Goal: Task Accomplishment & Management: Manage account settings

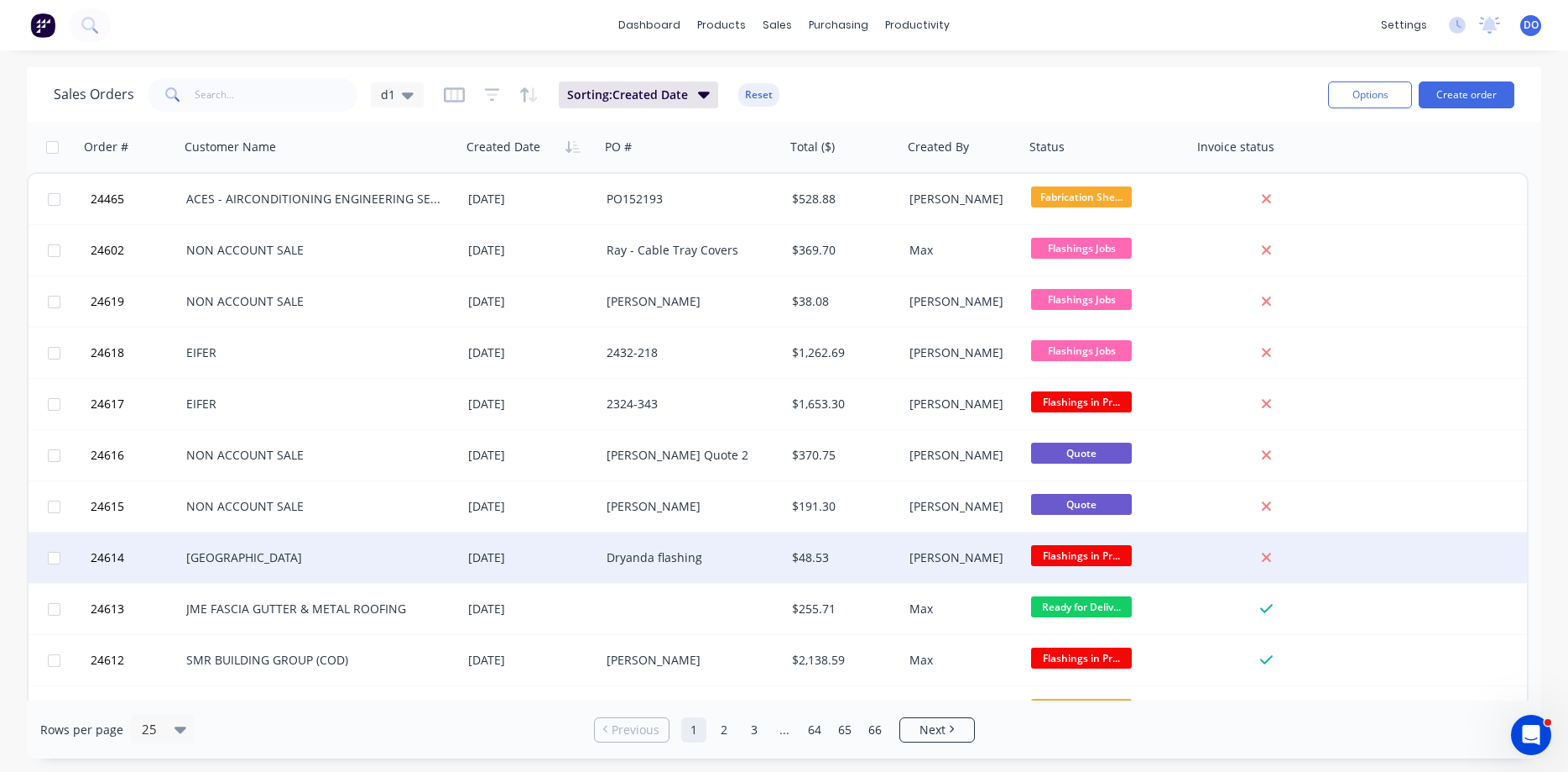
click at [905, 560] on div "[PERSON_NAME]" at bounding box center [964, 557] width 122 height 51
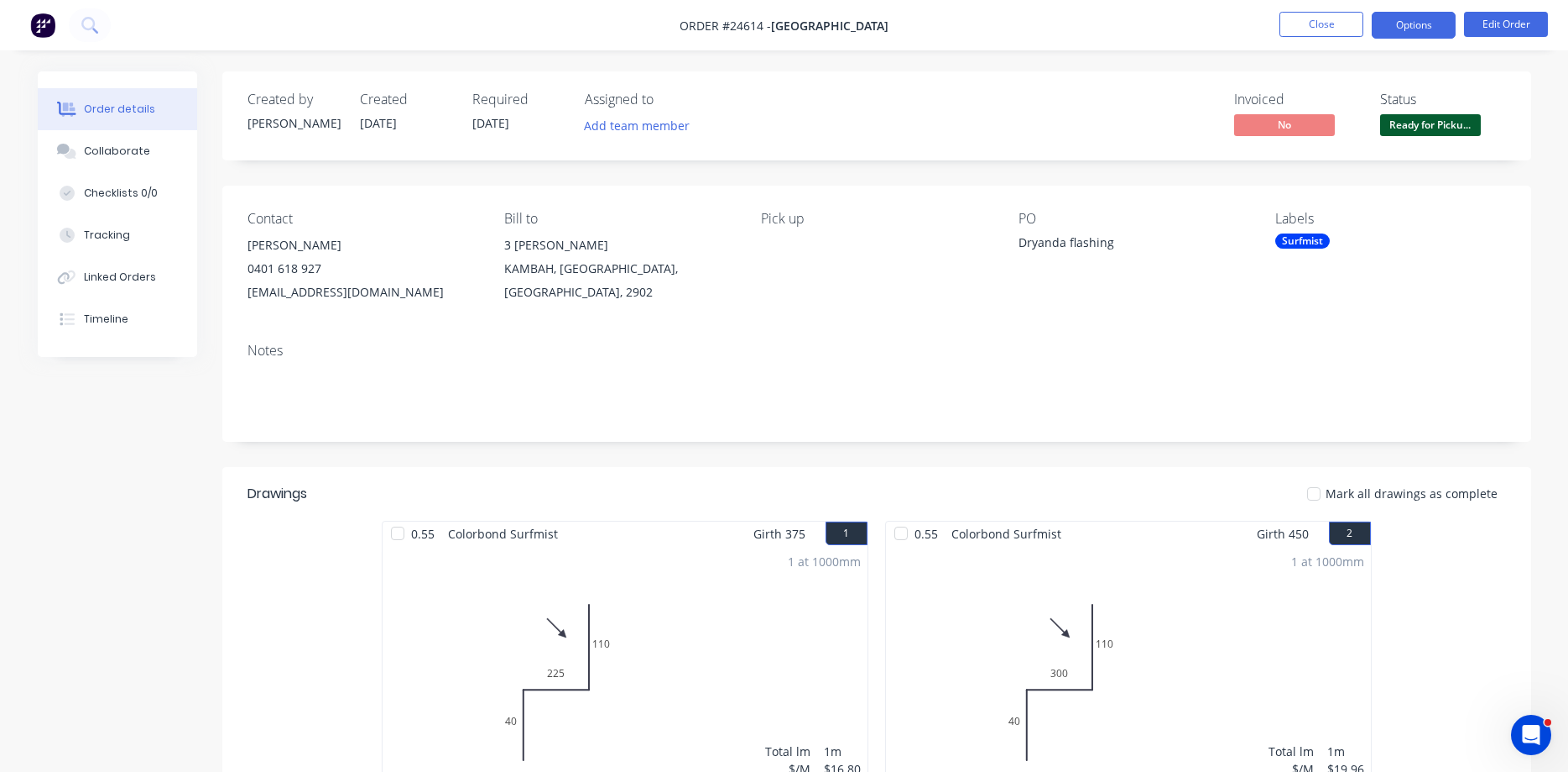
click at [1432, 30] on button "Options" at bounding box center [1414, 25] width 84 height 27
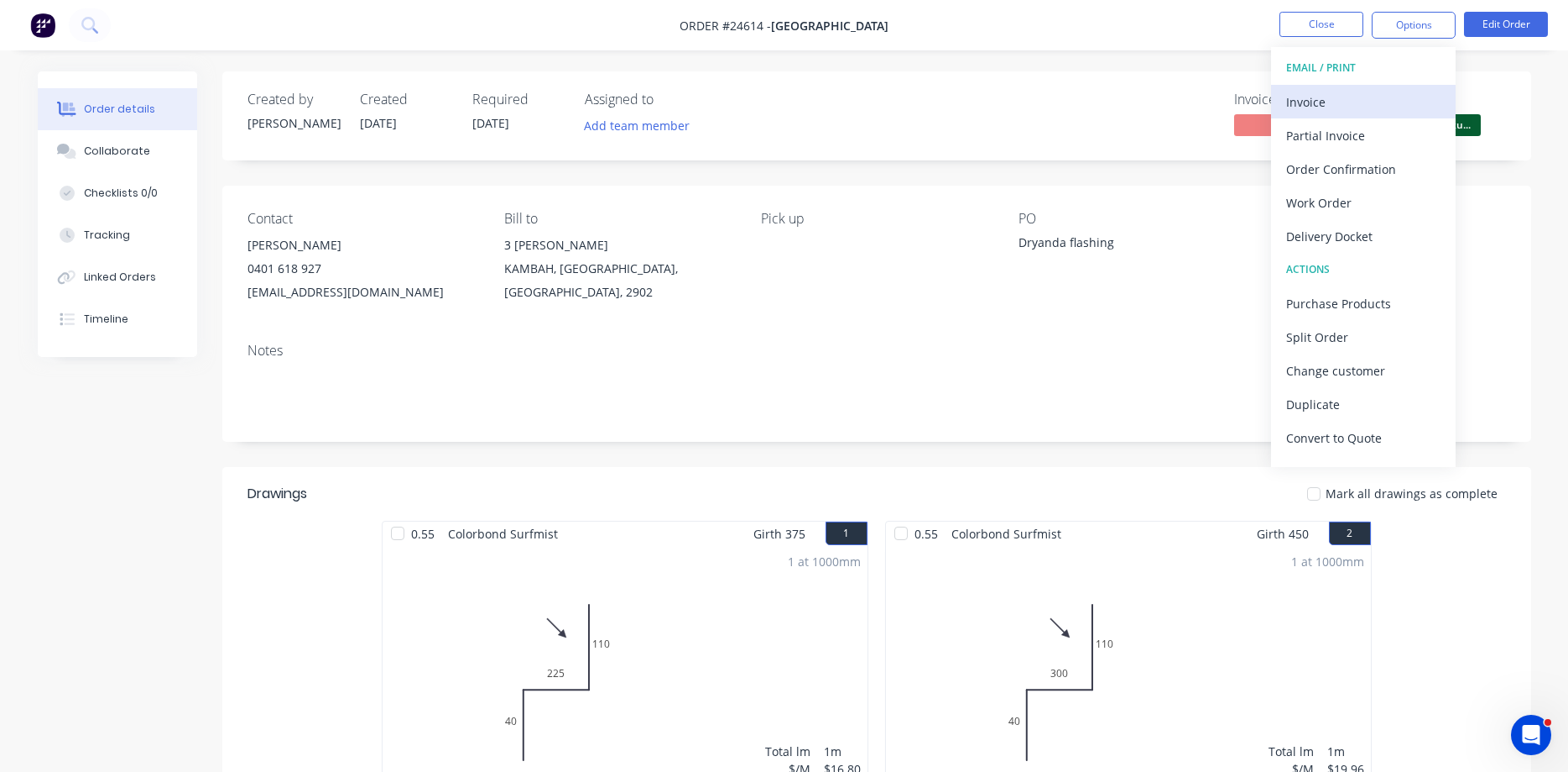
click at [1324, 100] on div "Invoice" at bounding box center [1363, 102] width 154 height 24
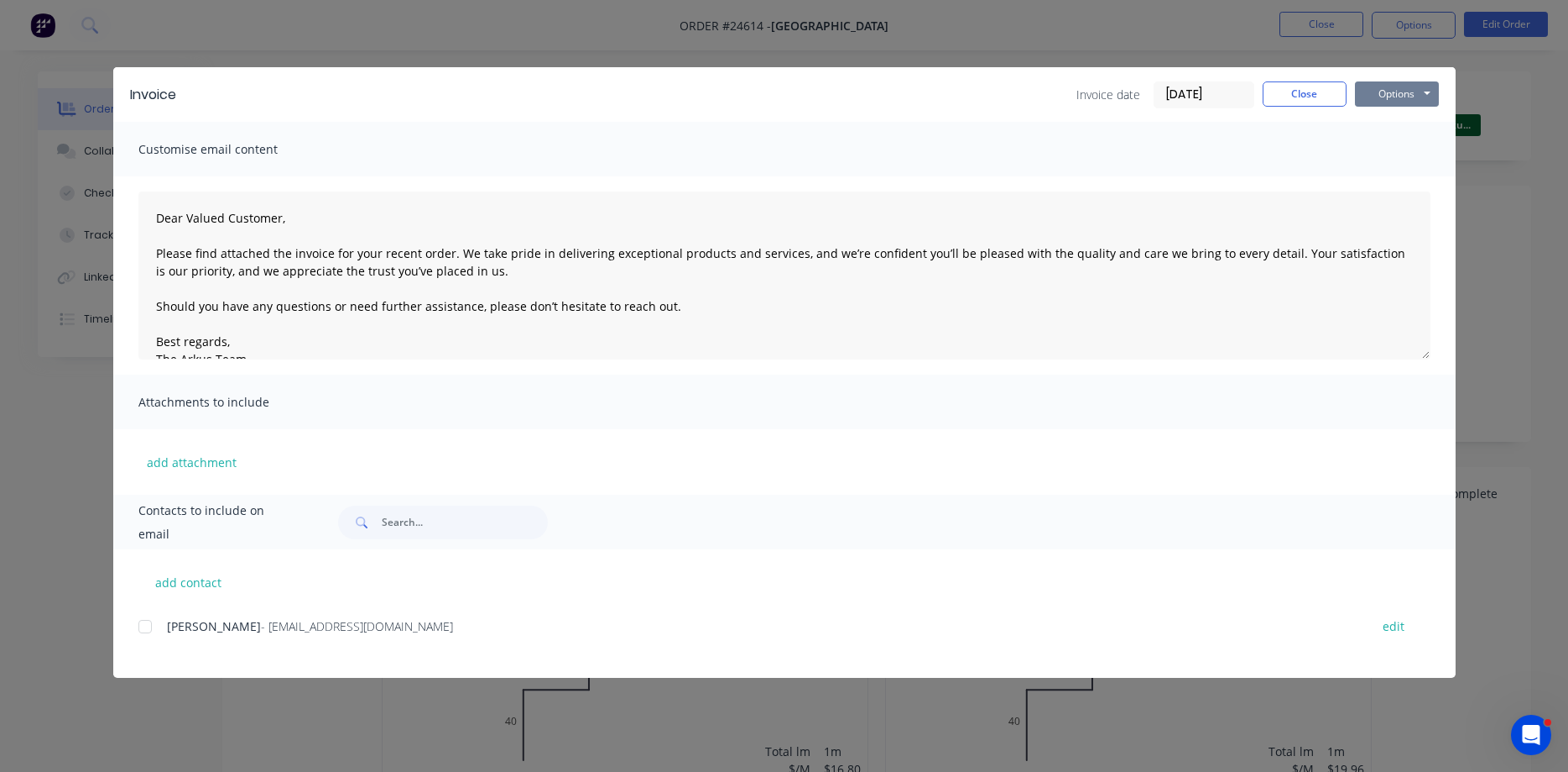
click at [1399, 85] on button "Options" at bounding box center [1396, 93] width 84 height 25
click at [1396, 144] on button "Print" at bounding box center [1408, 151] width 107 height 28
click at [1299, 88] on button "Close" at bounding box center [1304, 93] width 84 height 25
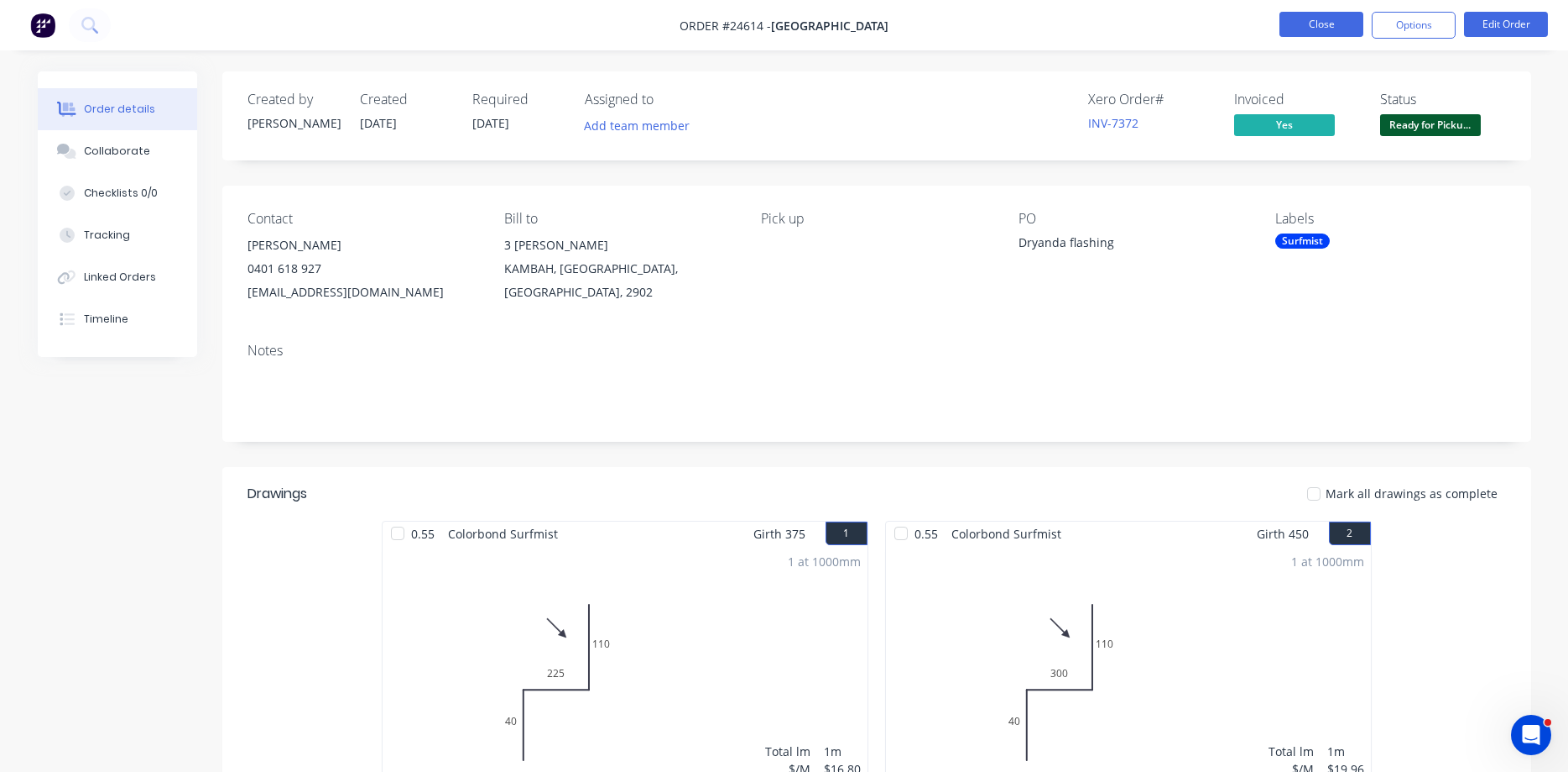
click at [1316, 29] on button "Close" at bounding box center [1322, 24] width 84 height 25
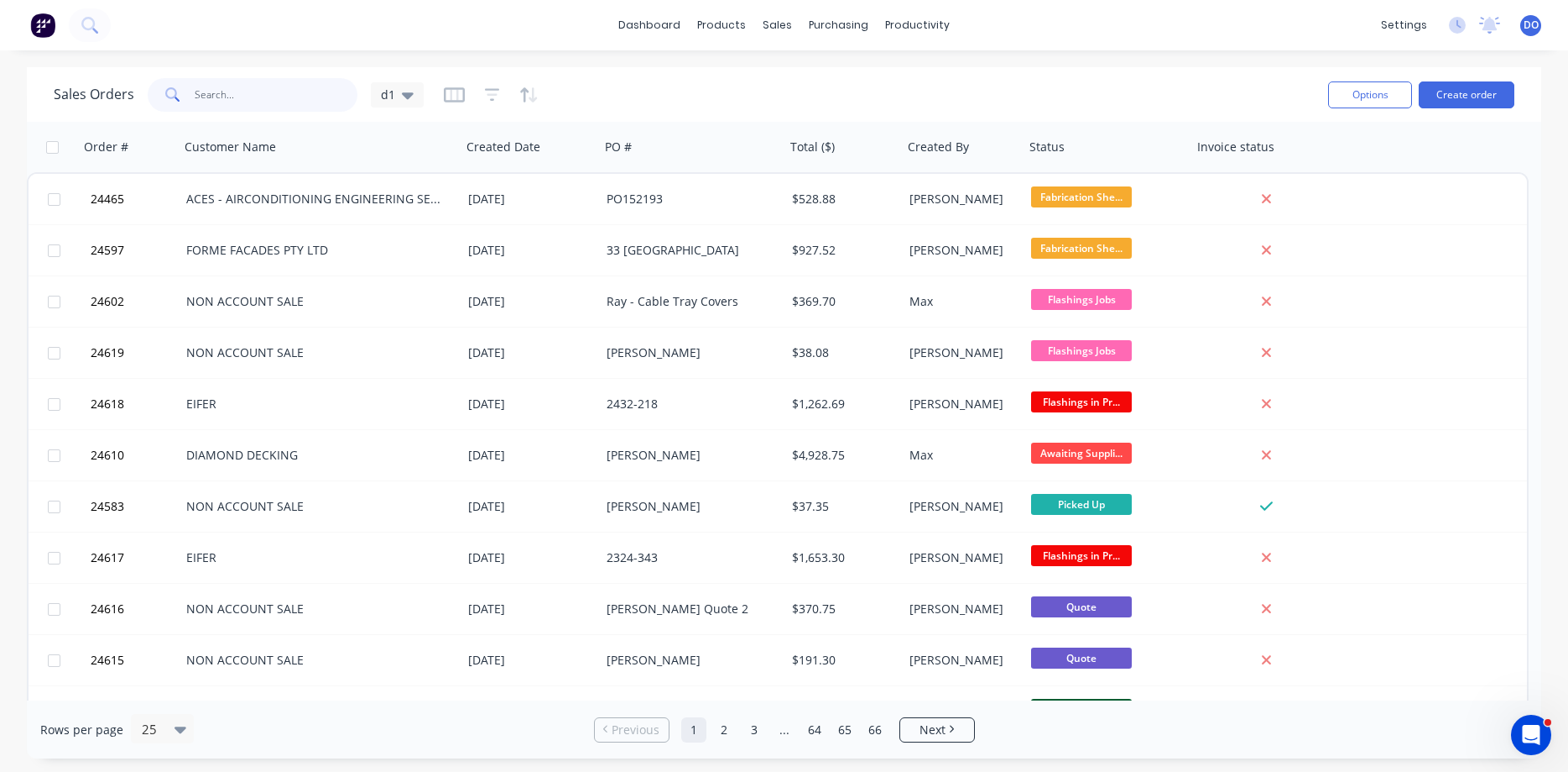
click at [250, 90] on input "text" at bounding box center [276, 95] width 163 height 33
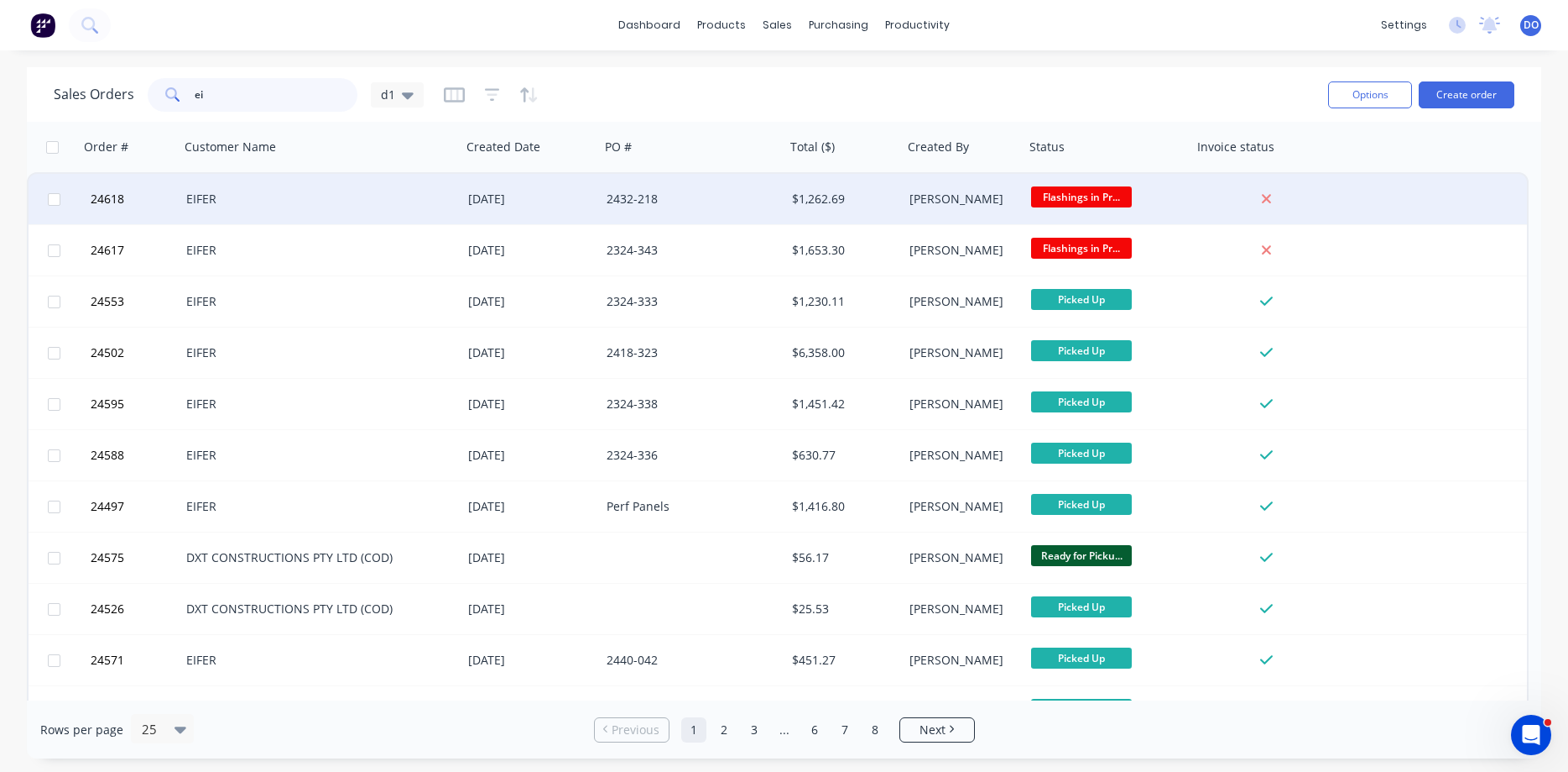
type input "ei"
click at [717, 204] on div "2432-218" at bounding box center [688, 199] width 163 height 17
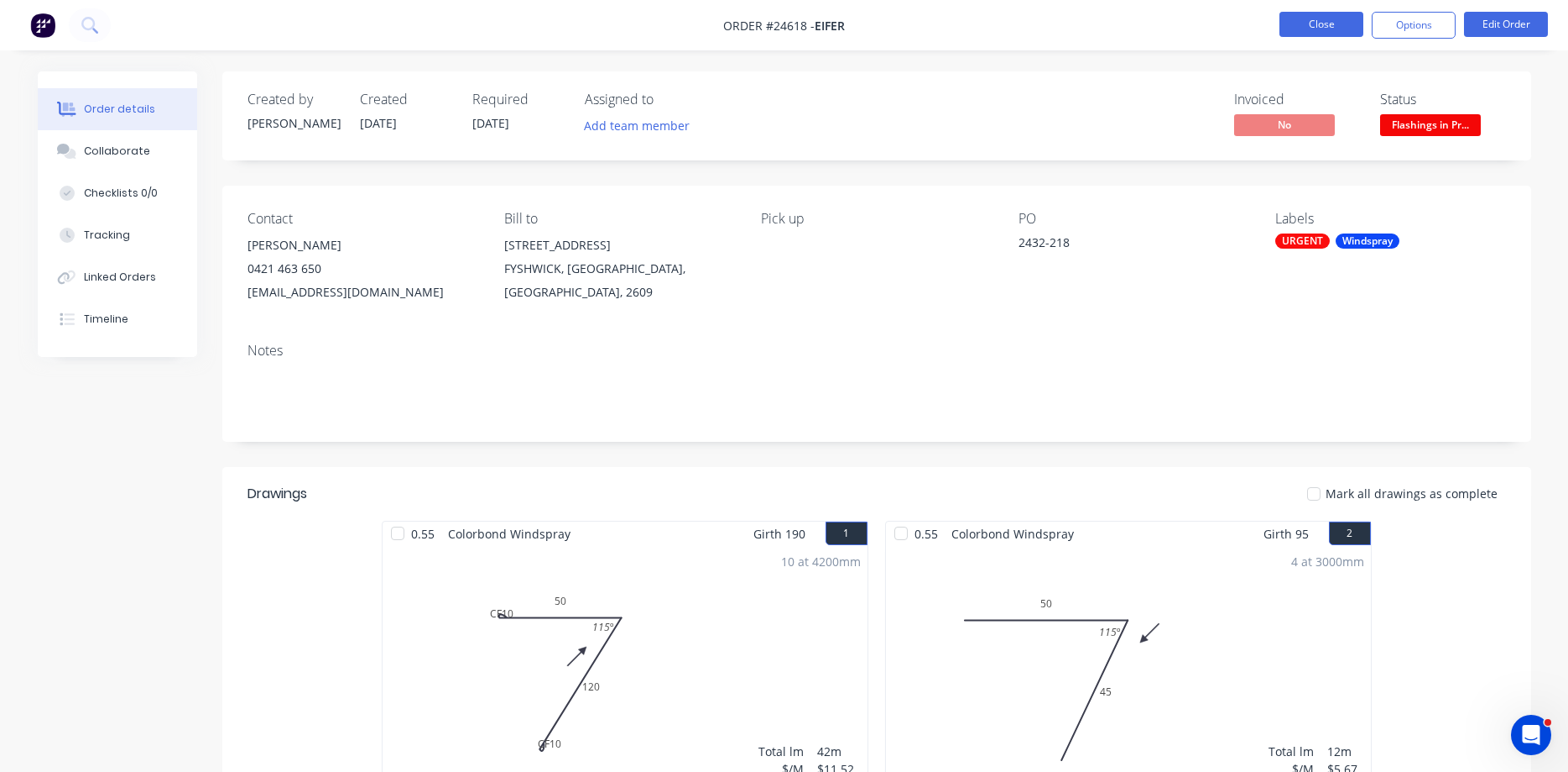
click at [1340, 16] on button "Close" at bounding box center [1322, 24] width 84 height 25
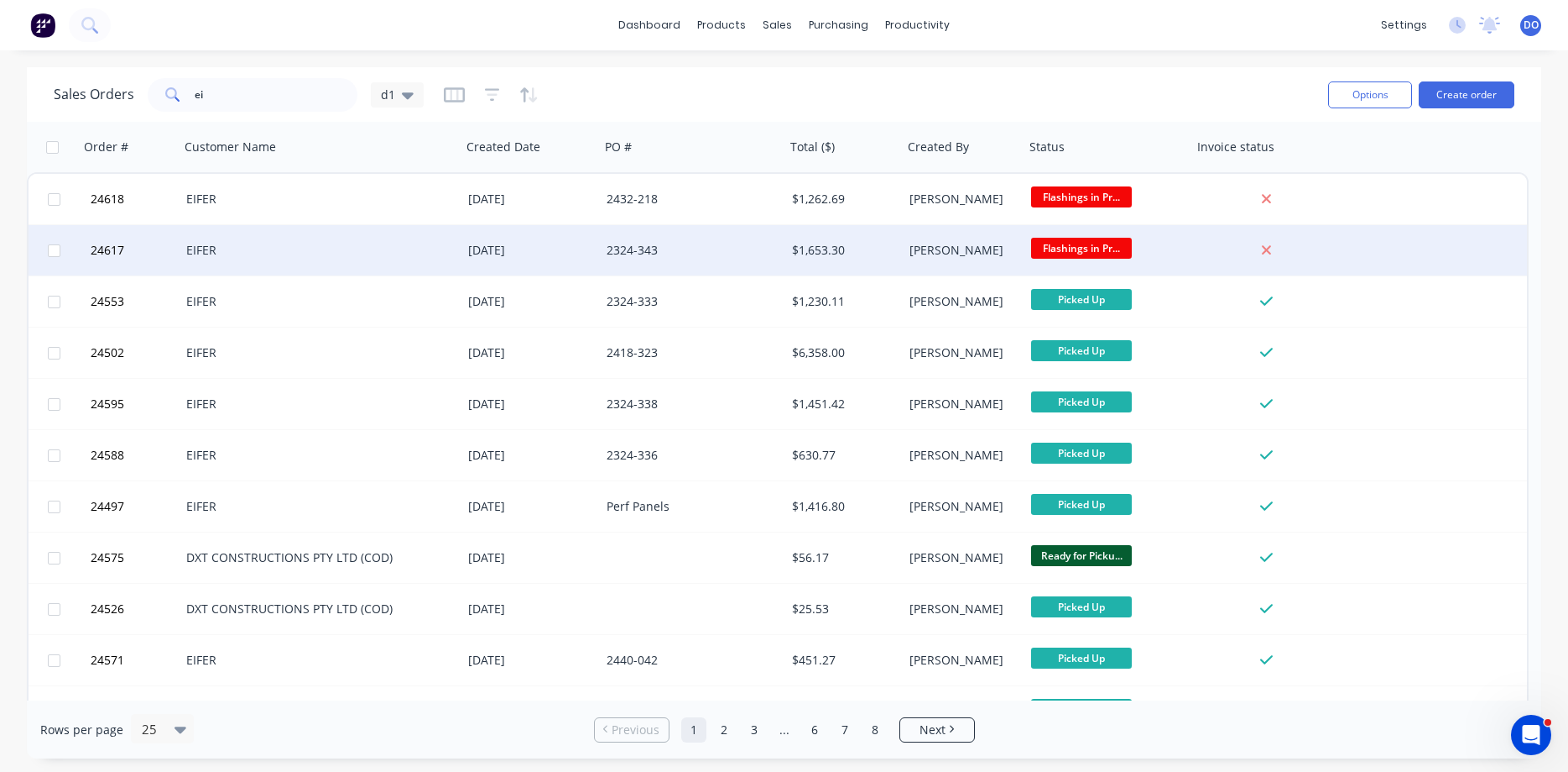
click at [769, 250] on div "2324-343" at bounding box center [688, 250] width 163 height 17
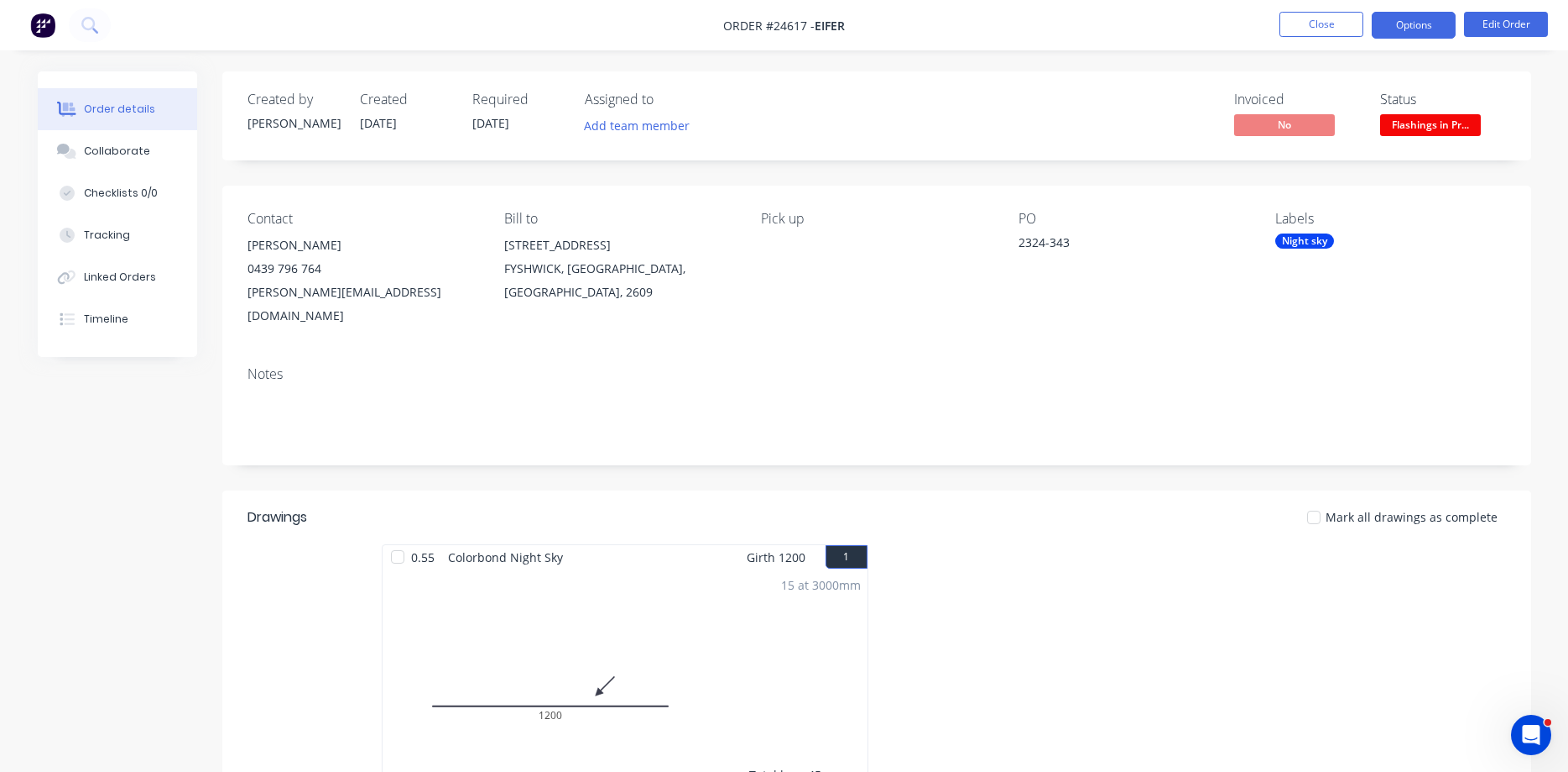
click at [1415, 26] on button "Options" at bounding box center [1414, 25] width 84 height 27
click at [1120, 111] on div "Invoiced No Status Flashings in Pr..." at bounding box center [1130, 115] width 753 height 49
click at [1420, 125] on span "Flashings in Pr..." at bounding box center [1430, 125] width 101 height 21
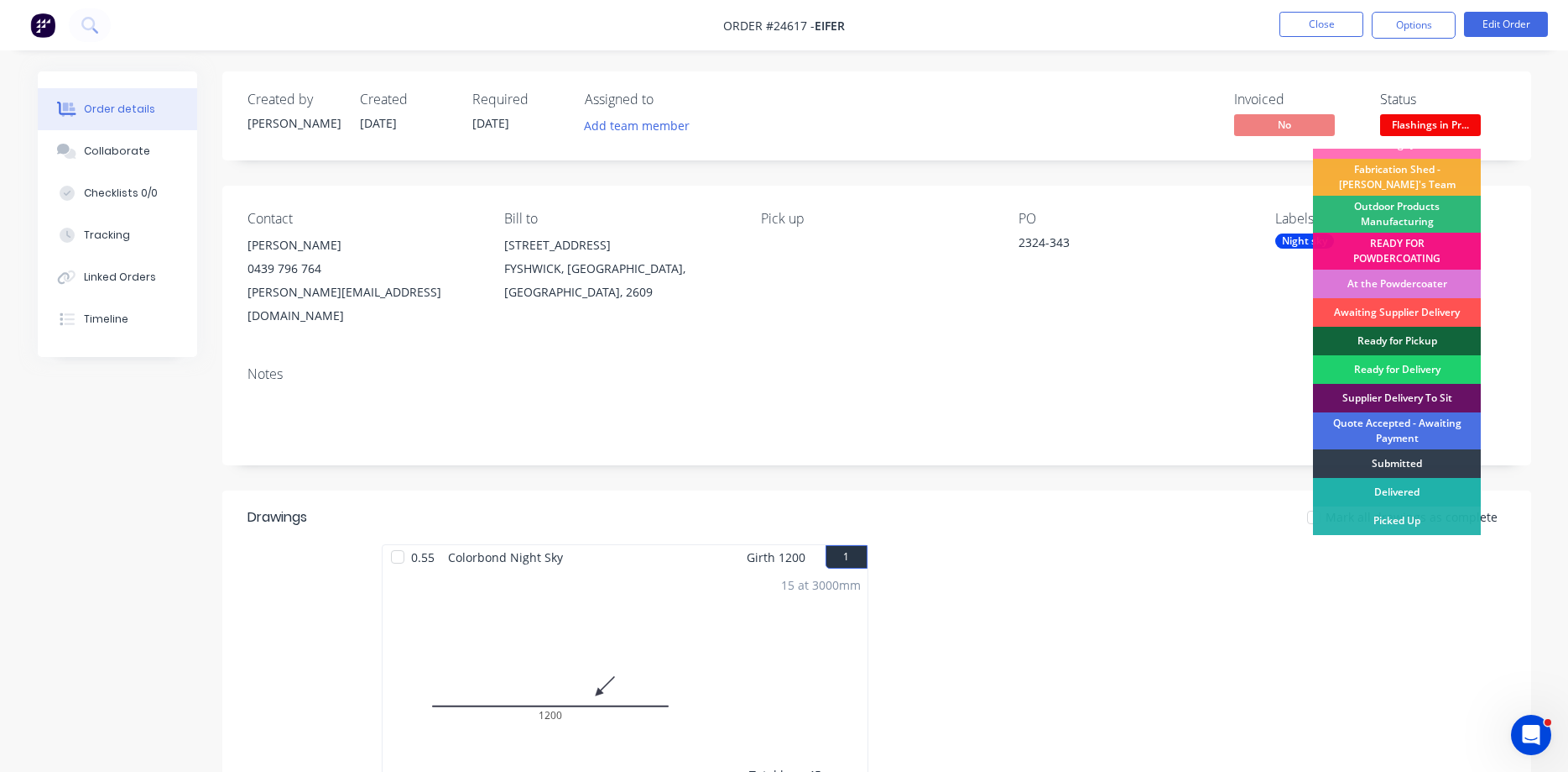
scroll to position [257, 0]
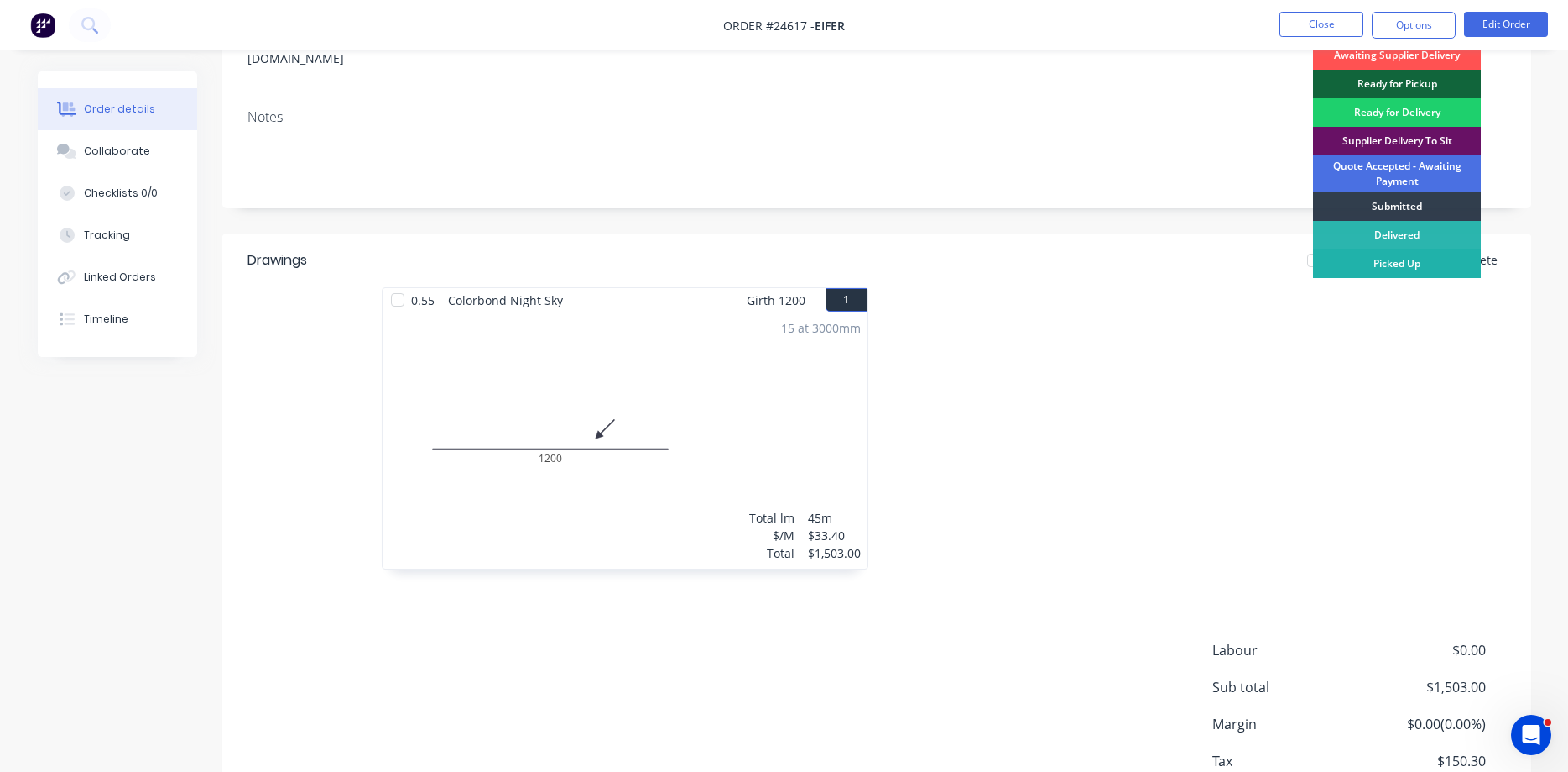
click at [1400, 264] on div "Picked Up" at bounding box center [1397, 263] width 168 height 29
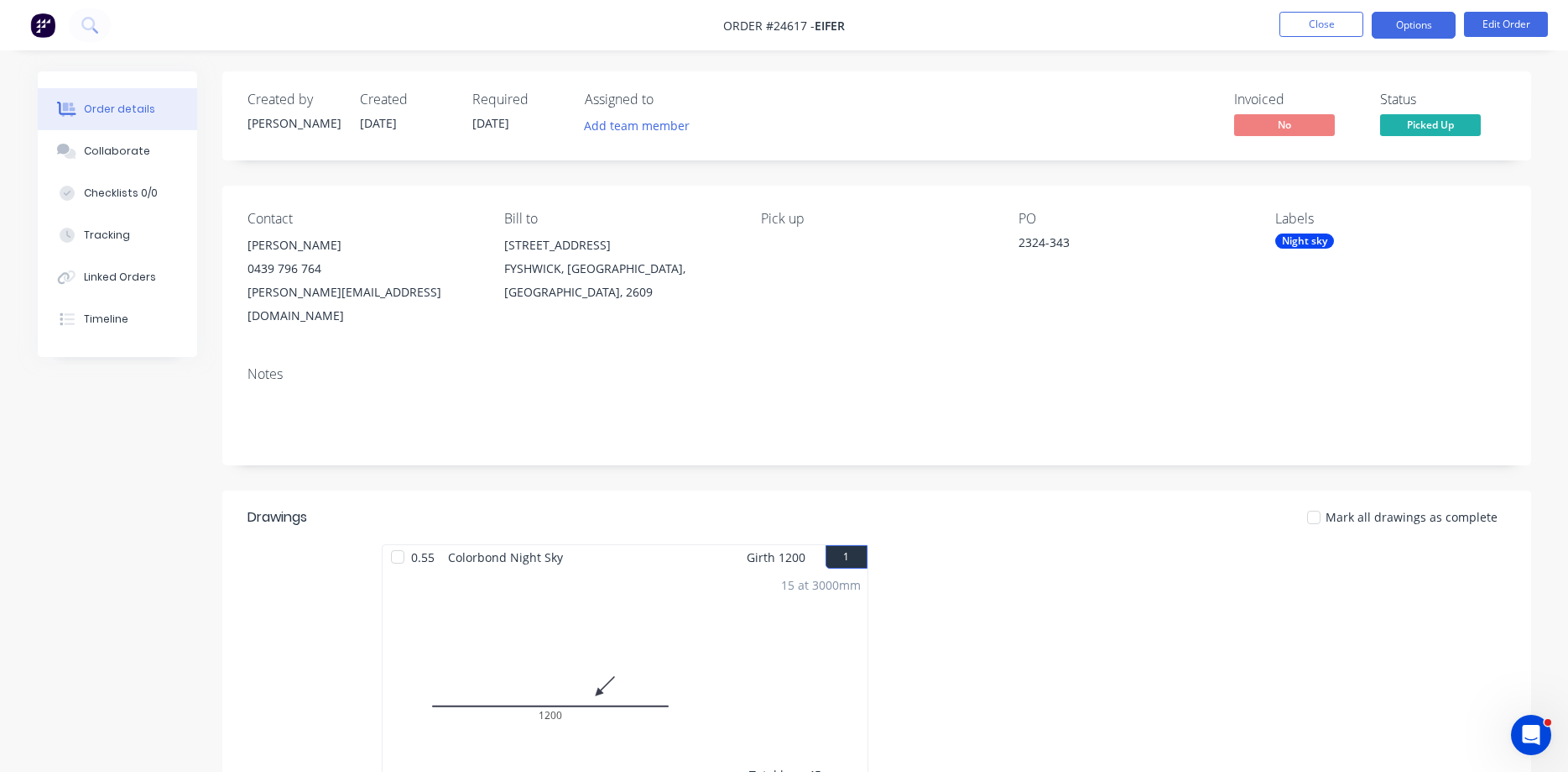
click at [1415, 21] on button "Options" at bounding box center [1414, 25] width 84 height 27
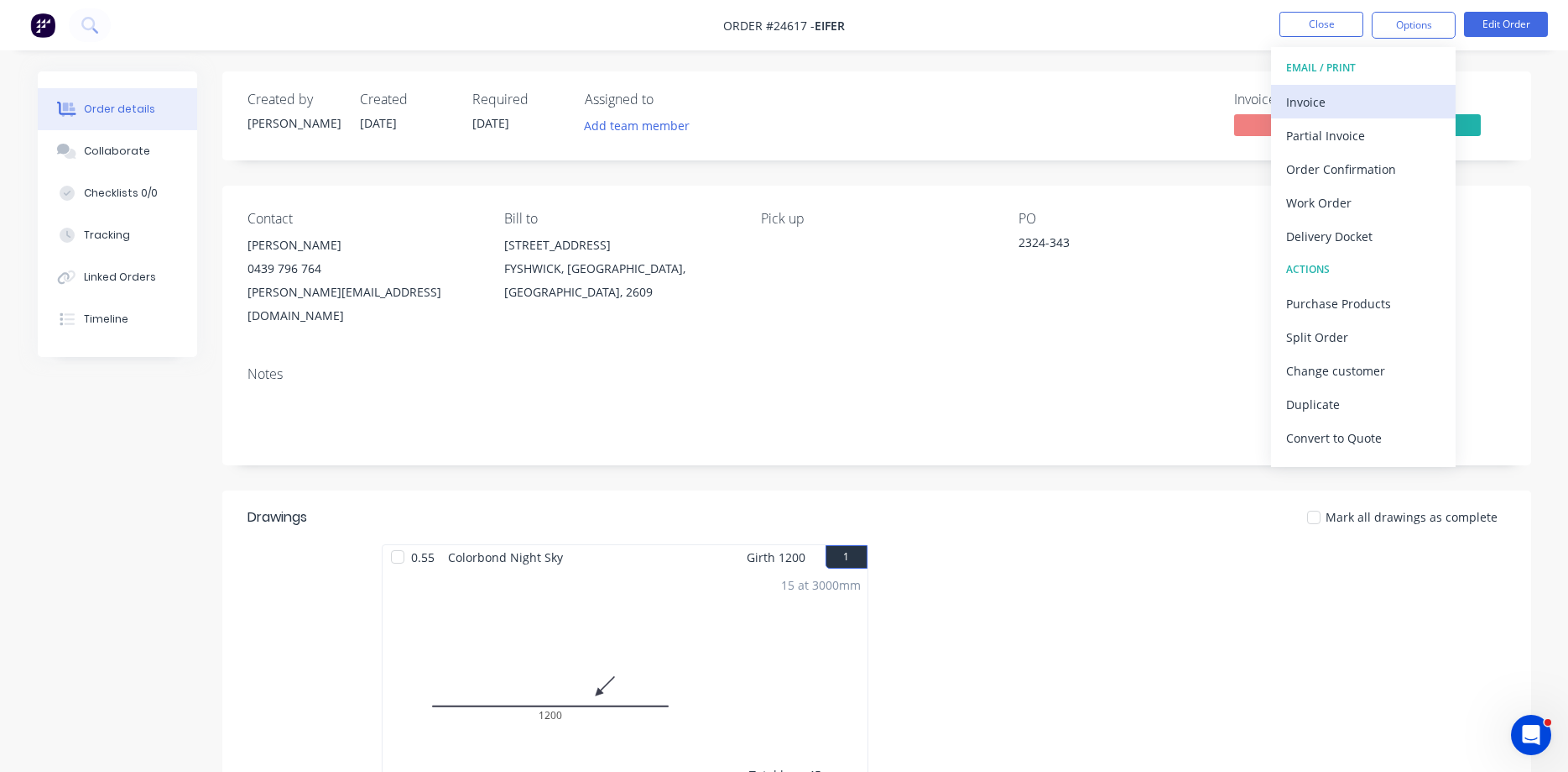
click at [1322, 96] on div "Invoice" at bounding box center [1363, 102] width 154 height 24
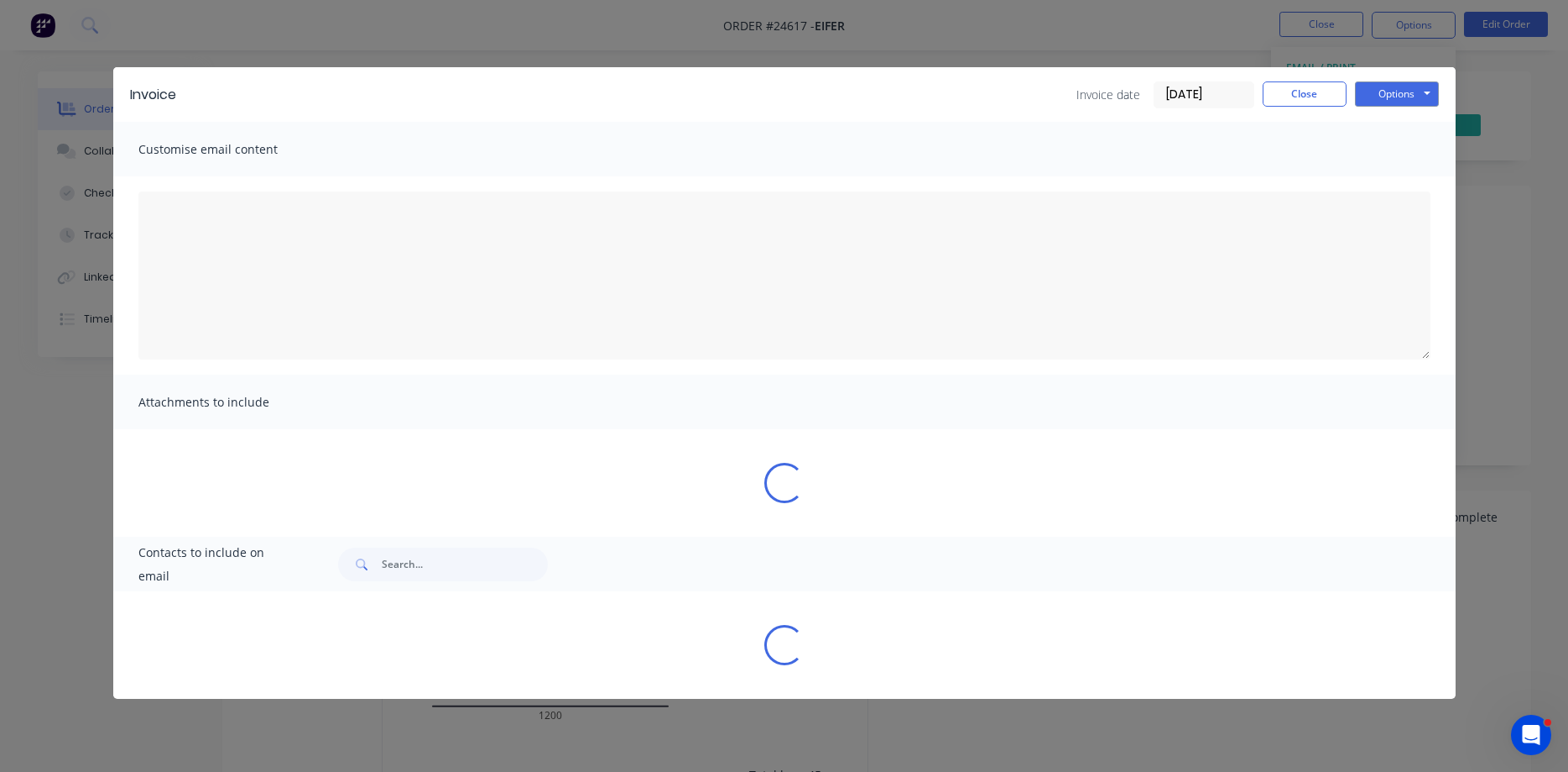
type textarea "Dear Valued Customer, Please find attached the invoice for your recent order. W…"
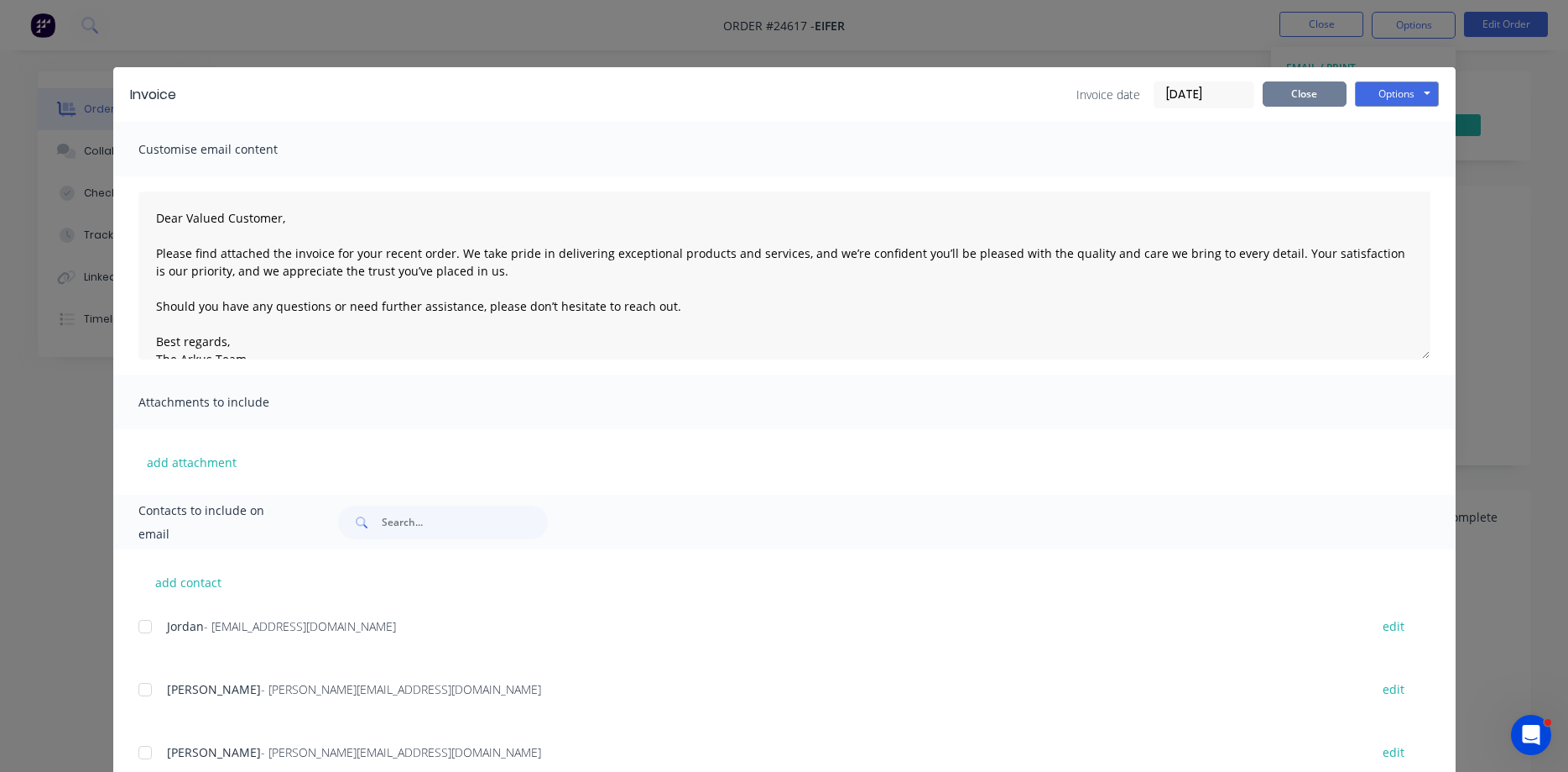
click at [1294, 88] on button "Close" at bounding box center [1304, 93] width 84 height 25
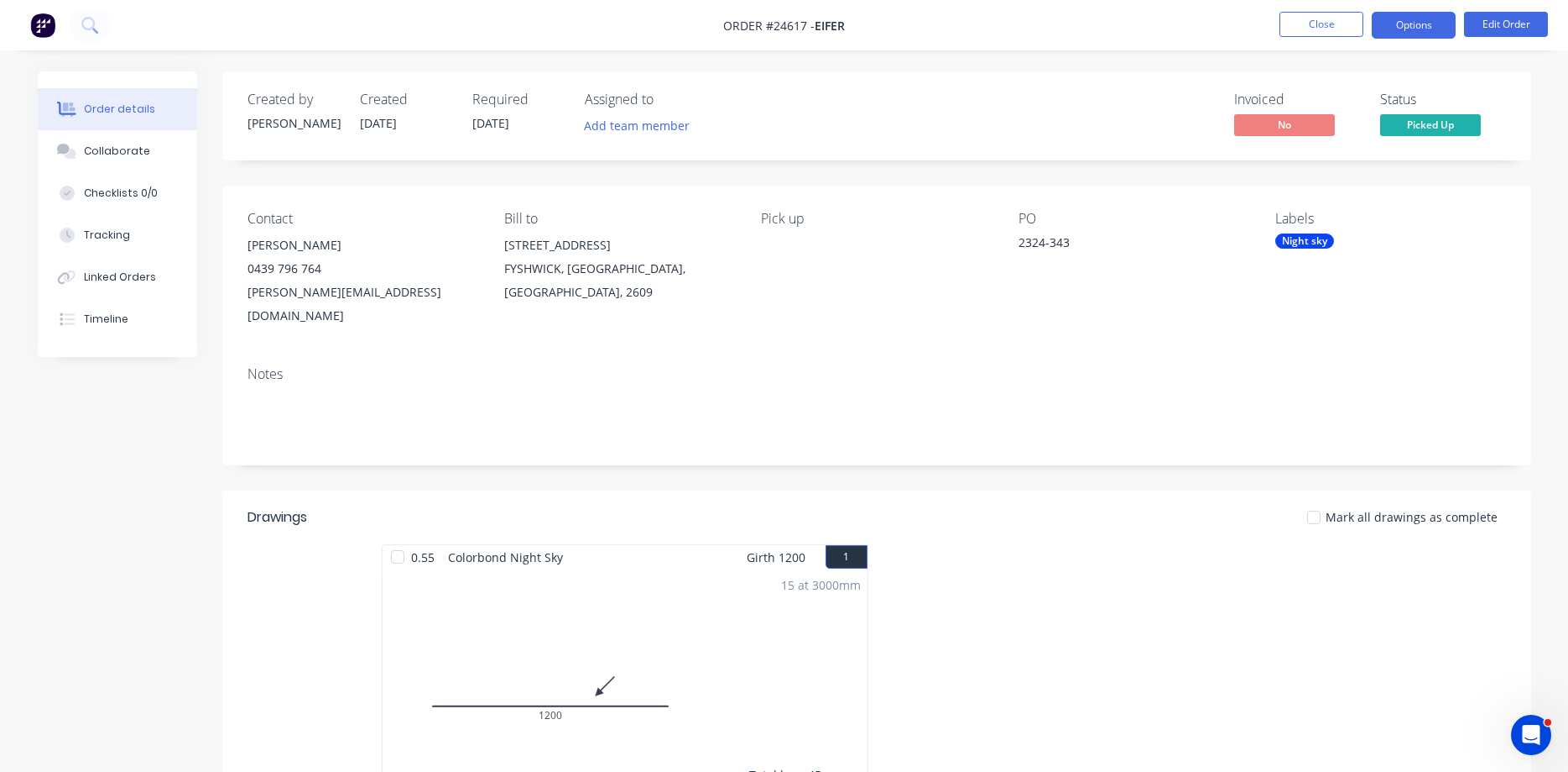
click at [1411, 24] on button "Options" at bounding box center [1414, 25] width 84 height 27
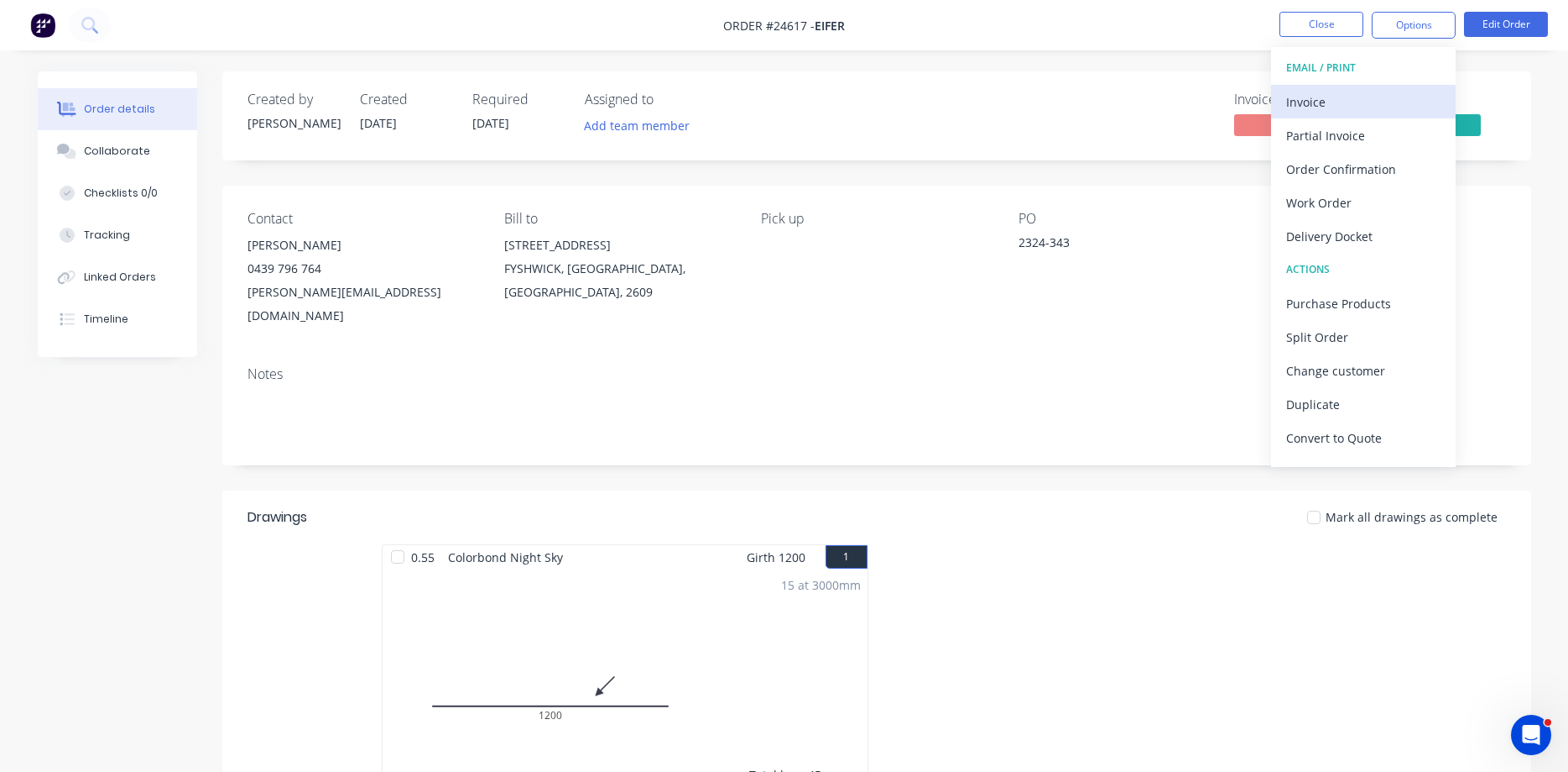
click at [1343, 105] on div "Invoice" at bounding box center [1363, 102] width 154 height 24
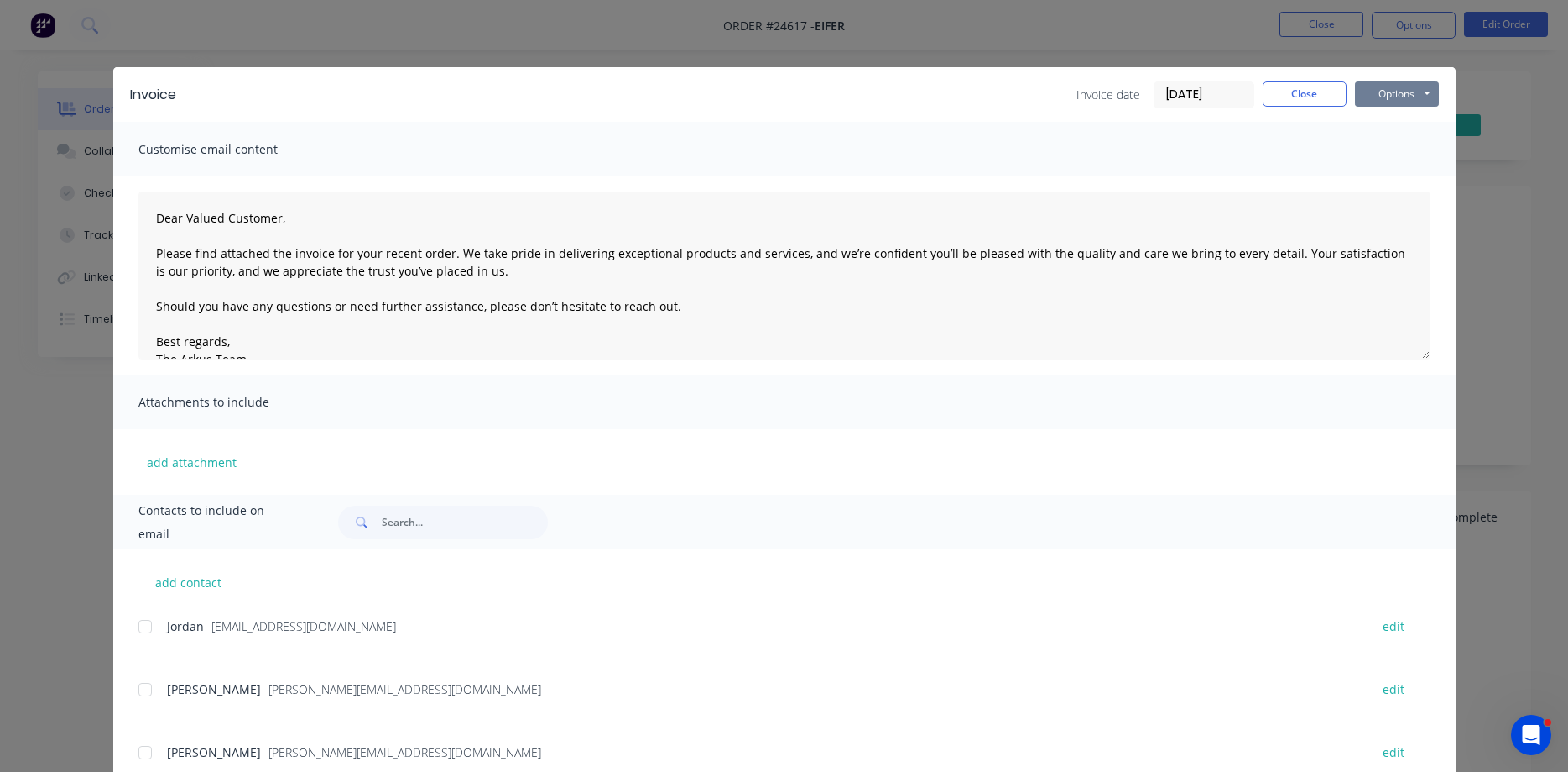
click at [1409, 102] on button "Options" at bounding box center [1396, 93] width 84 height 25
click at [1394, 152] on button "Print" at bounding box center [1408, 151] width 107 height 28
click at [1300, 91] on button "Close" at bounding box center [1304, 93] width 84 height 25
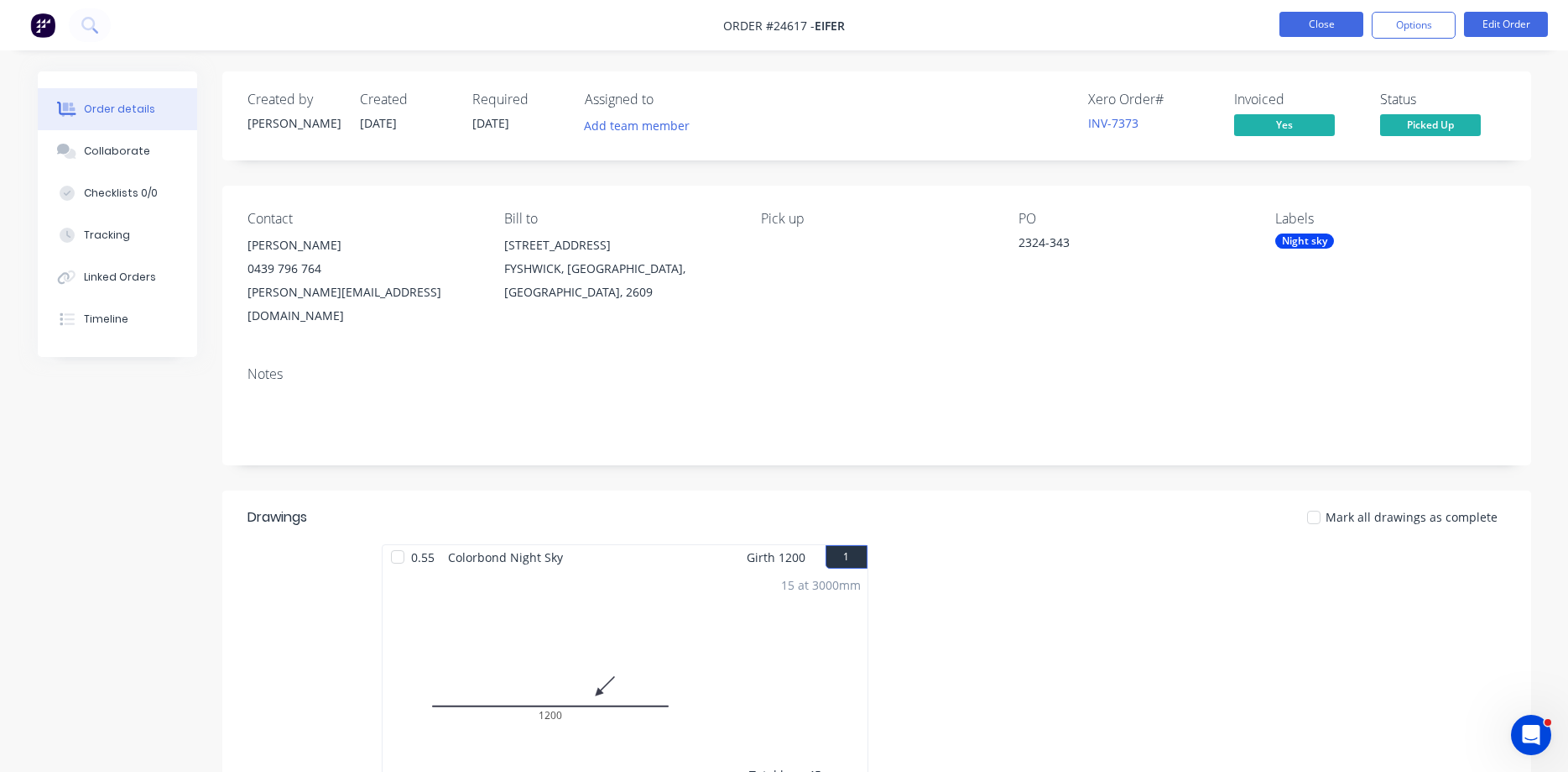
click at [1311, 23] on button "Close" at bounding box center [1322, 24] width 84 height 25
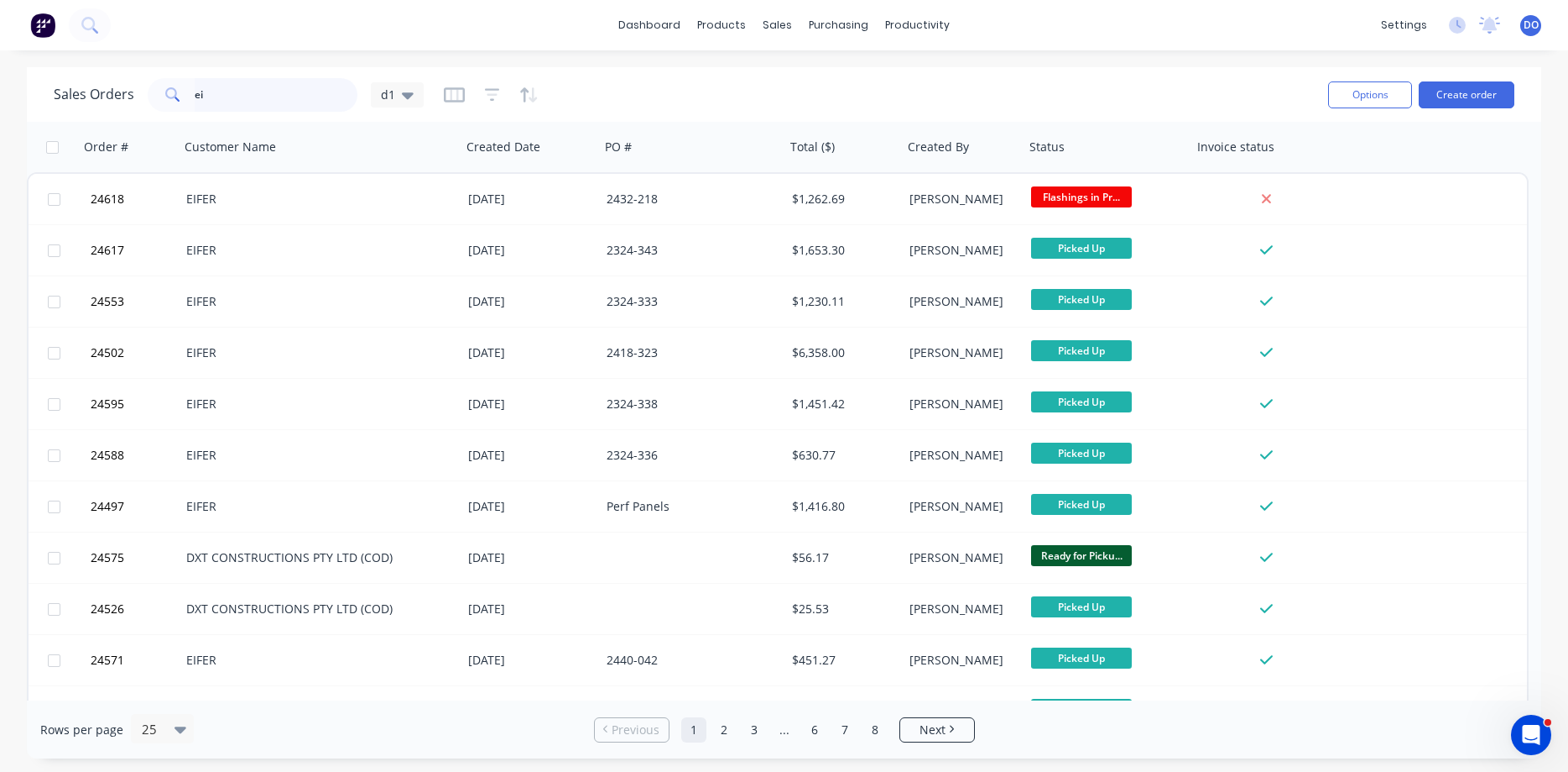
drag, startPoint x: 208, startPoint y: 92, endPoint x: 160, endPoint y: 90, distance: 48.0
click at [195, 90] on input "ei" at bounding box center [276, 95] width 163 height 33
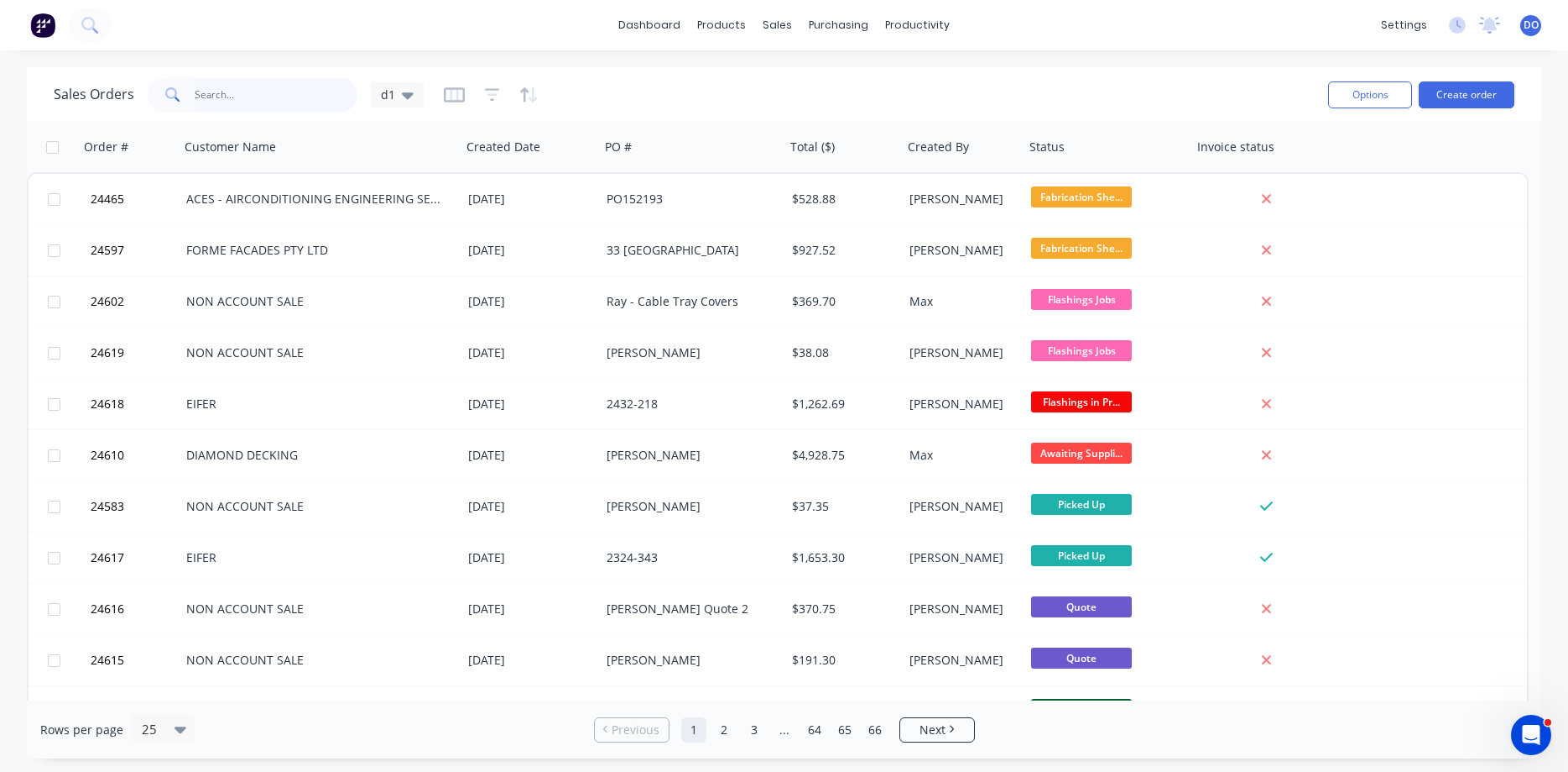
click at [256, 91] on input "text" at bounding box center [276, 95] width 163 height 33
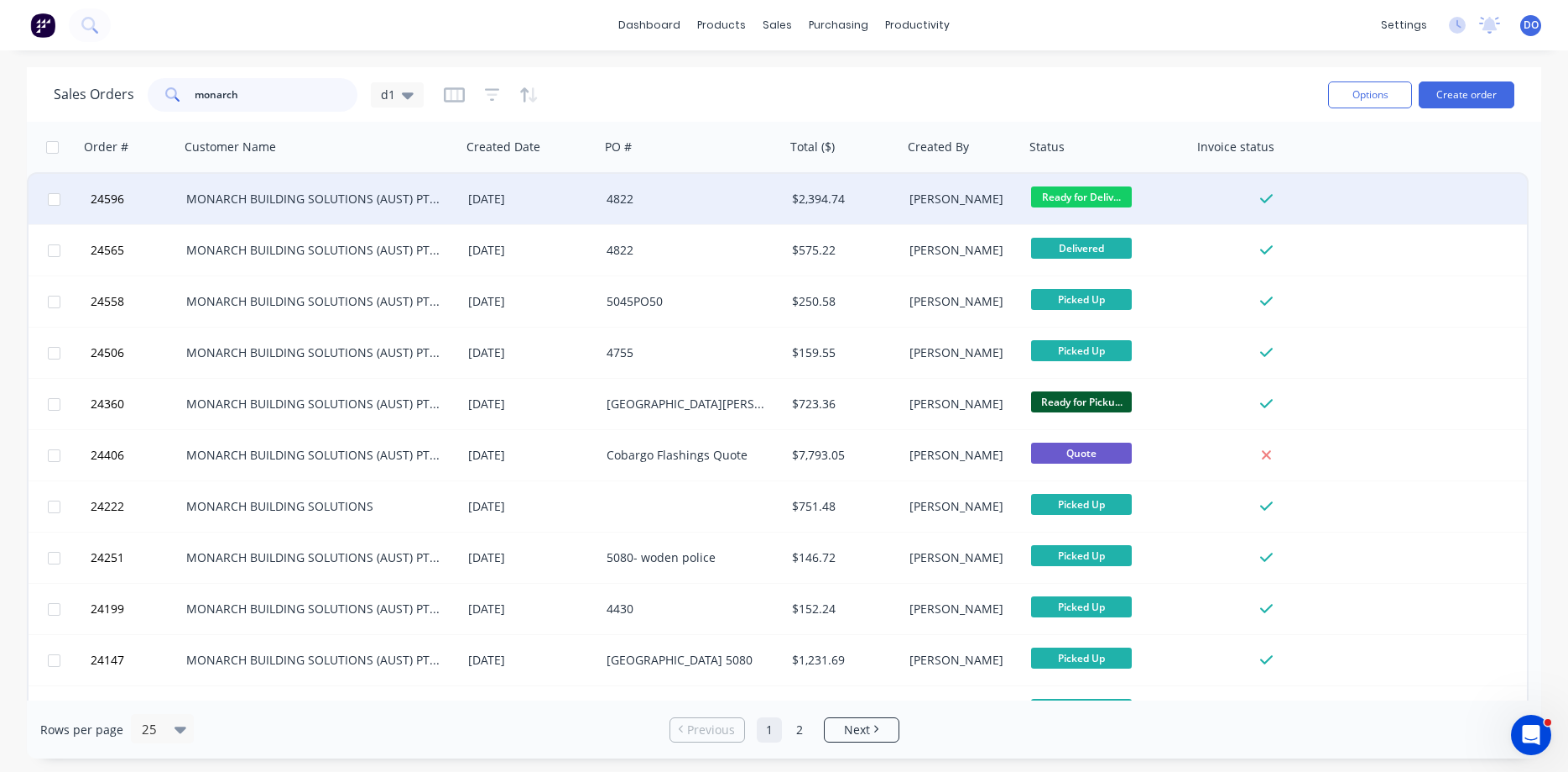
type input "monarch"
click at [405, 197] on div "MONARCH BUILDING SOLUTIONS (AUST) PTY LTD" at bounding box center [314, 199] width 255 height 17
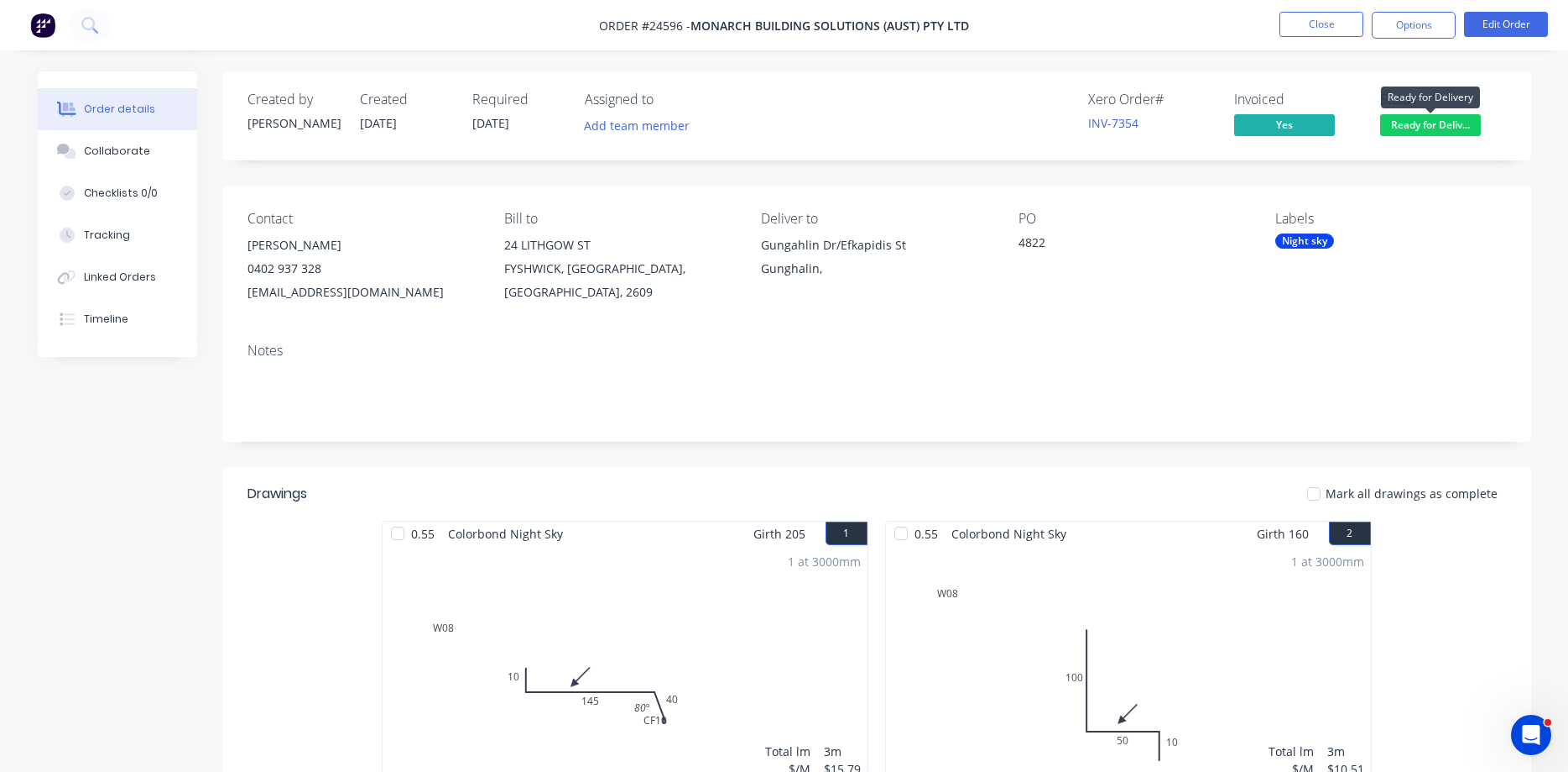
click at [1429, 127] on span "Ready for Deliv..." at bounding box center [1430, 125] width 101 height 21
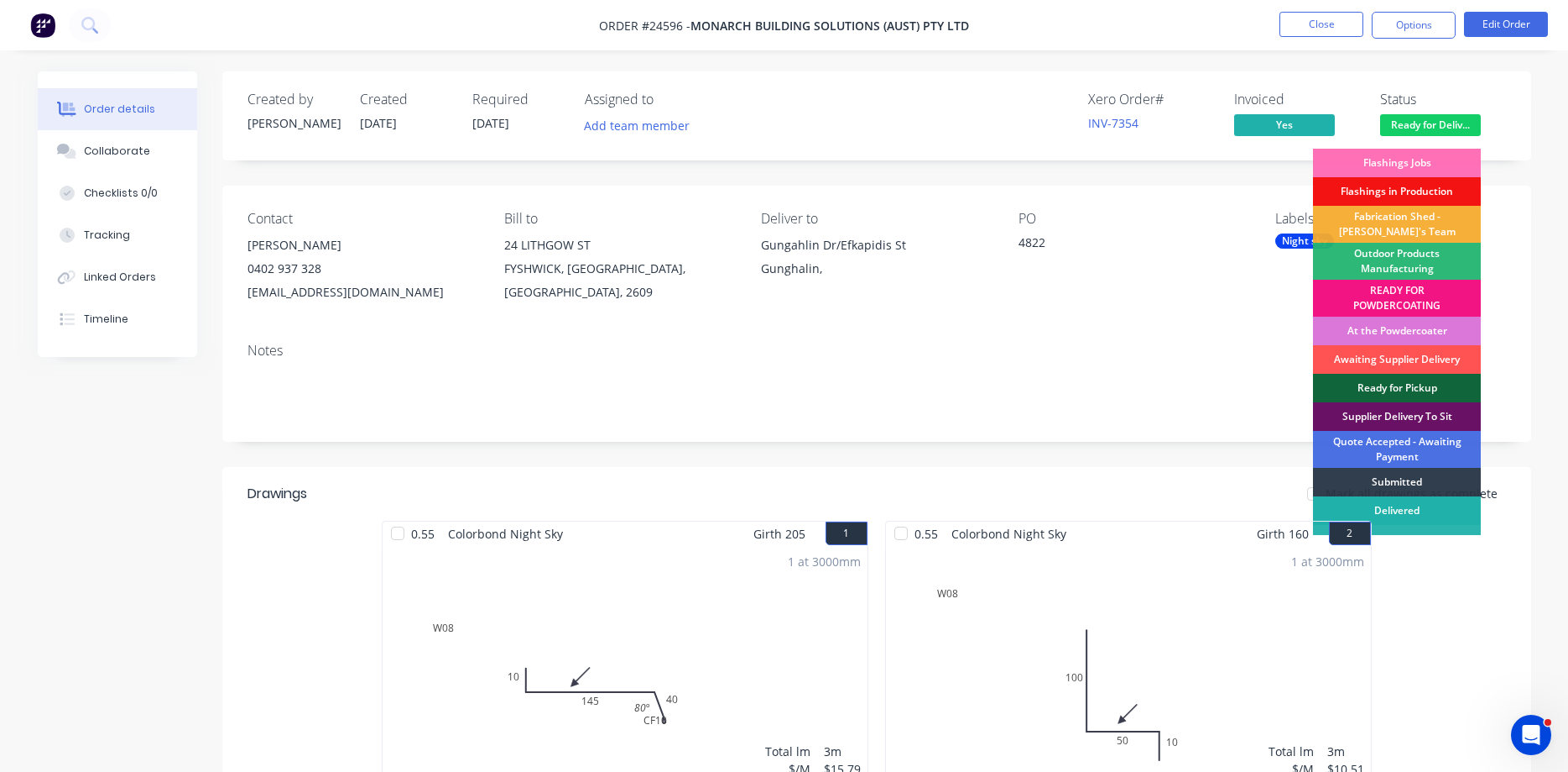
click at [1403, 505] on div "Delivered" at bounding box center [1397, 510] width 168 height 29
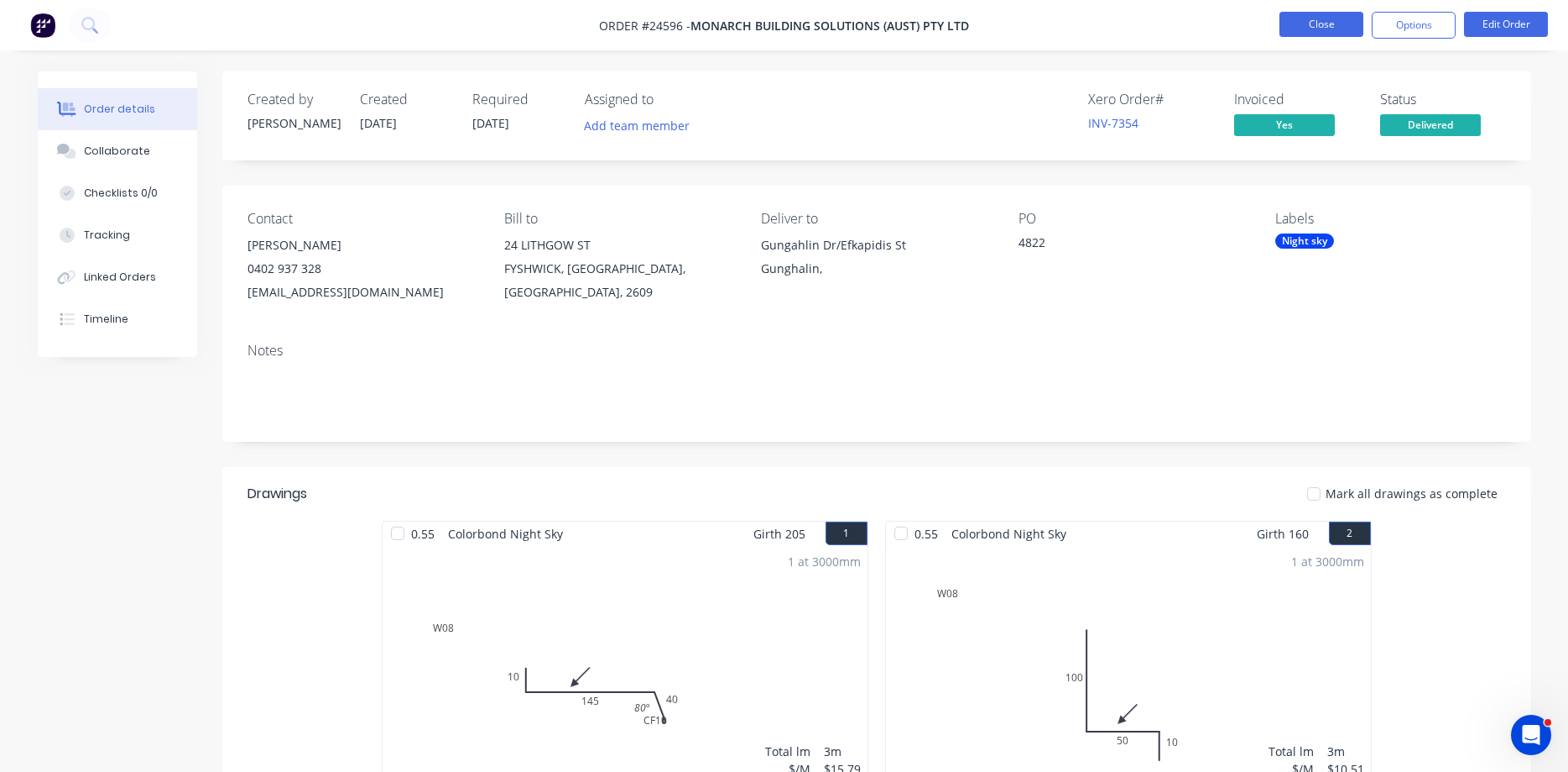
click at [1320, 19] on button "Close" at bounding box center [1322, 24] width 84 height 25
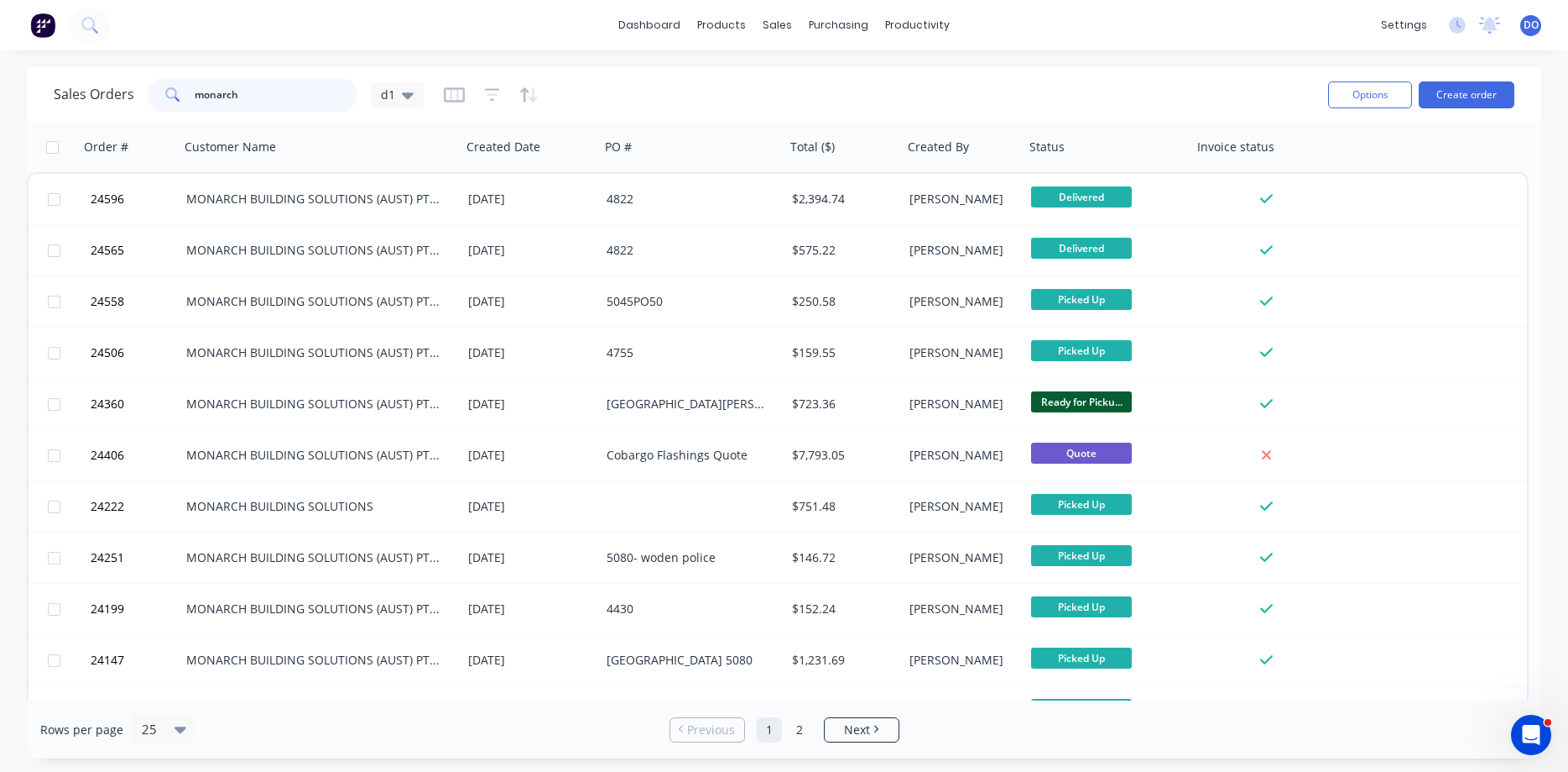
drag, startPoint x: 255, startPoint y: 89, endPoint x: 152, endPoint y: 84, distance: 103.1
click at [195, 84] on input "monarch" at bounding box center [276, 95] width 163 height 33
type input "24559"
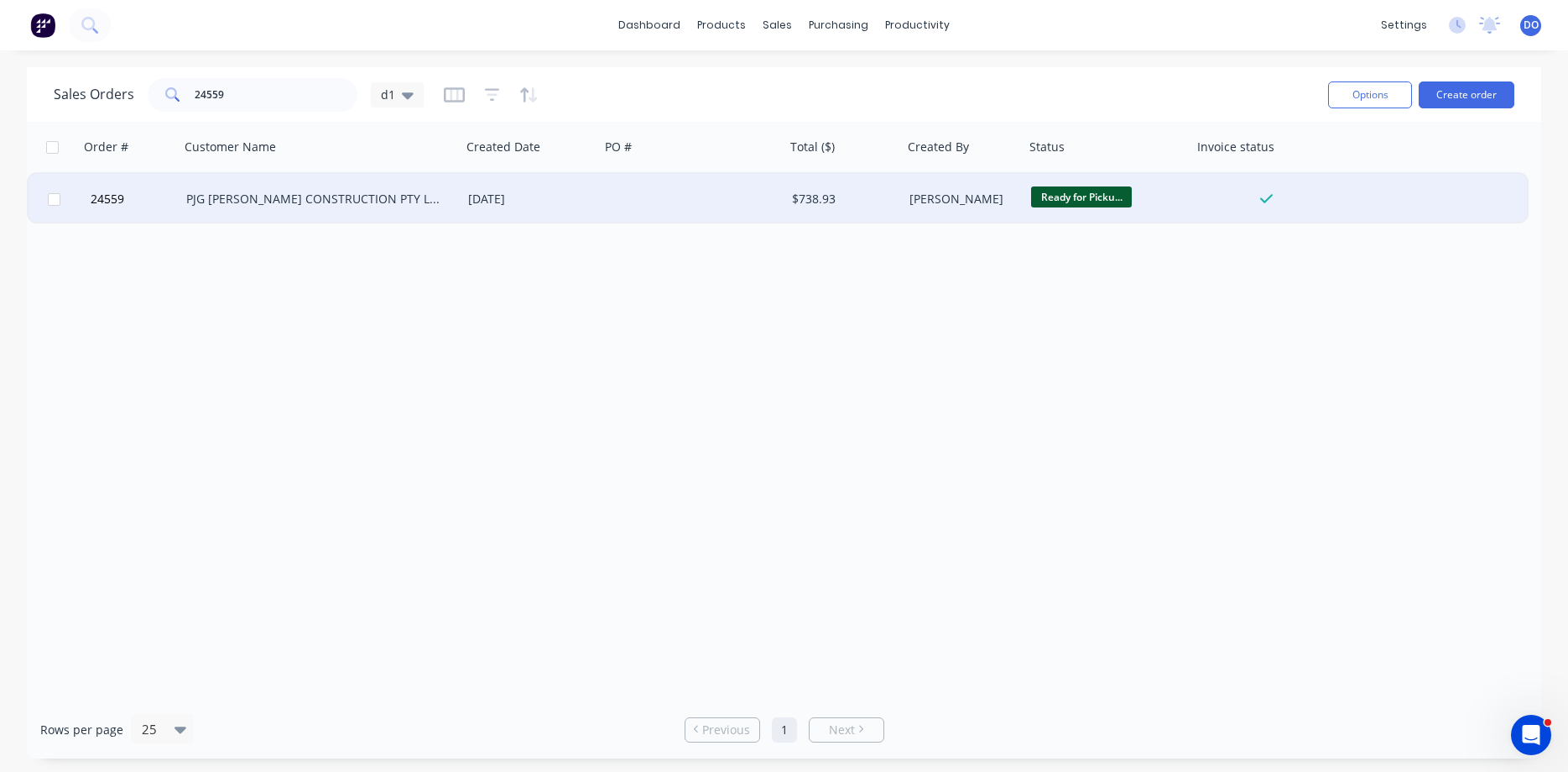
click at [281, 197] on div "PJG [PERSON_NAME] CONSTRUCTION PTY LTD" at bounding box center [314, 199] width 255 height 17
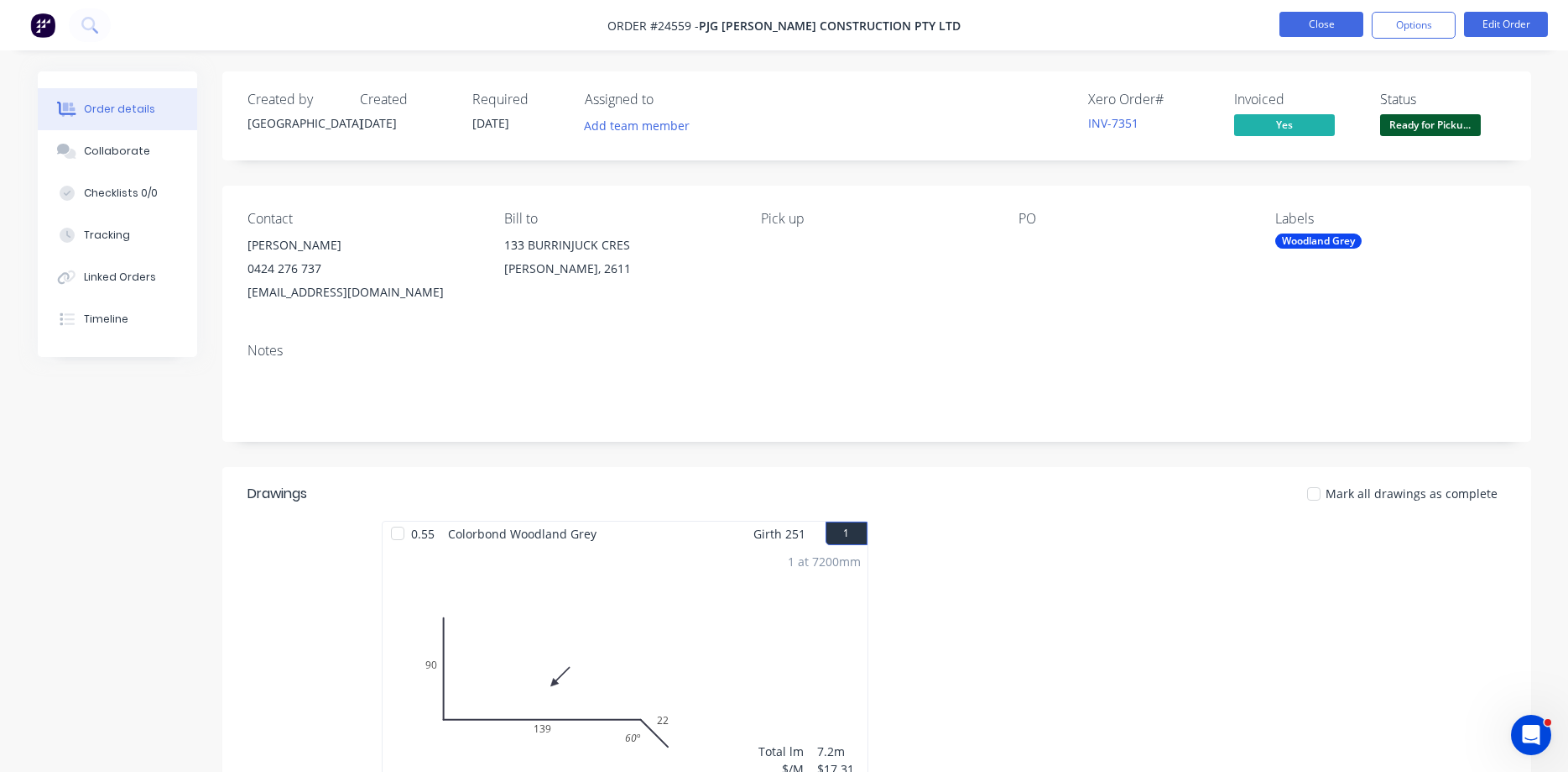
click at [1335, 30] on button "Close" at bounding box center [1322, 24] width 84 height 25
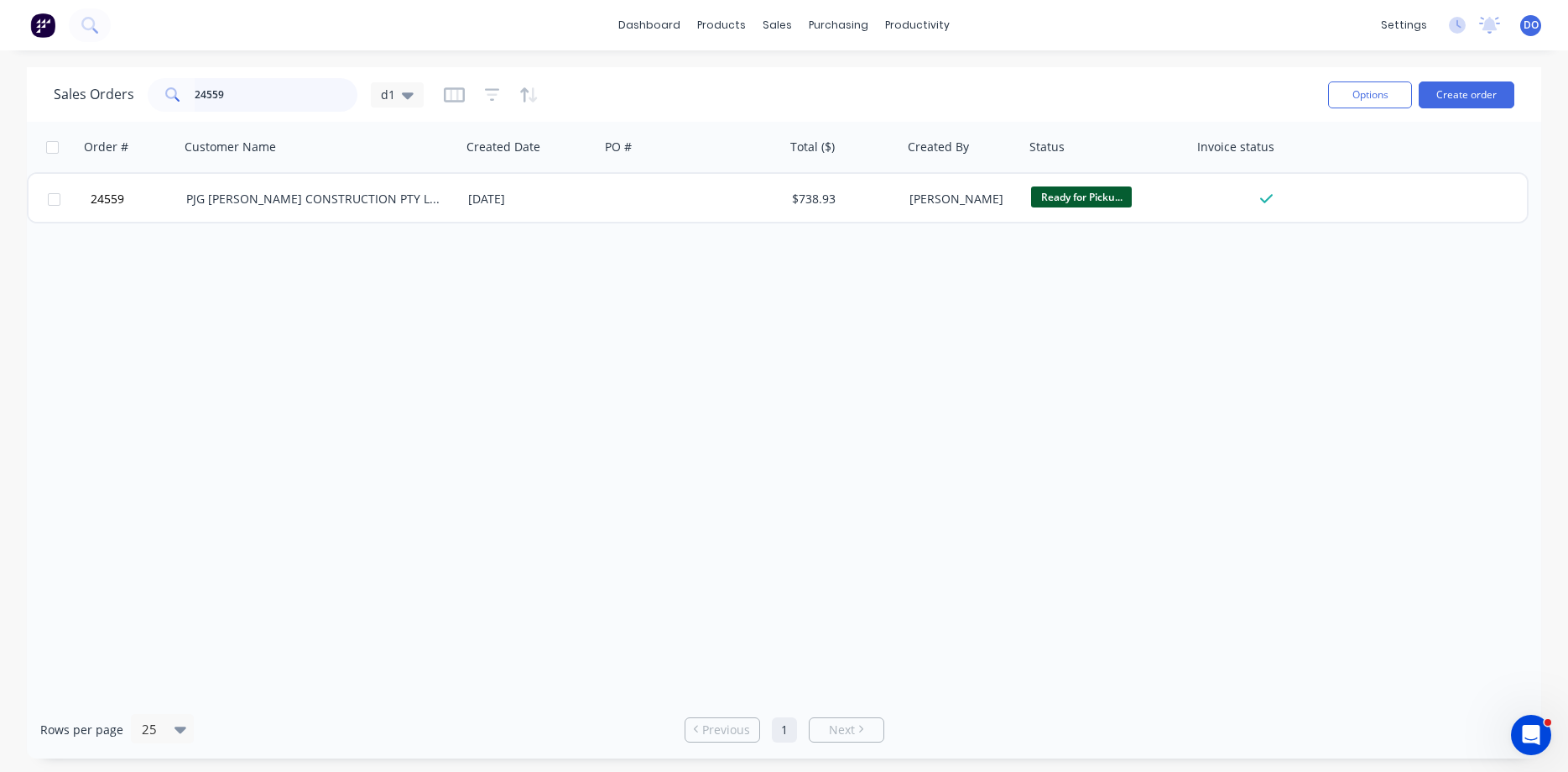
drag, startPoint x: 227, startPoint y: 94, endPoint x: 160, endPoint y: 85, distance: 67.6
click at [195, 85] on input "24559" at bounding box center [276, 95] width 163 height 33
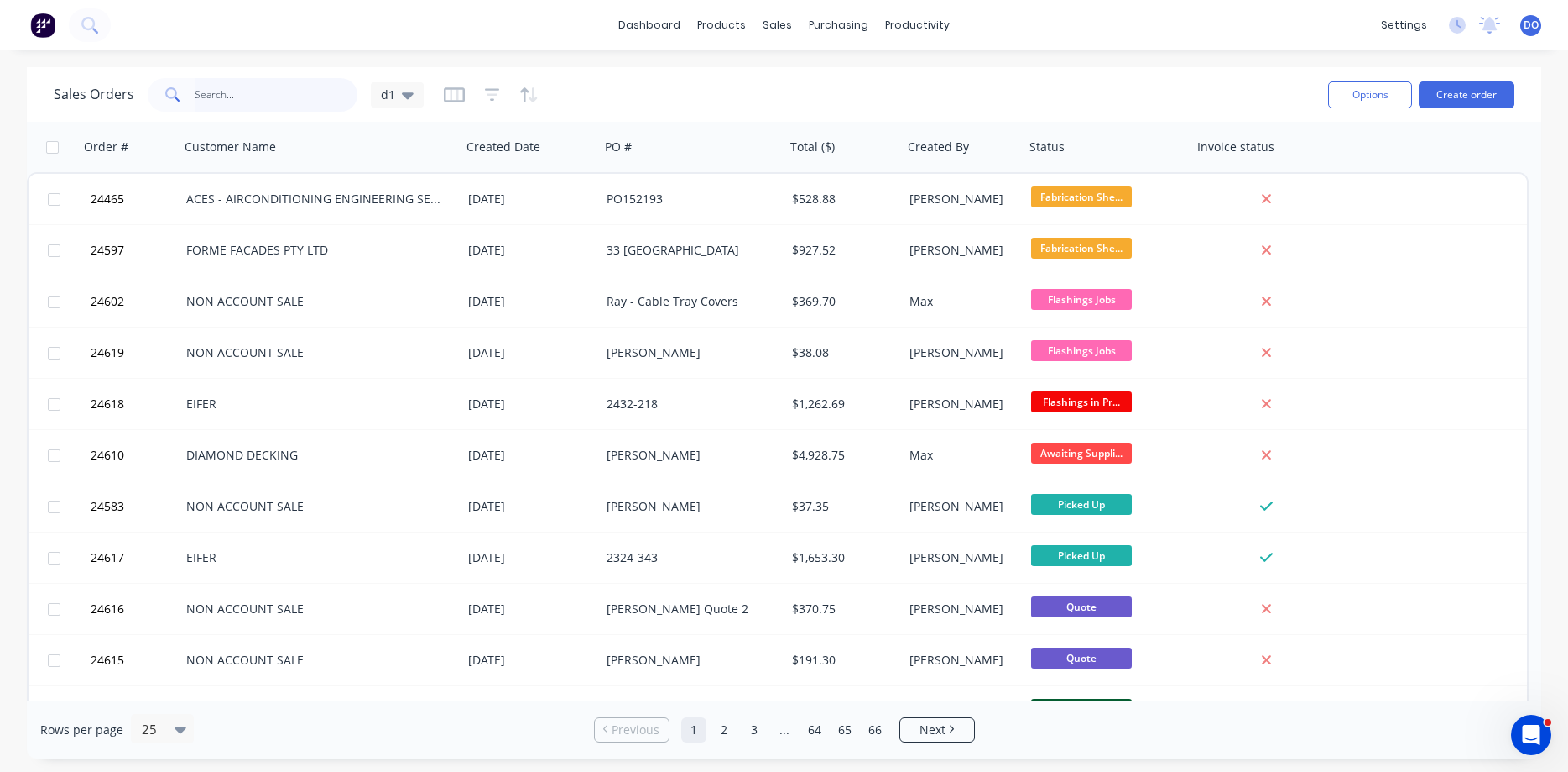
click at [257, 101] on input "text" at bounding box center [276, 95] width 163 height 33
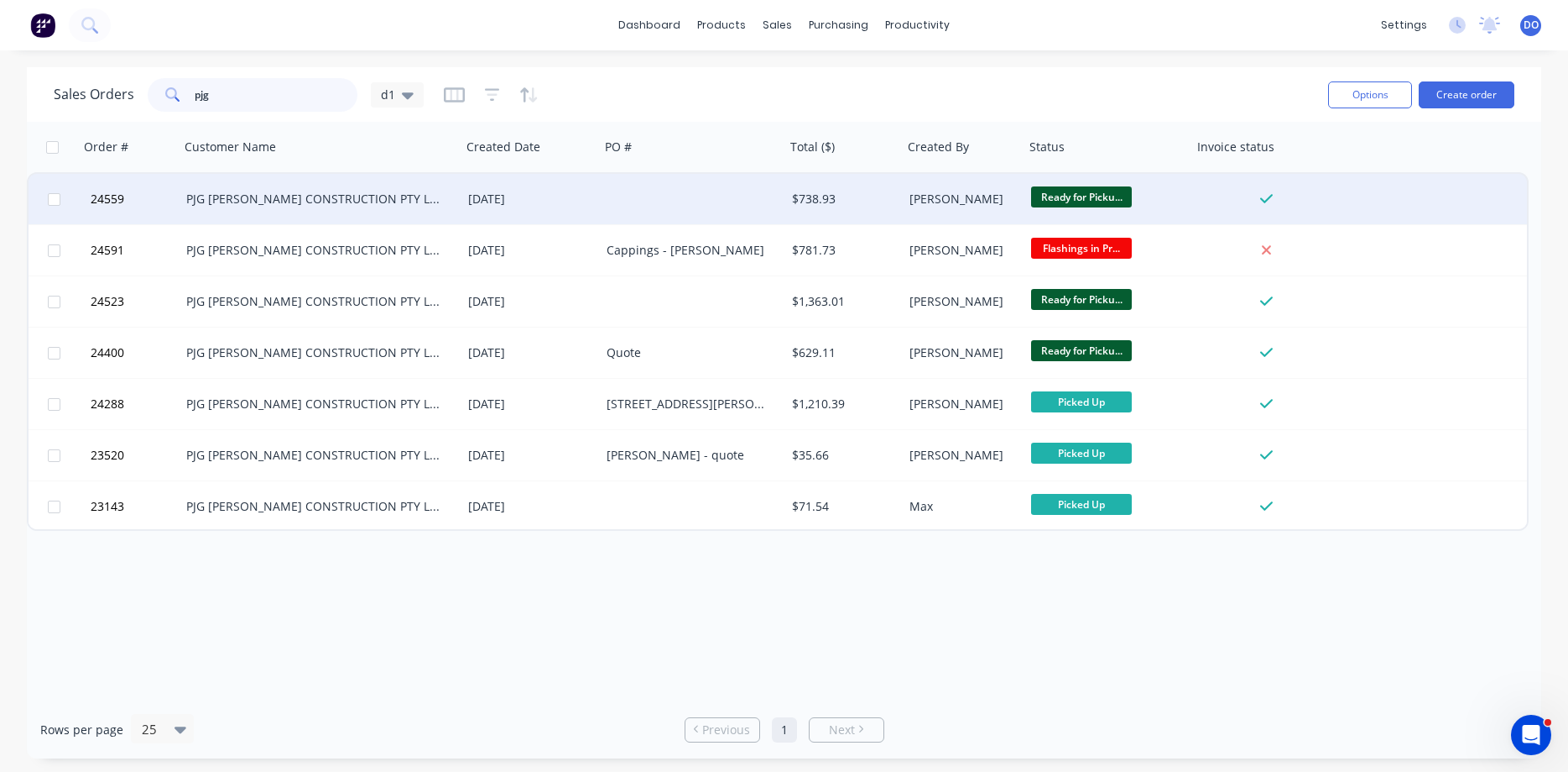
type input "pjg"
click at [593, 191] on div "[DATE]" at bounding box center [531, 199] width 138 height 51
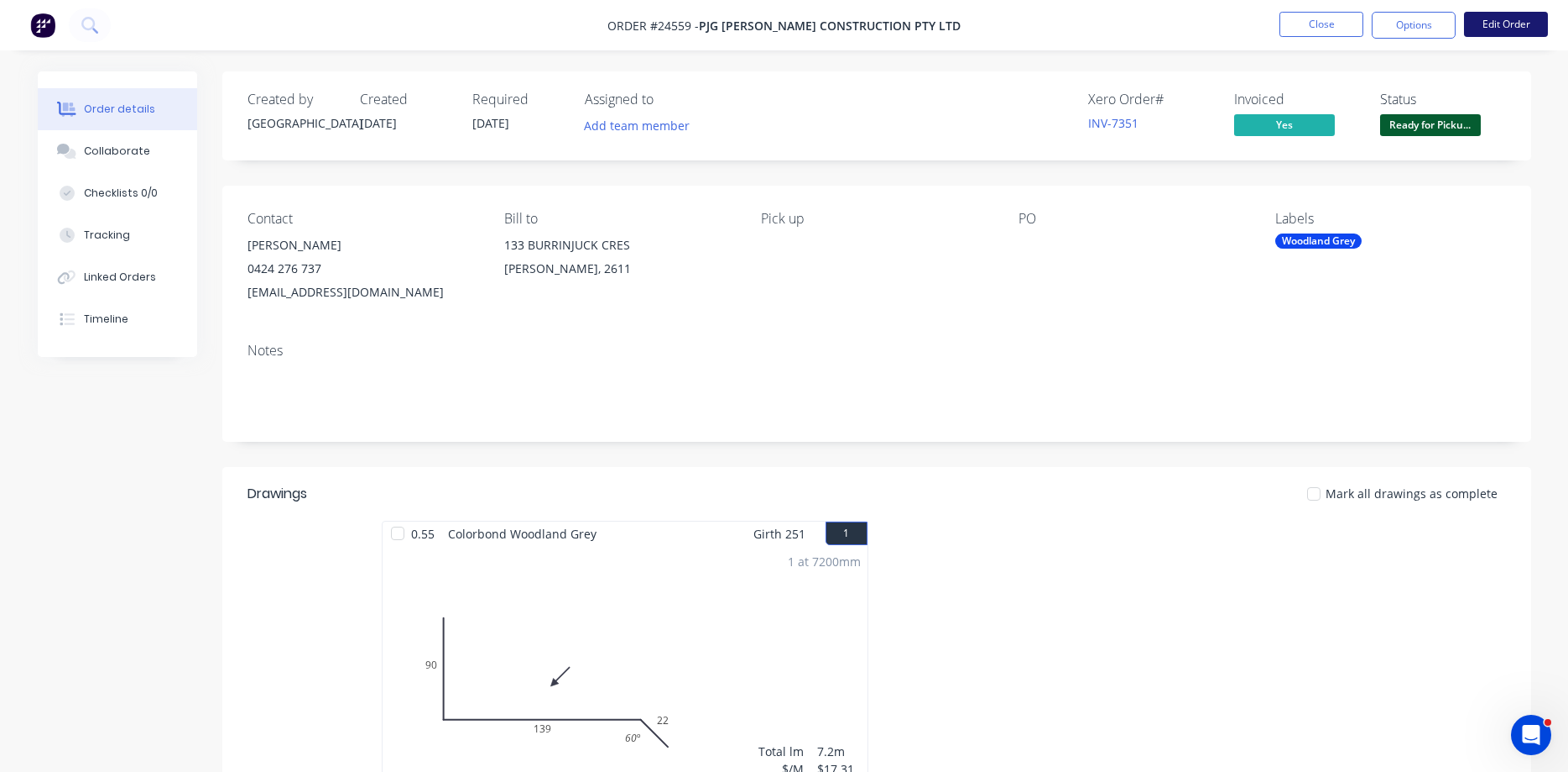
click at [1490, 28] on button "Edit Order" at bounding box center [1506, 24] width 84 height 25
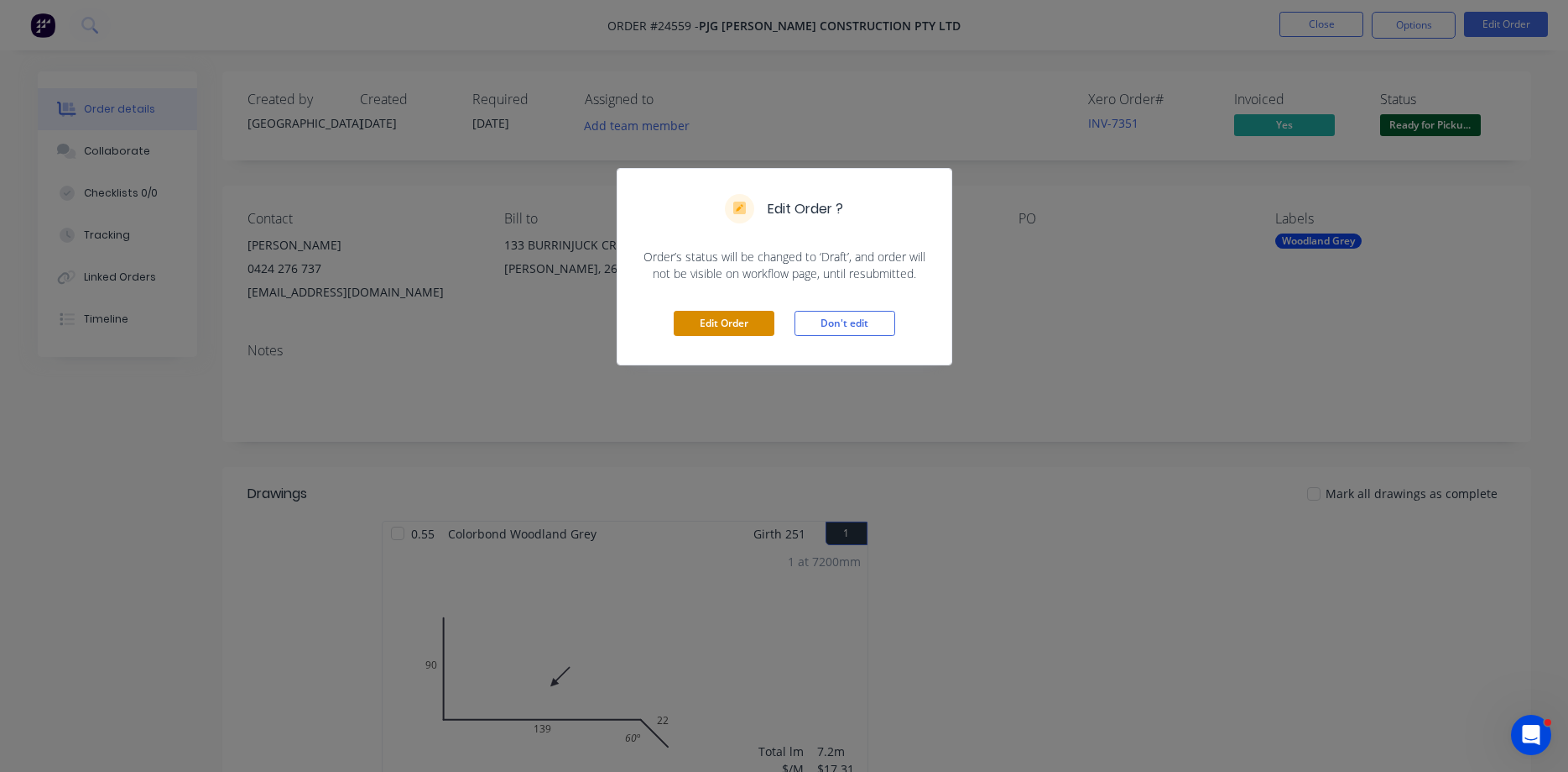
click at [766, 319] on button "Edit Order" at bounding box center [724, 322] width 101 height 25
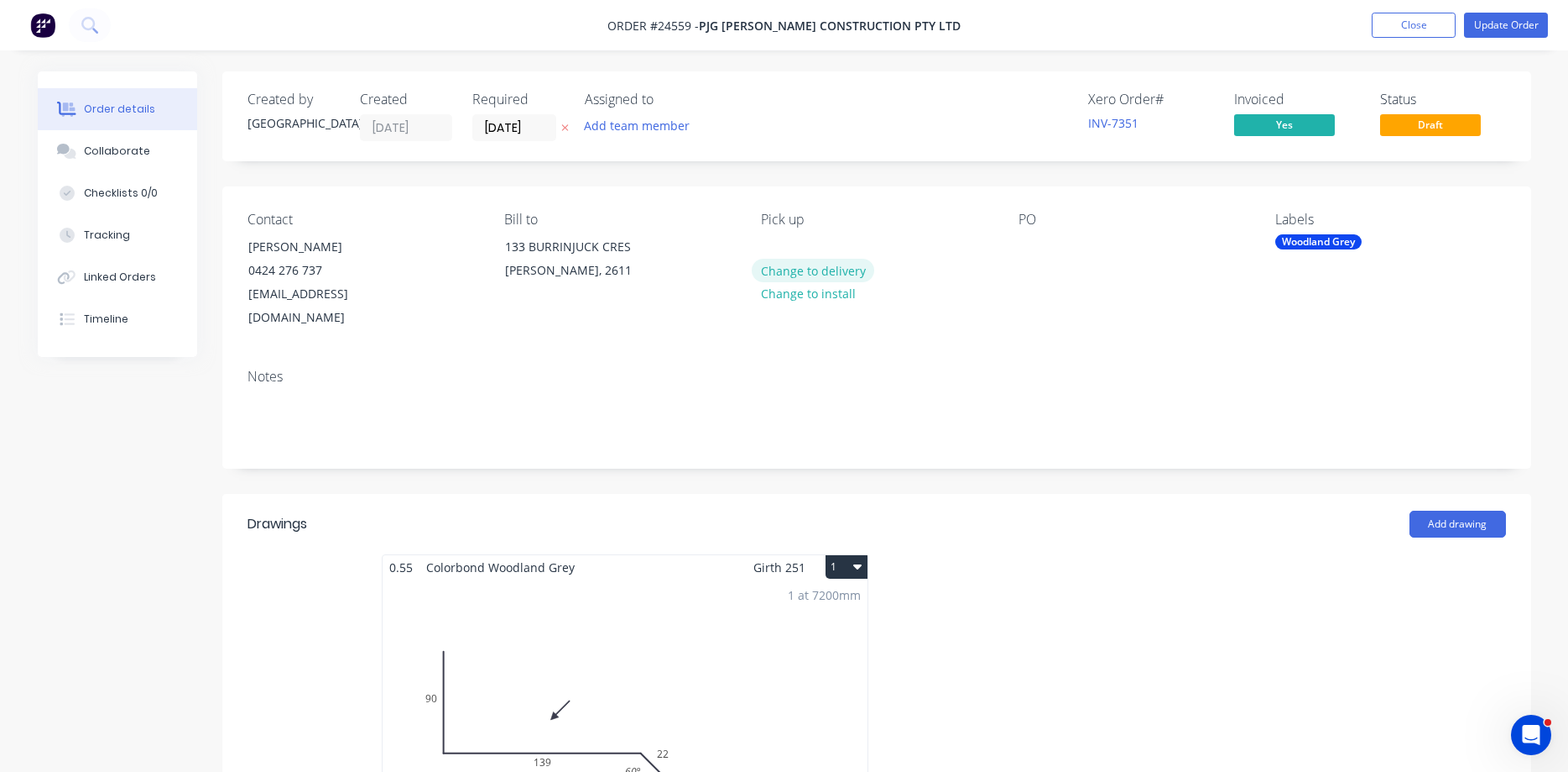
click at [824, 273] on button "Change to delivery" at bounding box center [813, 270] width 123 height 23
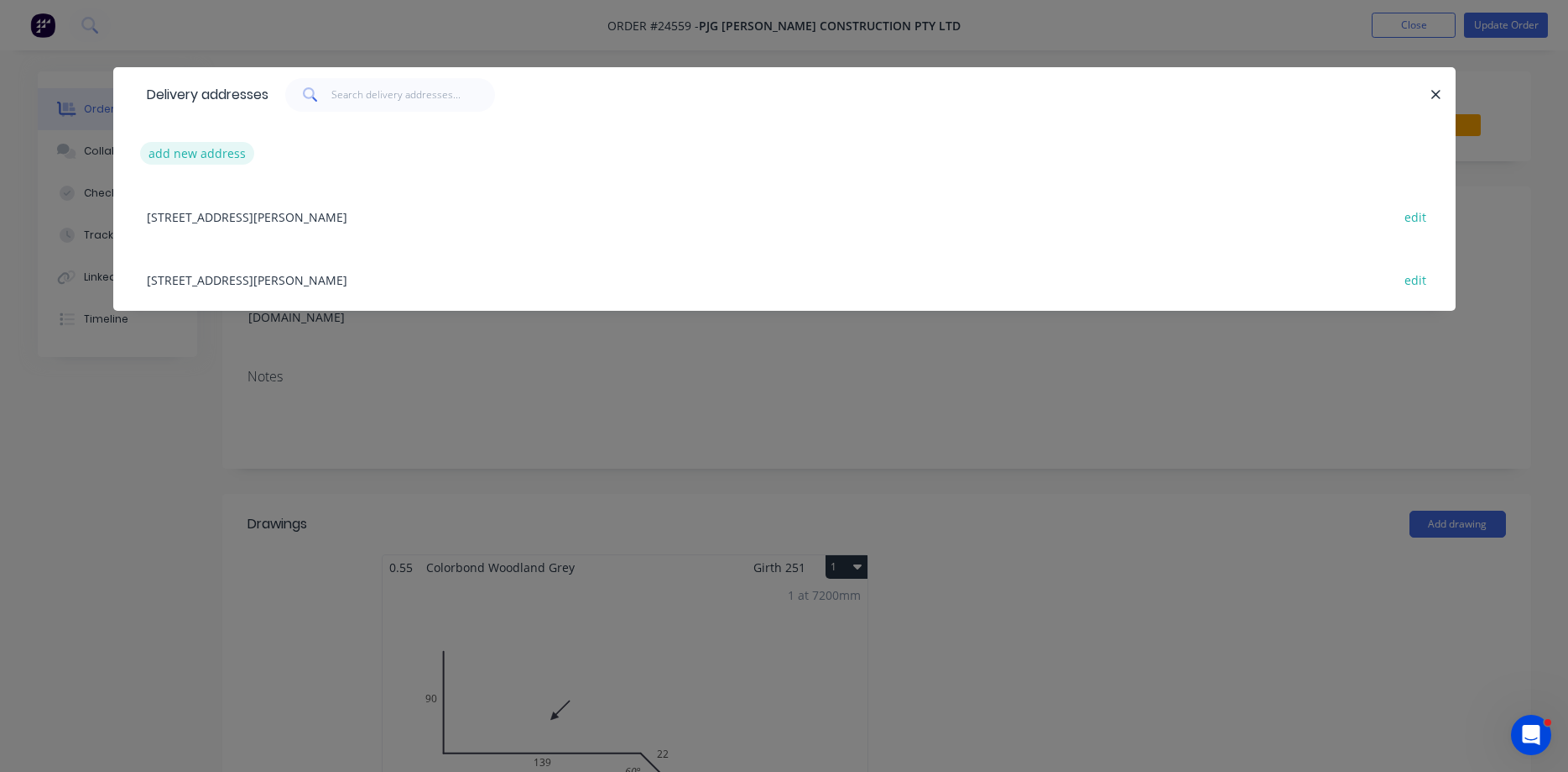
click at [214, 146] on button "add new address" at bounding box center [197, 153] width 115 height 23
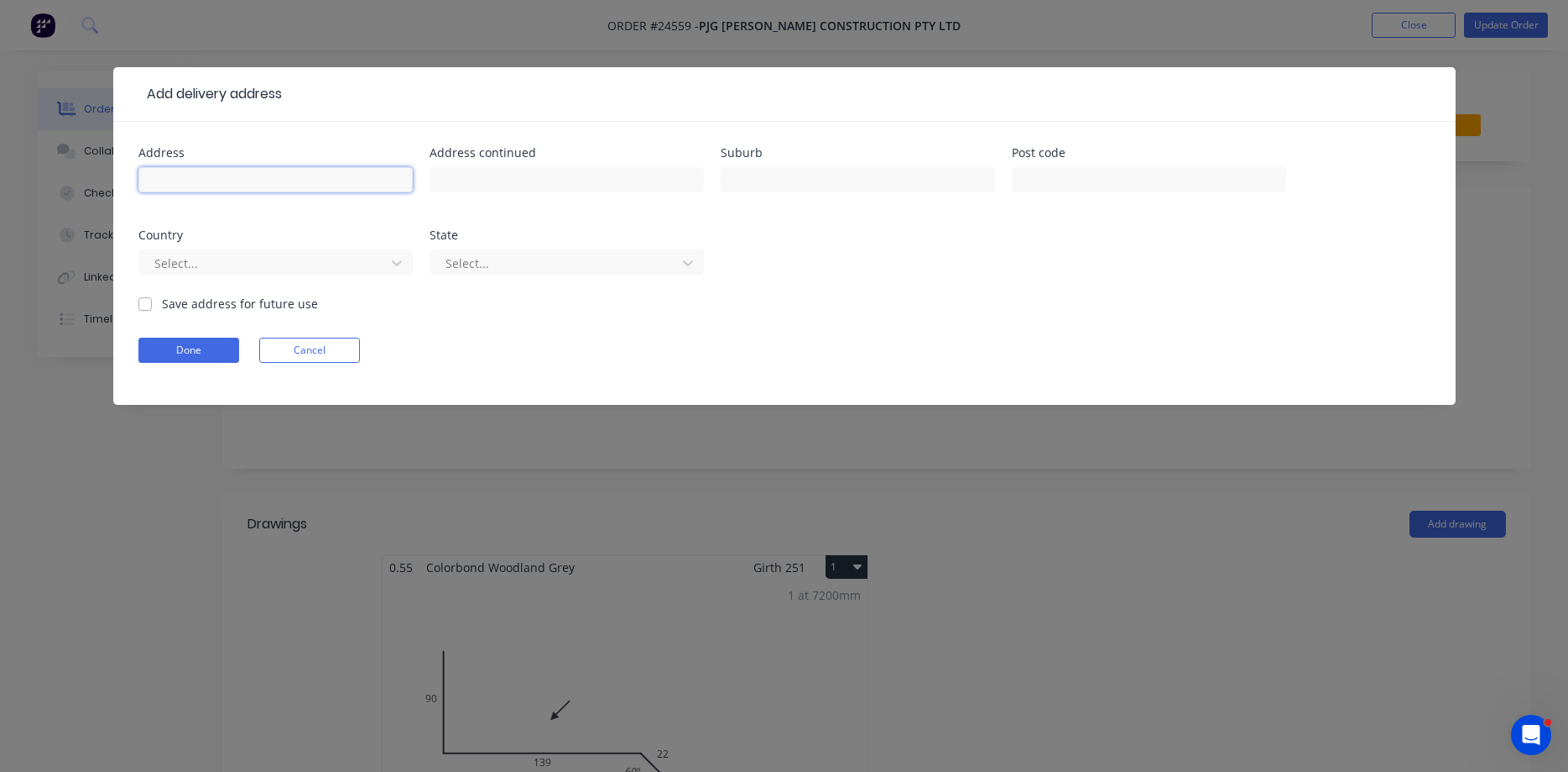
click at [253, 180] on input "text" at bounding box center [275, 179] width 274 height 25
type input "[STREET_ADDRESS][PERSON_NAME]"
type input "[PERSON_NAME]"
click at [208, 357] on button "Done" at bounding box center [188, 350] width 101 height 25
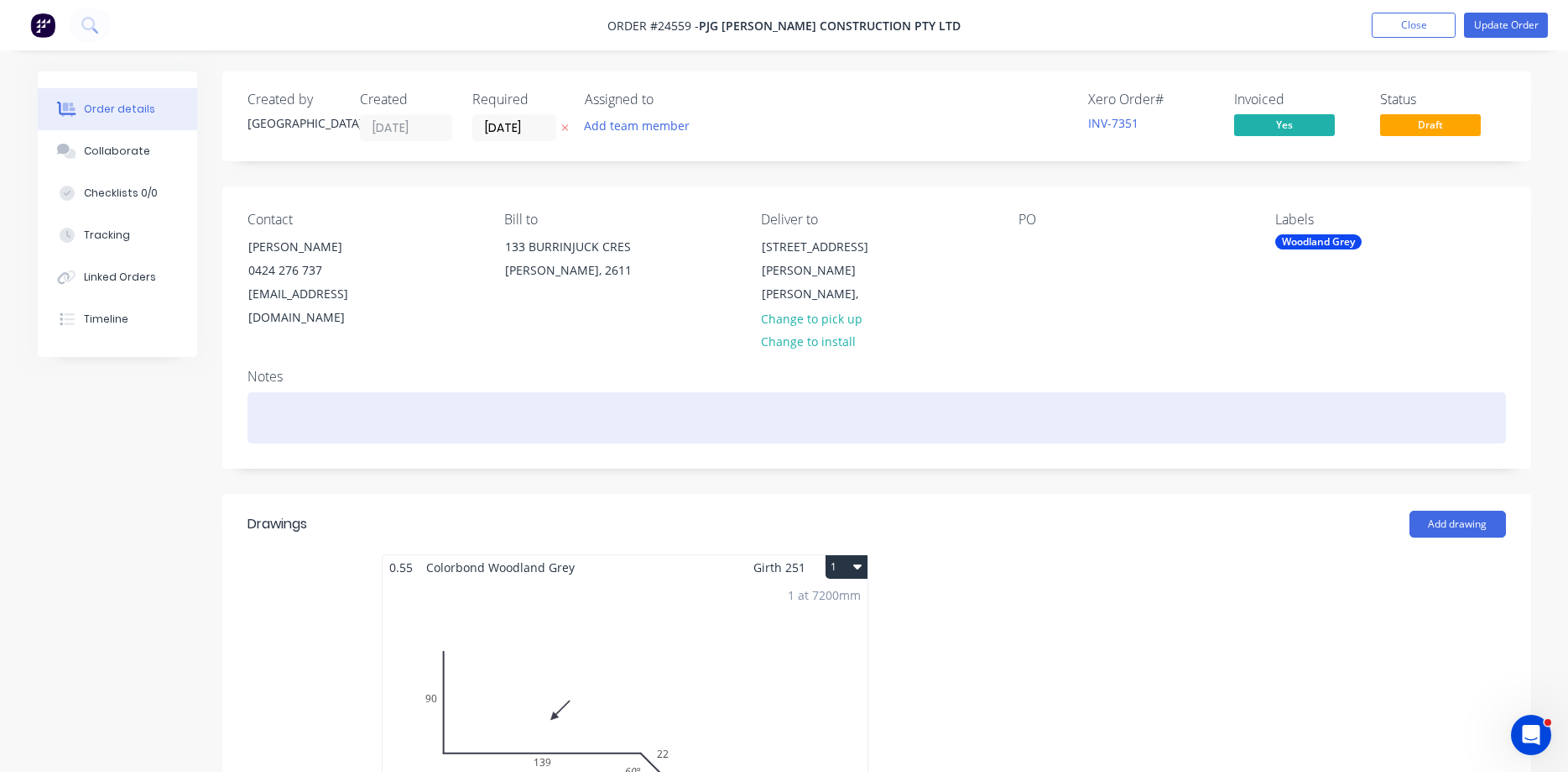
click at [282, 393] on div at bounding box center [877, 417] width 1259 height 51
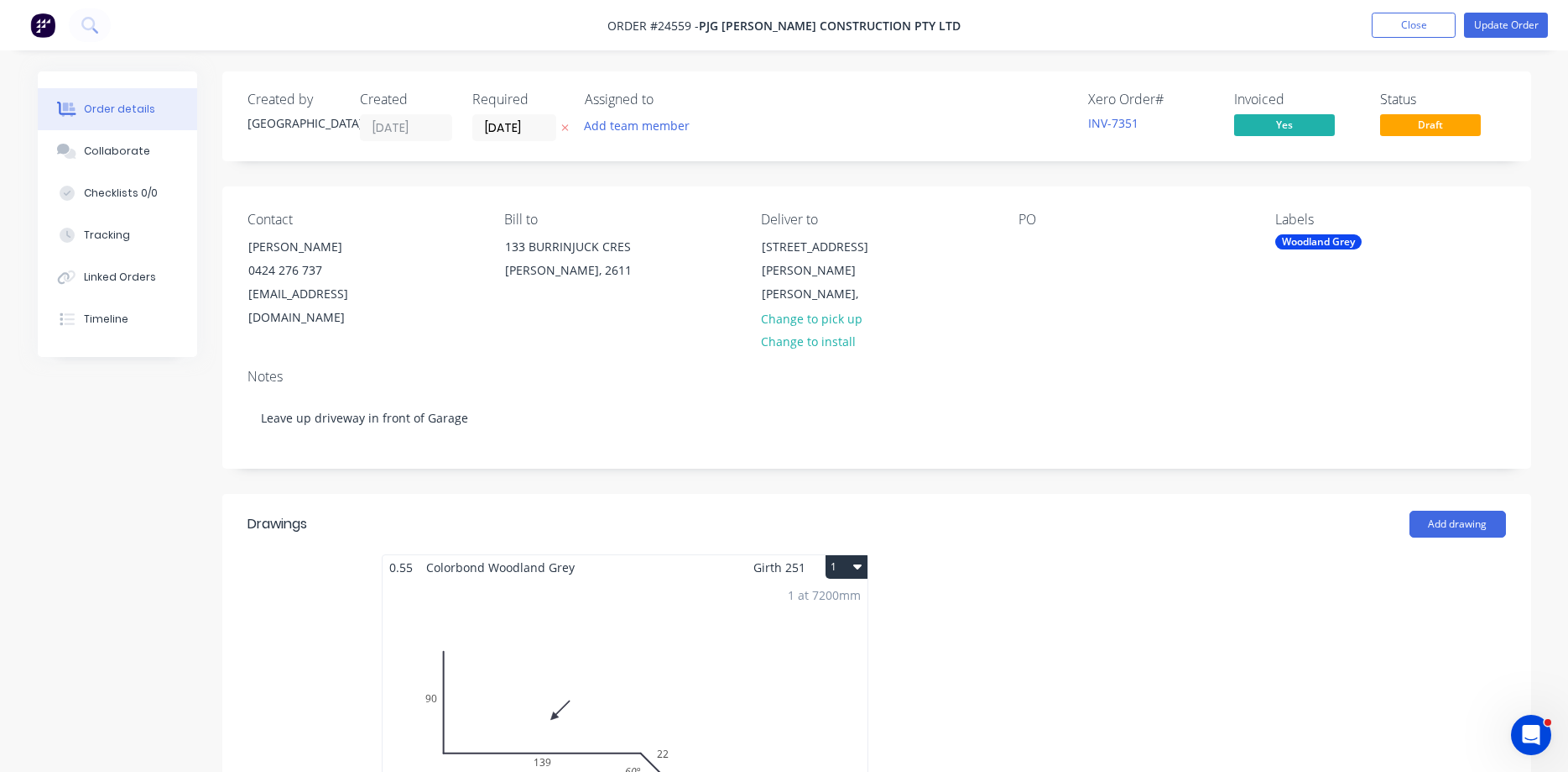
click at [1038, 511] on div "Add drawing" at bounding box center [1010, 524] width 991 height 27
click at [1031, 247] on div at bounding box center [1032, 247] width 27 height 24
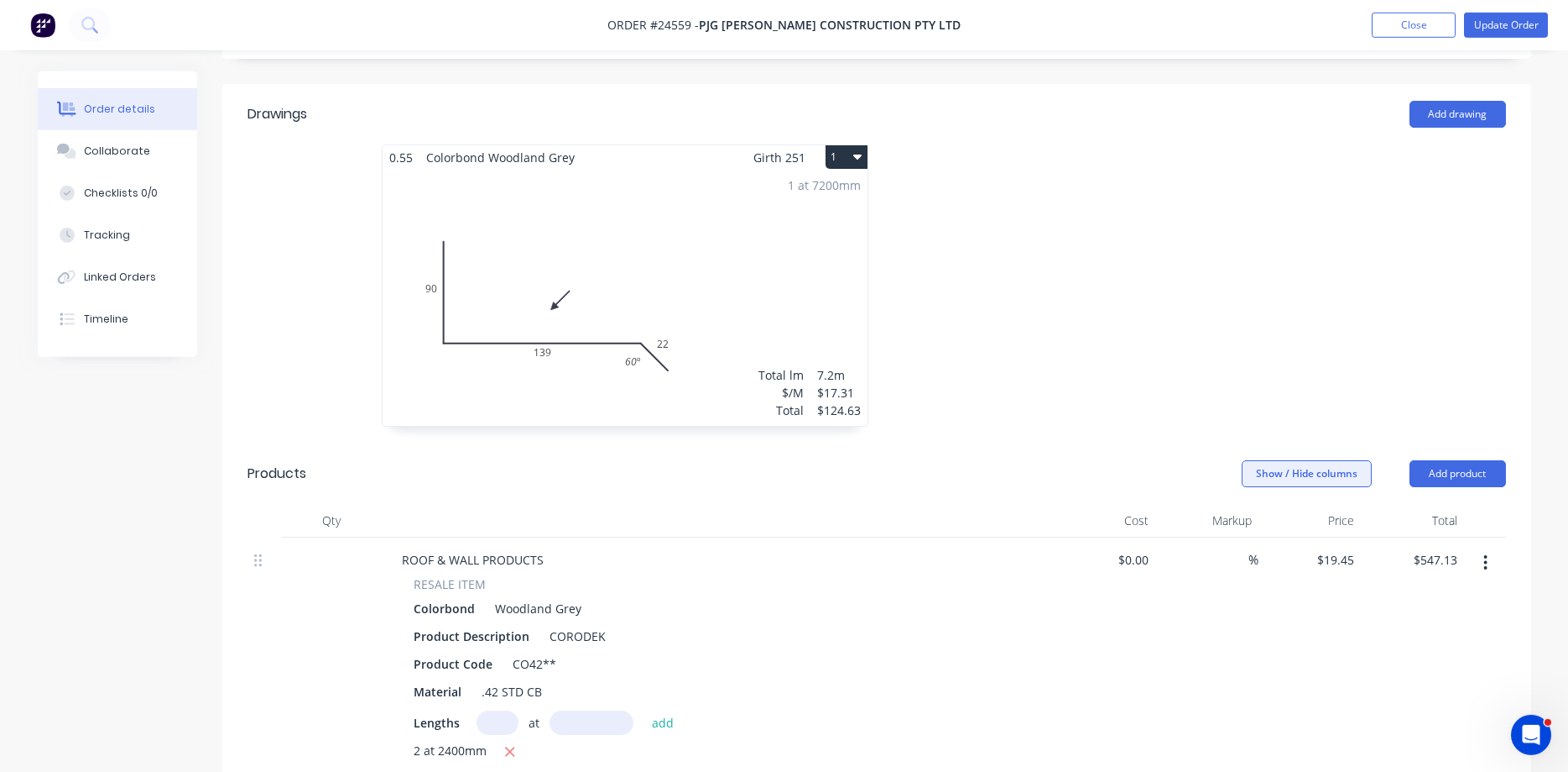
scroll to position [513, 0]
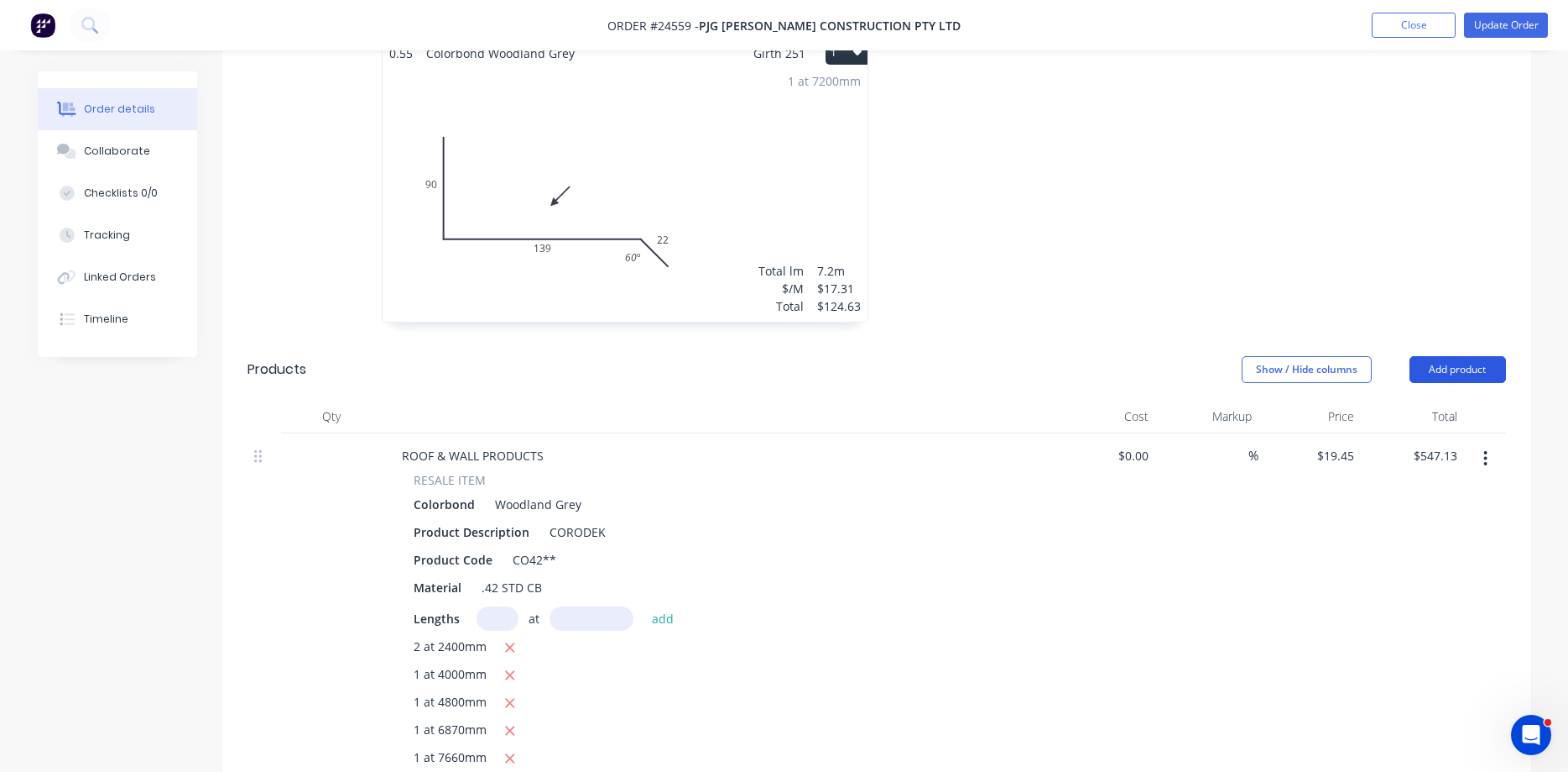
click at [1464, 356] on button "Add product" at bounding box center [1458, 369] width 97 height 27
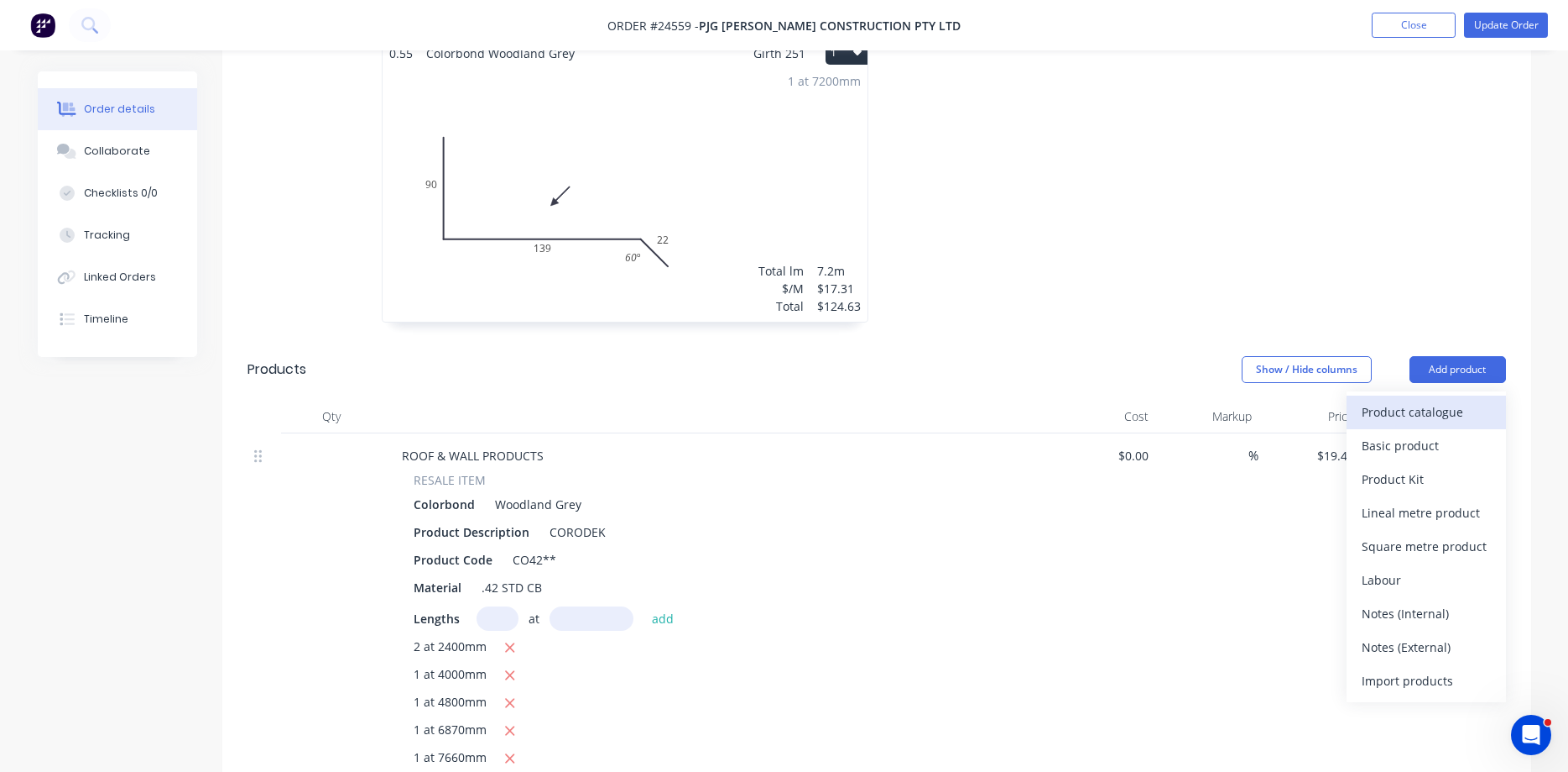
click at [1405, 400] on div "Product catalogue" at bounding box center [1427, 412] width 129 height 24
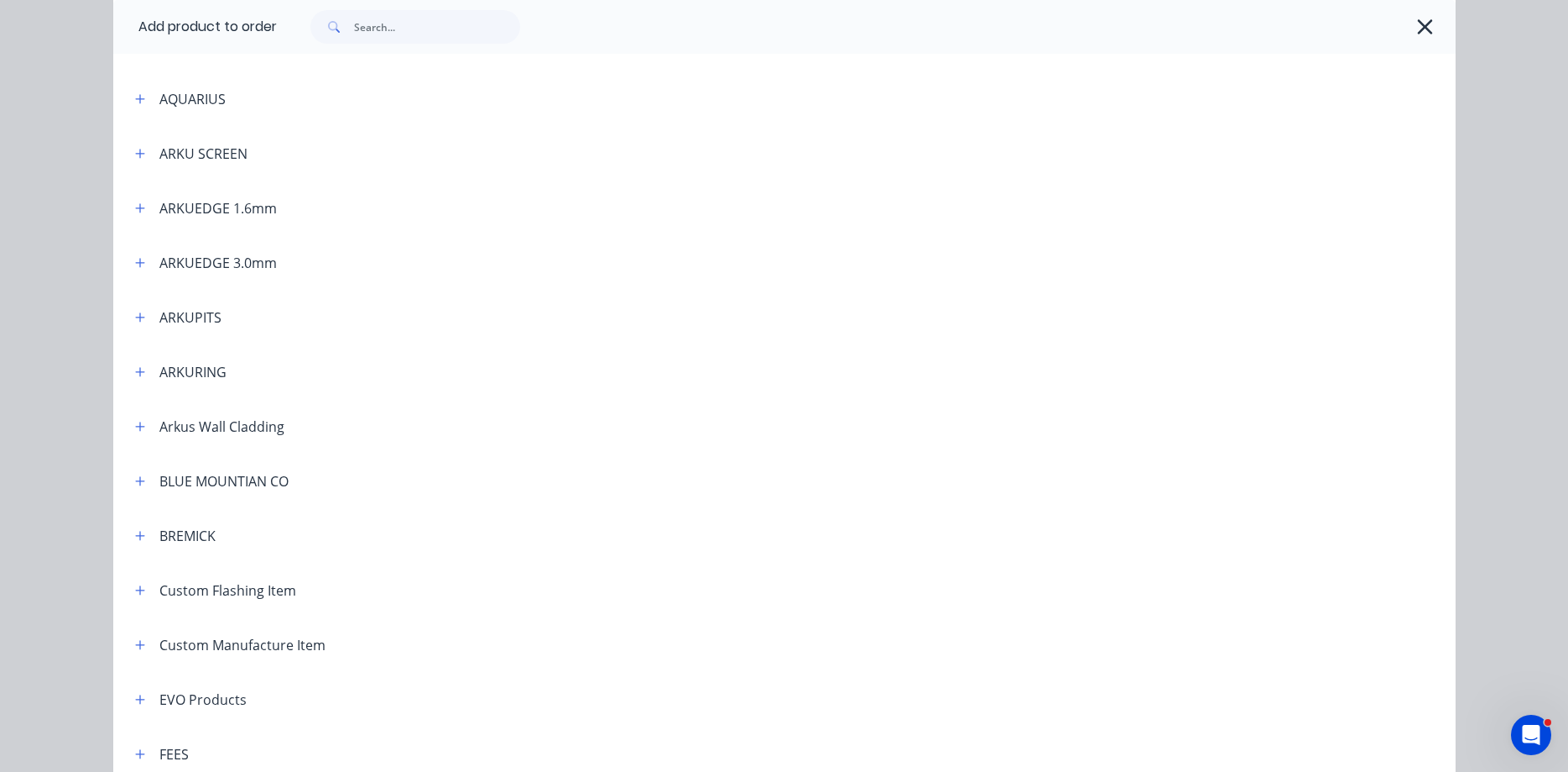
scroll to position [478, 0]
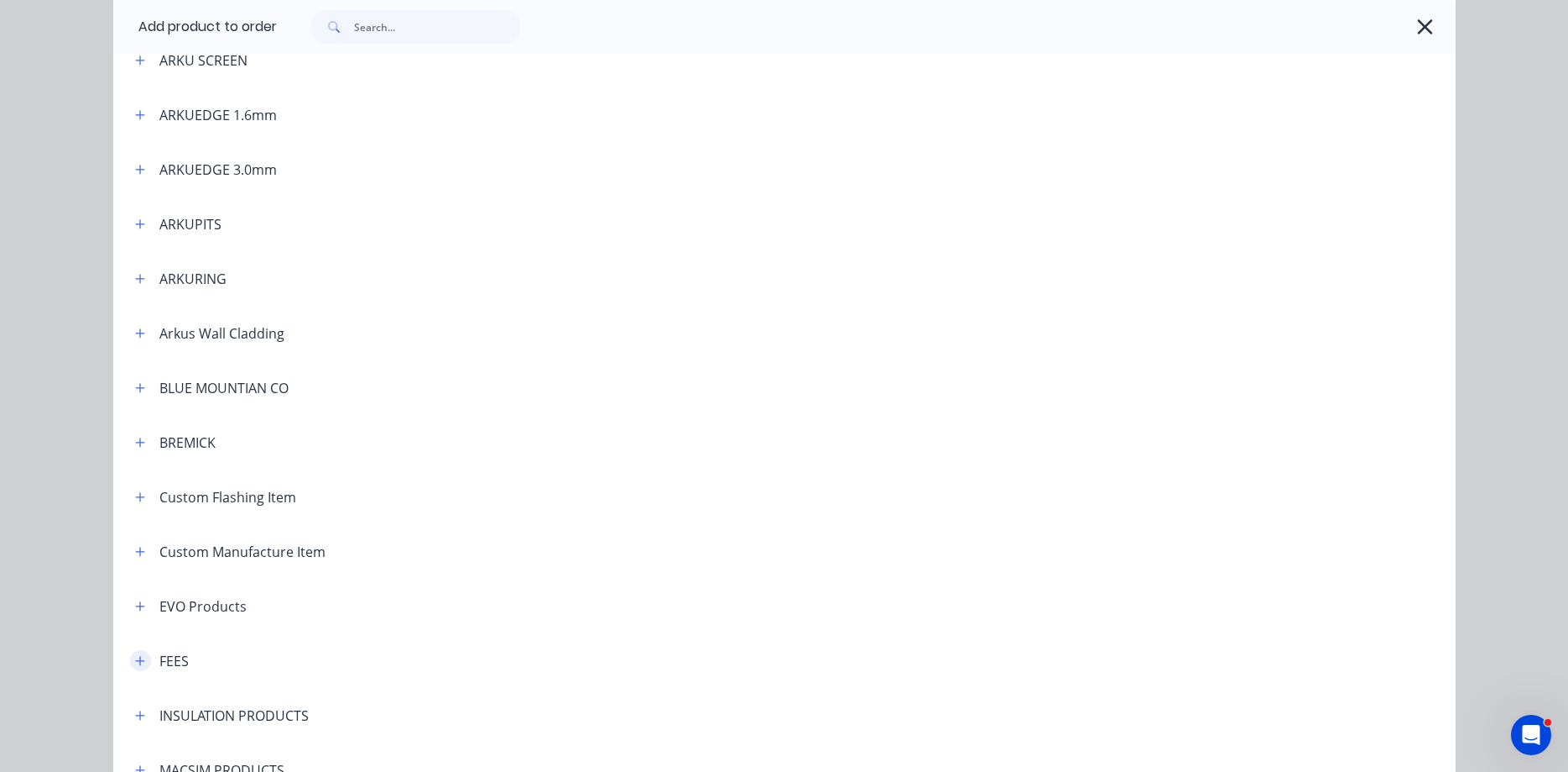
click at [140, 656] on icon "button" at bounding box center [139, 660] width 10 height 12
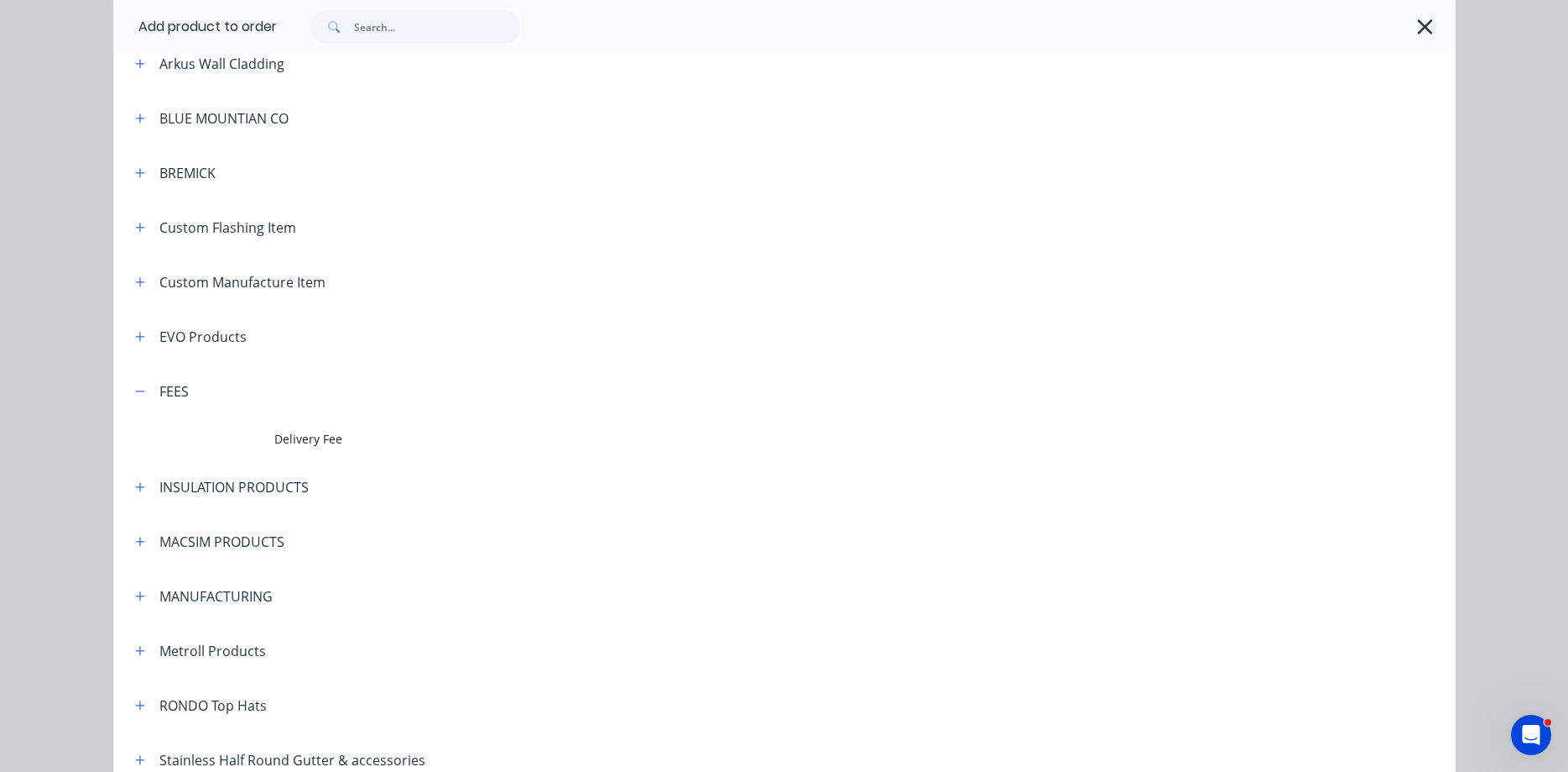
scroll to position [766, 0]
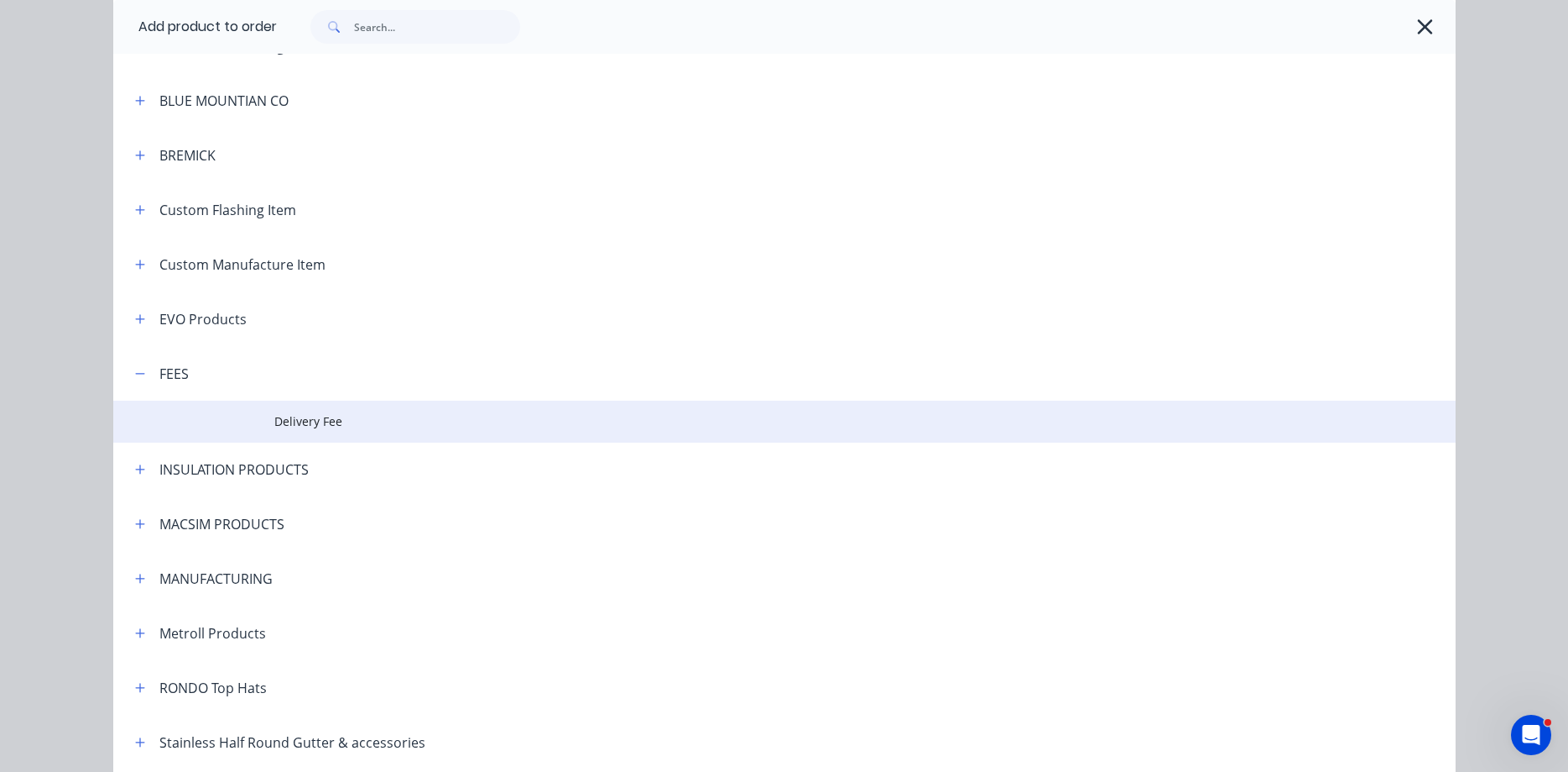
click at [306, 427] on span "Delivery Fee" at bounding box center [747, 420] width 945 height 18
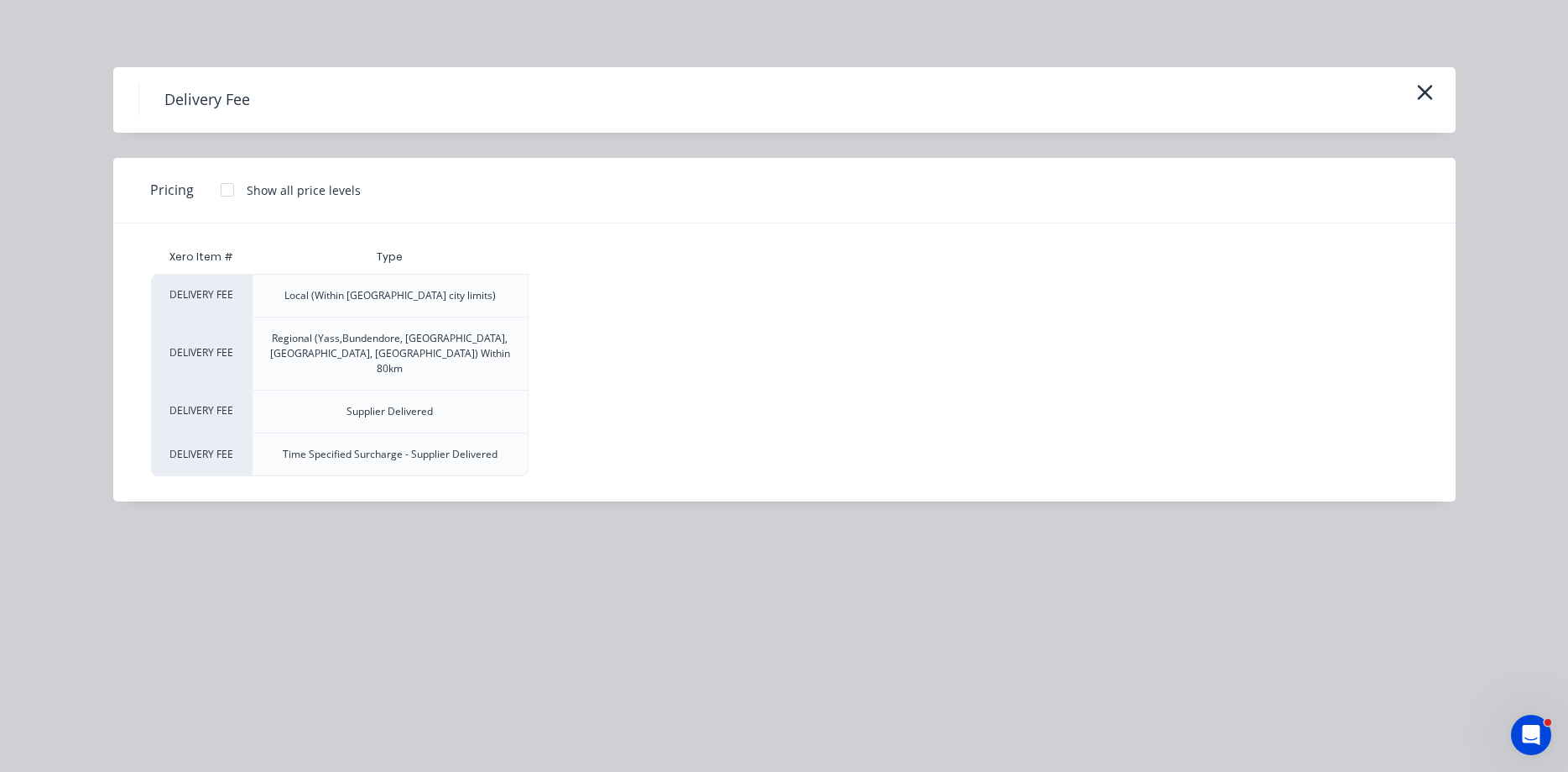
click at [222, 187] on div at bounding box center [227, 189] width 33 height 33
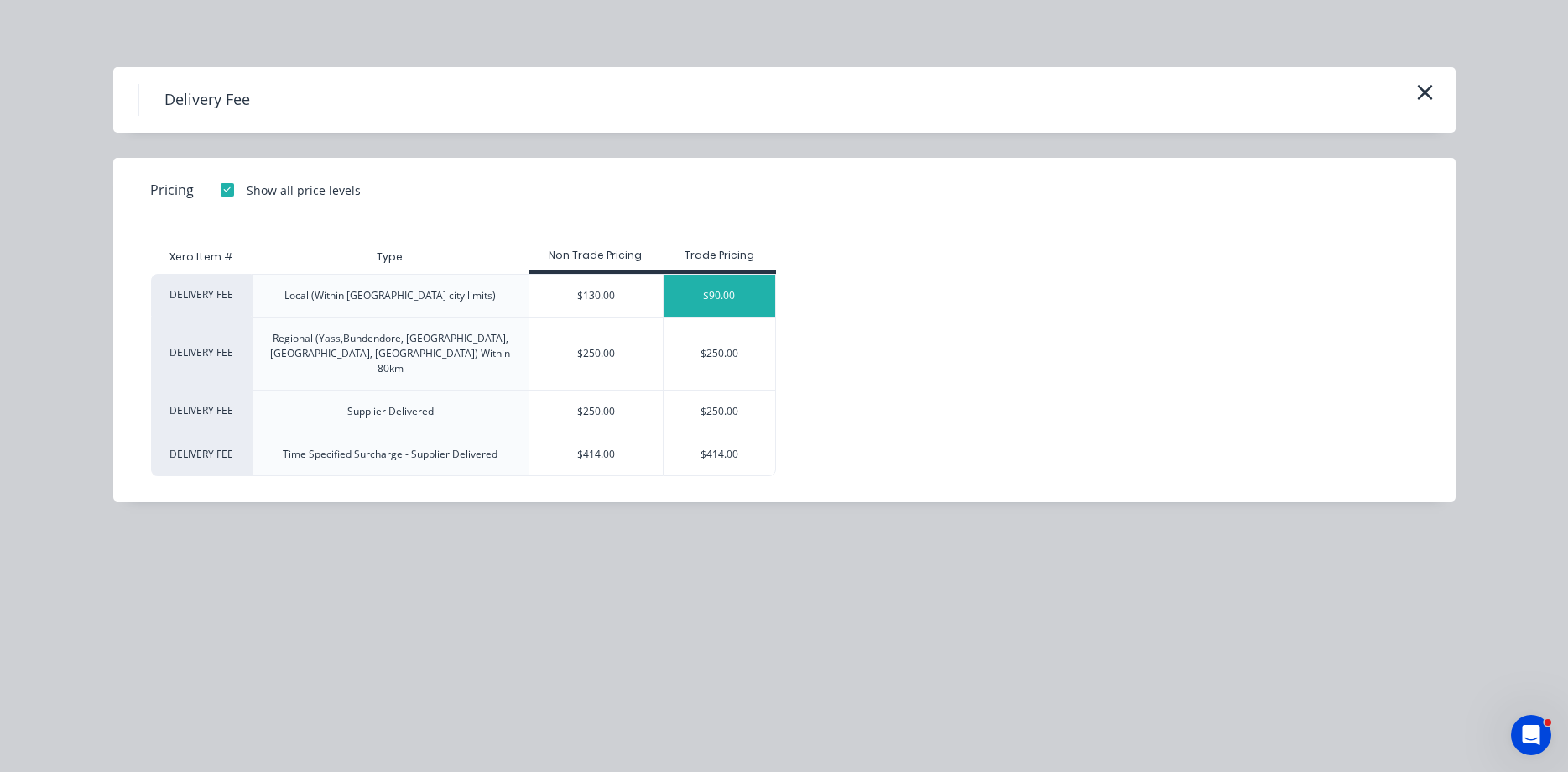
click at [697, 289] on div "$90.00" at bounding box center [719, 295] width 112 height 42
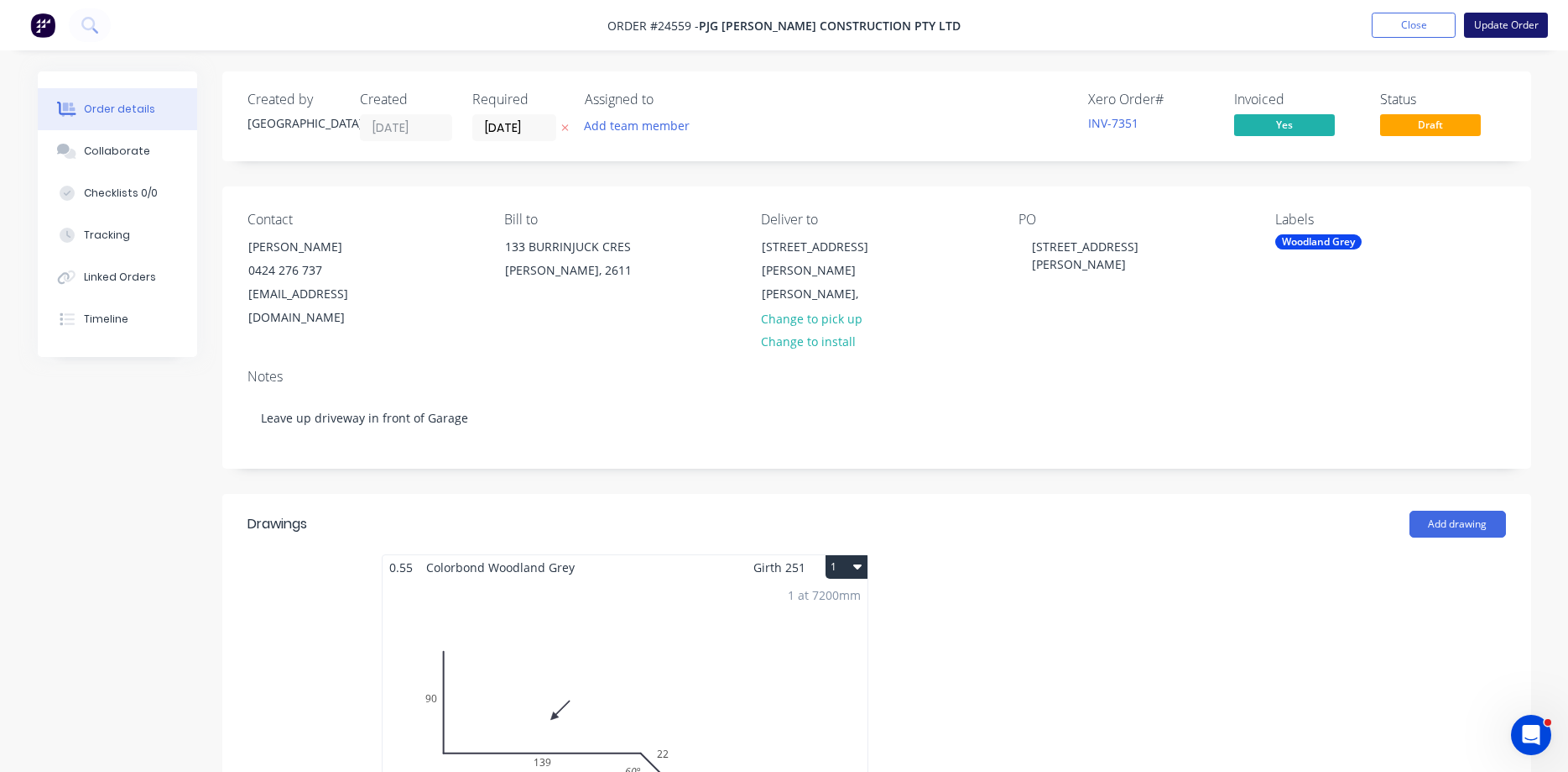
click at [1504, 25] on button "Update Order" at bounding box center [1506, 25] width 84 height 25
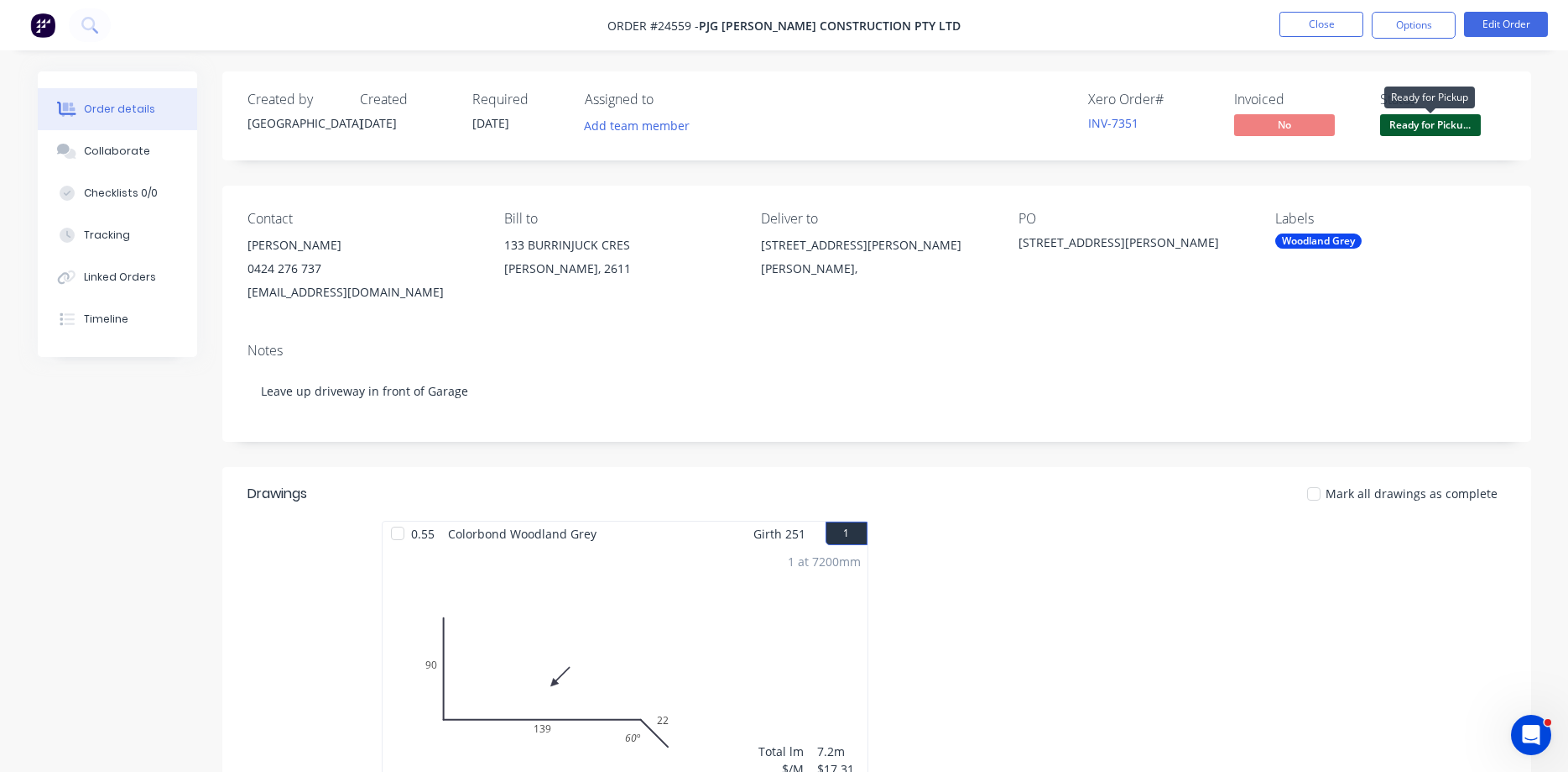
click at [1422, 120] on span "Ready for Picku..." at bounding box center [1430, 125] width 101 height 21
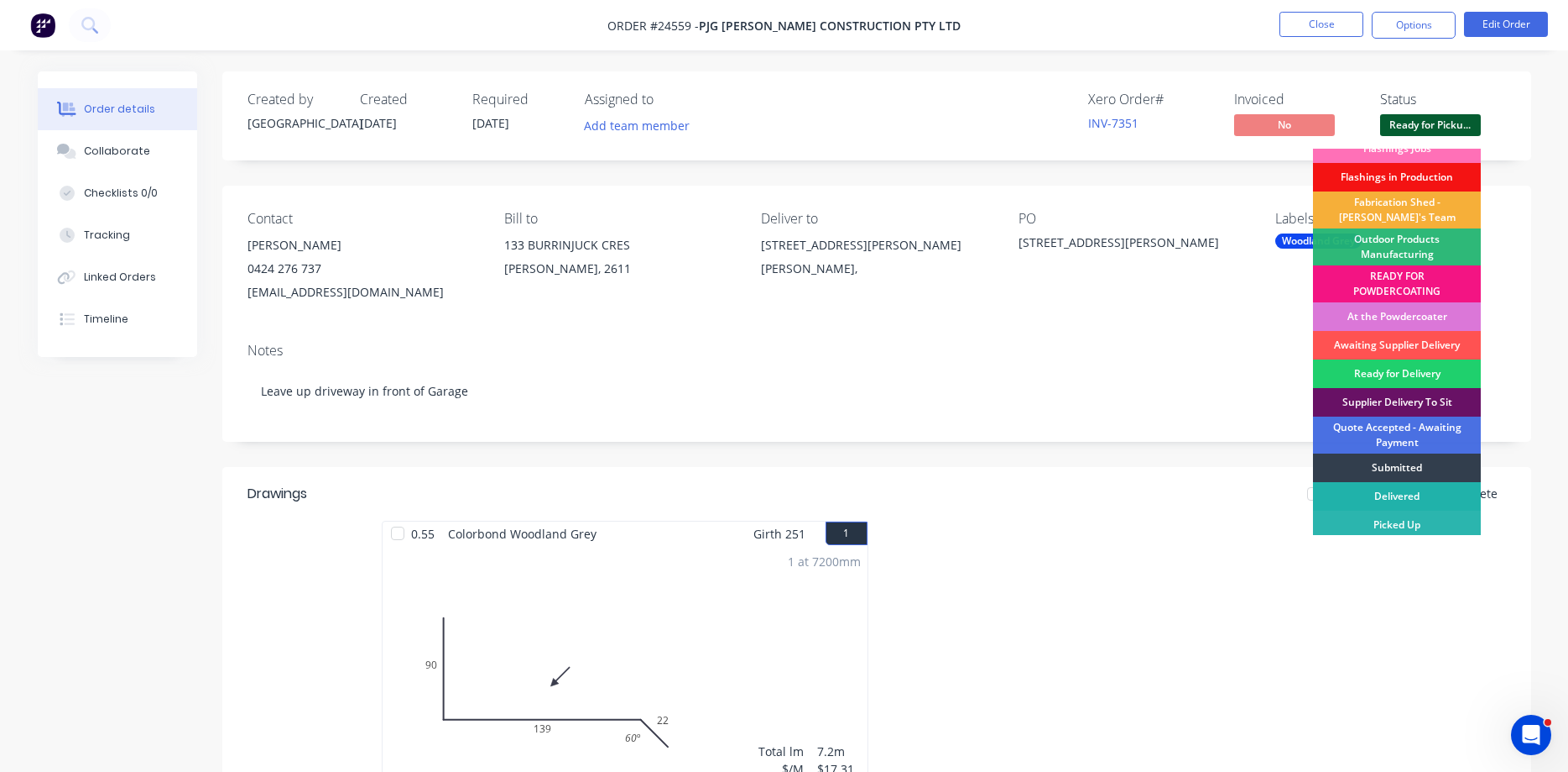
scroll to position [18, 0]
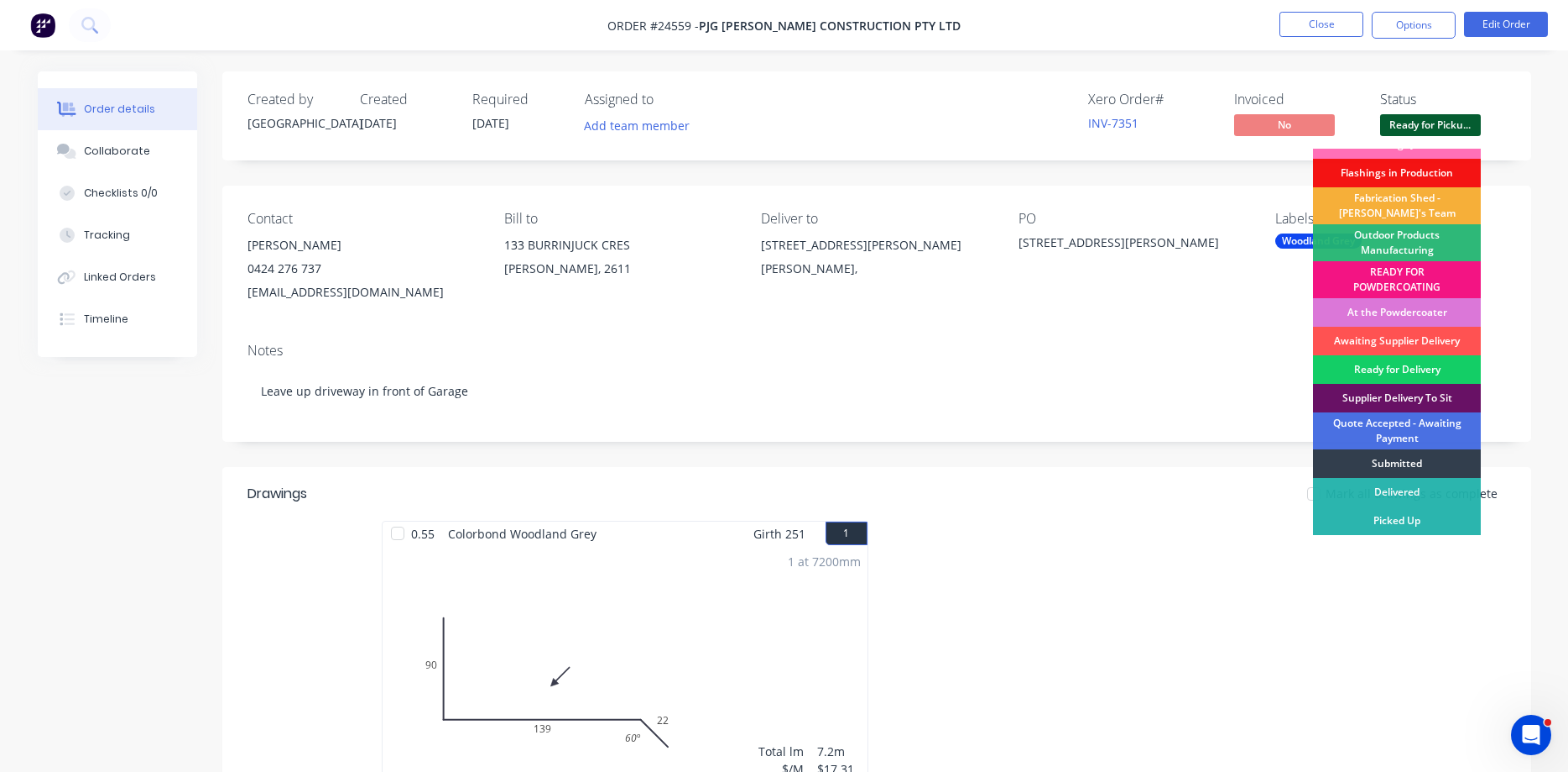
click at [1419, 371] on div "Ready for Delivery" at bounding box center [1397, 369] width 168 height 29
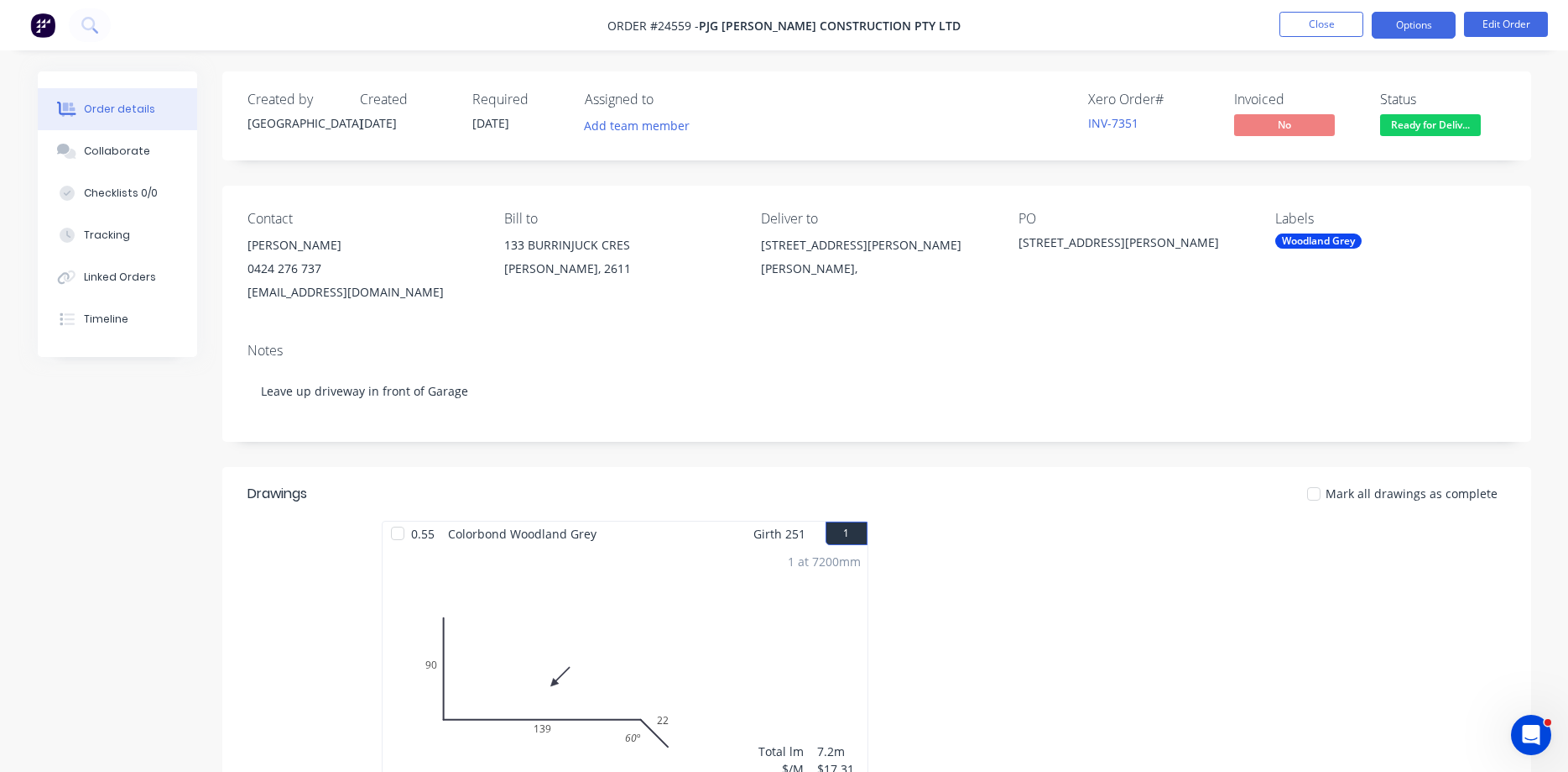
click at [1407, 21] on button "Options" at bounding box center [1414, 25] width 84 height 27
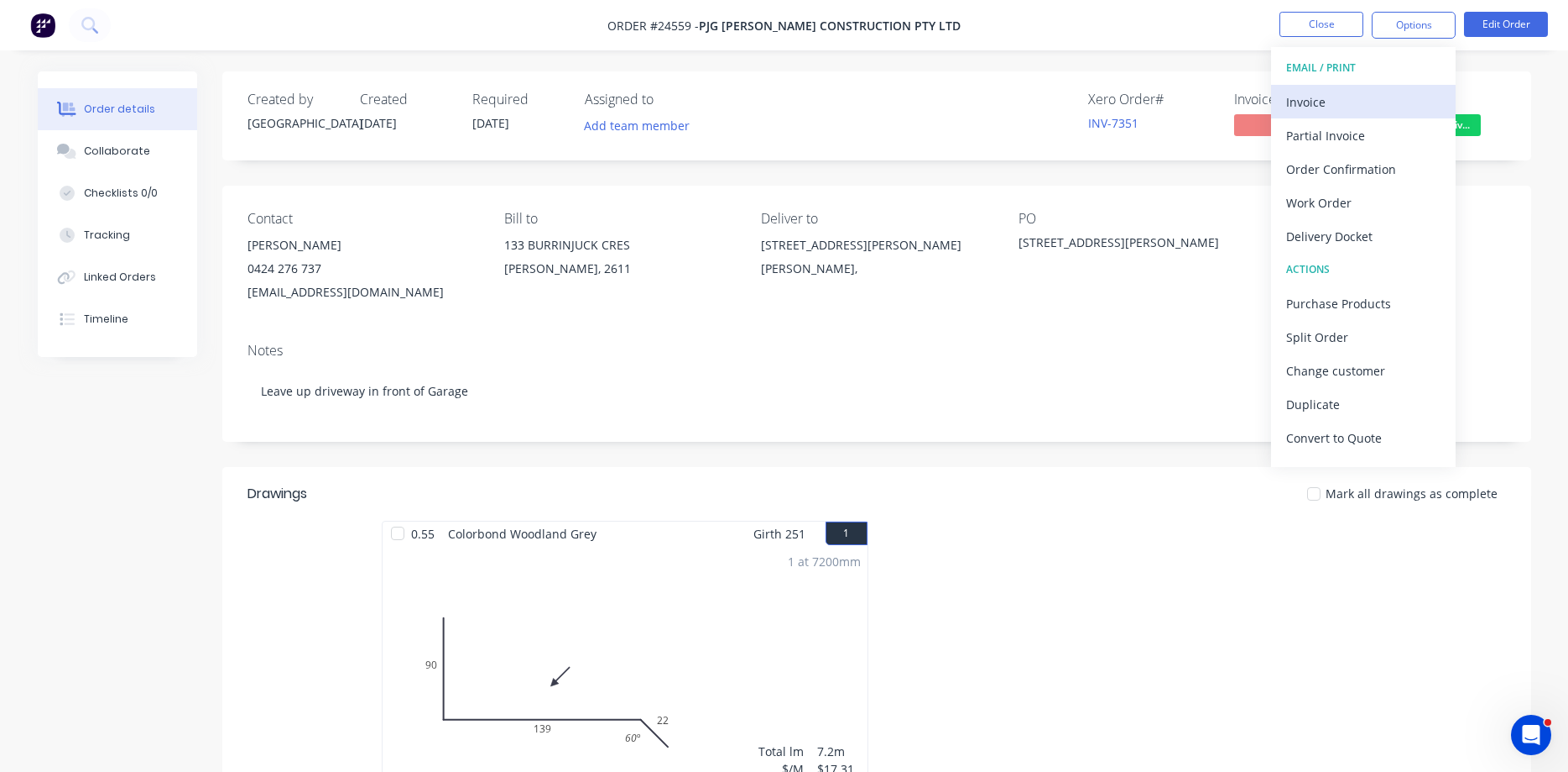
click at [1335, 103] on div "Invoice" at bounding box center [1363, 102] width 154 height 24
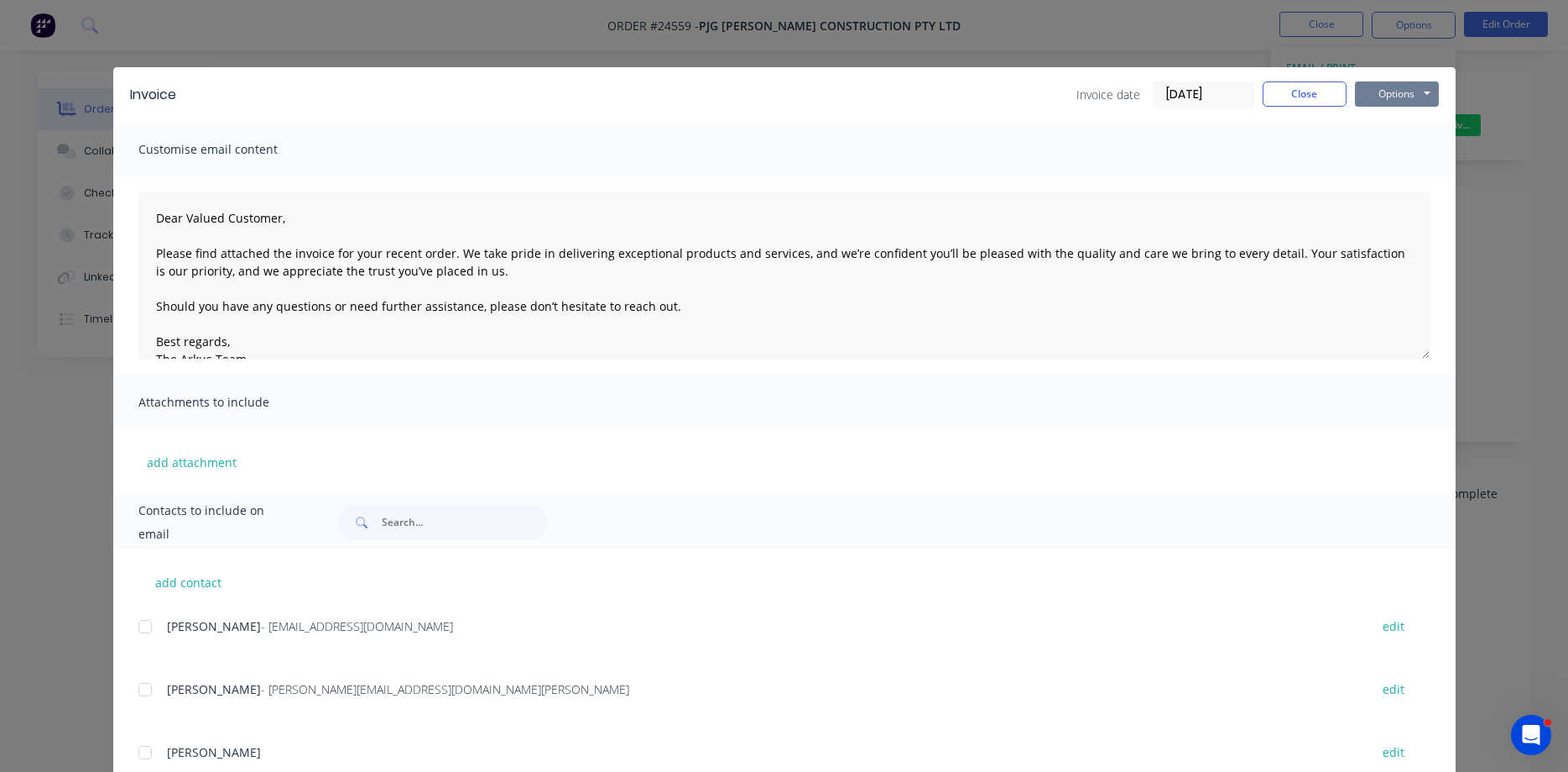
click at [1405, 99] on button "Options" at bounding box center [1396, 93] width 84 height 25
click at [1407, 149] on button "Print" at bounding box center [1408, 151] width 107 height 28
click at [1307, 86] on button "Close" at bounding box center [1304, 93] width 84 height 25
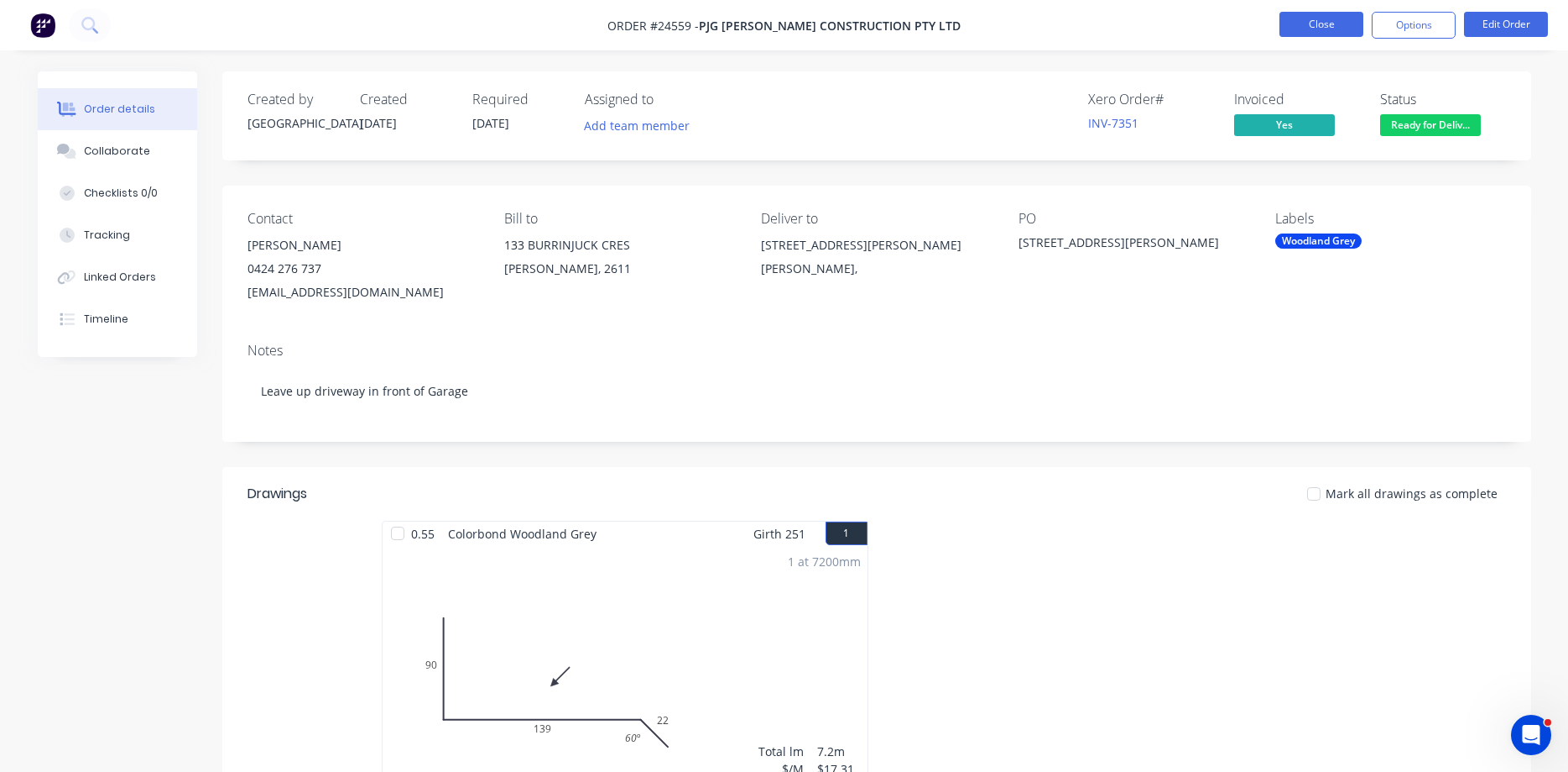
click at [1303, 18] on button "Close" at bounding box center [1322, 24] width 84 height 25
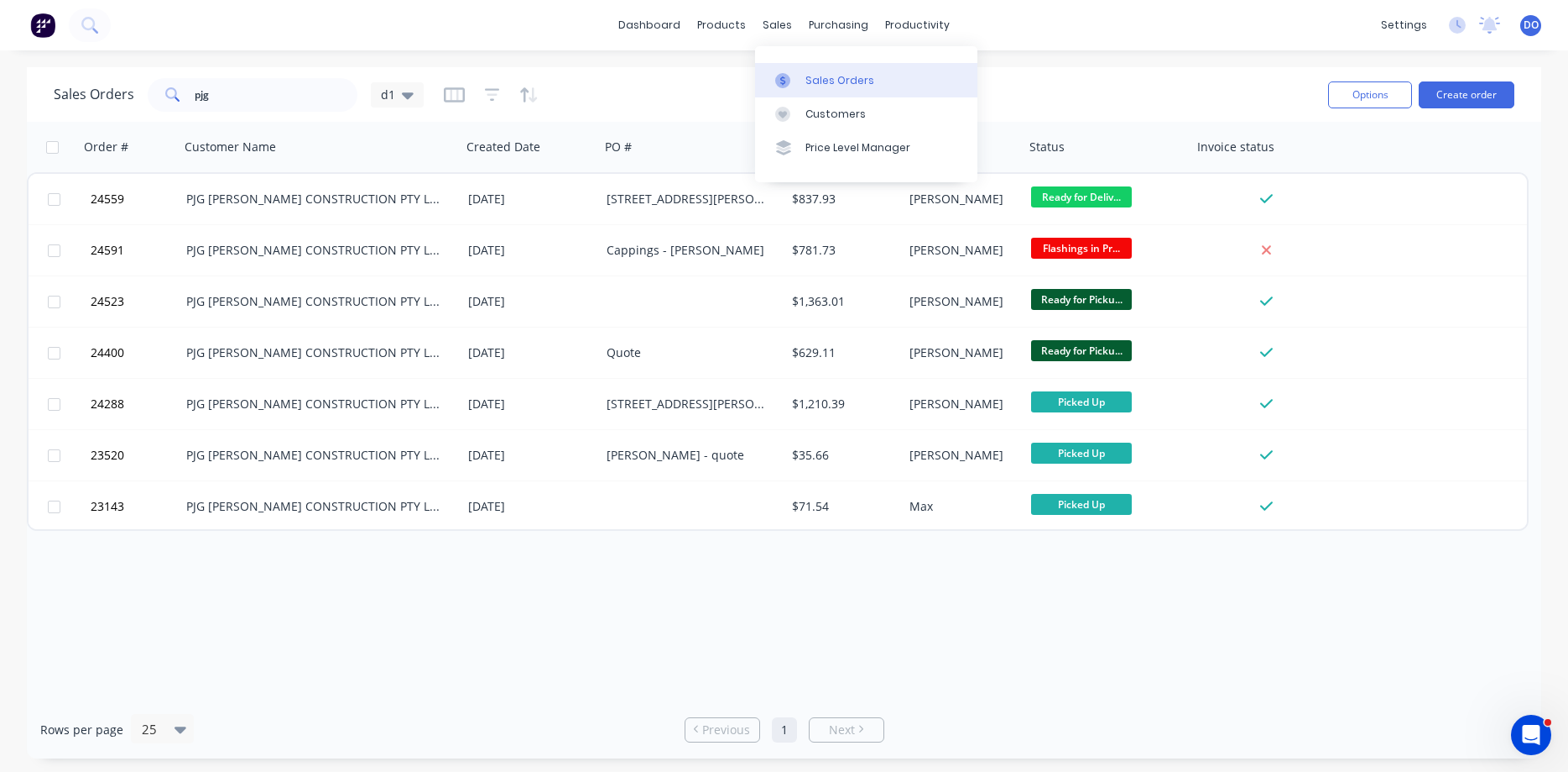
click at [820, 79] on div "Sales Orders" at bounding box center [840, 80] width 69 height 15
drag, startPoint x: 210, startPoint y: 98, endPoint x: 150, endPoint y: 98, distance: 60.0
click at [195, 98] on input "pjg" at bounding box center [276, 95] width 163 height 33
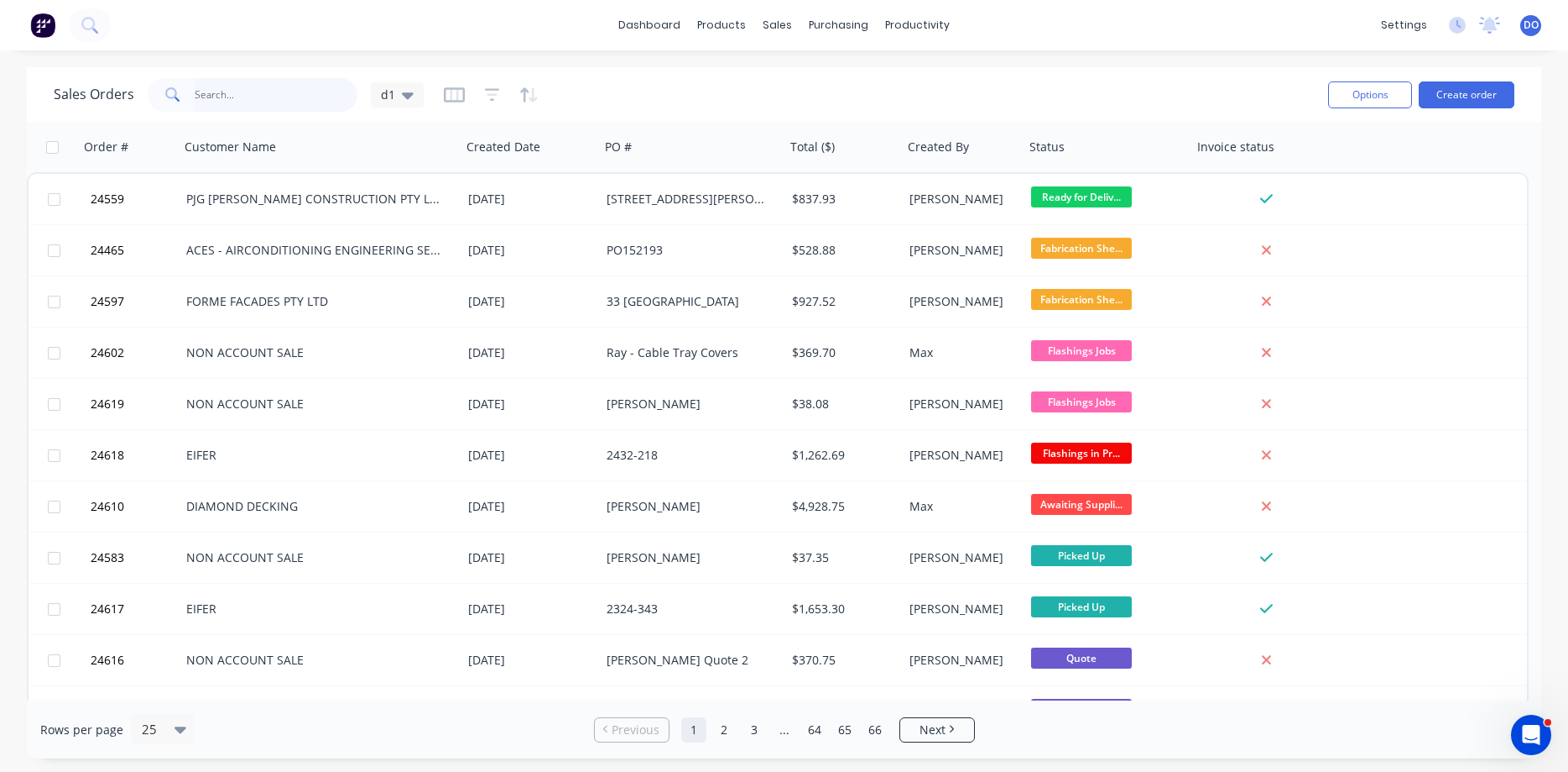
click at [254, 92] on input "text" at bounding box center [276, 95] width 163 height 33
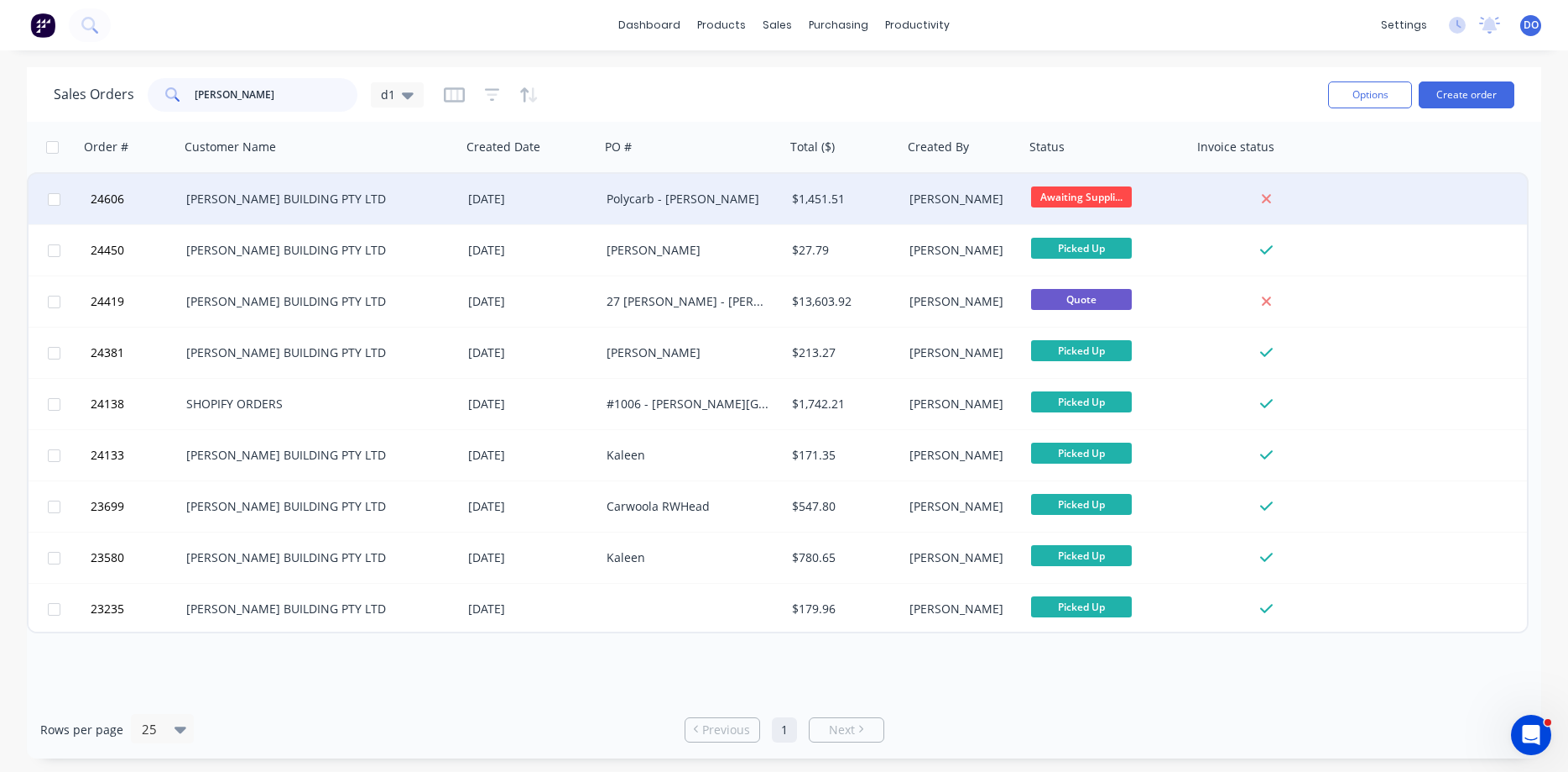
type input "[PERSON_NAME]"
click at [607, 199] on div "Polycarb - [PERSON_NAME]" at bounding box center [688, 199] width 163 height 17
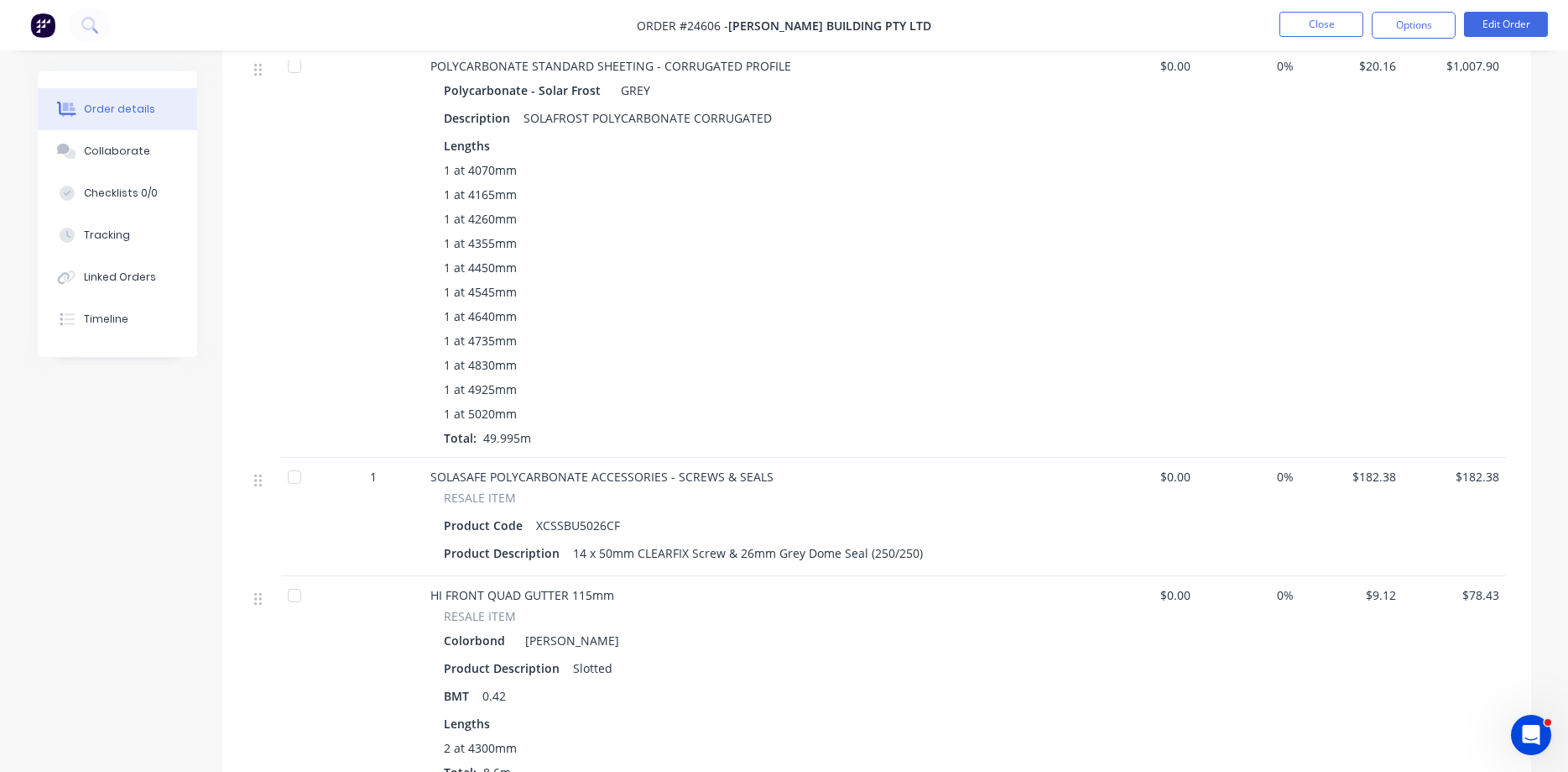
scroll to position [343, 0]
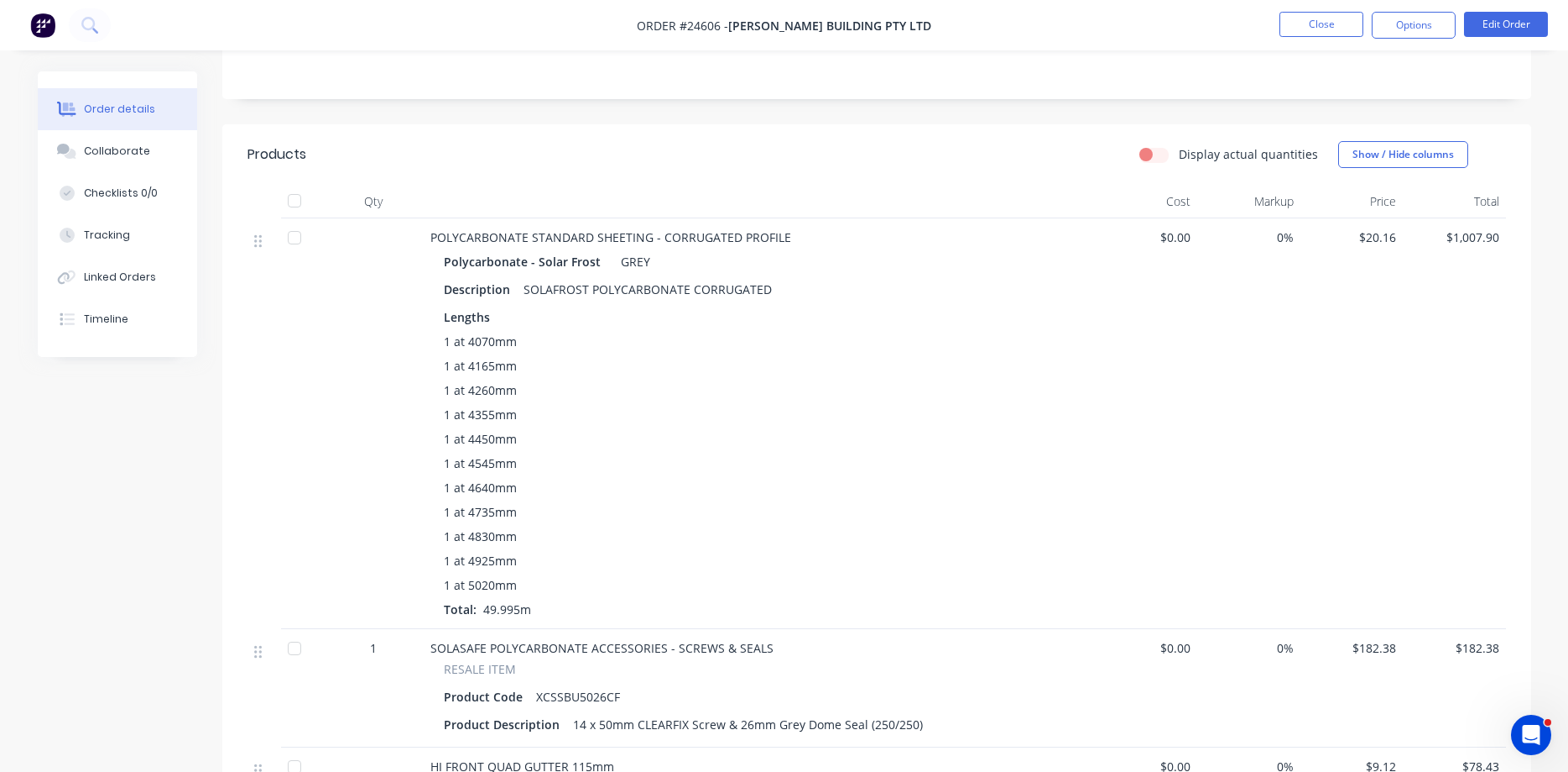
click at [297, 236] on div at bounding box center [294, 237] width 33 height 33
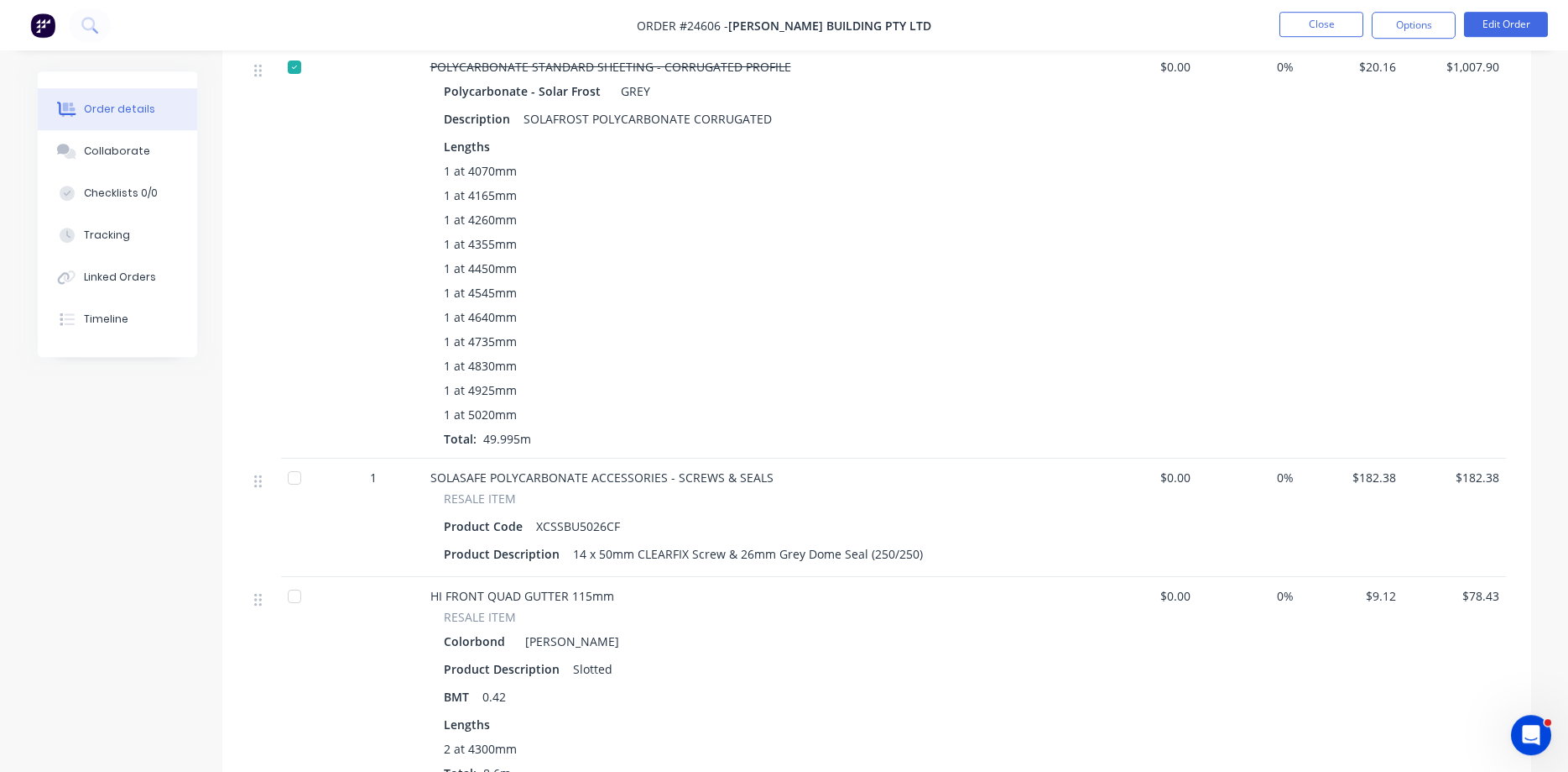
scroll to position [513, 0]
click at [298, 476] on div at bounding box center [294, 476] width 33 height 33
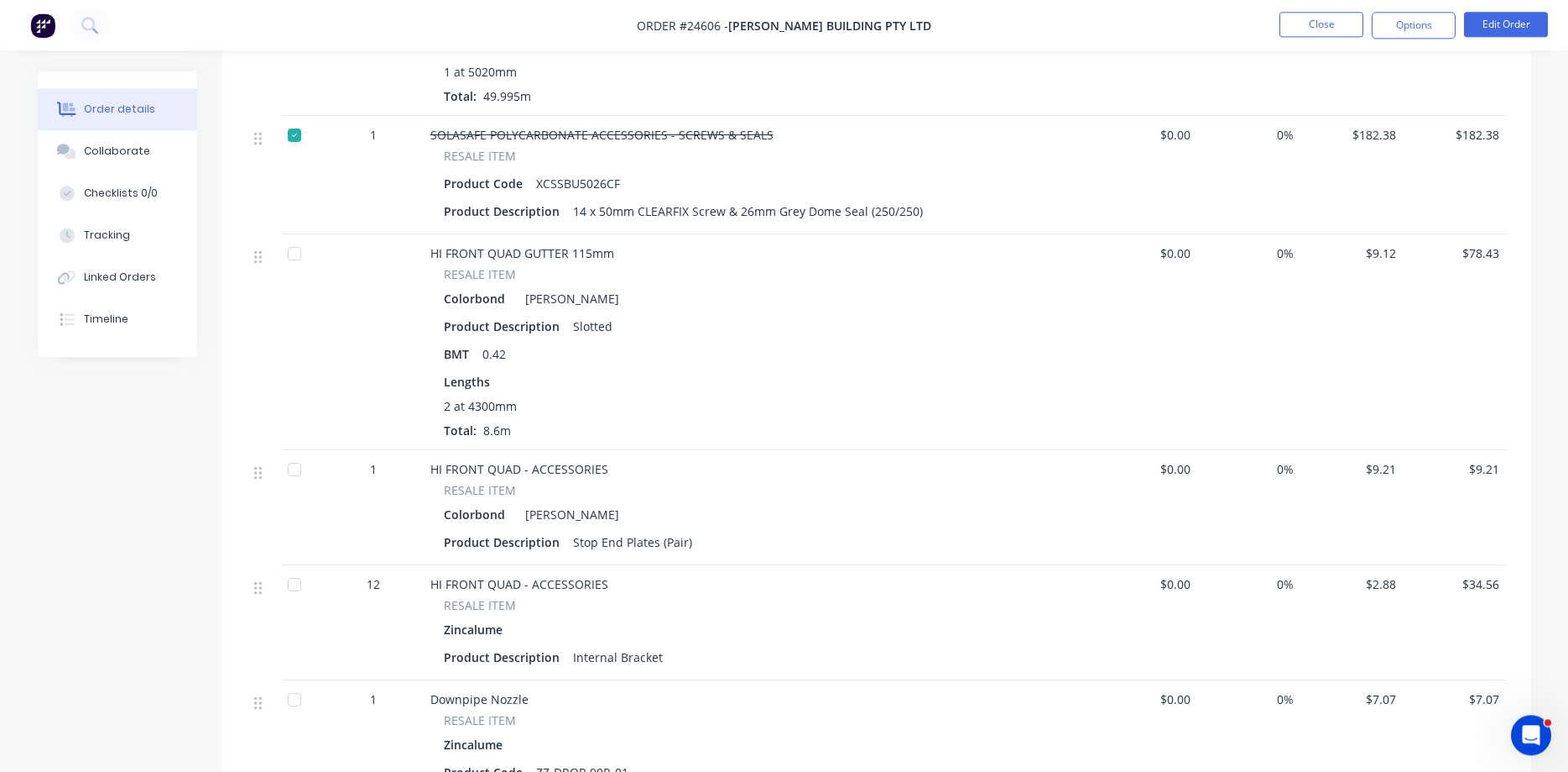
scroll to position [771, 0]
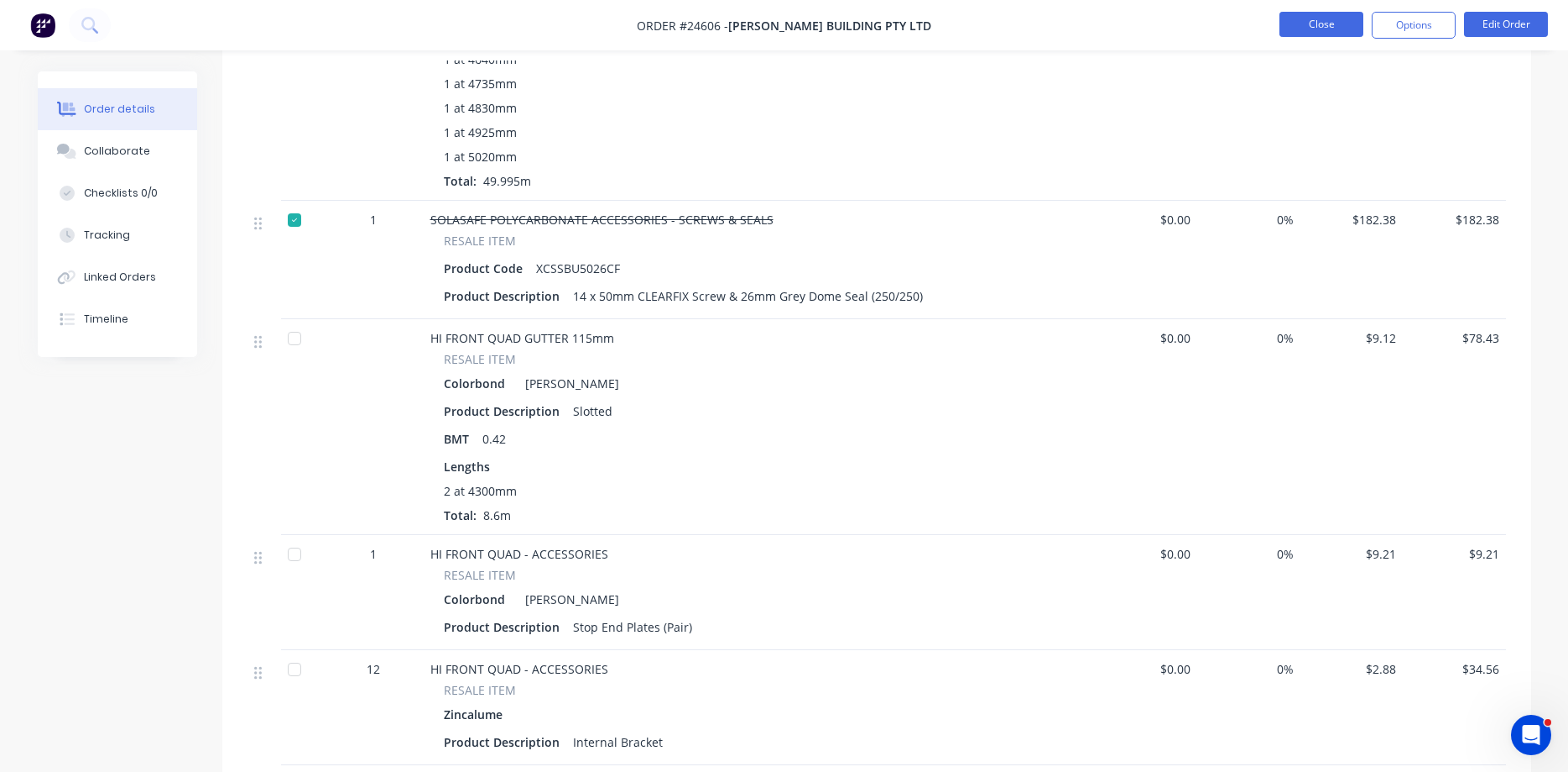
click at [1323, 28] on button "Close" at bounding box center [1322, 24] width 84 height 25
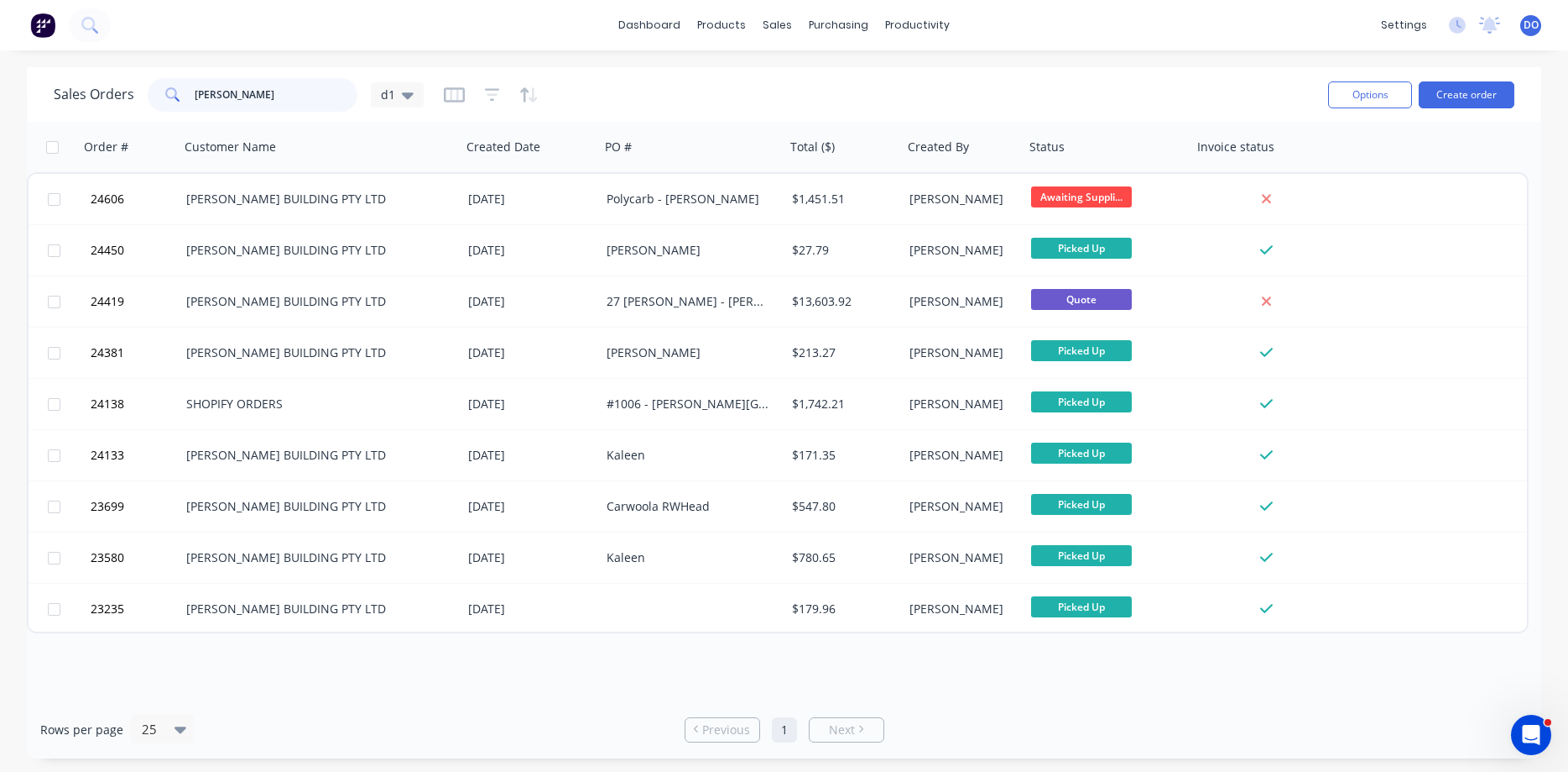
drag, startPoint x: 243, startPoint y: 99, endPoint x: 153, endPoint y: 90, distance: 90.4
click at [195, 90] on input "[PERSON_NAME]" at bounding box center [276, 95] width 163 height 33
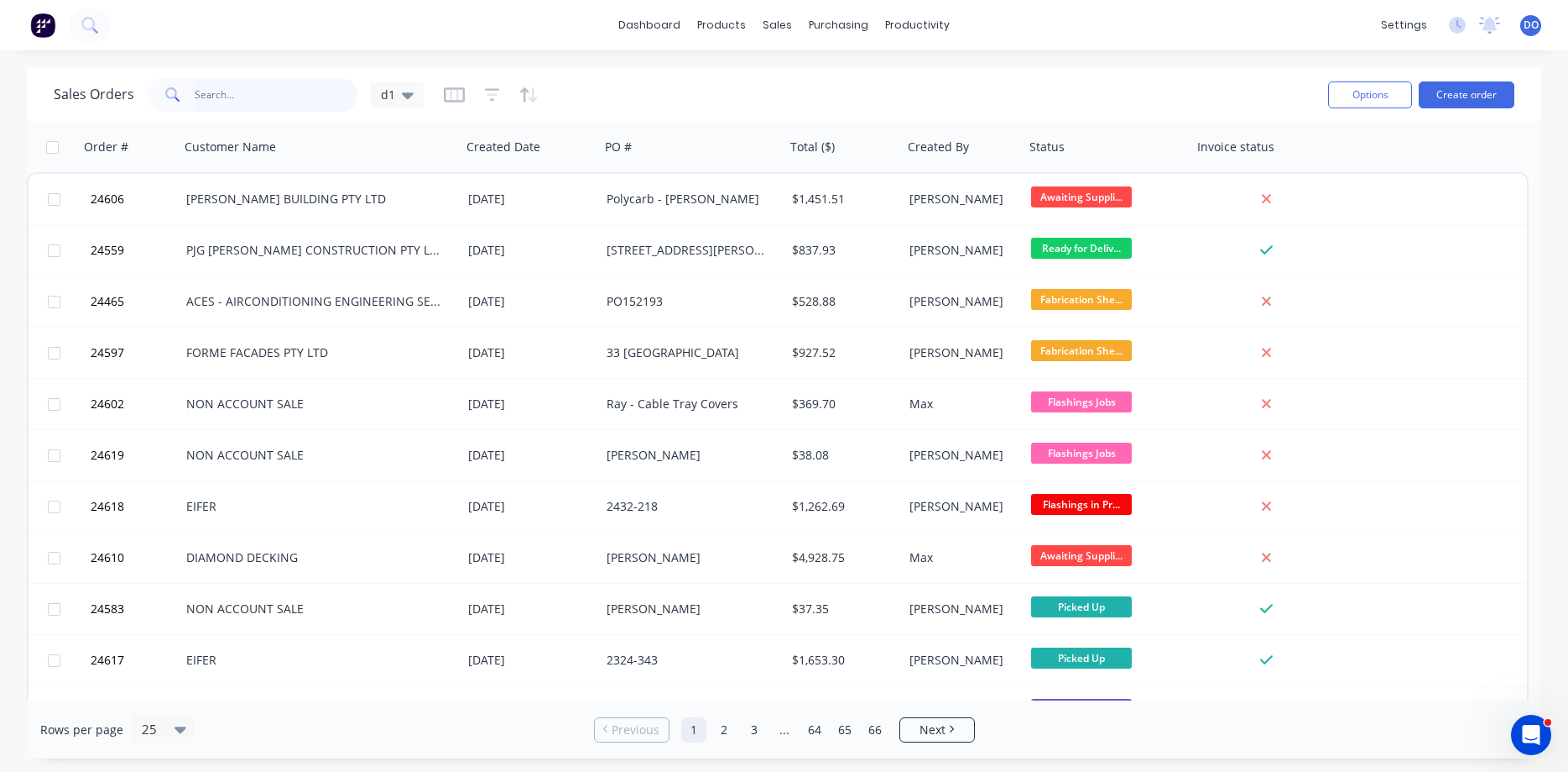
click at [223, 96] on input "text" at bounding box center [276, 95] width 163 height 33
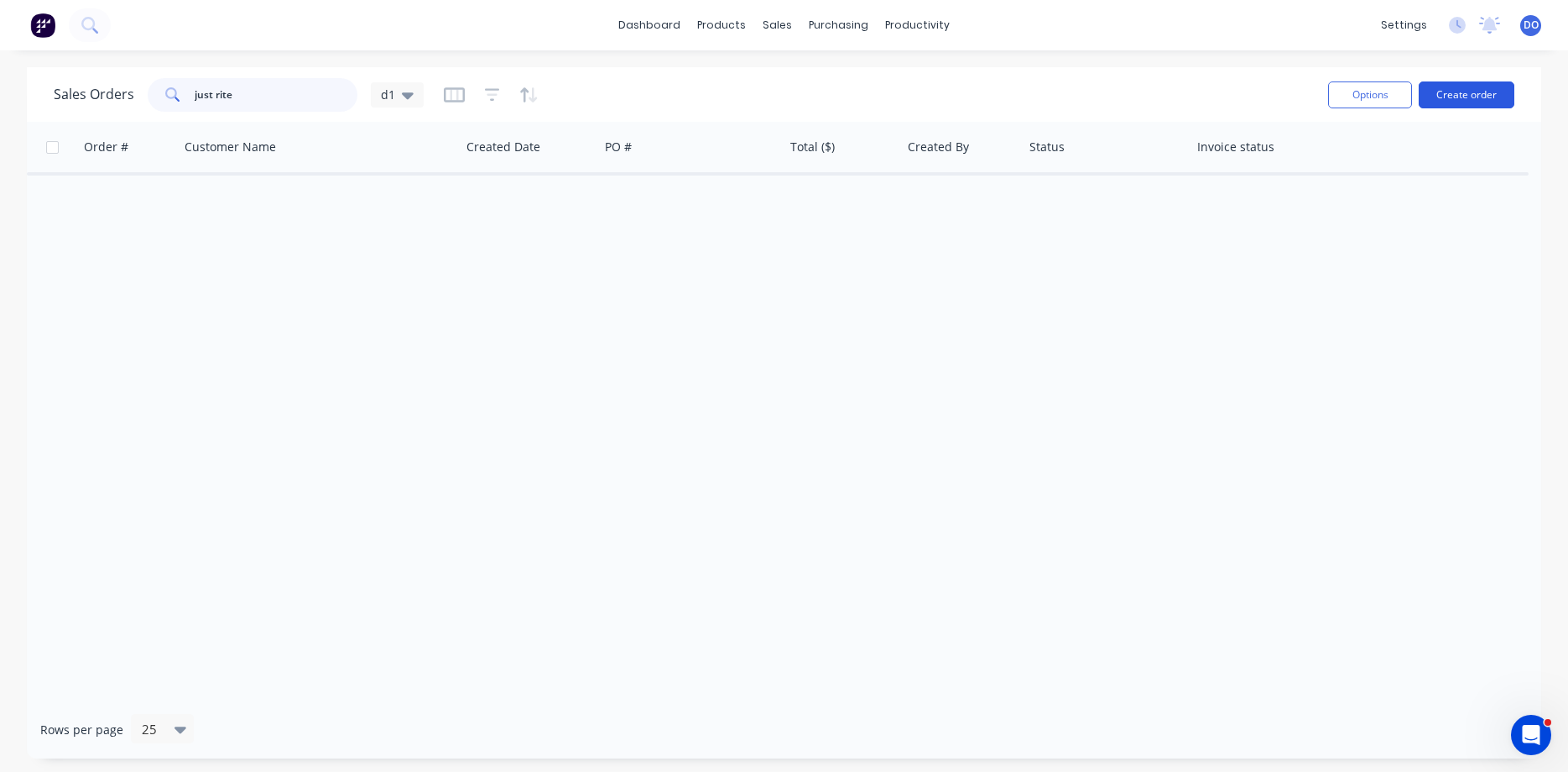
type input "just rite"
click at [1457, 93] on button "Create order" at bounding box center [1467, 94] width 96 height 27
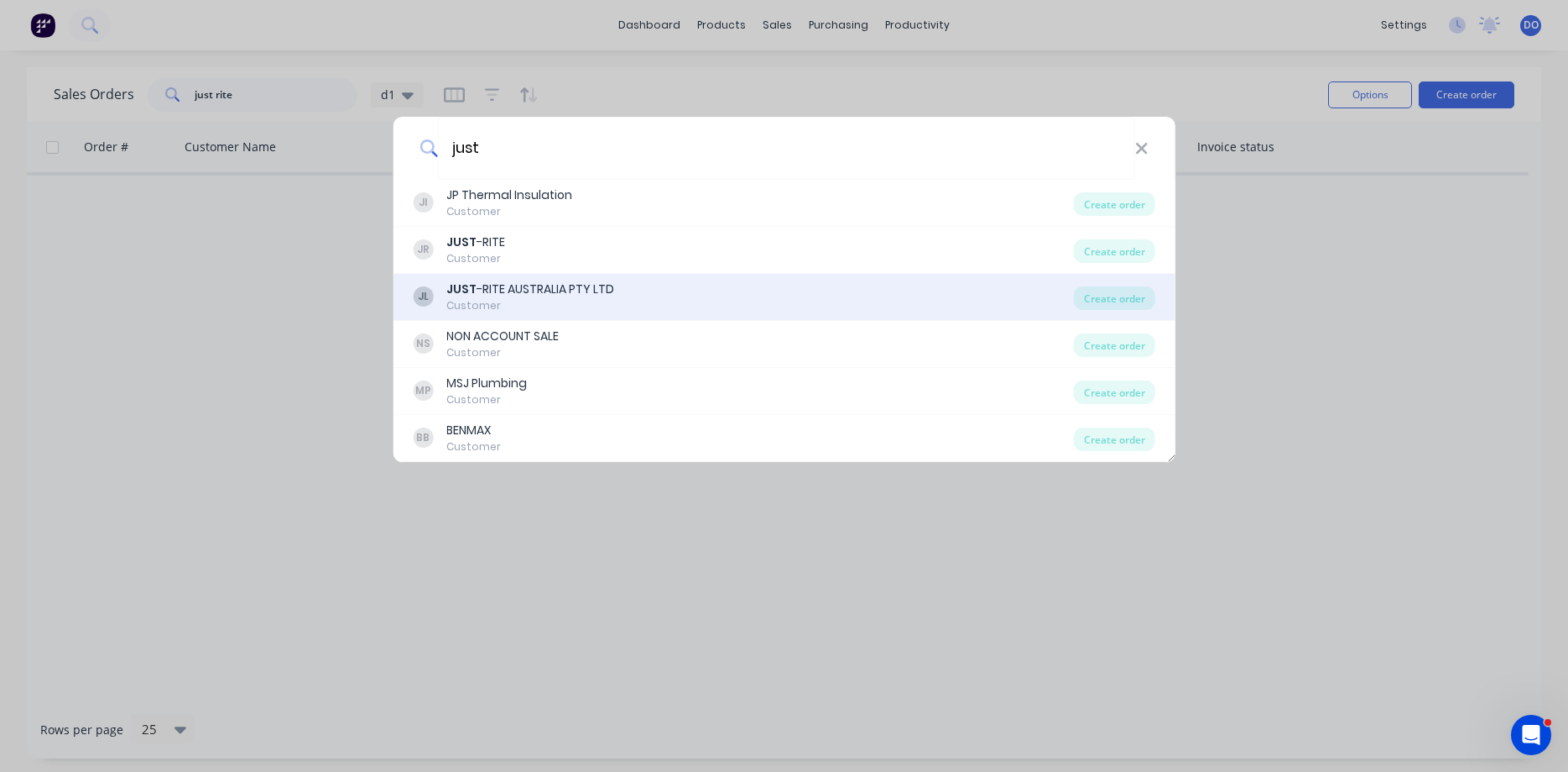
type input "just"
click at [562, 292] on div "JUST -RITE AUSTRALIA PTY LTD" at bounding box center [531, 289] width 168 height 18
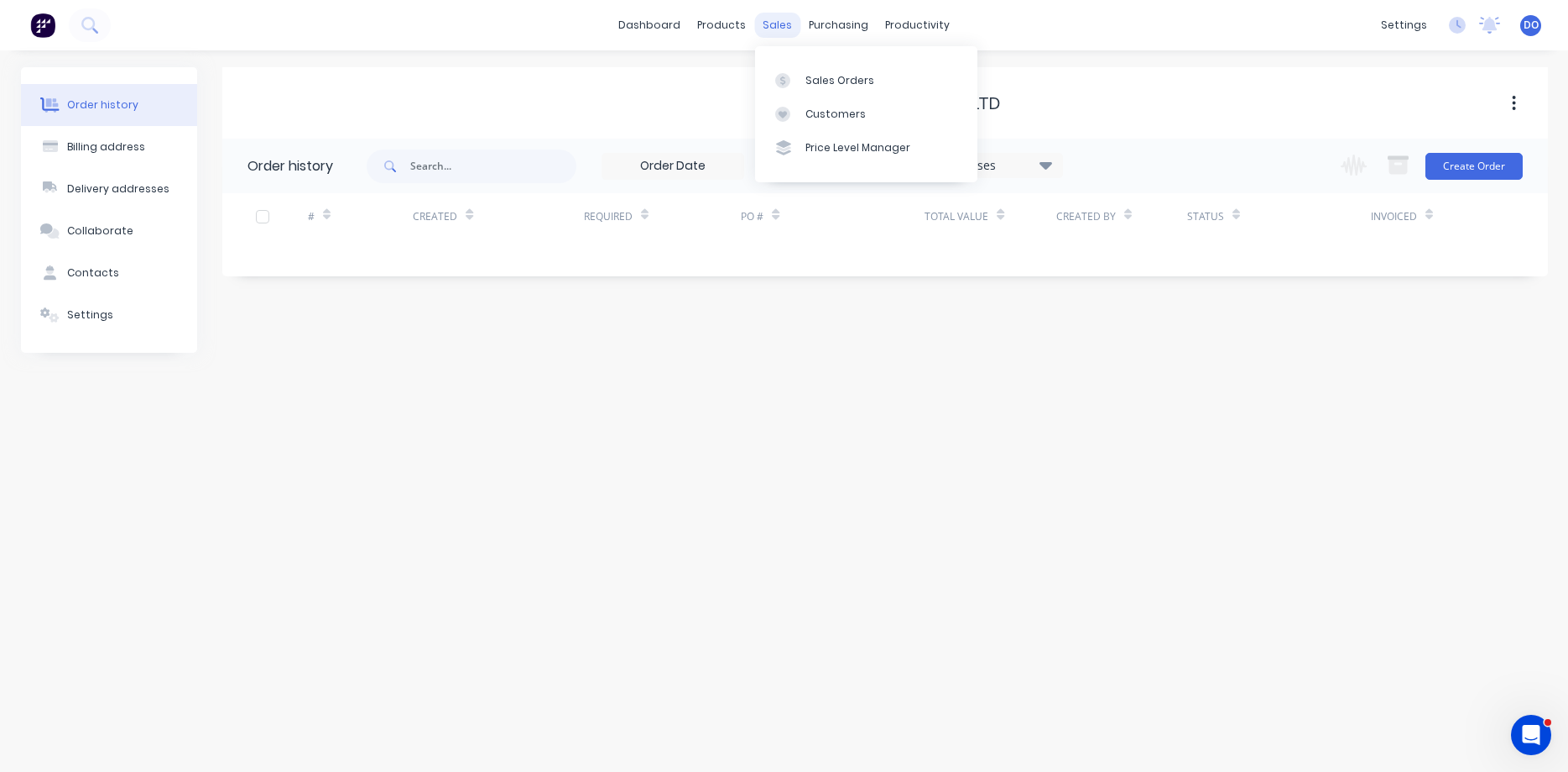
click at [765, 31] on div "sales" at bounding box center [777, 25] width 46 height 25
click at [465, 168] on input "text" at bounding box center [494, 166] width 166 height 33
type input "just rite"
click at [783, 23] on div "sales" at bounding box center [777, 25] width 46 height 25
click at [819, 70] on link "Sales Orders" at bounding box center [866, 79] width 222 height 33
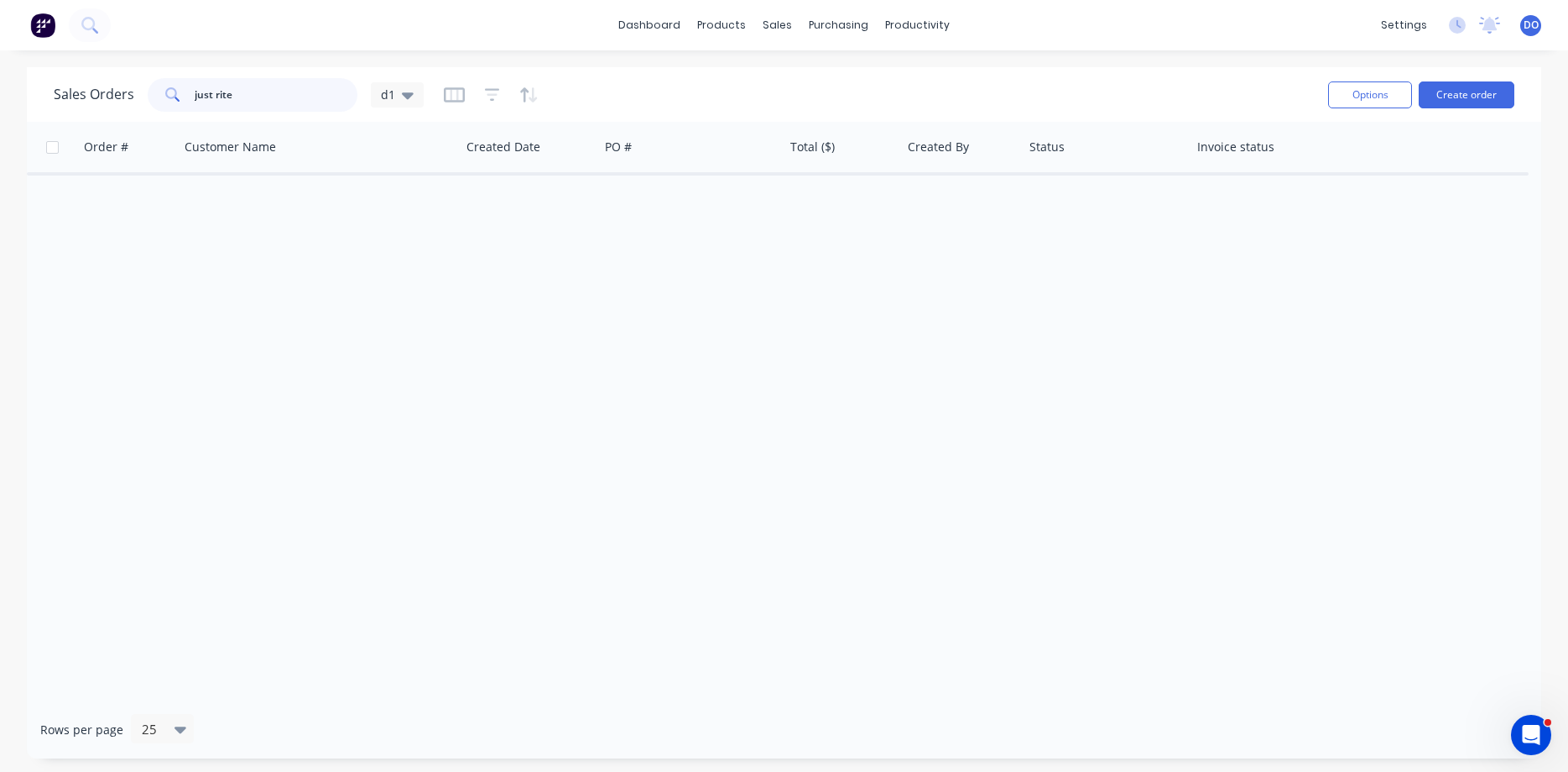
drag, startPoint x: 276, startPoint y: 96, endPoint x: 177, endPoint y: 91, distance: 99.1
click at [195, 91] on input "just rite" at bounding box center [276, 95] width 163 height 33
click at [495, 103] on icon "button" at bounding box center [493, 95] width 15 height 17
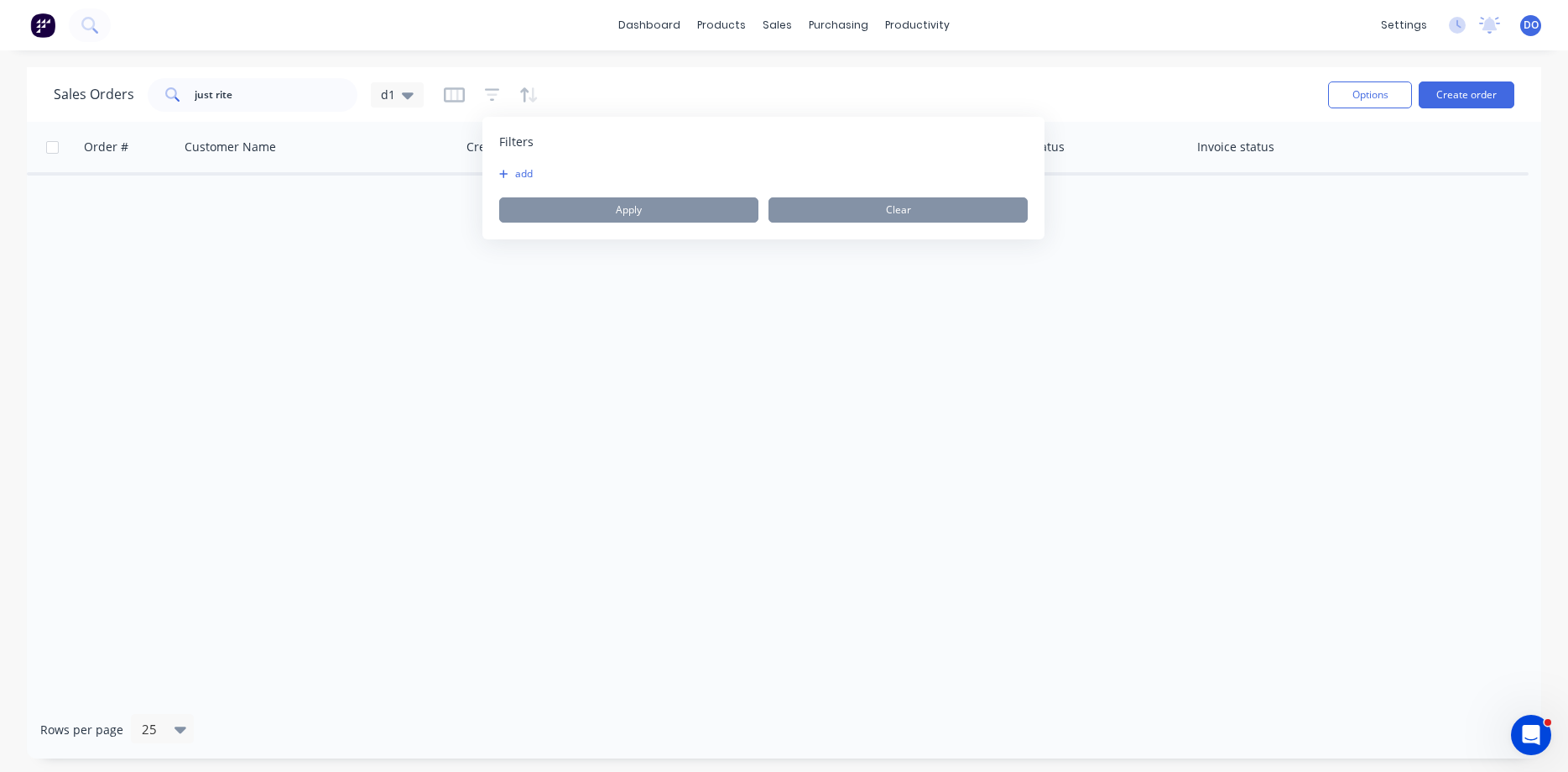
click at [527, 179] on button "add" at bounding box center [520, 174] width 42 height 14
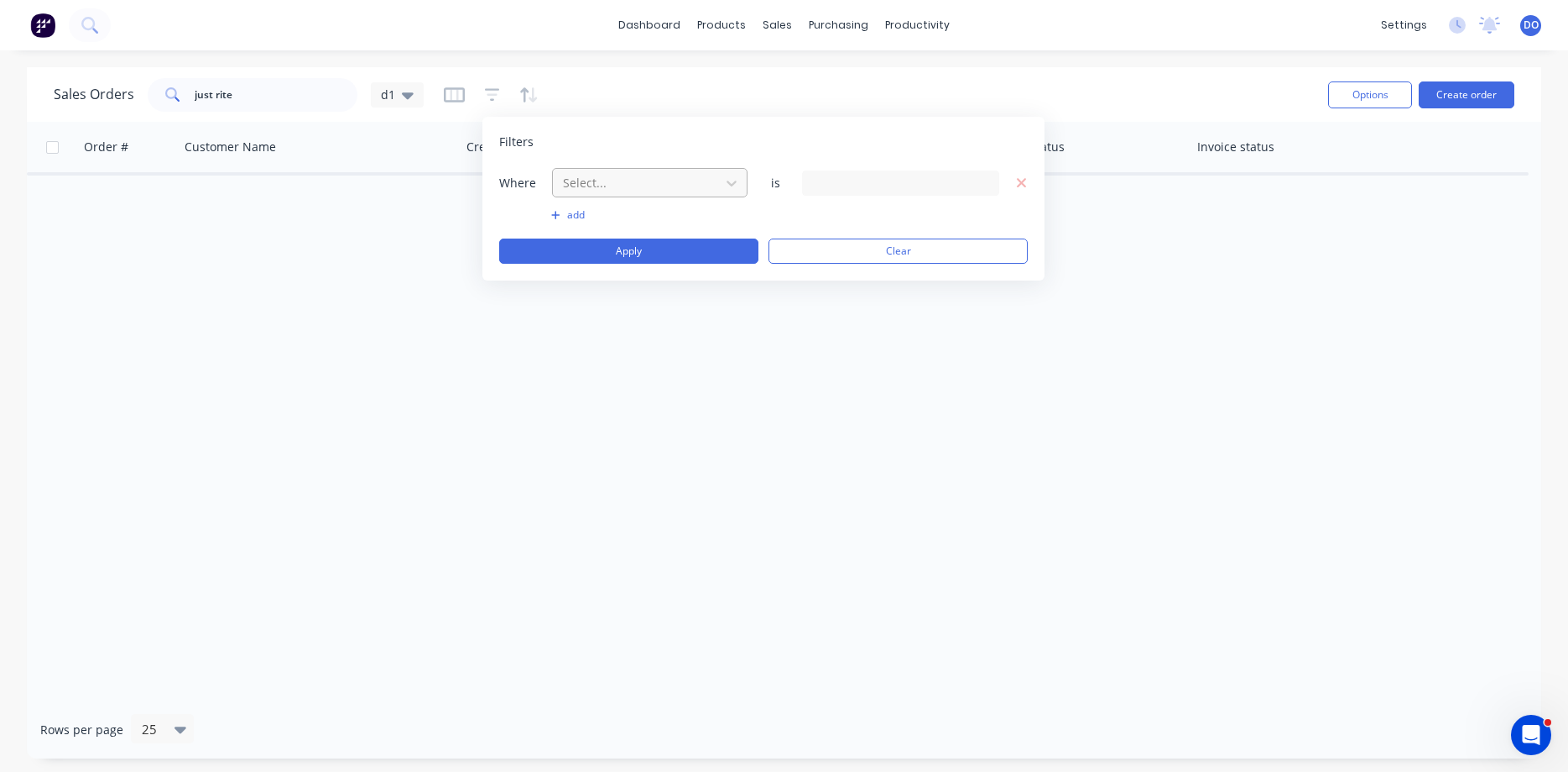
click at [605, 196] on div "Select..." at bounding box center [637, 183] width 161 height 28
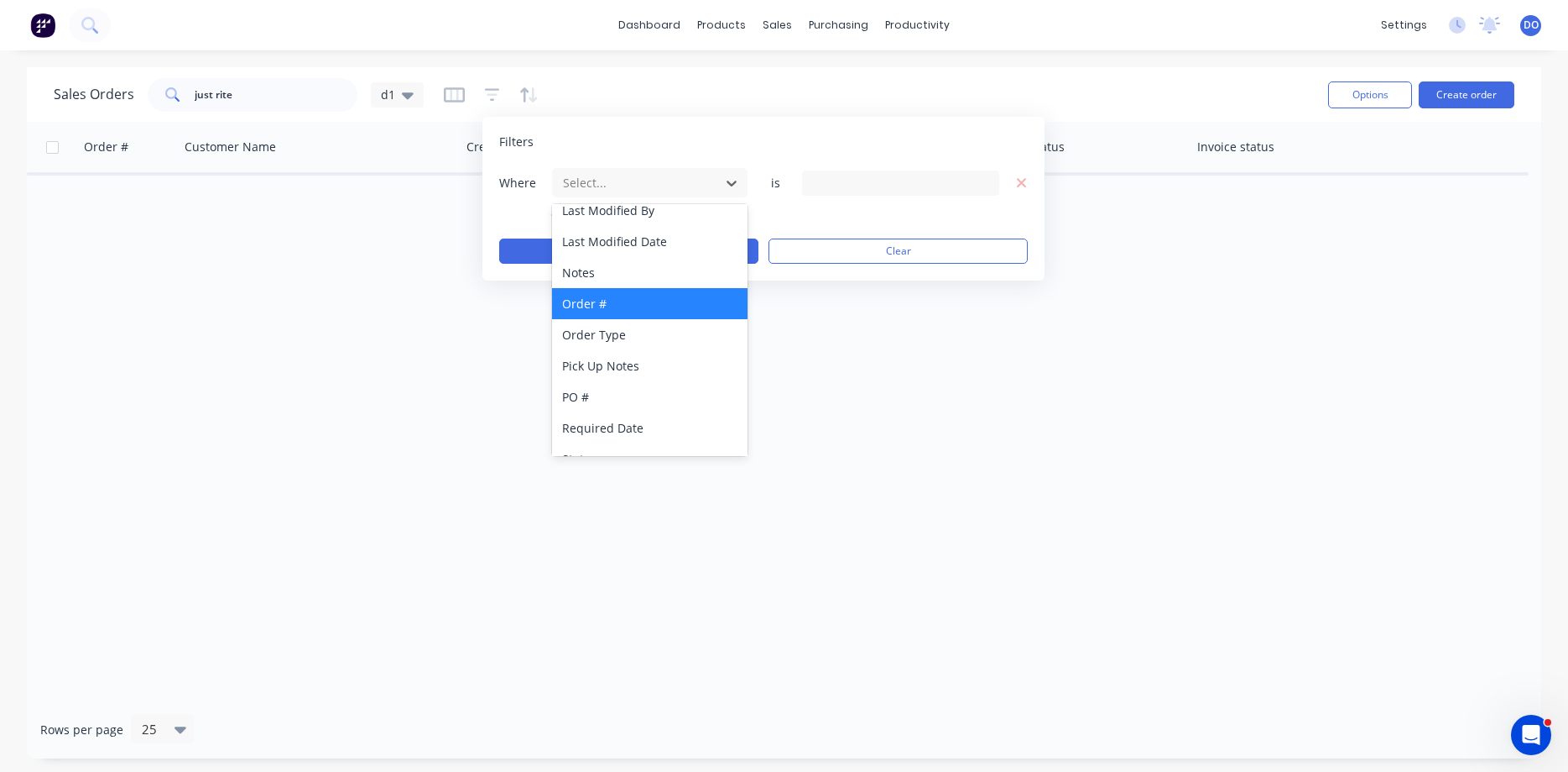
scroll to position [407, 0]
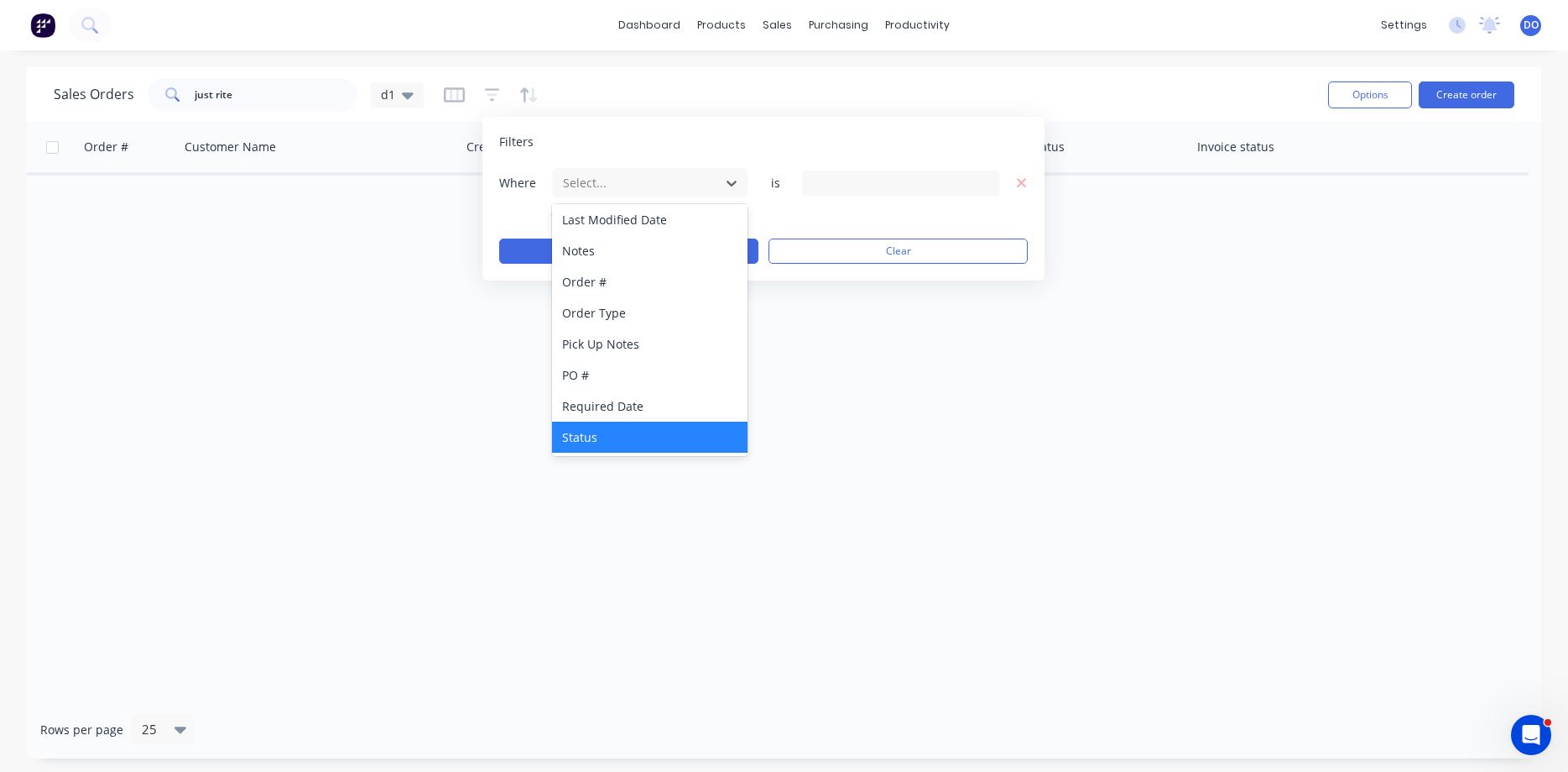
click at [588, 435] on div "Status" at bounding box center [650, 437] width 196 height 31
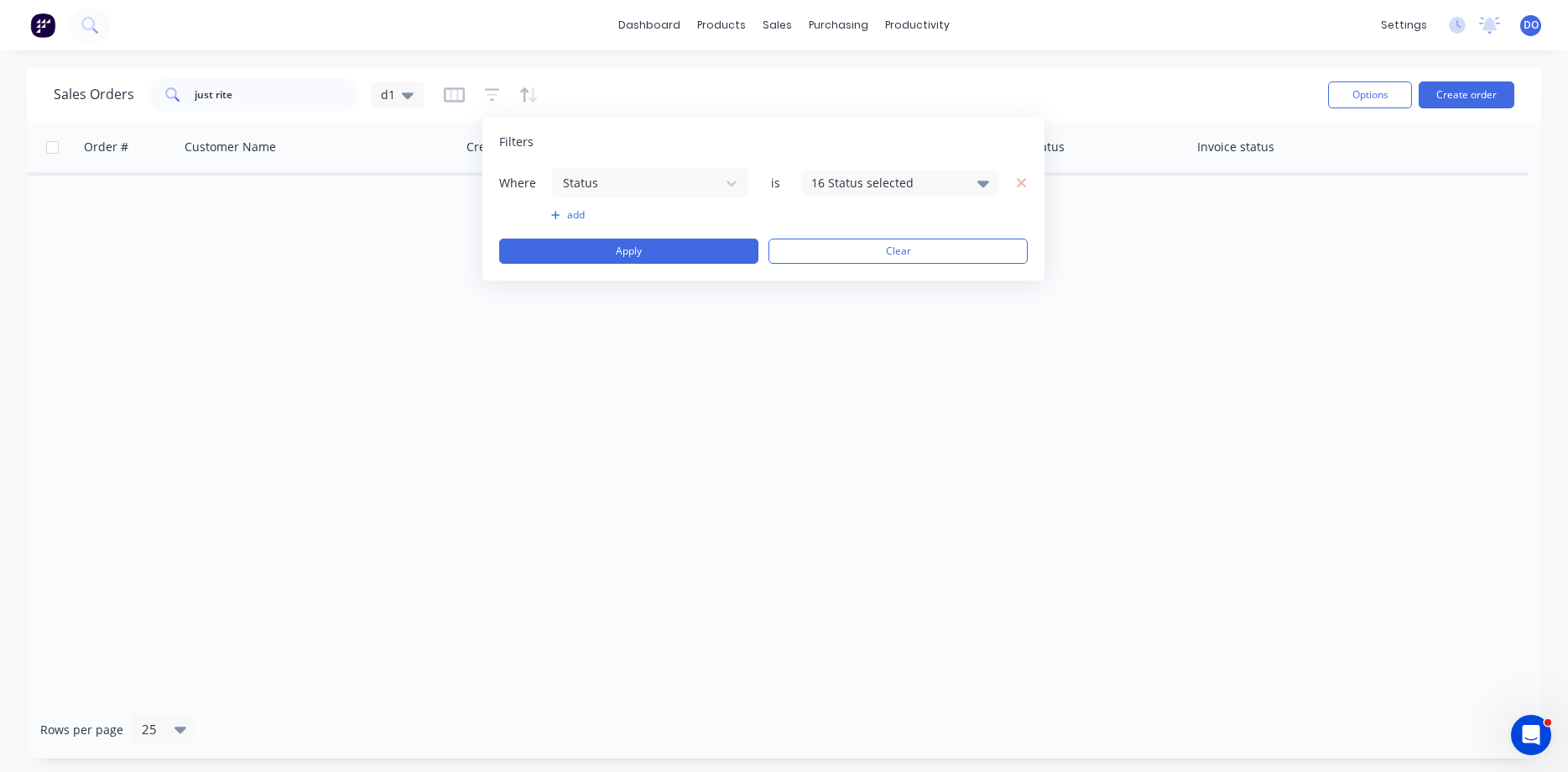
click at [978, 180] on icon at bounding box center [983, 183] width 12 height 18
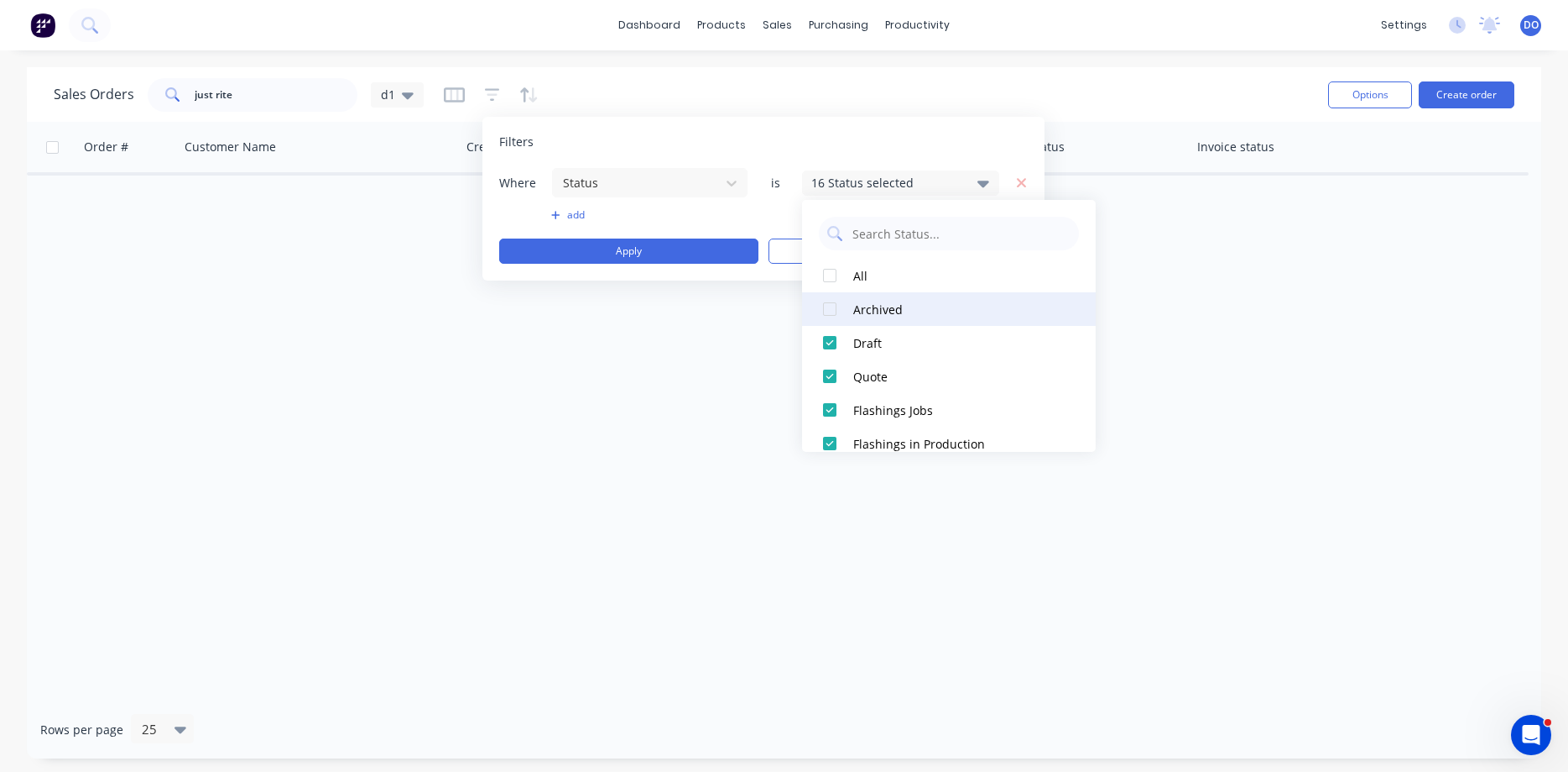
click at [891, 306] on div "Archived" at bounding box center [954, 309] width 201 height 18
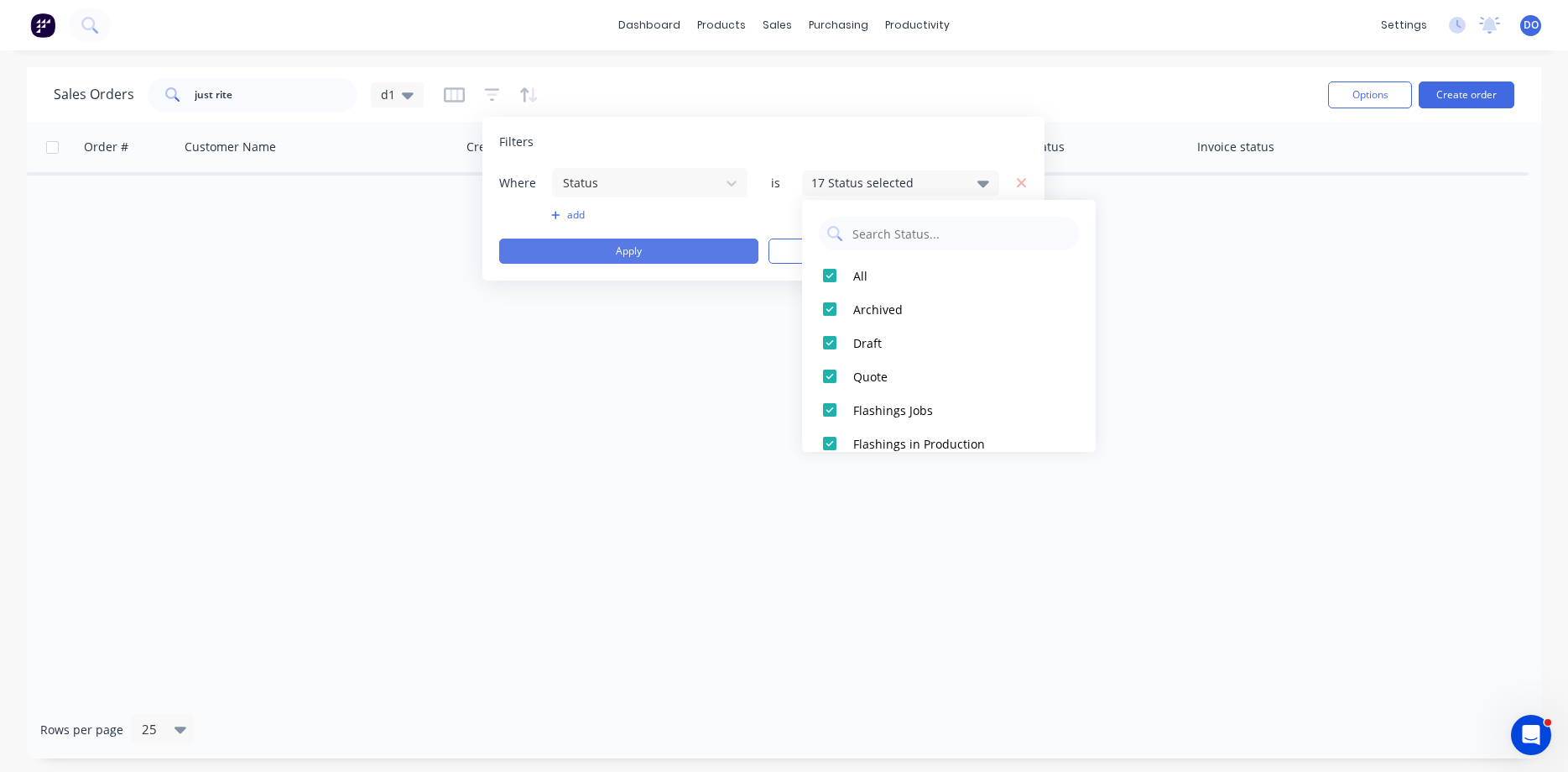
click at [688, 247] on button "Apply" at bounding box center [628, 250] width 259 height 25
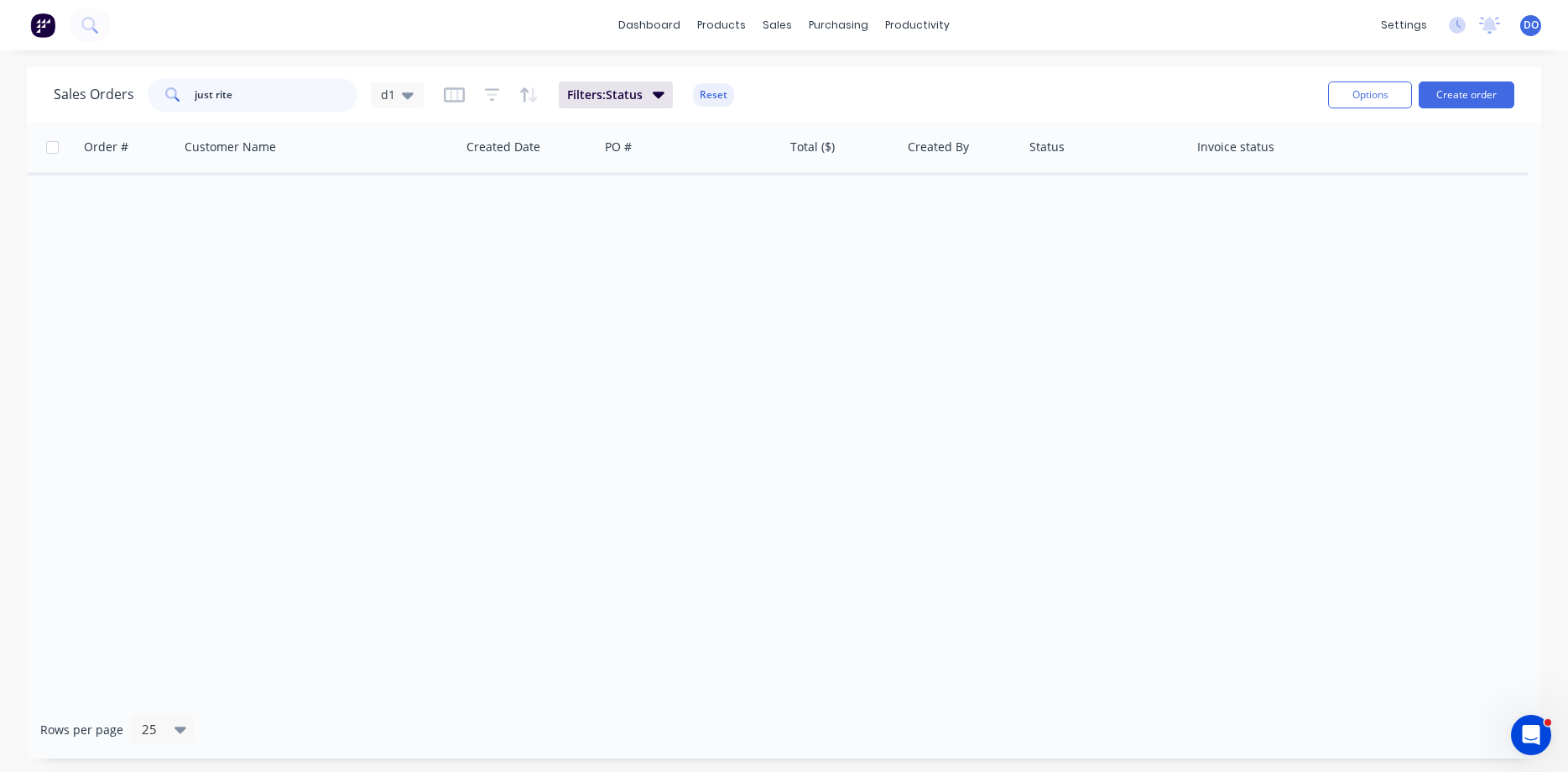
drag, startPoint x: 254, startPoint y: 95, endPoint x: 210, endPoint y: 91, distance: 44.2
click at [210, 91] on input "just rite" at bounding box center [276, 95] width 163 height 33
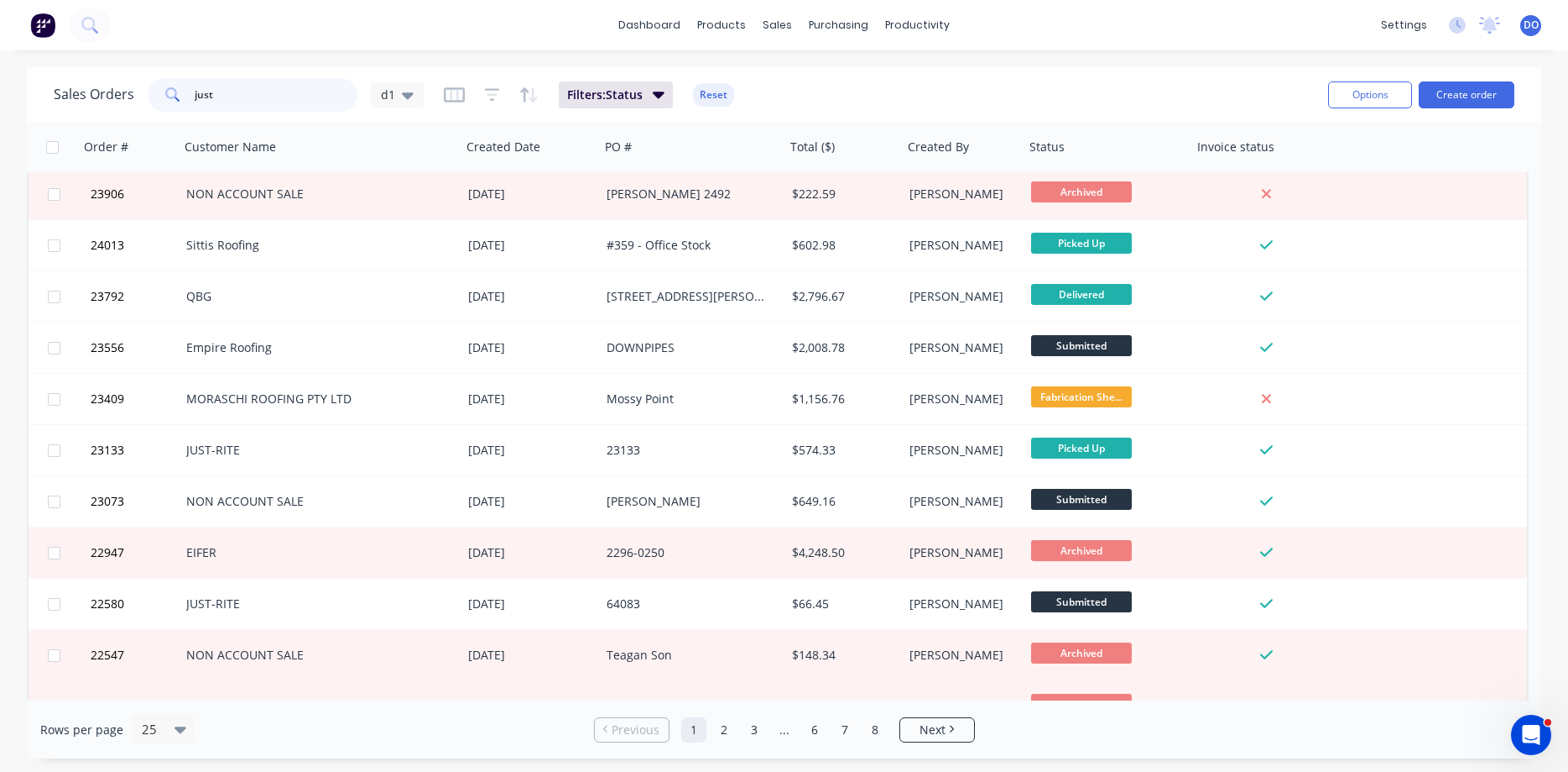
scroll to position [287, 0]
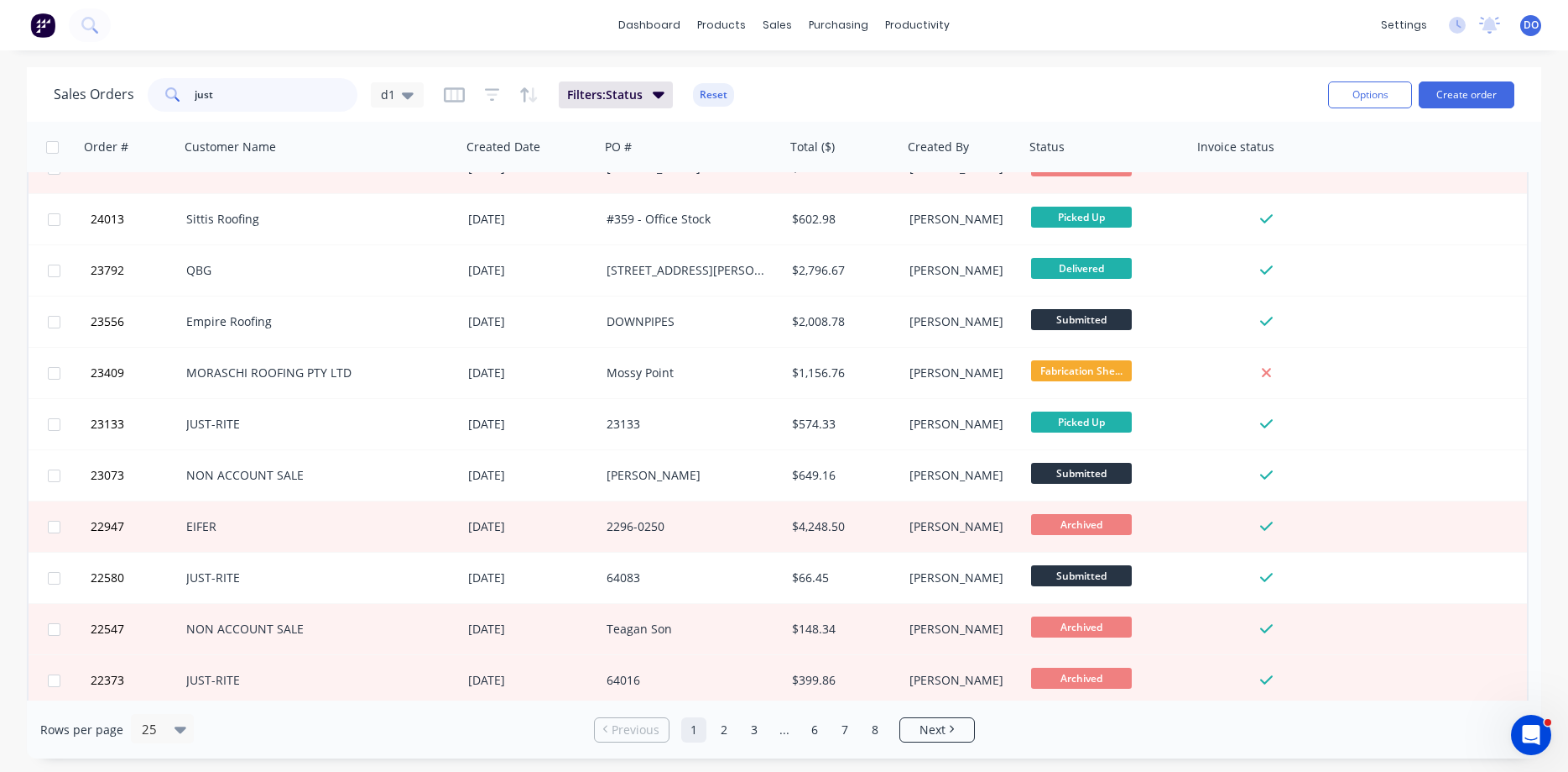
drag, startPoint x: 230, startPoint y: 94, endPoint x: 150, endPoint y: 78, distance: 81.6
click at [195, 78] on input "just" at bounding box center [276, 95] width 163 height 33
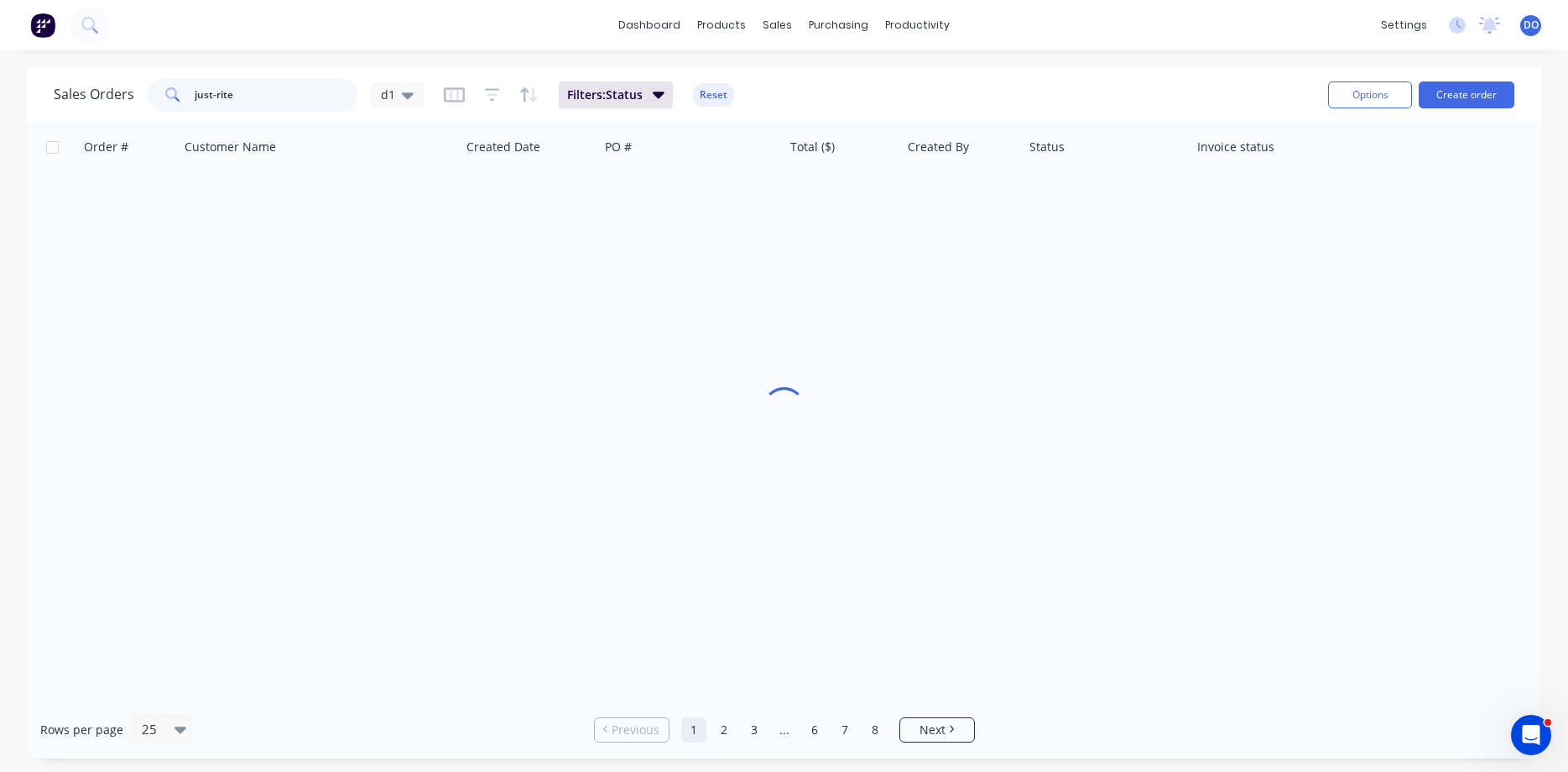
scroll to position [0, 0]
type input "just-rite"
click at [1449, 93] on button "Create order" at bounding box center [1467, 94] width 96 height 27
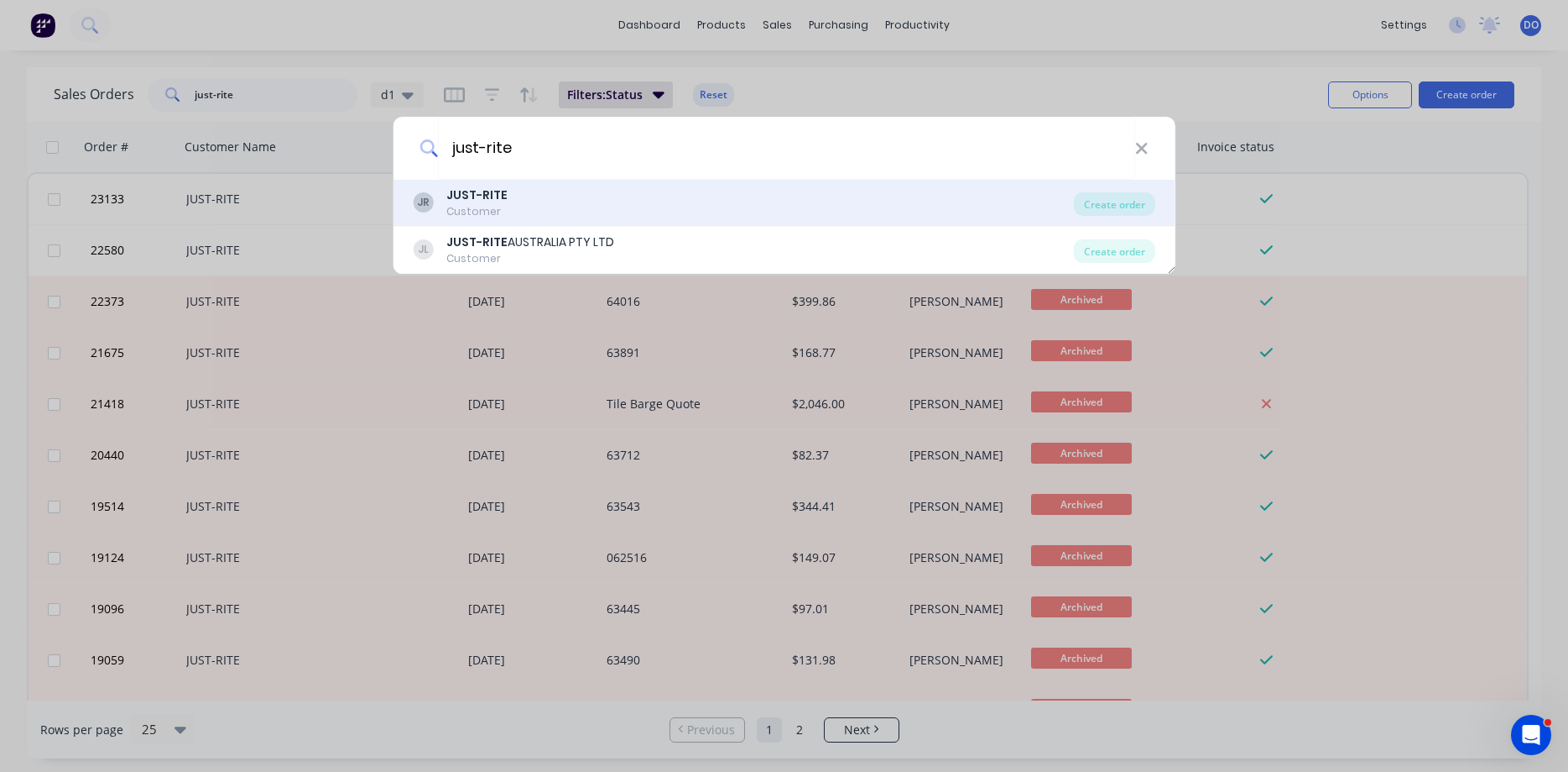
type input "just-rite"
click at [809, 199] on div "JR JUST-RITE Customer" at bounding box center [743, 202] width 661 height 32
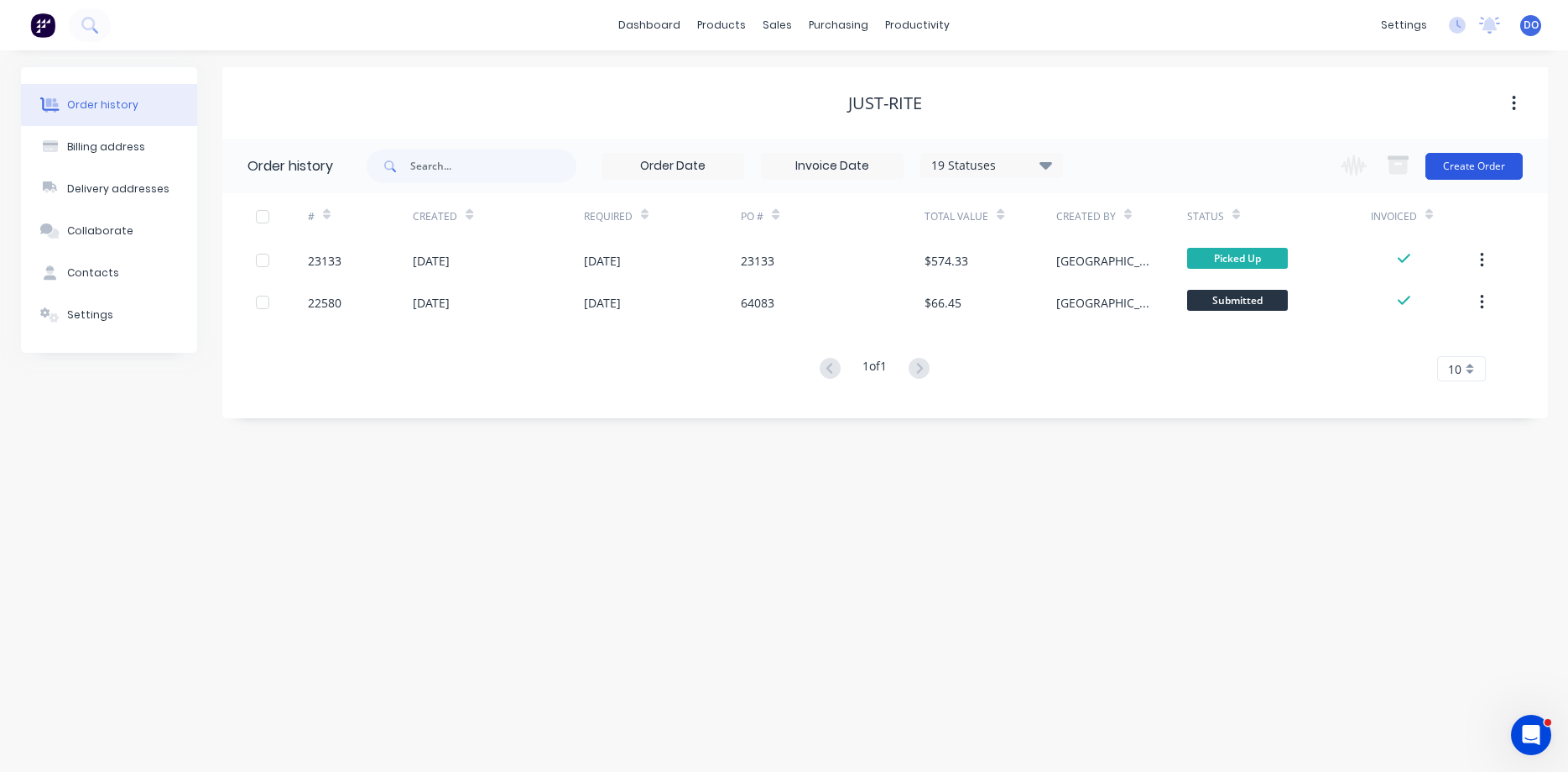
click at [1464, 168] on button "Create Order" at bounding box center [1474, 165] width 97 height 27
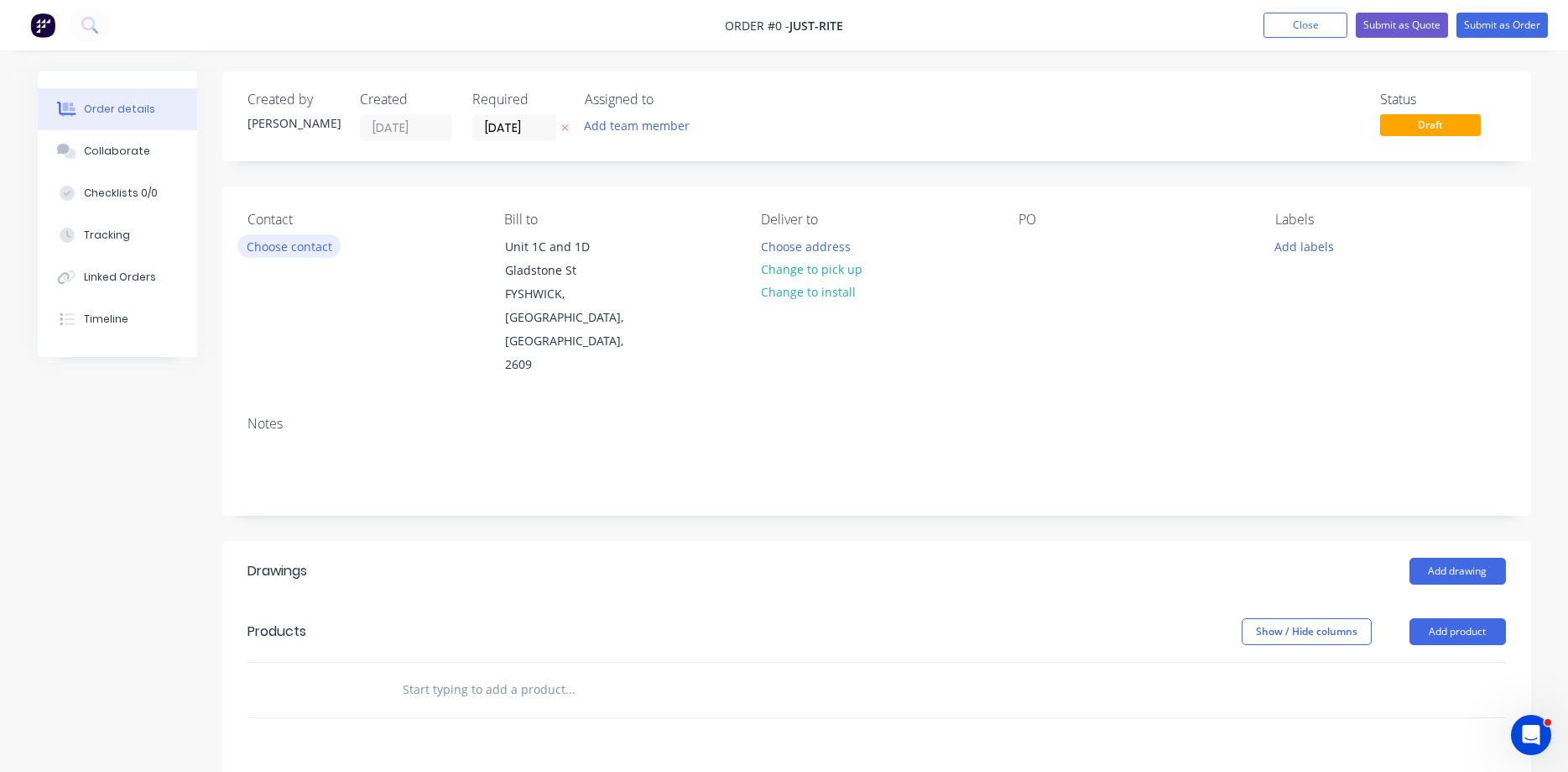
click at [288, 247] on button "Choose contact" at bounding box center [289, 246] width 103 height 23
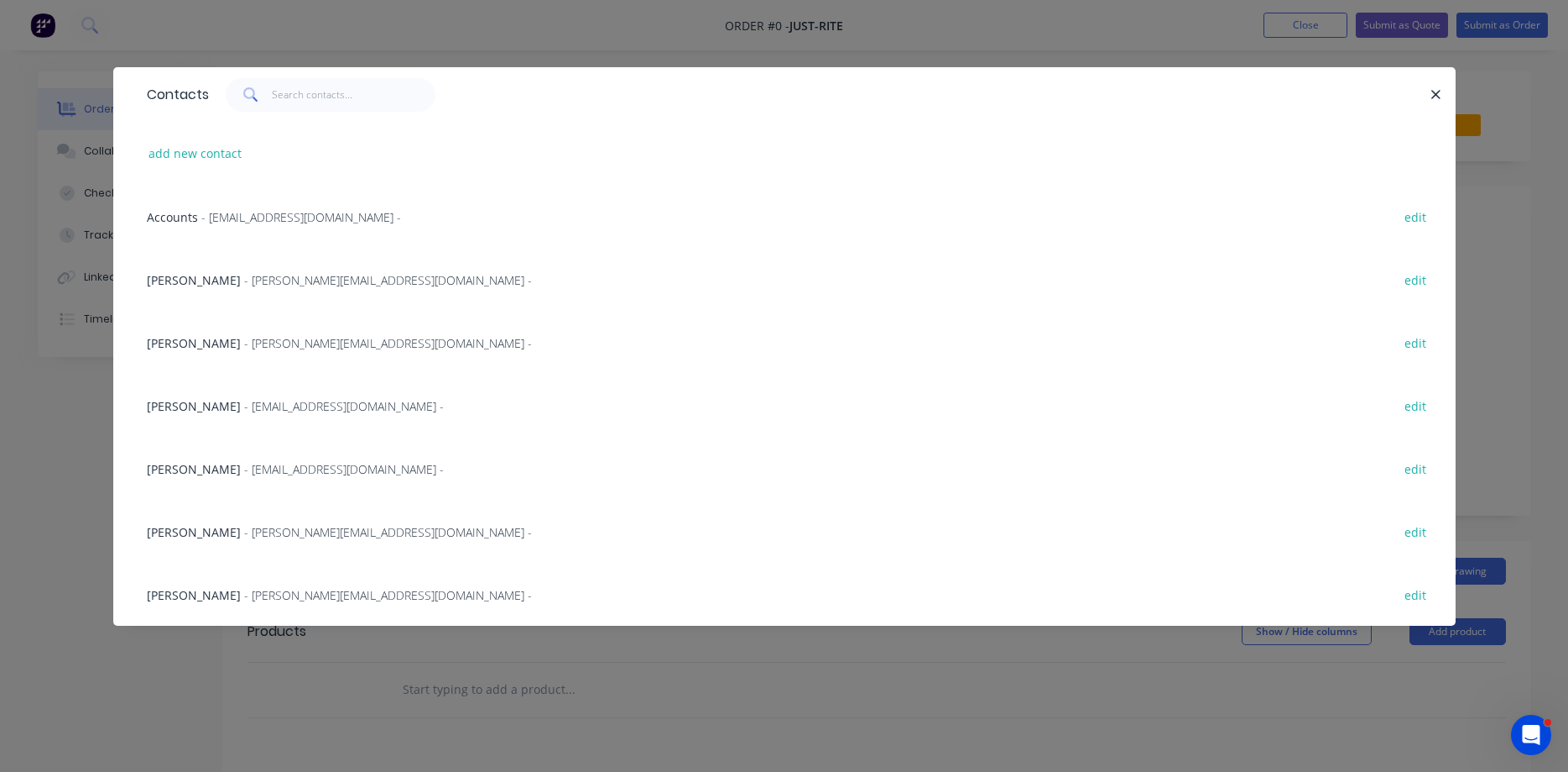
click at [245, 280] on span "- [PERSON_NAME][EMAIL_ADDRESS][DOMAIN_NAME] -" at bounding box center [389, 280] width 288 height 16
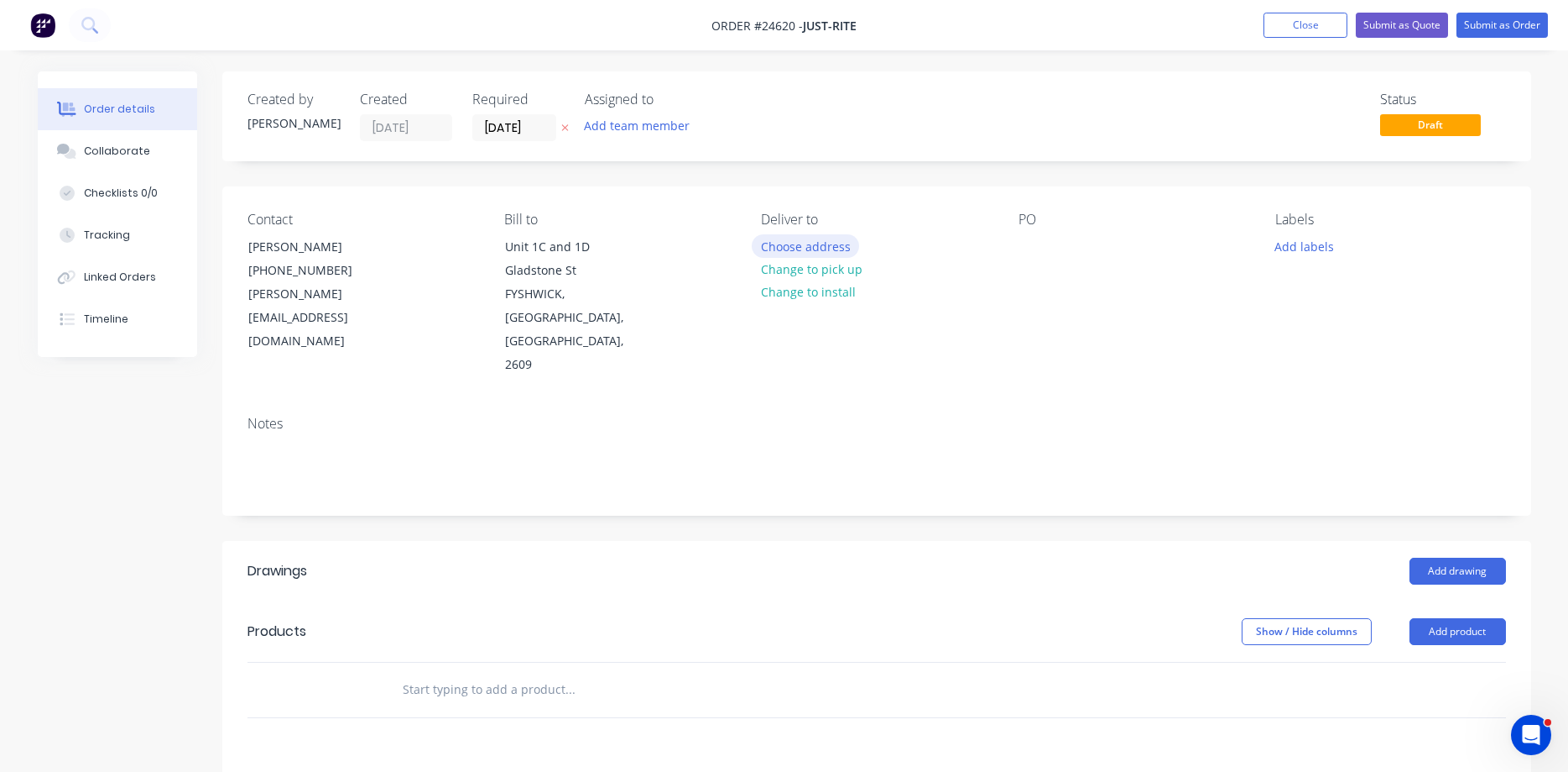
click at [824, 246] on button "Choose address" at bounding box center [806, 246] width 107 height 23
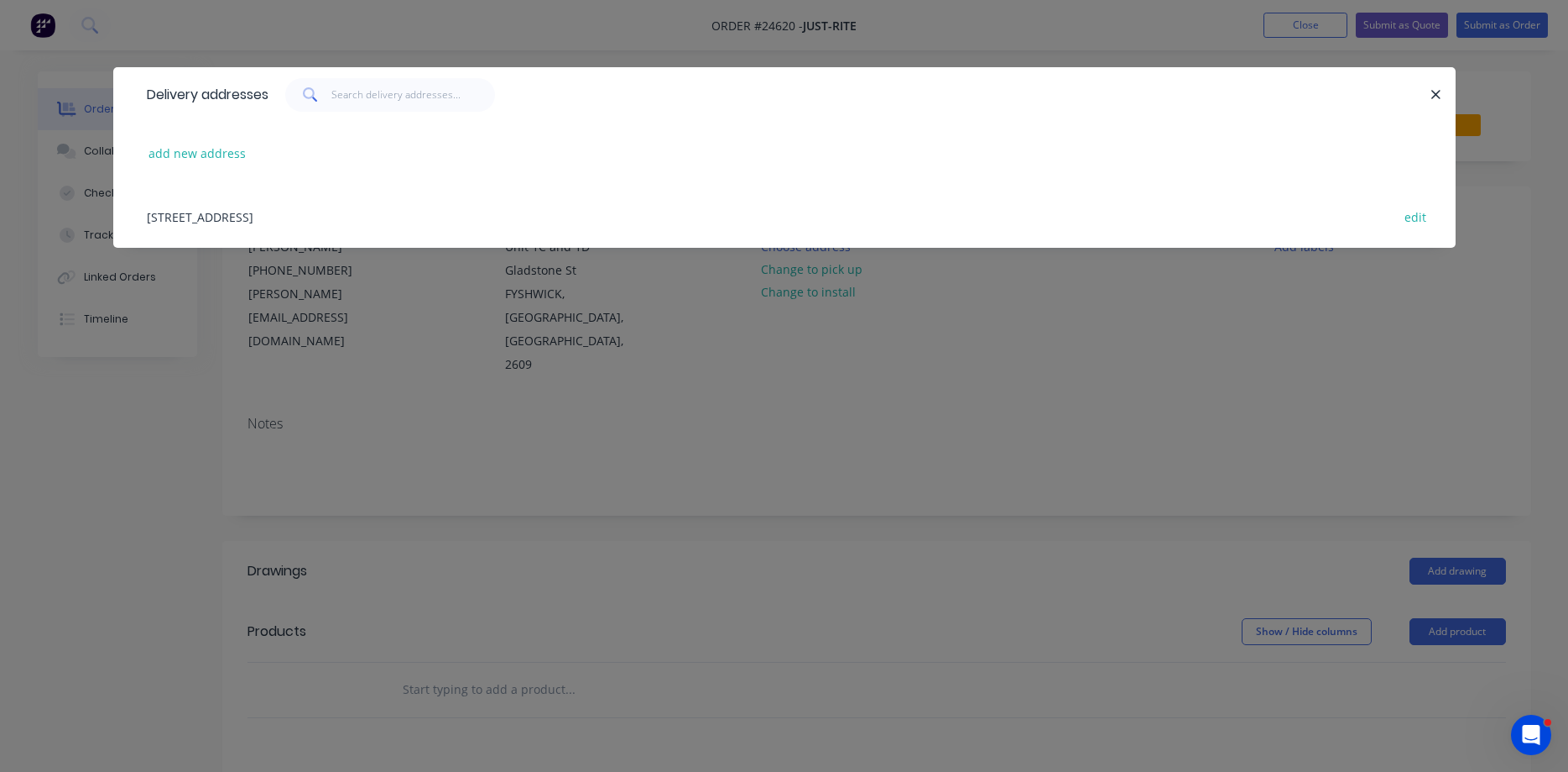
click at [311, 218] on div "[STREET_ADDRESS] edit" at bounding box center [784, 216] width 1292 height 63
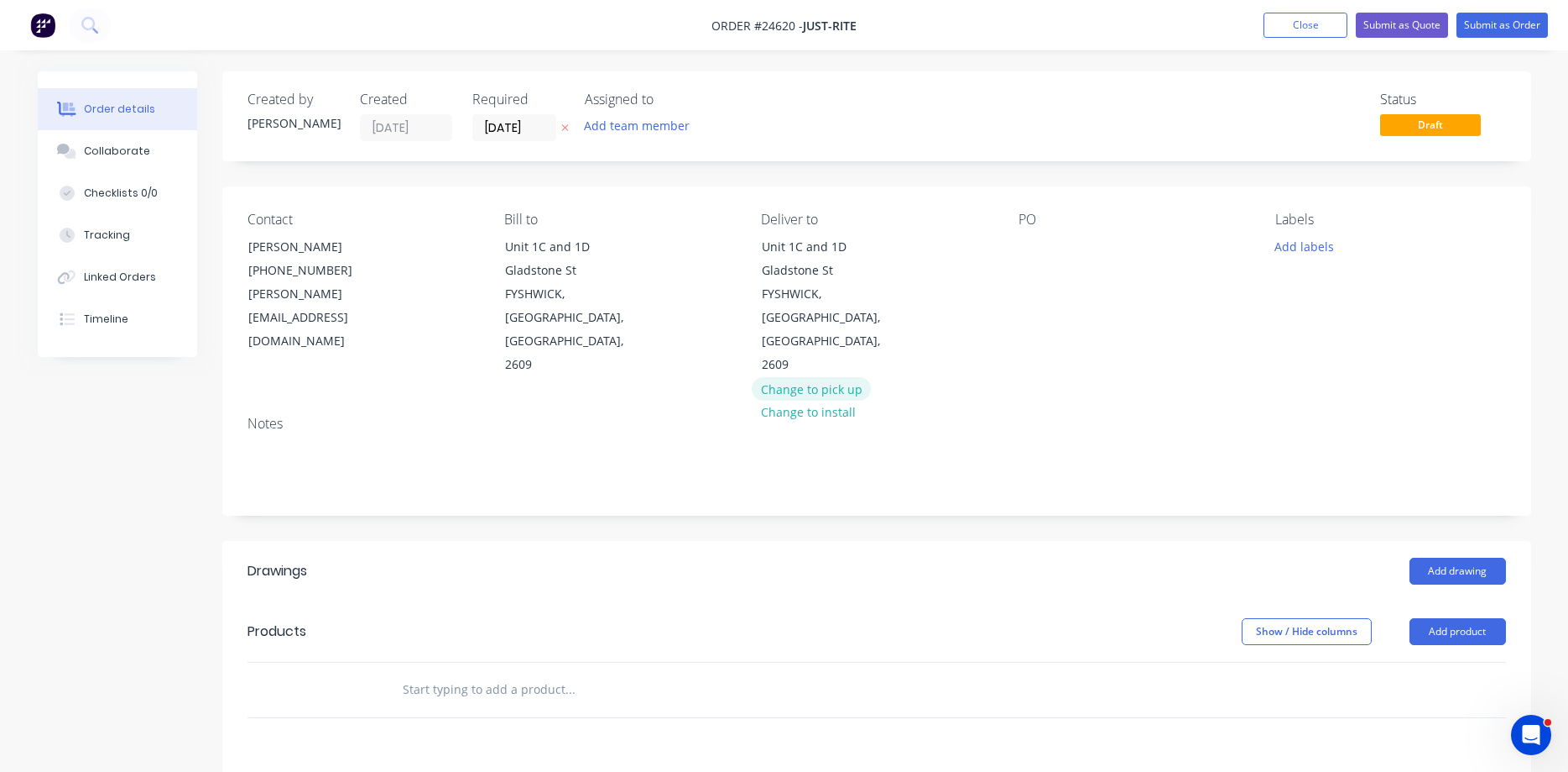
click at [815, 377] on button "Change to pick up" at bounding box center [811, 388] width 119 height 23
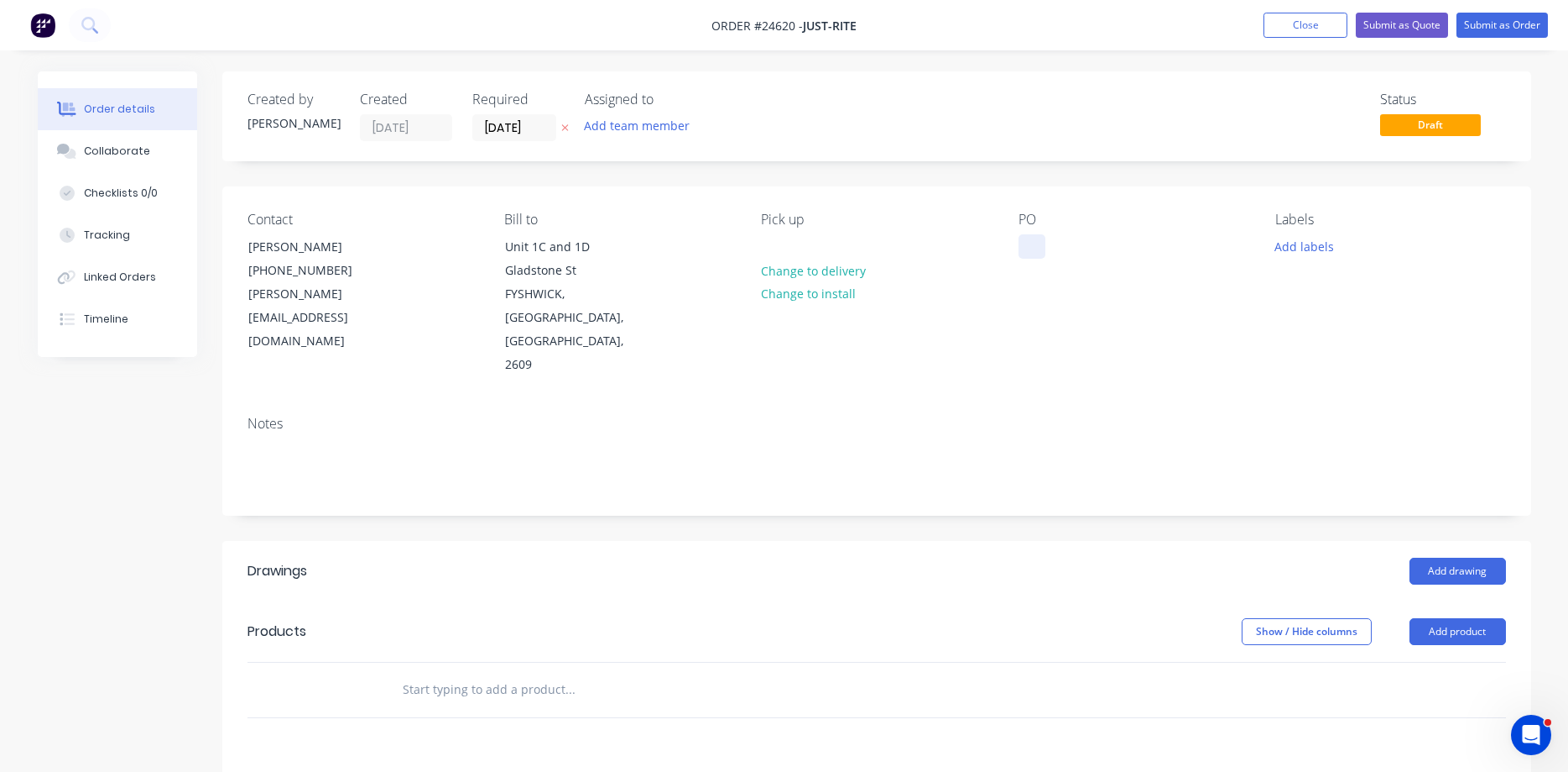
click at [1034, 243] on div at bounding box center [1032, 247] width 27 height 24
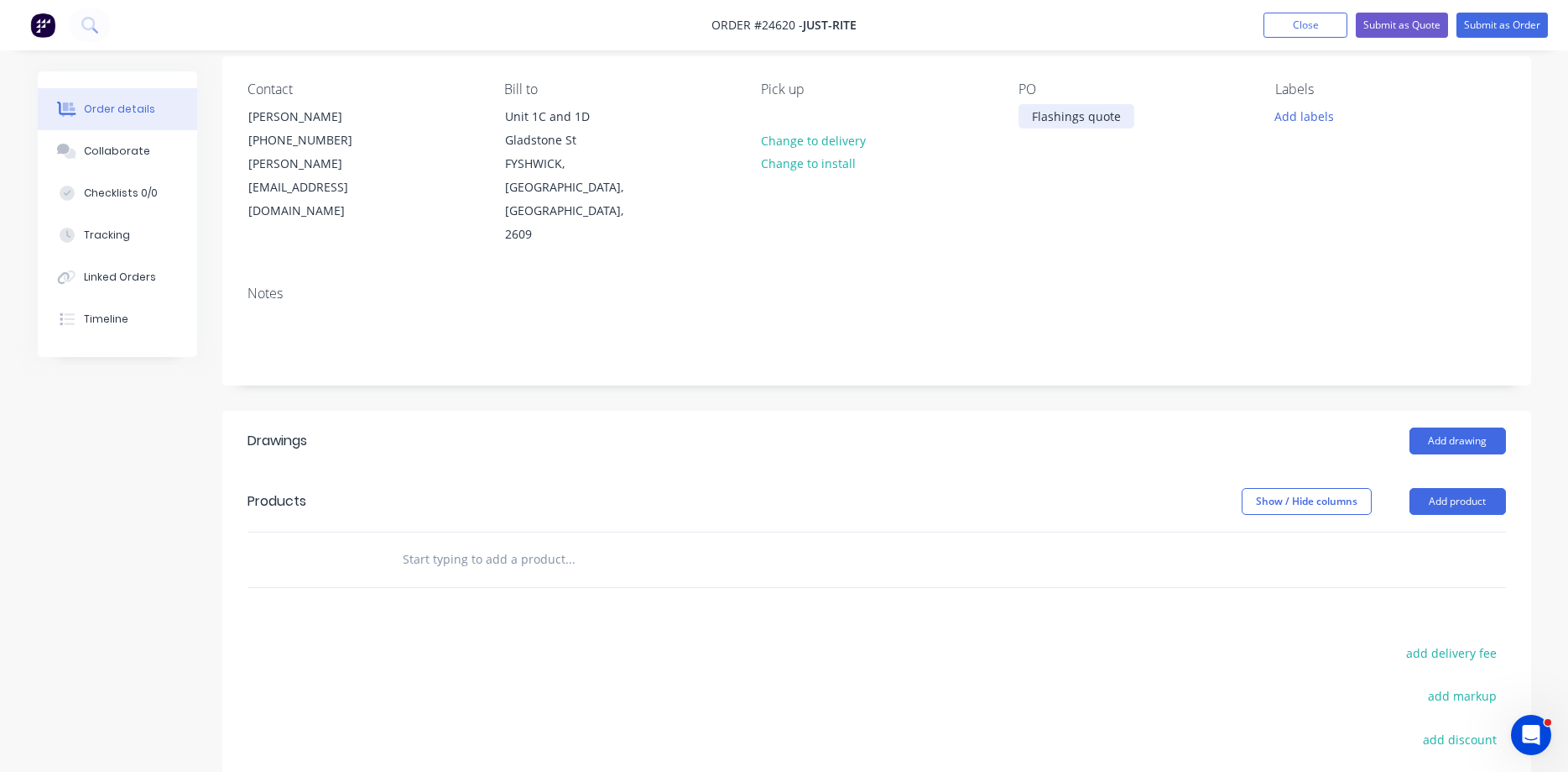
scroll to position [257, 0]
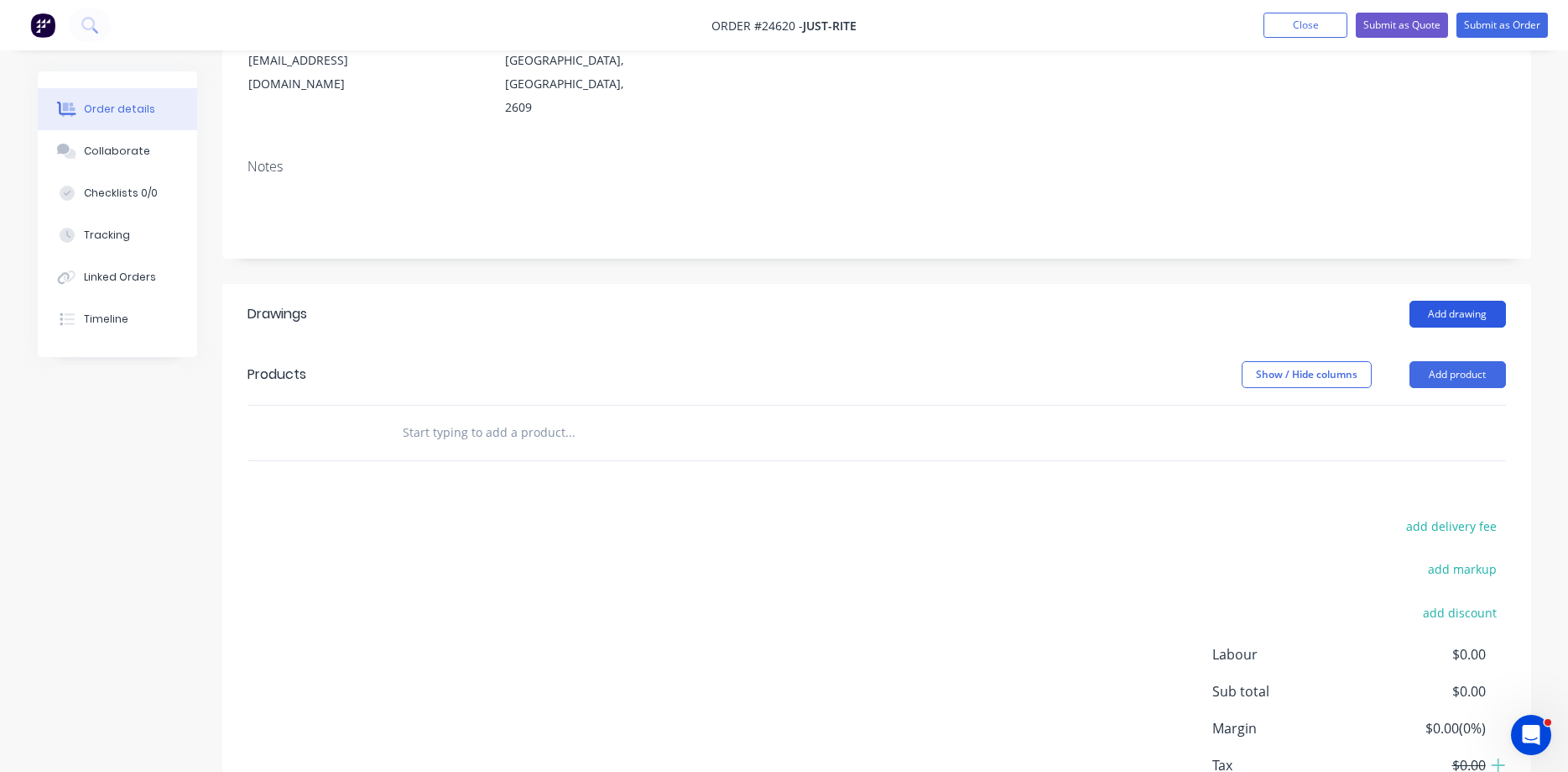
click at [1467, 301] on button "Add drawing" at bounding box center [1458, 314] width 97 height 27
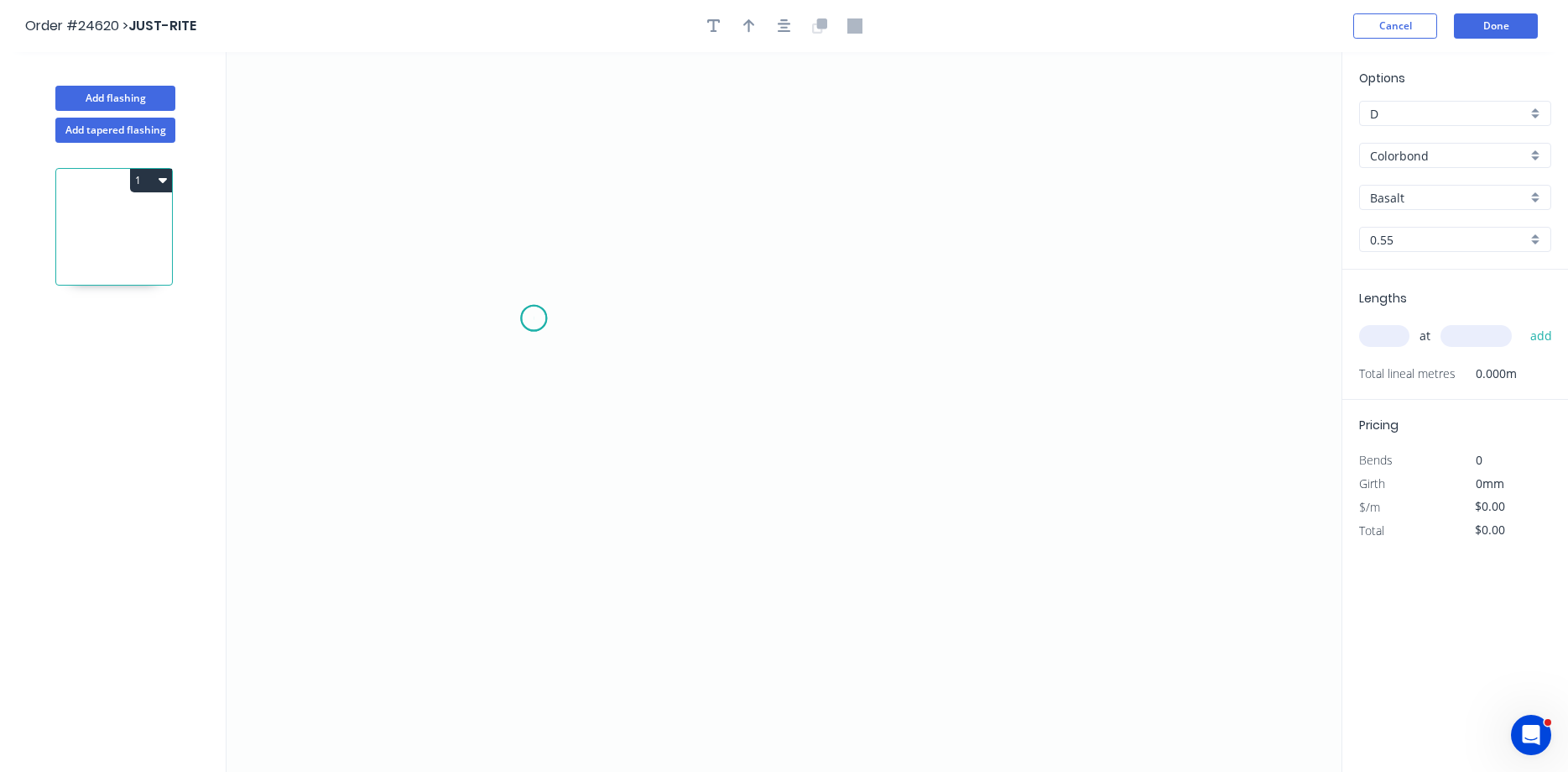
click at [533, 319] on icon "0" at bounding box center [784, 411] width 1115 height 719
click at [533, 244] on icon at bounding box center [533, 281] width 0 height 75
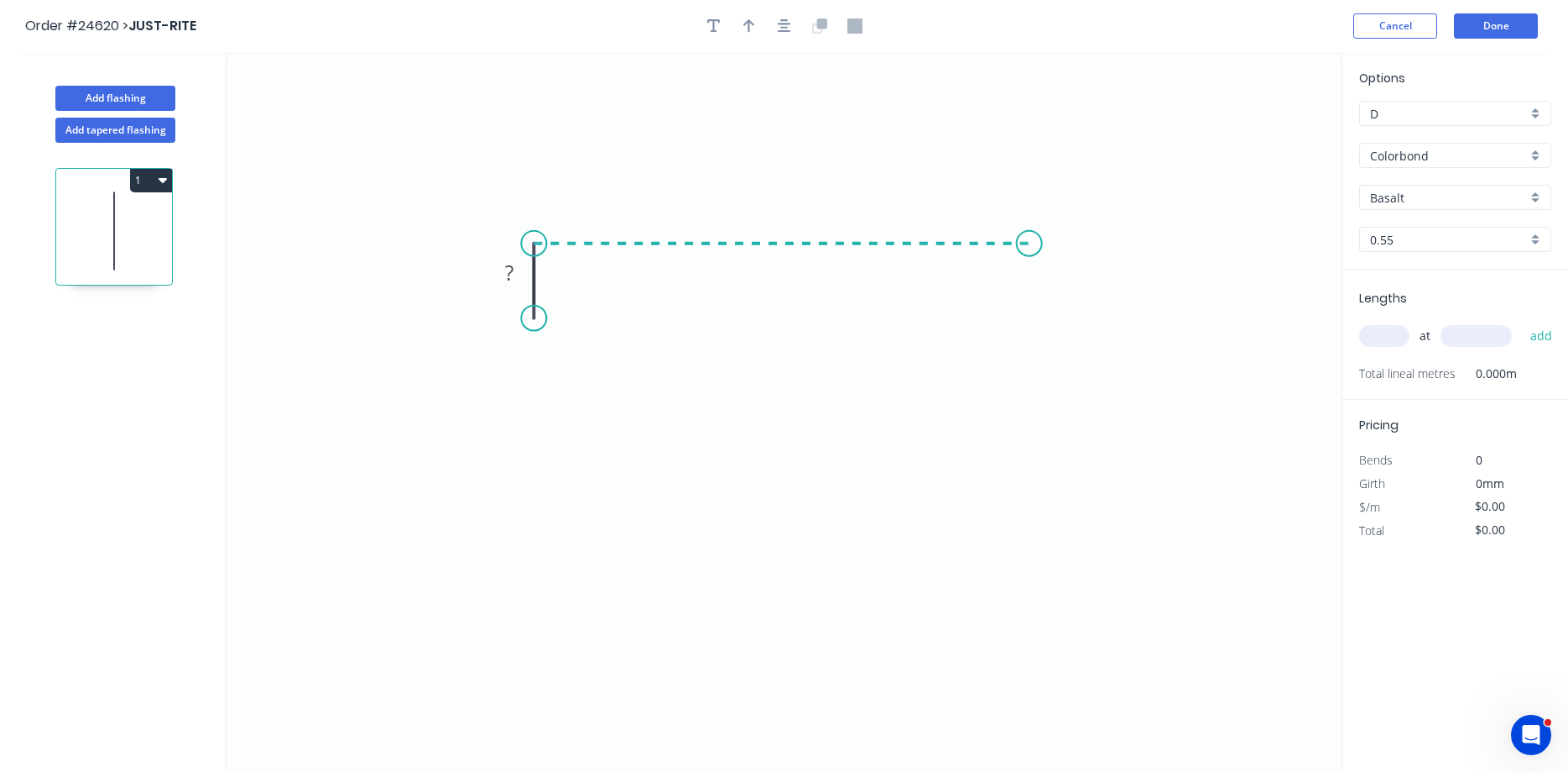
drag, startPoint x: 1031, startPoint y: 260, endPoint x: 1033, endPoint y: 269, distance: 9.2
click at [1031, 263] on icon "0 ?" at bounding box center [784, 411] width 1115 height 719
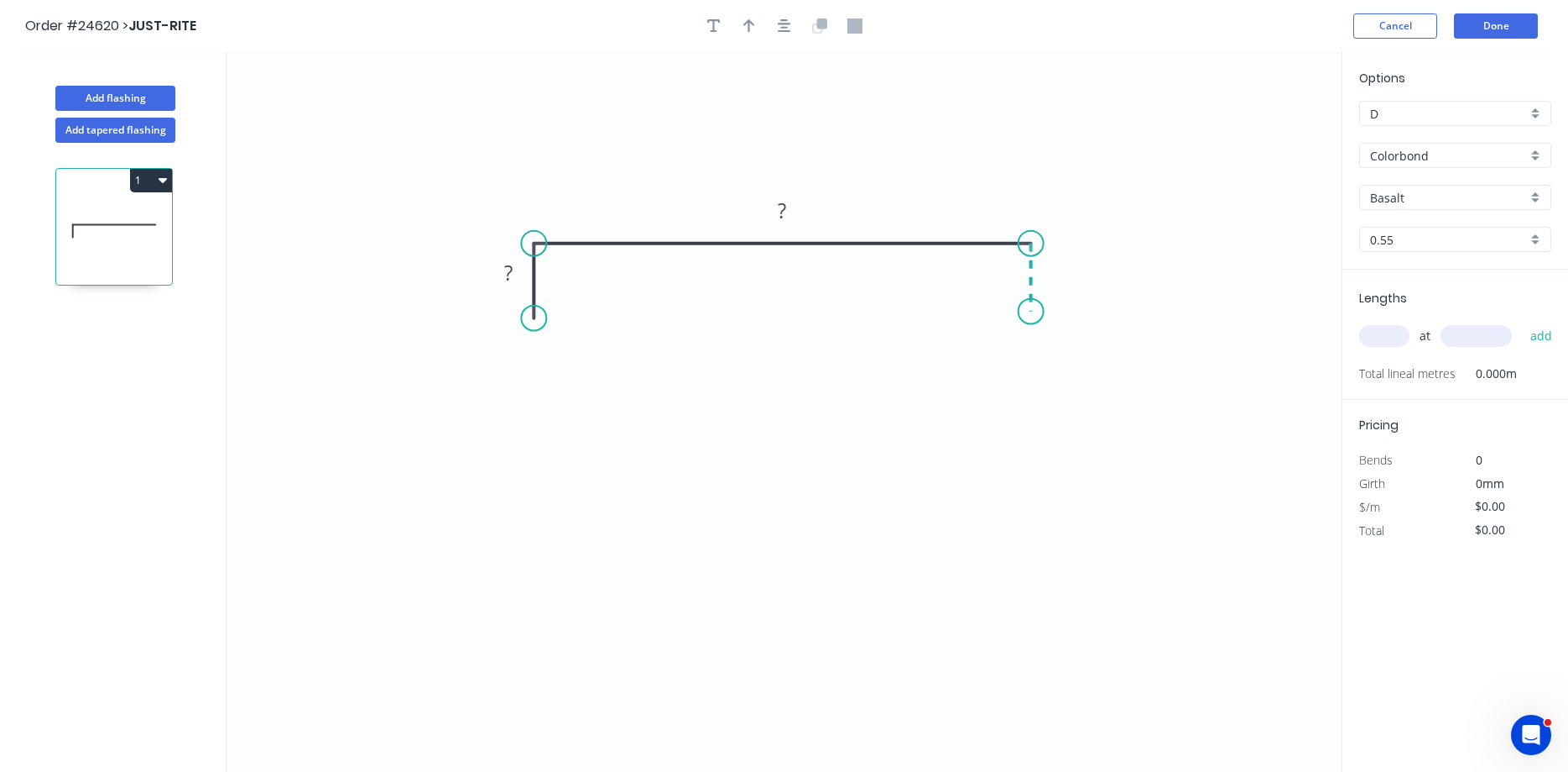
click at [1031, 311] on icon "0 ? ?" at bounding box center [784, 411] width 1115 height 719
click at [1032, 319] on circle at bounding box center [1031, 318] width 25 height 25
click at [512, 272] on tspan "?" at bounding box center [508, 272] width 8 height 28
click at [755, 23] on button "button" at bounding box center [748, 26] width 25 height 25
type input "$29.58"
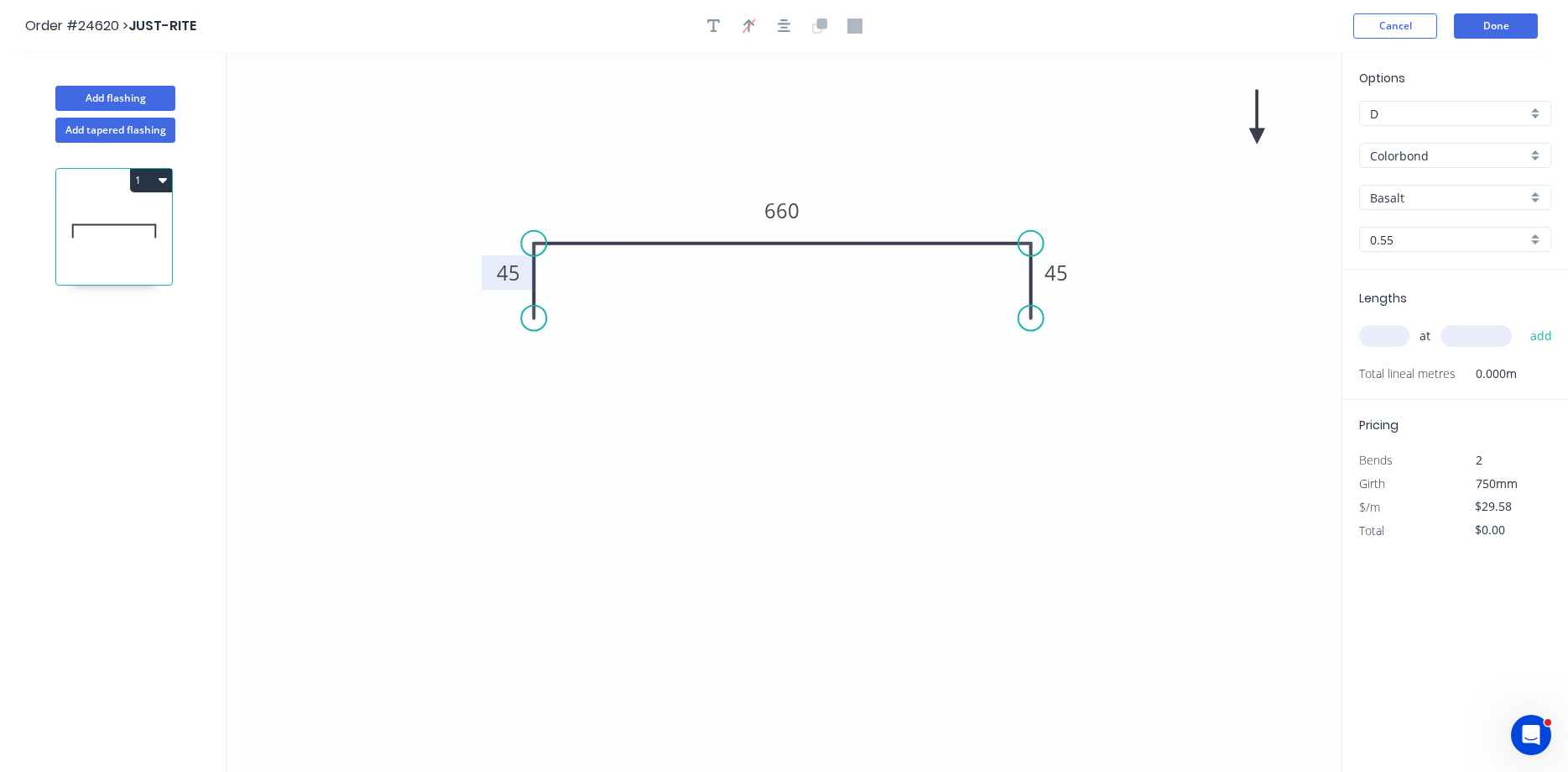
click at [1258, 133] on icon at bounding box center [1257, 116] width 15 height 54
drag, startPoint x: 1258, startPoint y: 133, endPoint x: 902, endPoint y: 222, distance: 367.0
click at [902, 222] on icon at bounding box center [916, 207] width 49 height 49
click at [1421, 192] on input "Basalt" at bounding box center [1449, 198] width 157 height 18
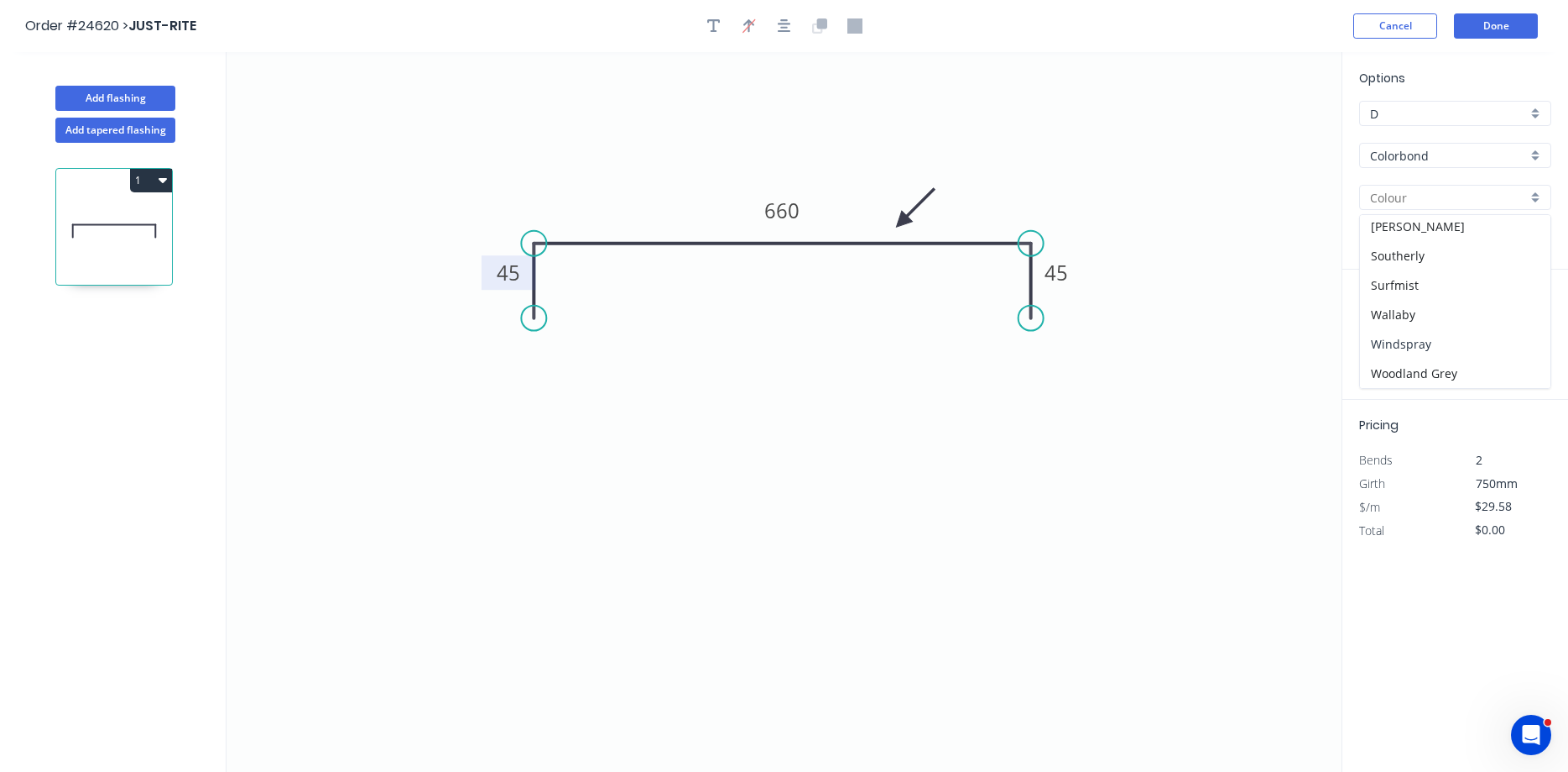
click at [1428, 349] on div "Windspray" at bounding box center [1455, 344] width 190 height 30
type input "Windspray"
click at [1383, 335] on input "text" at bounding box center [1384, 336] width 51 height 22
type input "1"
type input "3000"
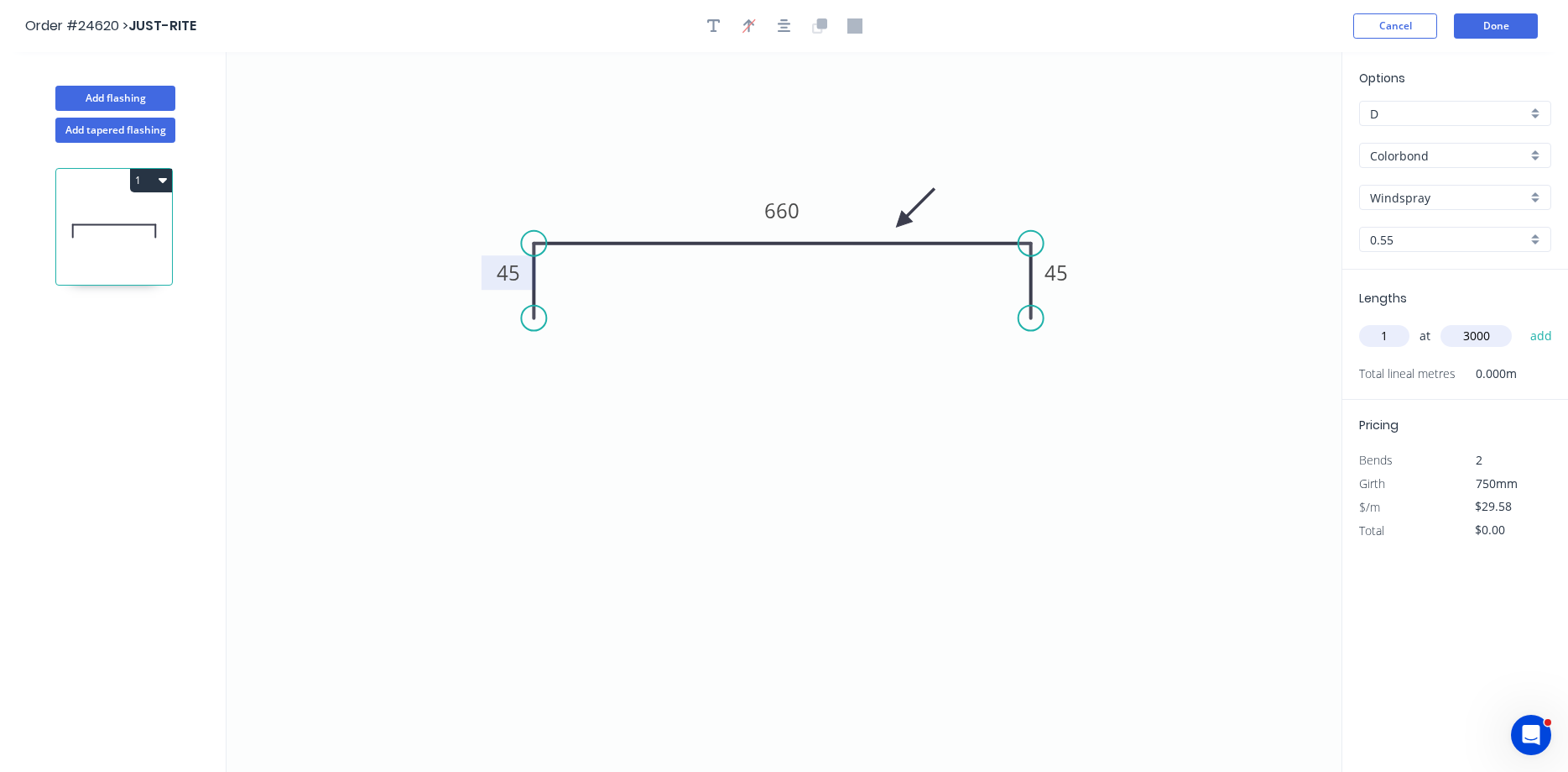
click at [1522, 321] on button "add" at bounding box center [1541, 335] width 40 height 29
type input "$88.74"
click at [138, 100] on button "Add flashing" at bounding box center [115, 98] width 120 height 25
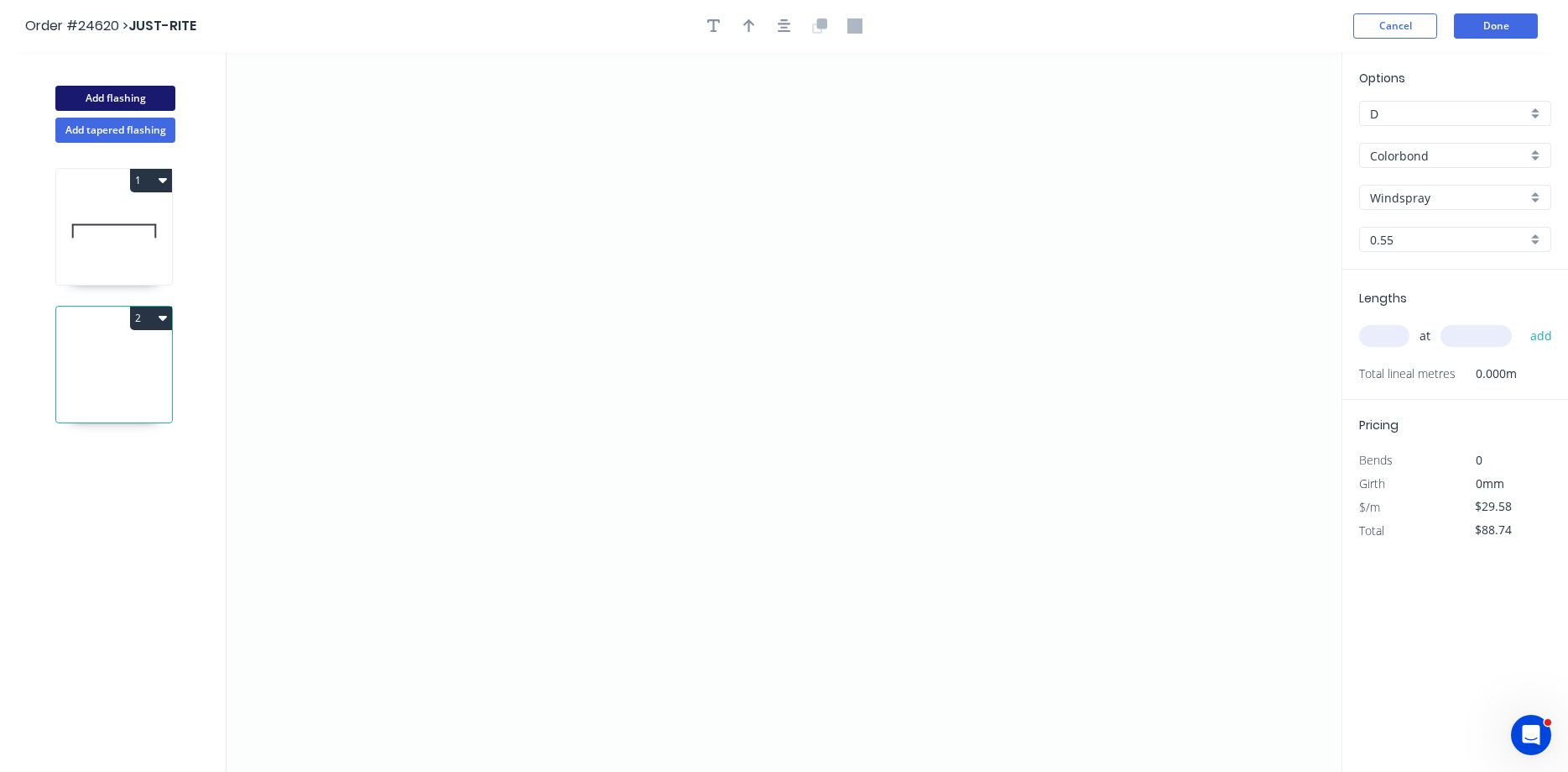
type input "$0.00"
click at [532, 151] on icon "0" at bounding box center [784, 411] width 1115 height 719
click at [538, 286] on icon "0" at bounding box center [784, 411] width 1115 height 719
click at [905, 297] on icon "0 ?" at bounding box center [784, 411] width 1115 height 719
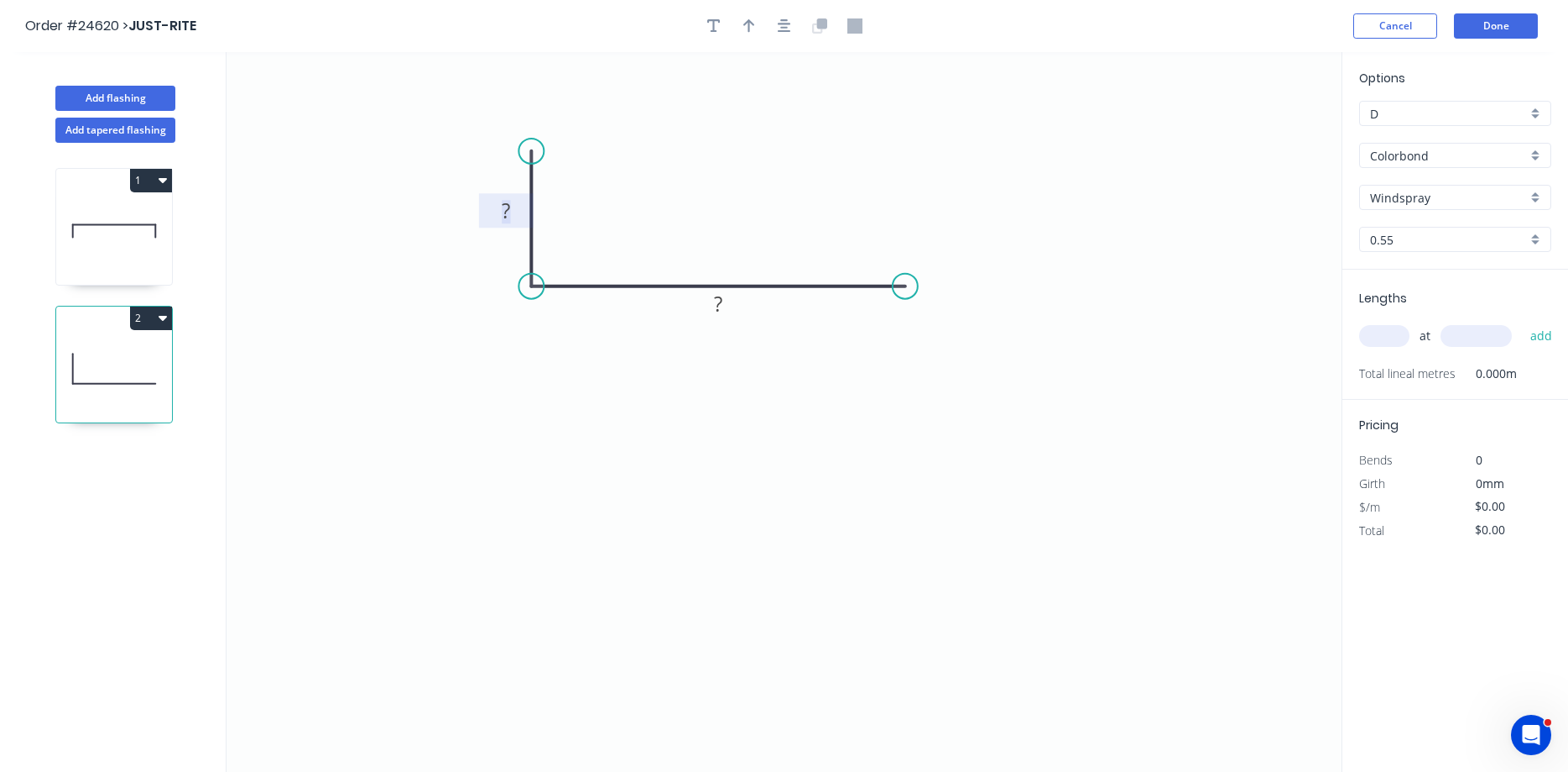
click at [508, 216] on tspan "?" at bounding box center [506, 211] width 8 height 28
click at [748, 27] on icon "button" at bounding box center [749, 26] width 12 height 15
type input "$16.80"
click at [1253, 129] on icon at bounding box center [1257, 116] width 15 height 54
drag, startPoint x: 1256, startPoint y: 131, endPoint x: 655, endPoint y: 245, distance: 611.7
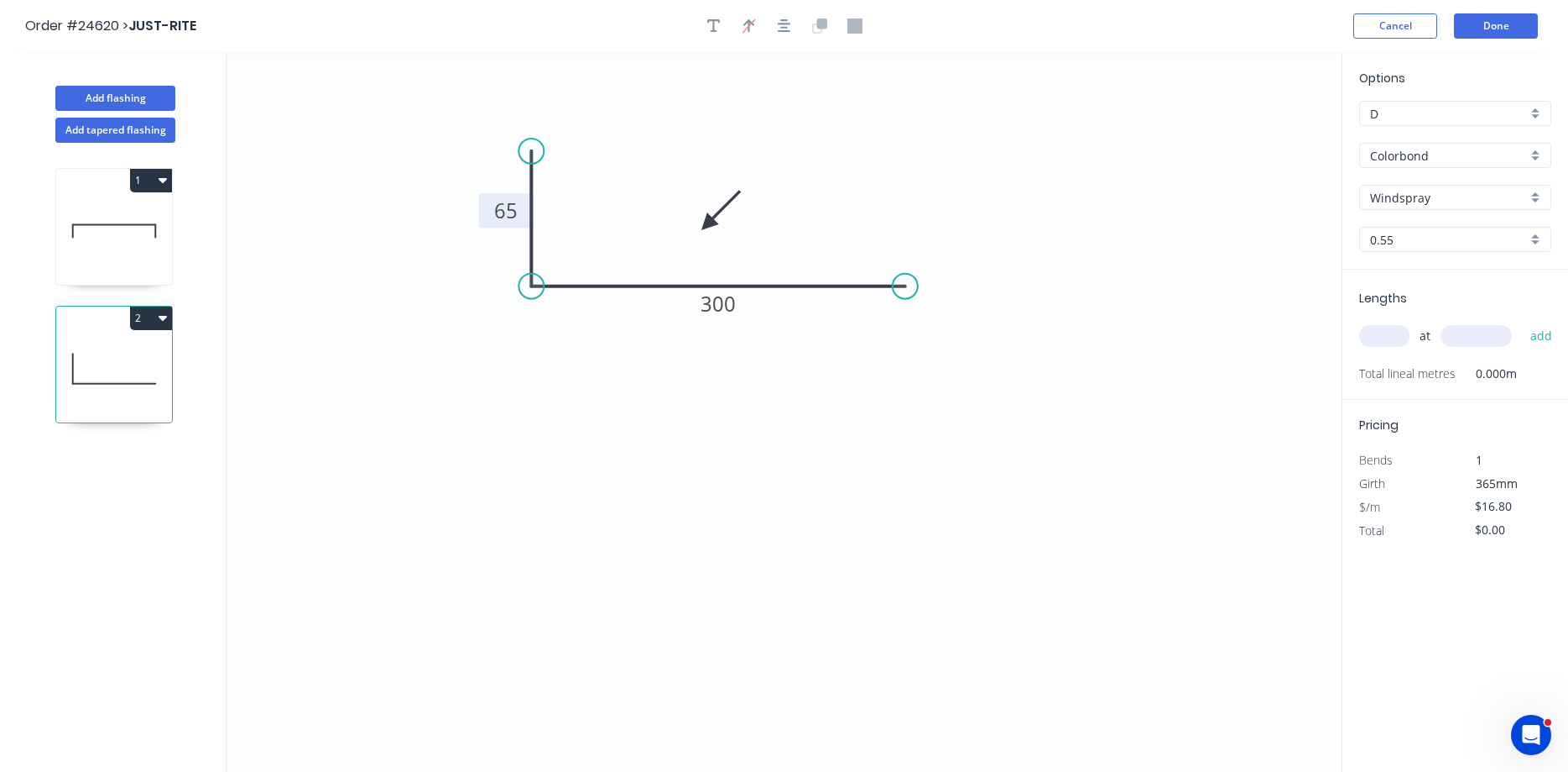
click at [697, 235] on icon at bounding box center [721, 211] width 49 height 49
click at [1395, 338] on input "text" at bounding box center [1384, 336] width 51 height 22
type input "1"
type input "800"
click at [1522, 321] on button "add" at bounding box center [1541, 335] width 40 height 29
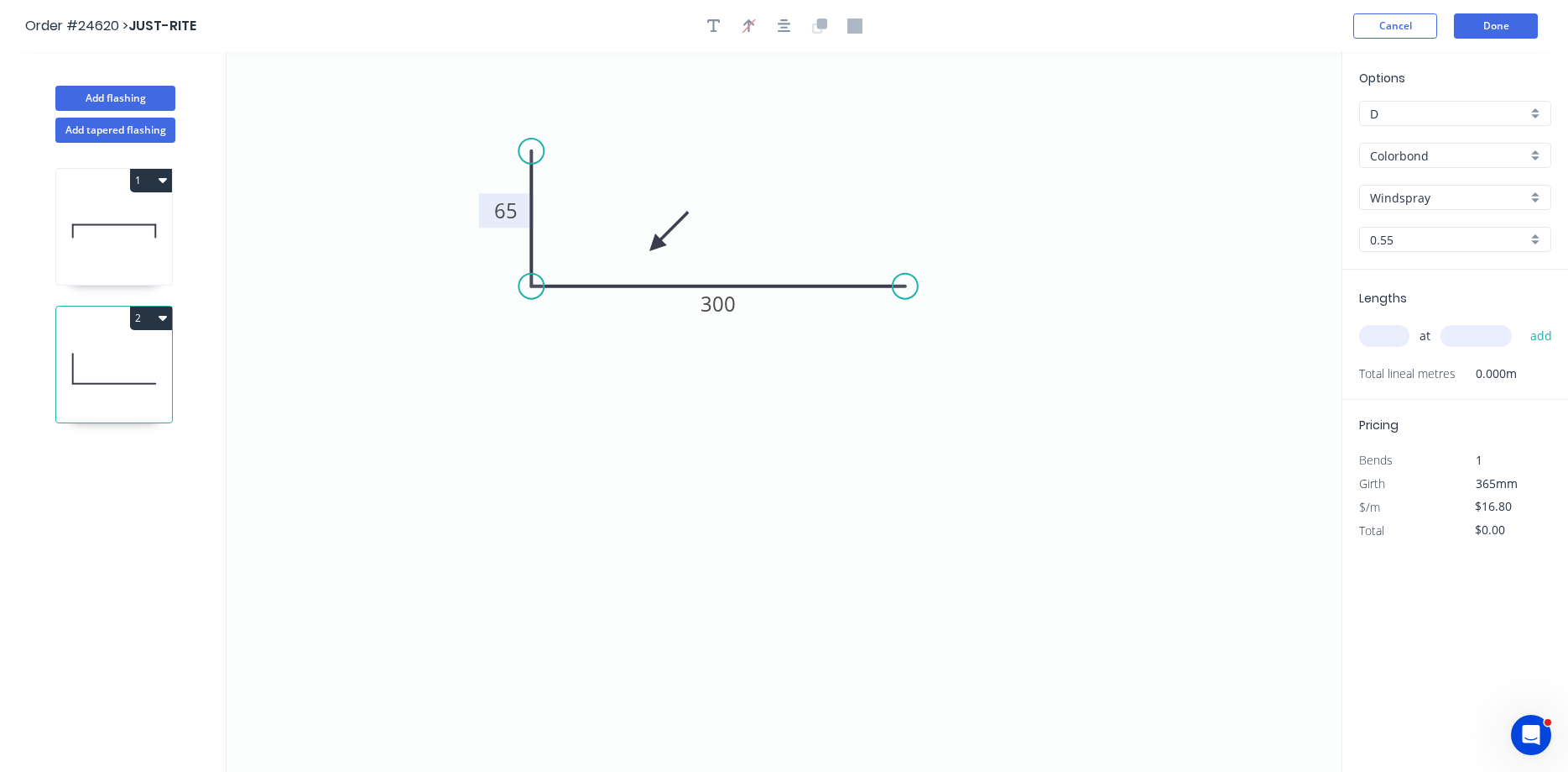
type input "$20.16"
click at [124, 99] on button "Add flashing" at bounding box center [115, 98] width 120 height 25
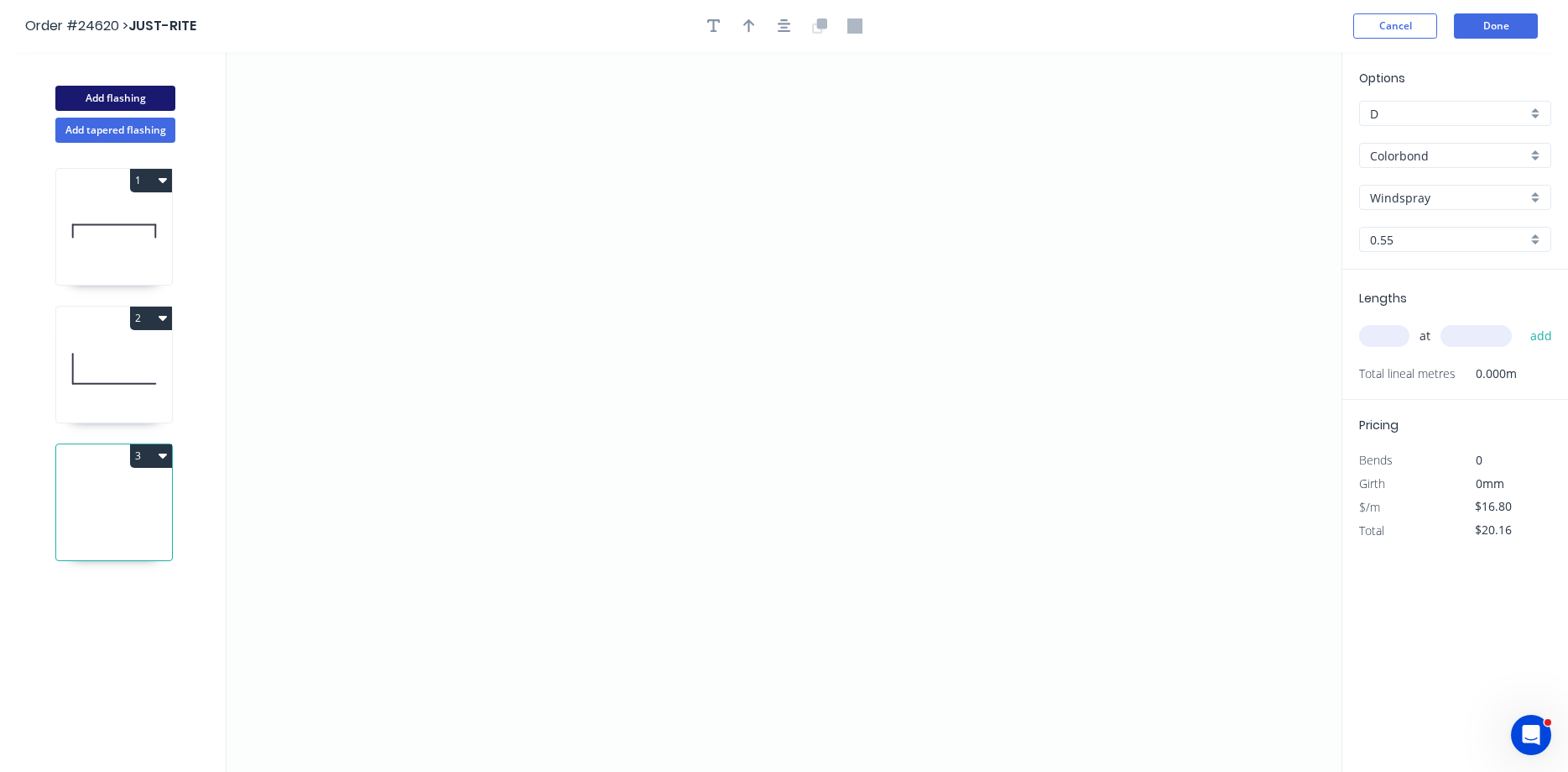
type input "$0.00"
click at [550, 134] on icon "0" at bounding box center [784, 411] width 1115 height 719
click at [551, 274] on icon "0" at bounding box center [784, 411] width 1115 height 719
click at [906, 292] on icon "0 ?" at bounding box center [784, 411] width 1115 height 719
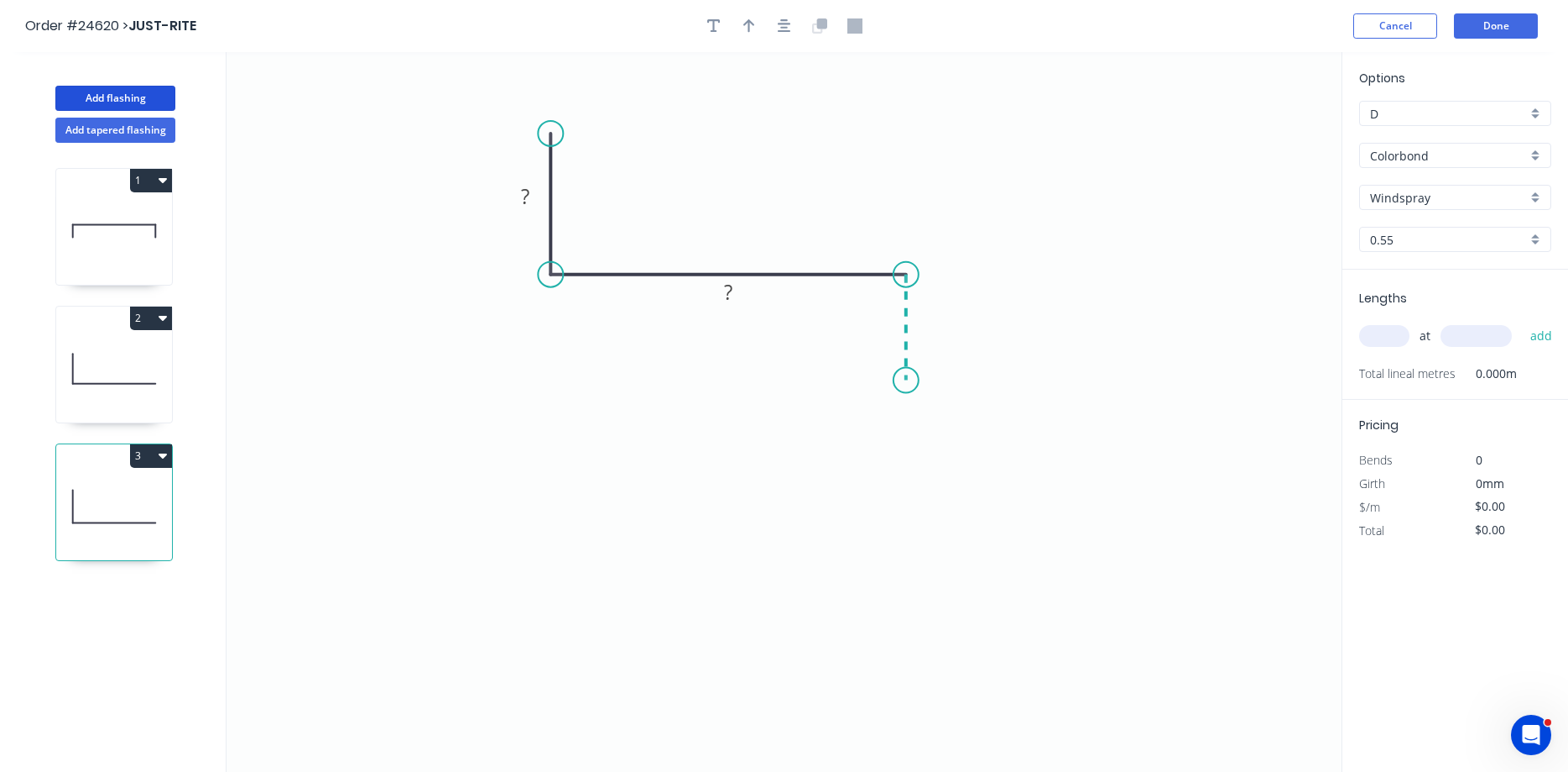
click at [904, 380] on icon "0 ? ?" at bounding box center [784, 411] width 1115 height 719
click at [521, 195] on tspan "?" at bounding box center [525, 196] width 8 height 28
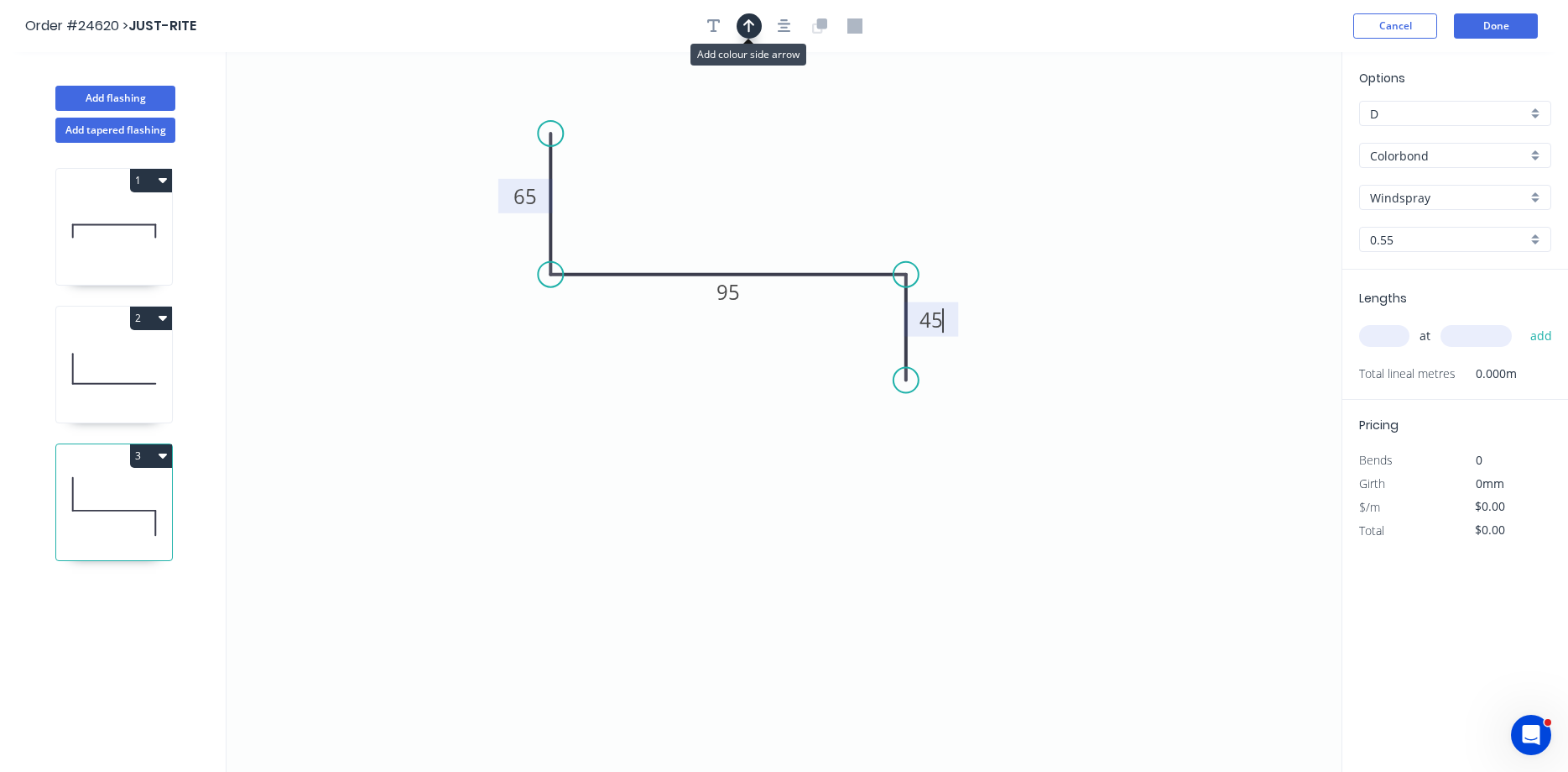
click at [750, 29] on icon "button" at bounding box center [749, 26] width 12 height 15
type input "$13.60"
click at [1256, 132] on icon at bounding box center [1257, 116] width 15 height 54
drag, startPoint x: 1256, startPoint y: 132, endPoint x: 735, endPoint y: 241, distance: 532.3
click at [735, 241] on icon at bounding box center [748, 227] width 49 height 49
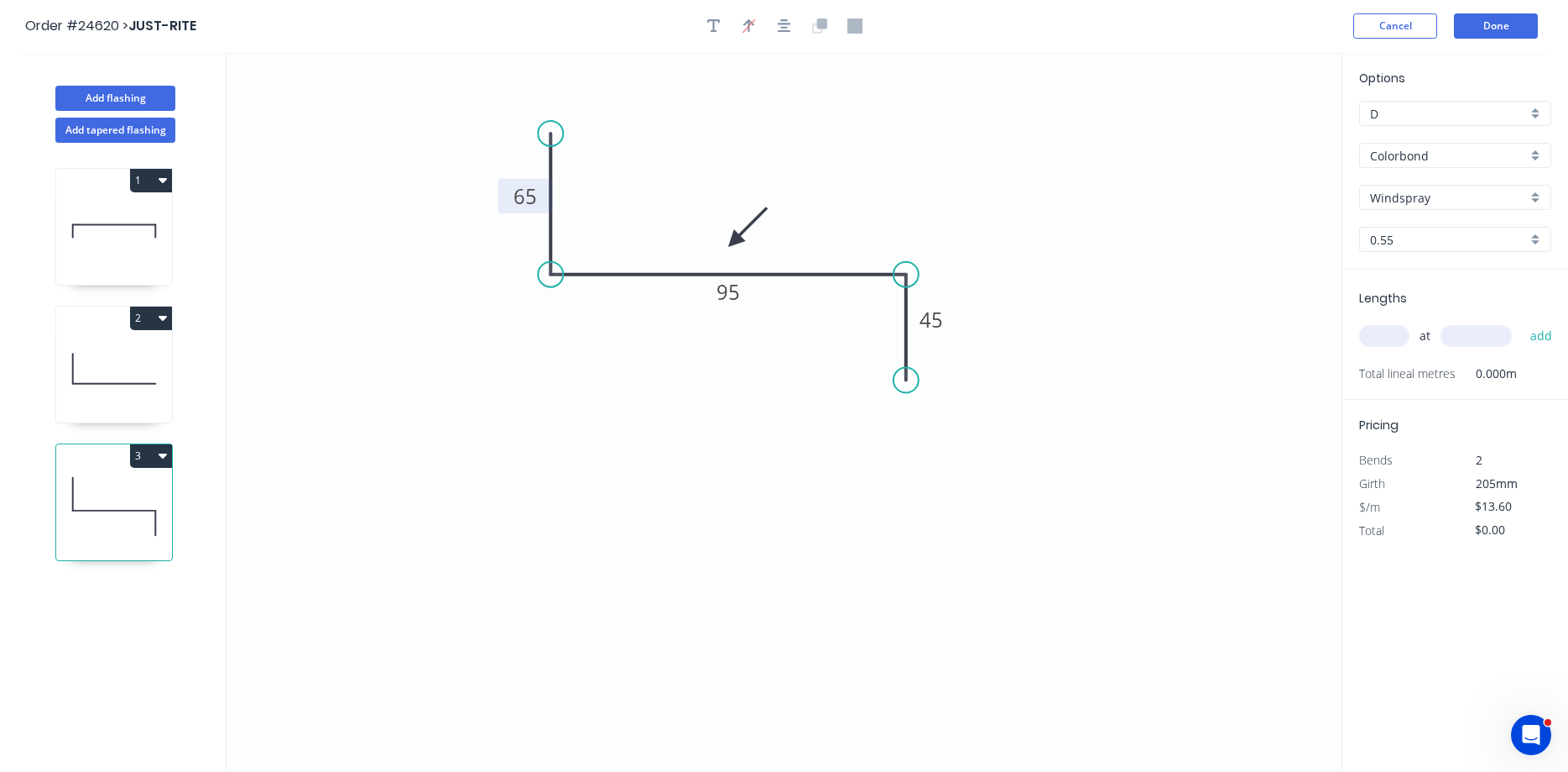
click at [1392, 335] on input "text" at bounding box center [1384, 336] width 51 height 22
type input "2"
type input "1200"
click at [1522, 321] on button "add" at bounding box center [1541, 335] width 40 height 29
click at [138, 451] on button "3" at bounding box center [150, 455] width 42 height 23
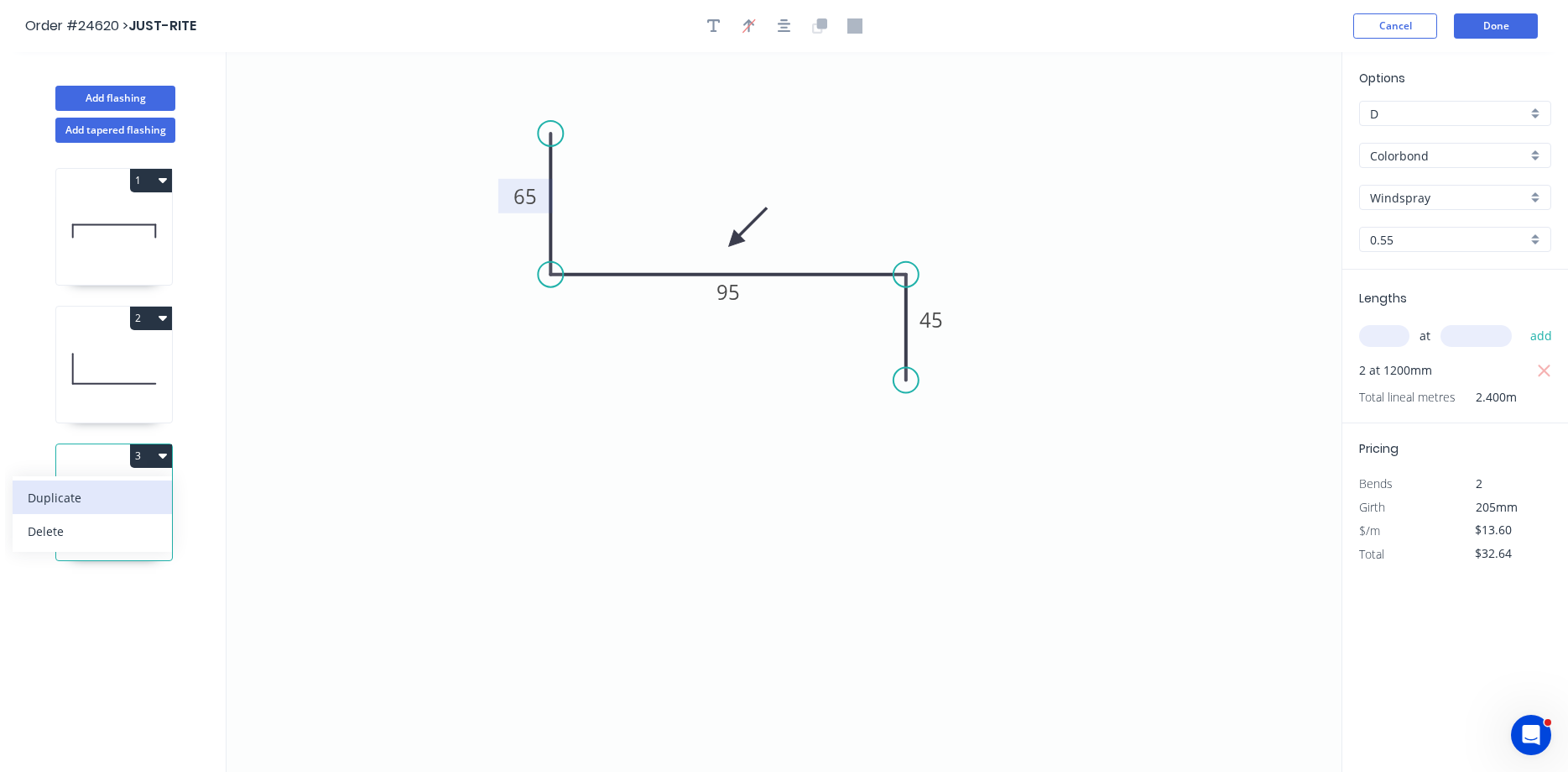
click at [65, 494] on div "Duplicate" at bounding box center [92, 498] width 129 height 24
type input "$0.00"
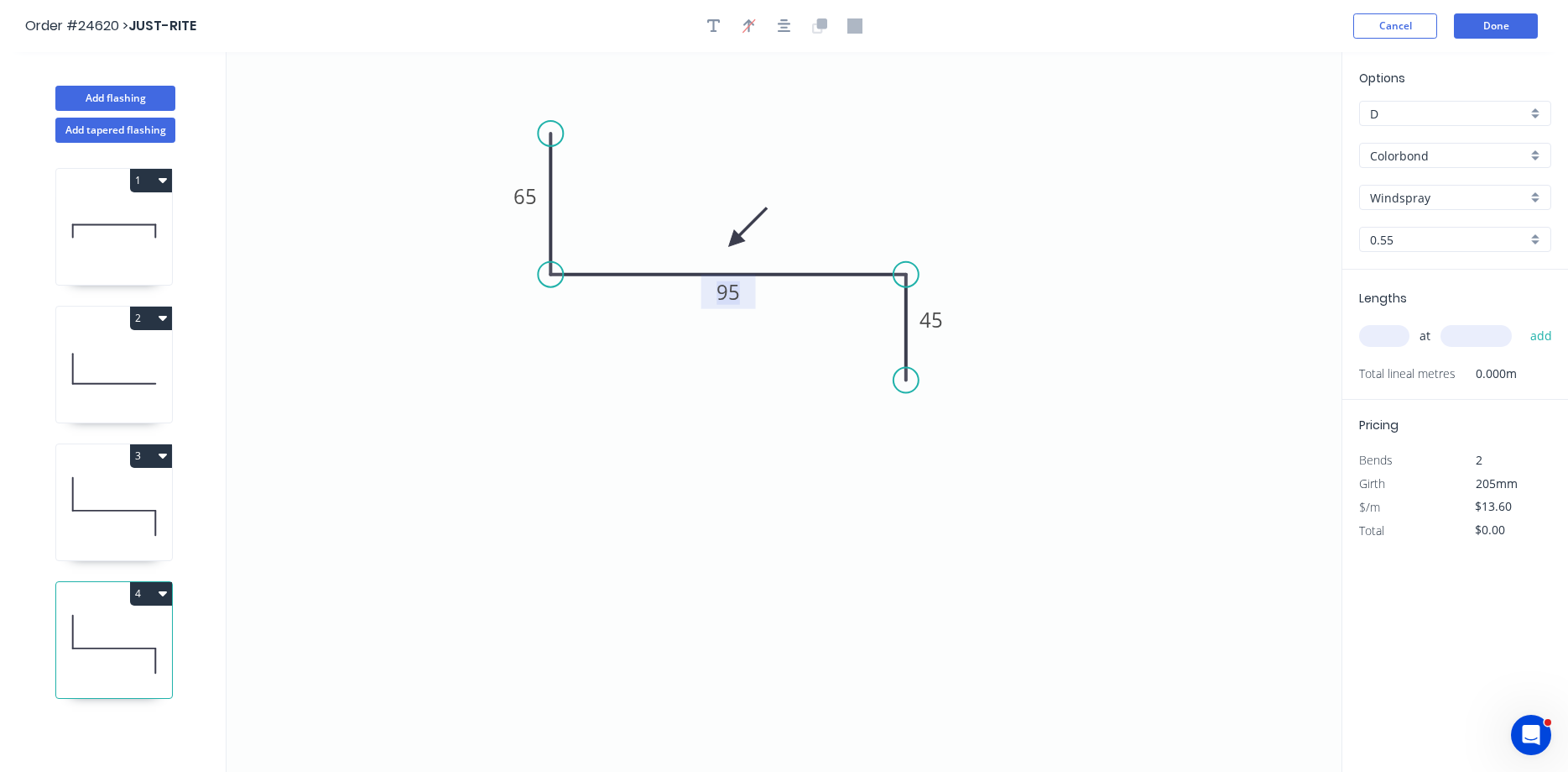
click at [719, 292] on tspan "95" at bounding box center [727, 292] width 23 height 28
click at [1396, 344] on input "text" at bounding box center [1384, 336] width 51 height 22
type input "$16.80"
type input "1"
type input "800"
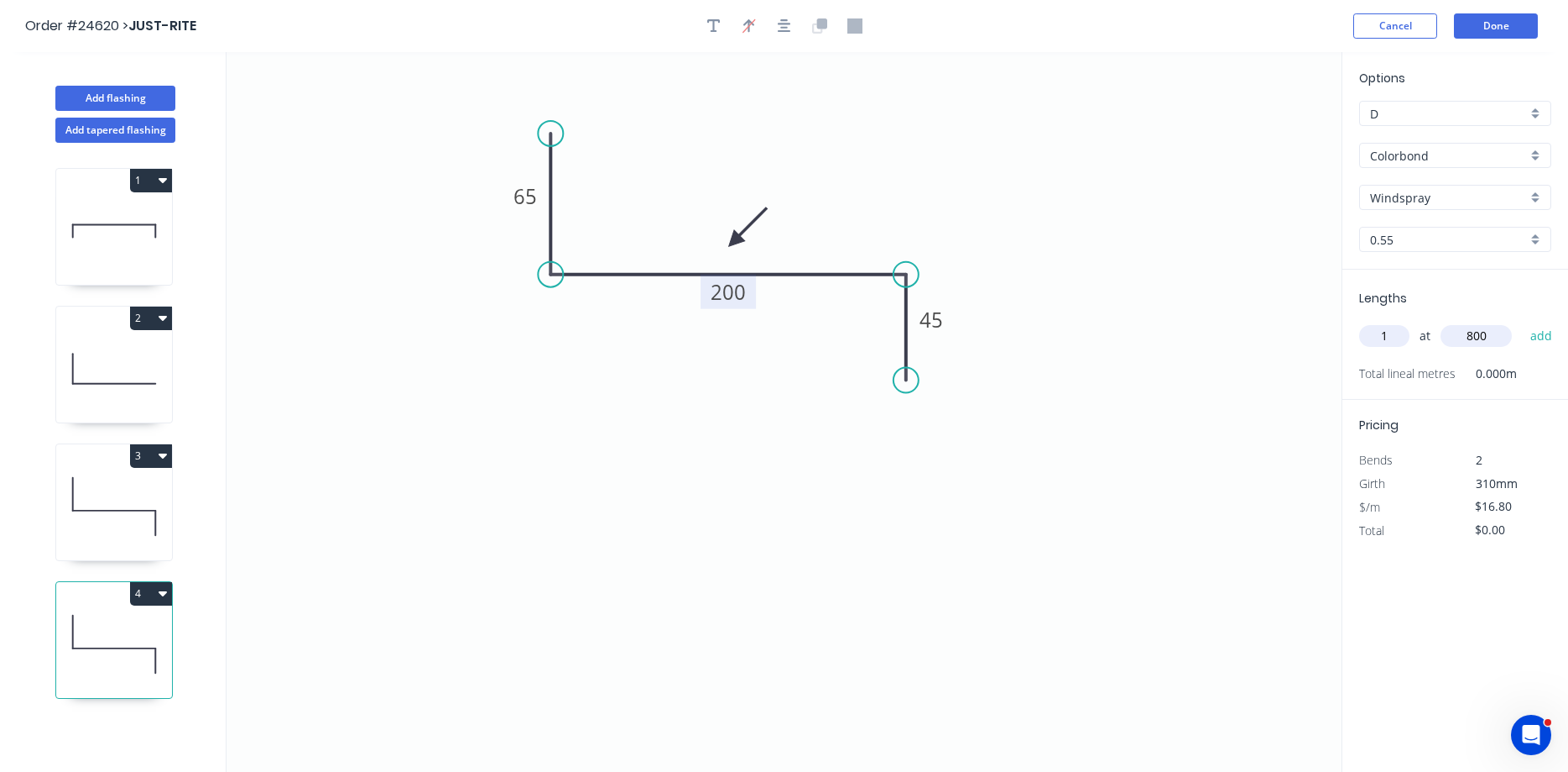
click at [1522, 321] on button "add" at bounding box center [1541, 335] width 40 height 29
type input "$20.16"
click at [1487, 21] on button "Done" at bounding box center [1496, 26] width 84 height 25
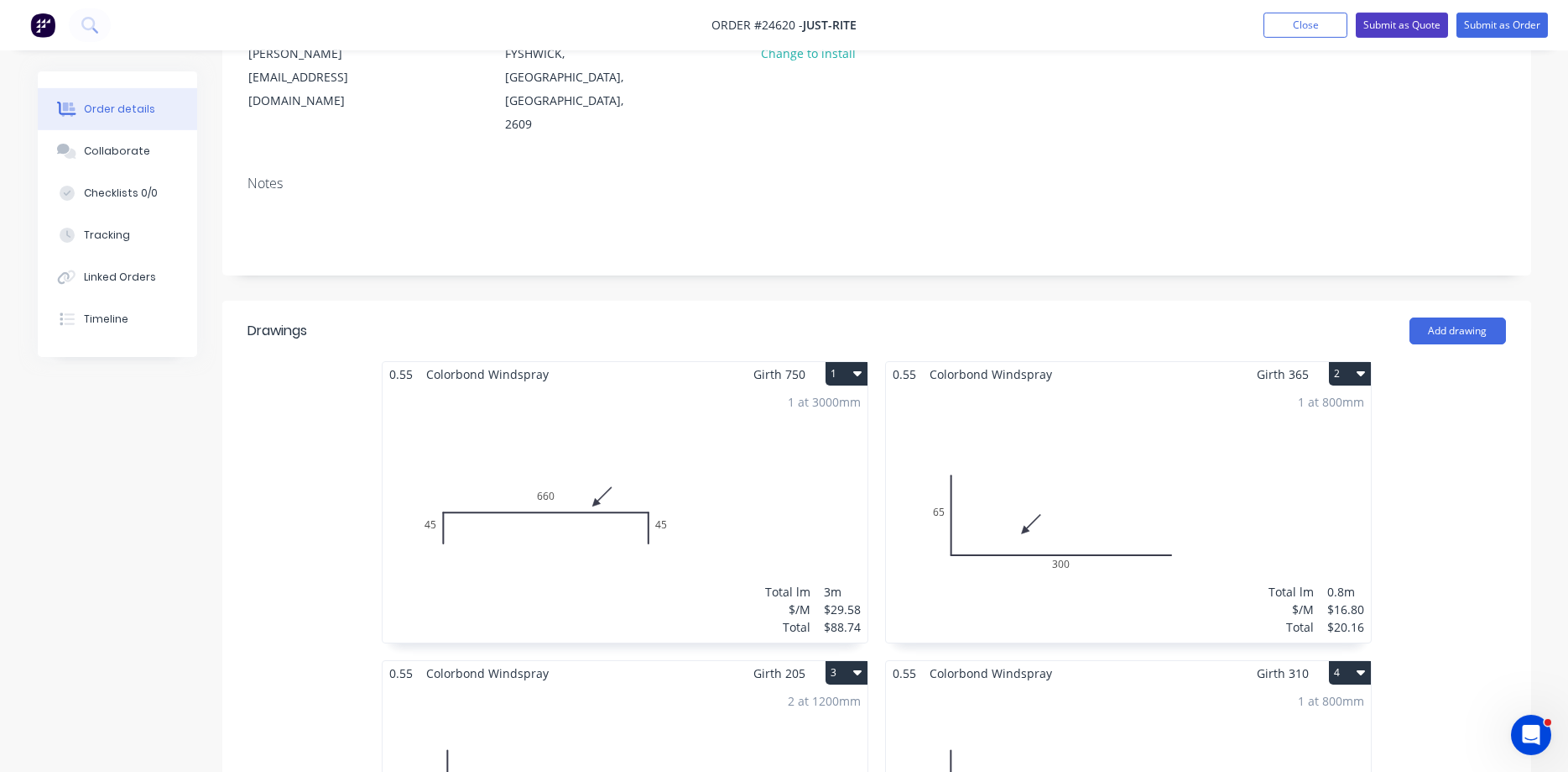
scroll to position [178, 0]
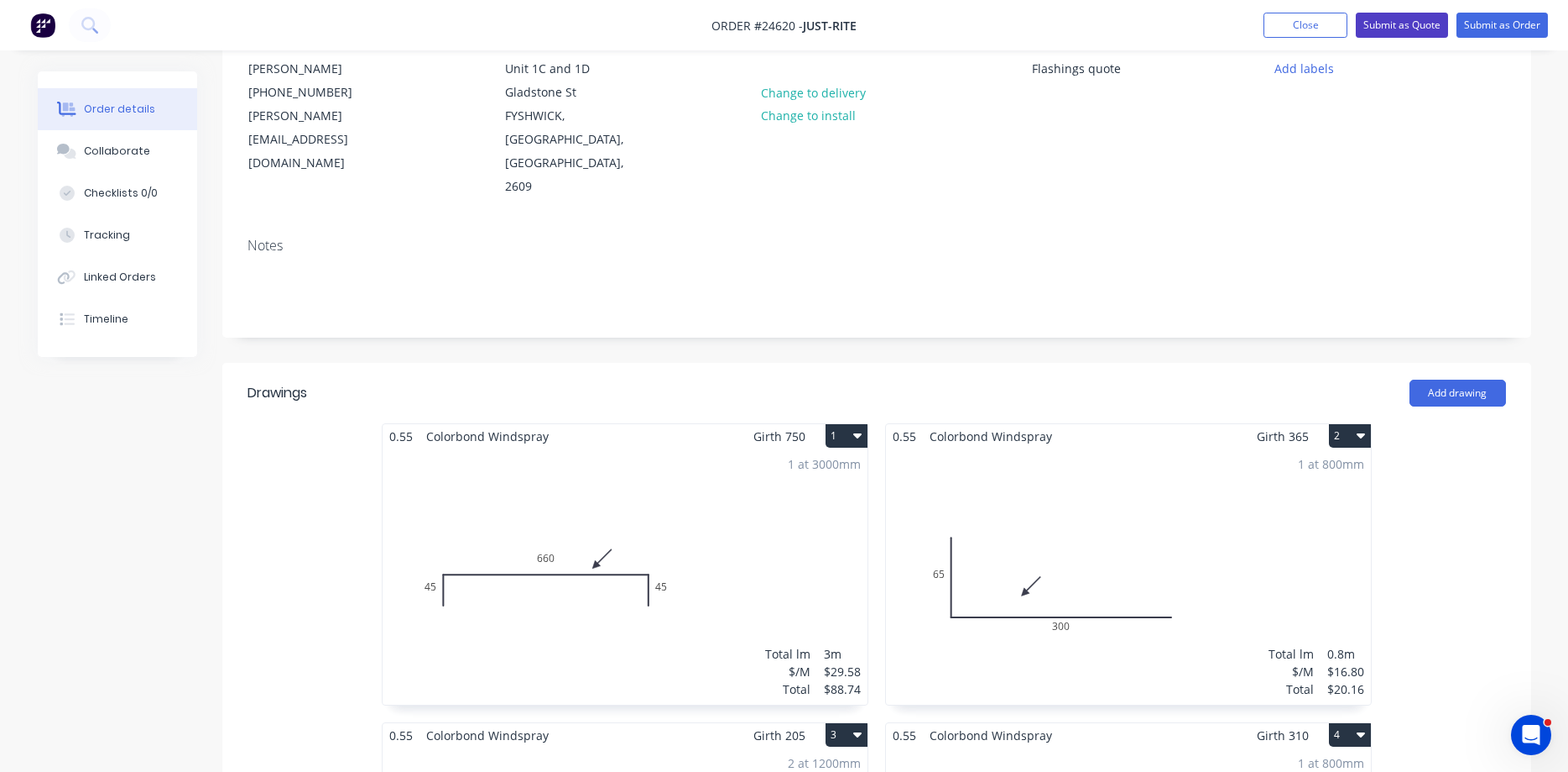
click at [1402, 24] on button "Submit as Quote" at bounding box center [1402, 25] width 92 height 25
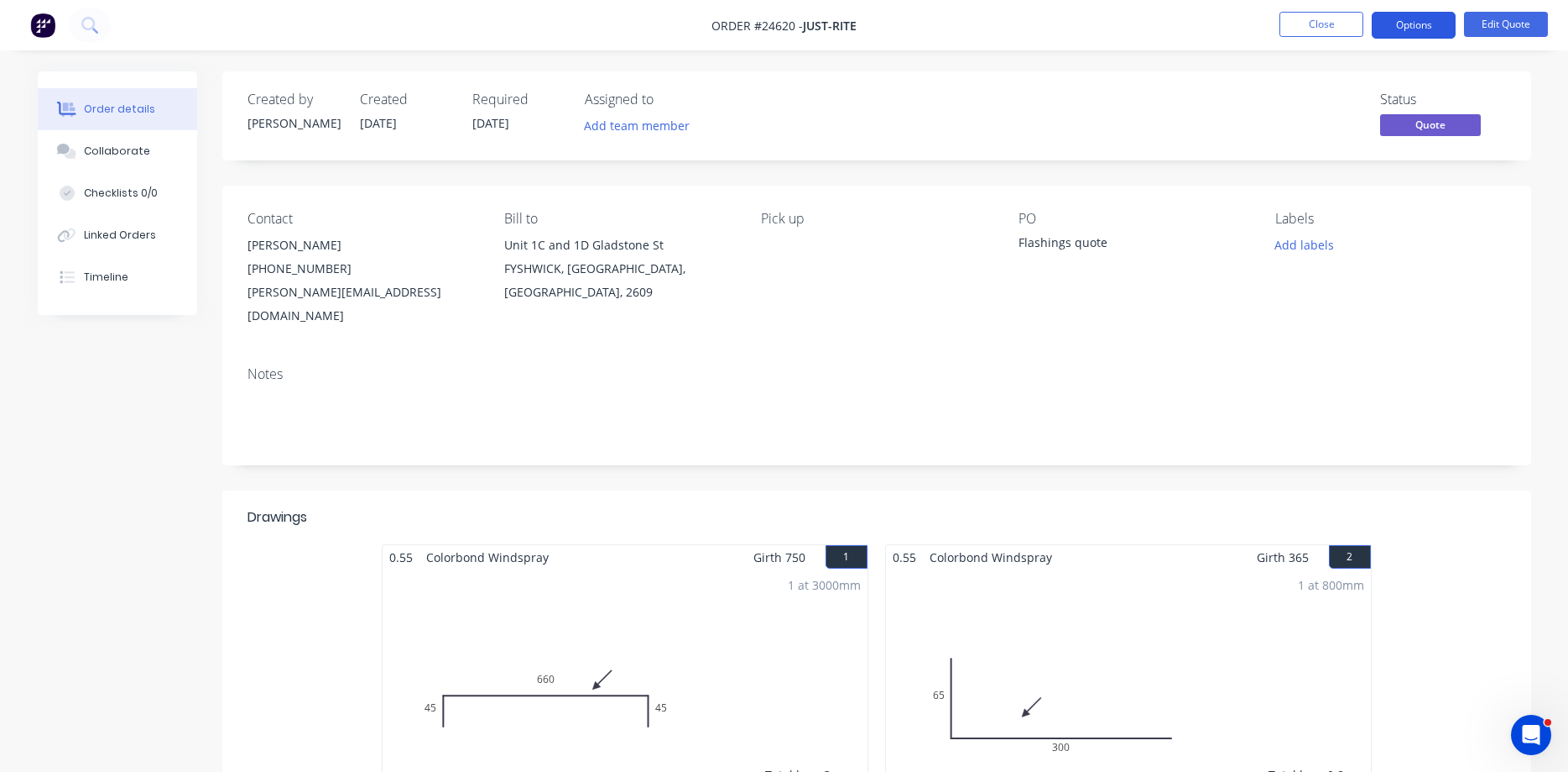
click at [1429, 27] on button "Options" at bounding box center [1414, 25] width 84 height 27
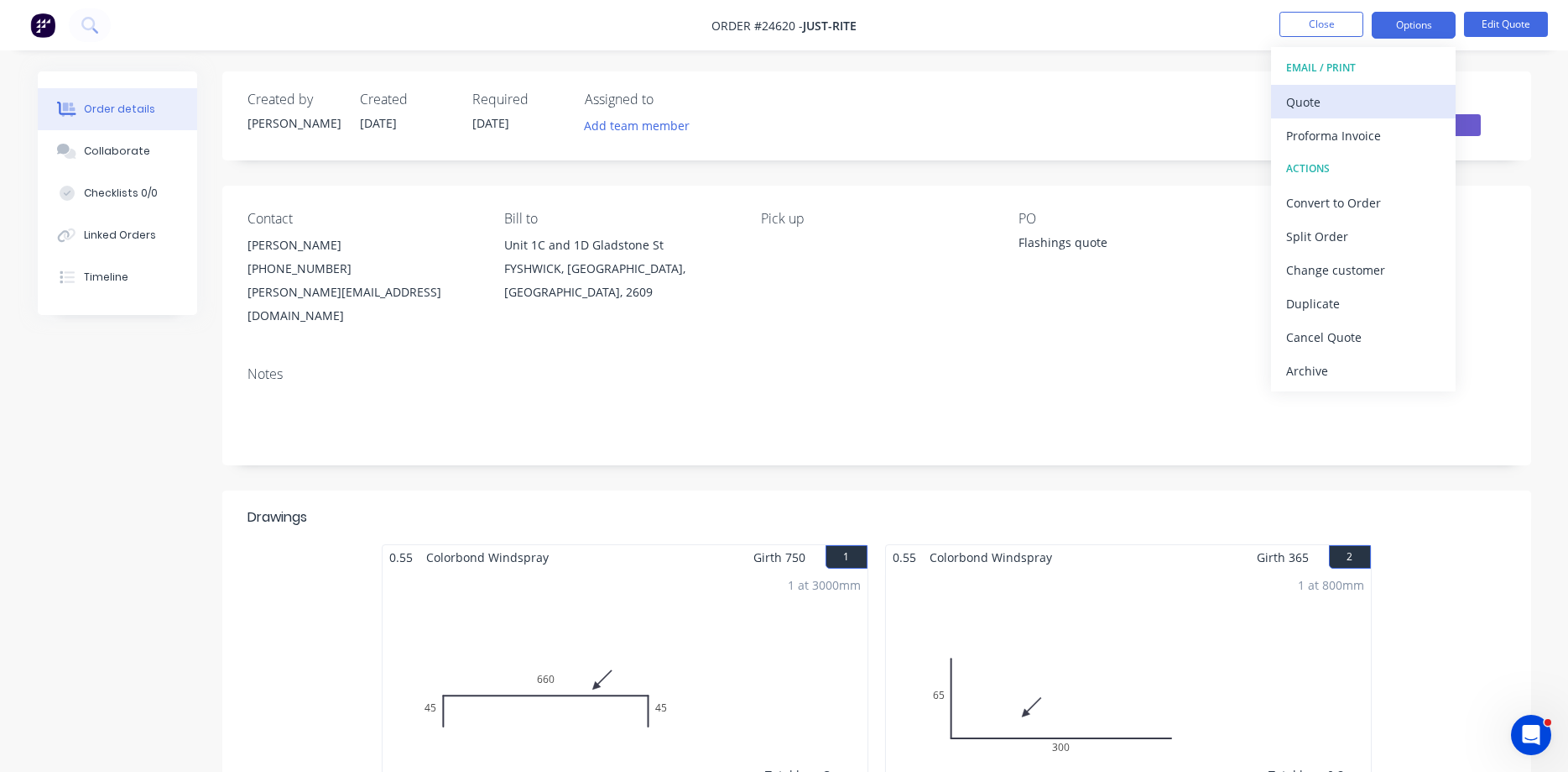
click at [1318, 101] on div "Quote" at bounding box center [1363, 102] width 154 height 24
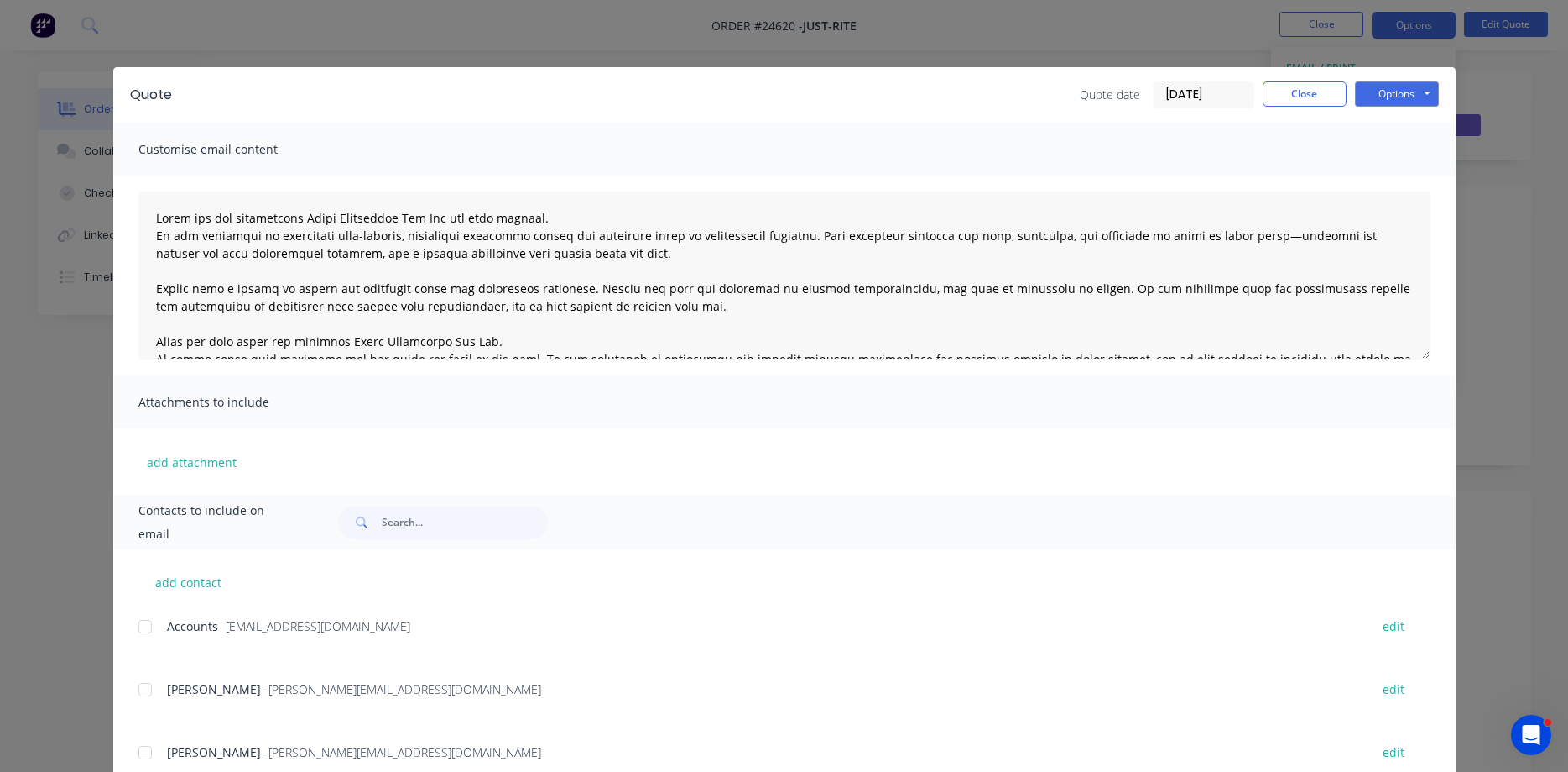
click at [143, 689] on div at bounding box center [145, 689] width 33 height 33
click at [1411, 99] on button "Options" at bounding box center [1396, 93] width 84 height 25
click at [1404, 178] on button "Email" at bounding box center [1408, 179] width 107 height 28
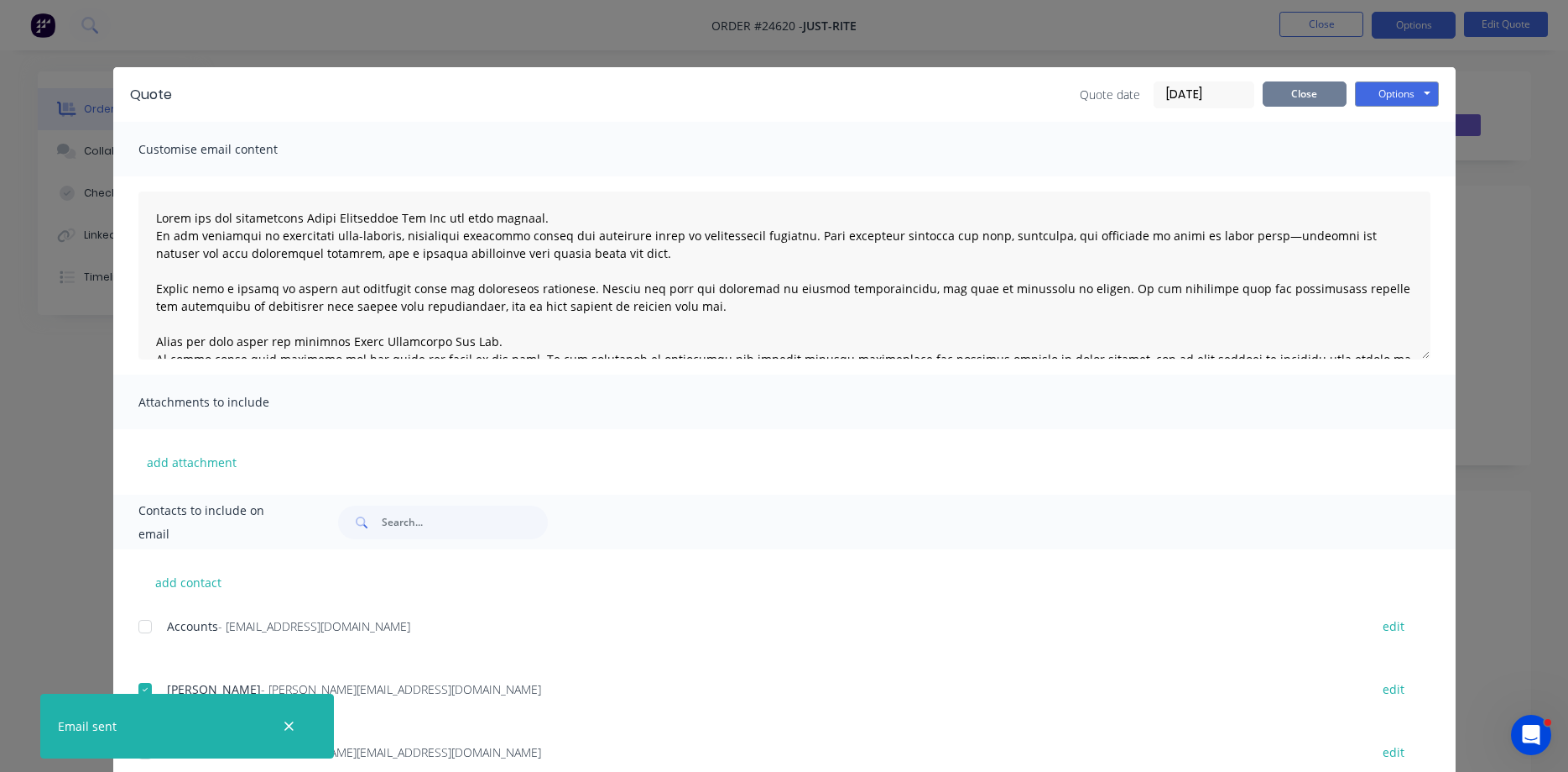
click at [1299, 92] on button "Close" at bounding box center [1304, 93] width 84 height 25
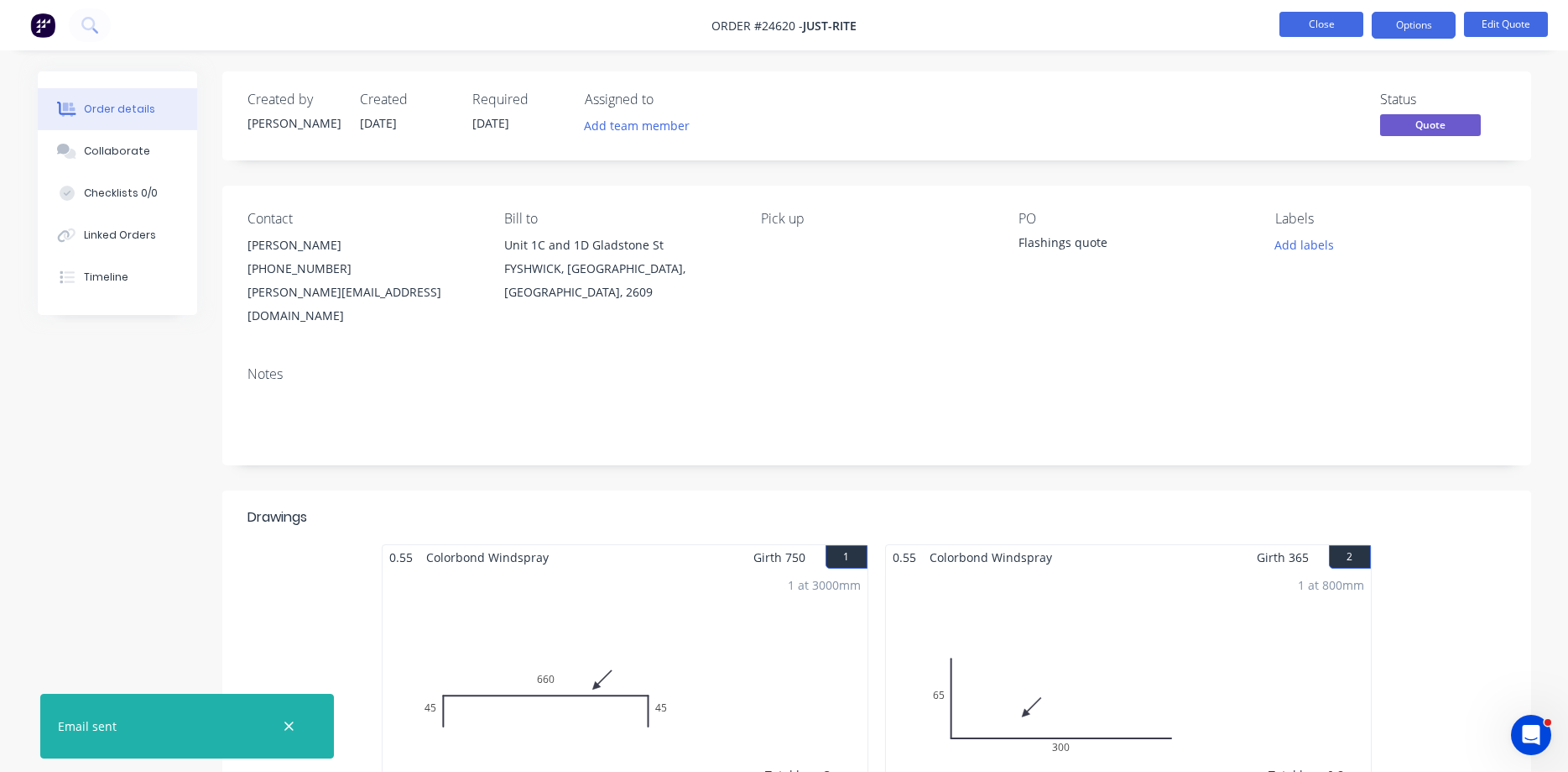
click at [1316, 23] on button "Close" at bounding box center [1322, 24] width 84 height 25
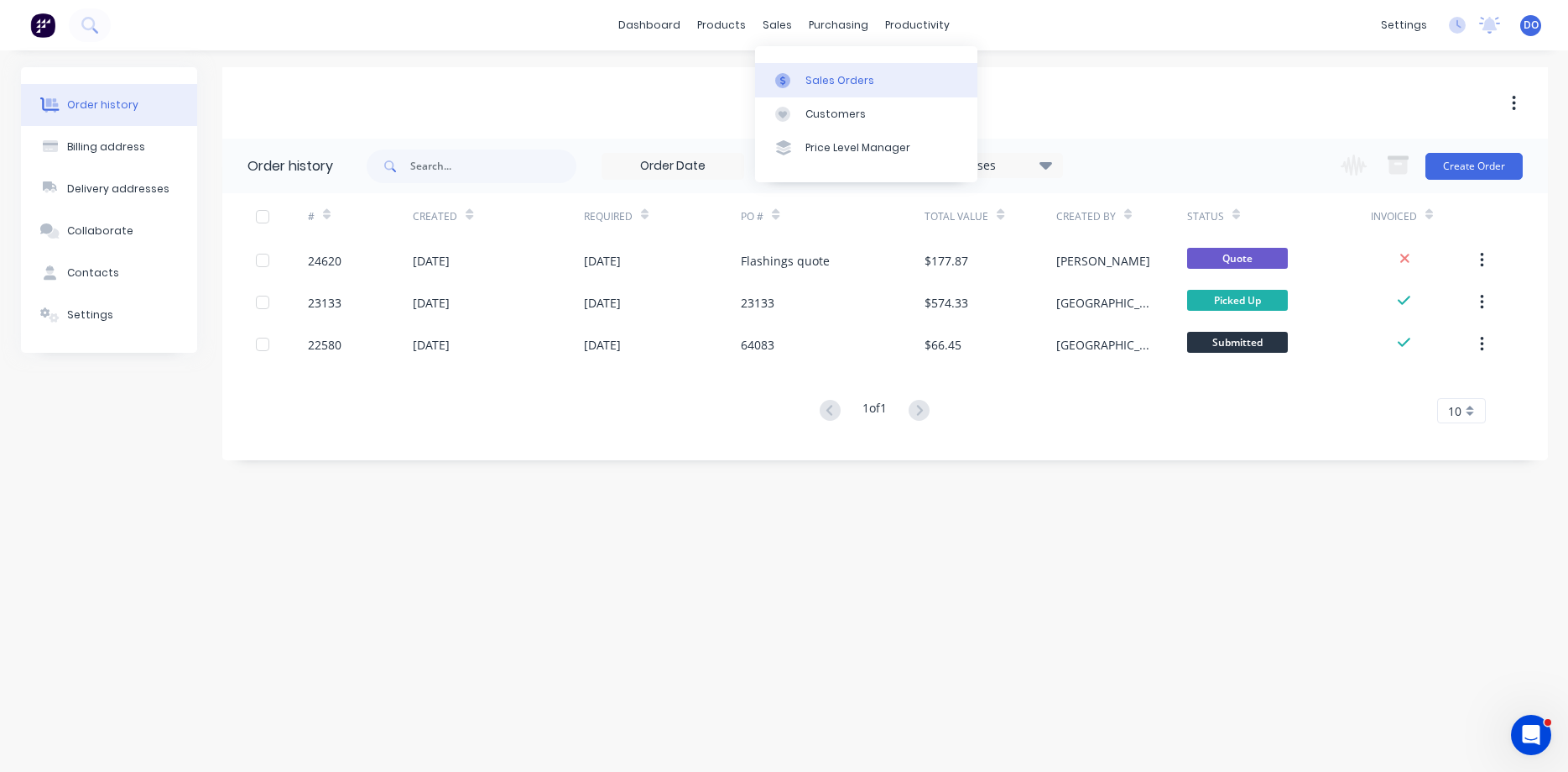
click at [835, 83] on div "Sales Orders" at bounding box center [840, 80] width 69 height 15
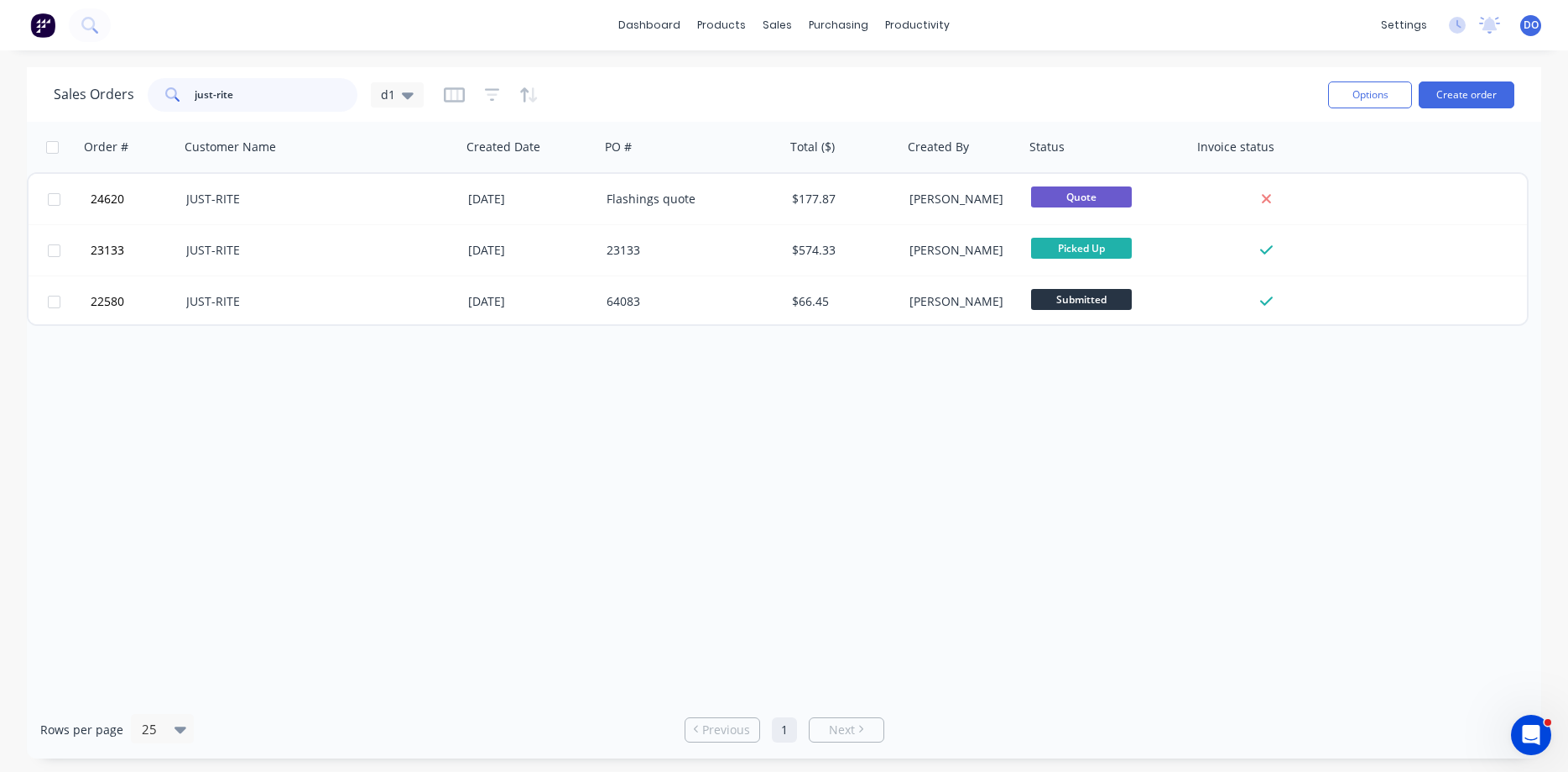
drag, startPoint x: 282, startPoint y: 97, endPoint x: 152, endPoint y: 106, distance: 130.3
click at [195, 106] on input "just-rite" at bounding box center [276, 95] width 163 height 33
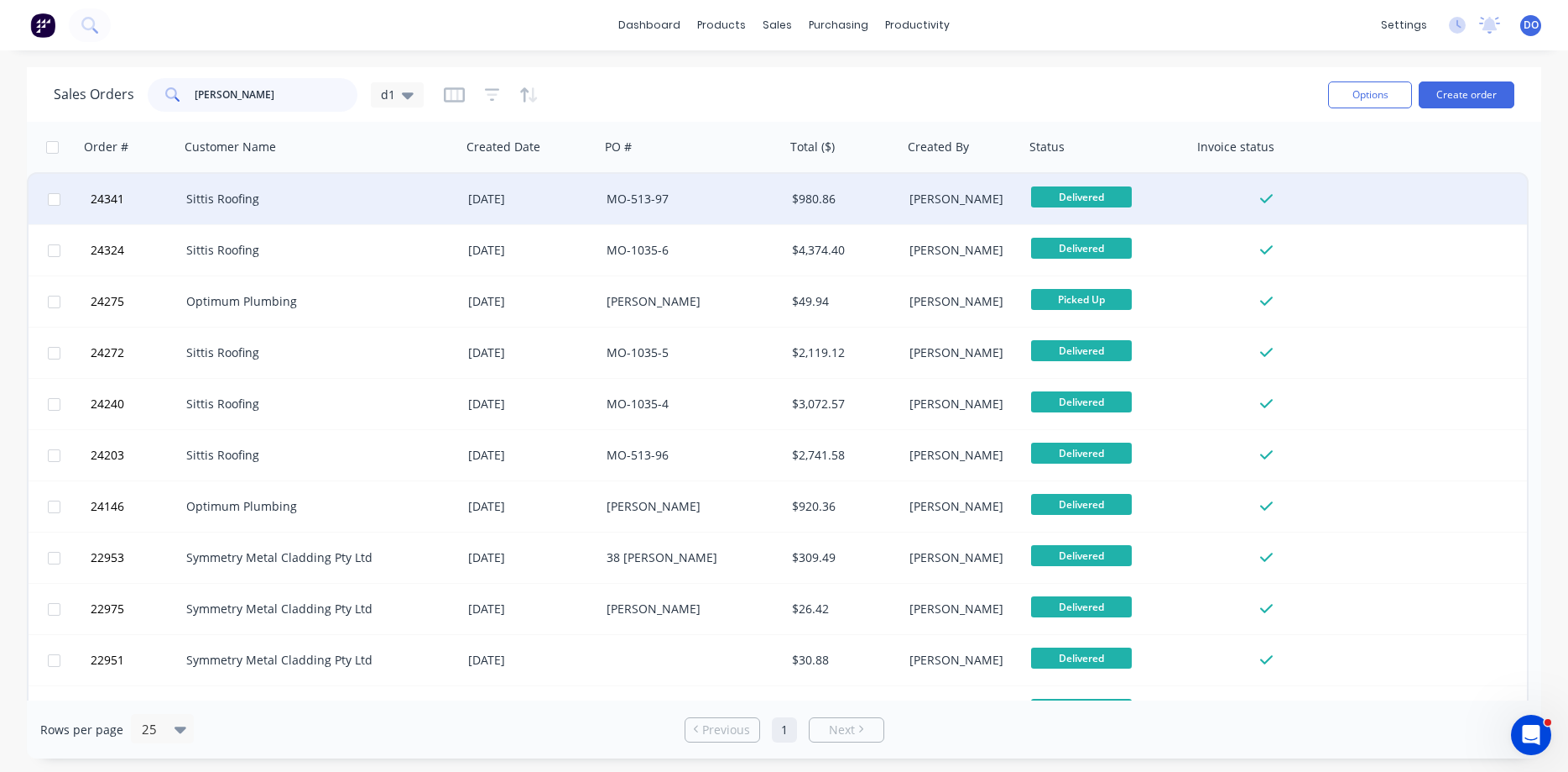
type input "[PERSON_NAME]"
click at [688, 199] on div "MO-513-97" at bounding box center [688, 199] width 163 height 17
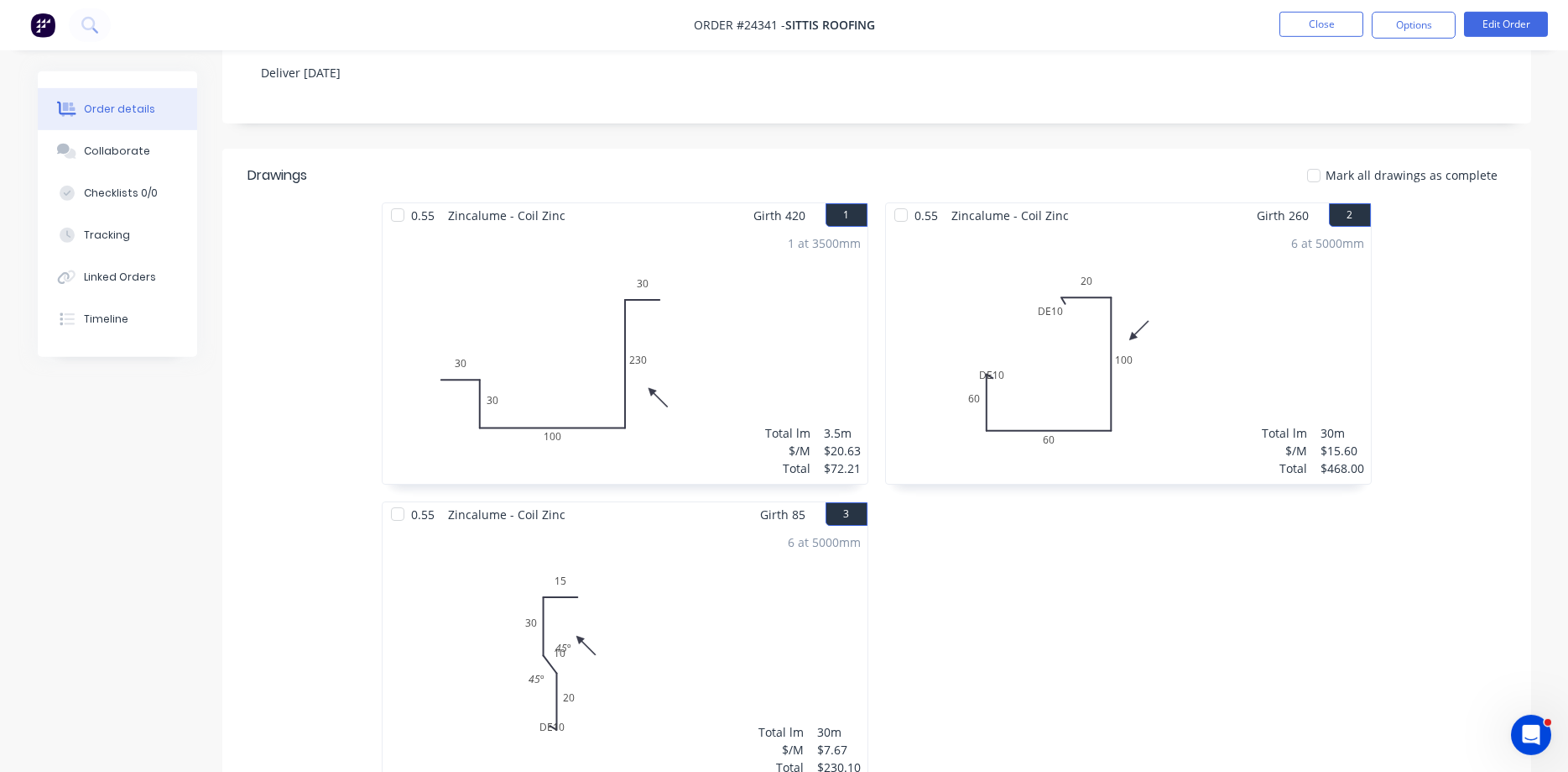
scroll to position [343, 0]
click at [1311, 24] on button "Close" at bounding box center [1322, 24] width 84 height 25
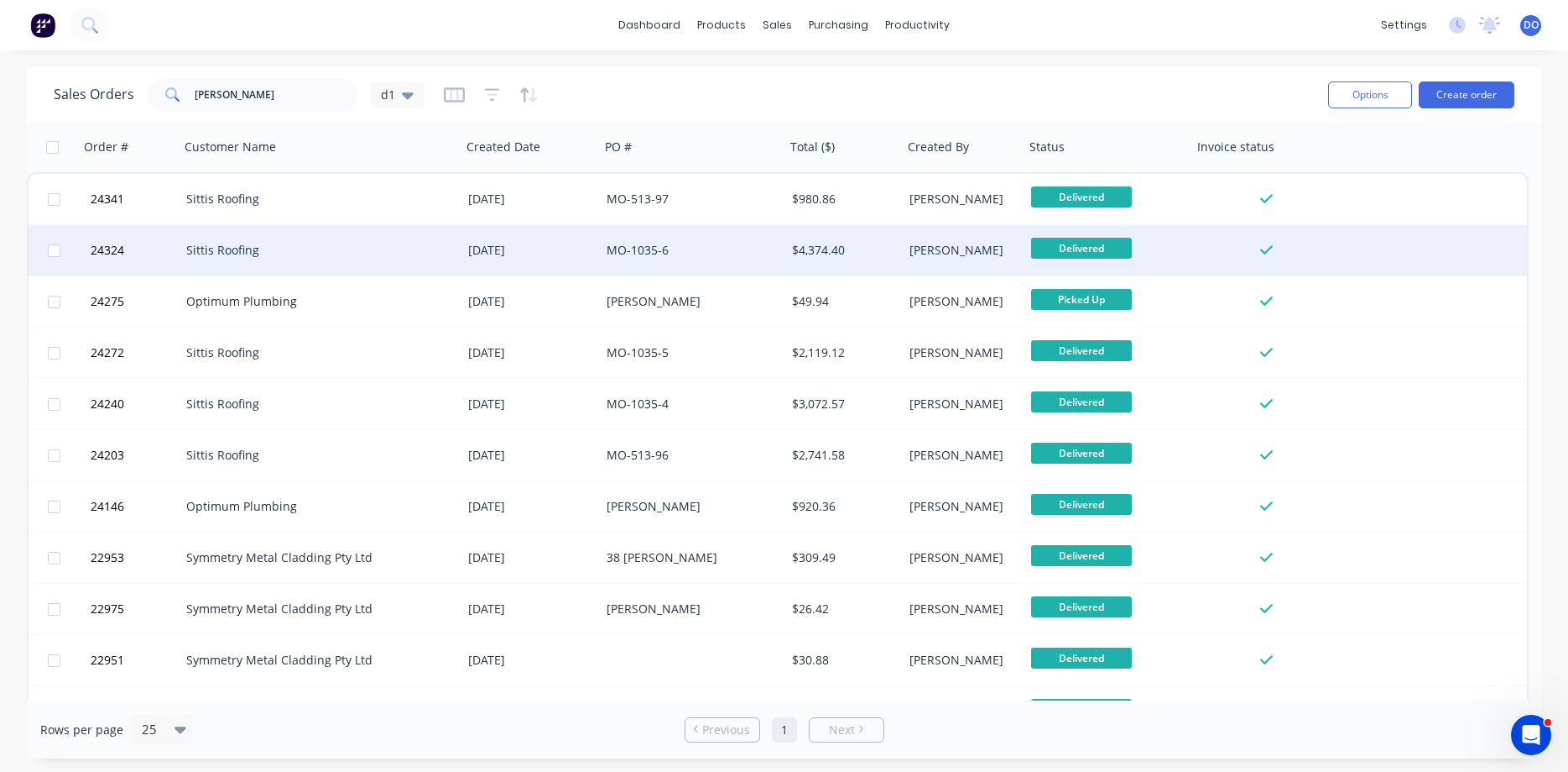
click at [748, 258] on div "MO-1035-6" at bounding box center [688, 250] width 163 height 17
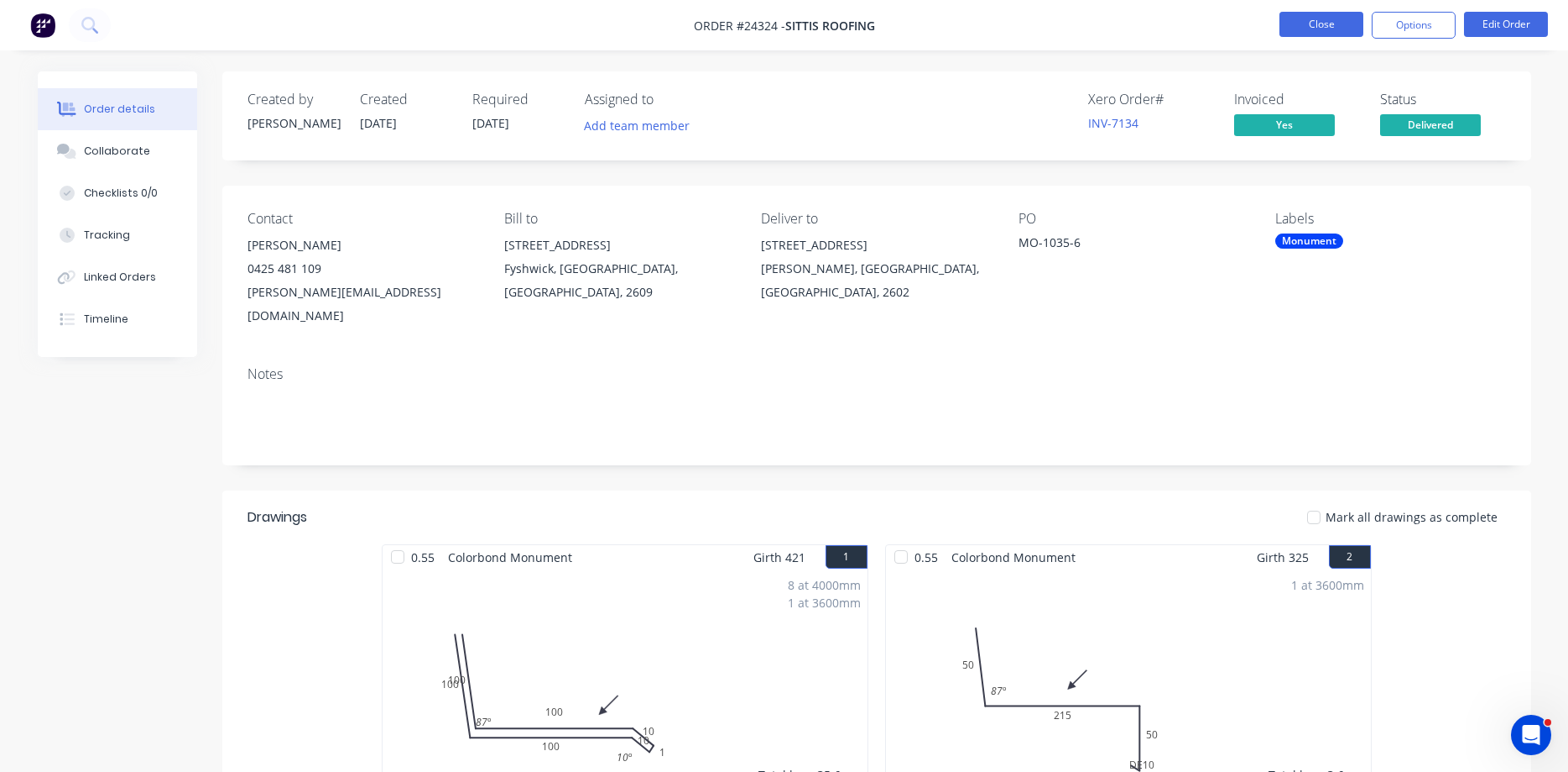
click at [1311, 20] on button "Close" at bounding box center [1322, 24] width 84 height 25
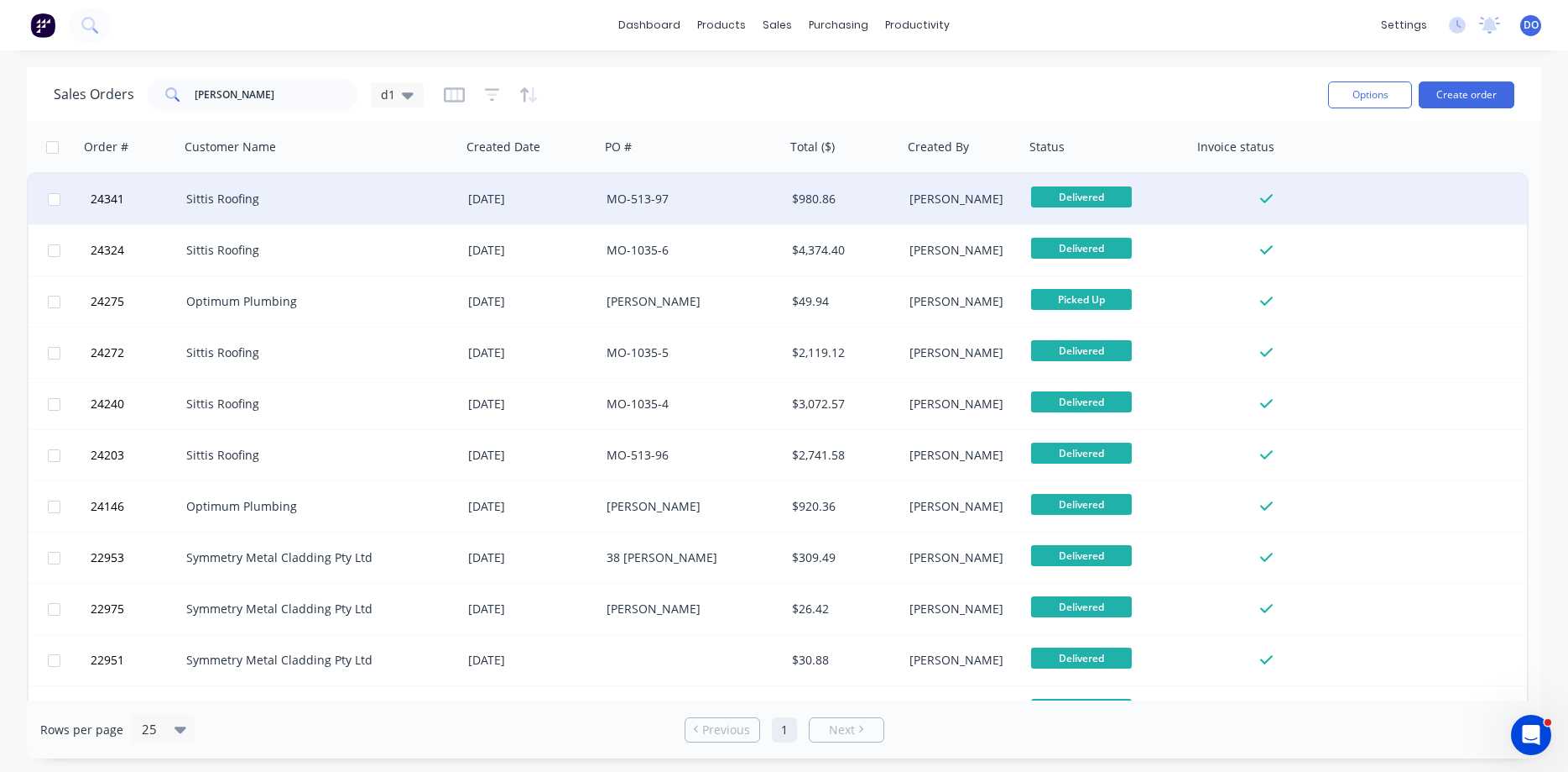
click at [772, 203] on div "MO-513-97" at bounding box center [692, 199] width 172 height 17
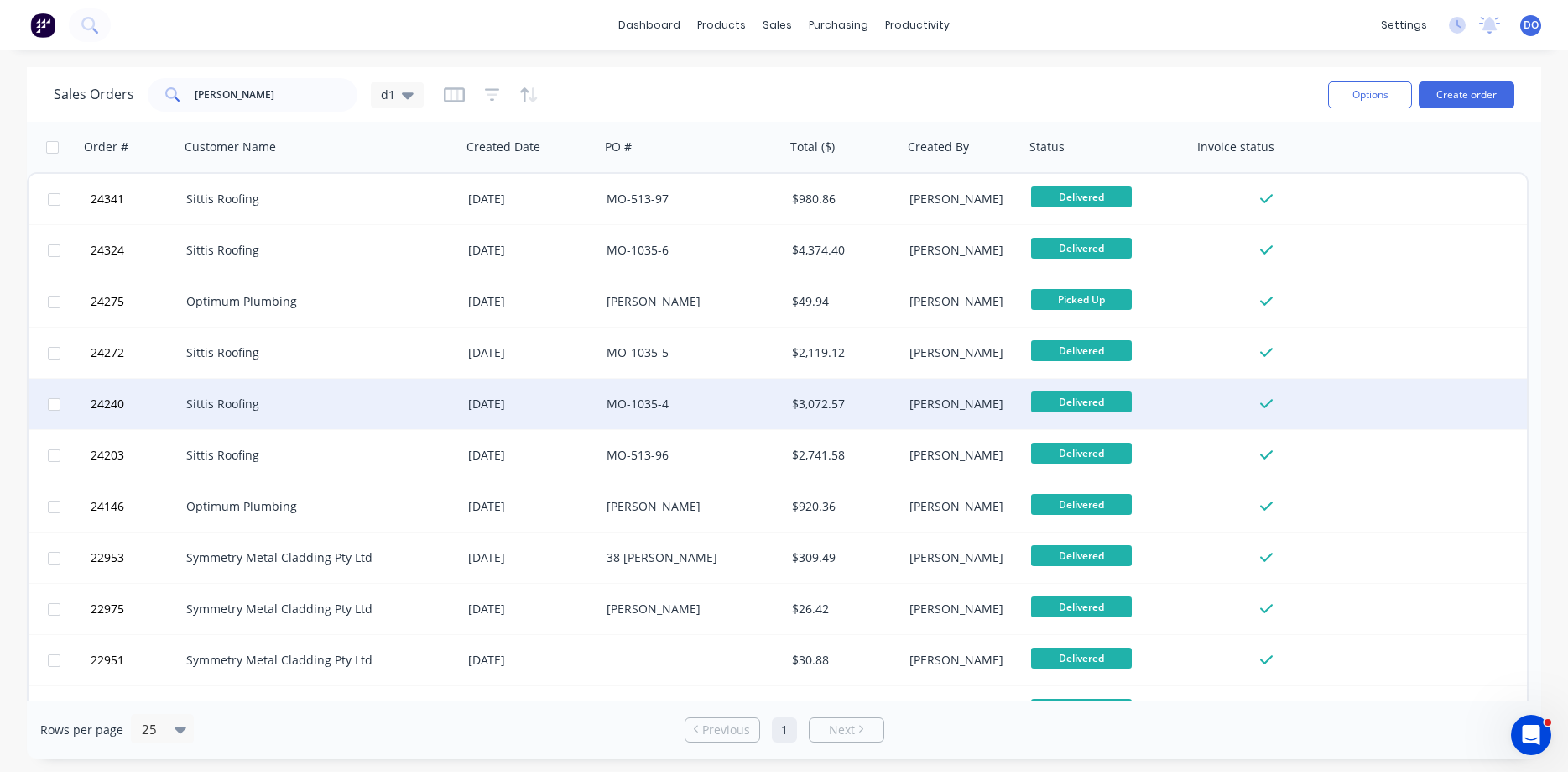
click at [772, 403] on div "MO-1035-4" at bounding box center [692, 404] width 172 height 17
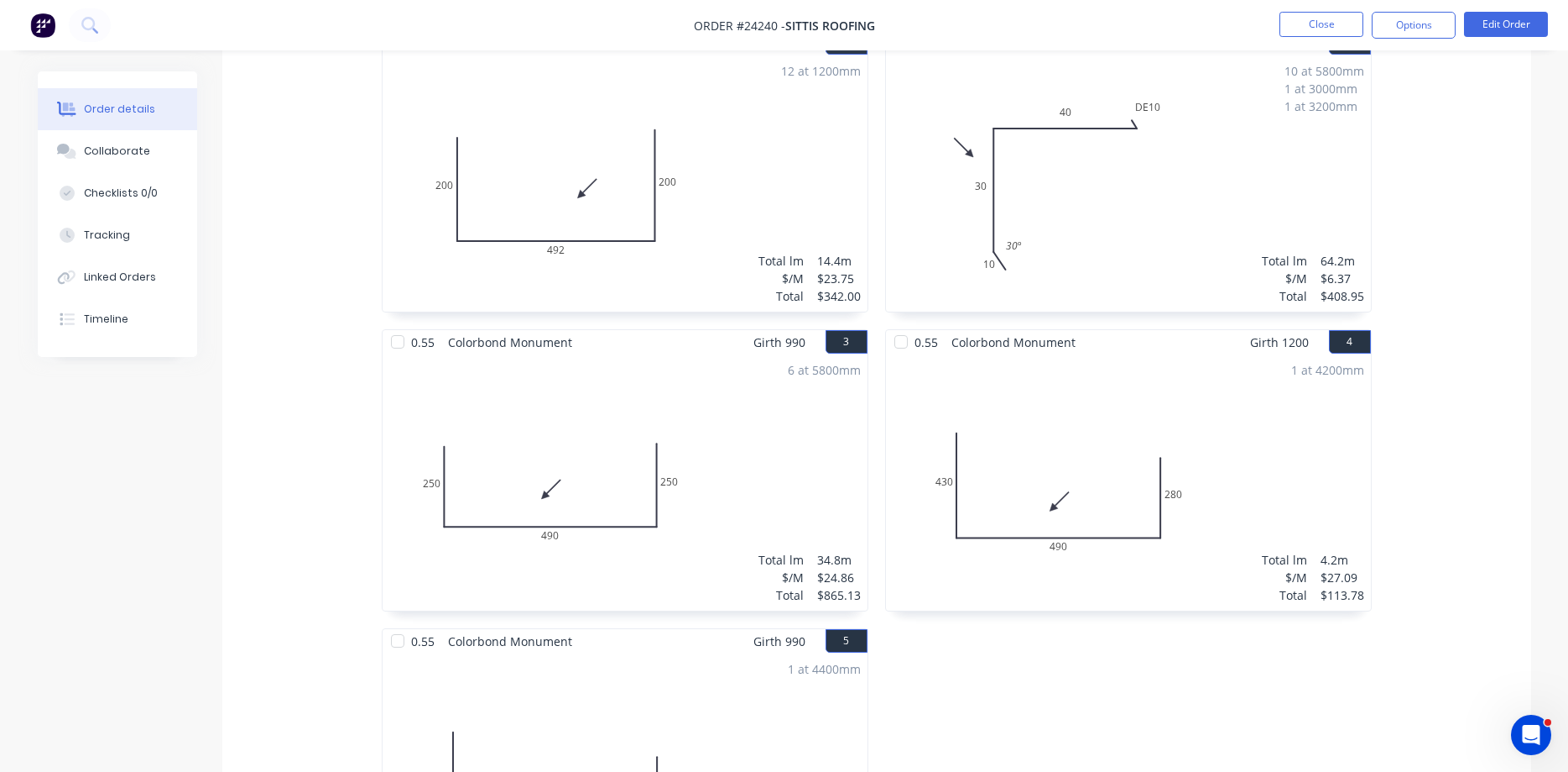
scroll to position [257, 0]
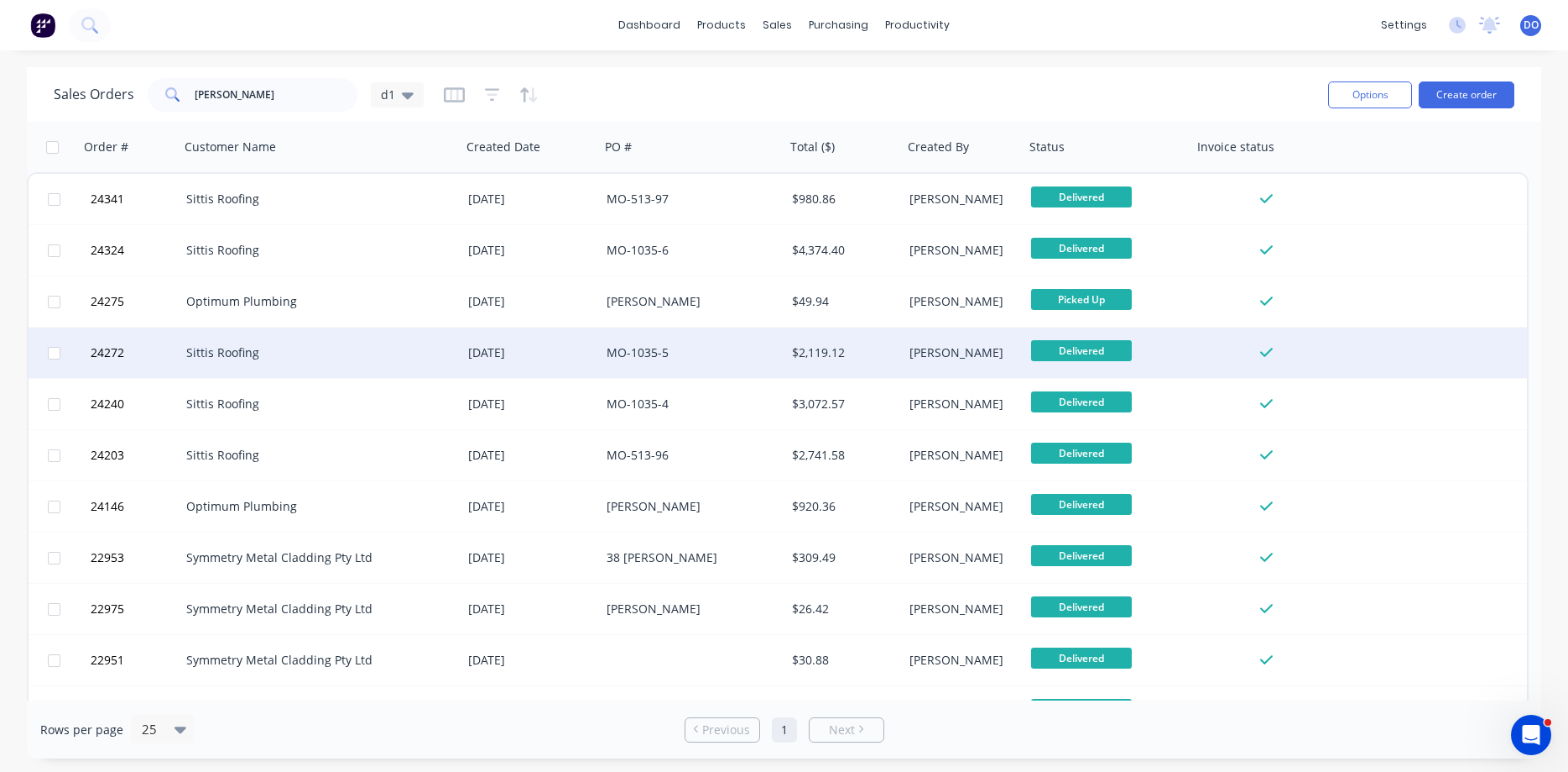
click at [753, 353] on div "MO-1035-5" at bounding box center [688, 353] width 163 height 17
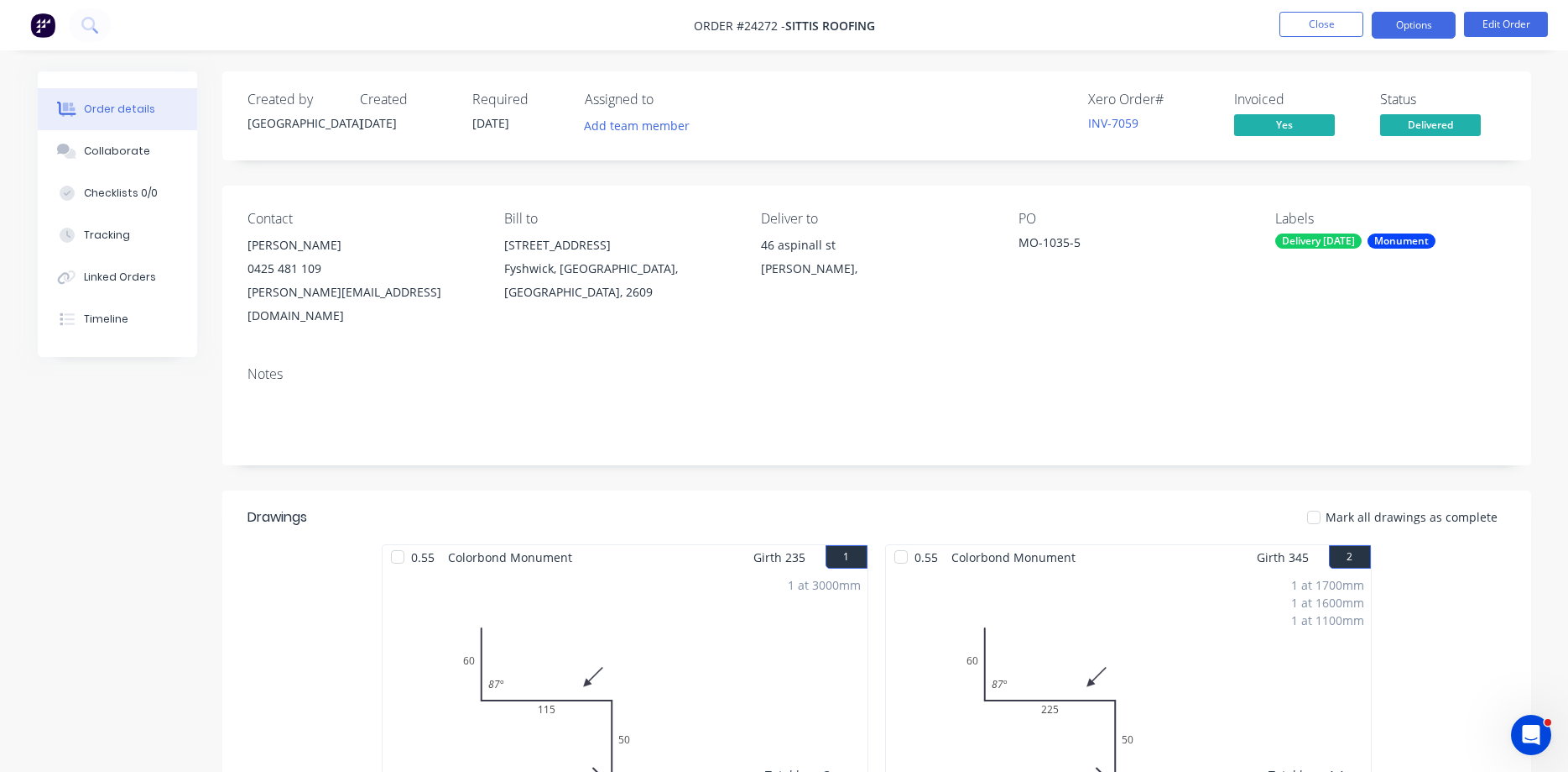
click at [1410, 24] on button "Options" at bounding box center [1414, 25] width 84 height 27
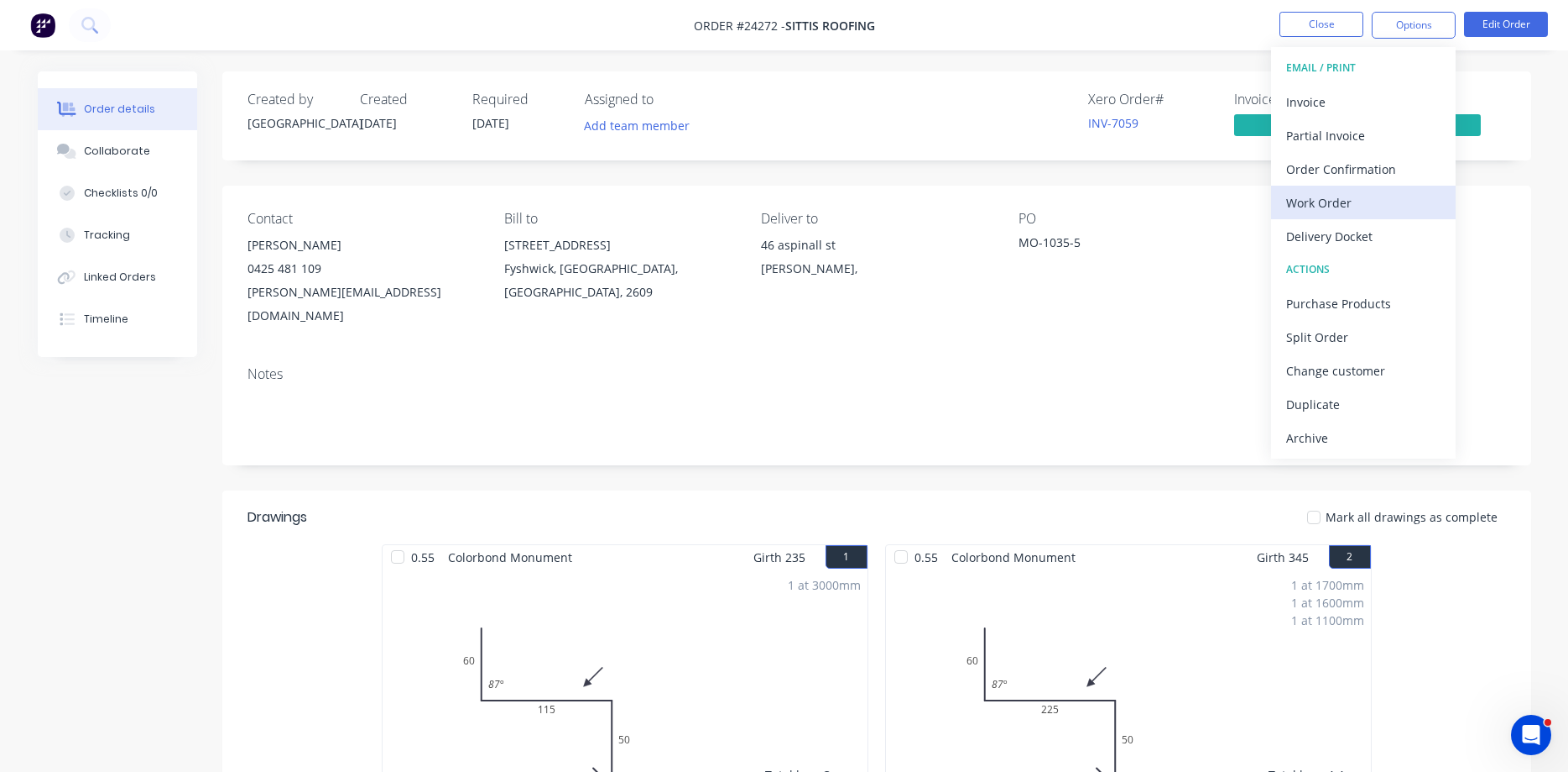
click at [1349, 205] on div "Work Order" at bounding box center [1363, 202] width 154 height 24
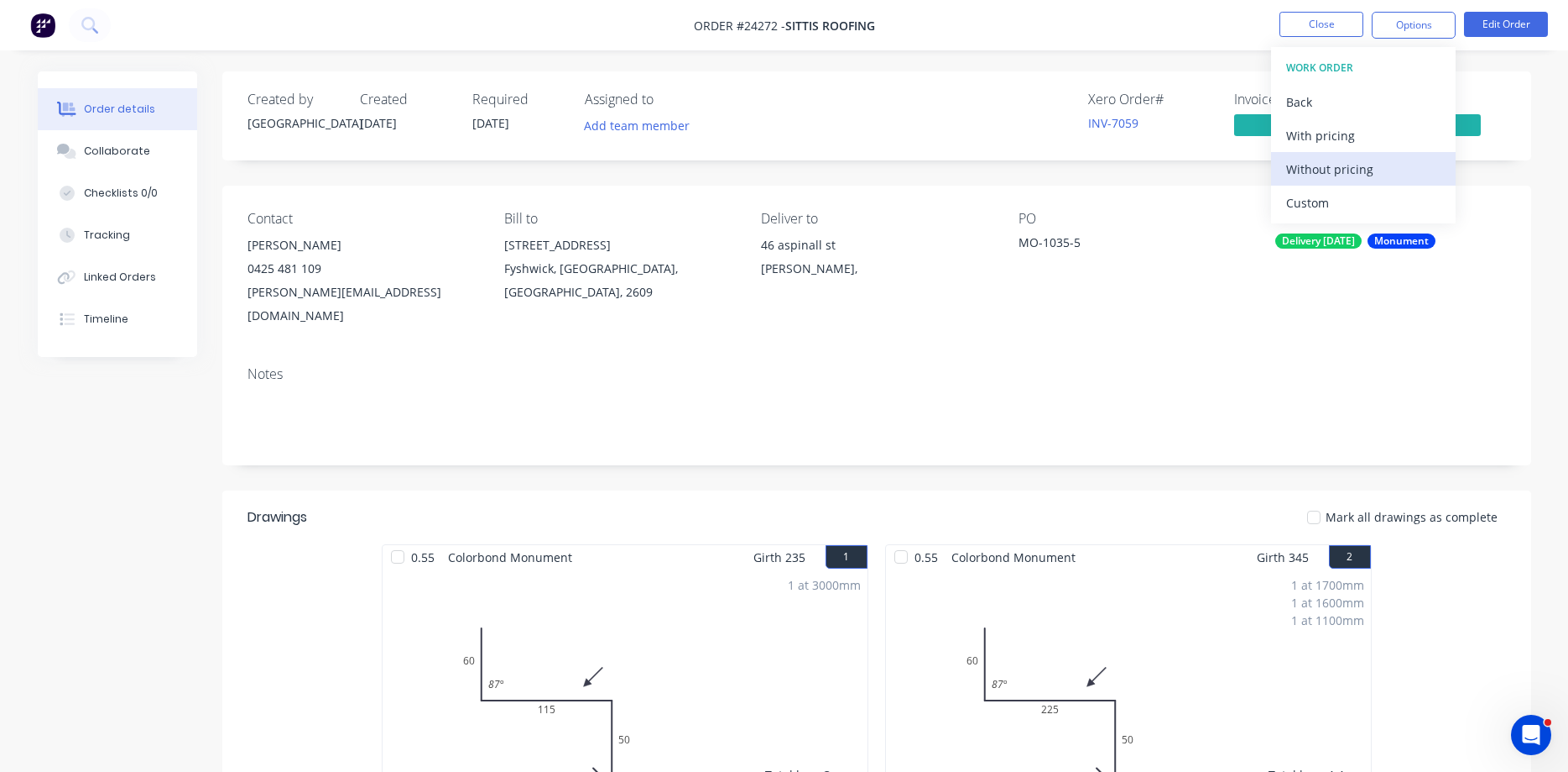
click at [1348, 170] on div "Without pricing" at bounding box center [1363, 169] width 154 height 24
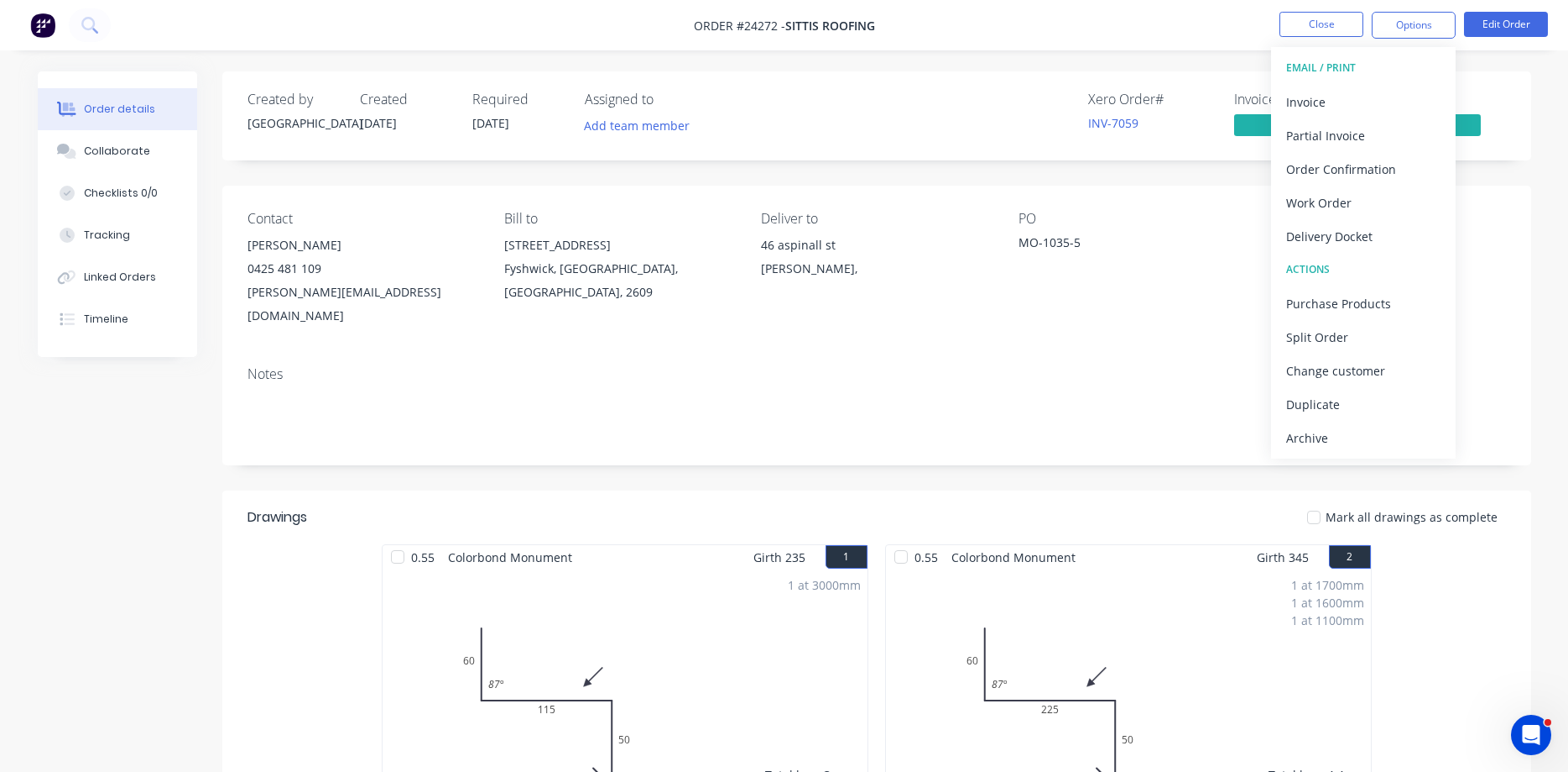
click at [966, 311] on div "Contact [PERSON_NAME] [PHONE_NUMBER] [PERSON_NAME][EMAIL_ADDRESS][DOMAIN_NAME] …" at bounding box center [877, 269] width 1309 height 167
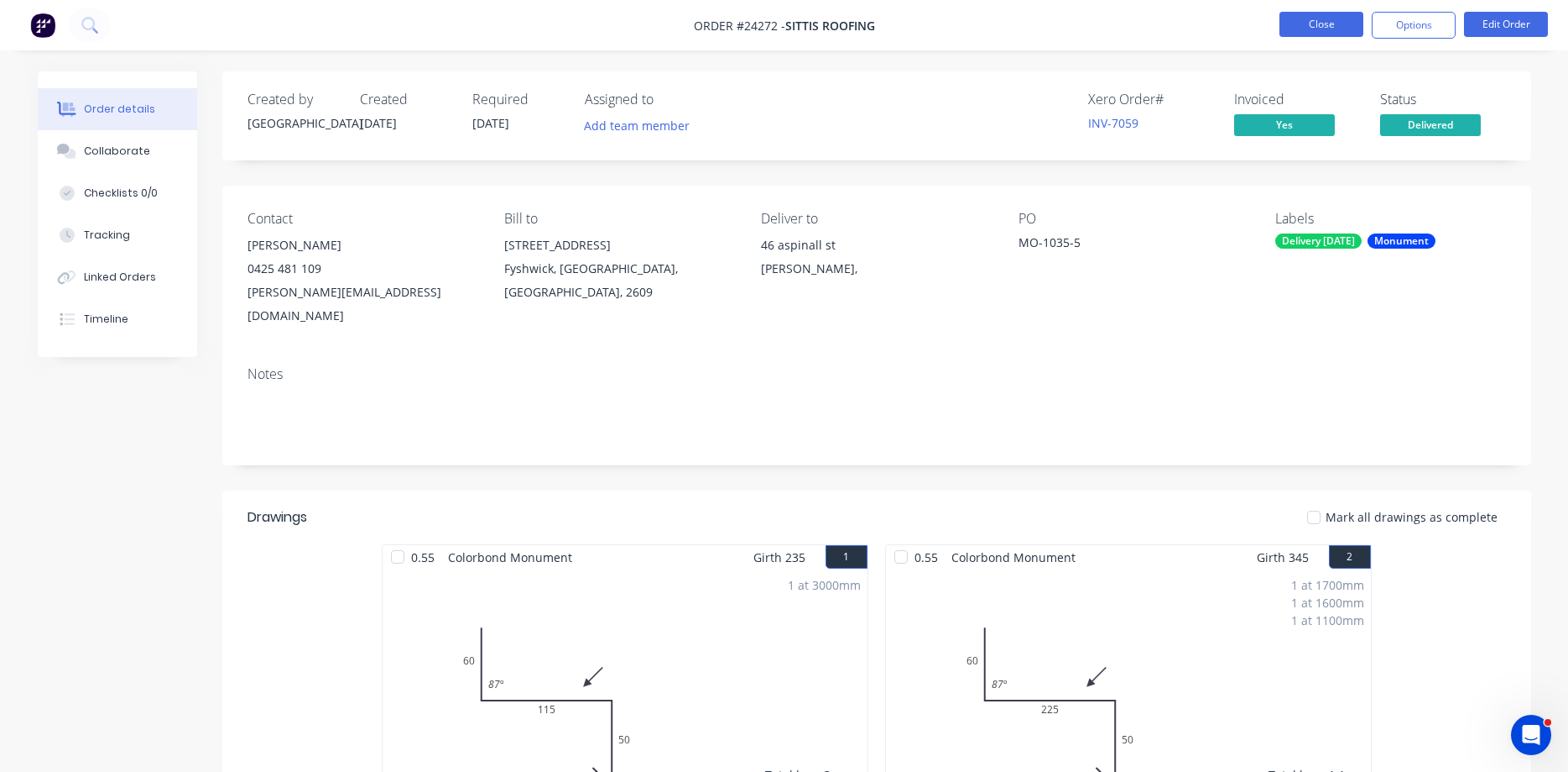
click at [1326, 24] on button "Close" at bounding box center [1322, 24] width 84 height 25
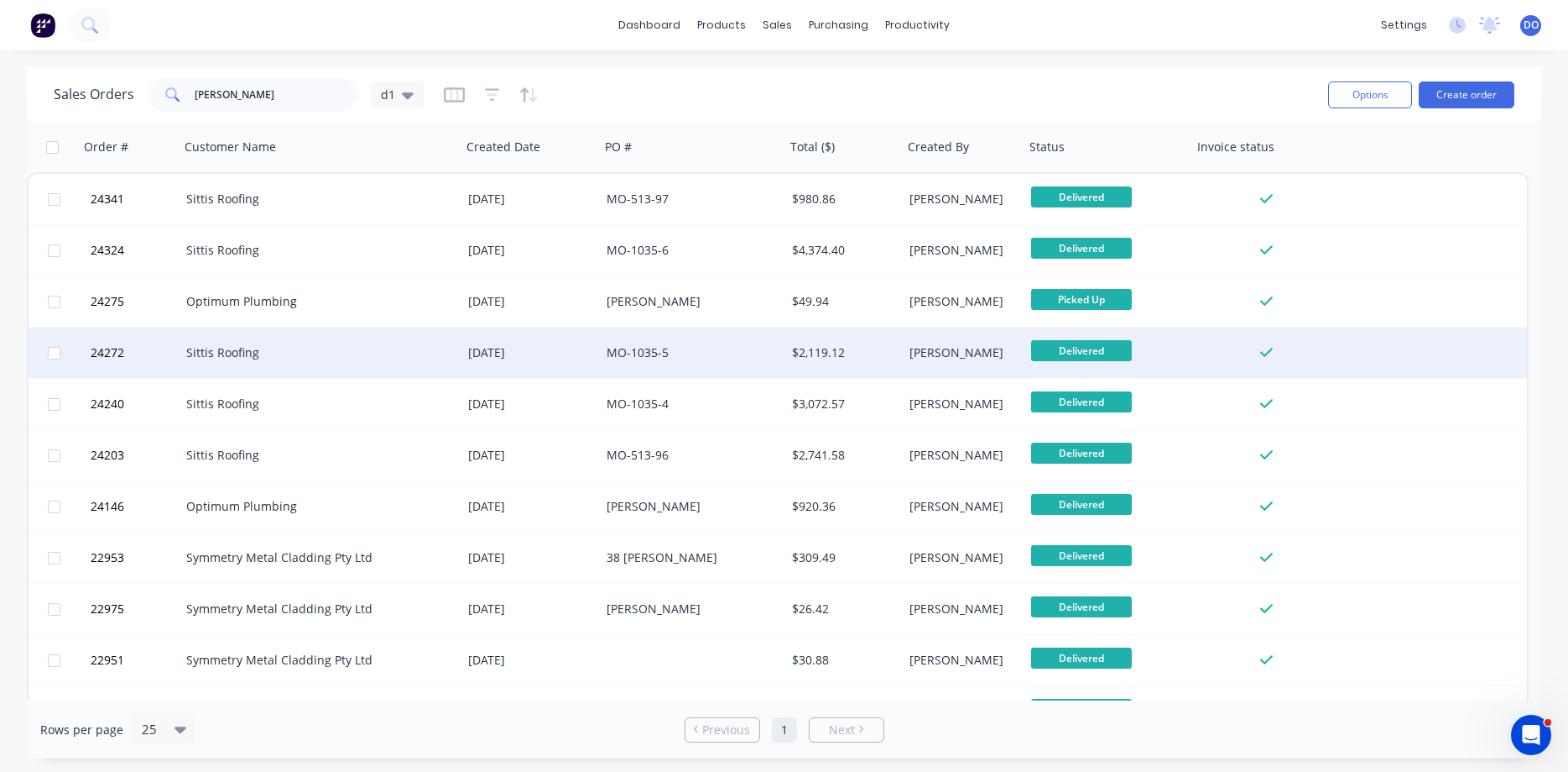
click at [806, 356] on div "$2,119.12" at bounding box center [841, 353] width 99 height 17
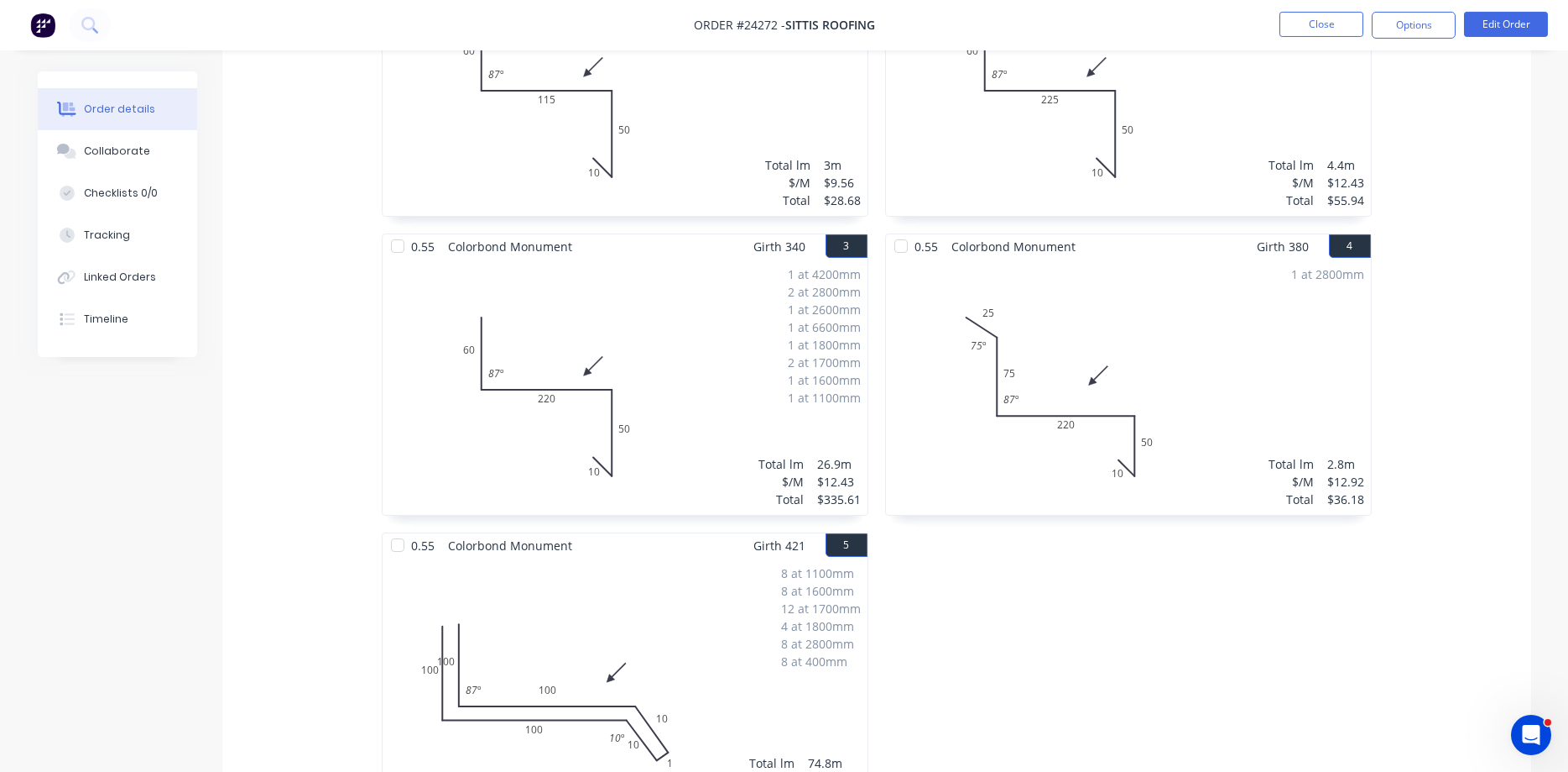
scroll to position [599, 0]
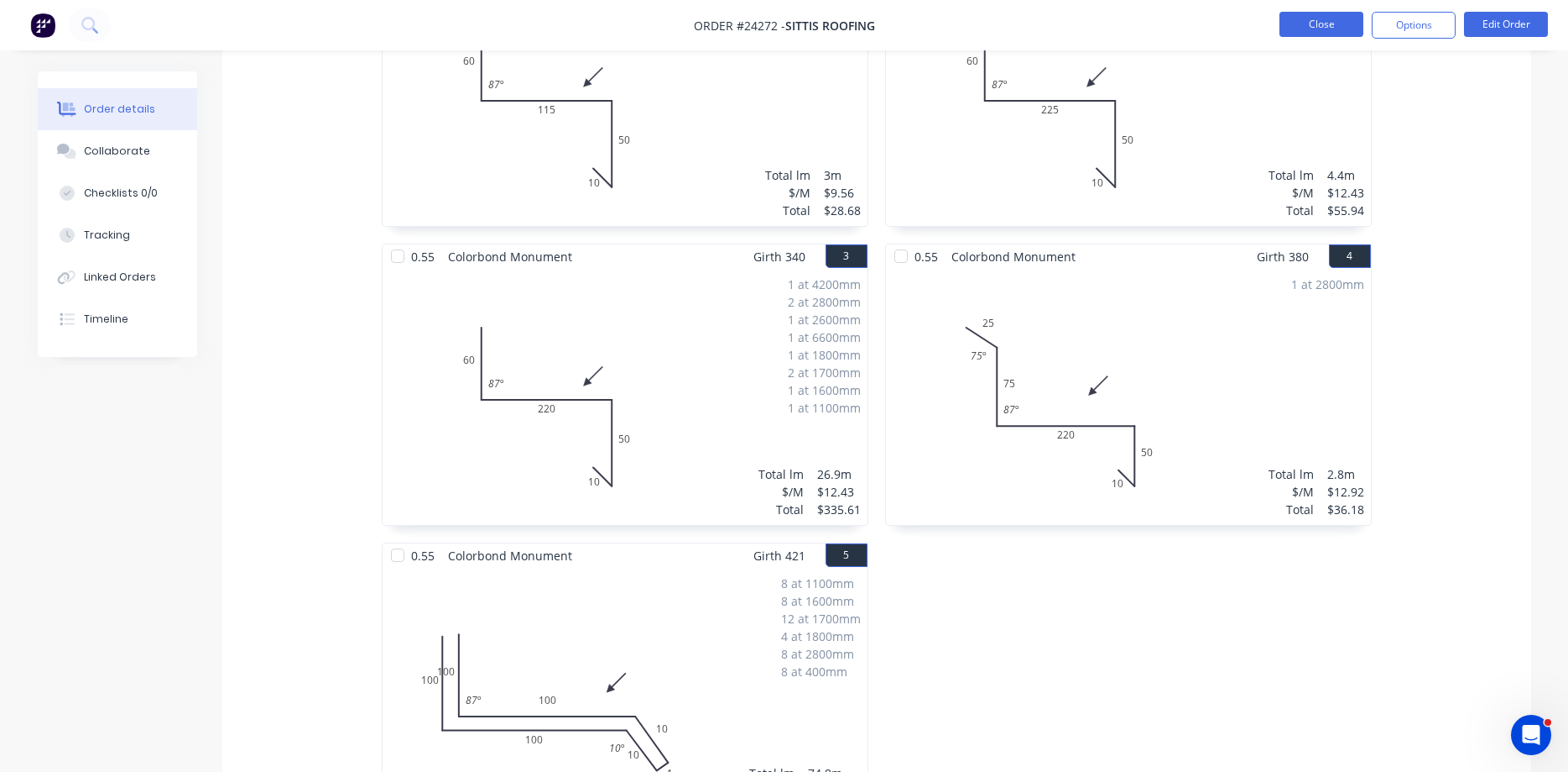
click at [1329, 31] on button "Close" at bounding box center [1322, 24] width 84 height 25
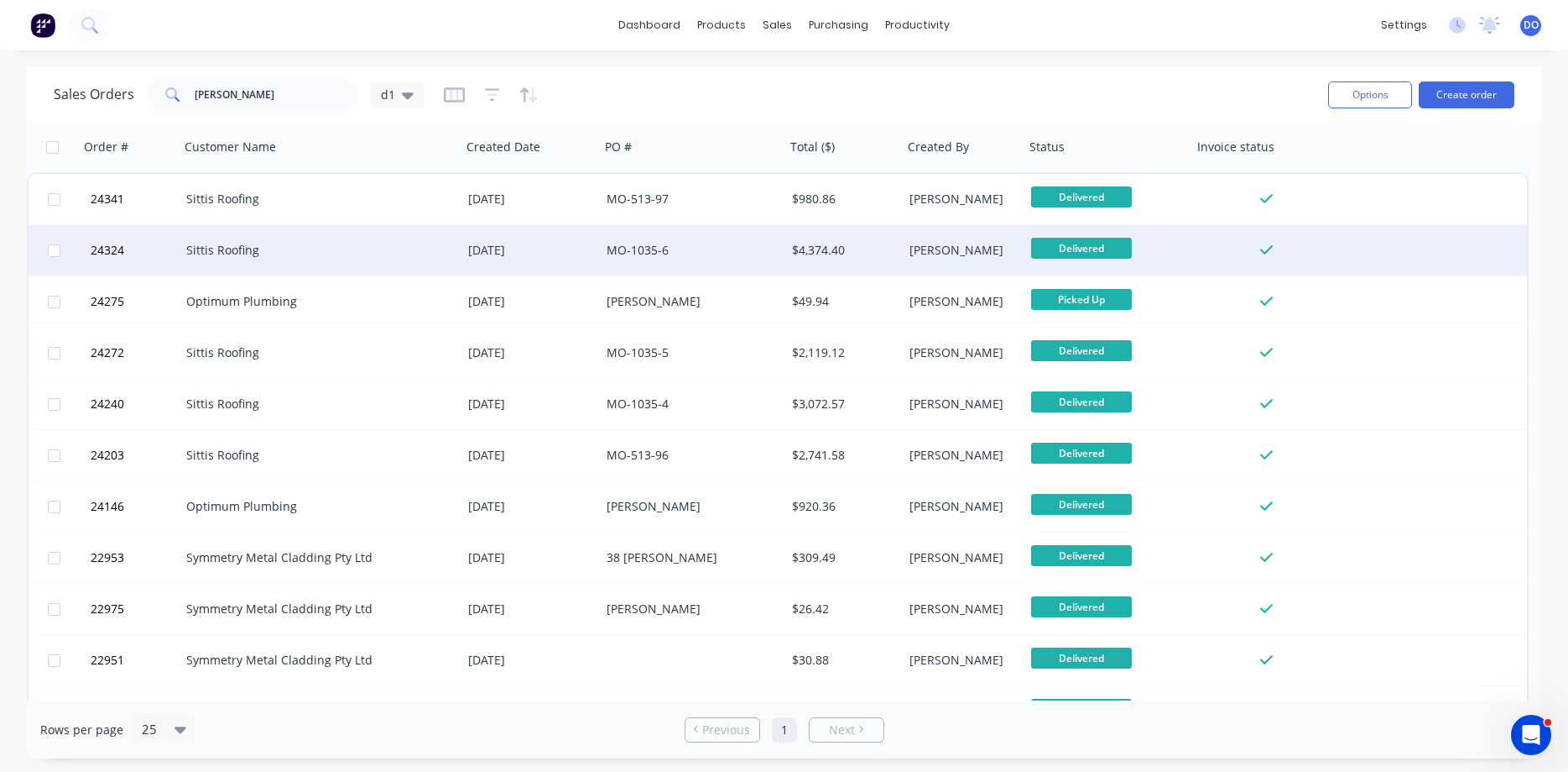
click at [928, 245] on div "[PERSON_NAME]" at bounding box center [962, 250] width 103 height 17
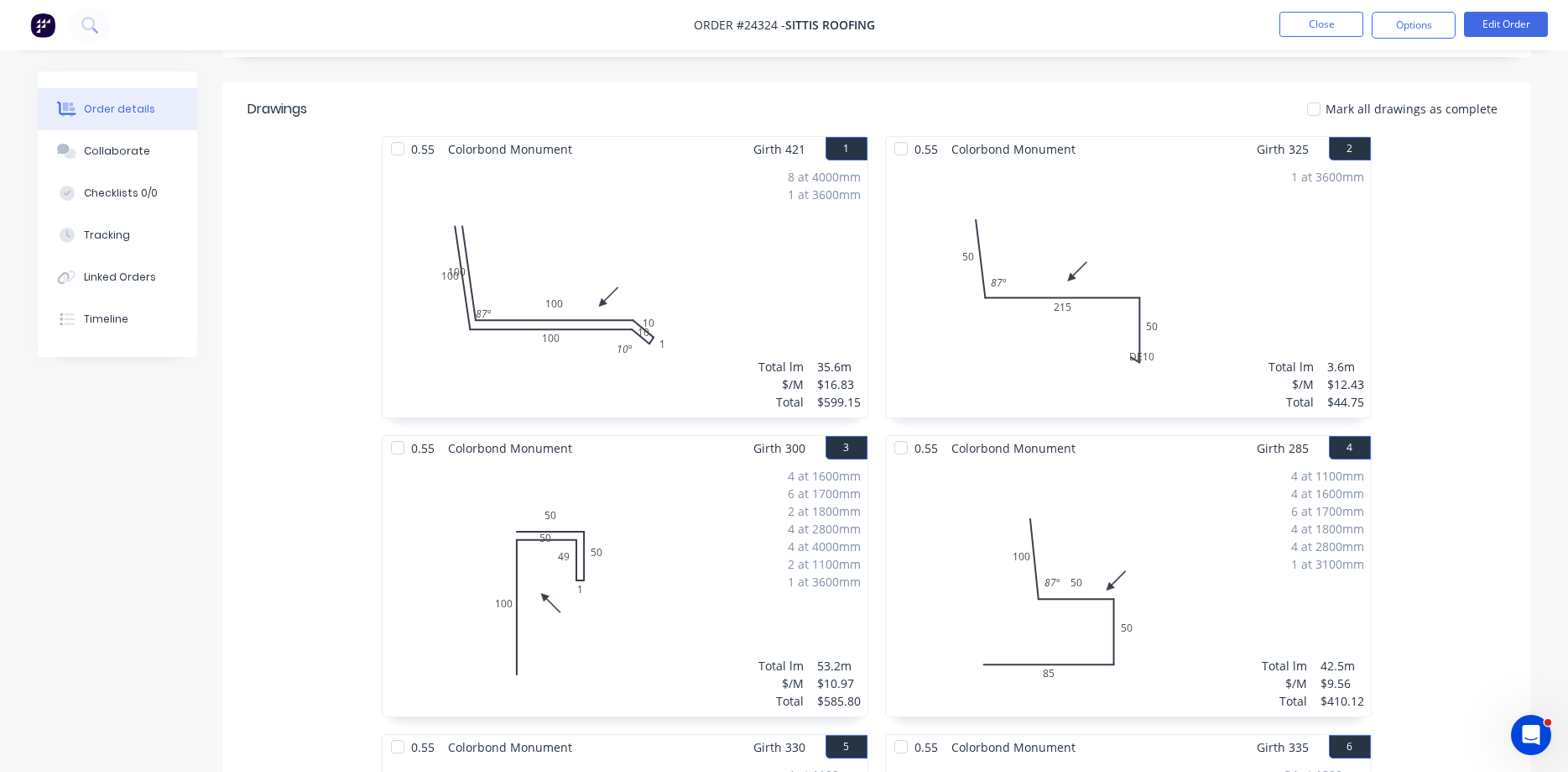
scroll to position [513, 0]
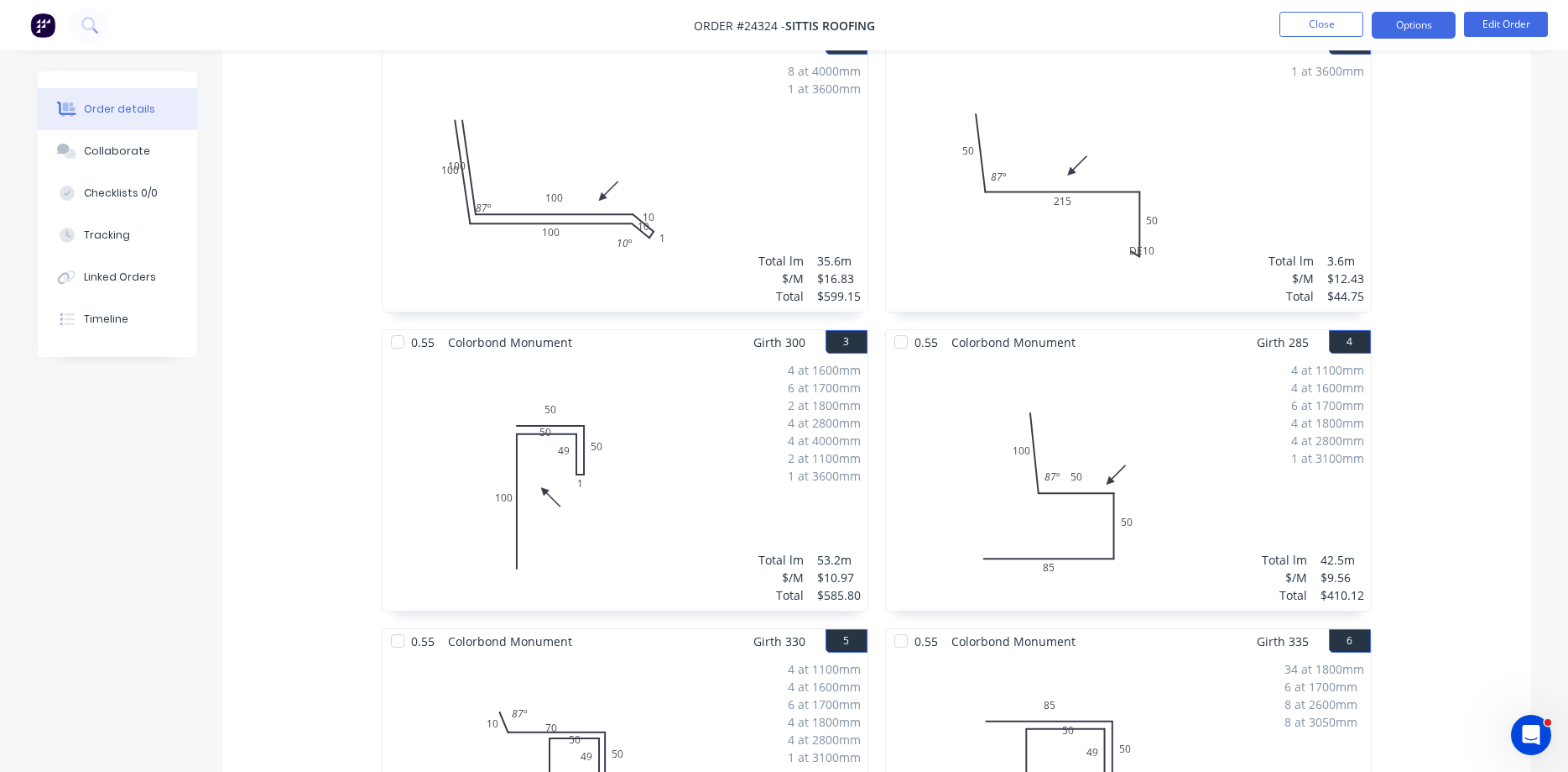
click at [1406, 16] on button "Options" at bounding box center [1414, 25] width 84 height 27
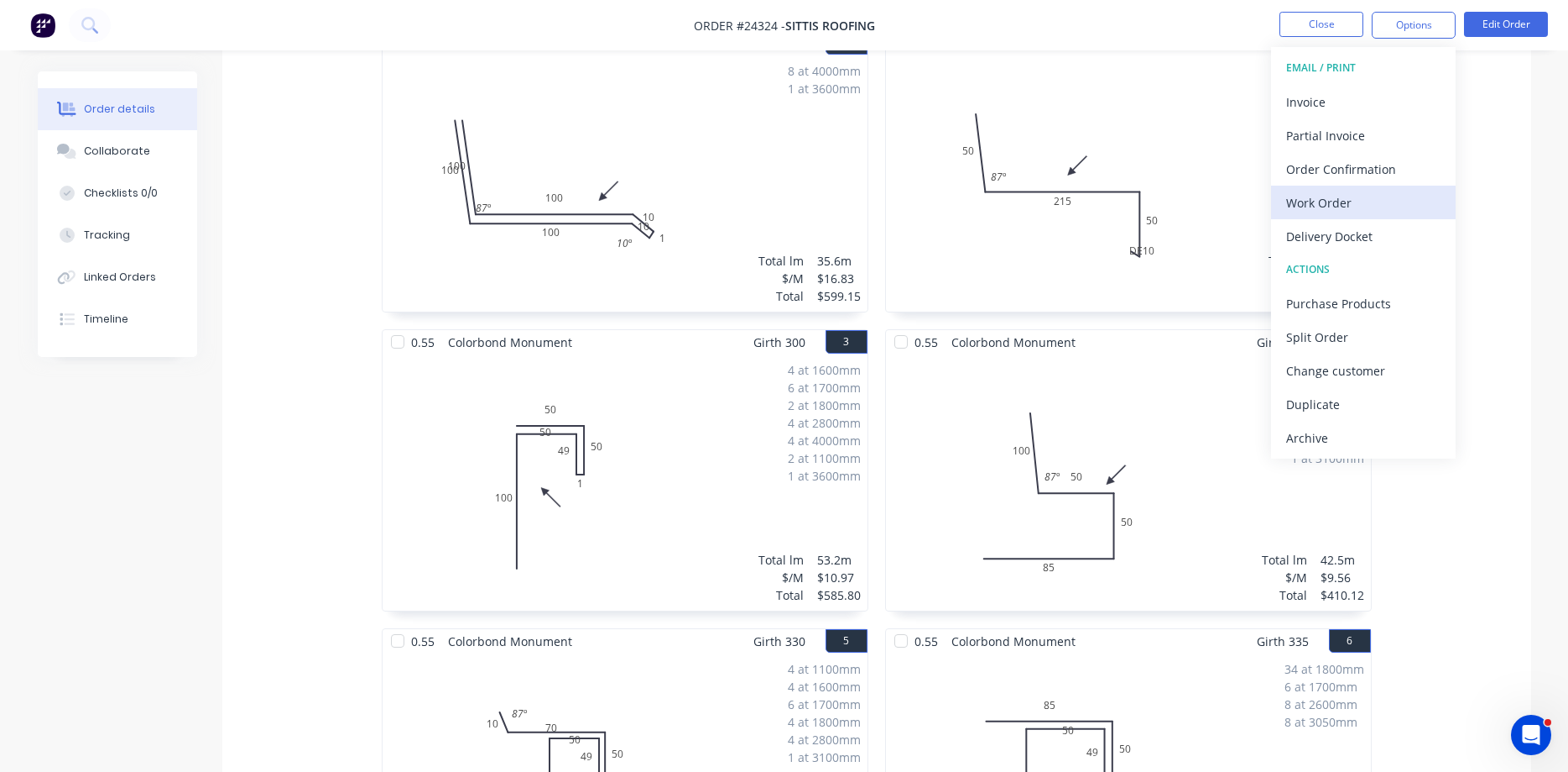
click at [1318, 203] on div "Work Order" at bounding box center [1363, 202] width 154 height 24
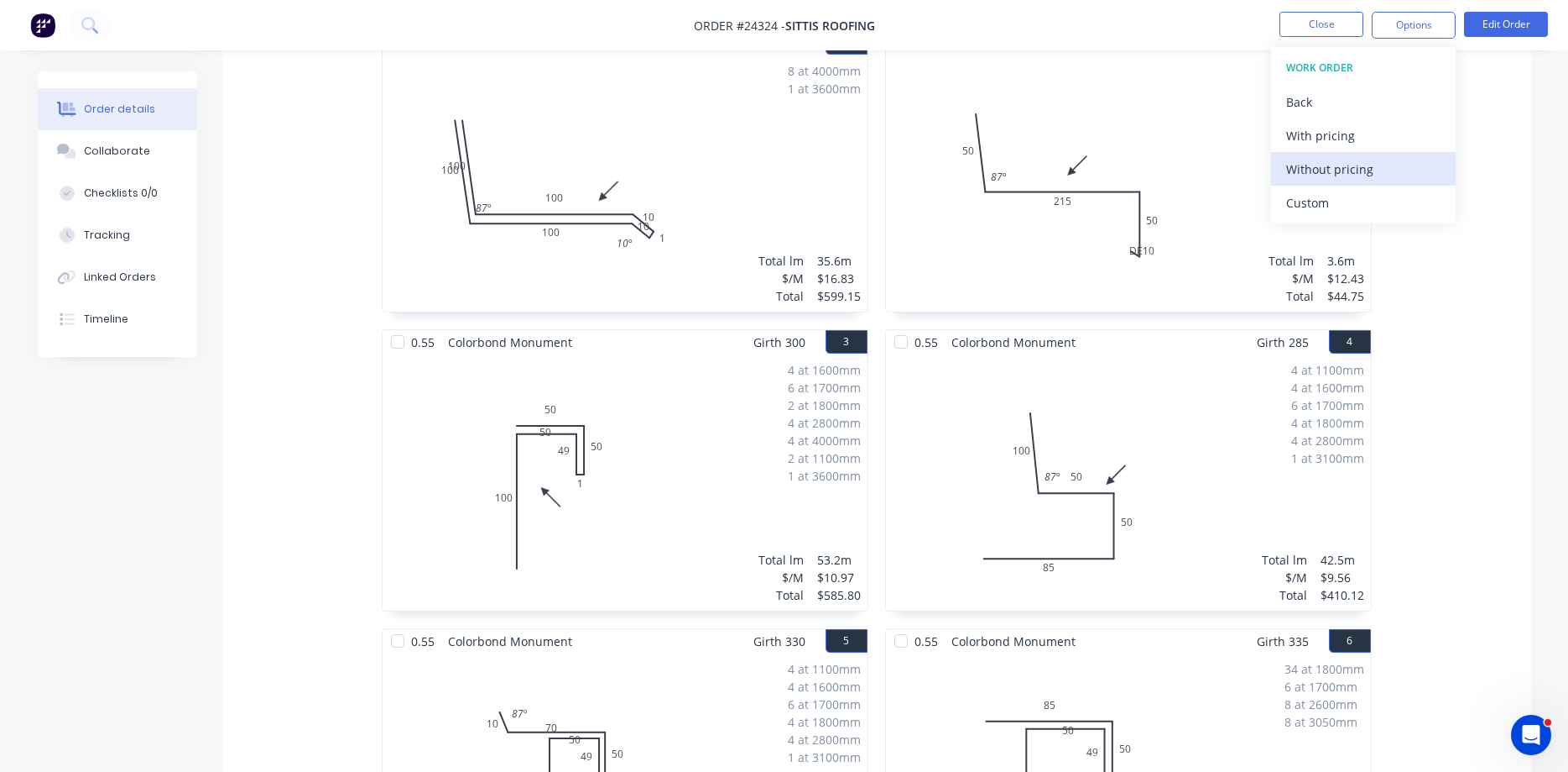
click at [1352, 170] on div "Without pricing" at bounding box center [1363, 169] width 154 height 24
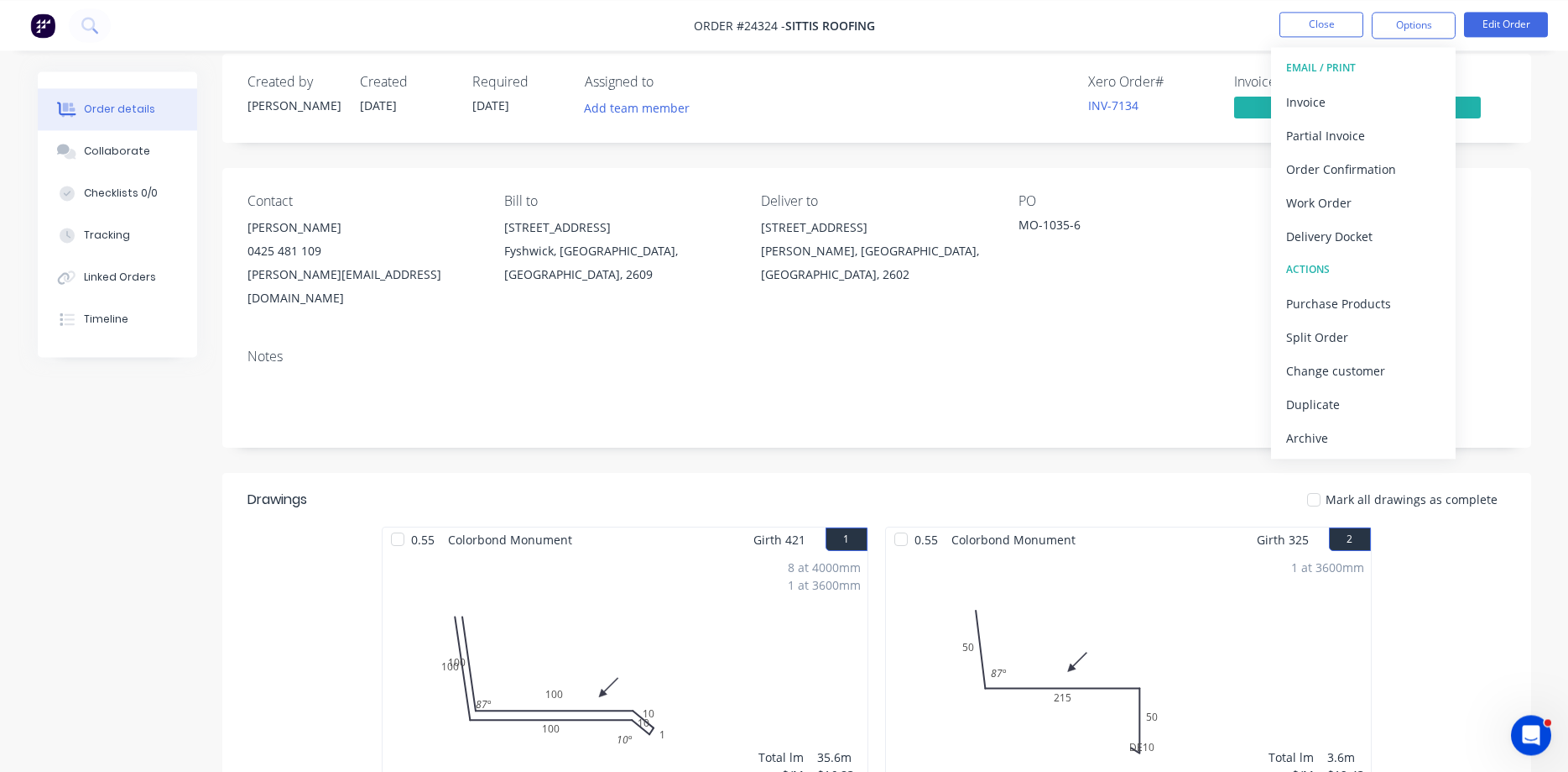
scroll to position [0, 0]
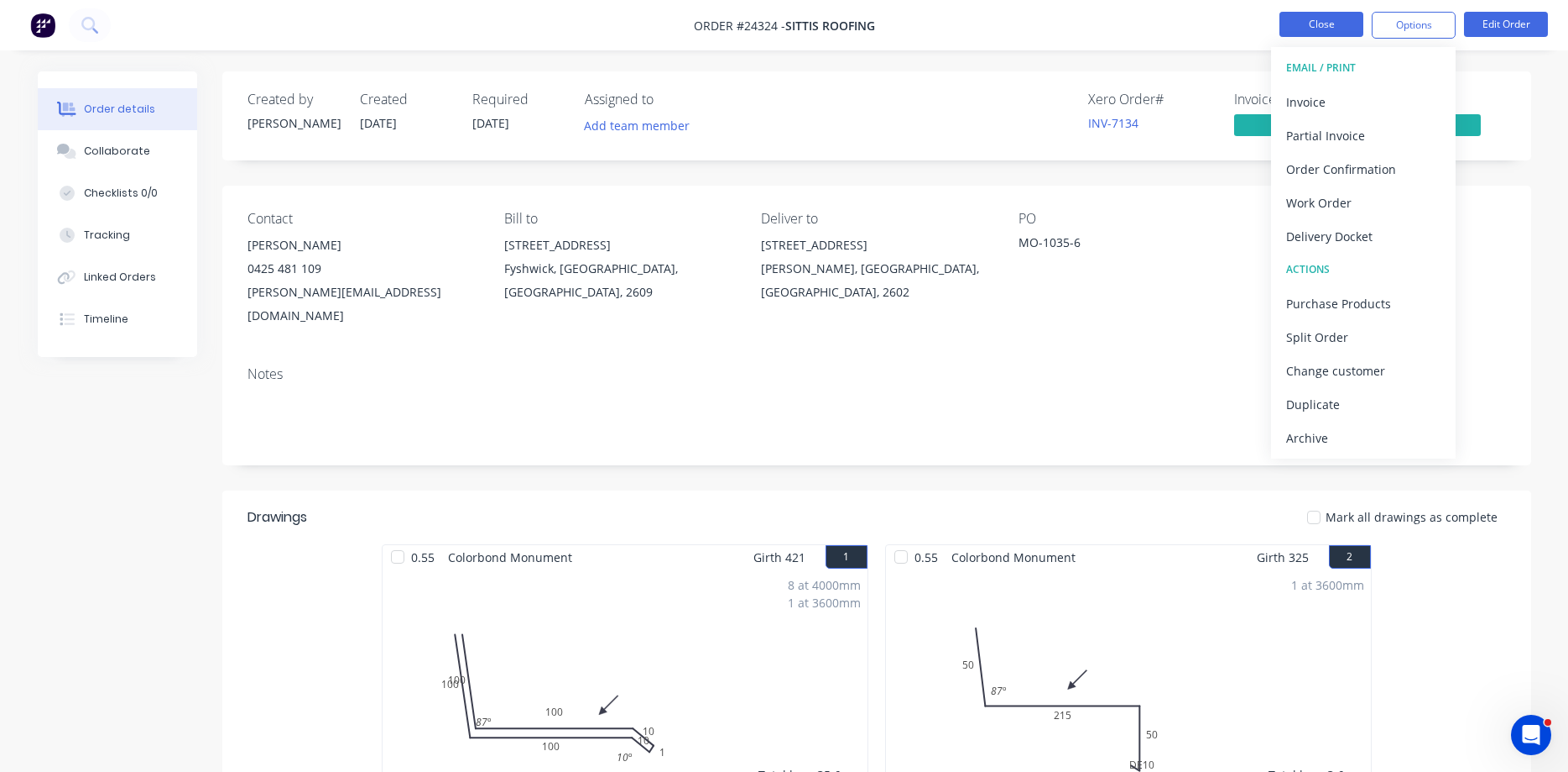
click at [1311, 26] on button "Close" at bounding box center [1322, 24] width 84 height 25
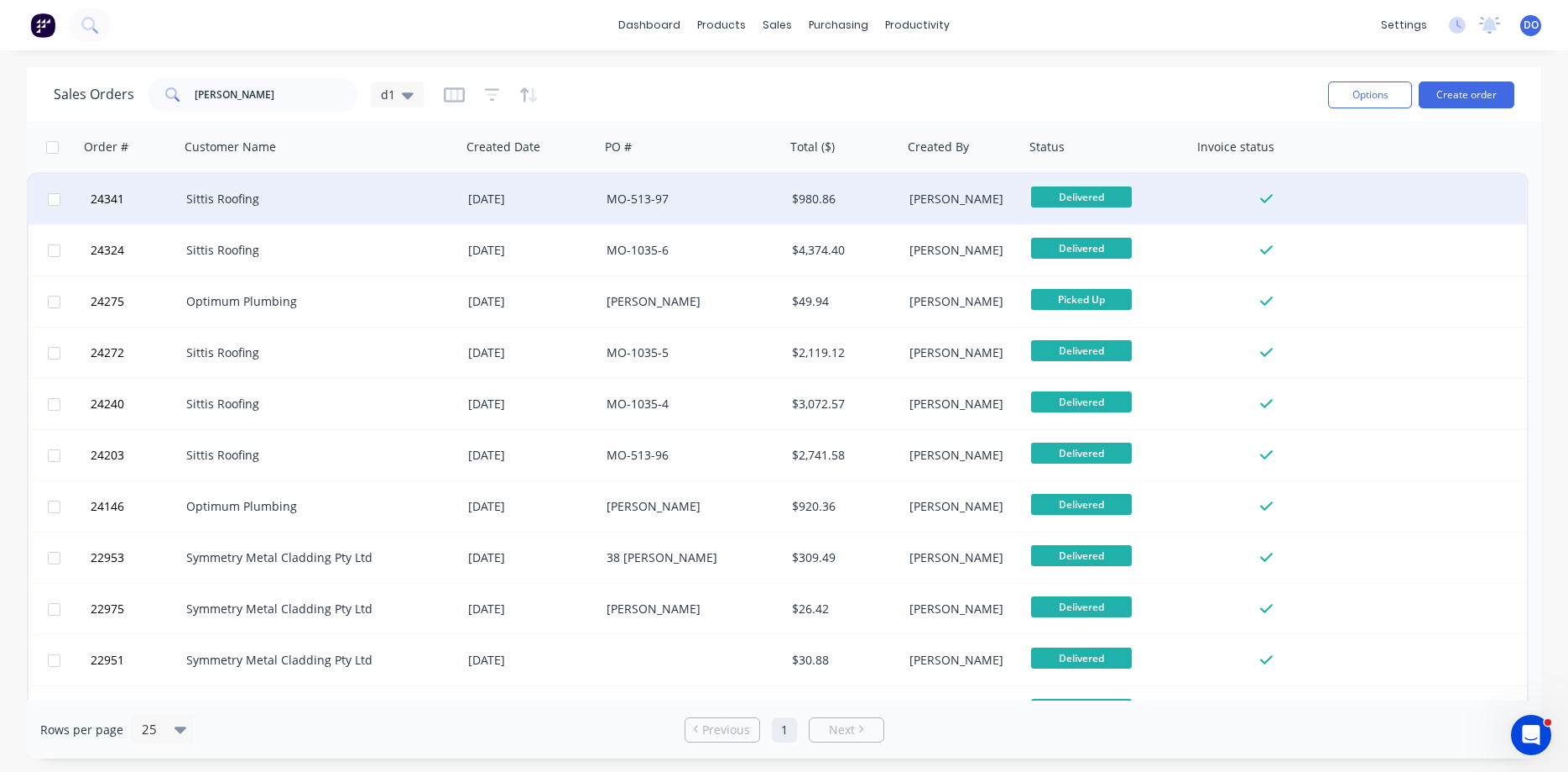
click at [730, 204] on div "MO-513-97" at bounding box center [688, 199] width 163 height 17
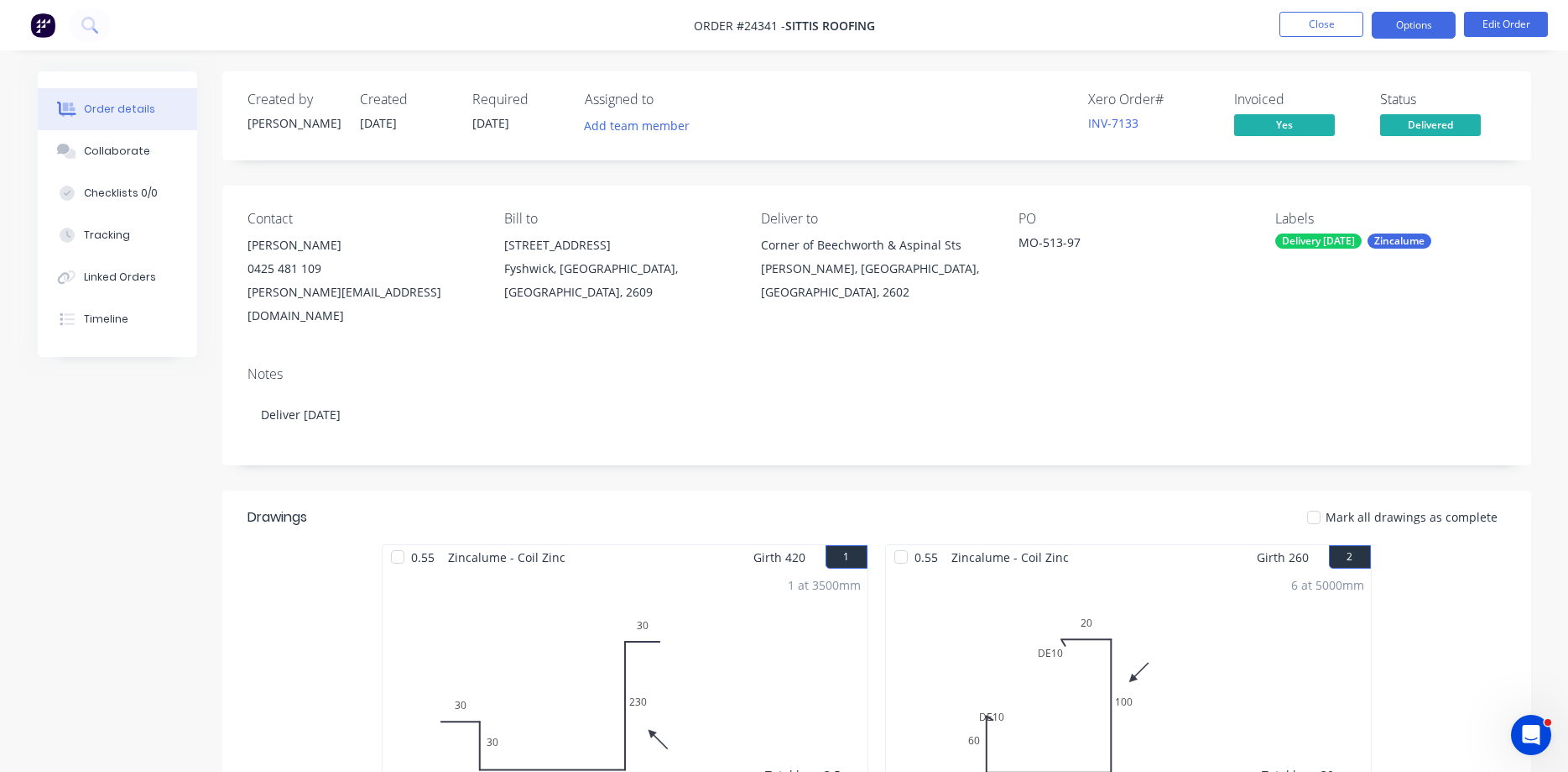
click at [1401, 25] on button "Options" at bounding box center [1414, 25] width 84 height 27
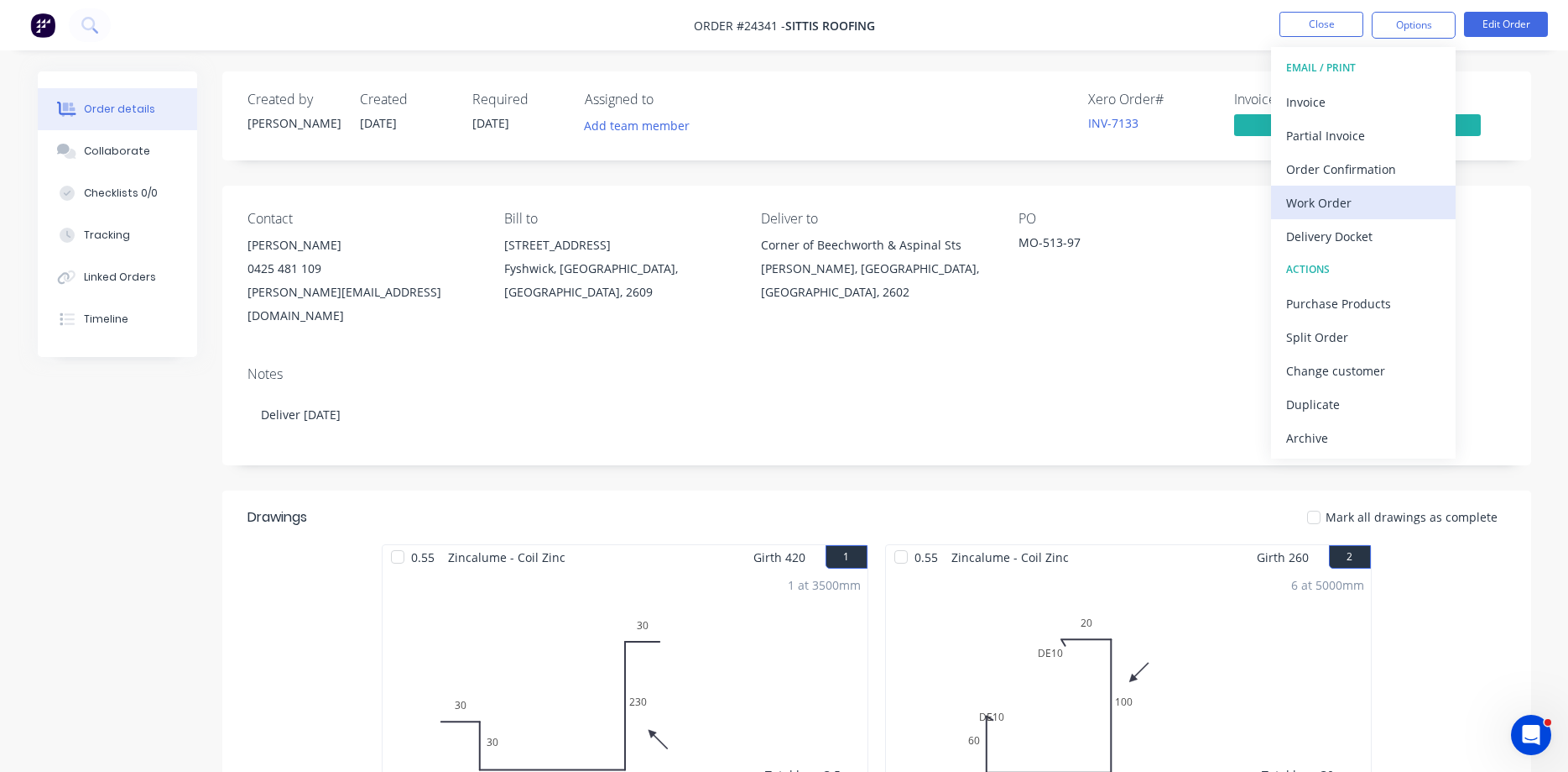
click at [1336, 206] on div "Work Order" at bounding box center [1363, 202] width 154 height 24
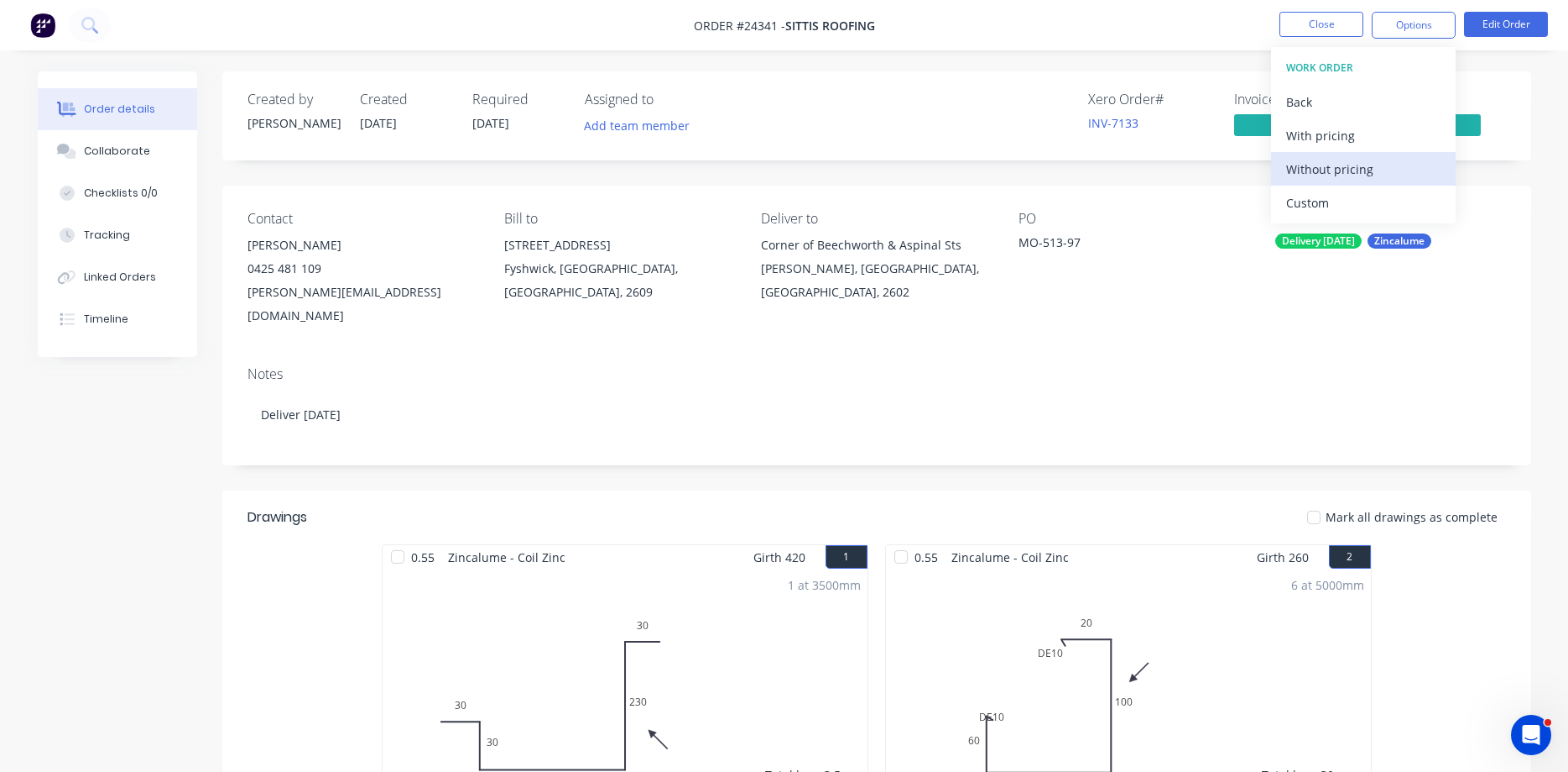
click at [1348, 169] on div "Without pricing" at bounding box center [1363, 169] width 154 height 24
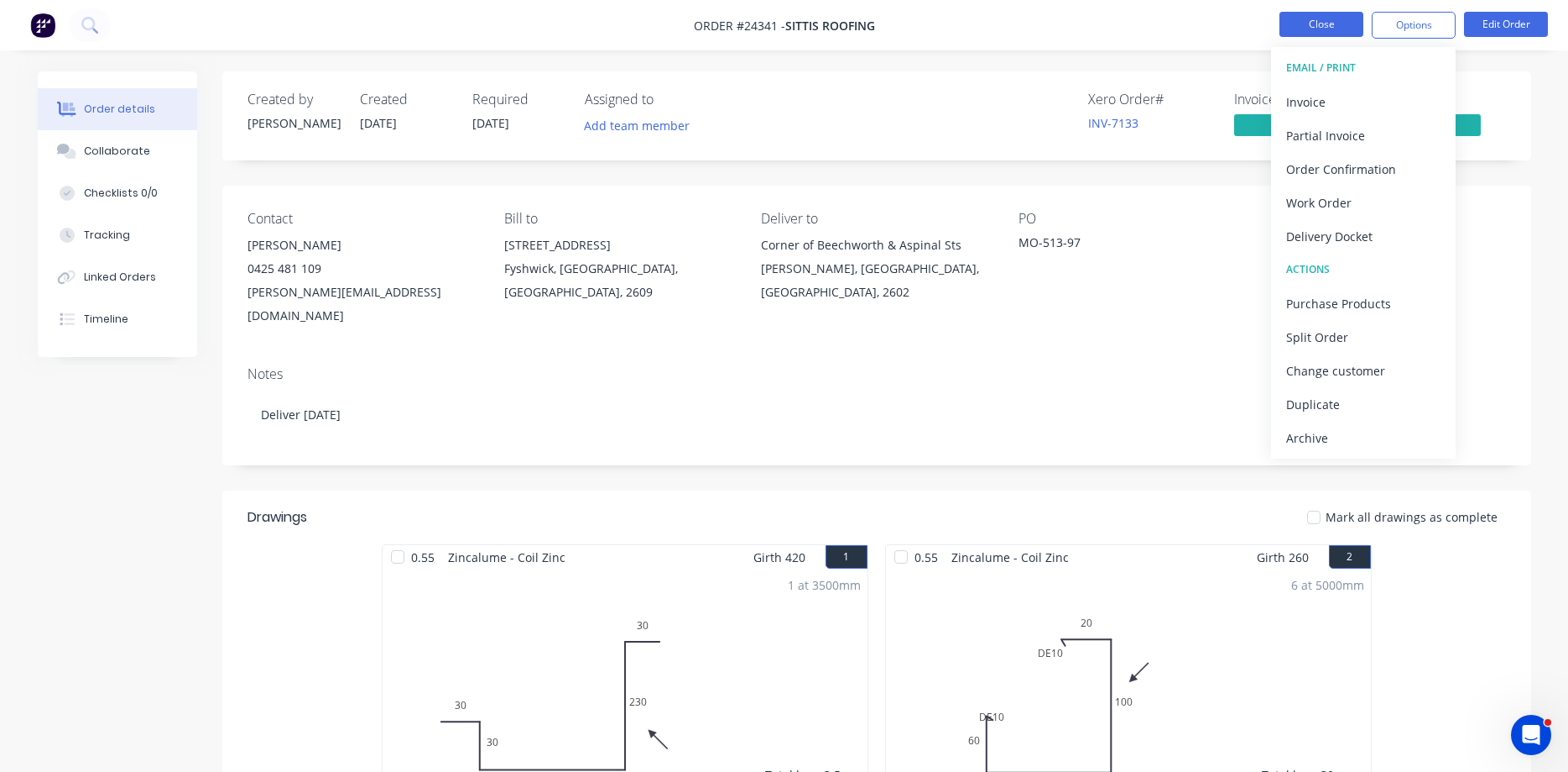
click at [1297, 24] on button "Close" at bounding box center [1322, 24] width 84 height 25
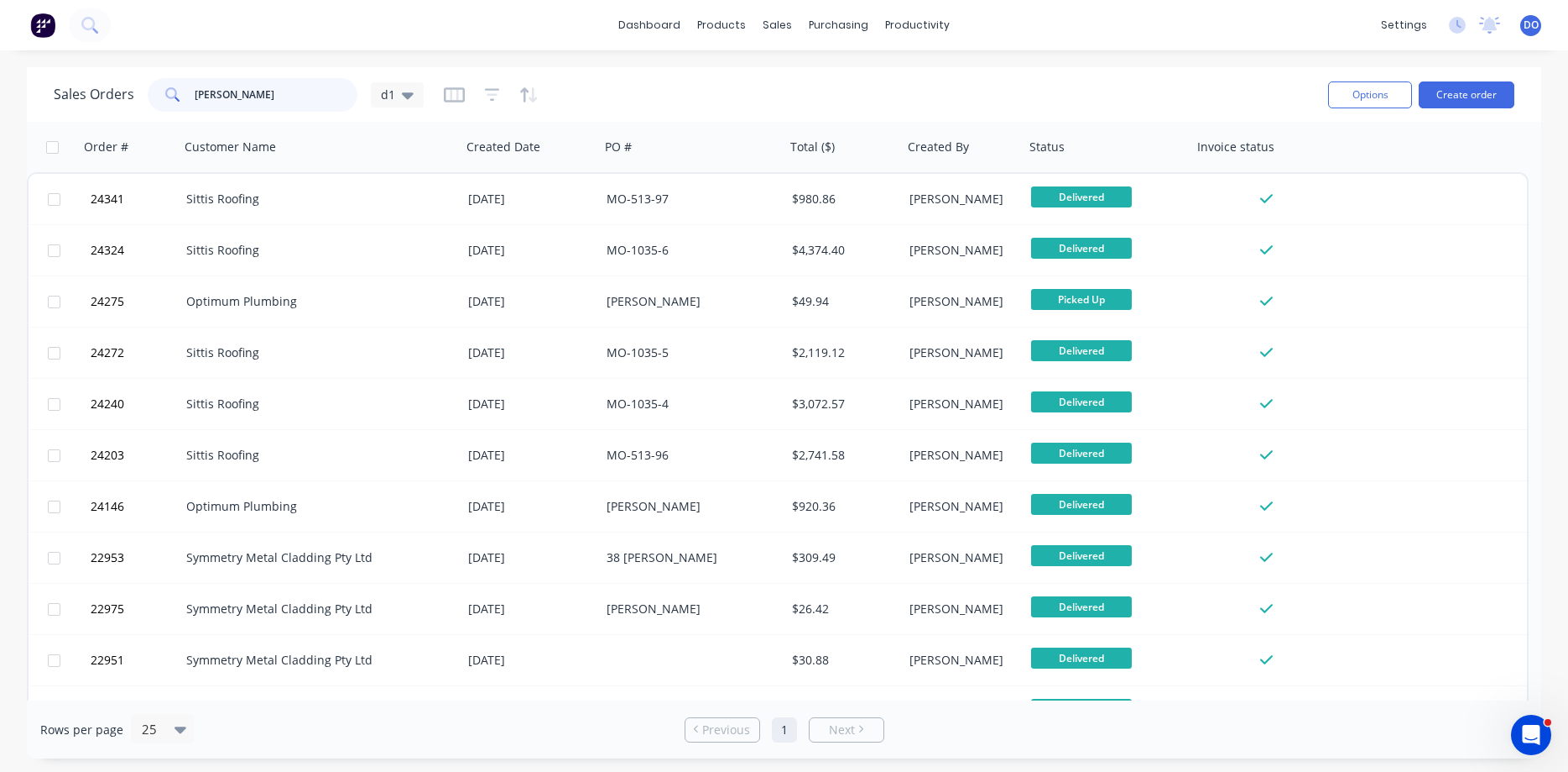
drag, startPoint x: 244, startPoint y: 94, endPoint x: 174, endPoint y: 97, distance: 70.1
click at [195, 97] on input "[PERSON_NAME]" at bounding box center [276, 95] width 163 height 33
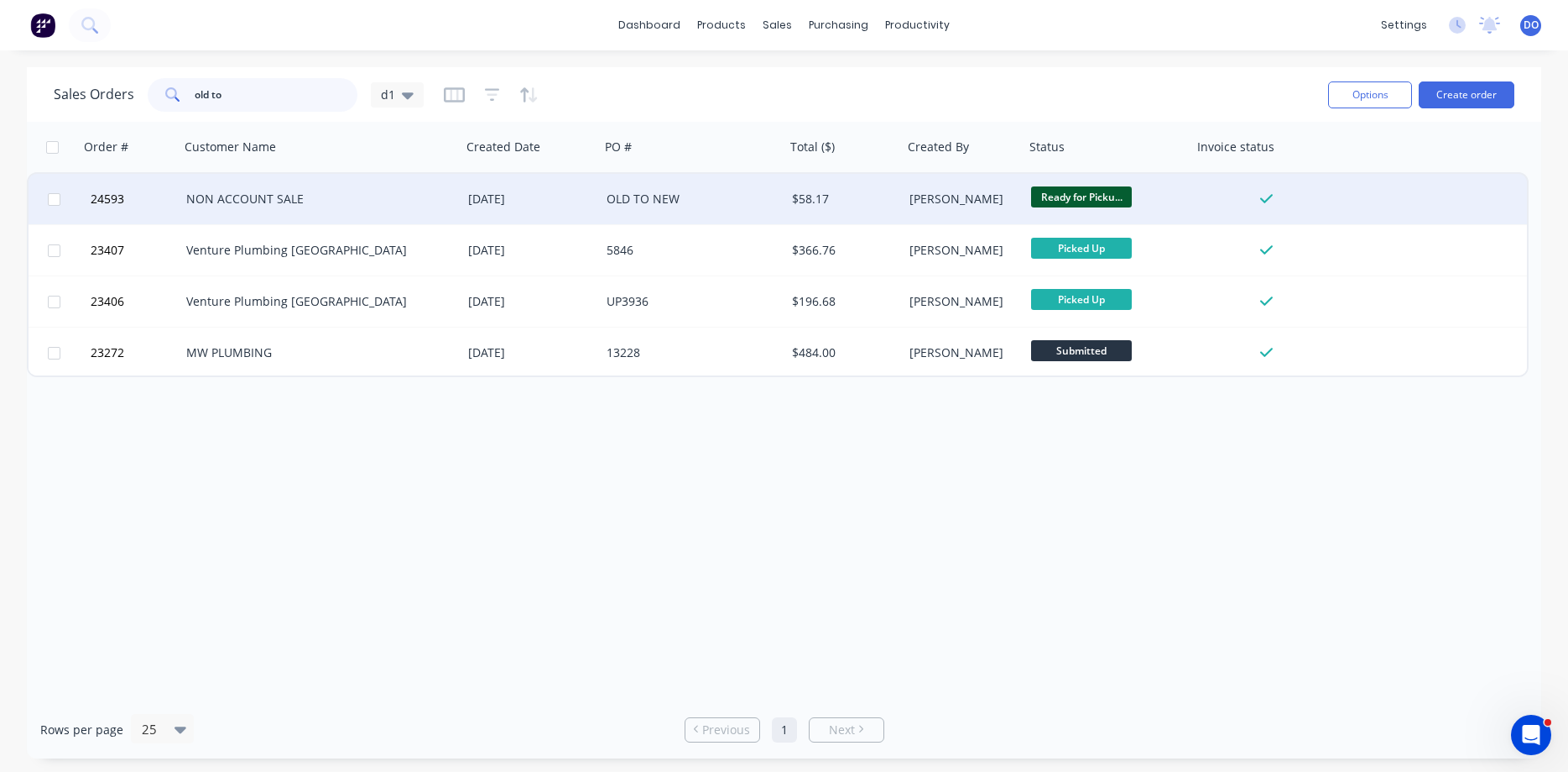
type input "old to"
click at [565, 197] on div "[DATE]" at bounding box center [530, 199] width 125 height 17
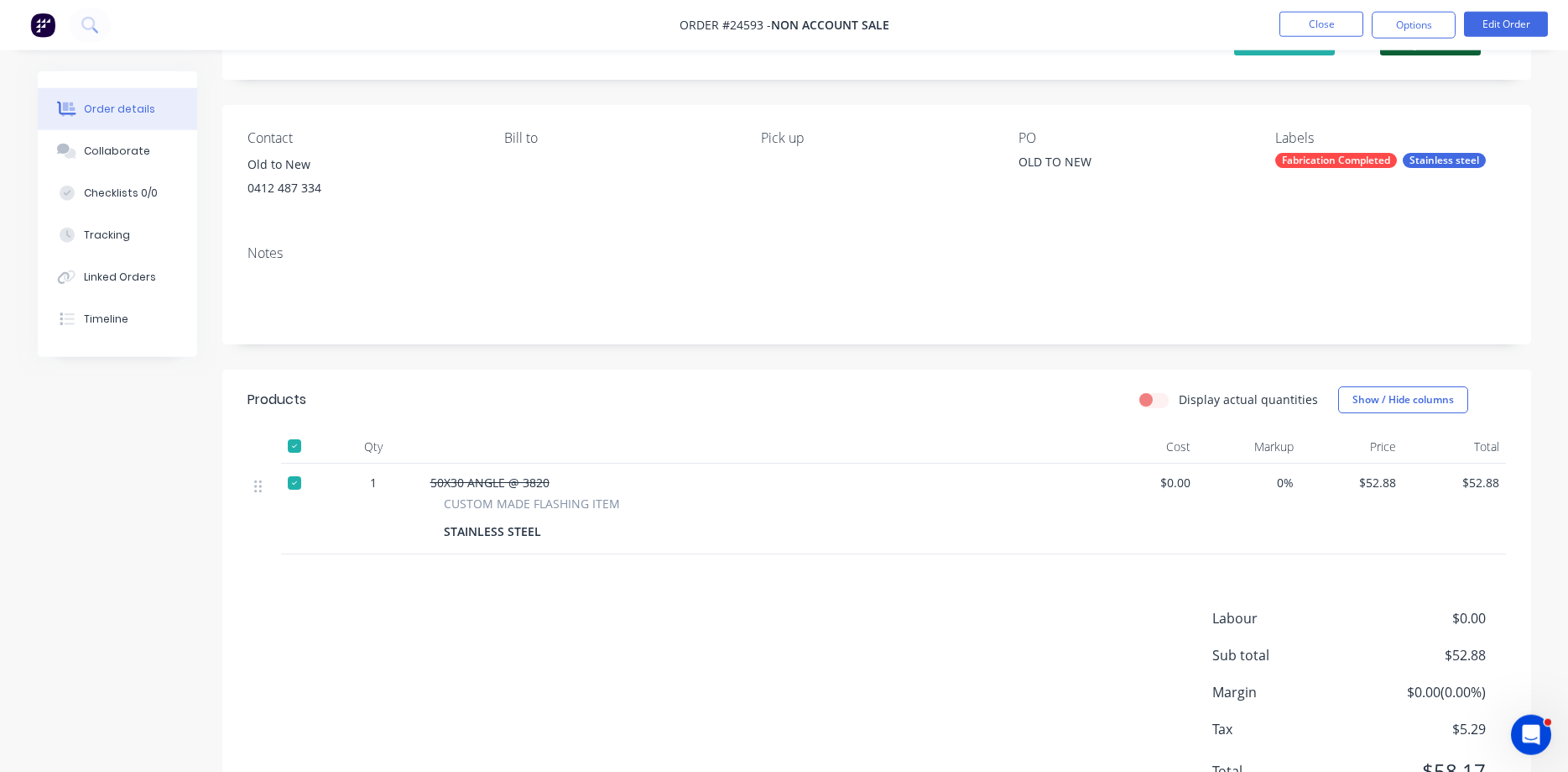
scroll to position [162, 0]
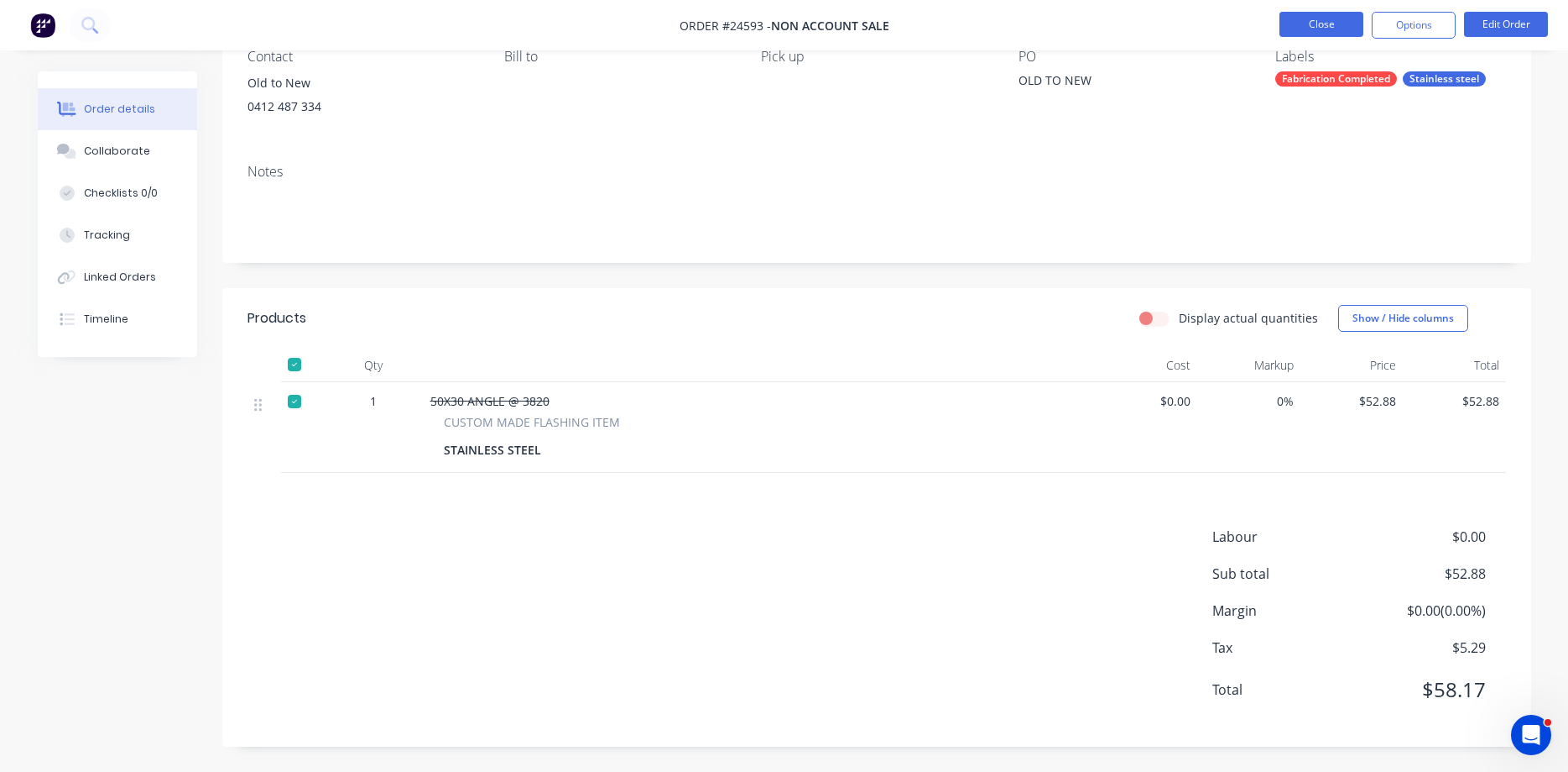
click at [1324, 18] on button "Close" at bounding box center [1322, 24] width 84 height 25
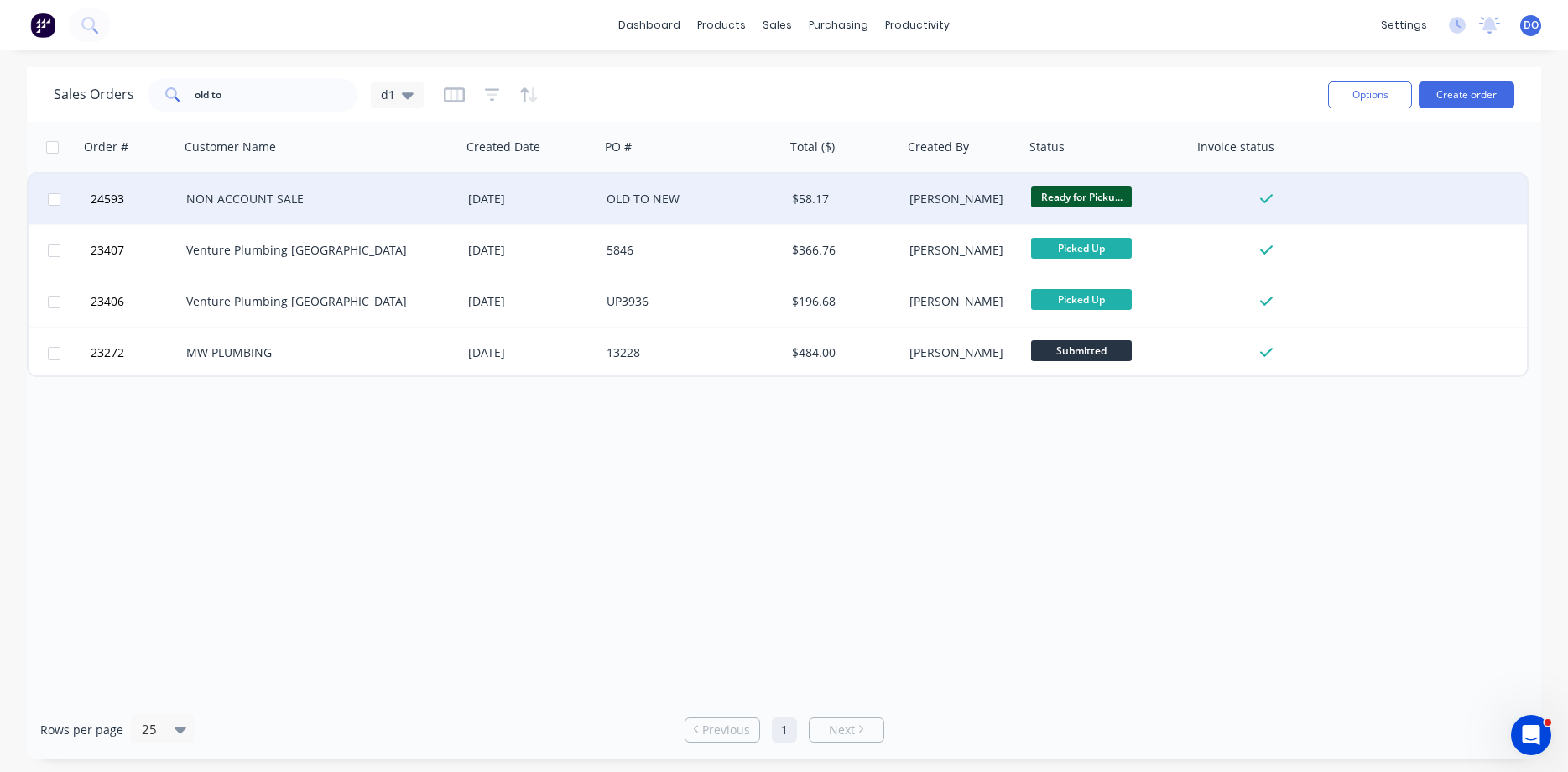
click at [532, 208] on div "[DATE]" at bounding box center [531, 199] width 138 height 51
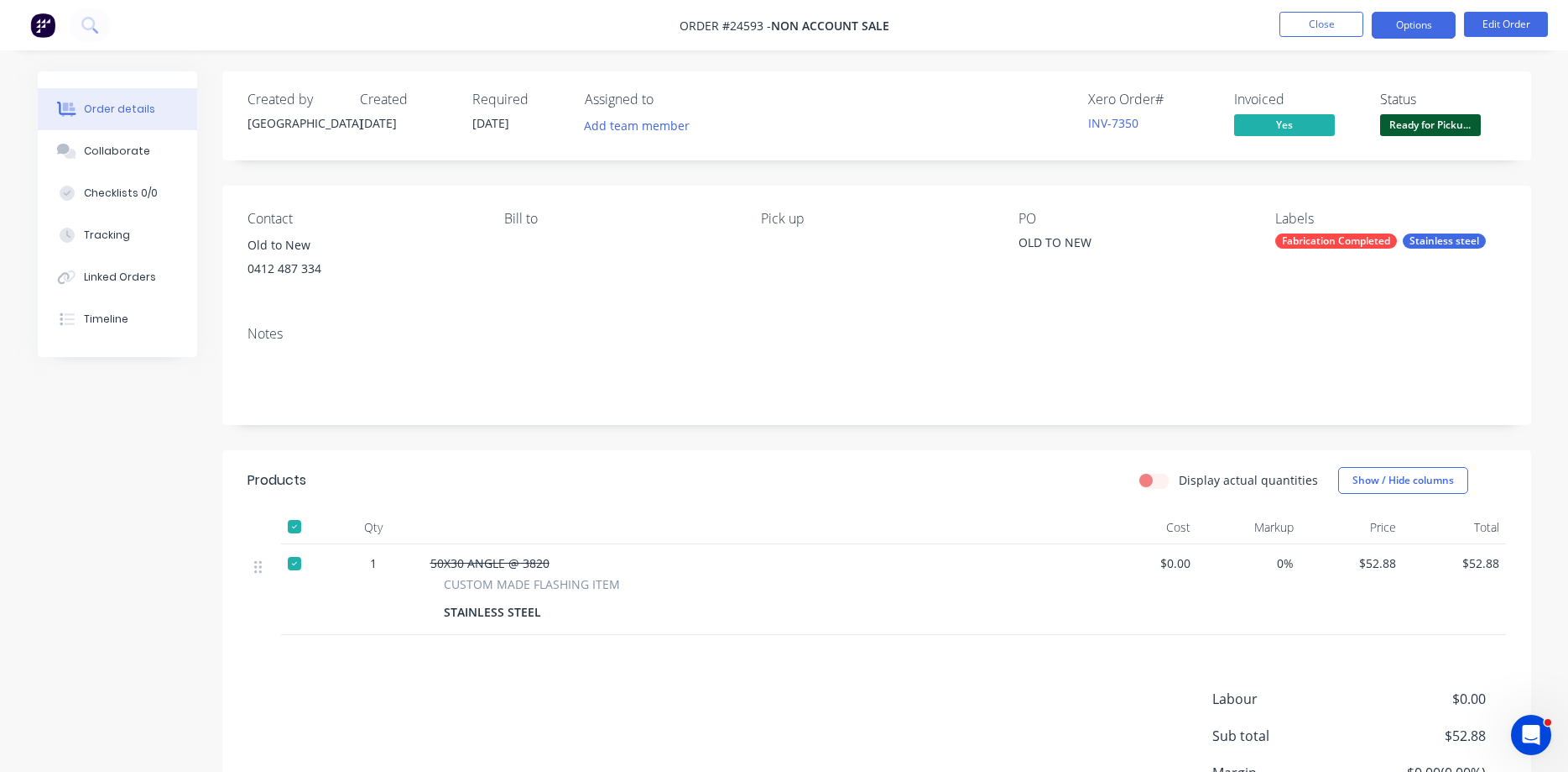
click at [1410, 26] on button "Options" at bounding box center [1414, 25] width 84 height 27
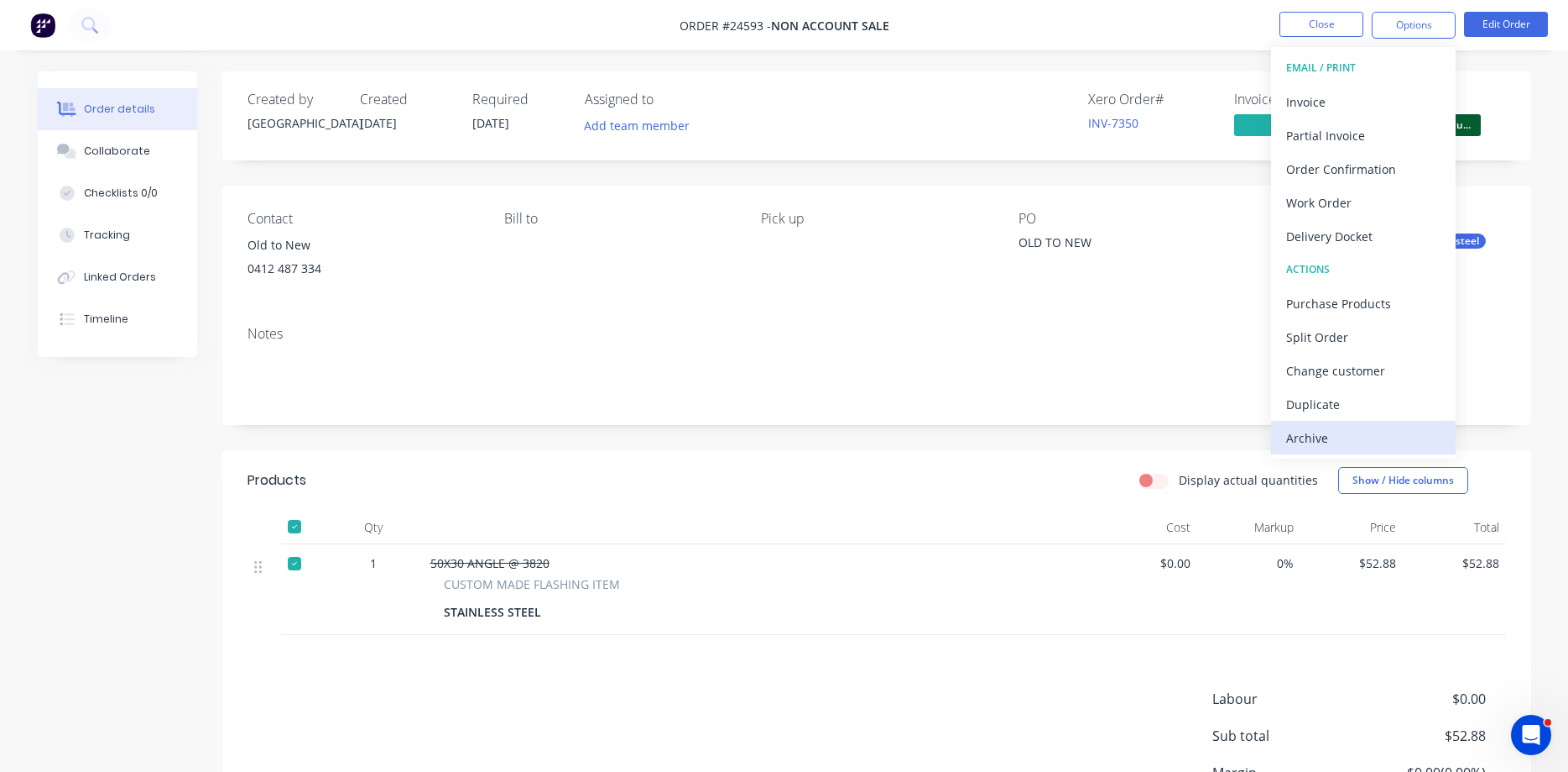
click at [1312, 442] on div "Archive" at bounding box center [1363, 438] width 154 height 24
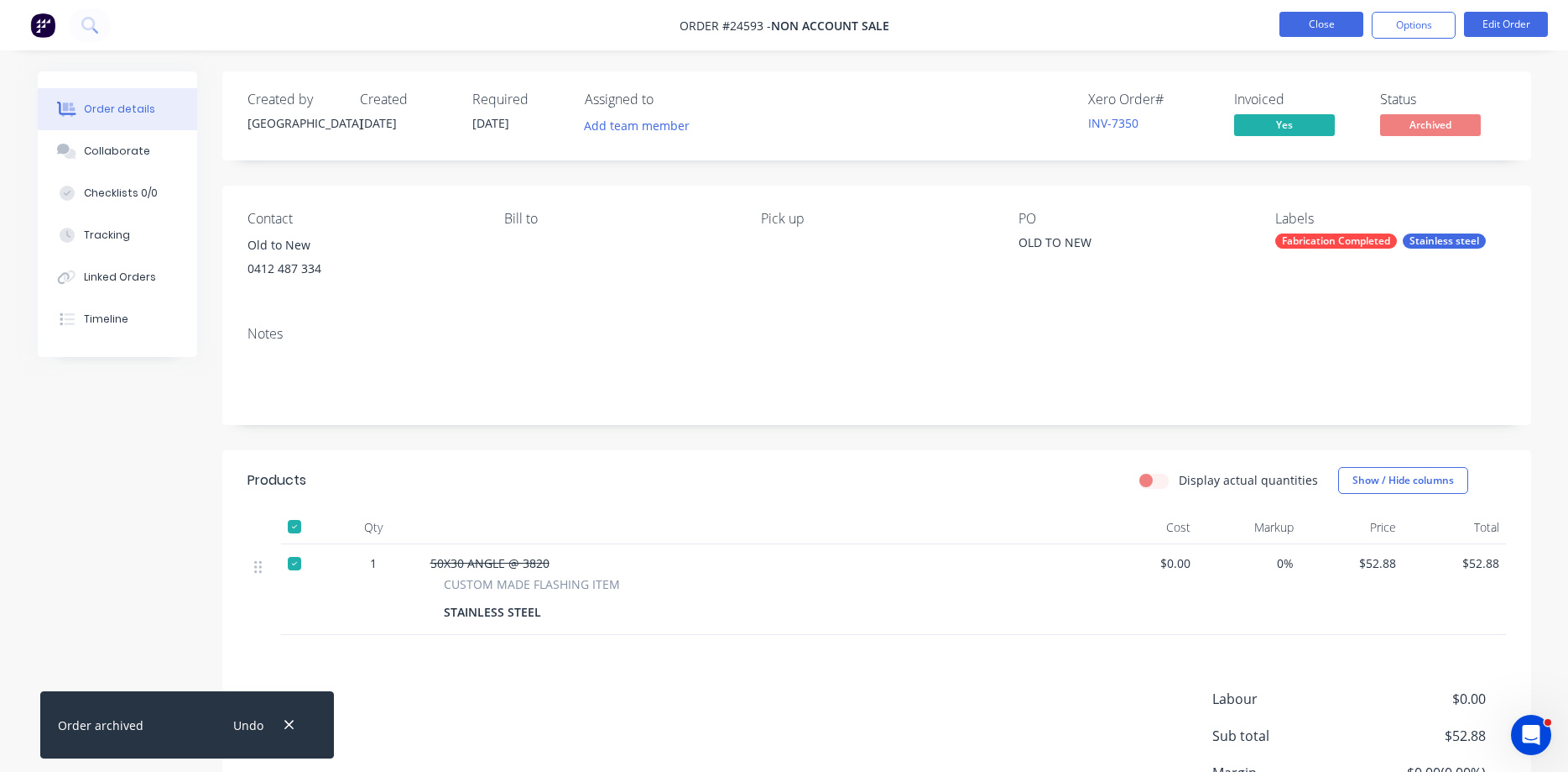
click at [1322, 30] on button "Close" at bounding box center [1322, 24] width 84 height 25
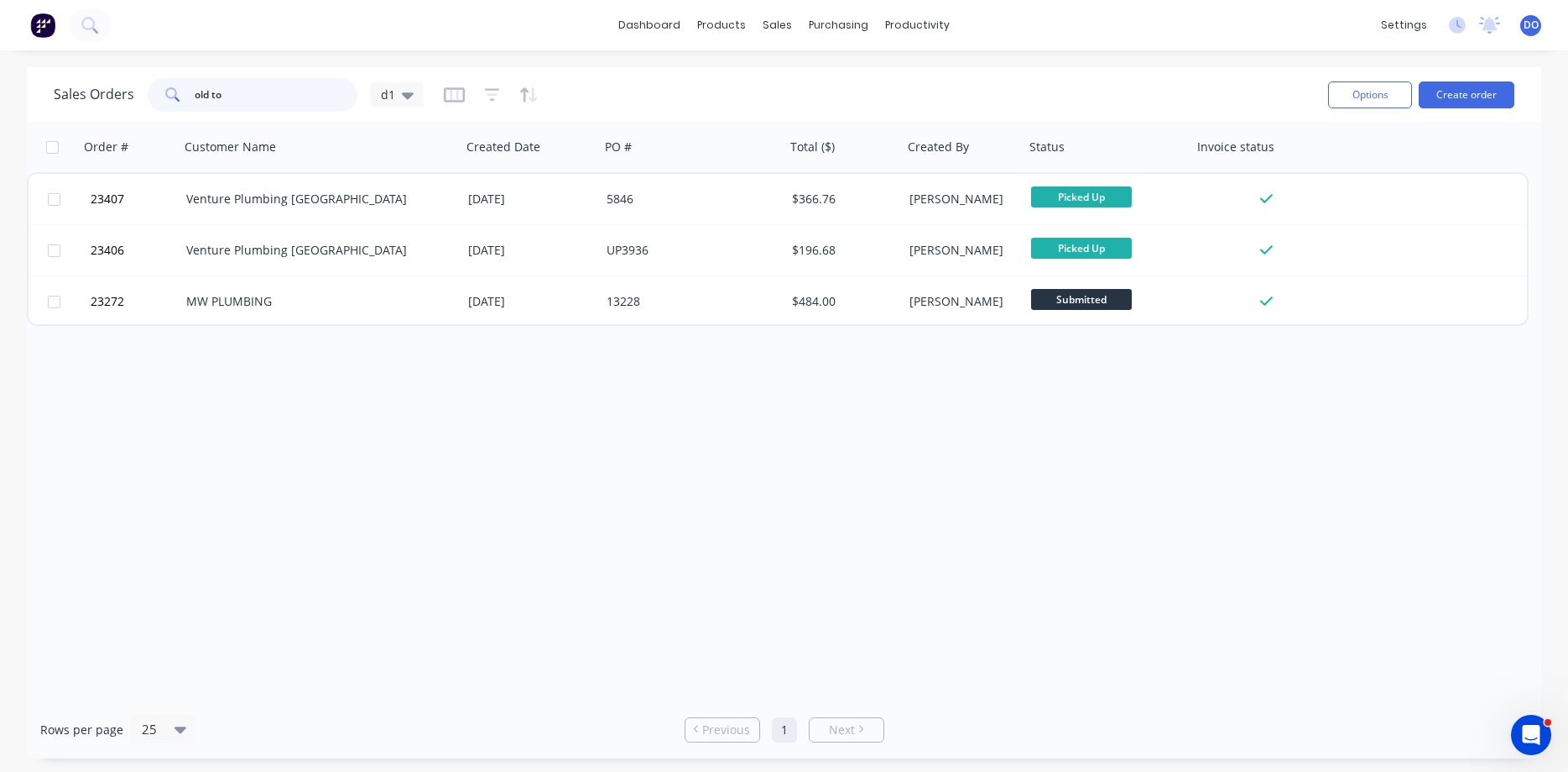
drag, startPoint x: 225, startPoint y: 90, endPoint x: 147, endPoint y: 86, distance: 78.1
click at [195, 86] on input "old to" at bounding box center [276, 95] width 163 height 33
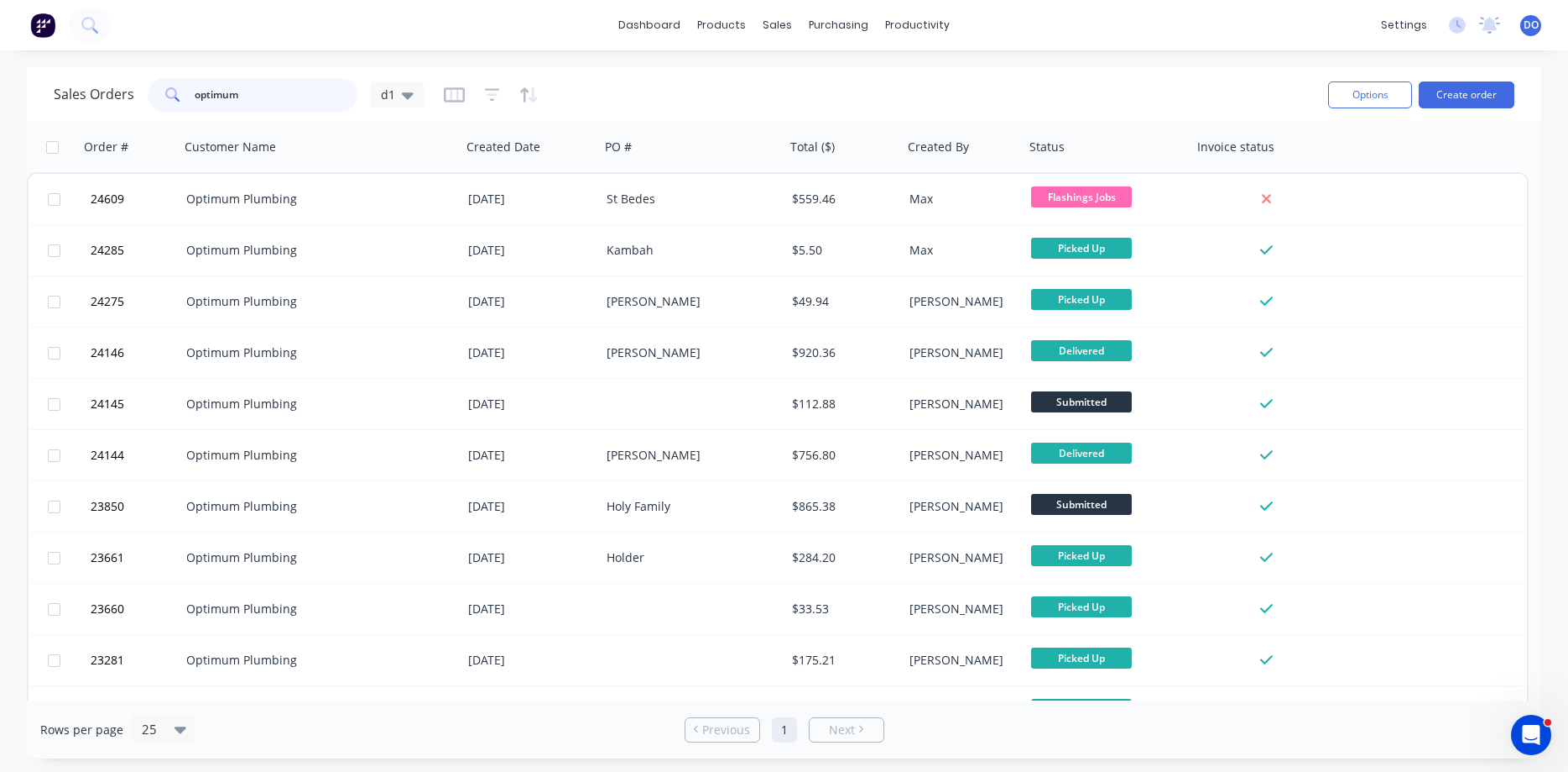
type input "optimum"
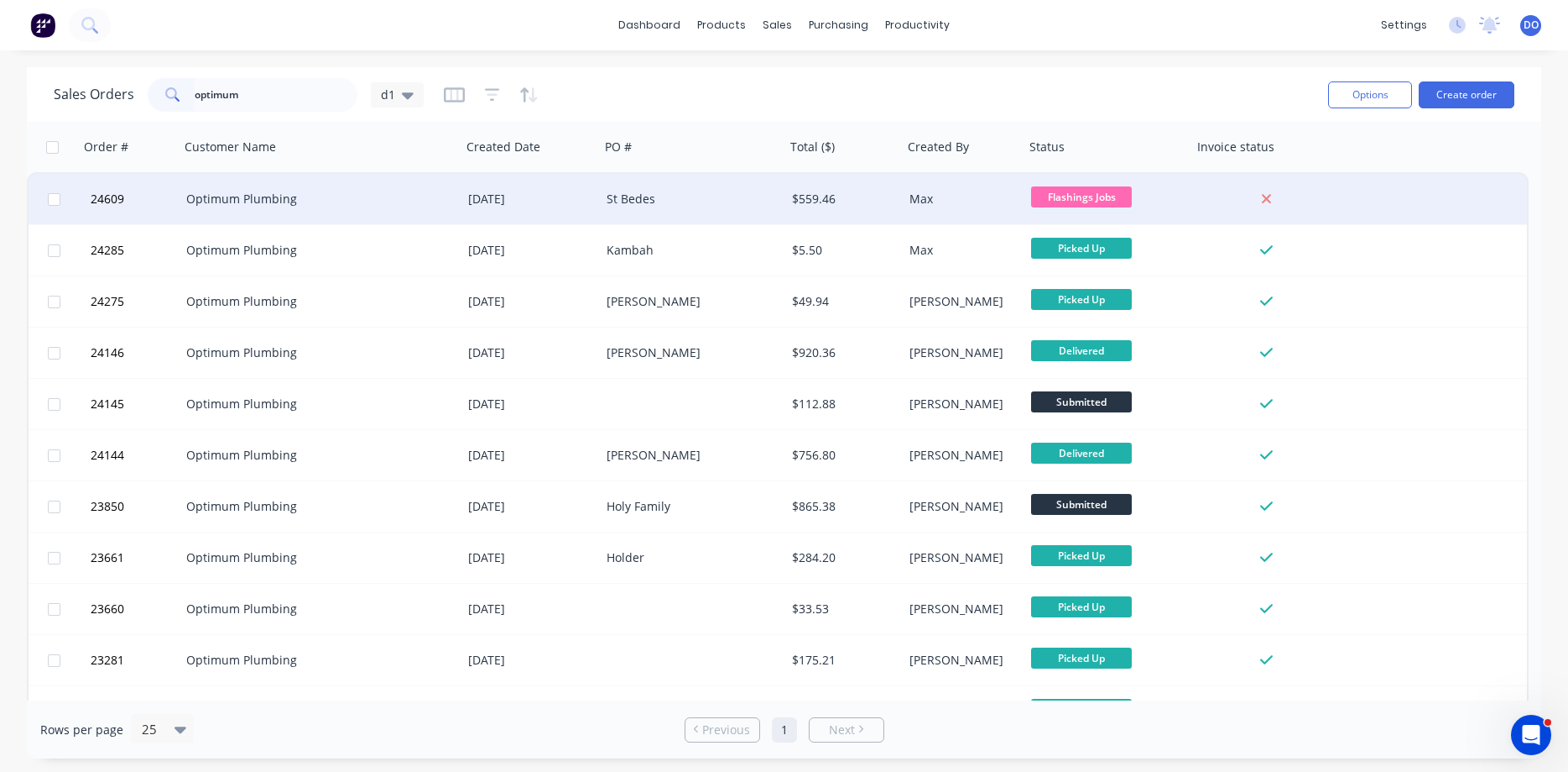
click at [533, 200] on div "[DATE]" at bounding box center [530, 199] width 125 height 17
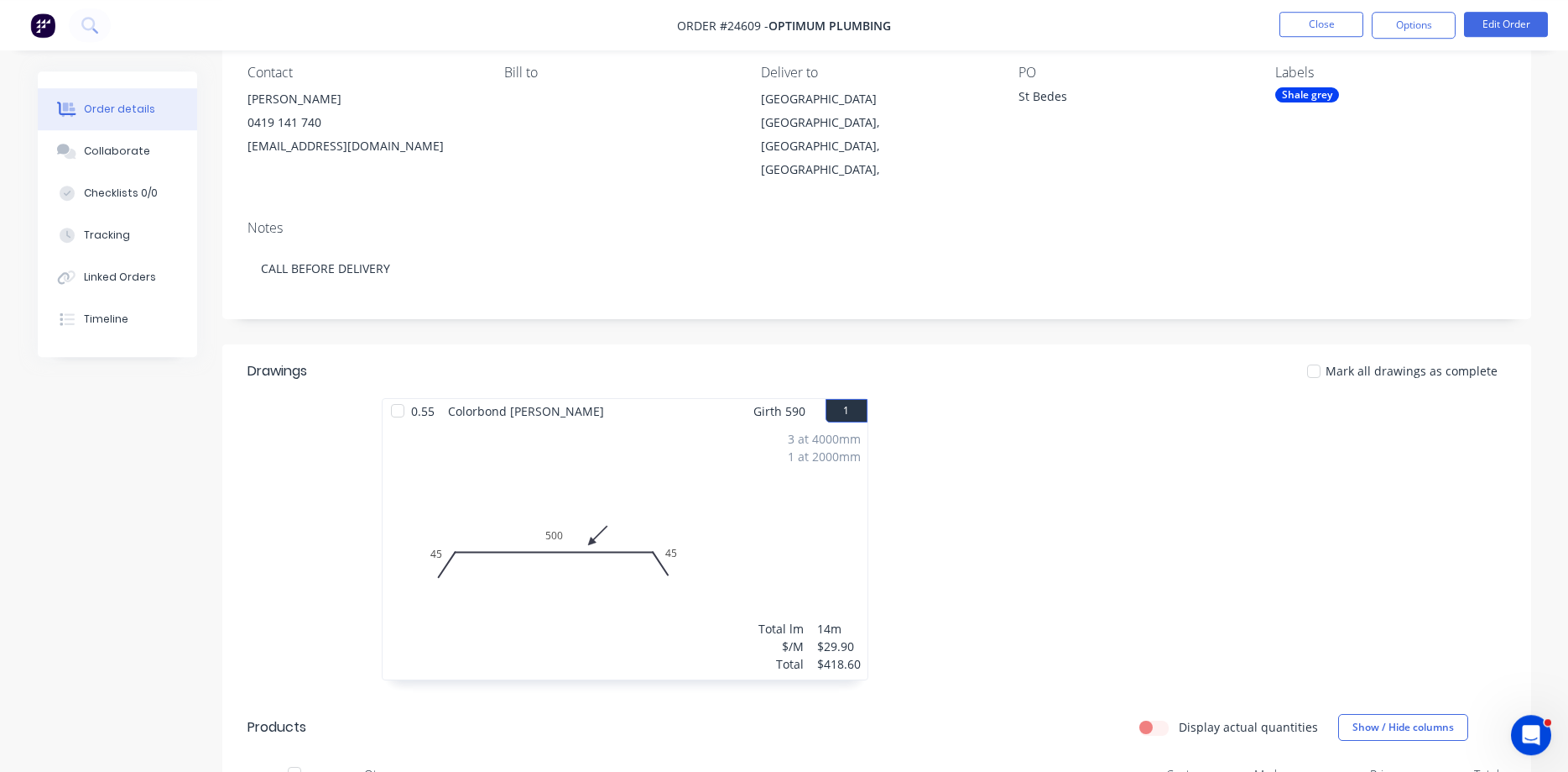
scroll to position [171, 0]
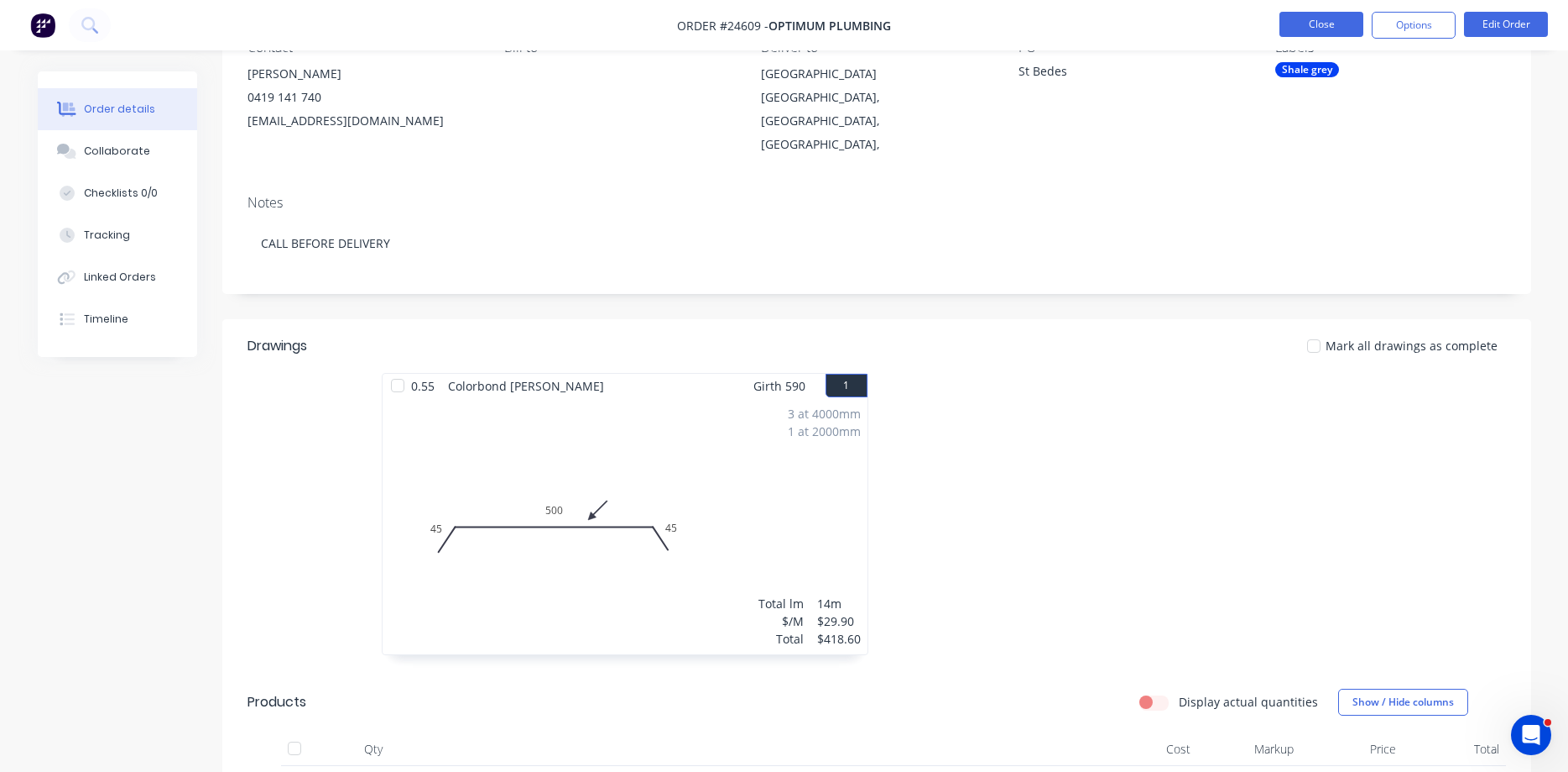
click at [1327, 27] on button "Close" at bounding box center [1322, 24] width 84 height 25
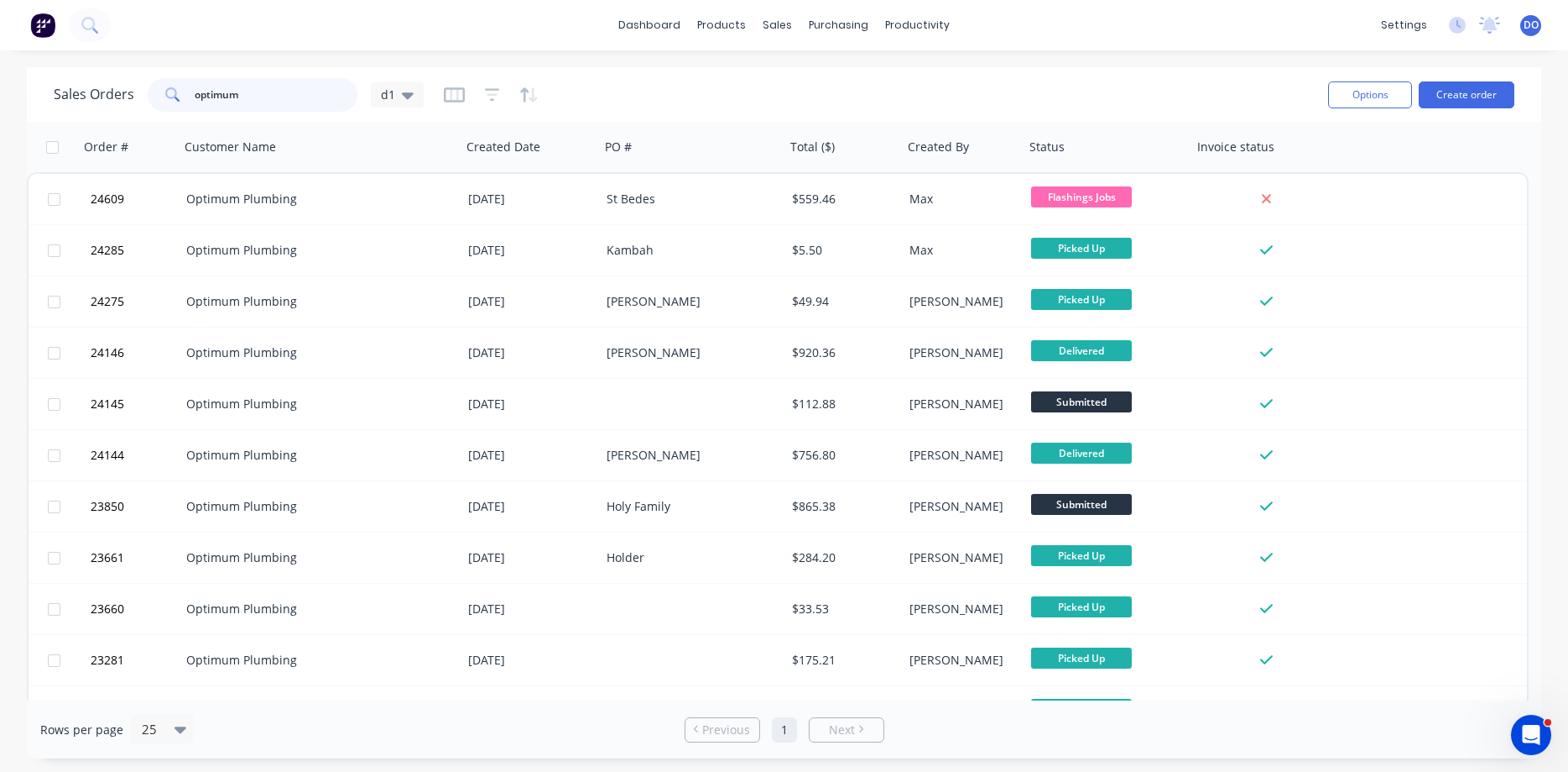
drag, startPoint x: 244, startPoint y: 96, endPoint x: 111, endPoint y: 78, distance: 134.2
click at [195, 78] on input "optimum" at bounding box center [276, 95] width 163 height 33
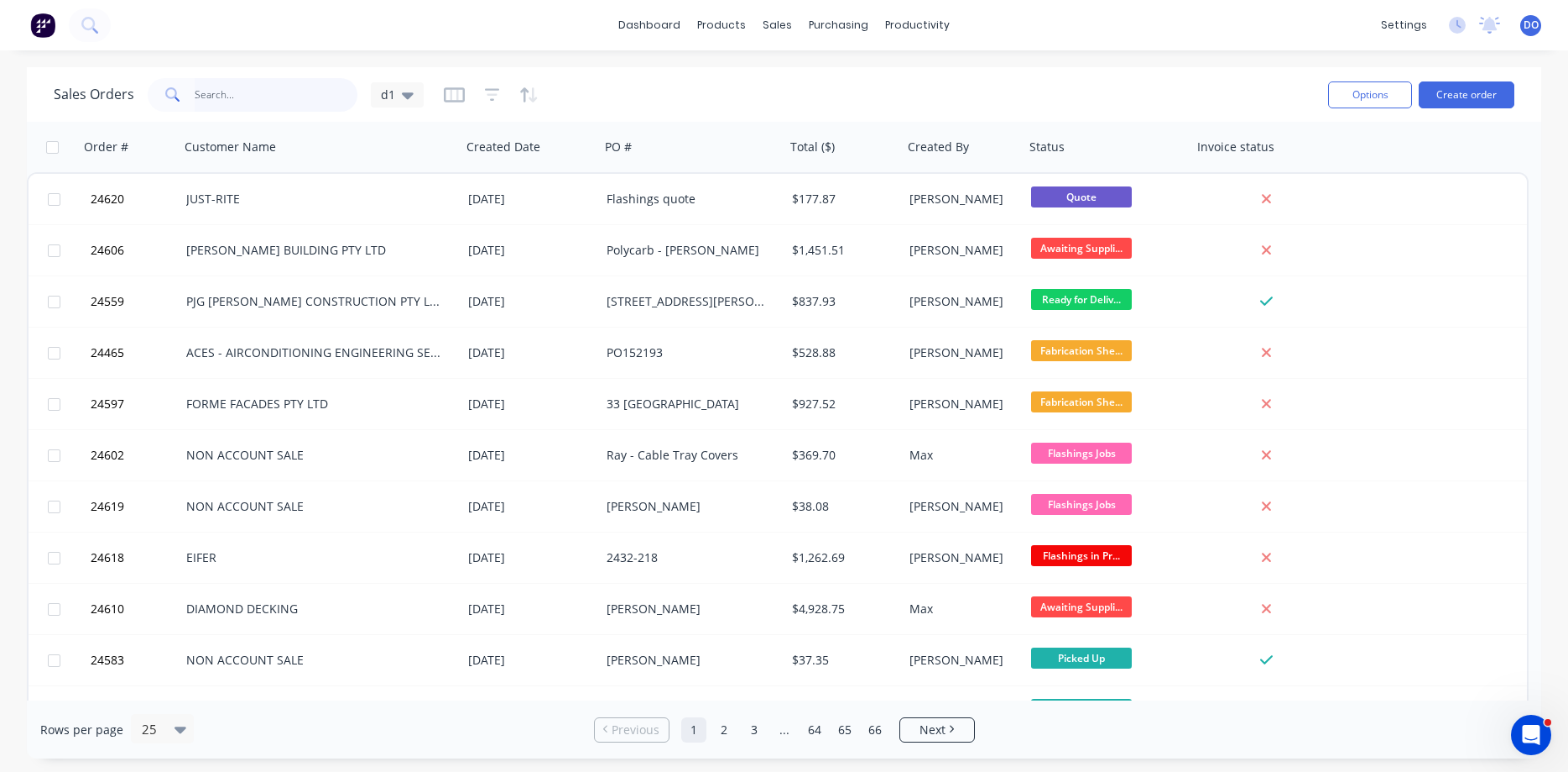
click at [253, 97] on input "text" at bounding box center [276, 95] width 163 height 33
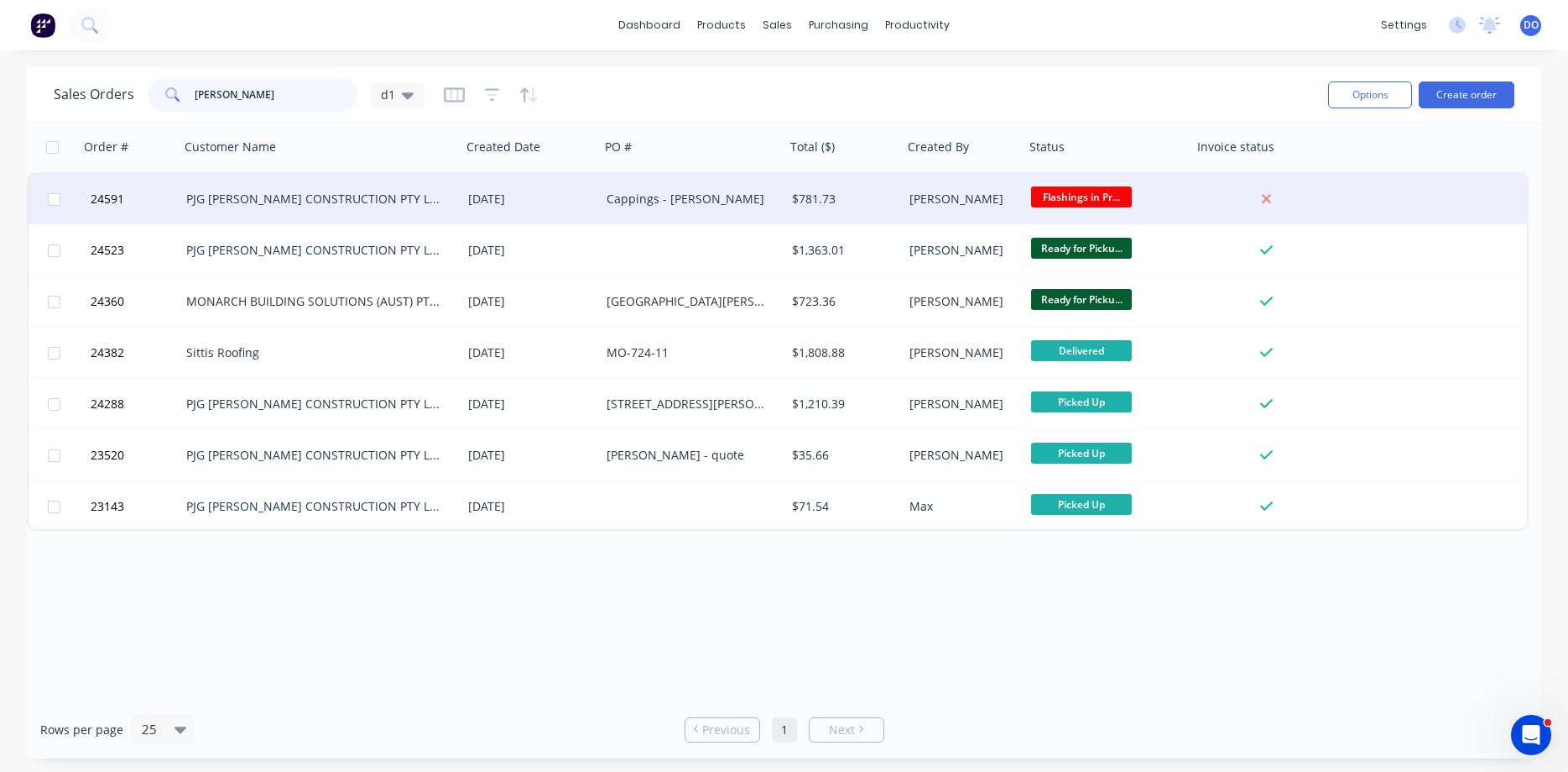
type input "[PERSON_NAME]"
click at [339, 194] on div "PJG [PERSON_NAME] CONSTRUCTION PTY LTD" at bounding box center [314, 199] width 255 height 17
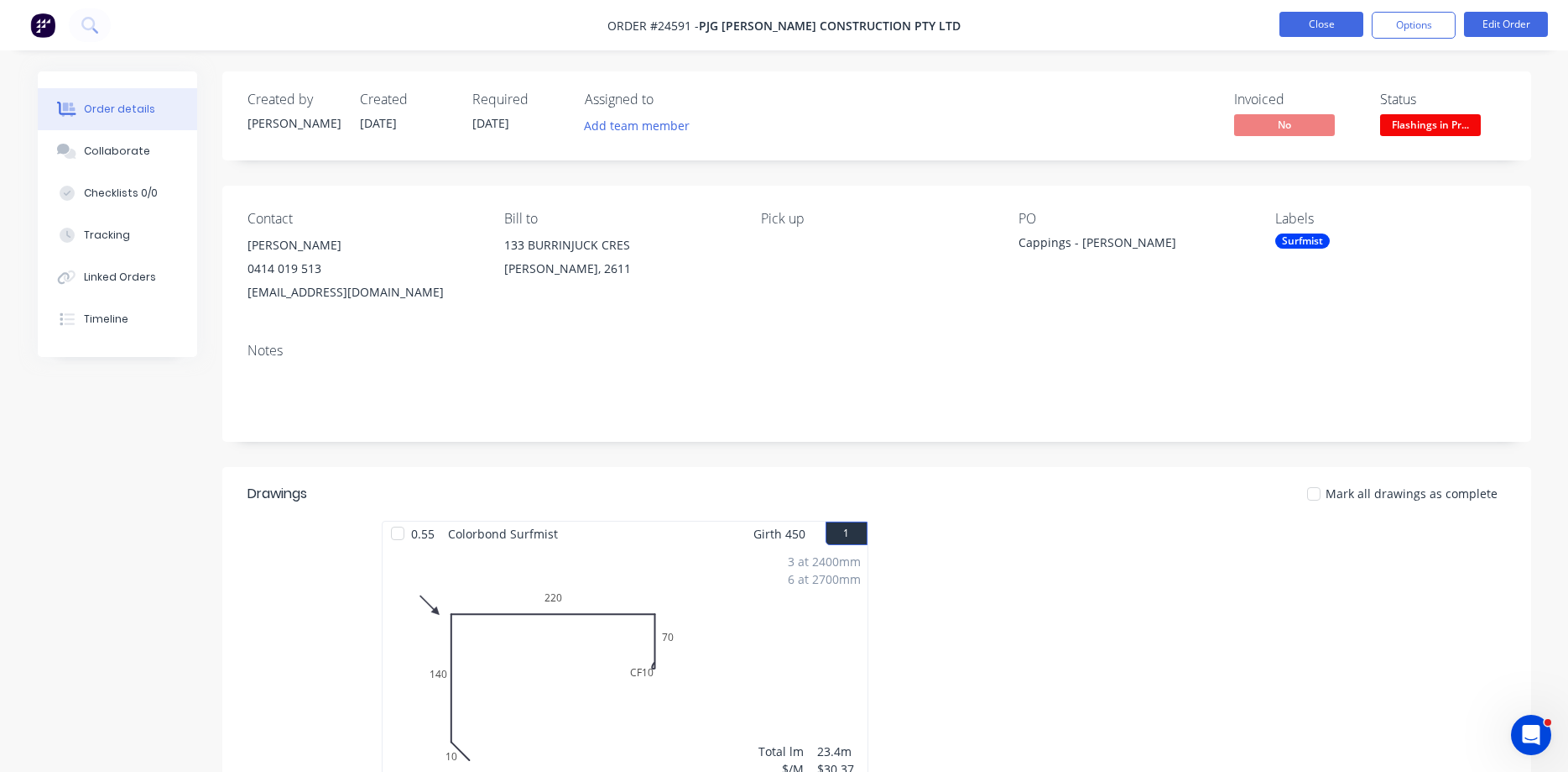
click at [1340, 32] on button "Close" at bounding box center [1322, 24] width 84 height 25
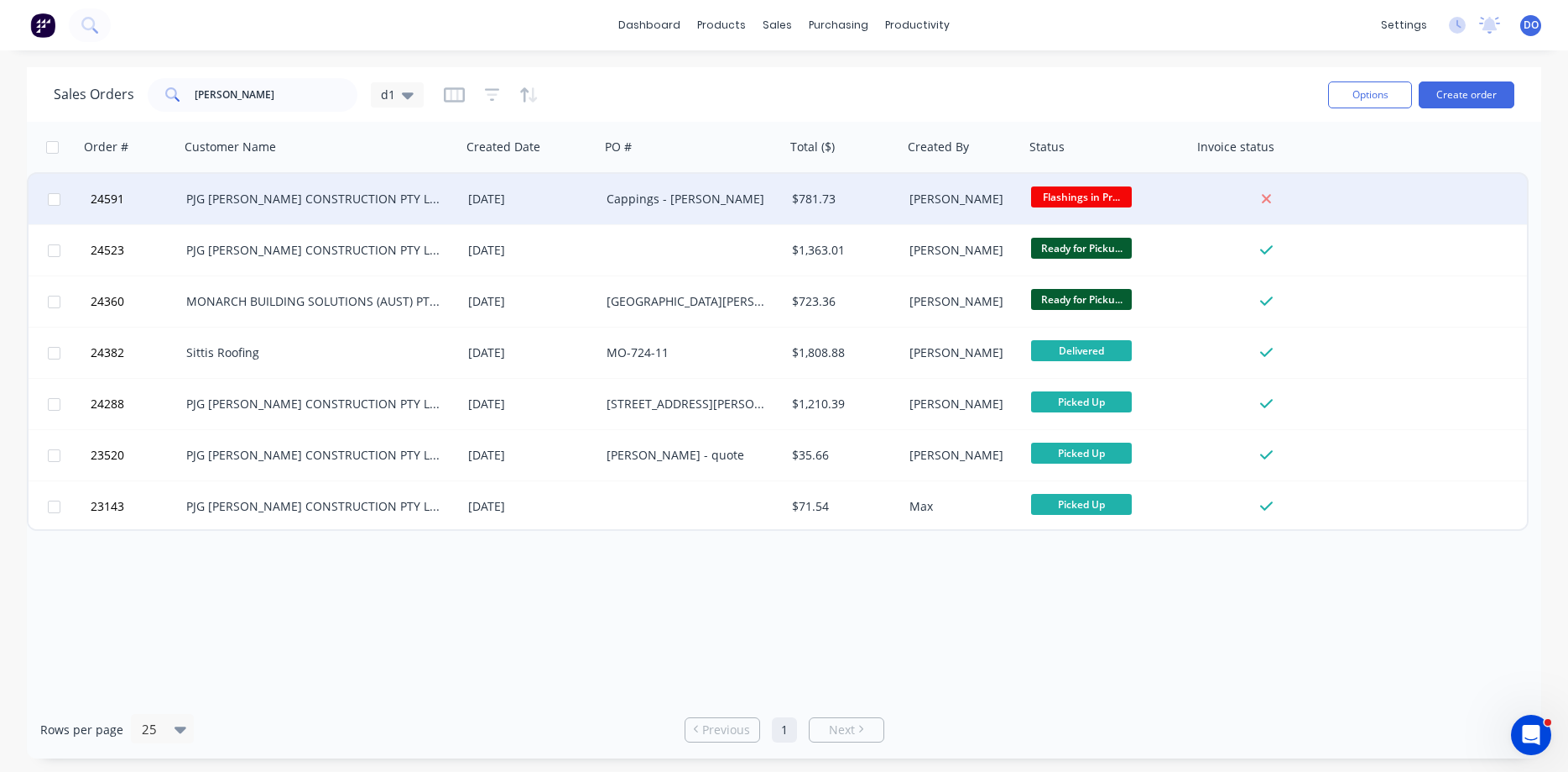
click at [850, 197] on div "$781.73" at bounding box center [841, 199] width 99 height 17
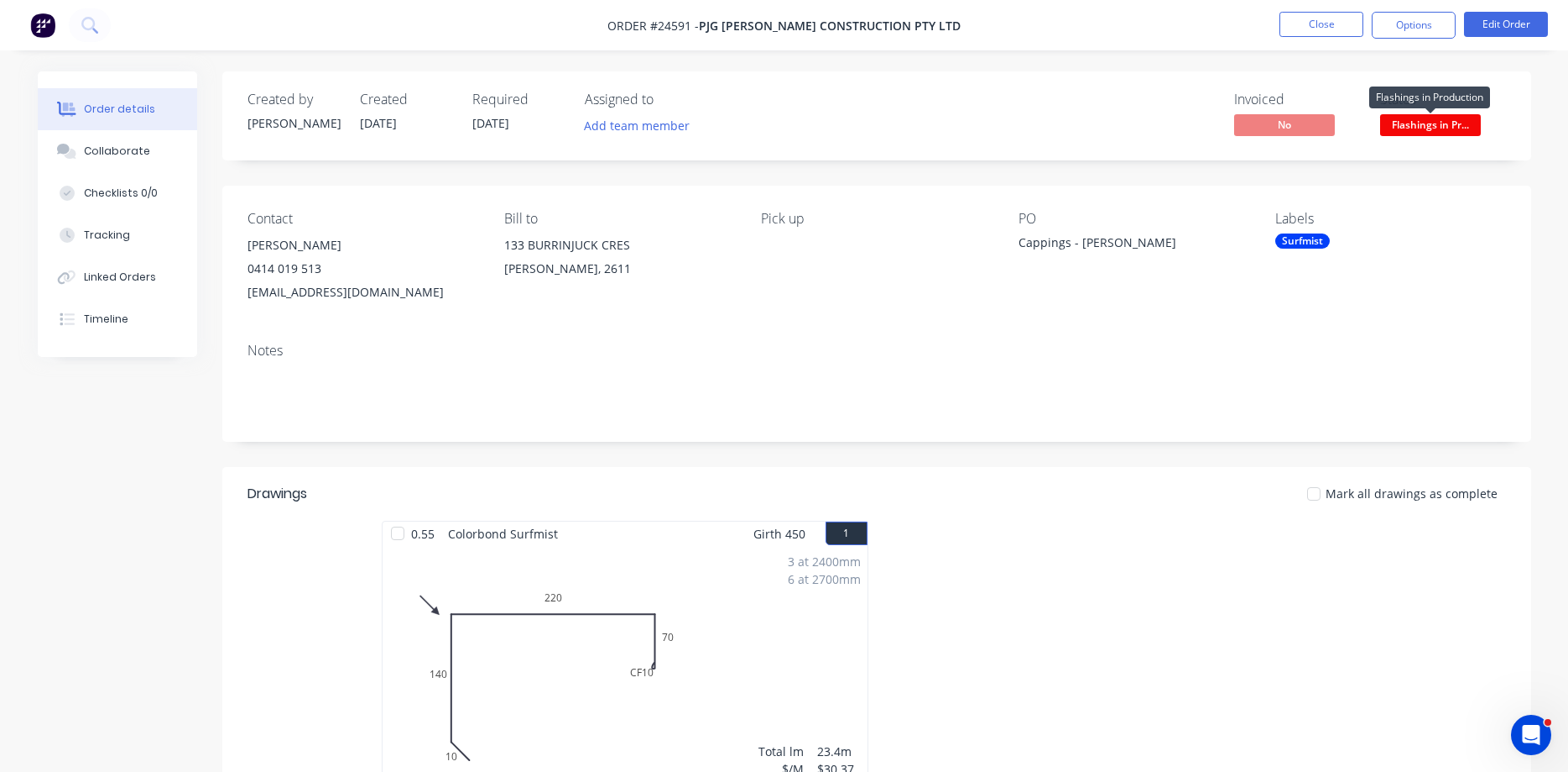
click at [1438, 128] on span "Flashings in Pr..." at bounding box center [1430, 125] width 101 height 21
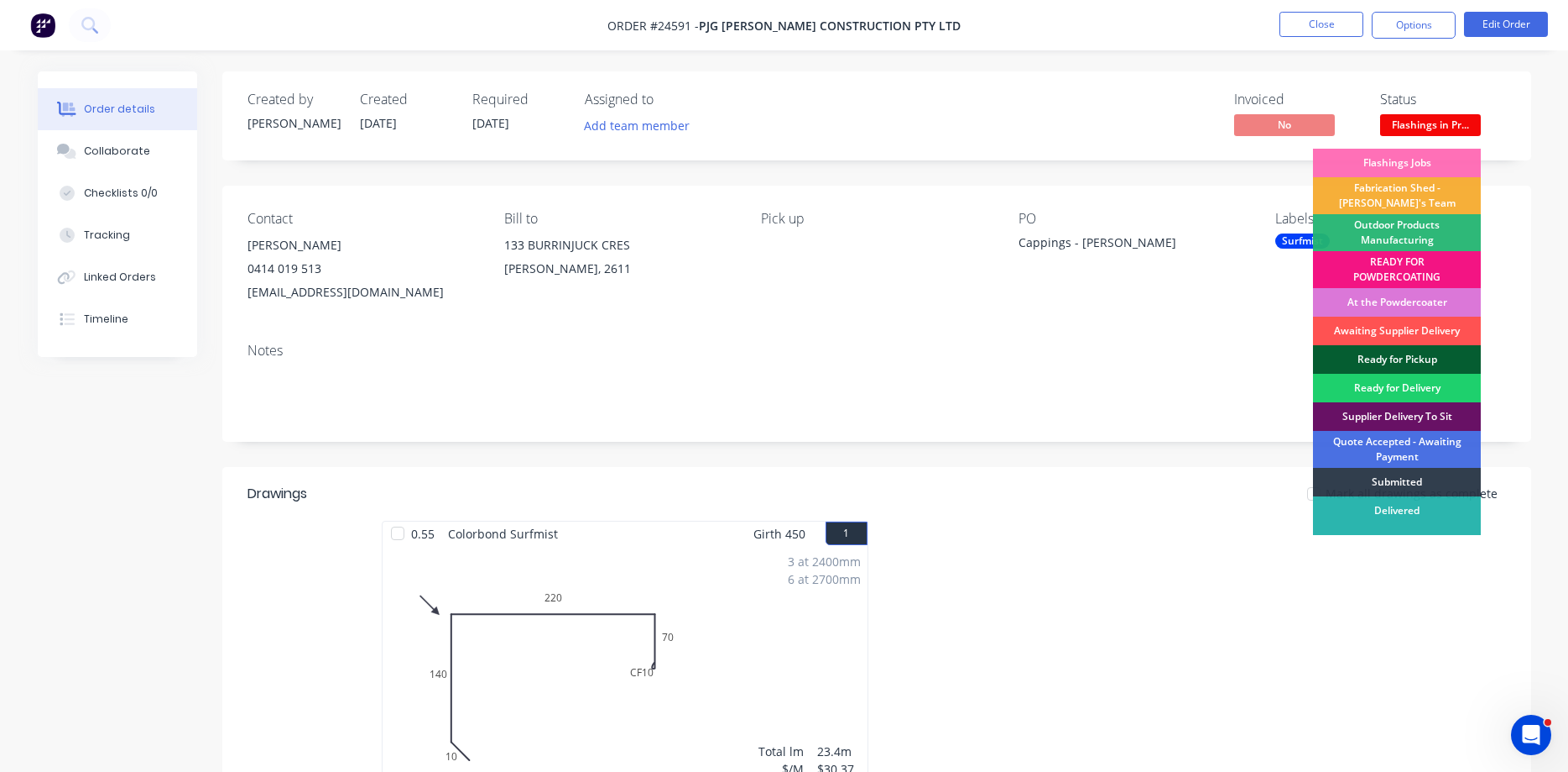
click at [1403, 357] on div "Ready for Pickup" at bounding box center [1397, 359] width 168 height 29
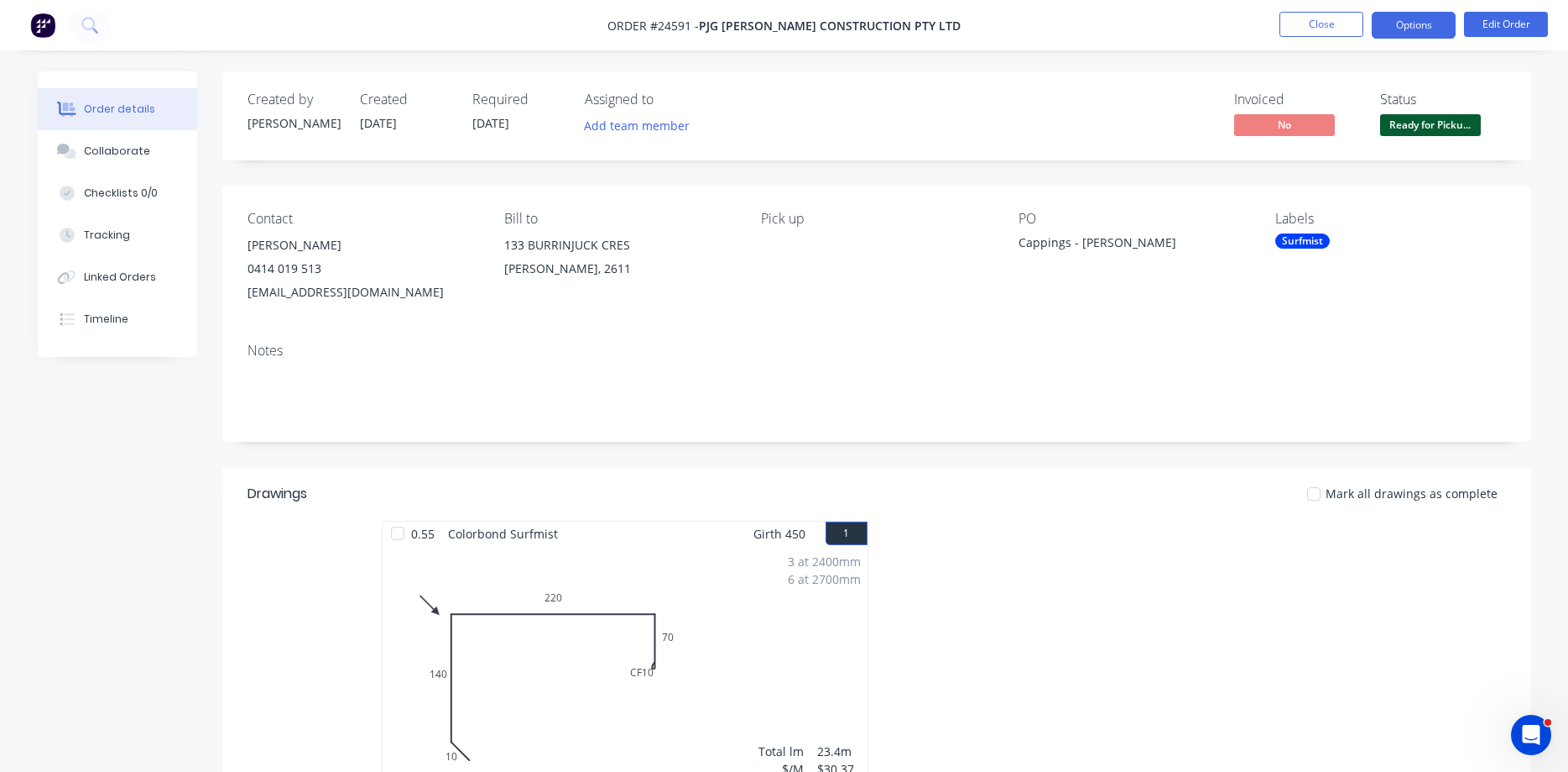
click at [1431, 28] on button "Options" at bounding box center [1414, 25] width 84 height 27
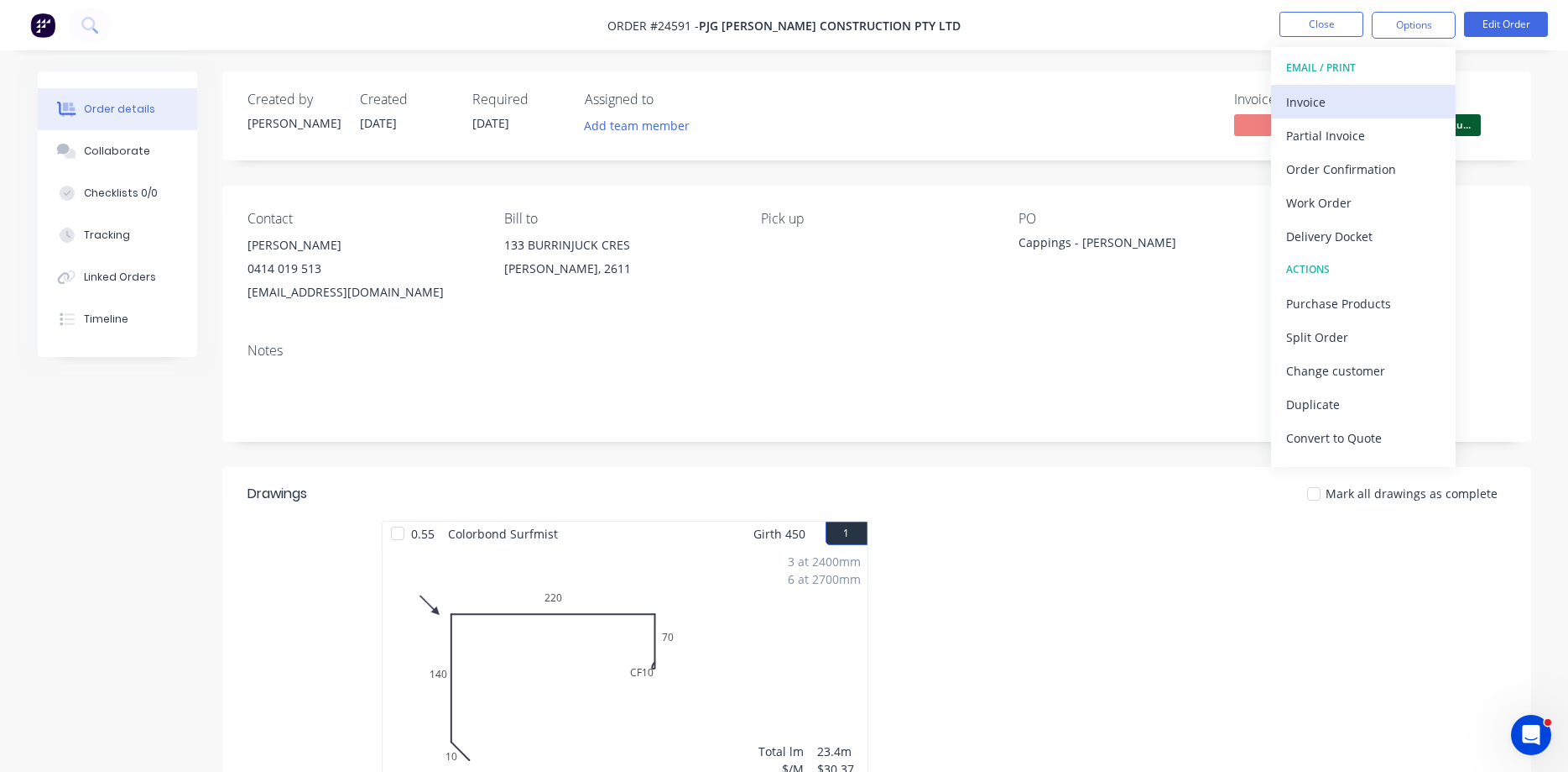
click at [1346, 98] on div "Invoice" at bounding box center [1363, 102] width 154 height 24
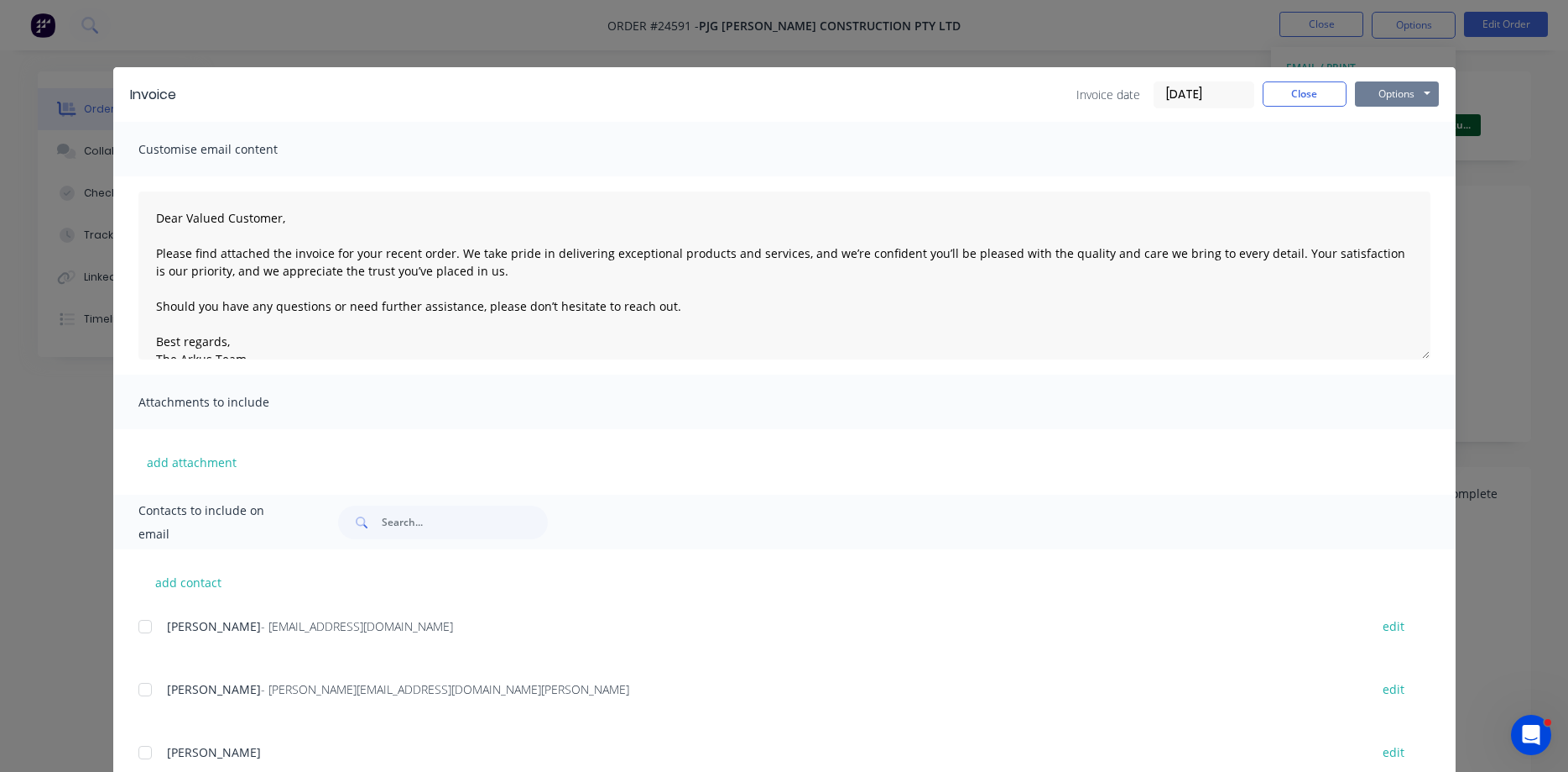
click at [1386, 95] on button "Options" at bounding box center [1396, 93] width 84 height 25
click at [1400, 156] on button "Print" at bounding box center [1408, 151] width 107 height 28
click at [1301, 88] on button "Close" at bounding box center [1304, 93] width 84 height 25
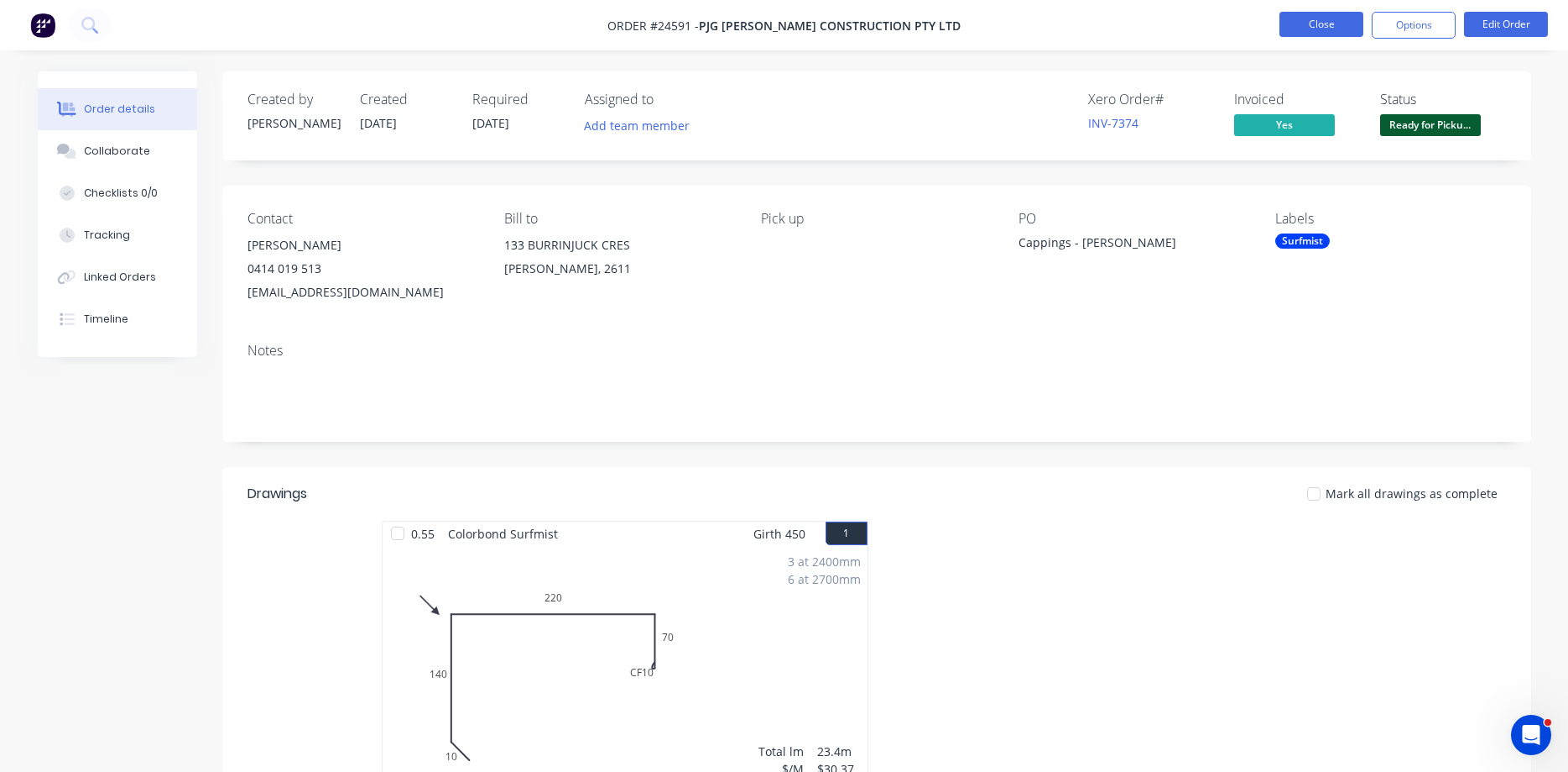
click at [1327, 22] on button "Close" at bounding box center [1322, 24] width 84 height 25
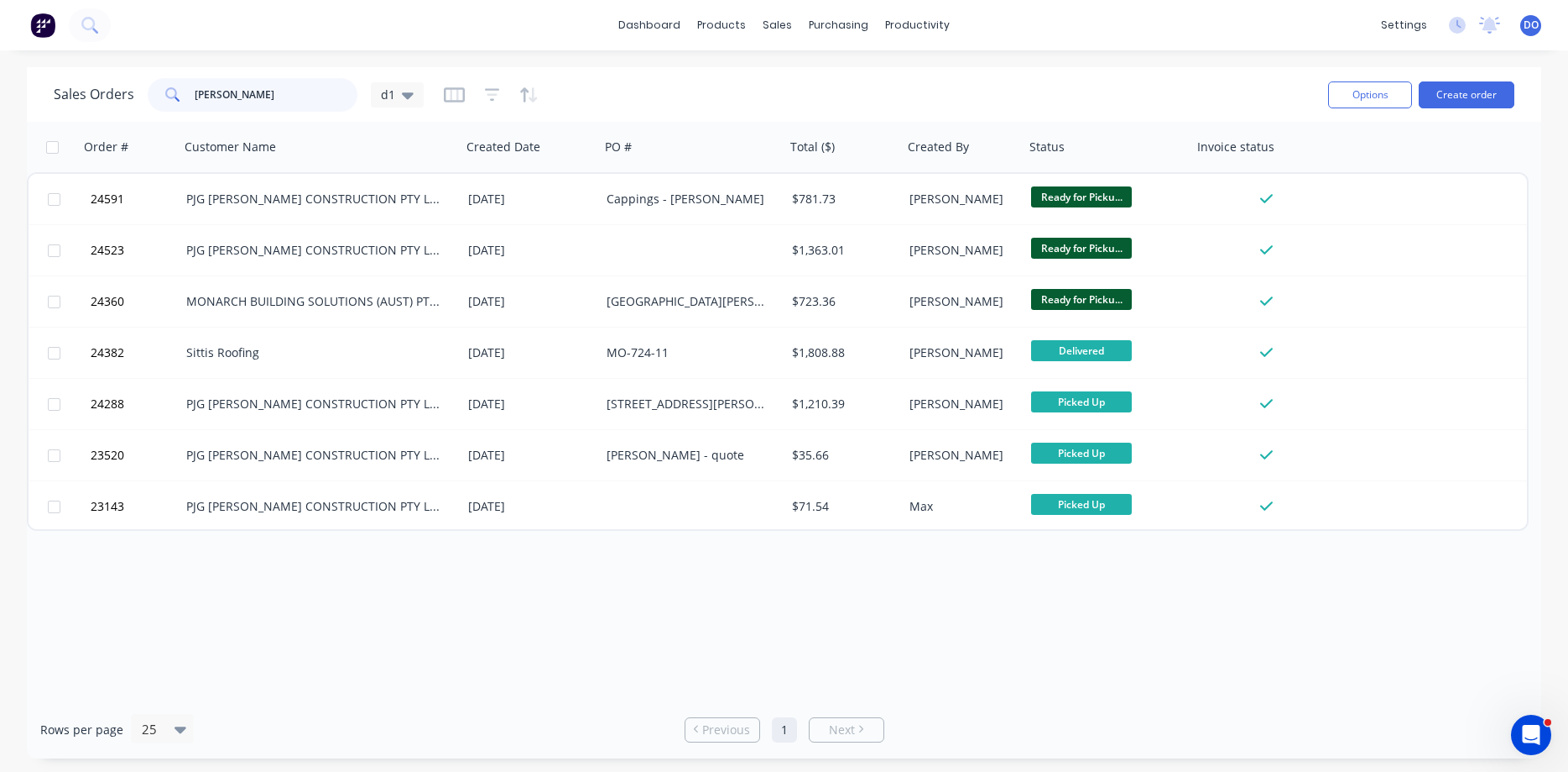
drag, startPoint x: 225, startPoint y: 89, endPoint x: 168, endPoint y: 82, distance: 57.4
click at [195, 82] on input "[PERSON_NAME]" at bounding box center [276, 95] width 163 height 33
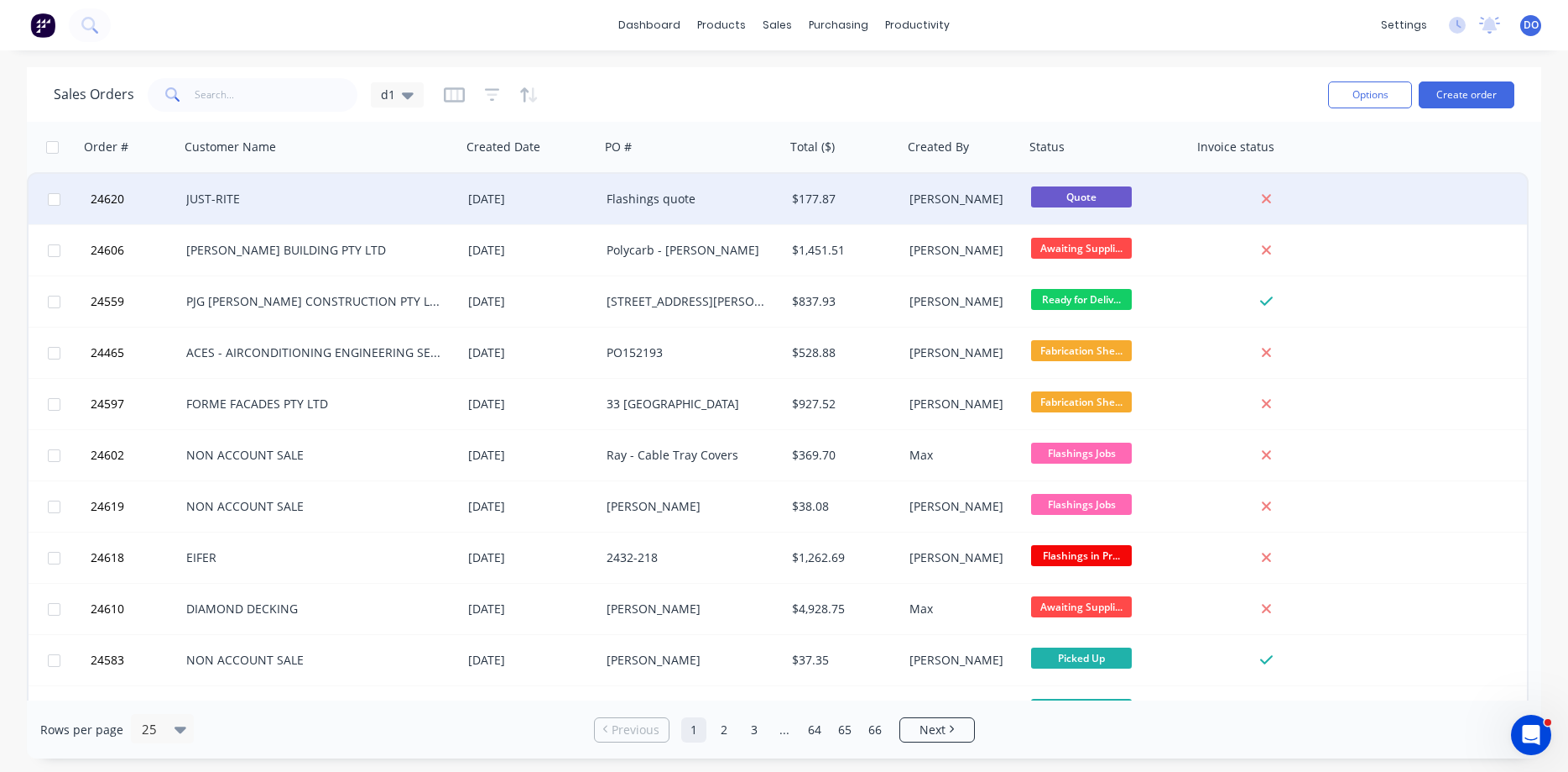
click at [575, 195] on div "[DATE]" at bounding box center [530, 199] width 125 height 17
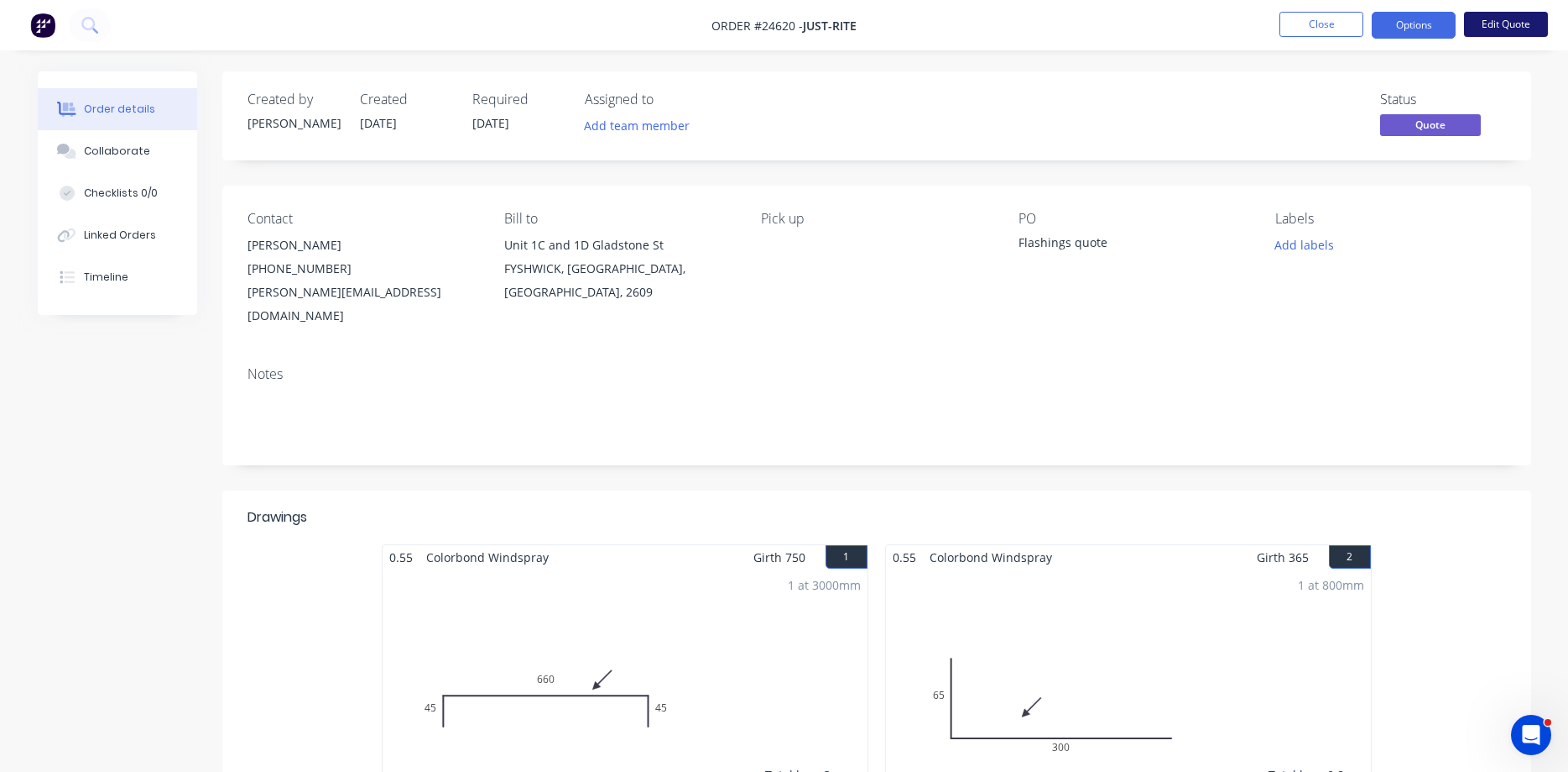
click at [1502, 25] on button "Edit Quote" at bounding box center [1506, 24] width 84 height 25
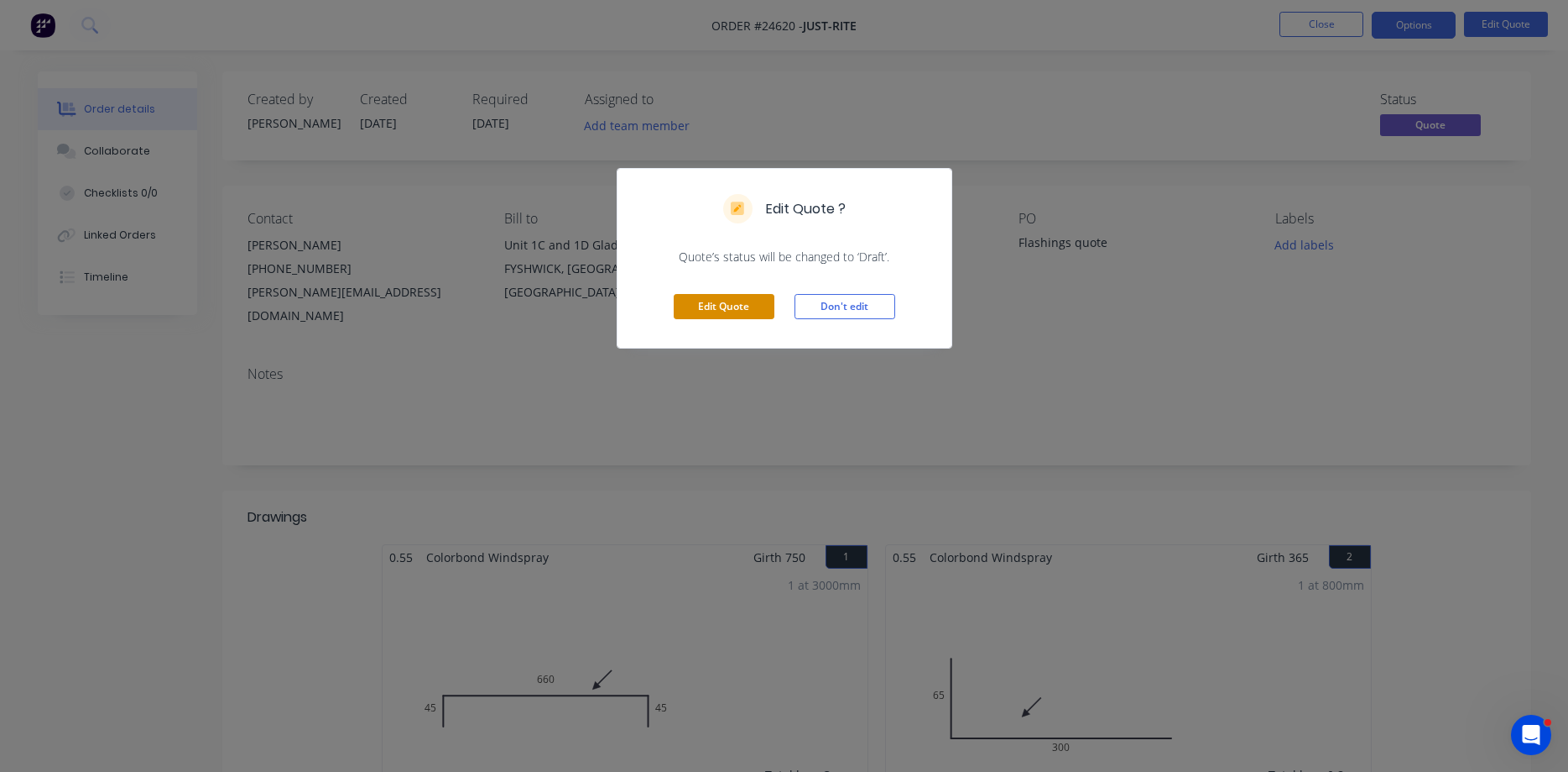
click at [738, 302] on button "Edit Quote" at bounding box center [724, 306] width 101 height 25
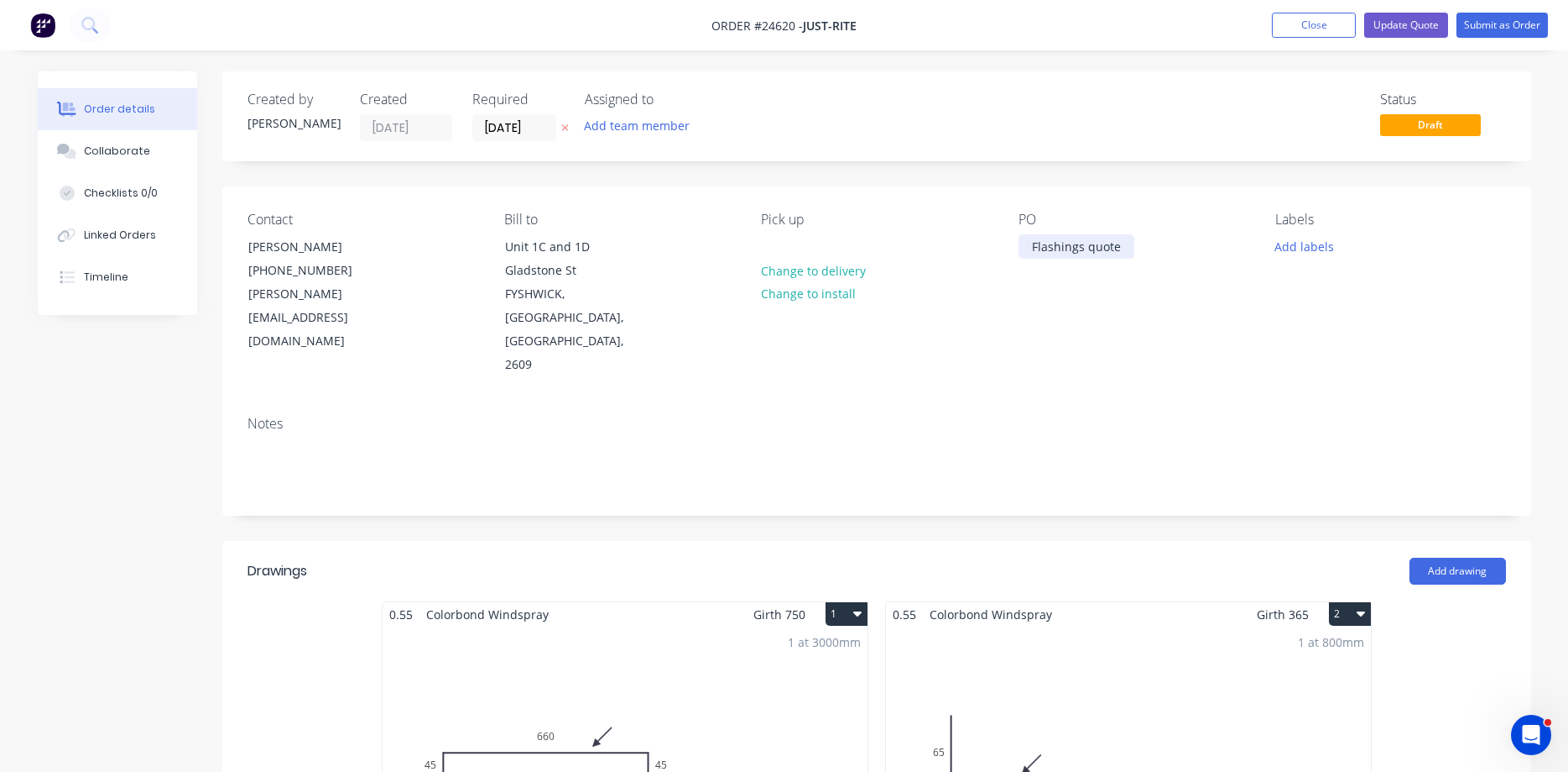
click at [1072, 252] on div "Flashings quote" at bounding box center [1076, 247] width 115 height 24
drag, startPoint x: 1123, startPoint y: 248, endPoint x: 992, endPoint y: 253, distance: 131.1
click at [1019, 253] on div "Flashings quote" at bounding box center [1076, 247] width 115 height 24
click at [1499, 30] on button "Submit as Order" at bounding box center [1502, 25] width 91 height 25
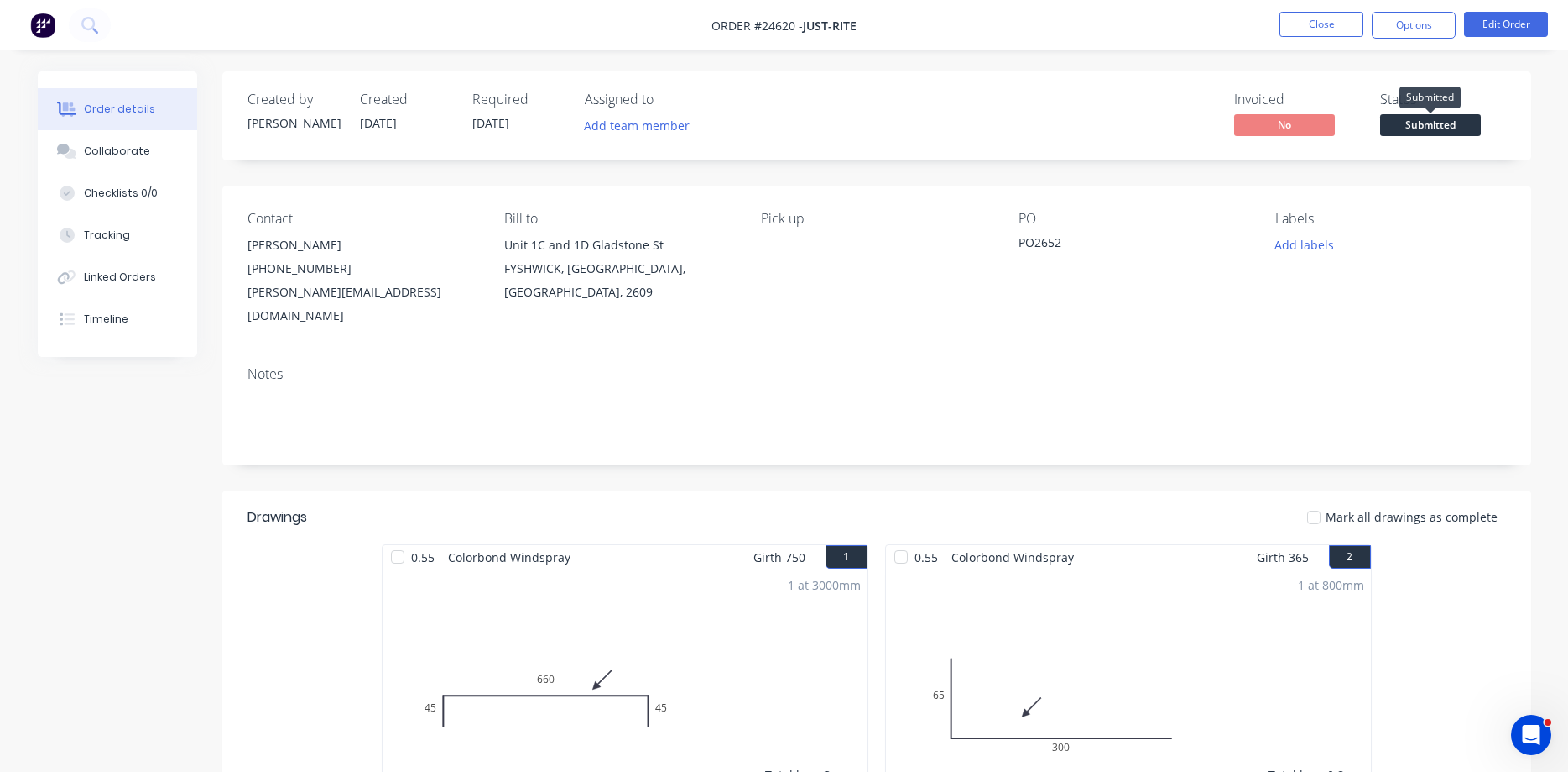
click at [1433, 123] on span "Submitted" at bounding box center [1430, 125] width 101 height 21
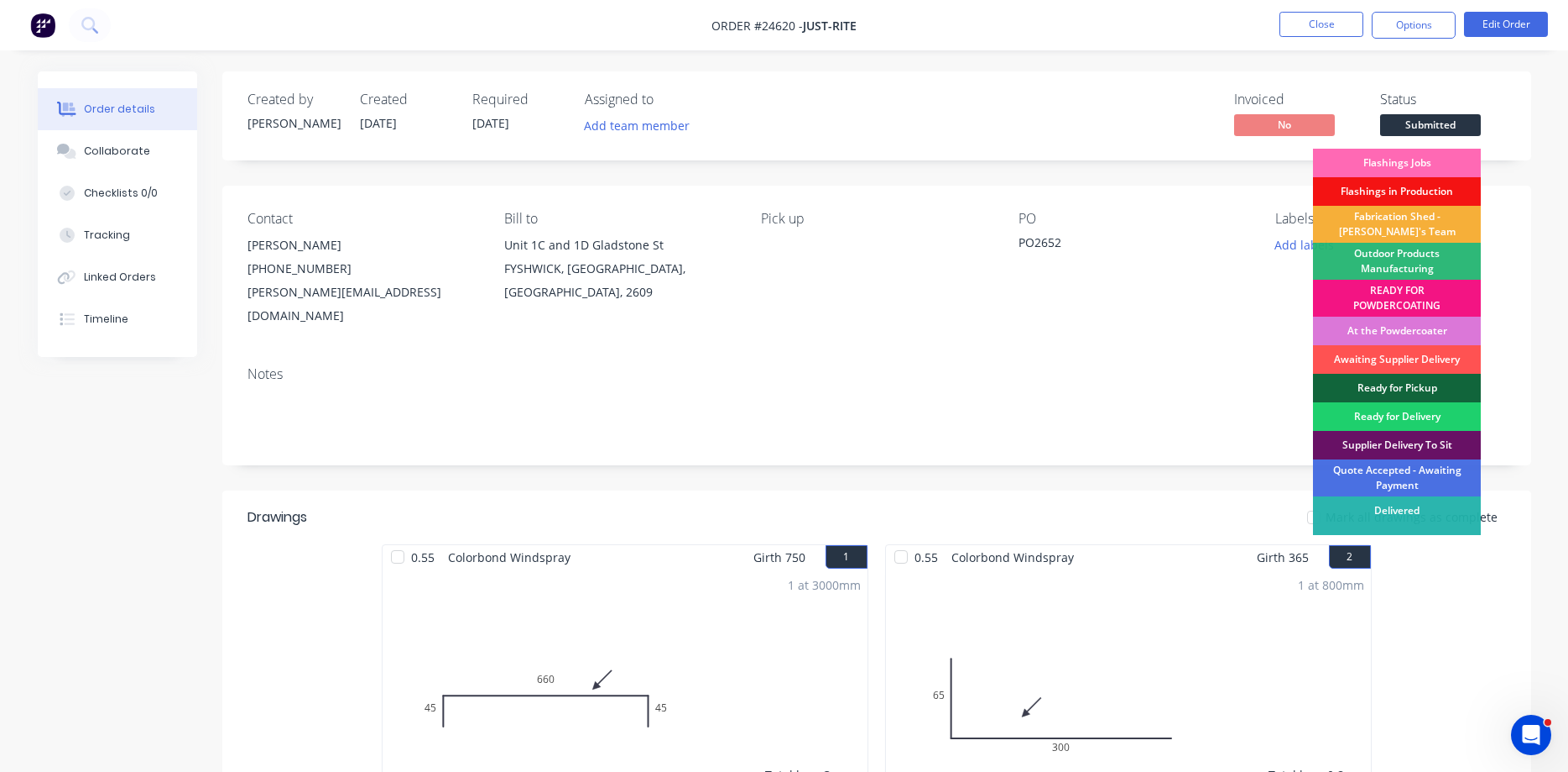
click at [1418, 157] on div "Flashings Jobs" at bounding box center [1397, 163] width 168 height 29
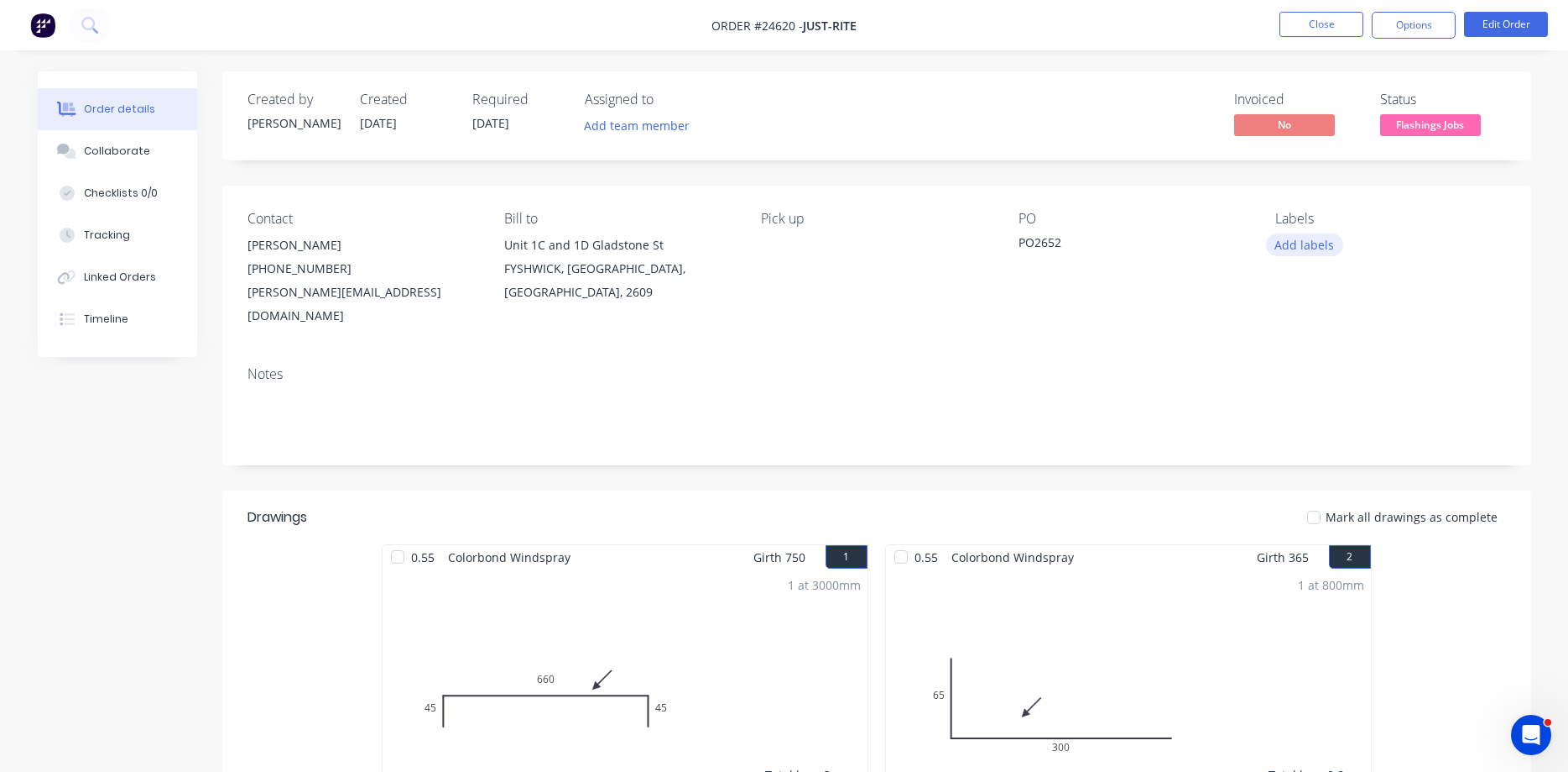
click at [1304, 245] on button "Add labels" at bounding box center [1305, 245] width 78 height 23
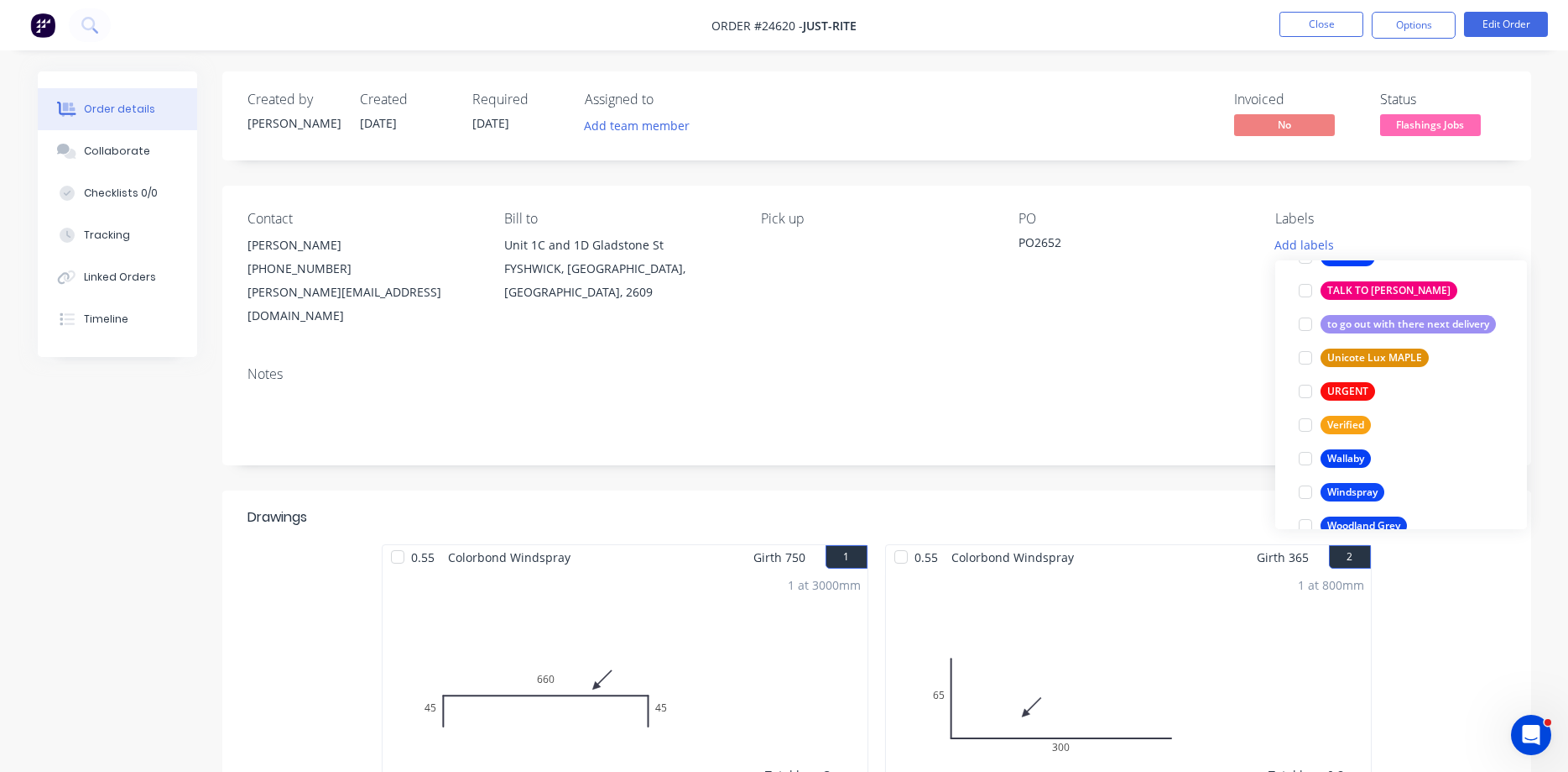
scroll to position [3325, 0]
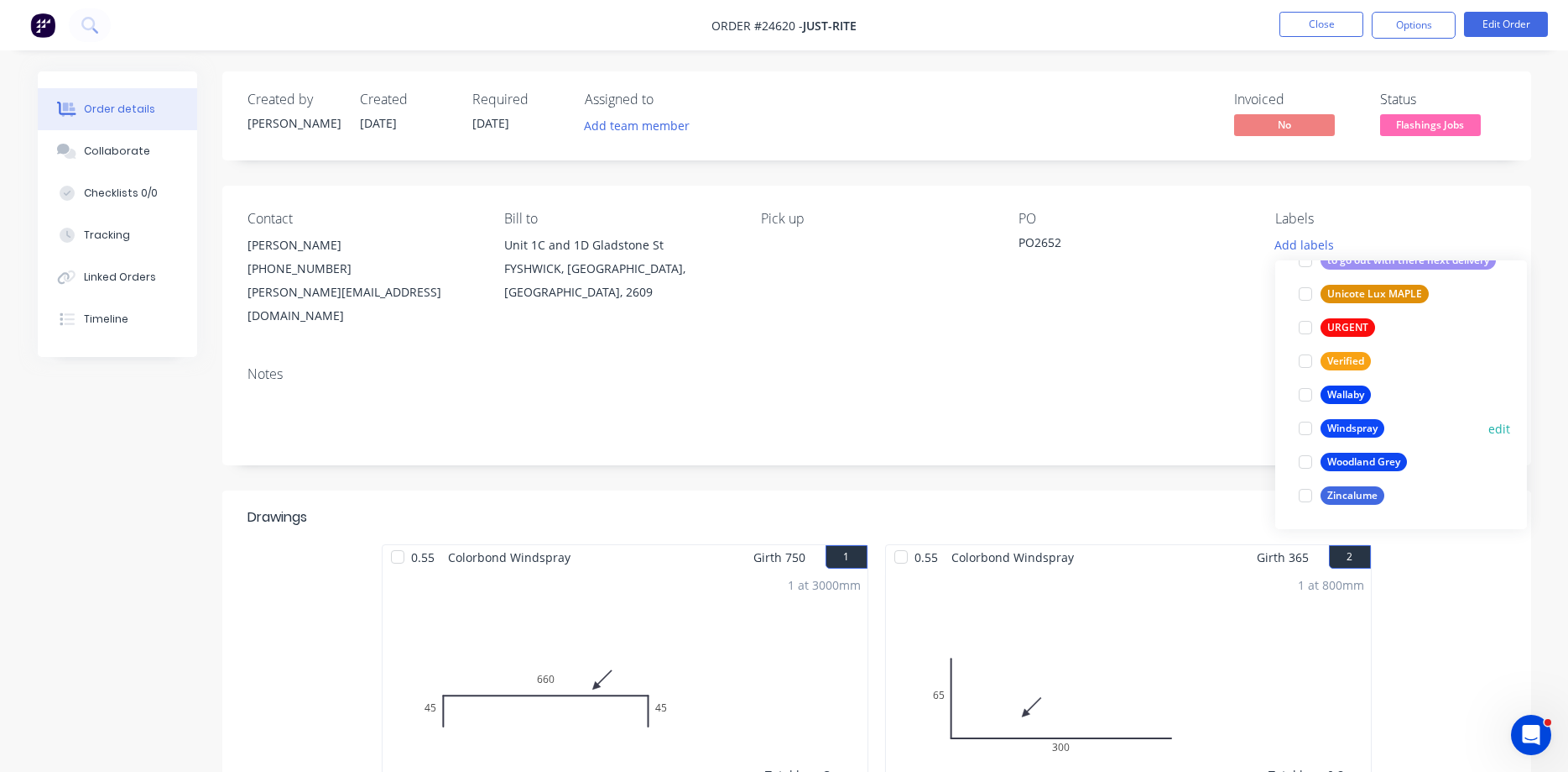
click at [1308, 428] on div at bounding box center [1306, 428] width 33 height 33
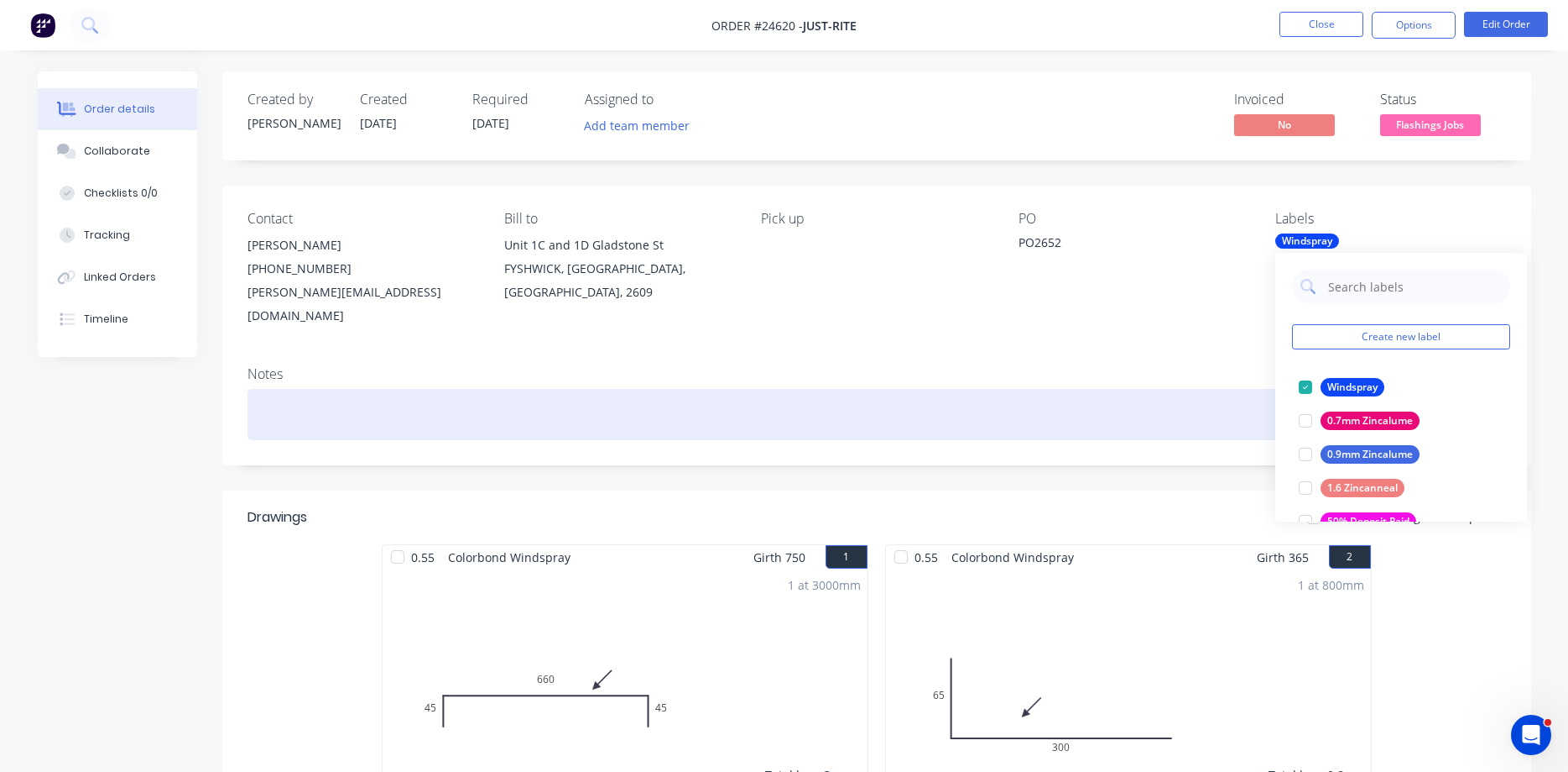
click at [1190, 394] on div at bounding box center [877, 414] width 1259 height 51
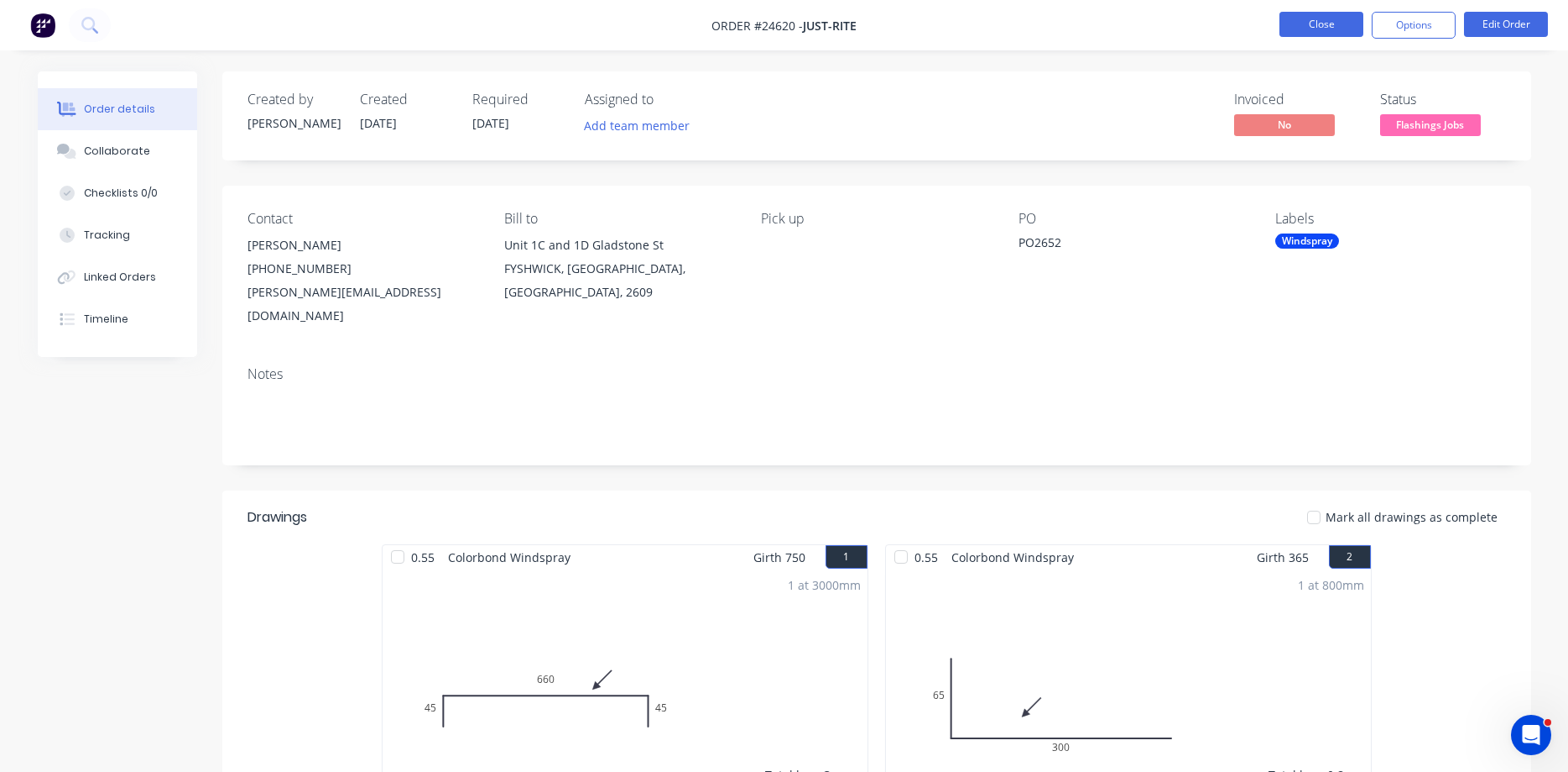
click at [1319, 25] on button "Close" at bounding box center [1322, 24] width 84 height 25
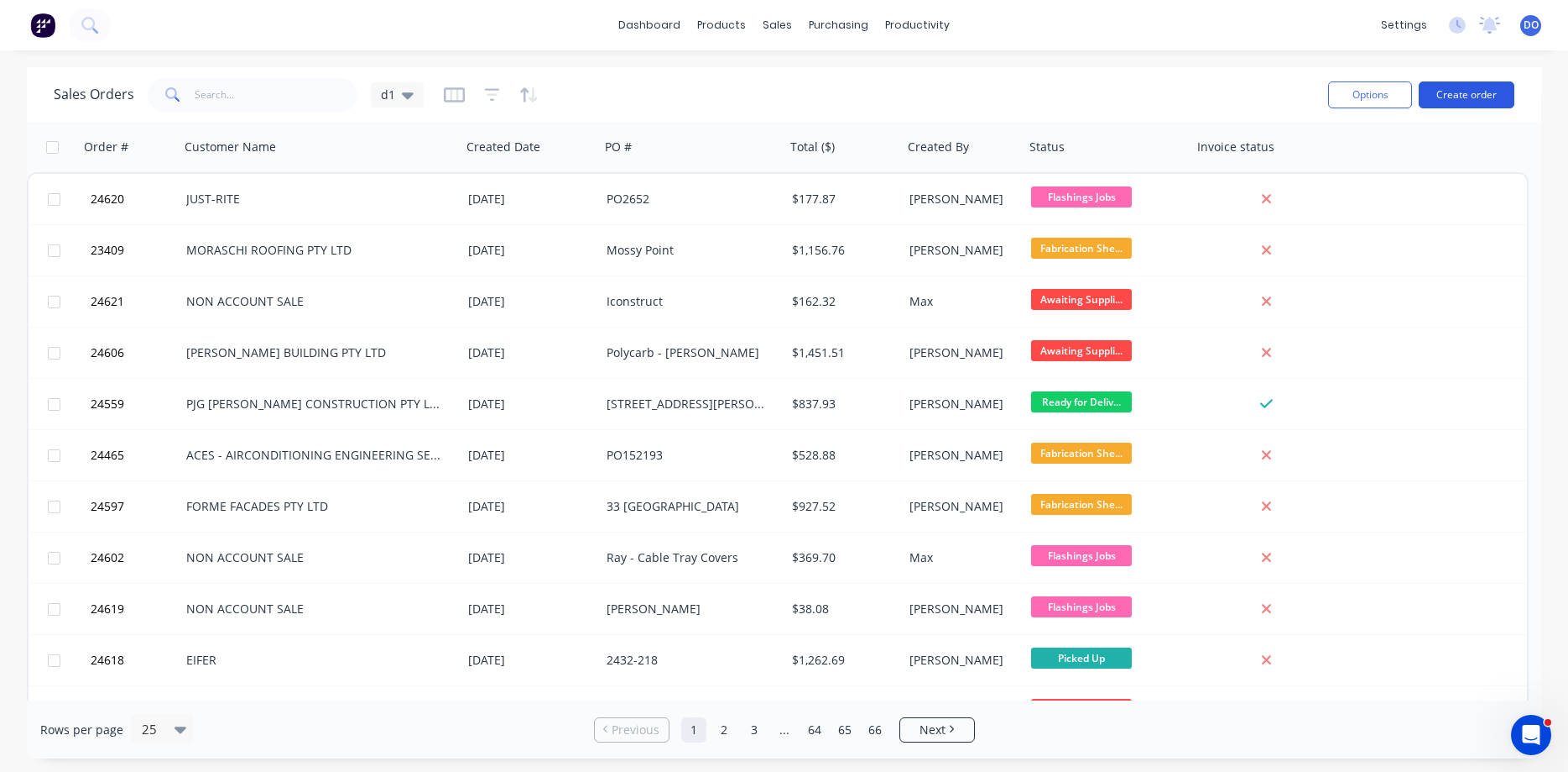
click at [1450, 90] on button "Create order" at bounding box center [1467, 94] width 96 height 27
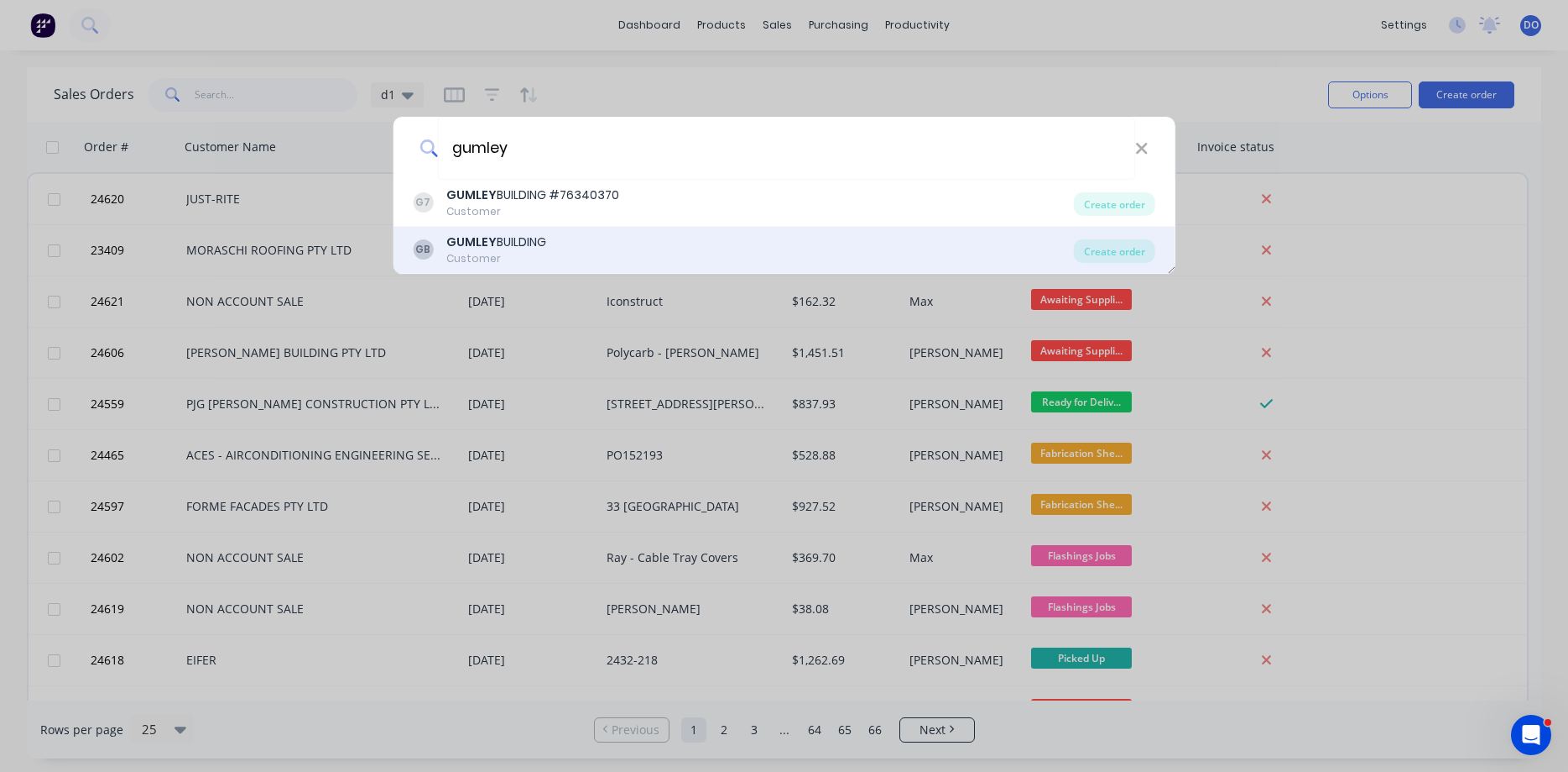
type input "gumley"
click at [545, 247] on div "[GEOGRAPHIC_DATA]" at bounding box center [497, 242] width 100 height 18
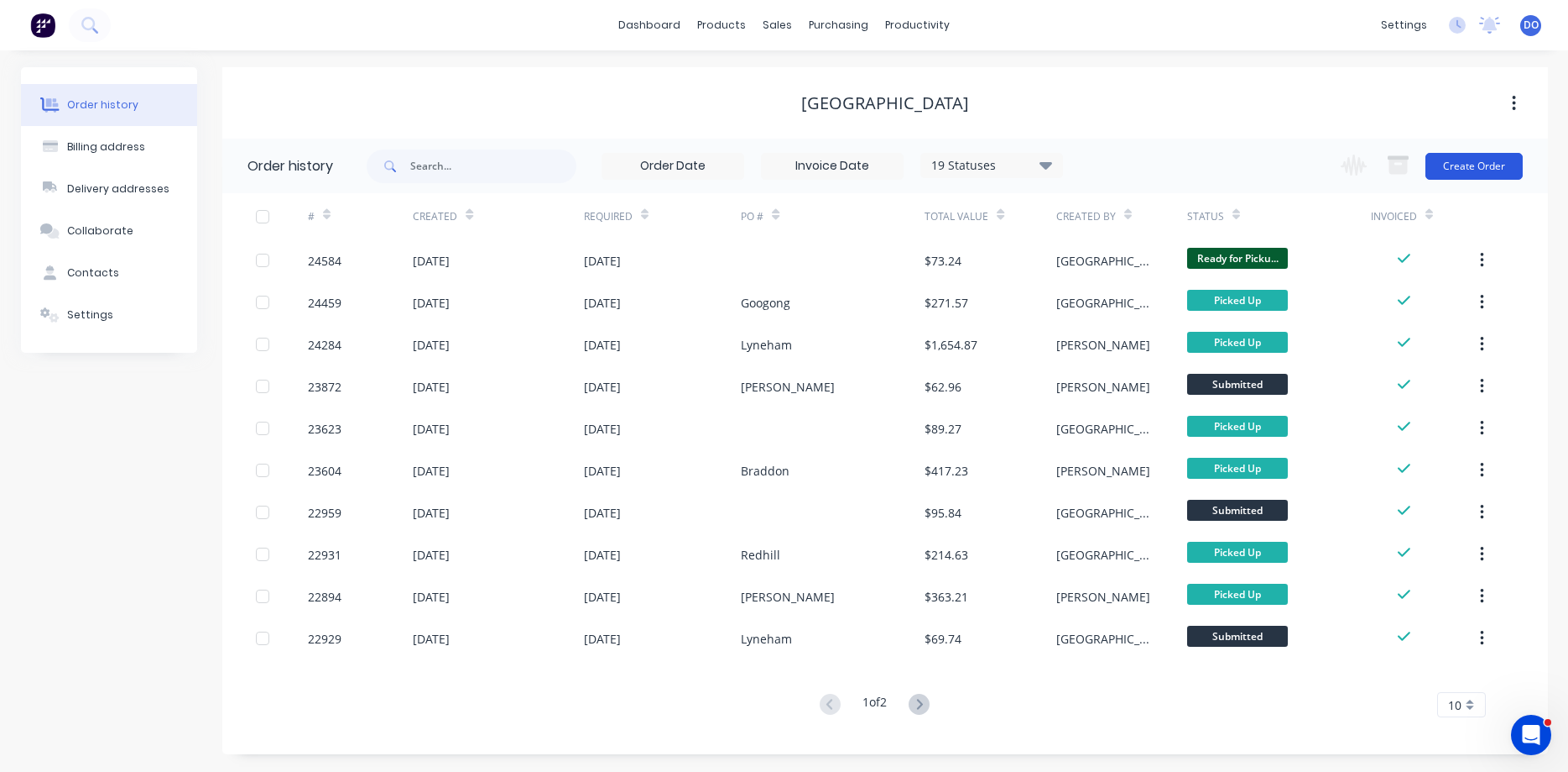
click at [1498, 171] on button "Create Order" at bounding box center [1474, 165] width 97 height 27
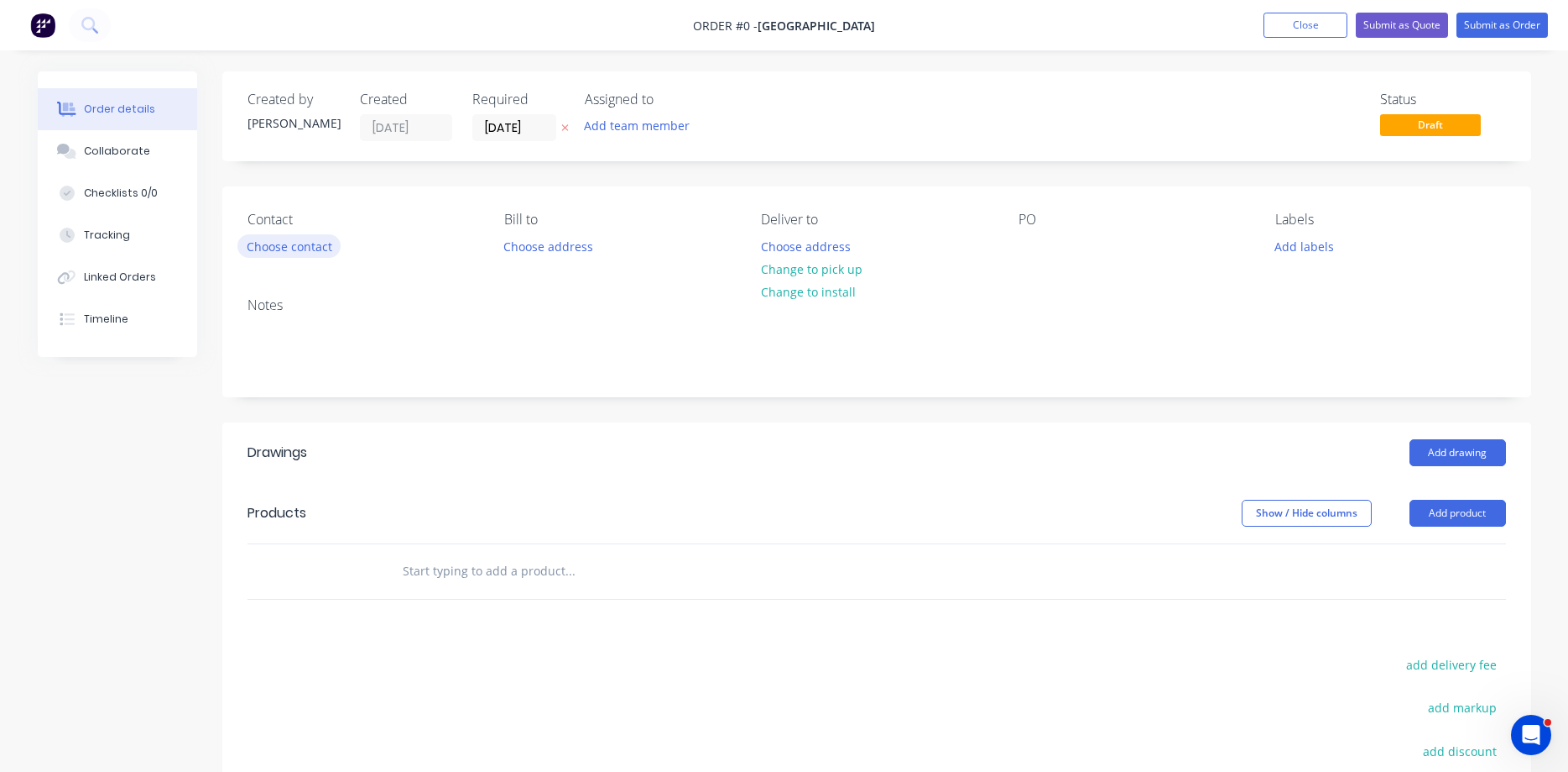
click at [306, 249] on button "Choose contact" at bounding box center [289, 246] width 103 height 23
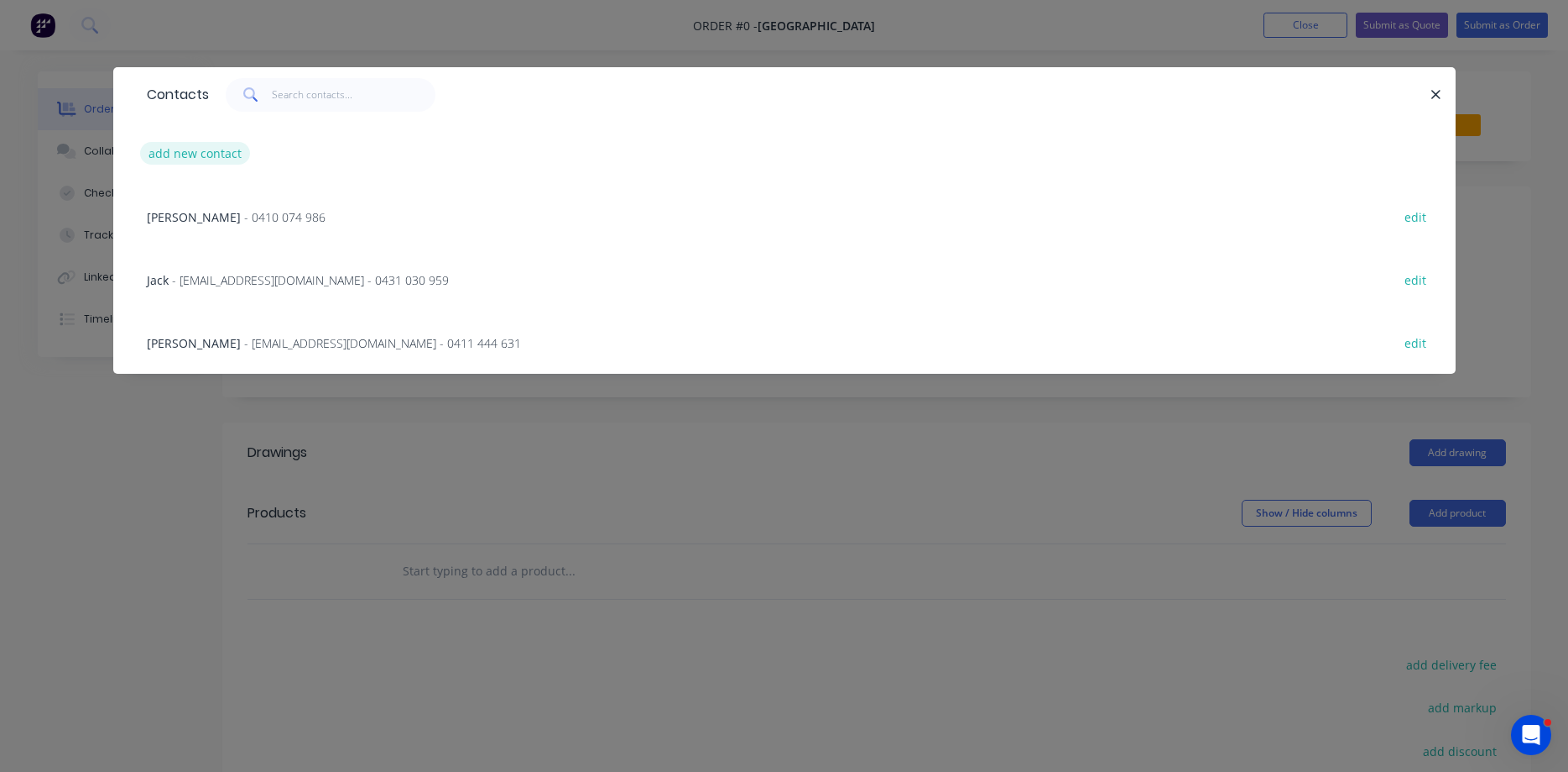
click at [213, 157] on button "add new contact" at bounding box center [196, 153] width 111 height 23
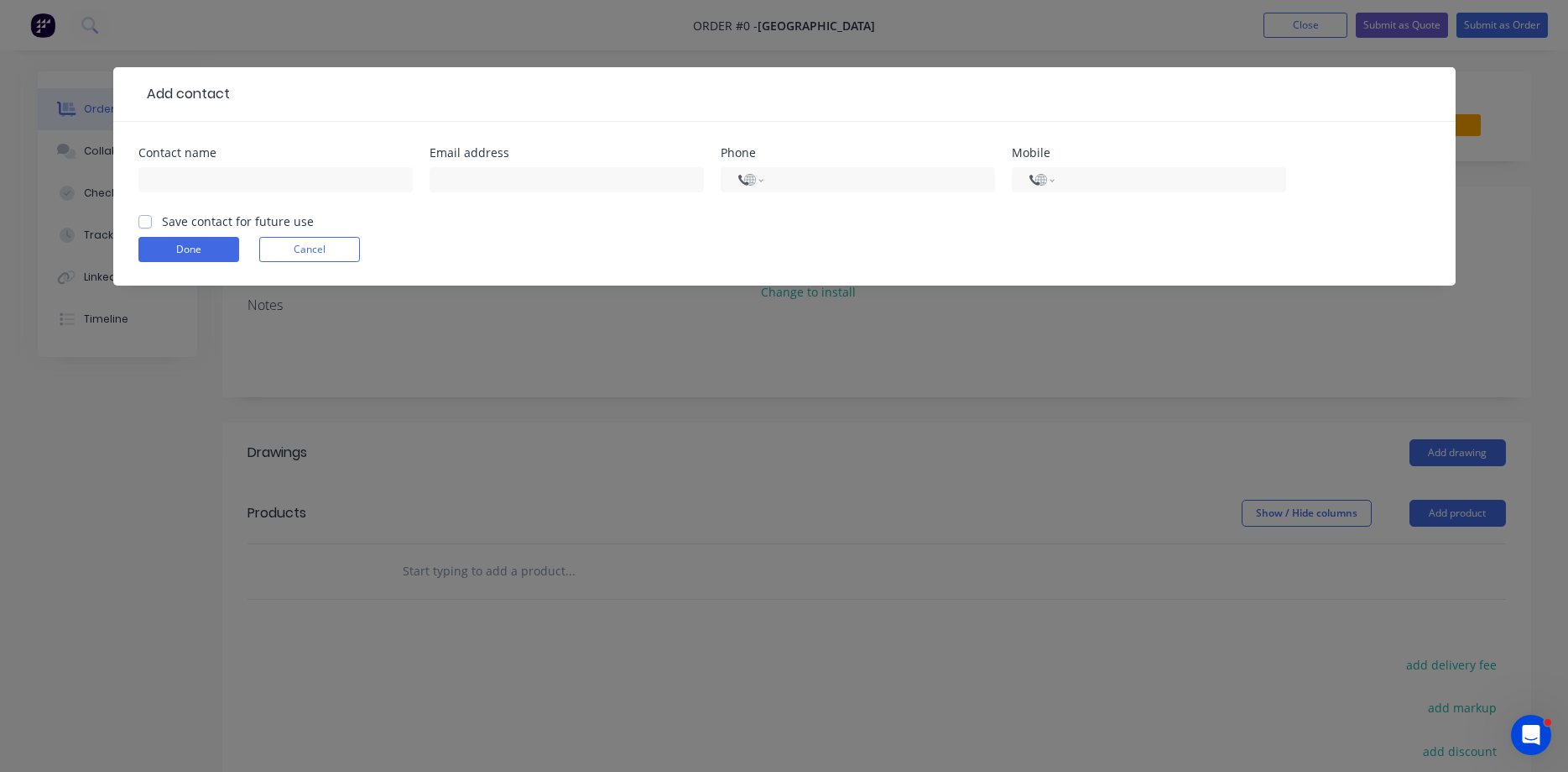
select select "AU"
click at [250, 187] on input "text" at bounding box center [275, 179] width 274 height 25
type input "[PERSON_NAME]"
click at [1085, 180] on input "tel" at bounding box center [1167, 180] width 201 height 19
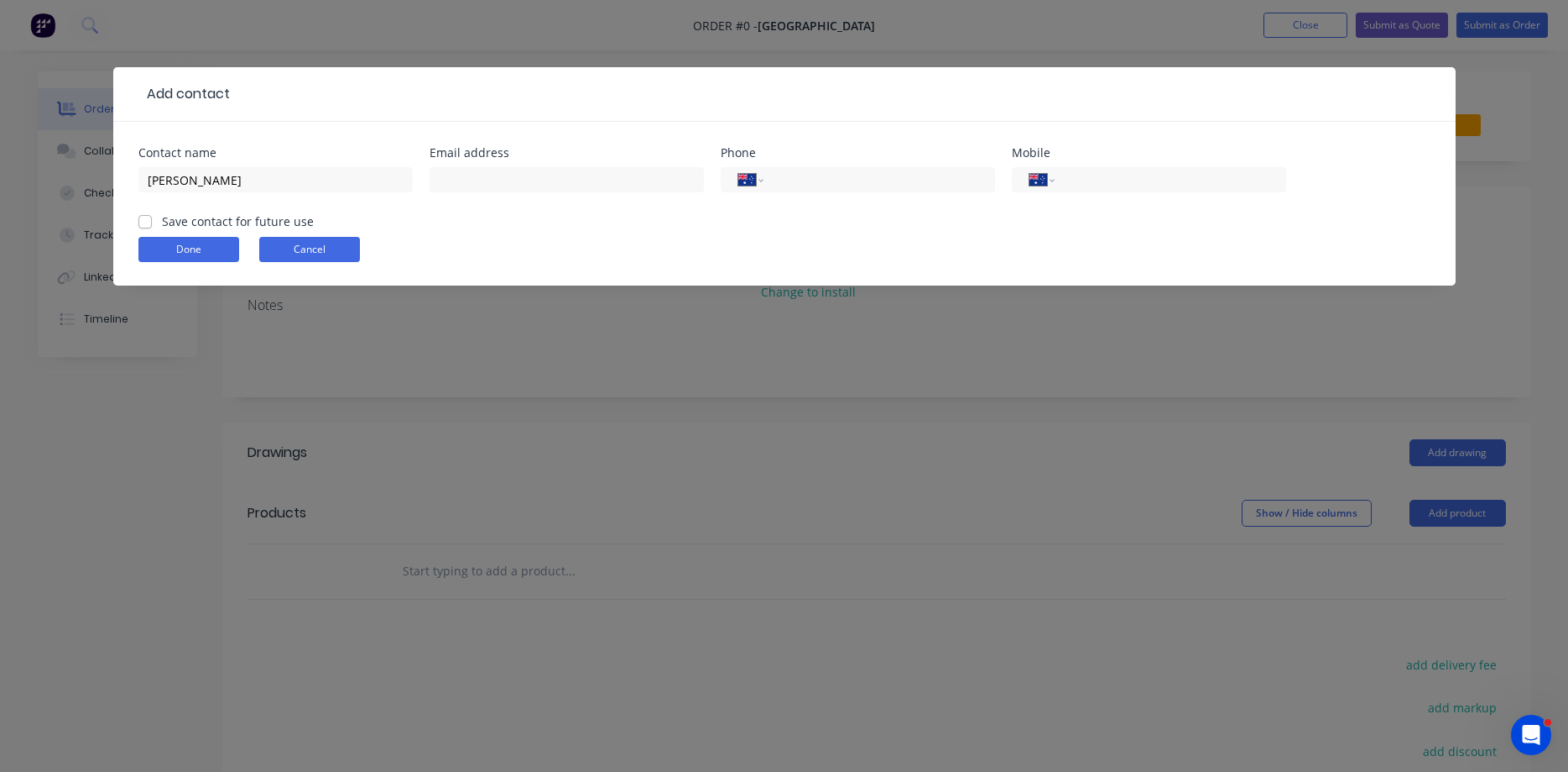
click at [323, 254] on button "Cancel" at bounding box center [309, 248] width 101 height 25
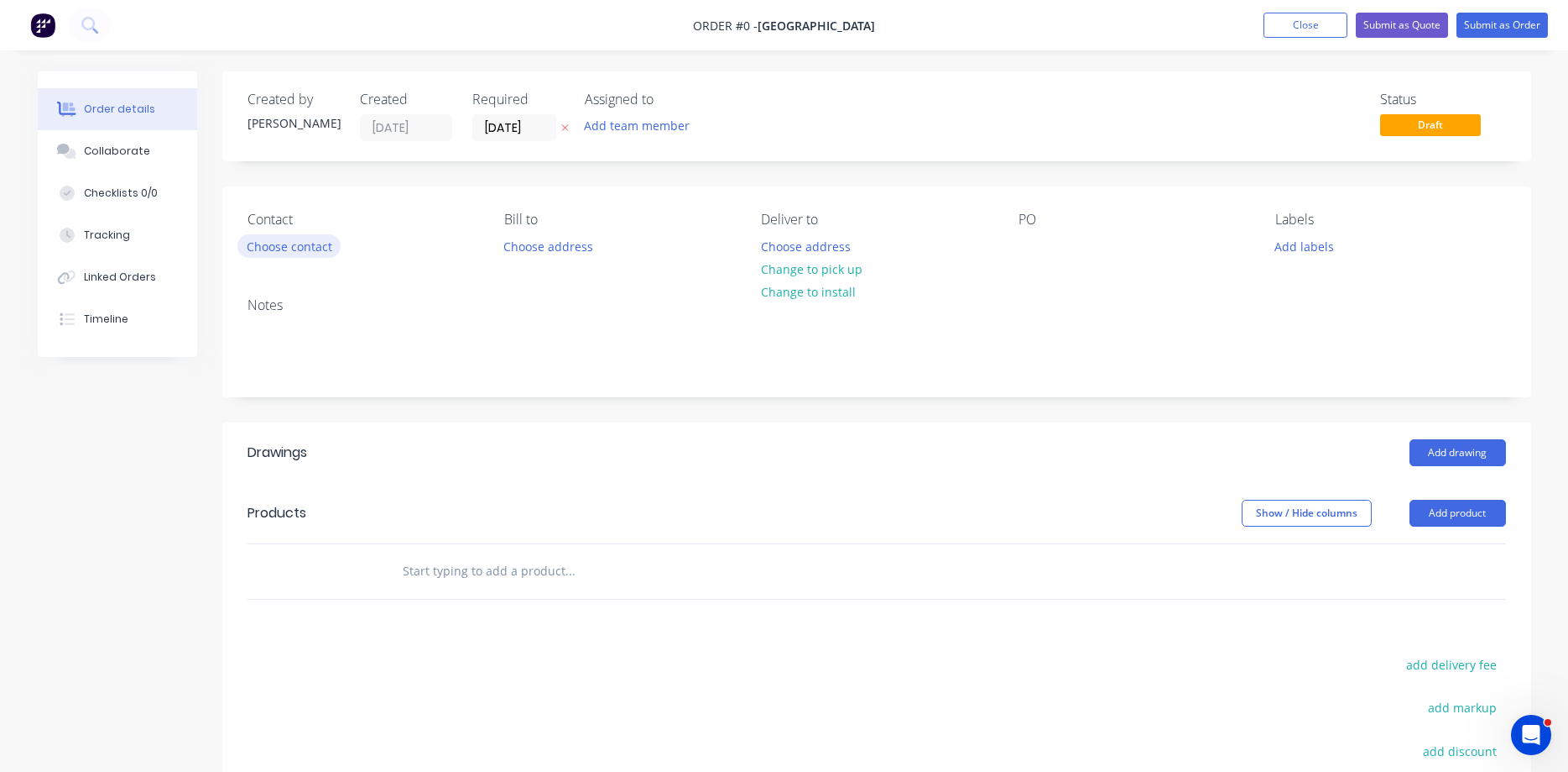
click at [315, 248] on button "Choose contact" at bounding box center [289, 246] width 103 height 23
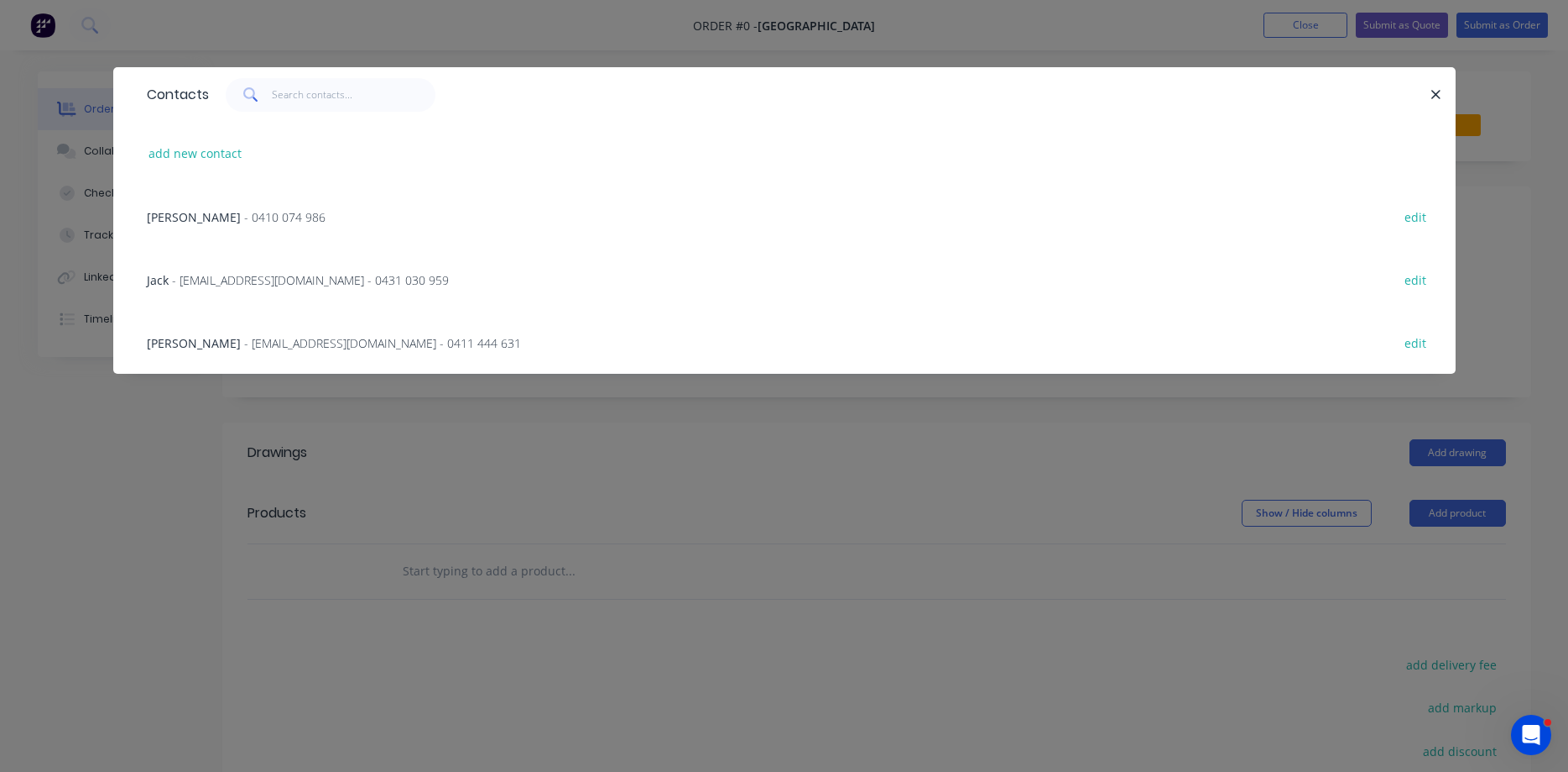
click at [245, 339] on span "- [EMAIL_ADDRESS][DOMAIN_NAME] - 0411 444 631" at bounding box center [383, 343] width 277 height 16
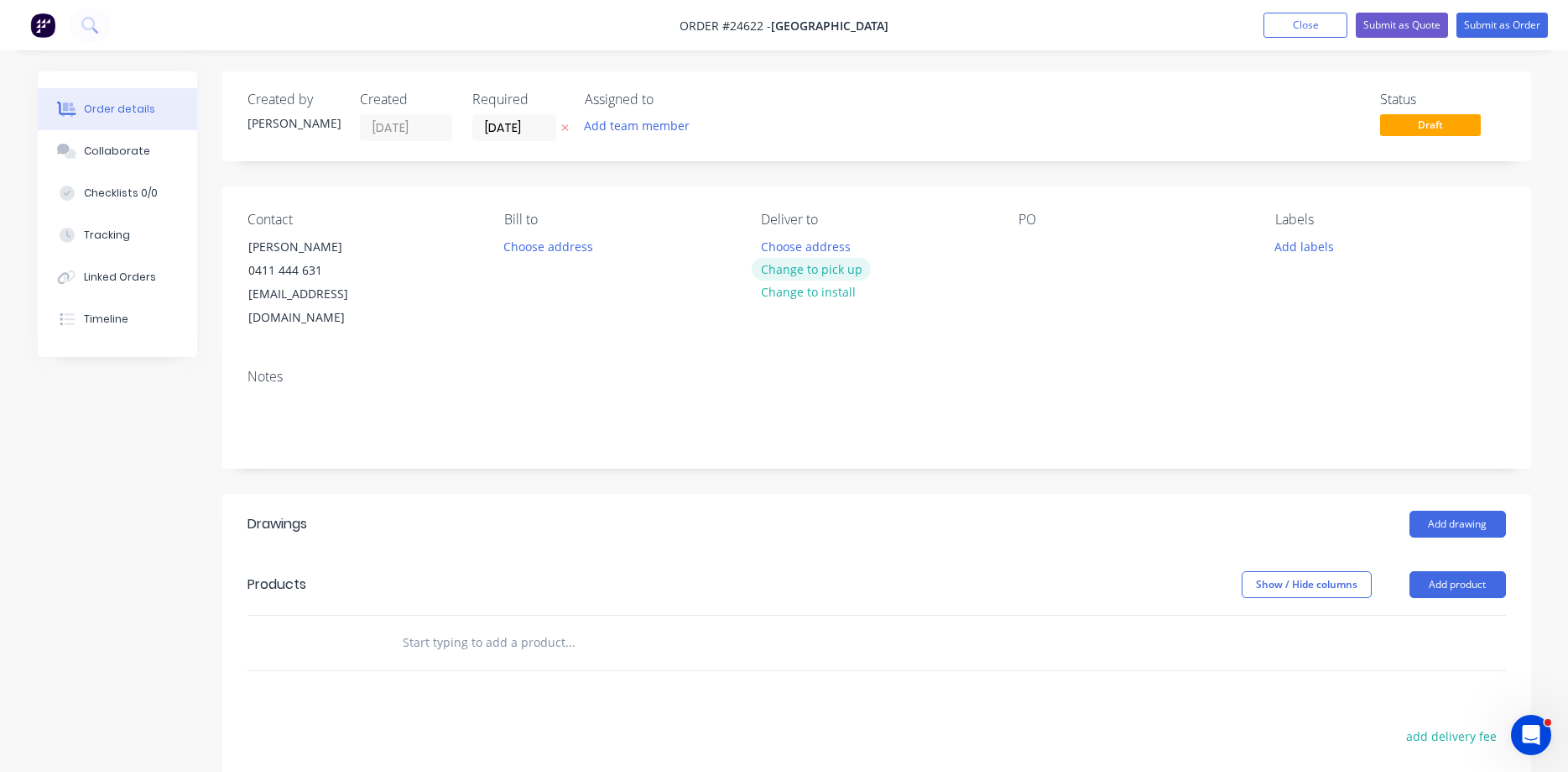
click at [835, 273] on button "Change to pick up" at bounding box center [811, 269] width 119 height 23
click at [1025, 248] on div at bounding box center [1032, 247] width 27 height 24
click at [1036, 246] on div at bounding box center [1032, 247] width 27 height 24
click at [1450, 511] on button "Add drawing" at bounding box center [1458, 524] width 97 height 27
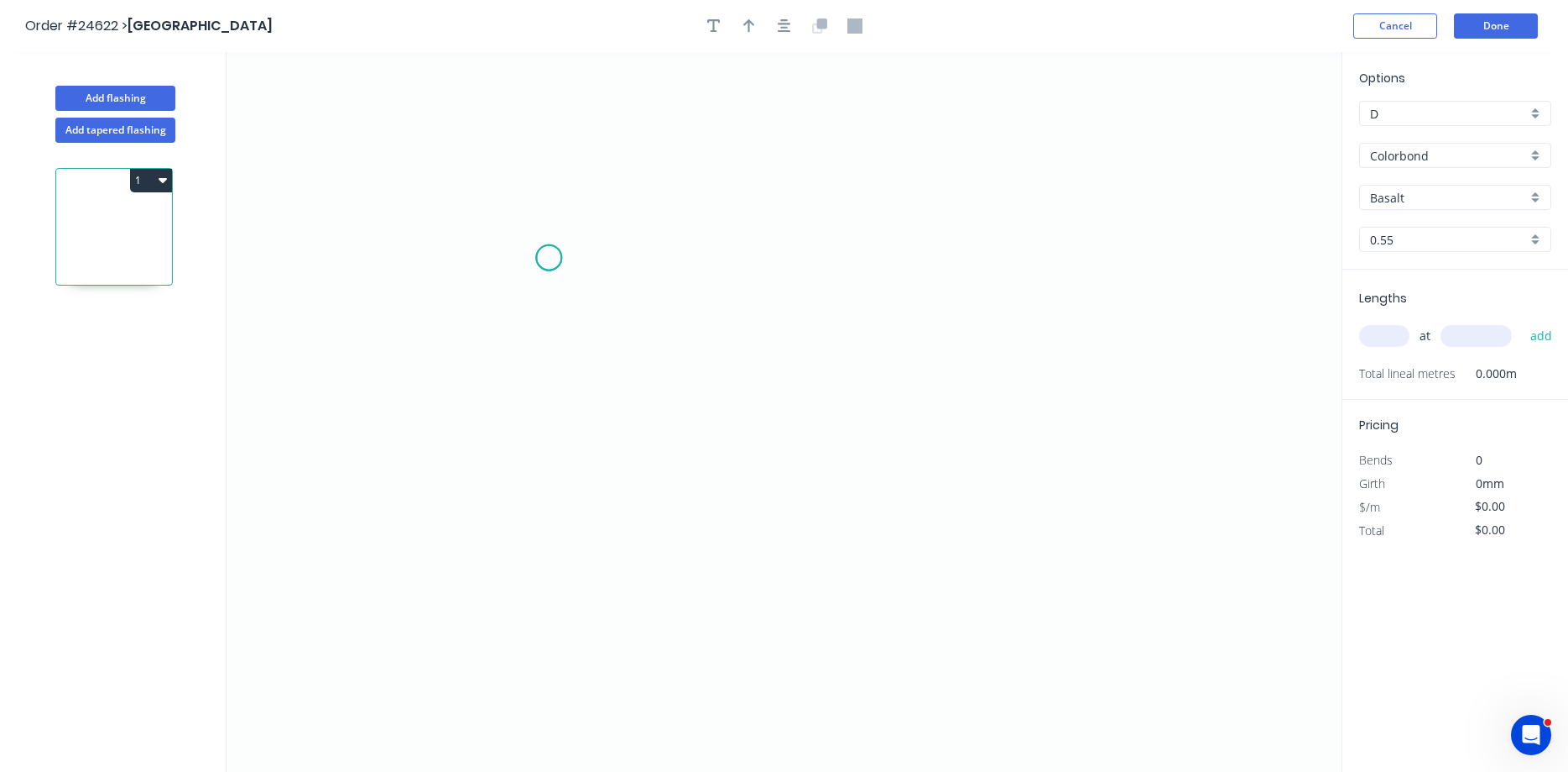
click at [549, 258] on icon "0" at bounding box center [784, 411] width 1115 height 719
click at [548, 392] on icon "0" at bounding box center [784, 411] width 1115 height 719
click at [792, 379] on icon "0 ?" at bounding box center [784, 411] width 1115 height 719
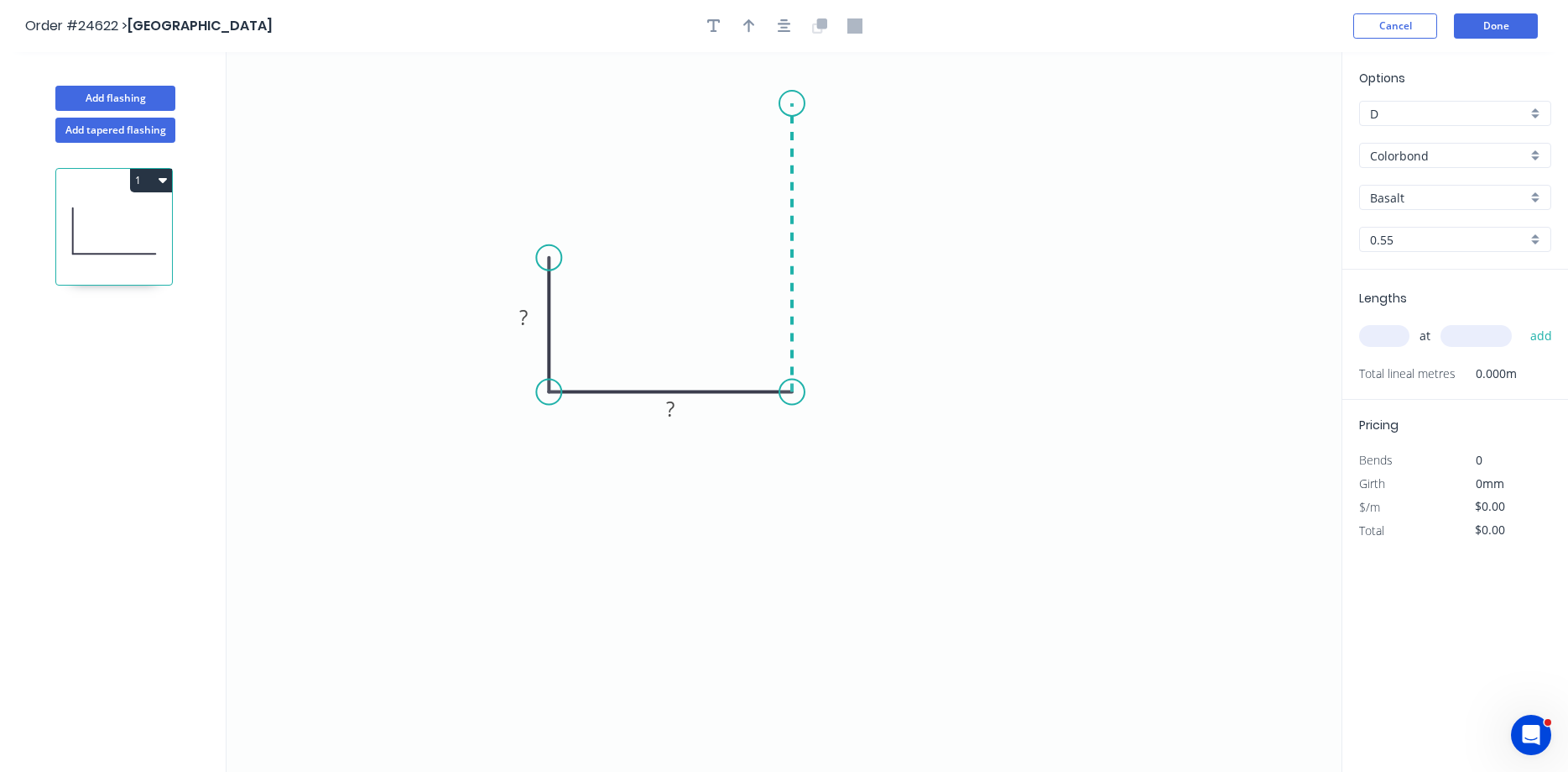
click at [800, 103] on icon "0 ? ?" at bounding box center [784, 411] width 1115 height 719
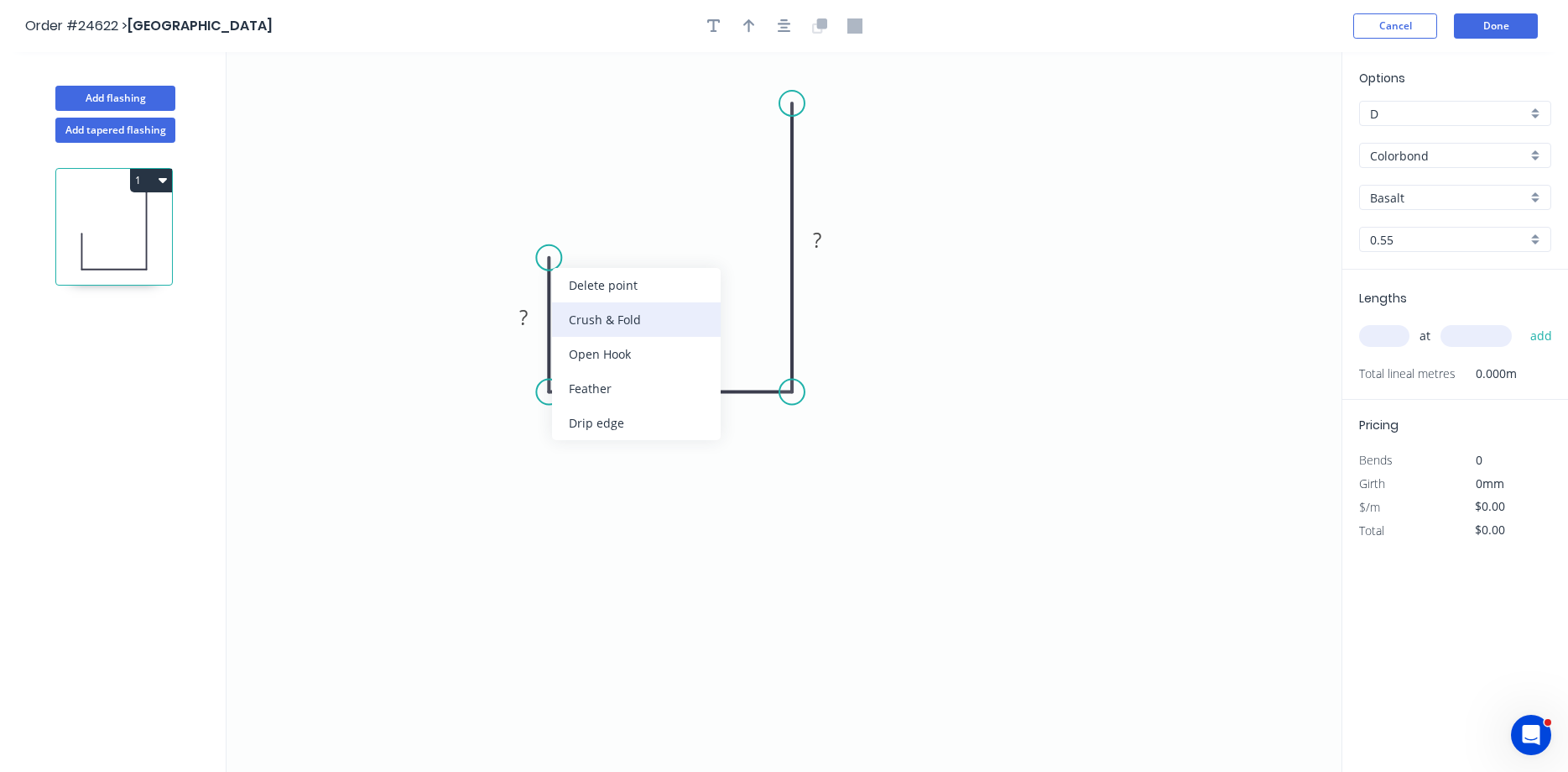
click at [605, 324] on div "Crush & Fold" at bounding box center [636, 319] width 169 height 34
click at [580, 323] on div "Flip bend" at bounding box center [634, 316] width 169 height 34
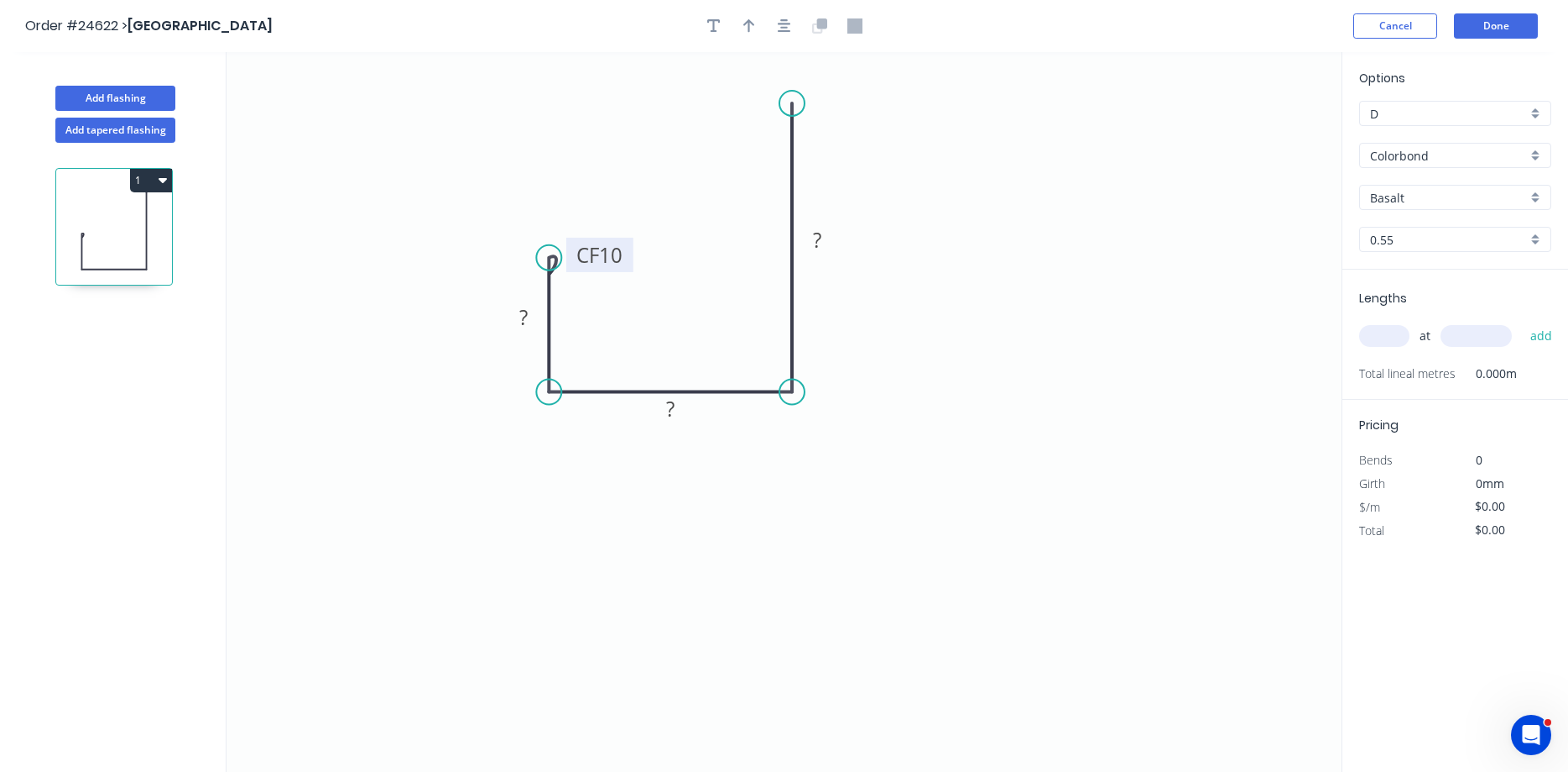
drag, startPoint x: 487, startPoint y: 274, endPoint x: 574, endPoint y: 258, distance: 88.5
click at [574, 258] on rect at bounding box center [600, 254] width 67 height 34
click at [522, 326] on tspan "?" at bounding box center [523, 317] width 8 height 28
click at [747, 35] on button "button" at bounding box center [748, 26] width 25 height 25
type input "$12.68"
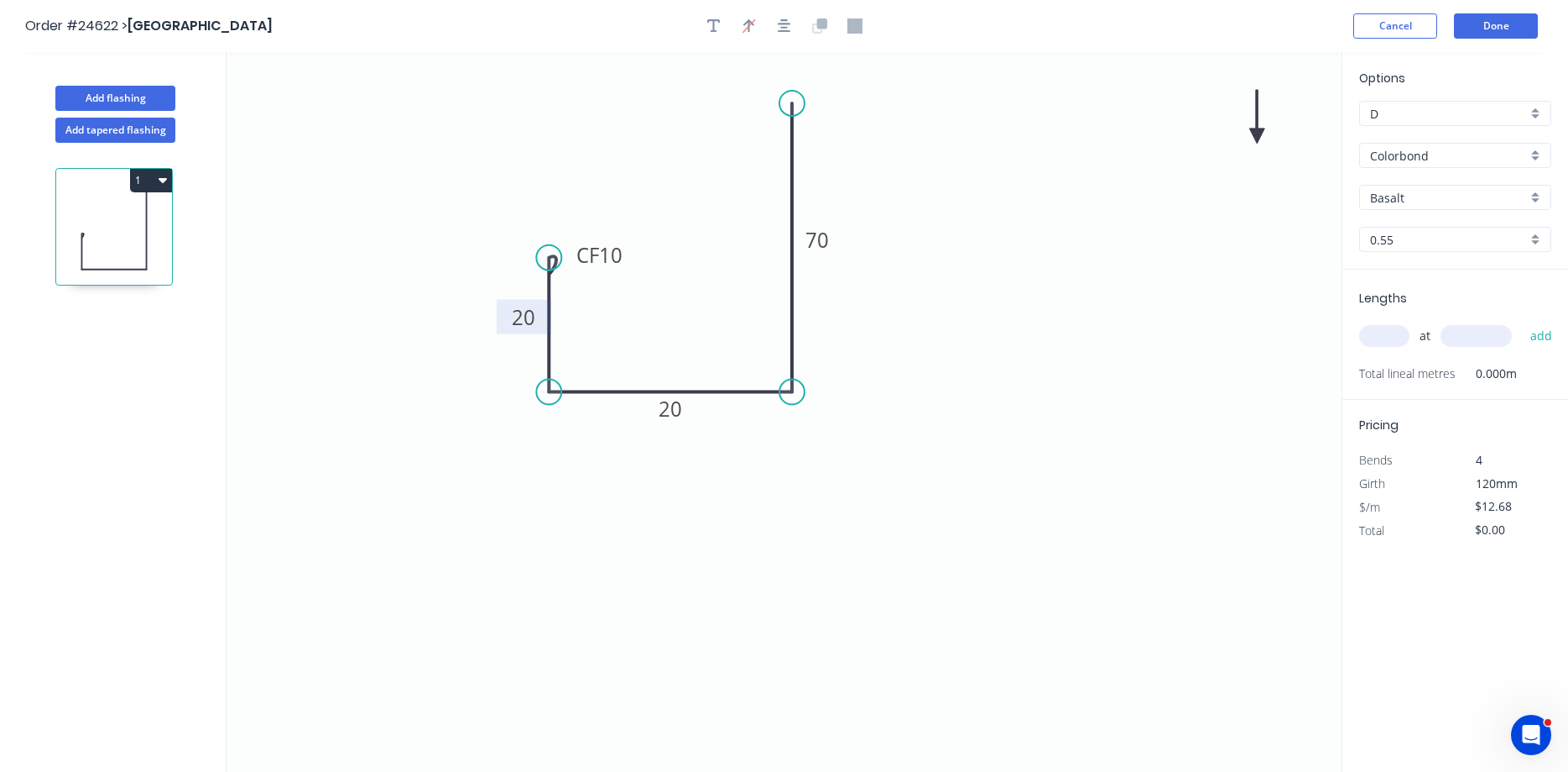
click at [1255, 136] on icon at bounding box center [1257, 116] width 15 height 54
drag, startPoint x: 1257, startPoint y: 134, endPoint x: 843, endPoint y: 179, distance: 416.4
click at [843, 179] on icon at bounding box center [856, 165] width 49 height 49
click at [1538, 198] on div "Basalt" at bounding box center [1455, 197] width 192 height 25
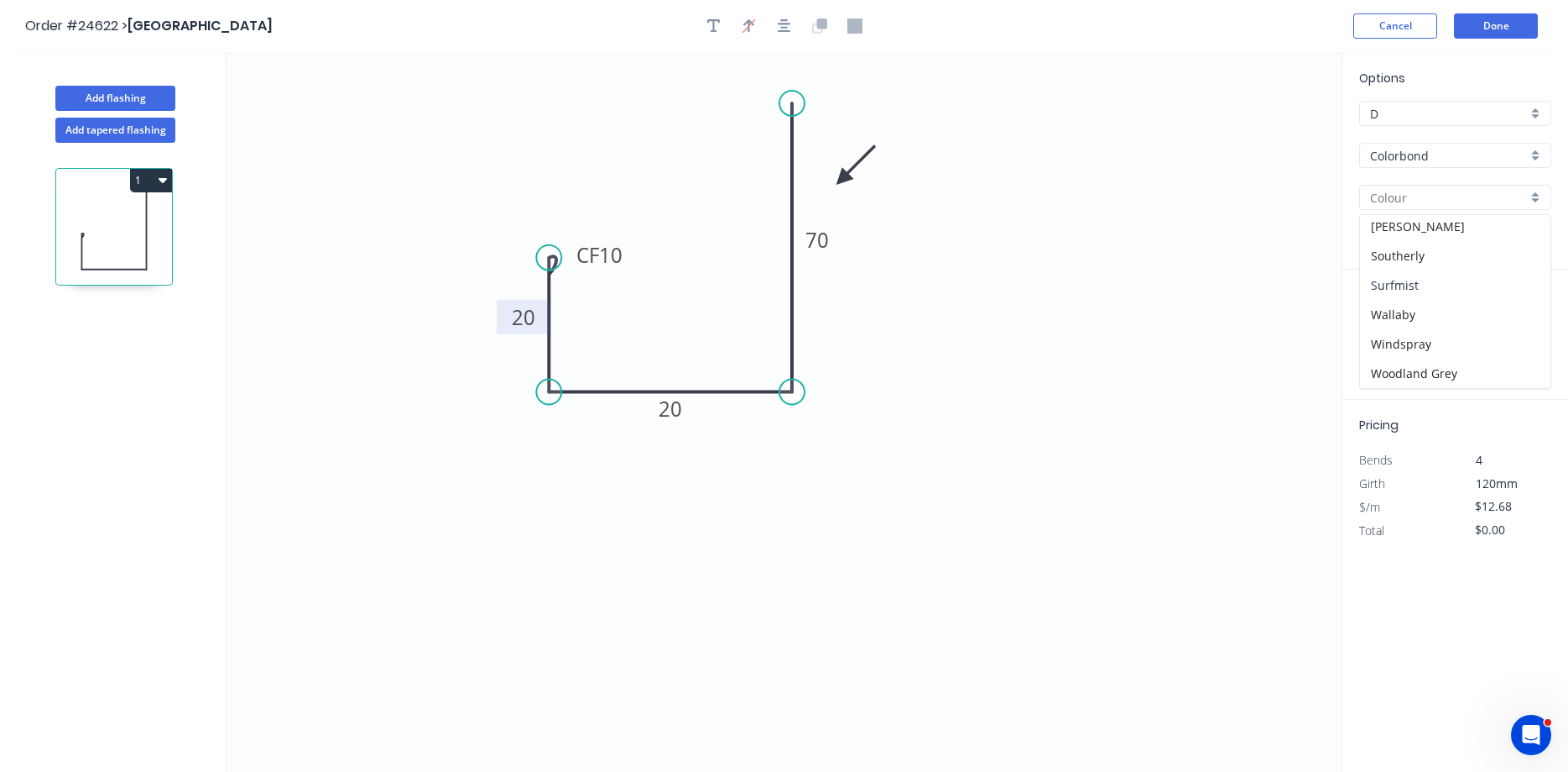
click at [1451, 286] on div "Surfmist" at bounding box center [1455, 285] width 190 height 30
type input "Surfmist"
click at [1387, 341] on input "text" at bounding box center [1384, 336] width 51 height 22
type input "1"
type input "2400"
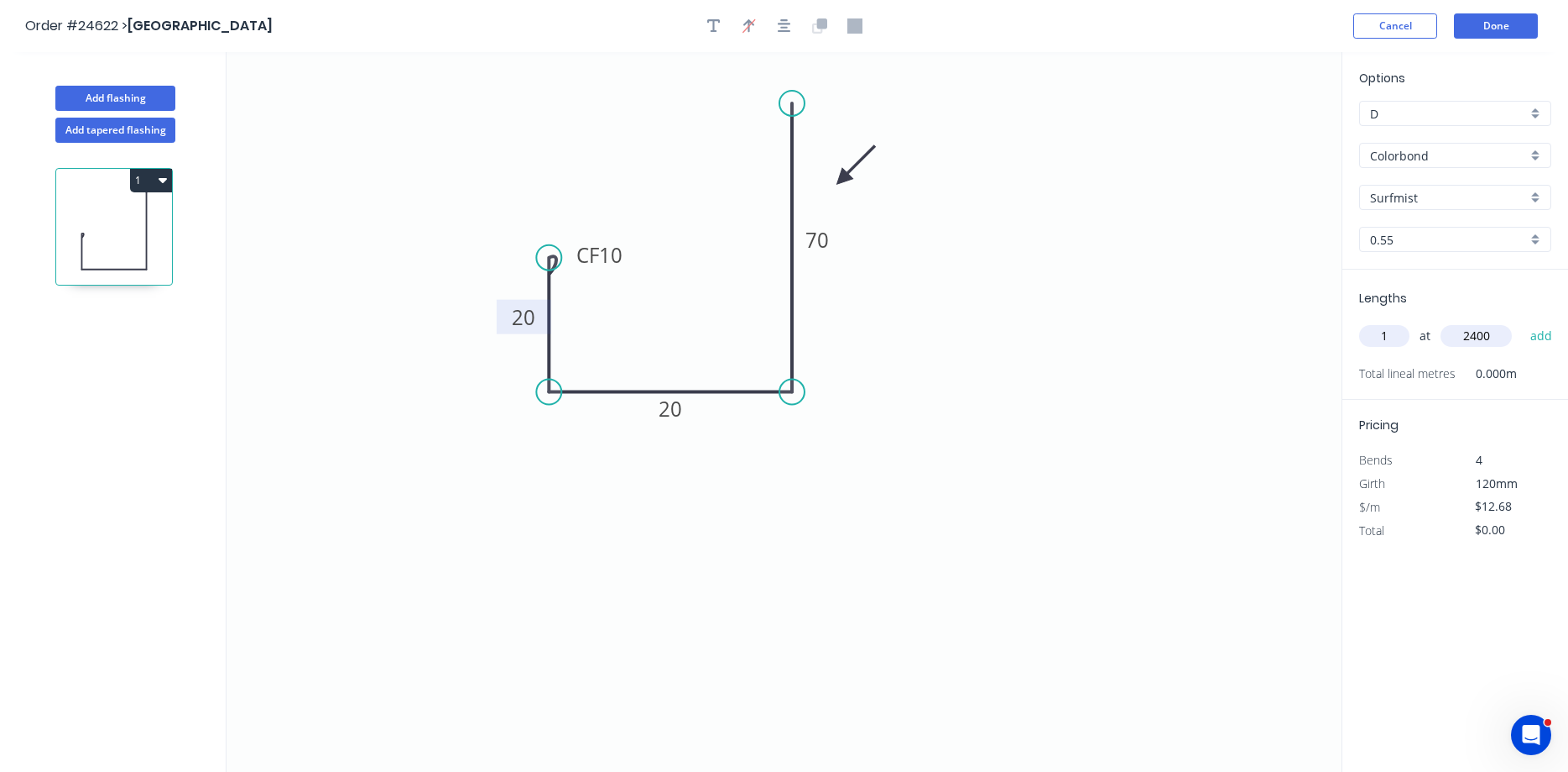
click at [1522, 321] on button "add" at bounding box center [1541, 335] width 40 height 29
type input "$30.43"
click at [137, 102] on button "Add flashing" at bounding box center [115, 98] width 120 height 25
type input "$0.00"
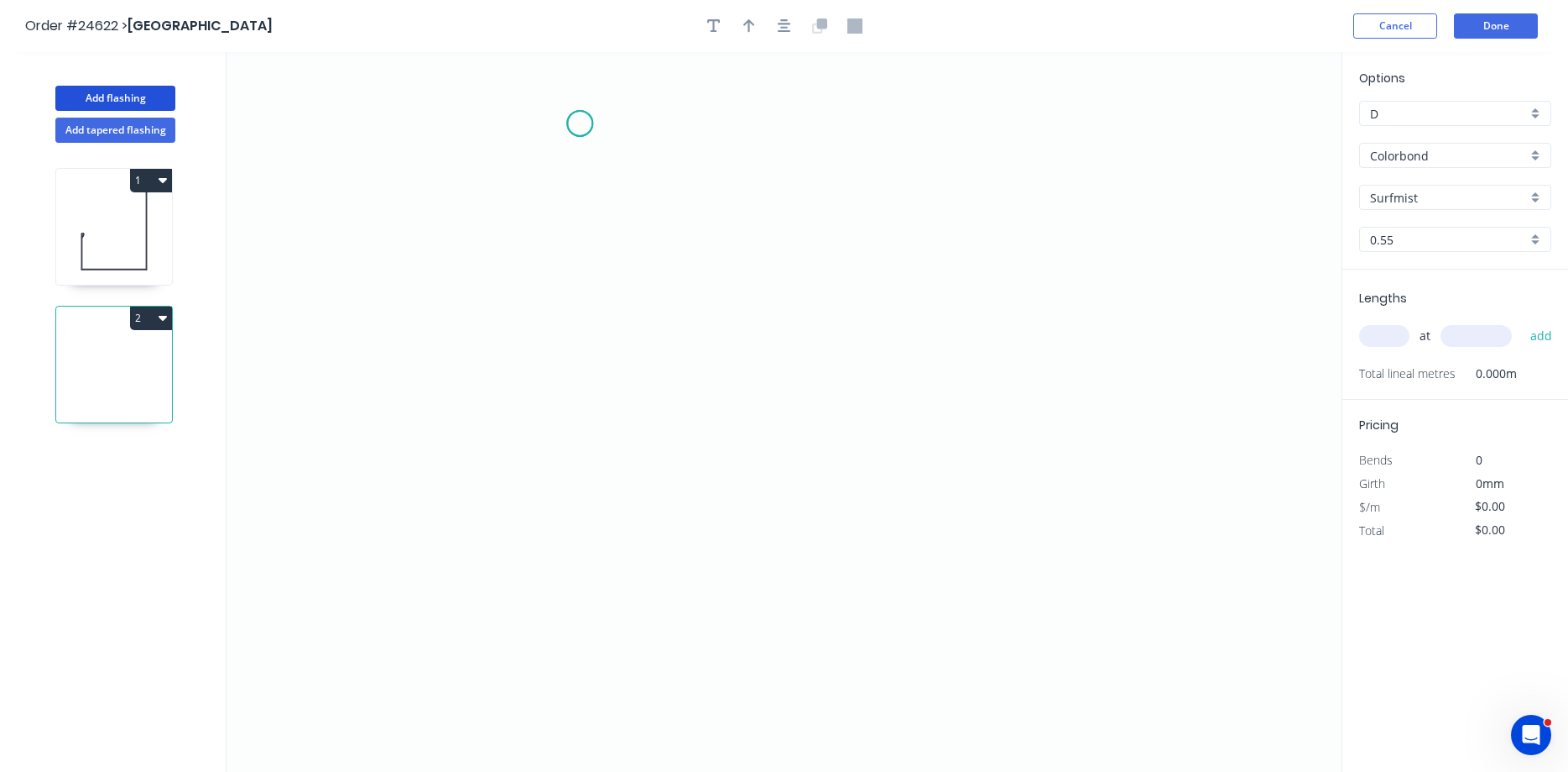
click at [580, 124] on icon "0" at bounding box center [784, 411] width 1115 height 719
click at [569, 320] on icon "0" at bounding box center [784, 411] width 1115 height 719
click at [764, 320] on icon "0 ?" at bounding box center [784, 411] width 1115 height 719
click at [761, 385] on icon "0 ? ?" at bounding box center [784, 411] width 1115 height 719
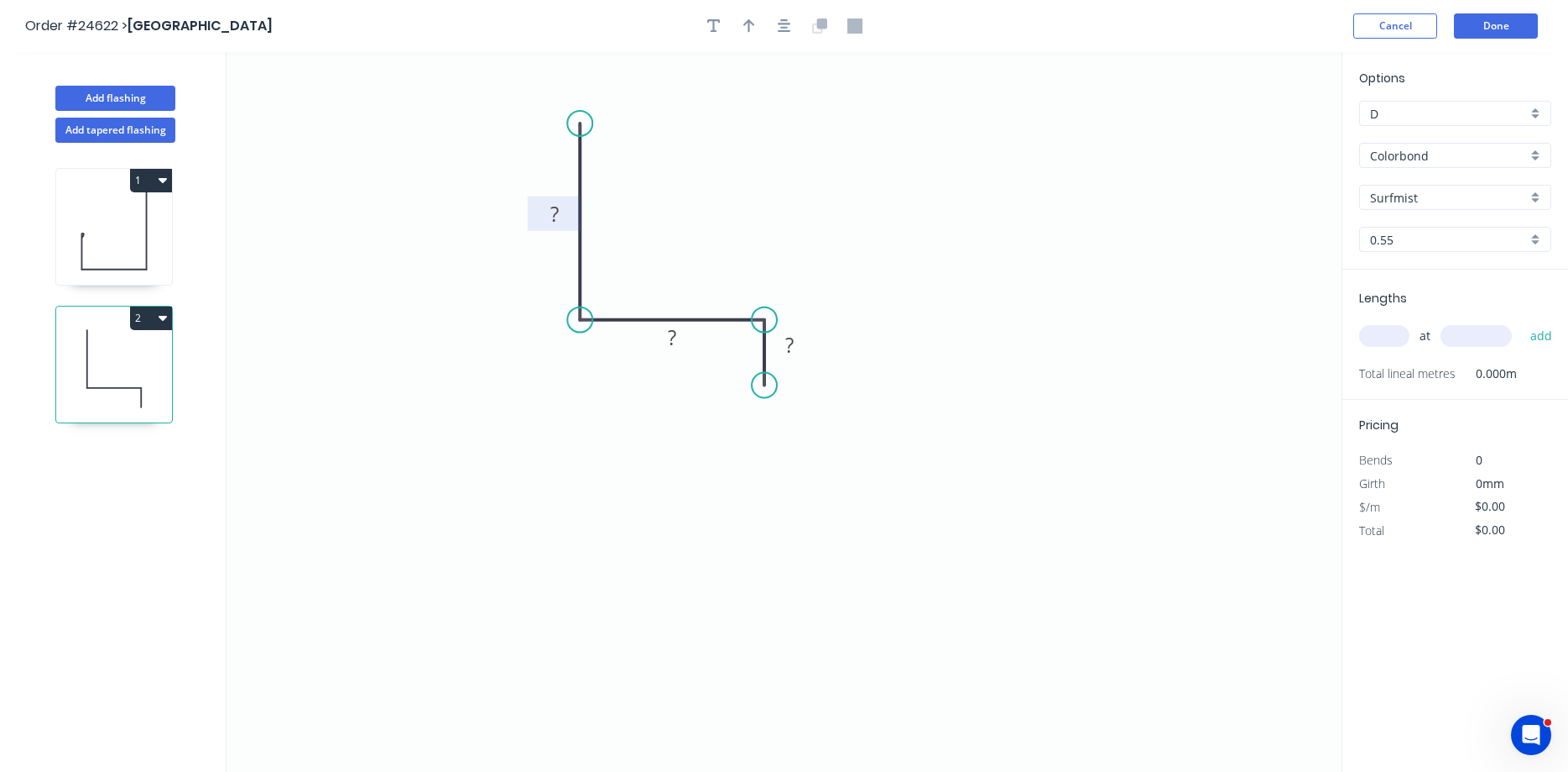
click at [557, 206] on tspan "?" at bounding box center [554, 213] width 8 height 28
click at [747, 21] on icon "button" at bounding box center [749, 26] width 12 height 15
type input "$7.18"
click at [1258, 134] on icon at bounding box center [1257, 116] width 15 height 54
drag, startPoint x: 1258, startPoint y: 134, endPoint x: 652, endPoint y: 259, distance: 618.8
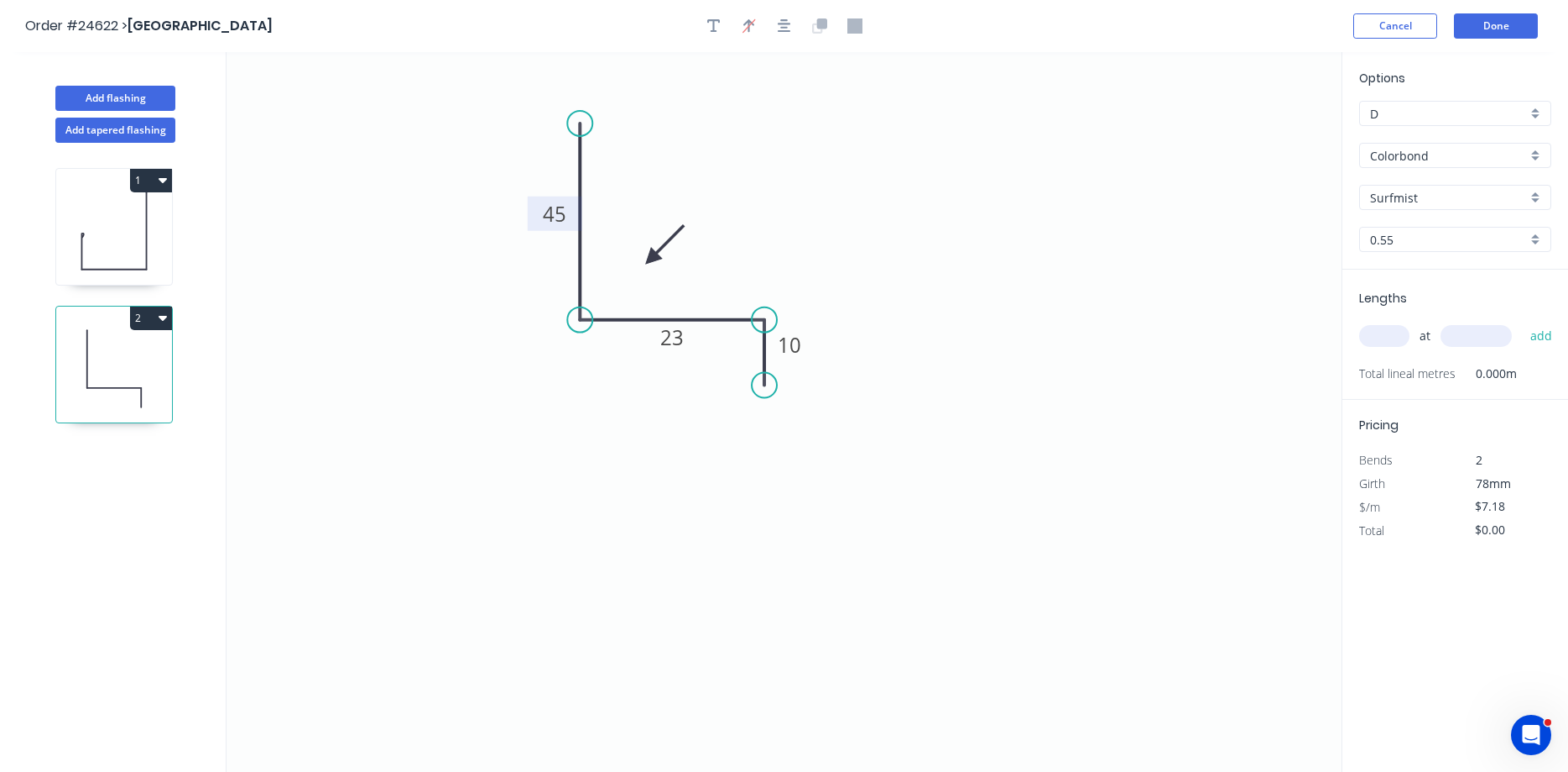
click at [652, 259] on icon at bounding box center [664, 245] width 49 height 49
click at [1381, 333] on input "text" at bounding box center [1384, 336] width 51 height 22
type input "2"
type input "2300"
click at [1522, 321] on button "add" at bounding box center [1541, 335] width 40 height 29
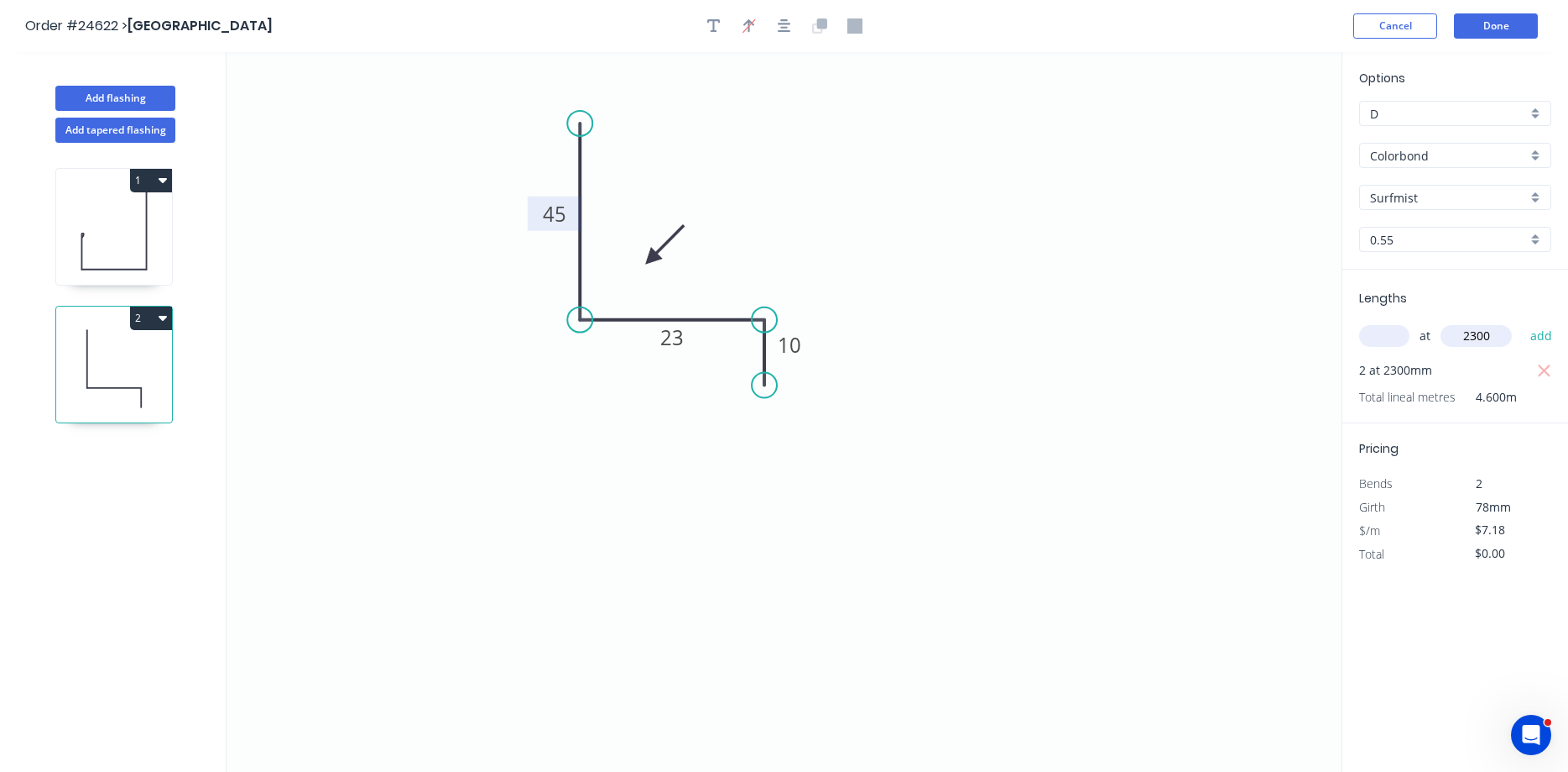
type input "$33.03"
click at [134, 97] on button "Add flashing" at bounding box center [115, 98] width 120 height 25
type input "$0.00"
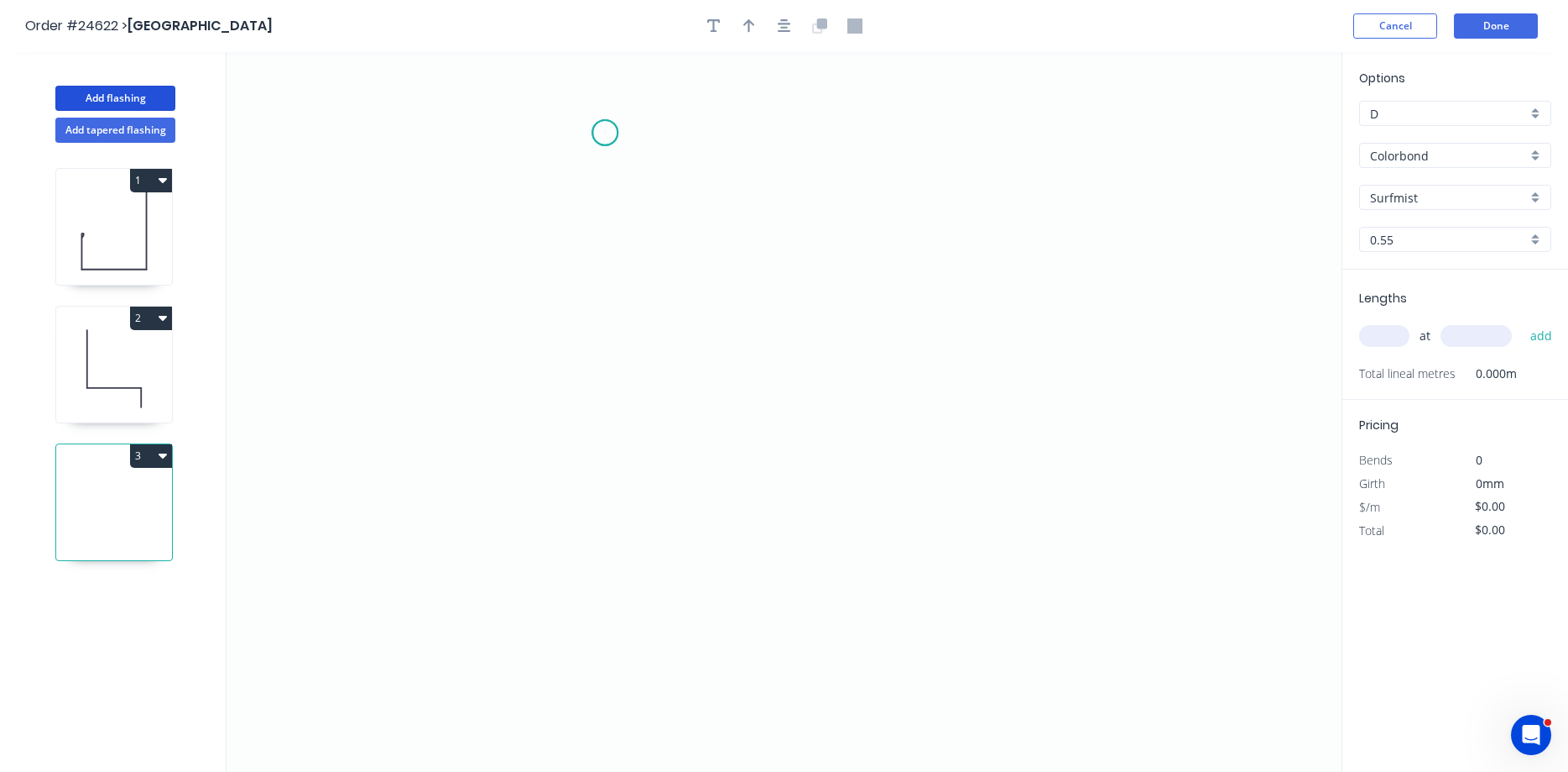
click at [605, 133] on icon "0" at bounding box center [784, 411] width 1115 height 719
click at [596, 328] on icon "0" at bounding box center [784, 411] width 1115 height 719
click at [769, 340] on icon "0 ?" at bounding box center [784, 411] width 1115 height 719
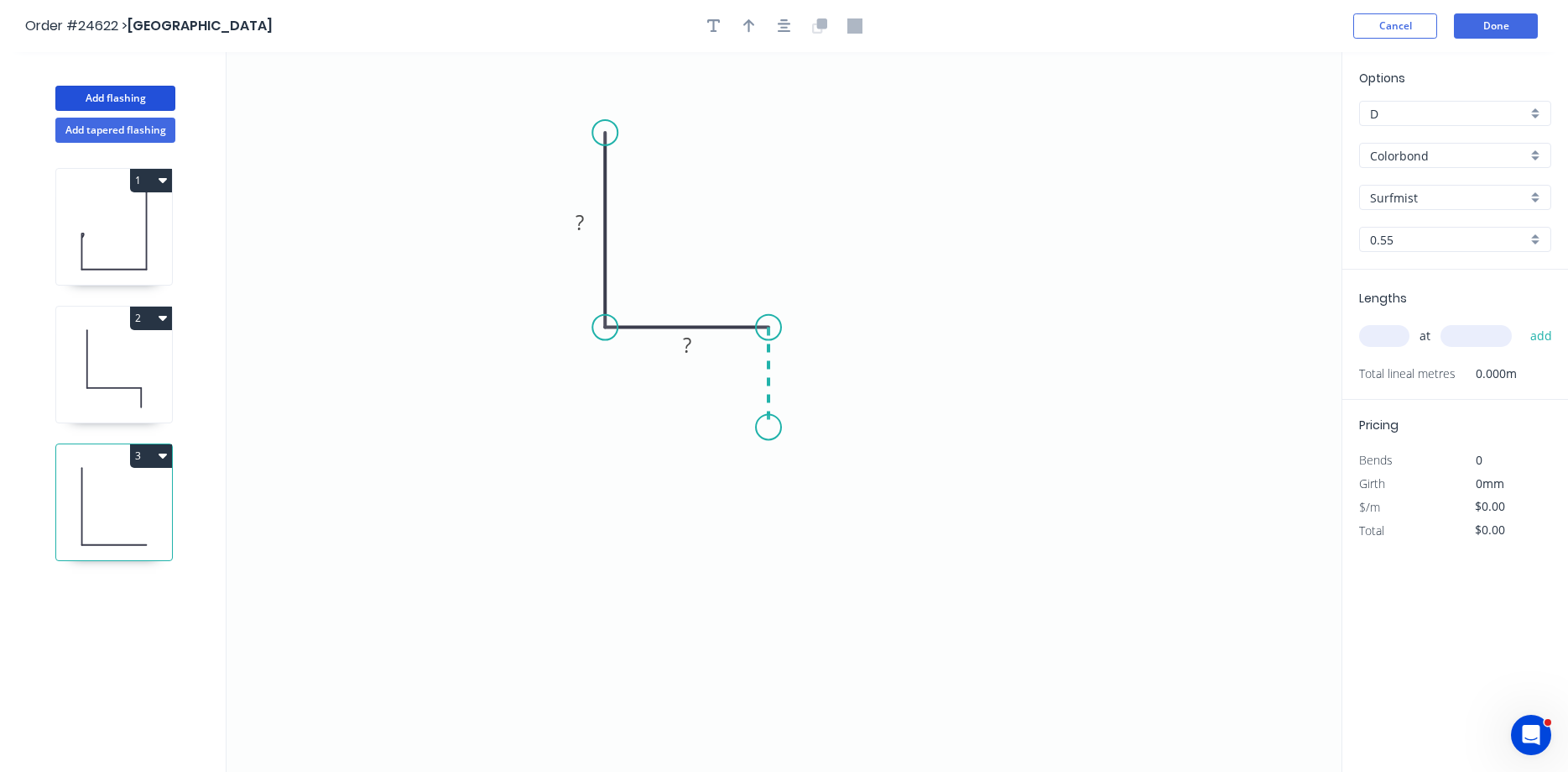
click at [768, 428] on icon "0 ? ?" at bounding box center [784, 411] width 1115 height 719
click at [577, 222] on tspan "?" at bounding box center [580, 222] width 8 height 28
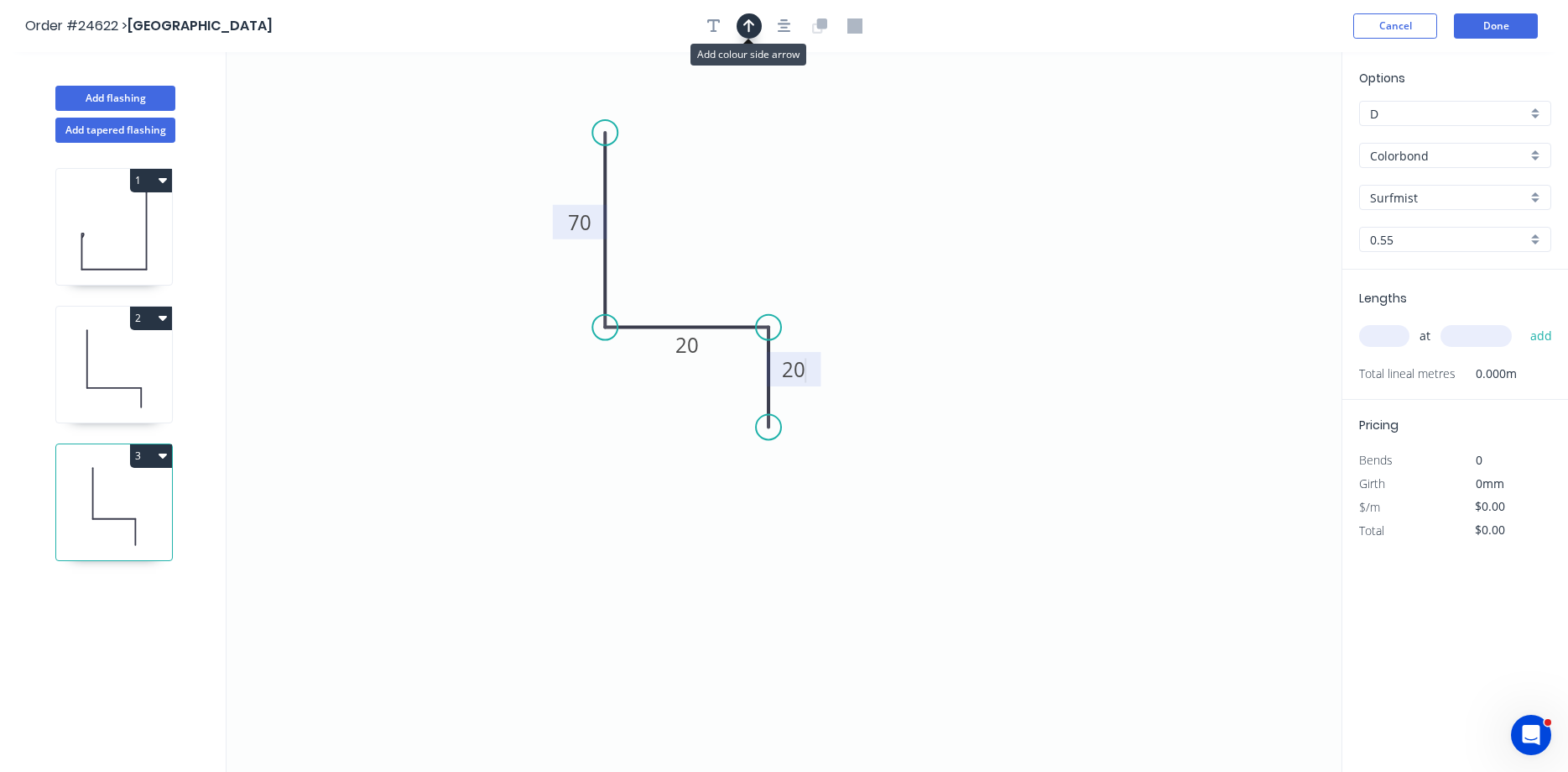
click at [753, 30] on icon "button" at bounding box center [749, 26] width 12 height 15
type input "$10.51"
click at [1254, 132] on icon at bounding box center [1257, 116] width 15 height 54
drag, startPoint x: 1257, startPoint y: 133, endPoint x: 681, endPoint y: 300, distance: 599.7
click at [681, 300] on icon at bounding box center [694, 285] width 49 height 49
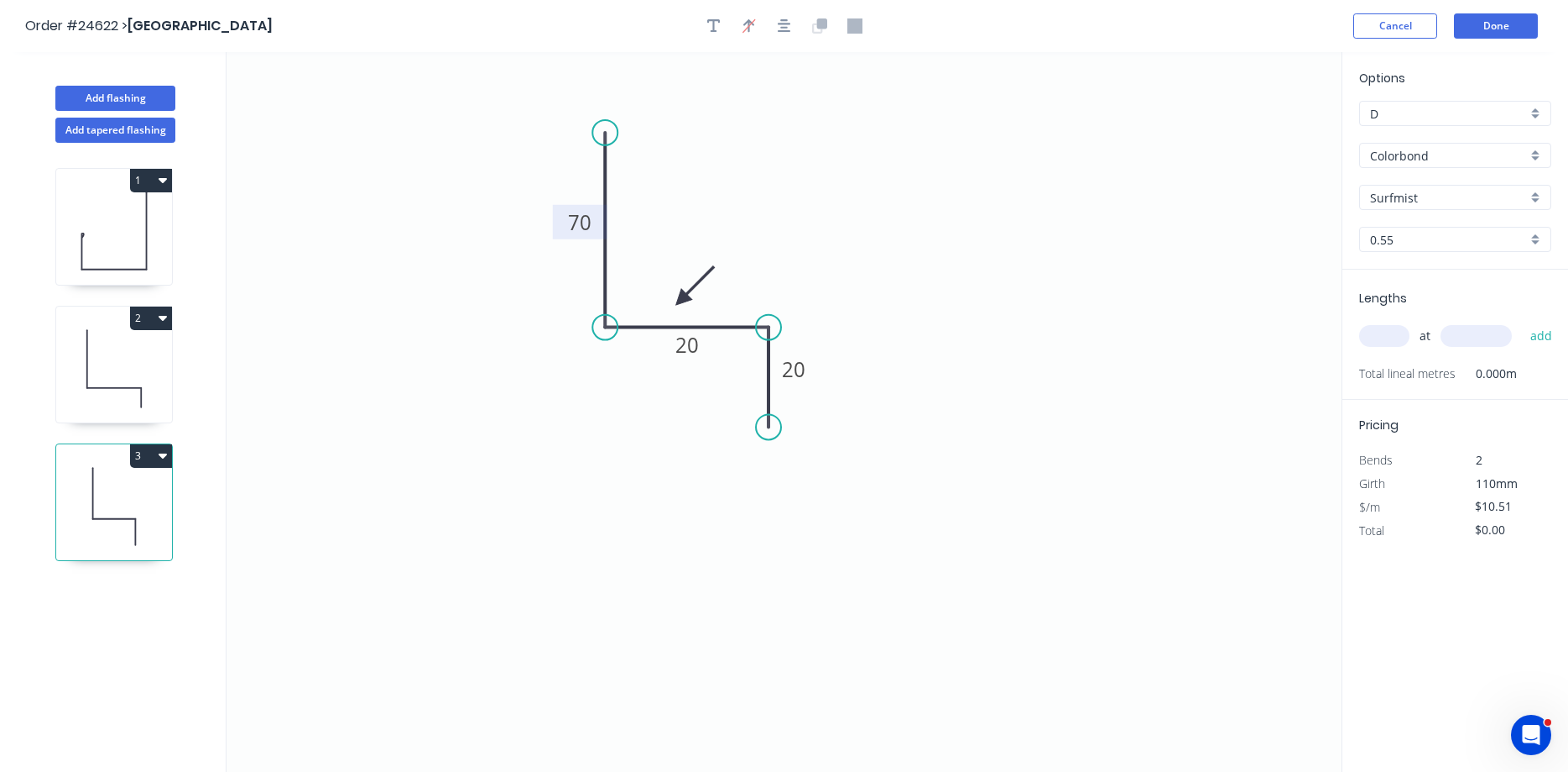
drag, startPoint x: 1370, startPoint y: 332, endPoint x: 1401, endPoint y: 302, distance: 43.1
click at [1371, 332] on input "text" at bounding box center [1384, 336] width 51 height 22
type input "1"
type input "2400"
click at [1522, 321] on button "add" at bounding box center [1541, 335] width 40 height 29
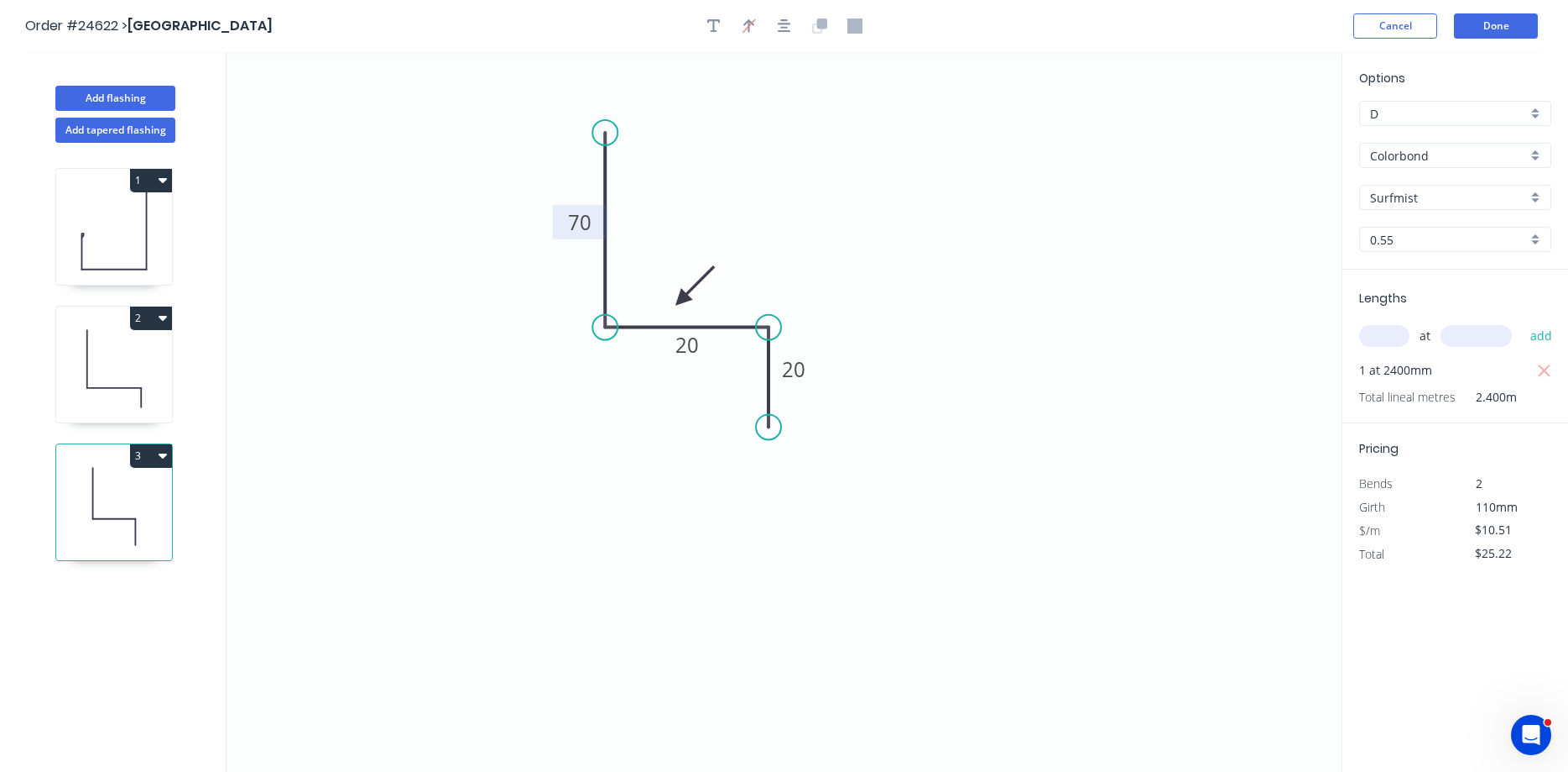
click at [150, 460] on button "3" at bounding box center [150, 455] width 42 height 23
click at [102, 490] on div "Duplicate" at bounding box center [92, 498] width 129 height 24
type input "$0.00"
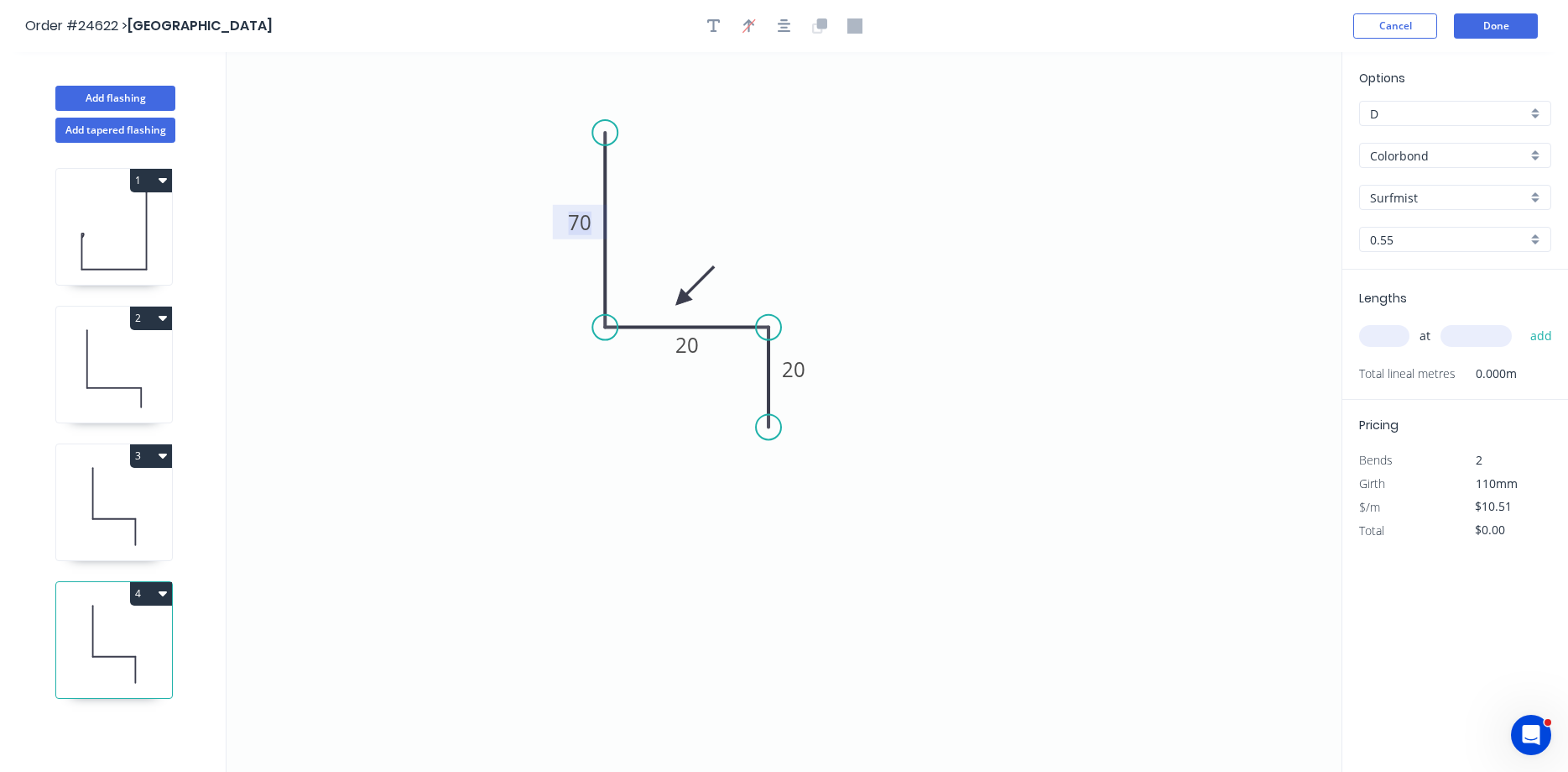
click at [585, 221] on tspan "70" at bounding box center [580, 222] width 23 height 28
type input "$7.18"
click at [1386, 336] on input "text" at bounding box center [1384, 336] width 51 height 22
click at [1399, 335] on input "text" at bounding box center [1384, 336] width 51 height 22
type input "1"
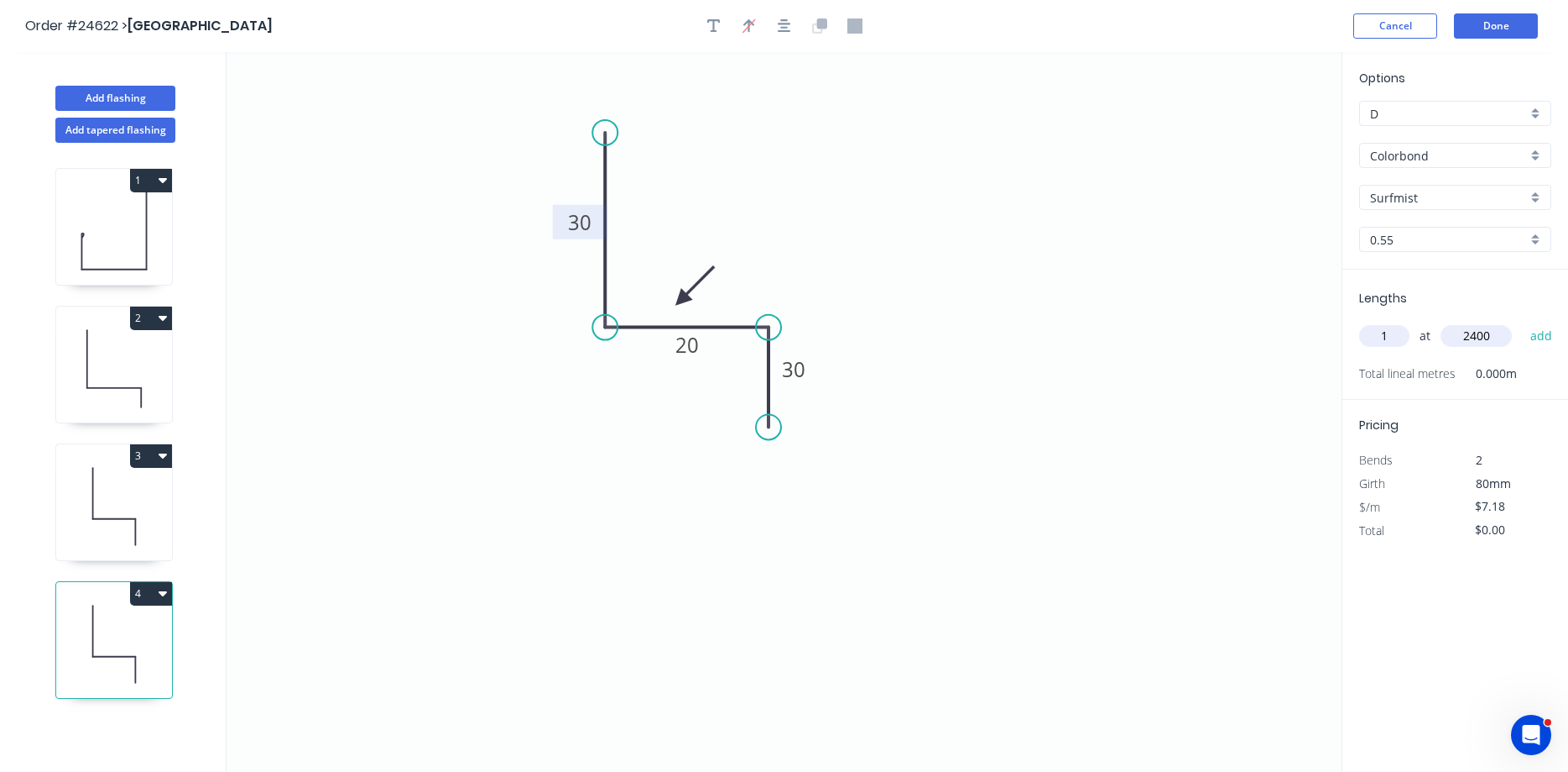
type input "2400"
click at [1522, 321] on button "add" at bounding box center [1541, 335] width 40 height 29
type input "$17.23"
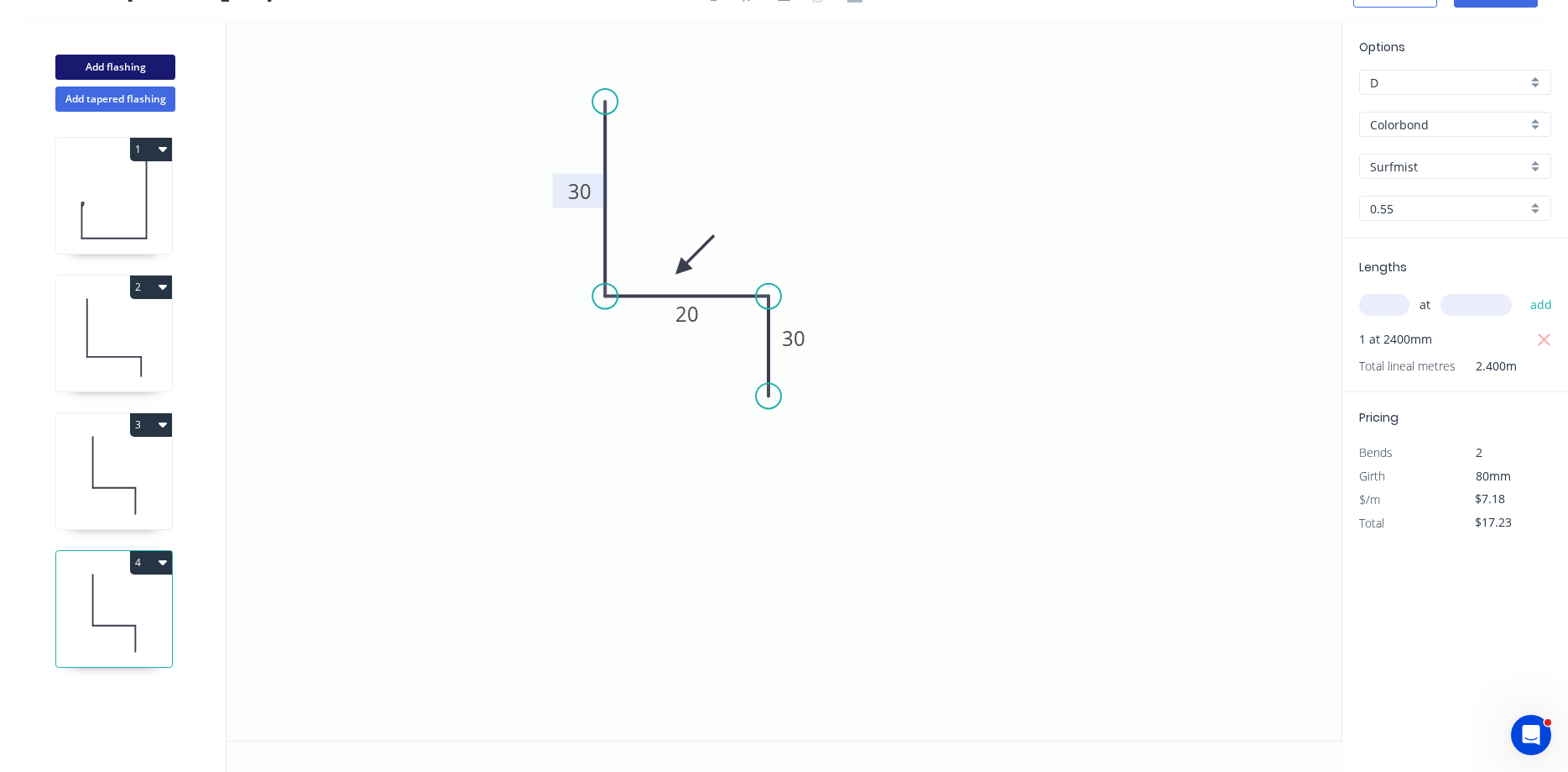
click at [125, 63] on button "Add flashing" at bounding box center [115, 66] width 120 height 25
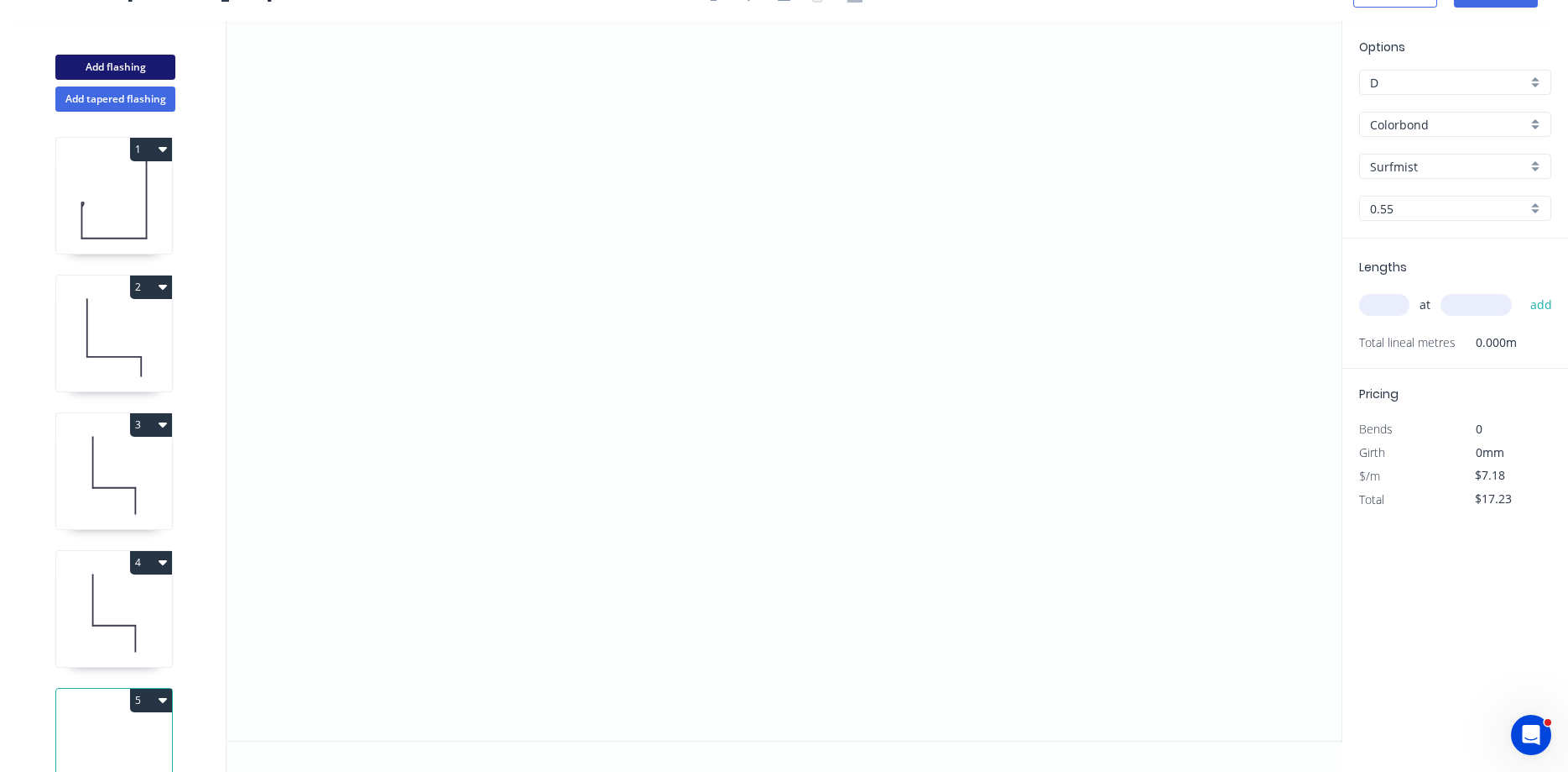
type input "$0.00"
click at [534, 205] on icon "0" at bounding box center [784, 380] width 1115 height 719
click at [729, 199] on icon "0" at bounding box center [784, 380] width 1115 height 719
click at [729, 312] on icon "0 ?" at bounding box center [784, 380] width 1115 height 719
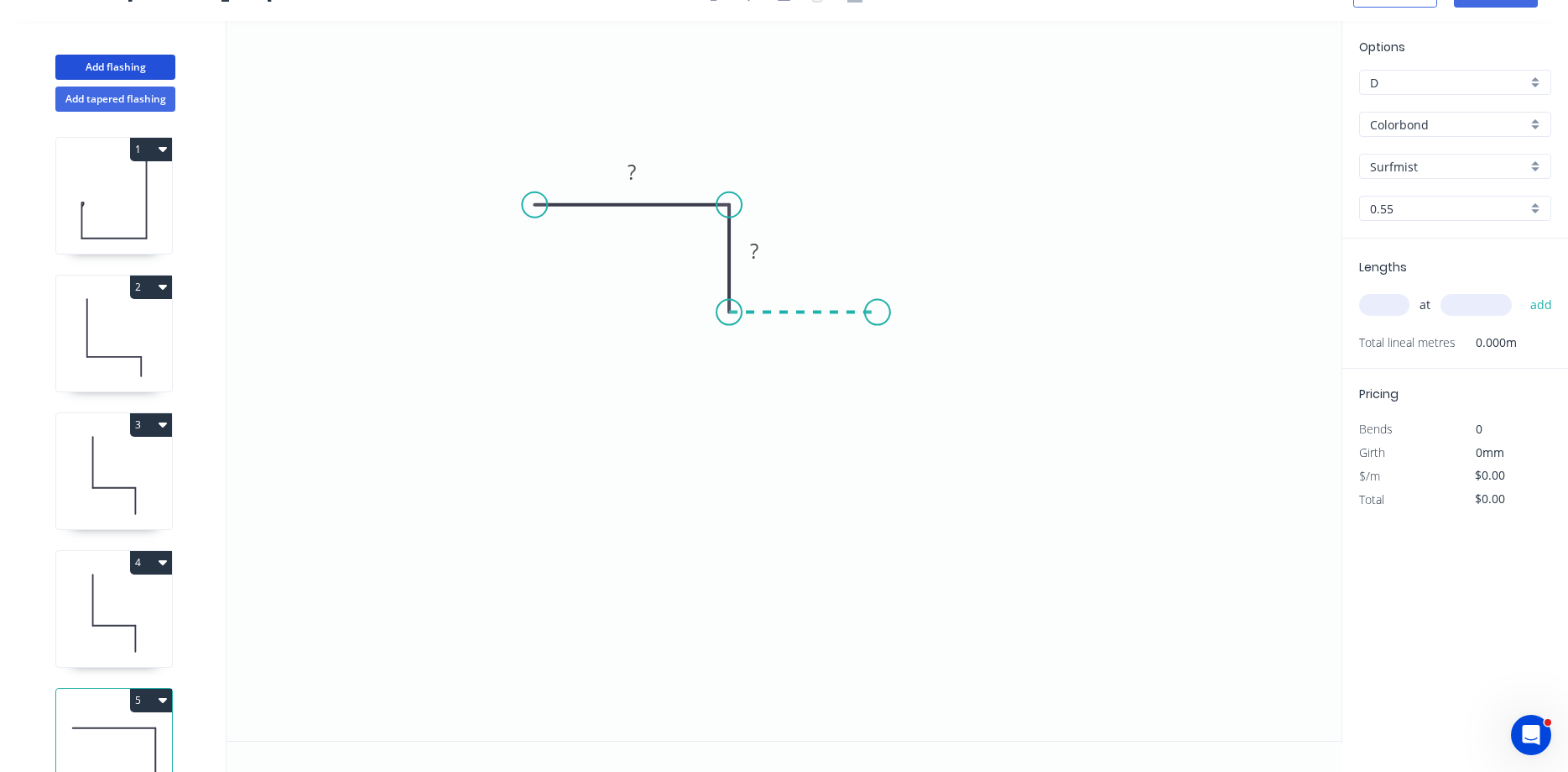
click at [880, 314] on icon "0 ? ?" at bounding box center [784, 380] width 1115 height 719
click at [638, 162] on rect at bounding box center [631, 173] width 33 height 23
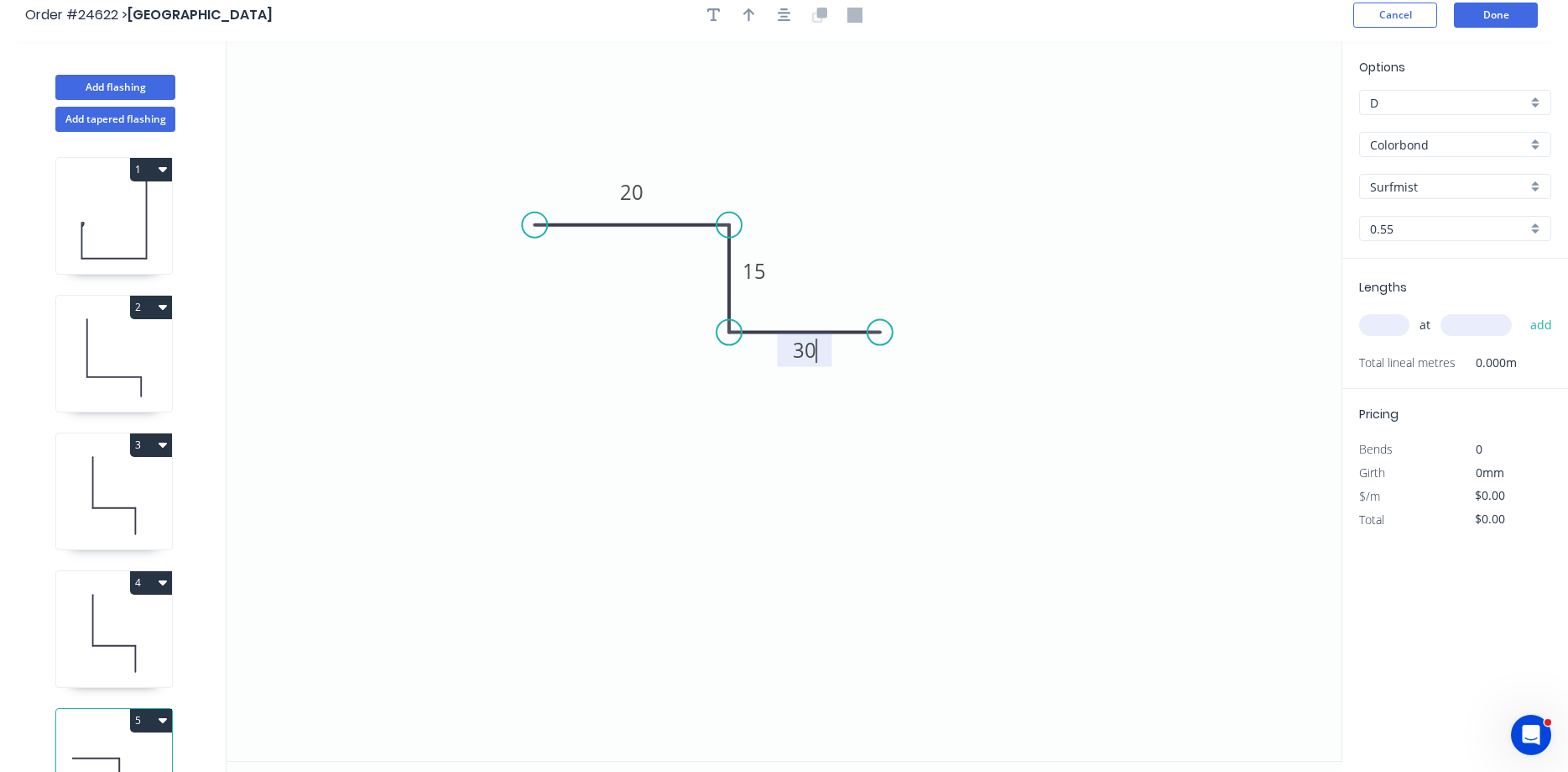
scroll to position [0, 0]
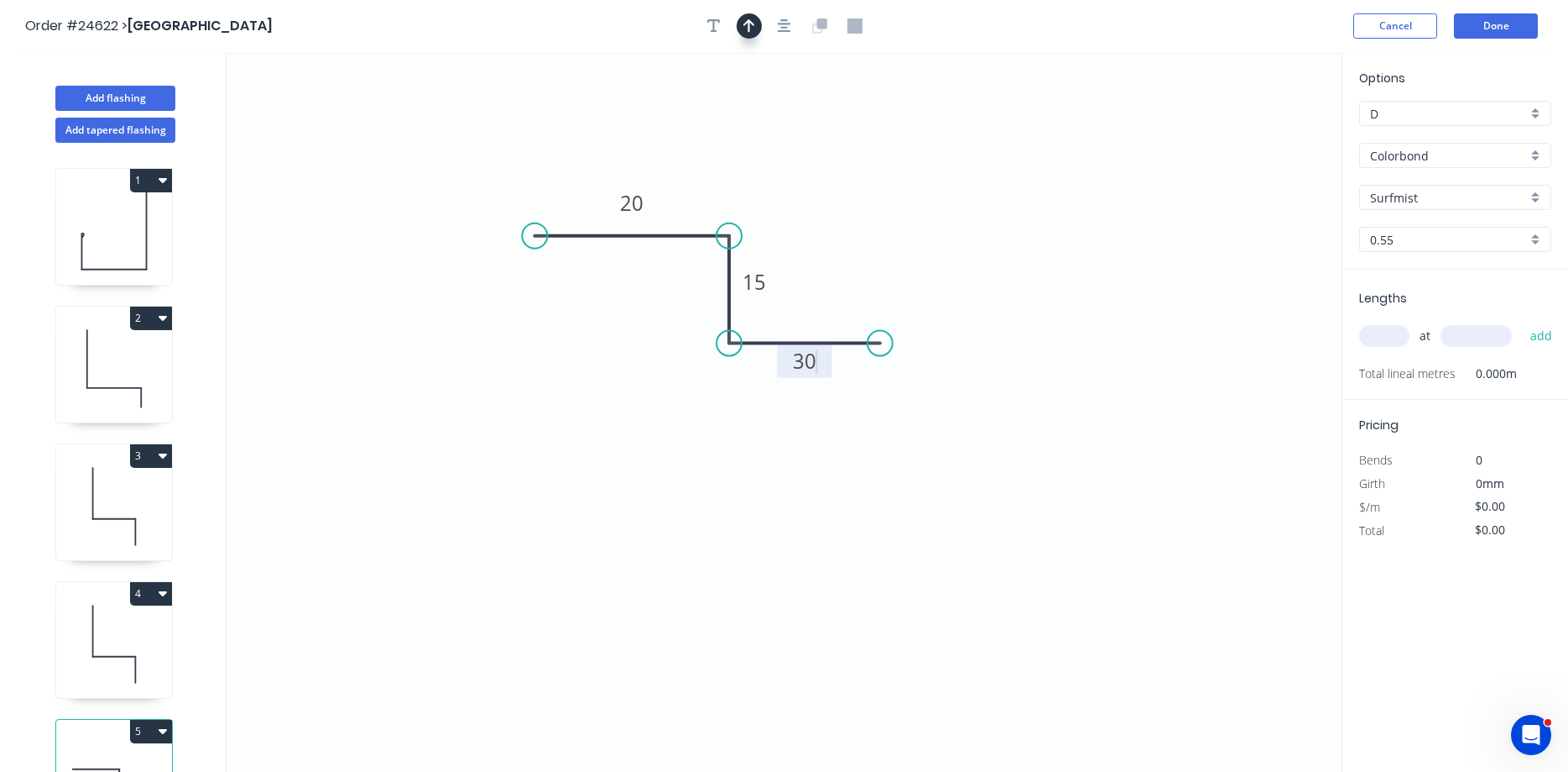
click at [746, 25] on icon "button" at bounding box center [749, 26] width 12 height 15
type input "$7.18"
click at [1255, 134] on icon at bounding box center [1257, 116] width 15 height 54
drag, startPoint x: 1255, startPoint y: 134, endPoint x: 818, endPoint y: 309, distance: 470.7
click at [818, 309] on icon at bounding box center [831, 295] width 49 height 49
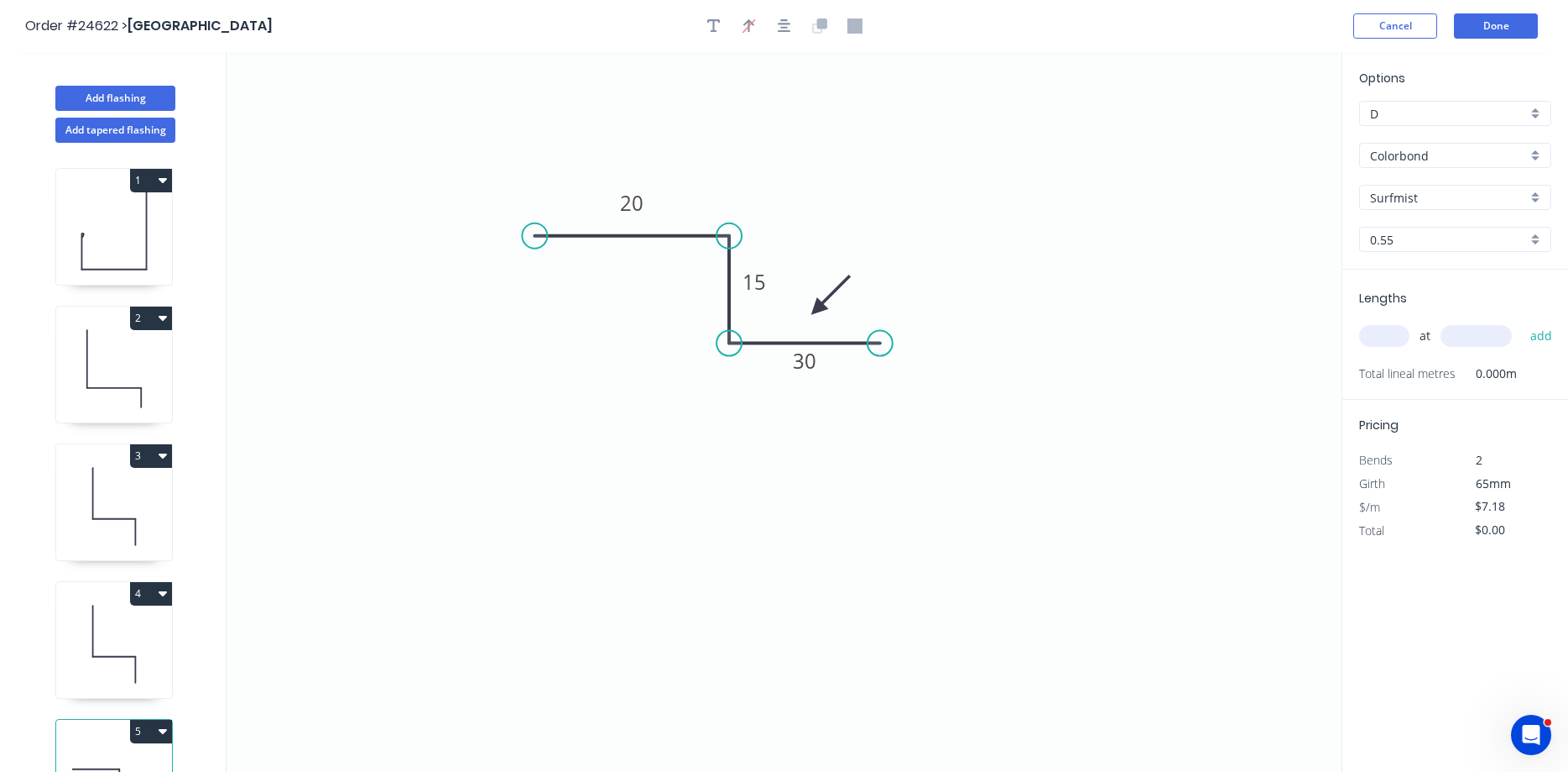
click at [1373, 343] on input "text" at bounding box center [1384, 336] width 51 height 22
type input "1"
type input "2000"
click at [1522, 321] on button "add" at bounding box center [1541, 335] width 40 height 29
type input "$14.36"
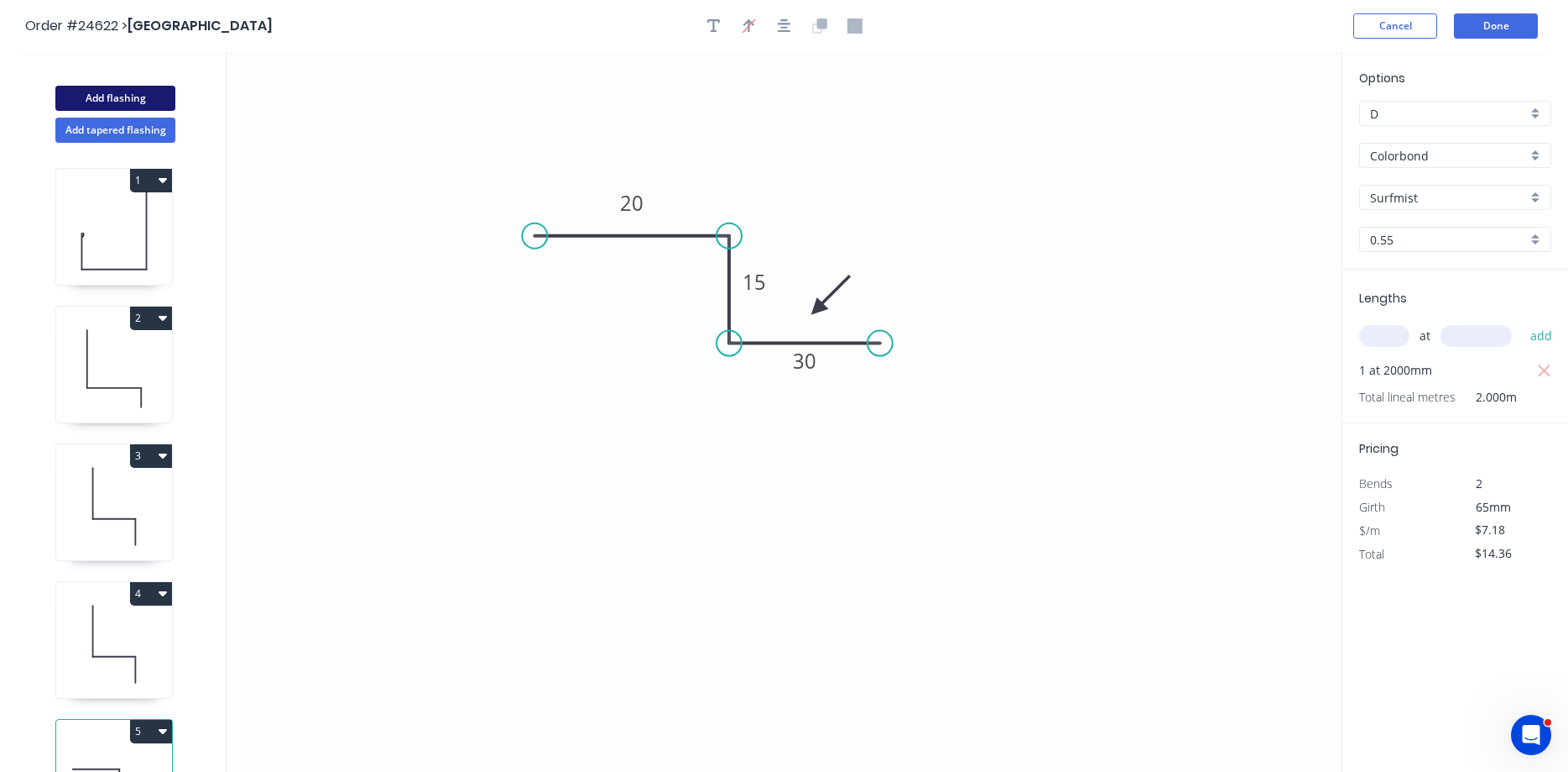
click at [142, 102] on button "Add flashing" at bounding box center [115, 98] width 120 height 25
type input "$0.00"
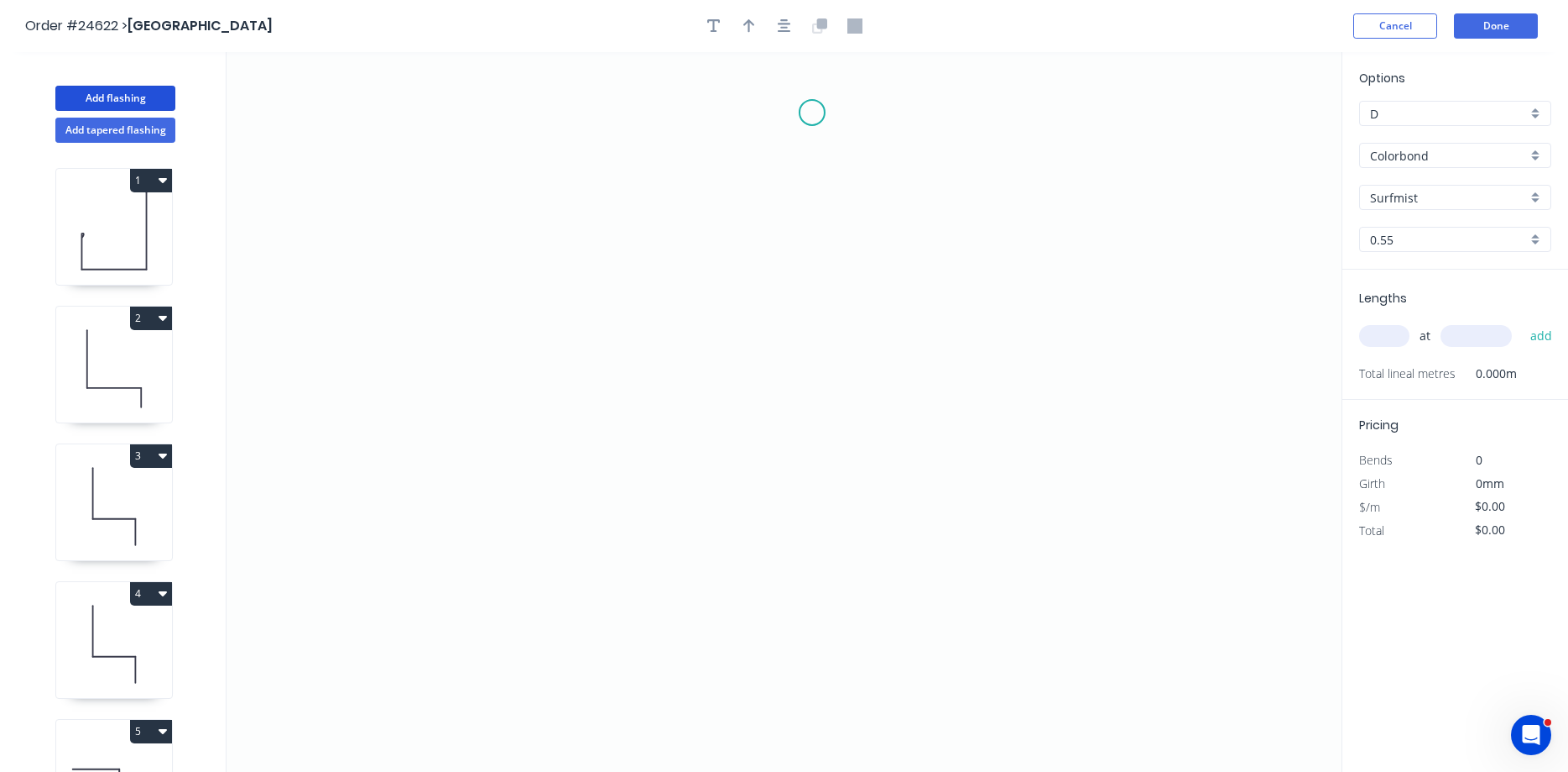
click at [812, 113] on icon "0" at bounding box center [784, 411] width 1115 height 719
drag, startPoint x: 810, startPoint y: 332, endPoint x: 771, endPoint y: 332, distance: 39.0
click at [809, 332] on icon "0" at bounding box center [784, 411] width 1115 height 719
click at [751, 333] on icon "0 ?" at bounding box center [784, 411] width 1115 height 719
click at [748, 408] on icon "0 ? ?" at bounding box center [784, 411] width 1115 height 719
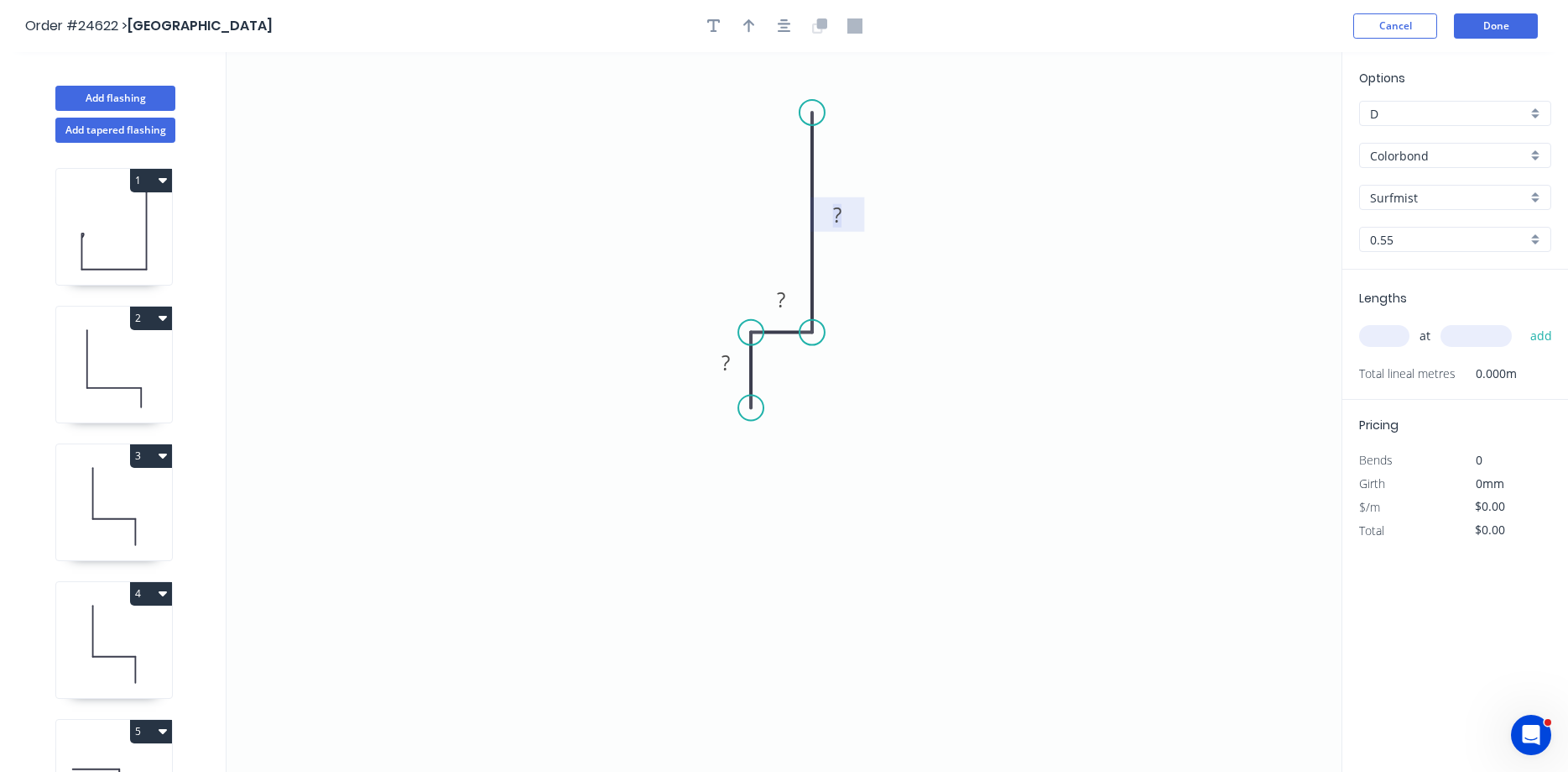
click at [844, 218] on rect at bounding box center [837, 215] width 33 height 23
click at [756, 29] on button "button" at bounding box center [748, 26] width 25 height 25
type input "$10.51"
drag, startPoint x: 1258, startPoint y: 133, endPoint x: 780, endPoint y: 240, distance: 489.8
click at [780, 240] on icon at bounding box center [766, 226] width 49 height 49
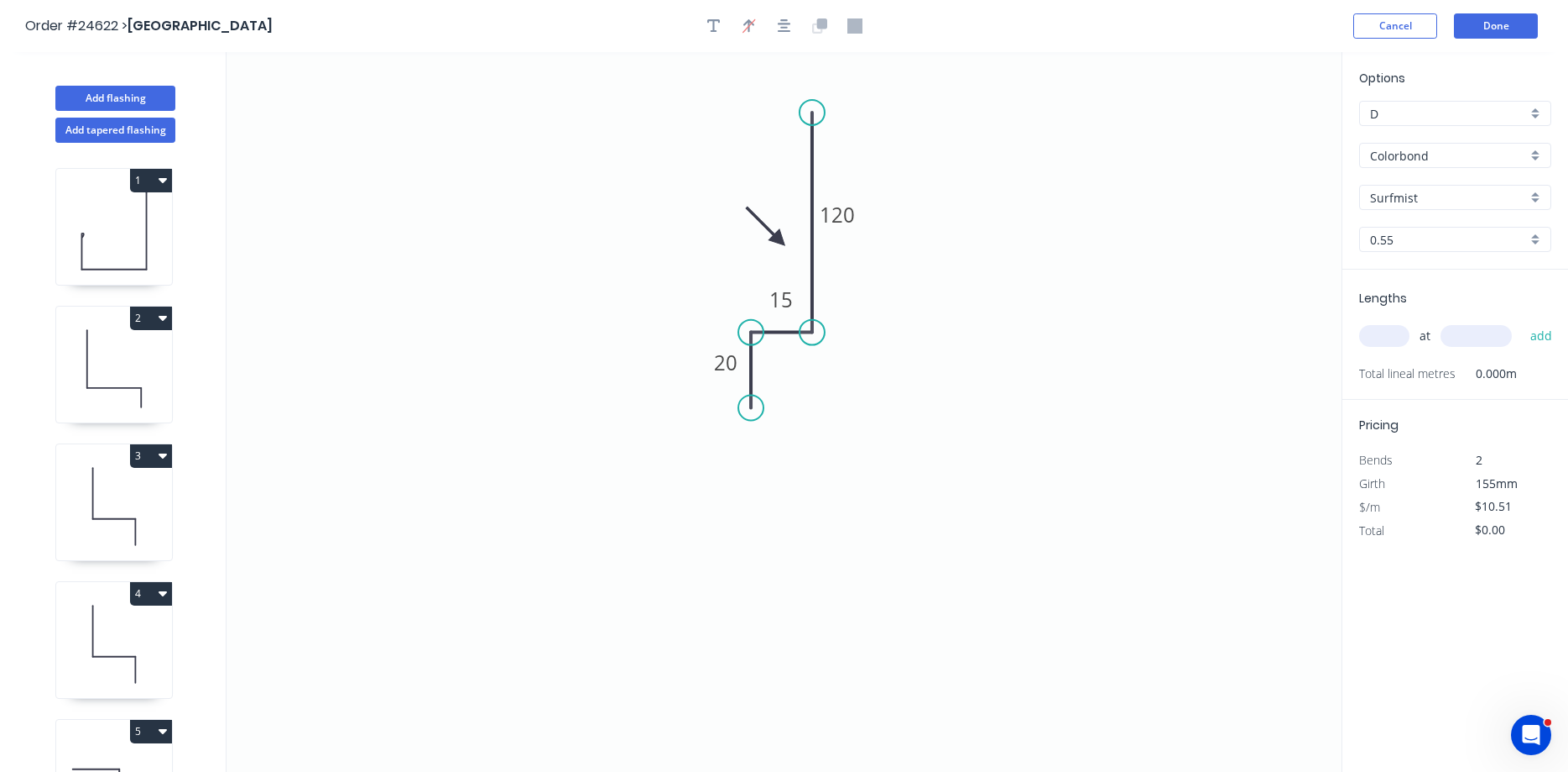
click at [1368, 339] on input "text" at bounding box center [1384, 336] width 51 height 22
click at [1404, 333] on input "text" at bounding box center [1384, 336] width 51 height 22
type input "1"
type input "2400"
click at [1522, 321] on button "add" at bounding box center [1541, 335] width 40 height 29
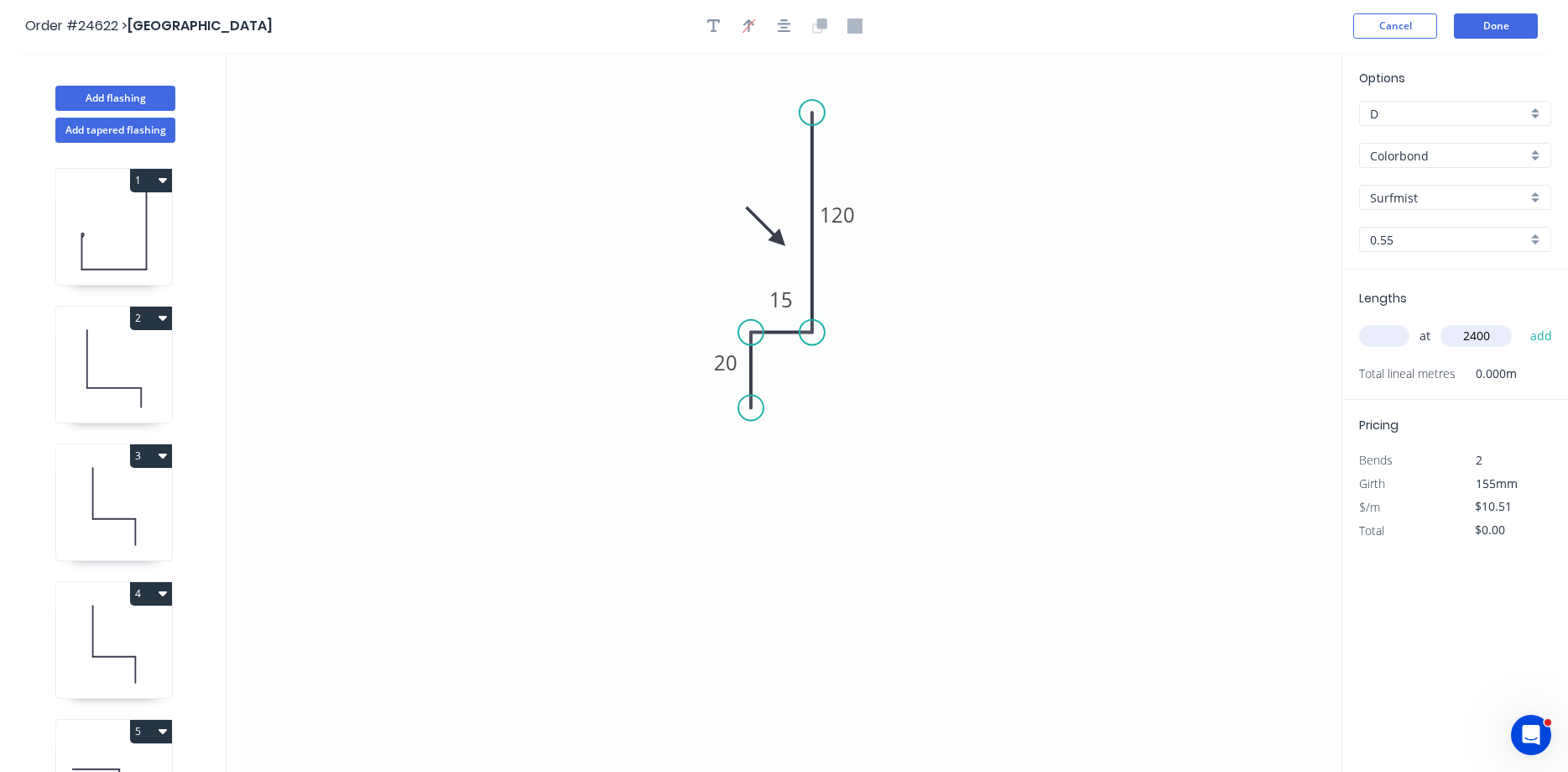
type input "$25.22"
click at [115, 97] on button "Add flashing" at bounding box center [115, 98] width 120 height 25
type input "$0.00"
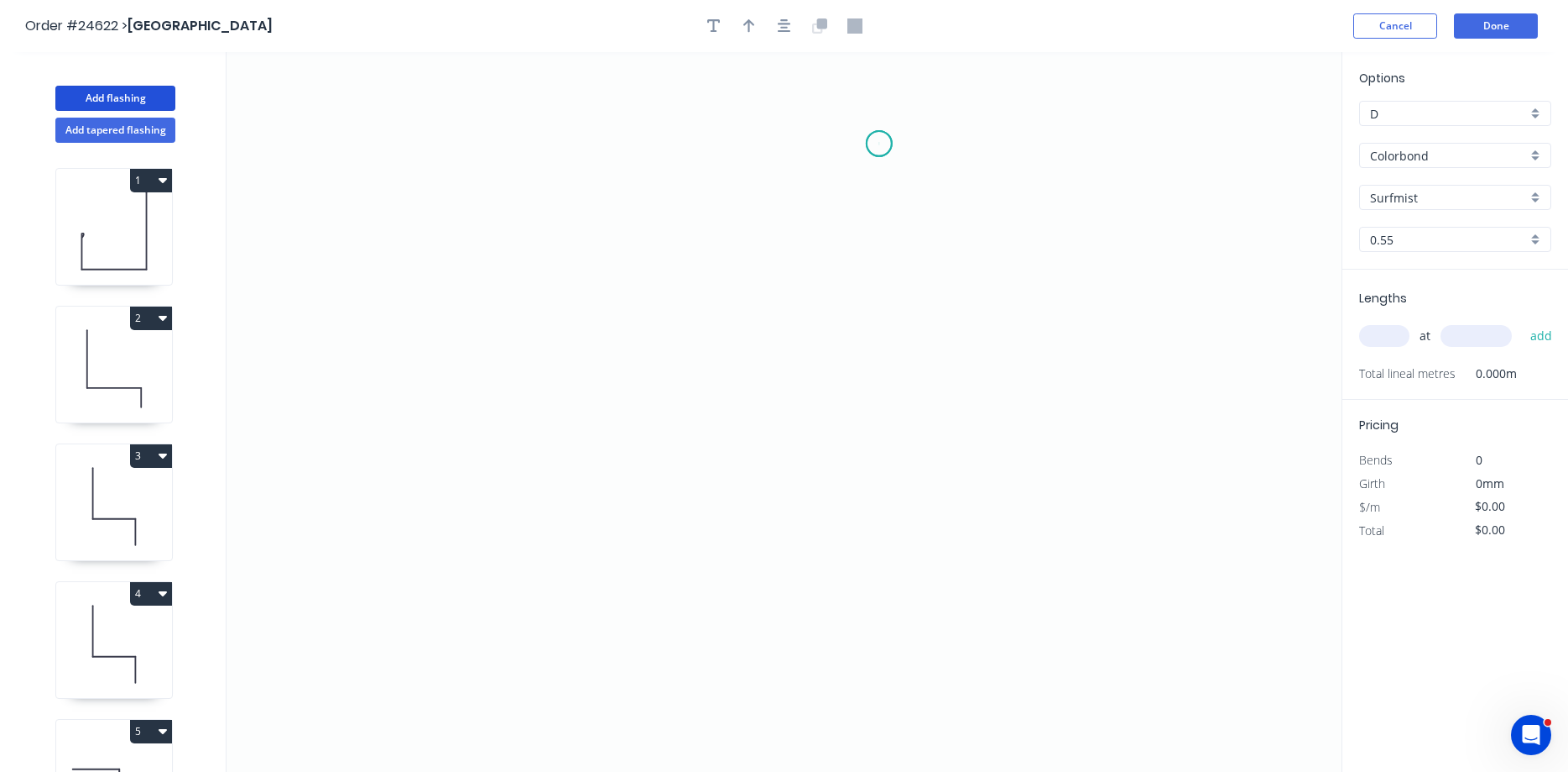
click at [880, 143] on icon "0" at bounding box center [784, 411] width 1115 height 719
click at [609, 142] on icon "0" at bounding box center [784, 411] width 1115 height 719
click at [606, 405] on icon "0 ?" at bounding box center [784, 411] width 1115 height 719
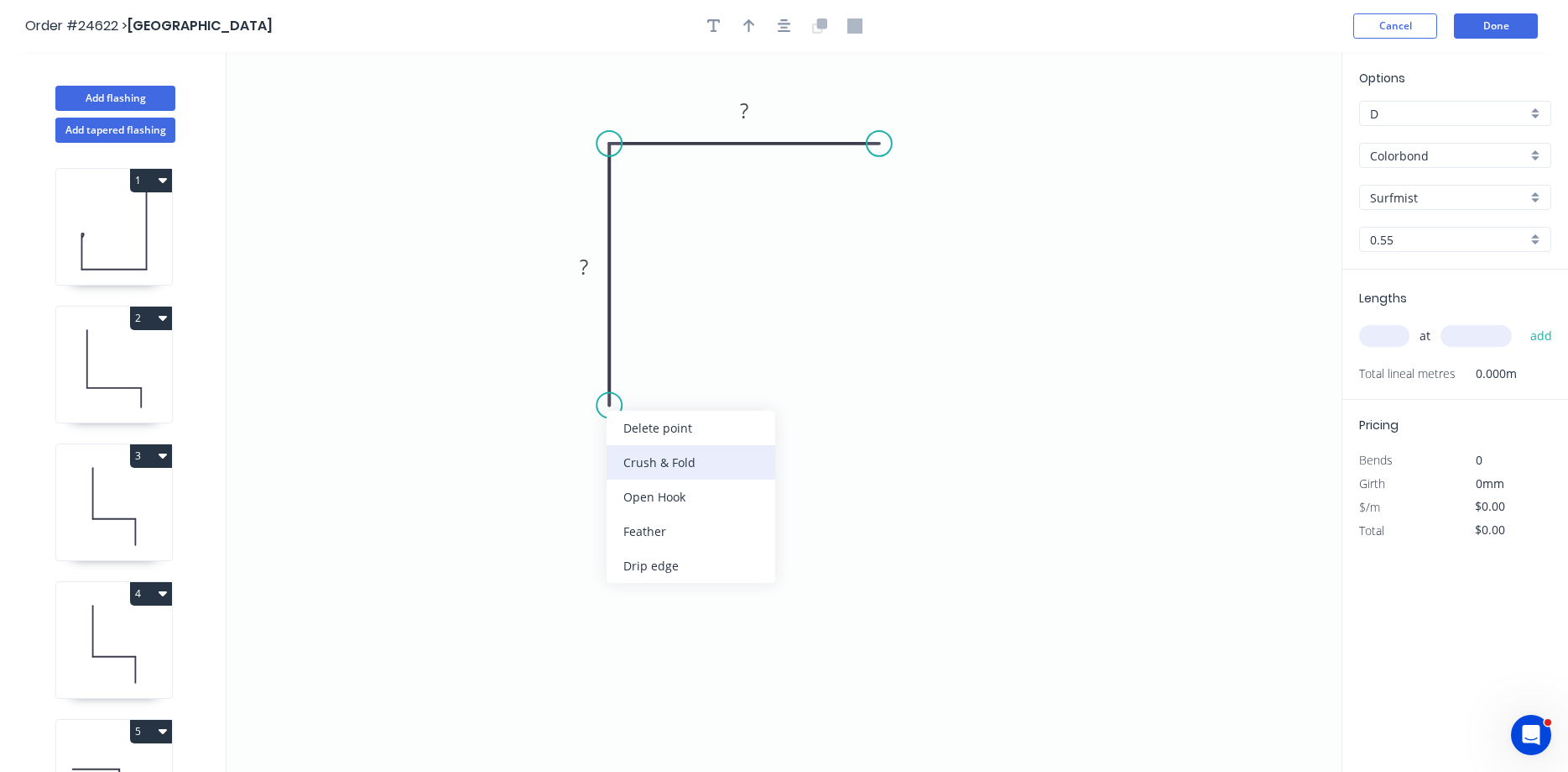
click at [657, 467] on div "Crush & Fold" at bounding box center [690, 462] width 169 height 34
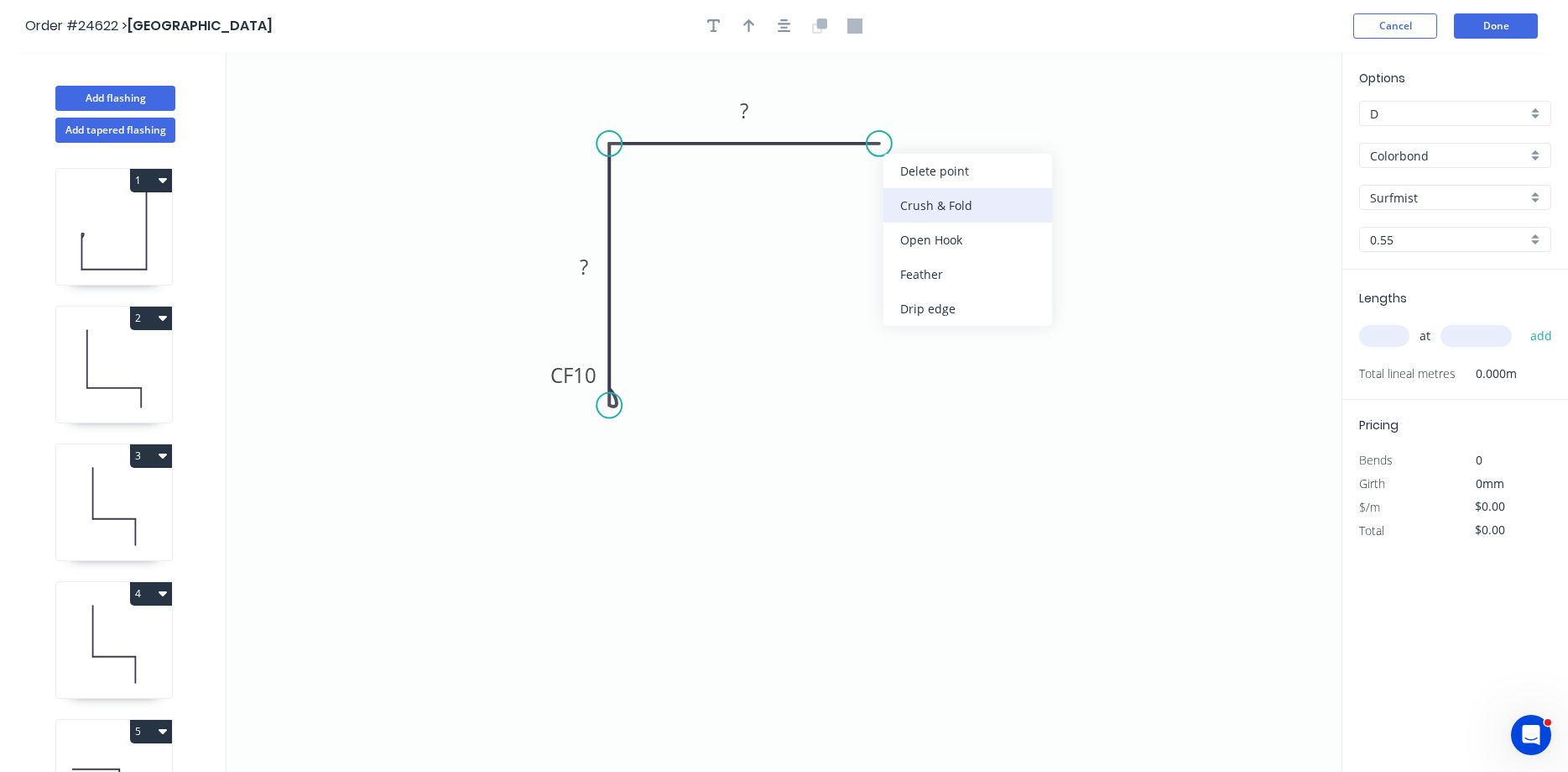
click at [931, 203] on div "Crush & Fold" at bounding box center [967, 205] width 169 height 34
click at [917, 202] on div "Flip bend" at bounding box center [968, 208] width 169 height 34
drag, startPoint x: 547, startPoint y: 373, endPoint x: 643, endPoint y: 399, distance: 99.5
click at [643, 399] on rect at bounding box center [670, 401] width 67 height 34
click at [592, 263] on rect at bounding box center [584, 267] width 33 height 23
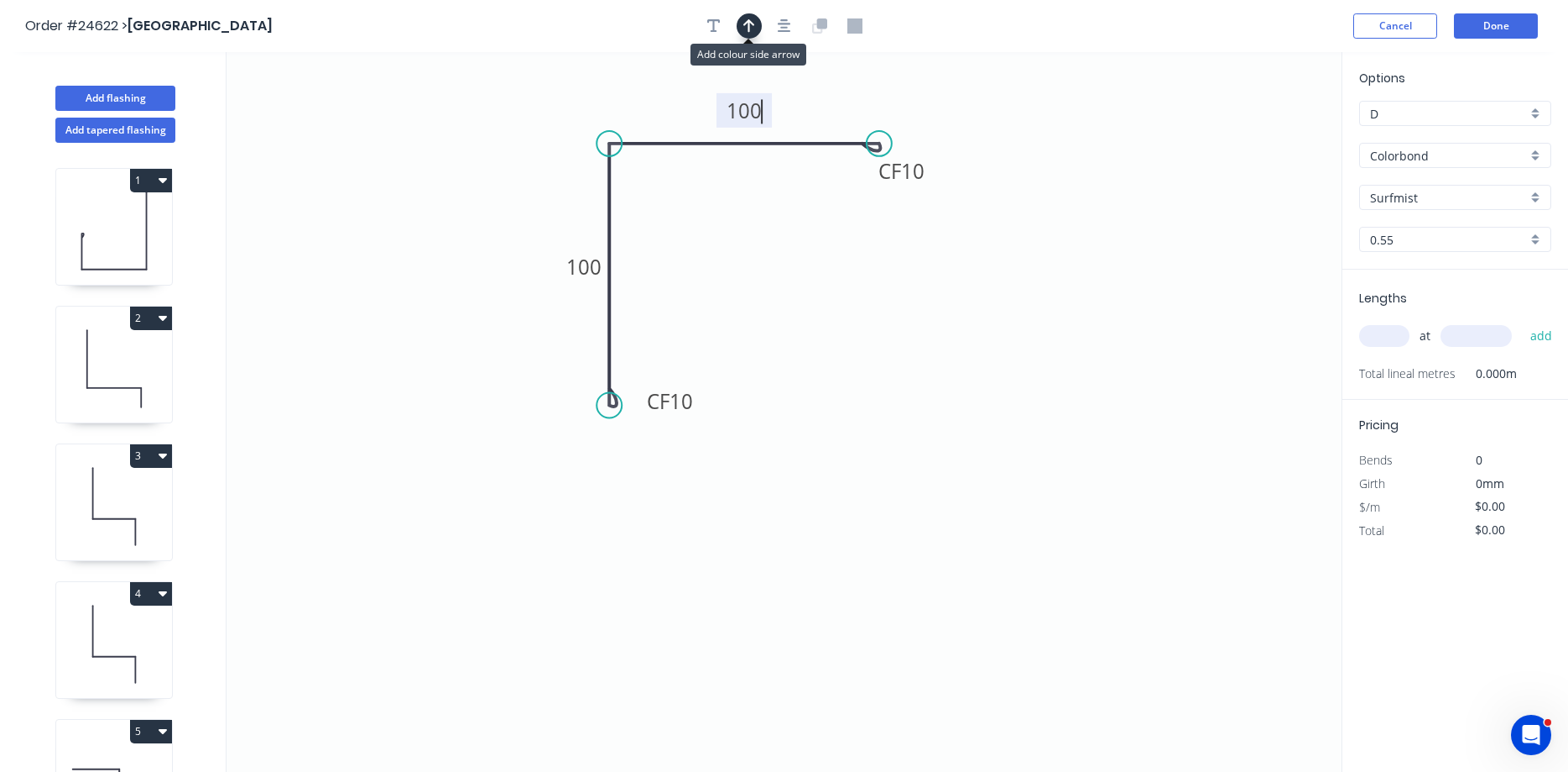
click at [753, 23] on icon "button" at bounding box center [749, 26] width 12 height 15
type input "$17.56"
drag, startPoint x: 1256, startPoint y: 134, endPoint x: 663, endPoint y: 118, distance: 593.2
click at [663, 118] on icon at bounding box center [649, 104] width 49 height 49
click at [1385, 331] on input "text" at bounding box center [1384, 336] width 51 height 22
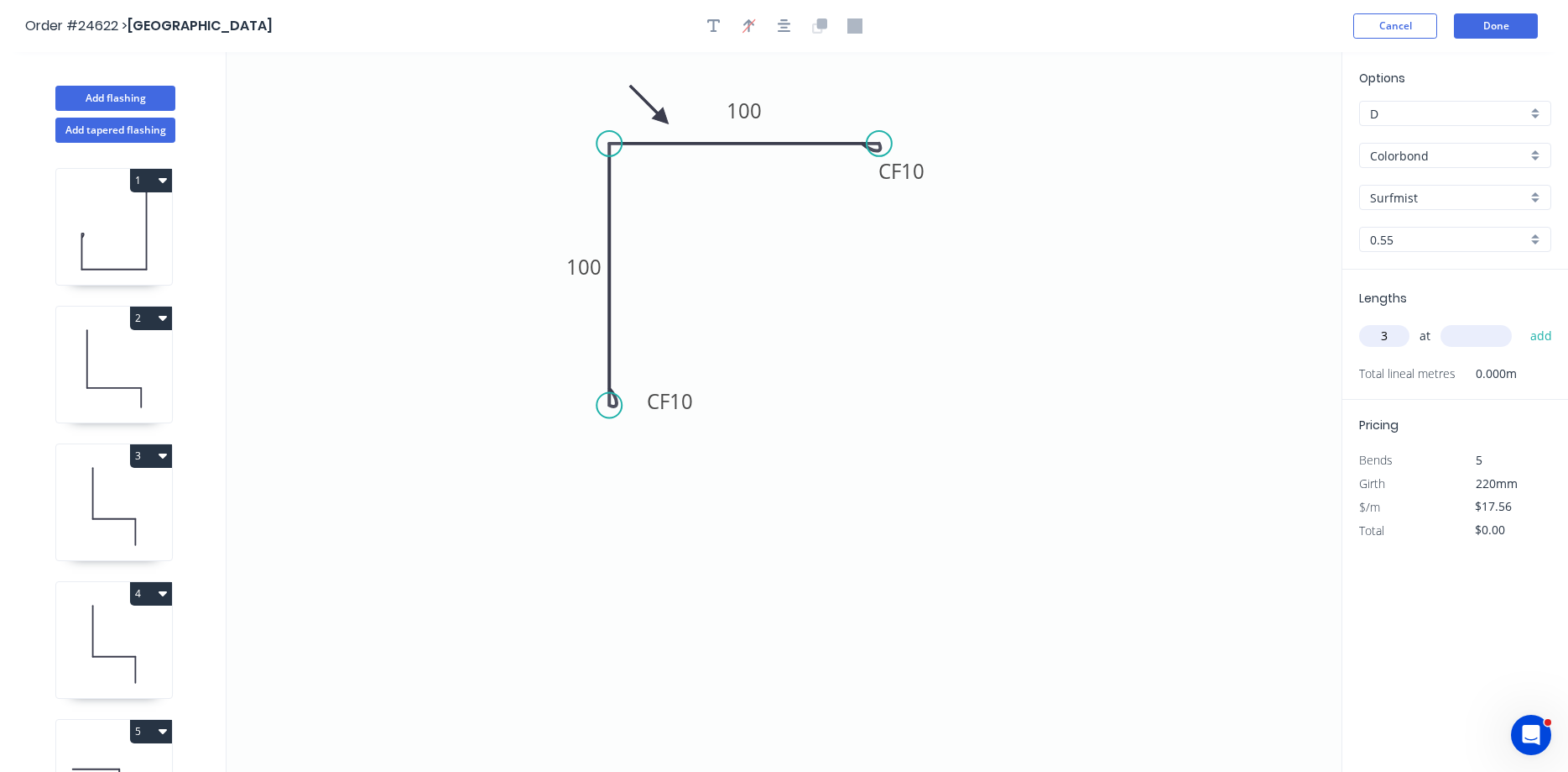
type input "3"
type input "4000"
click at [1522, 321] on button "add" at bounding box center [1541, 335] width 40 height 29
type input "$210.72"
type input "1"
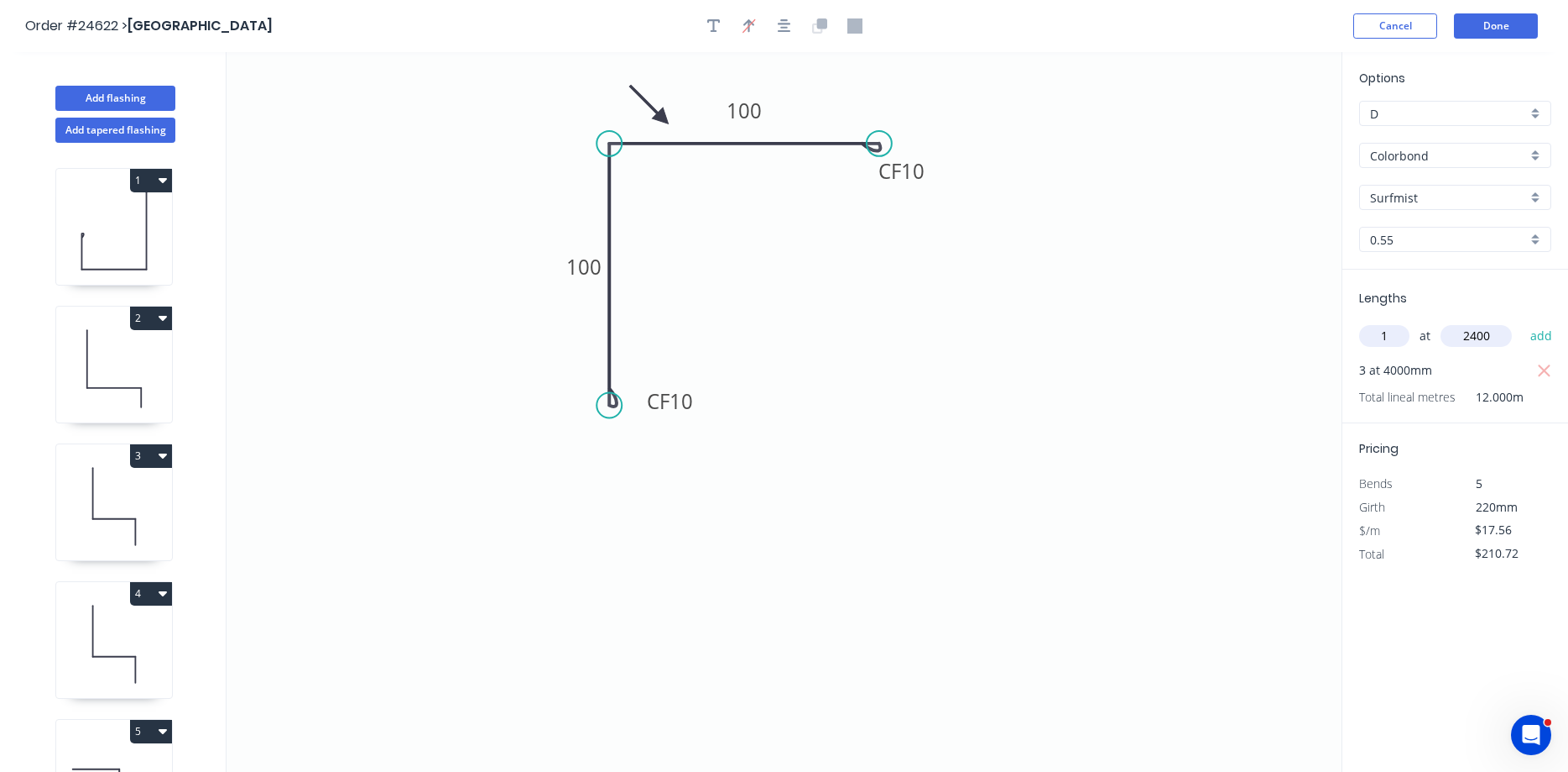
type input "2400"
click at [1522, 321] on button "add" at bounding box center [1541, 335] width 40 height 29
type input "$252.86"
click at [1490, 34] on button "Done" at bounding box center [1496, 26] width 84 height 25
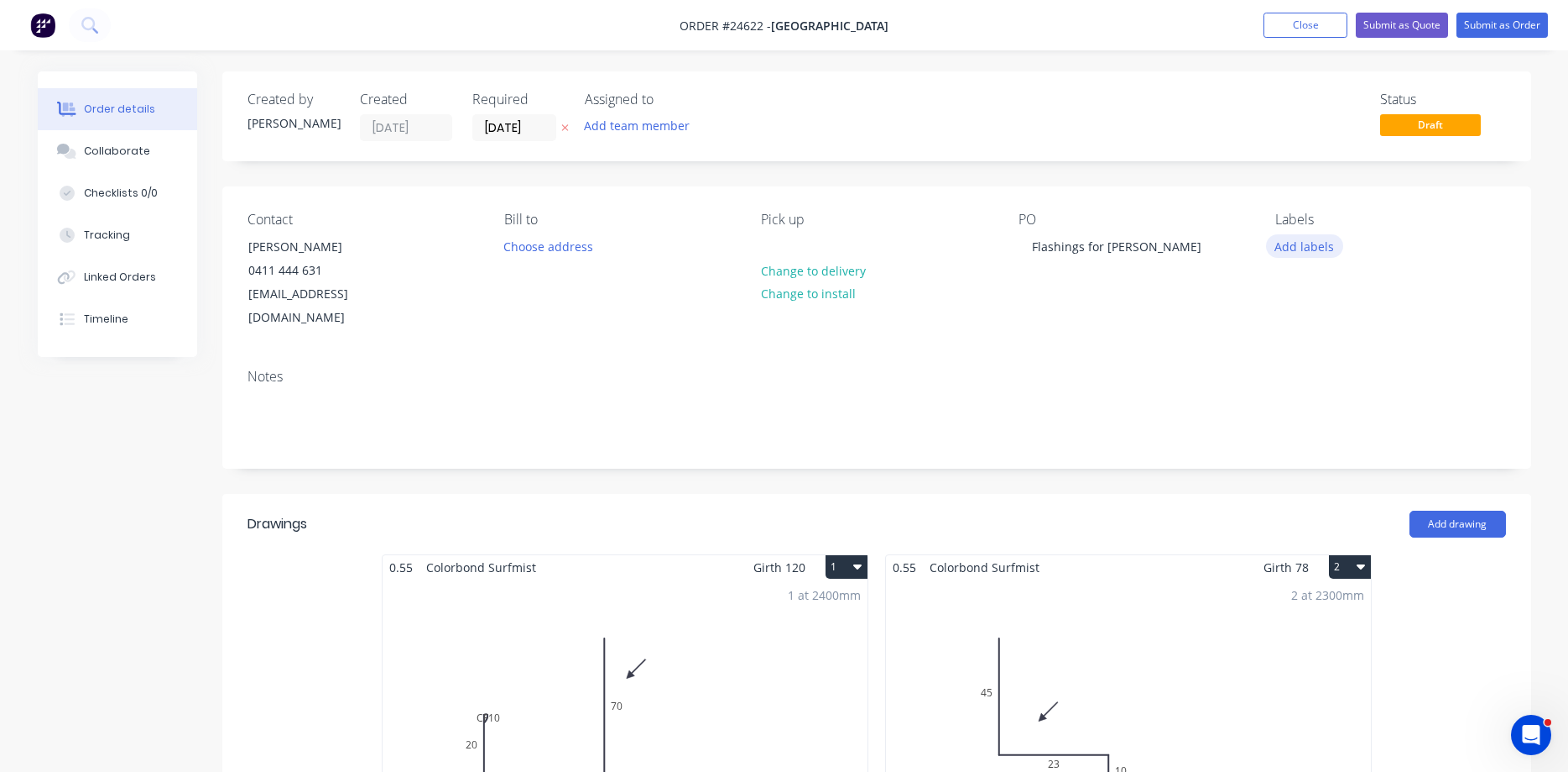
click at [1306, 246] on button "Add labels" at bounding box center [1305, 246] width 78 height 23
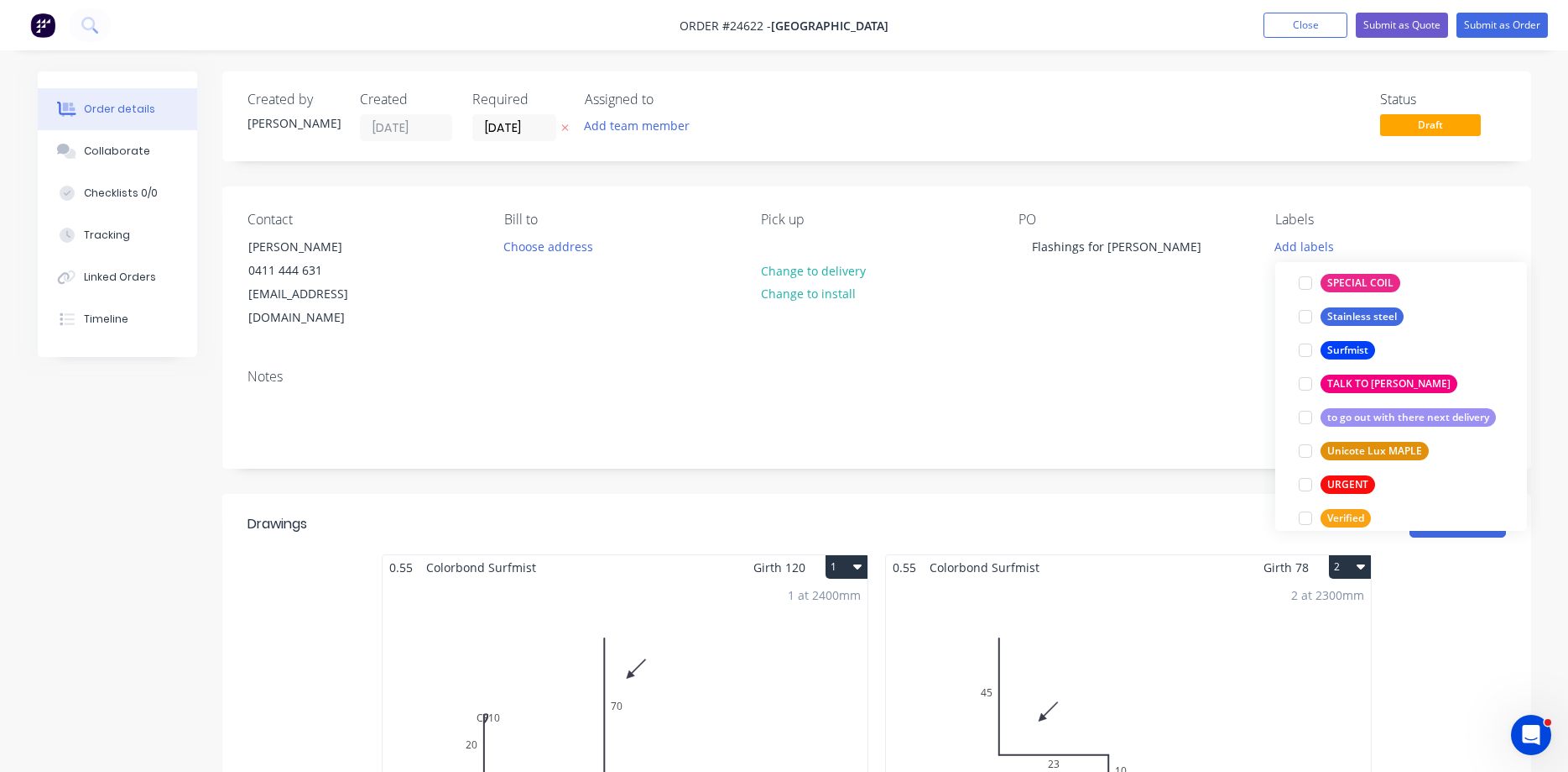
scroll to position [3133, 0]
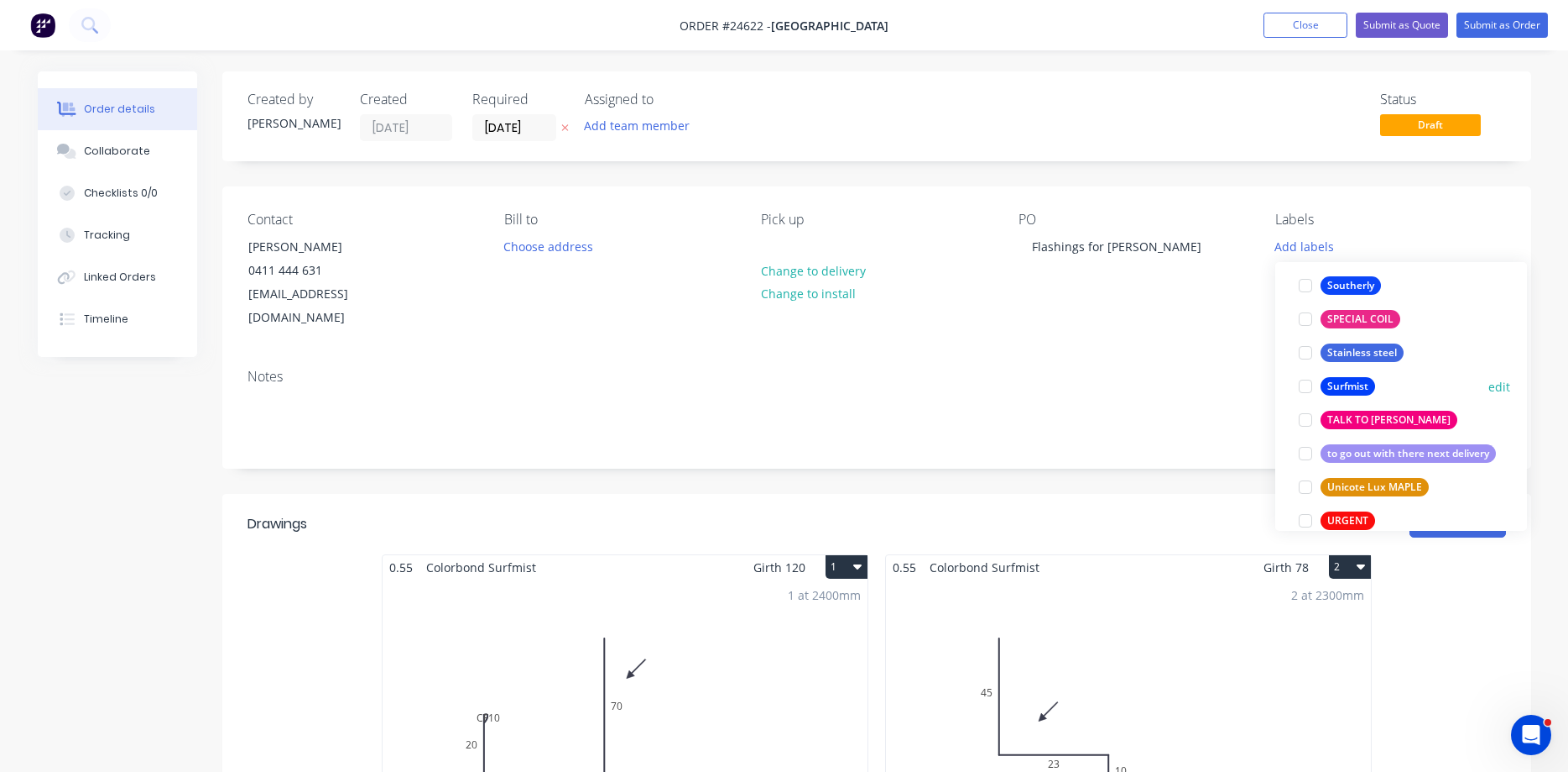
click at [1307, 388] on div at bounding box center [1306, 386] width 33 height 33
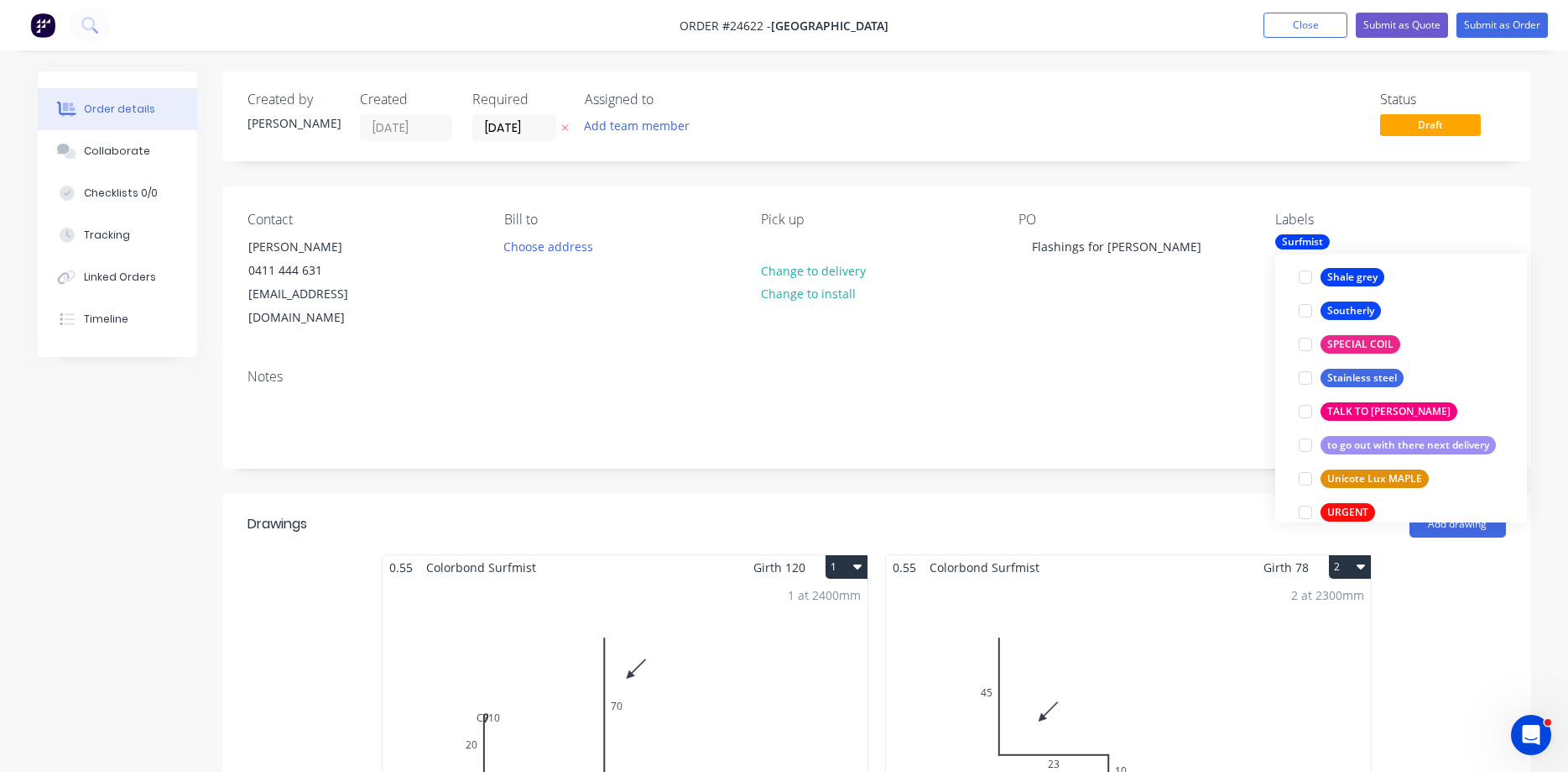
scroll to position [10, 0]
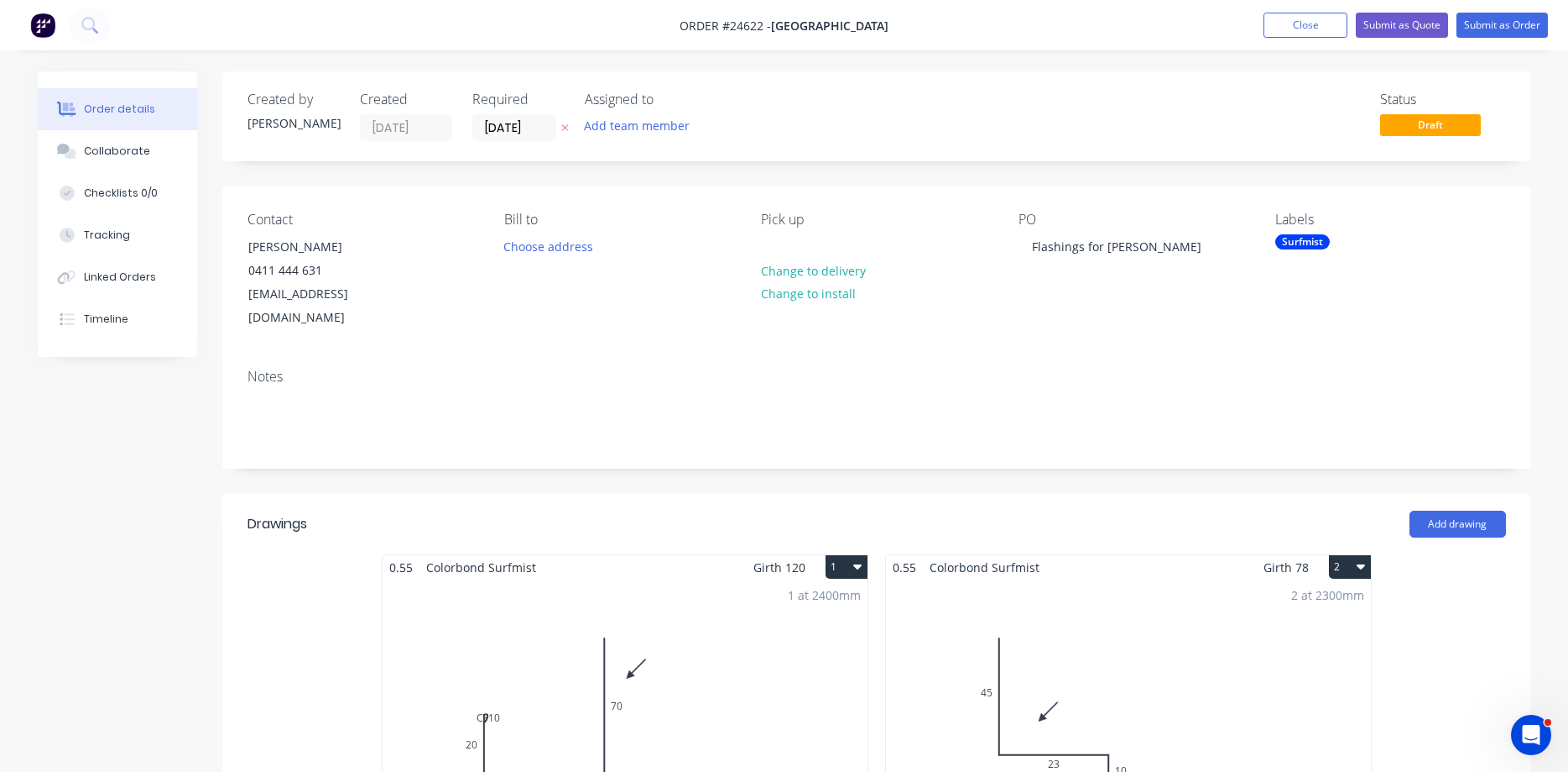
click at [1322, 139] on div "Status Draft" at bounding box center [1130, 116] width 753 height 50
click at [1493, 24] on button "Submit as Order" at bounding box center [1502, 25] width 91 height 25
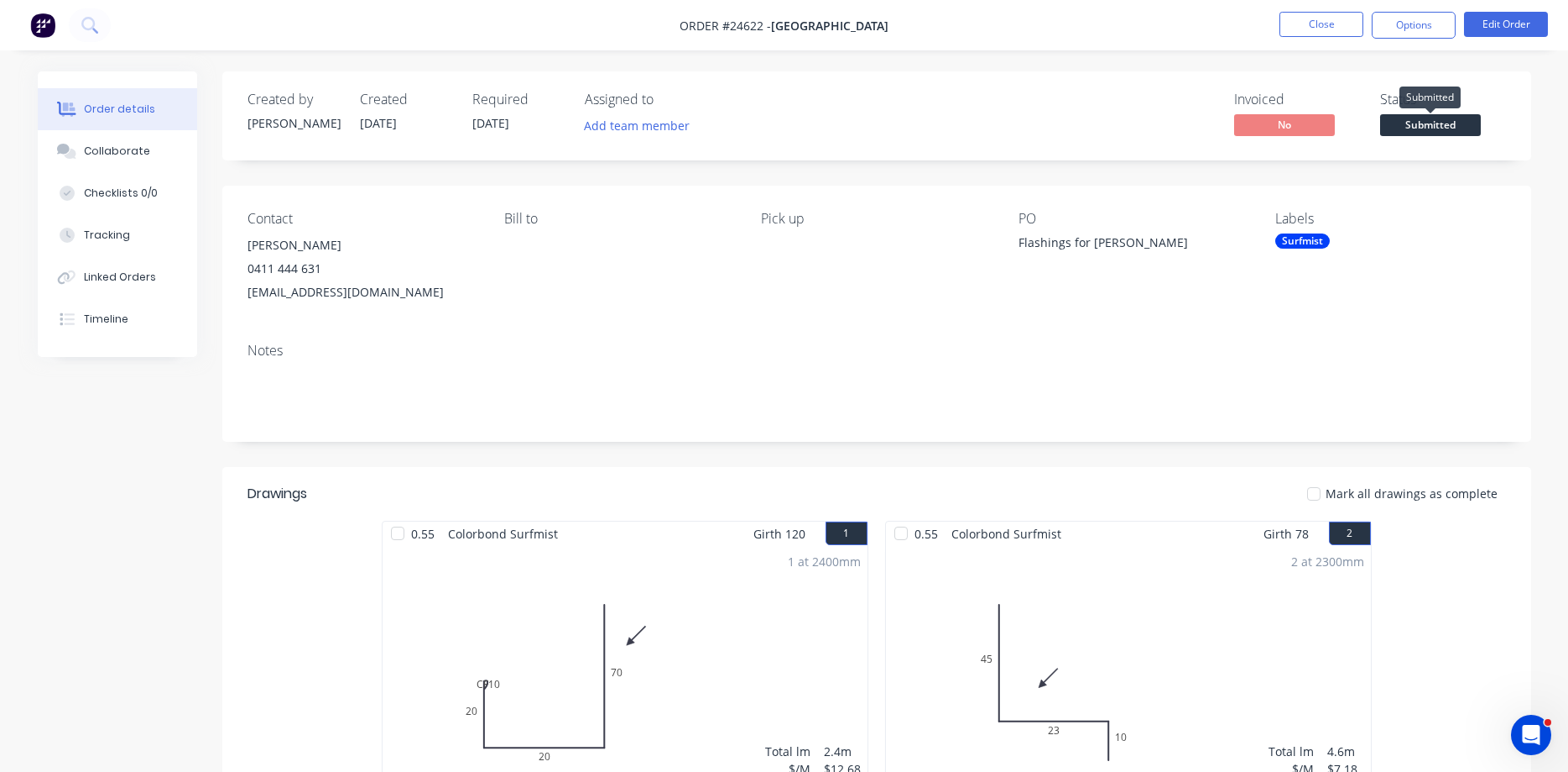
click at [1435, 125] on span "Submitted" at bounding box center [1430, 125] width 101 height 21
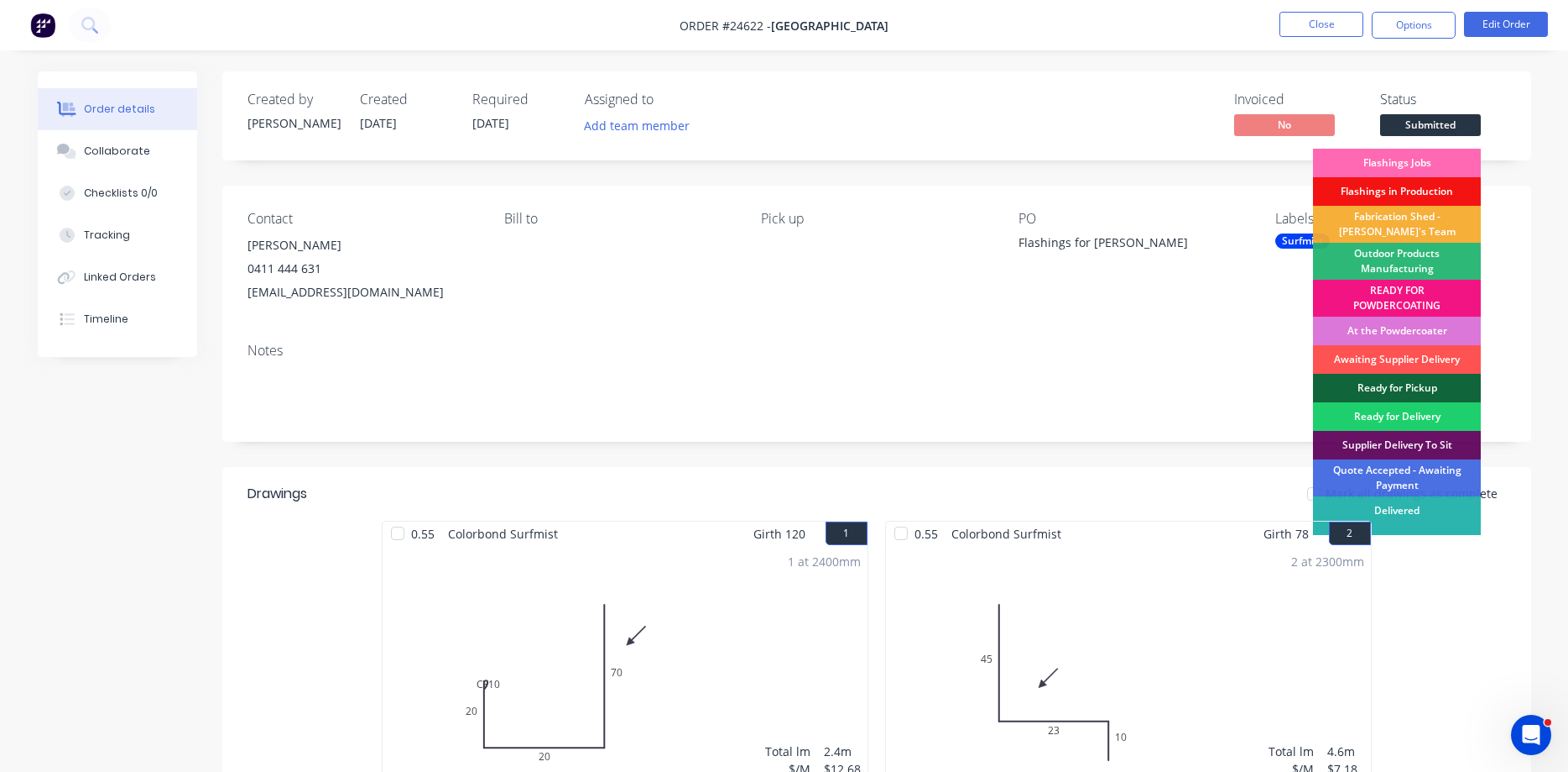
click at [1395, 164] on div "Flashings Jobs" at bounding box center [1397, 163] width 168 height 29
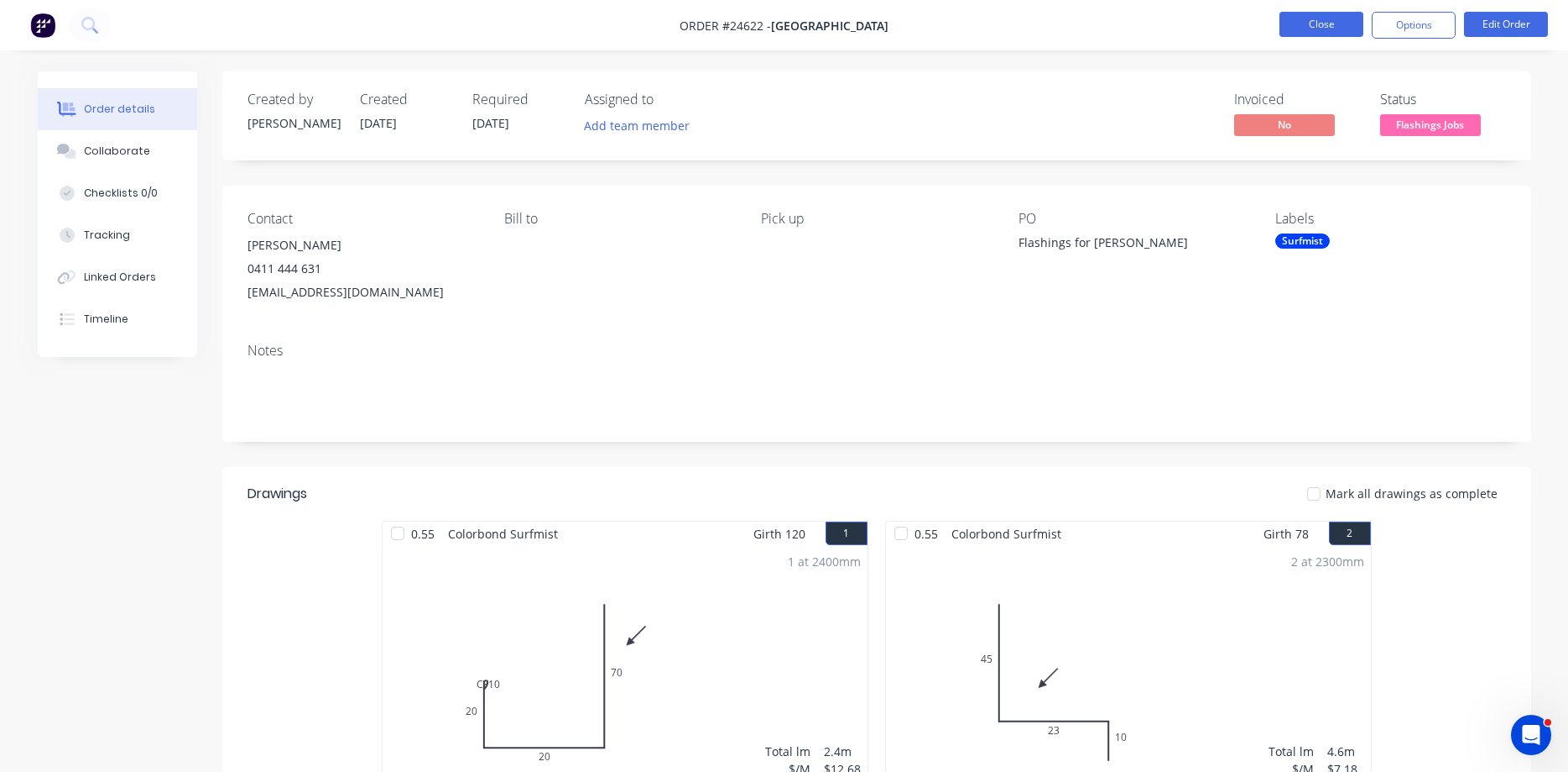
click at [1318, 29] on button "Close" at bounding box center [1322, 24] width 84 height 25
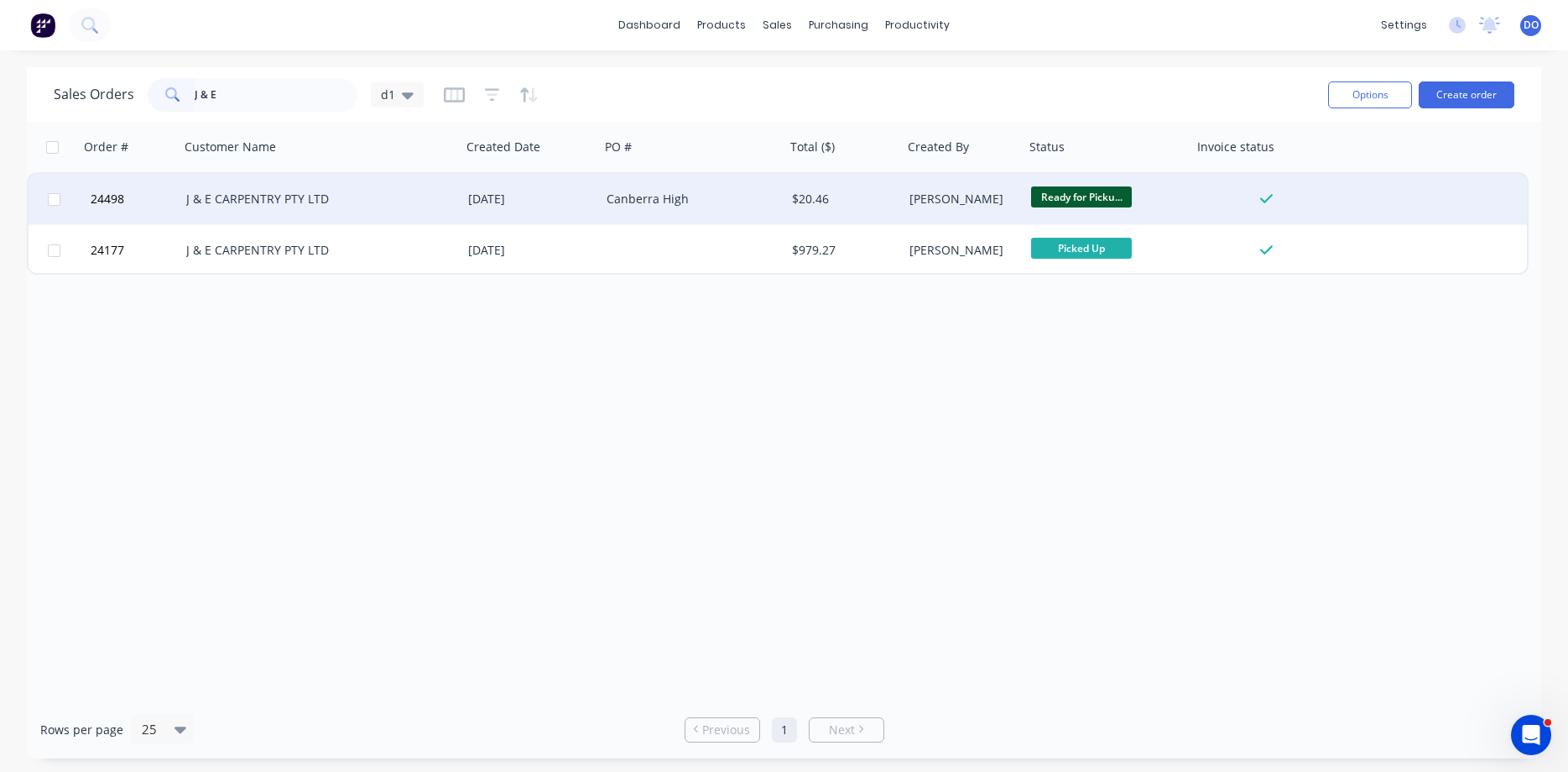
type input "J & E"
click at [1049, 196] on span "Ready for Picku..." at bounding box center [1081, 197] width 101 height 21
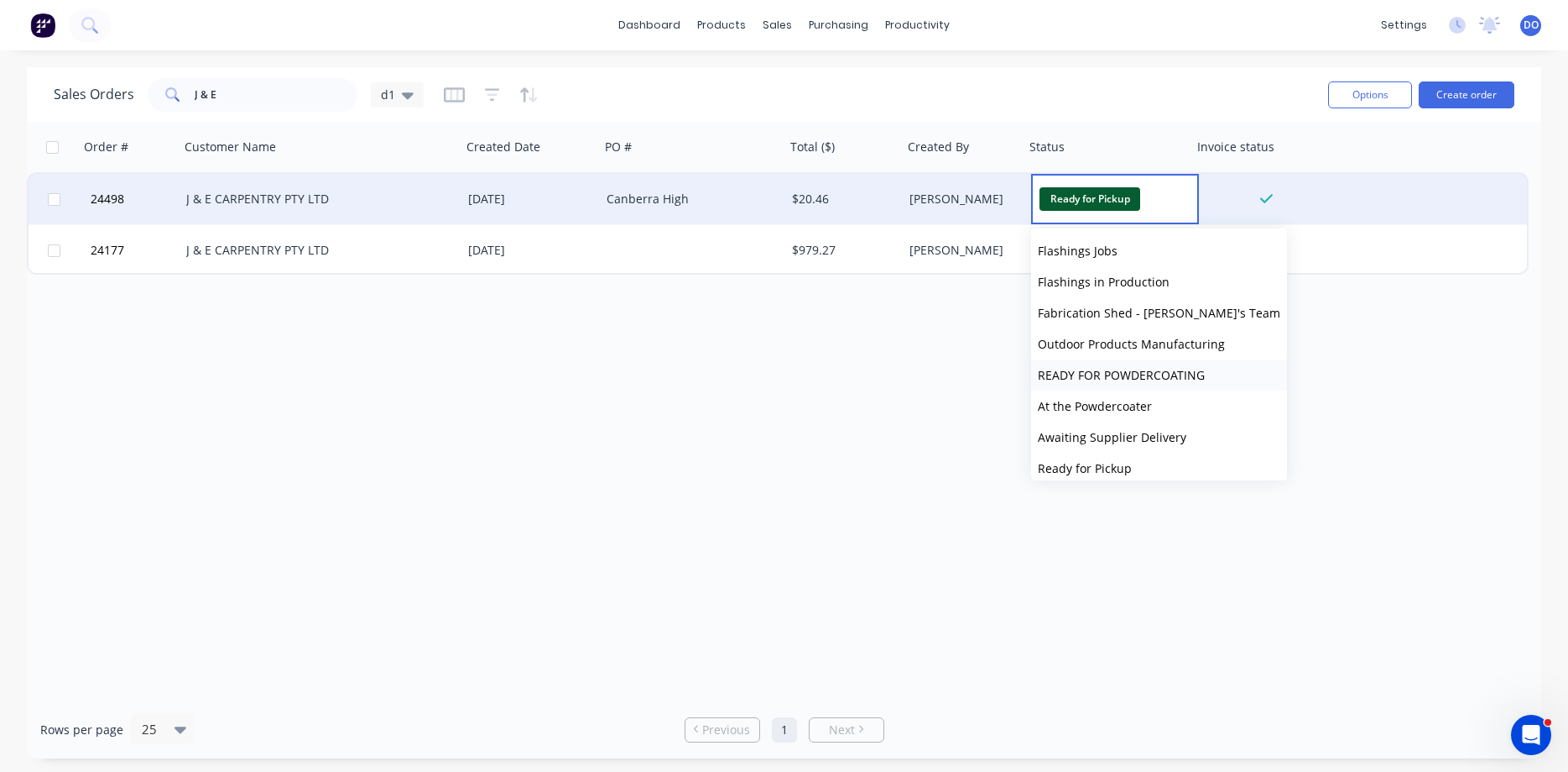
scroll to position [191, 0]
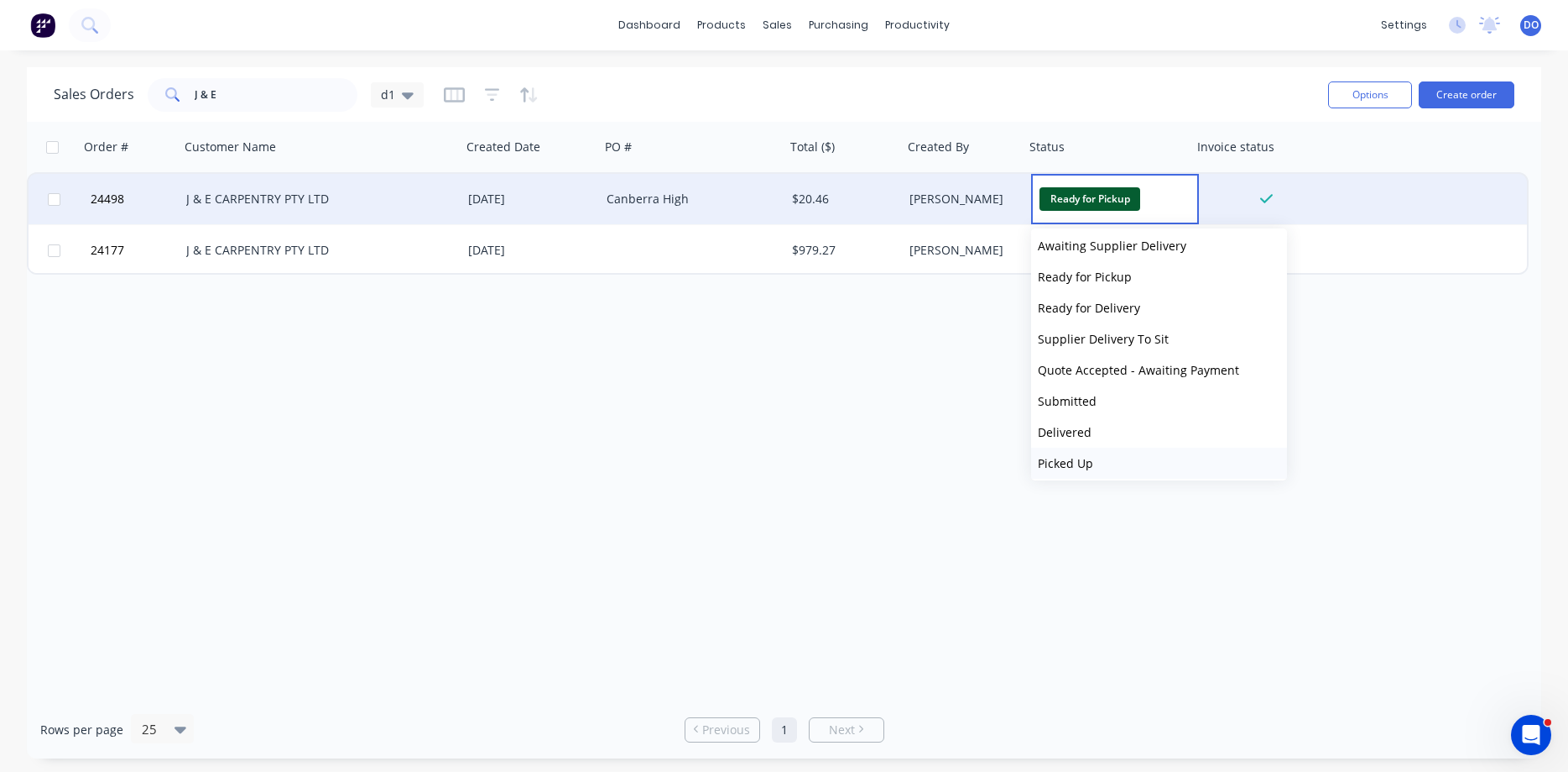
click at [1098, 464] on button "Picked Up" at bounding box center [1158, 464] width 256 height 31
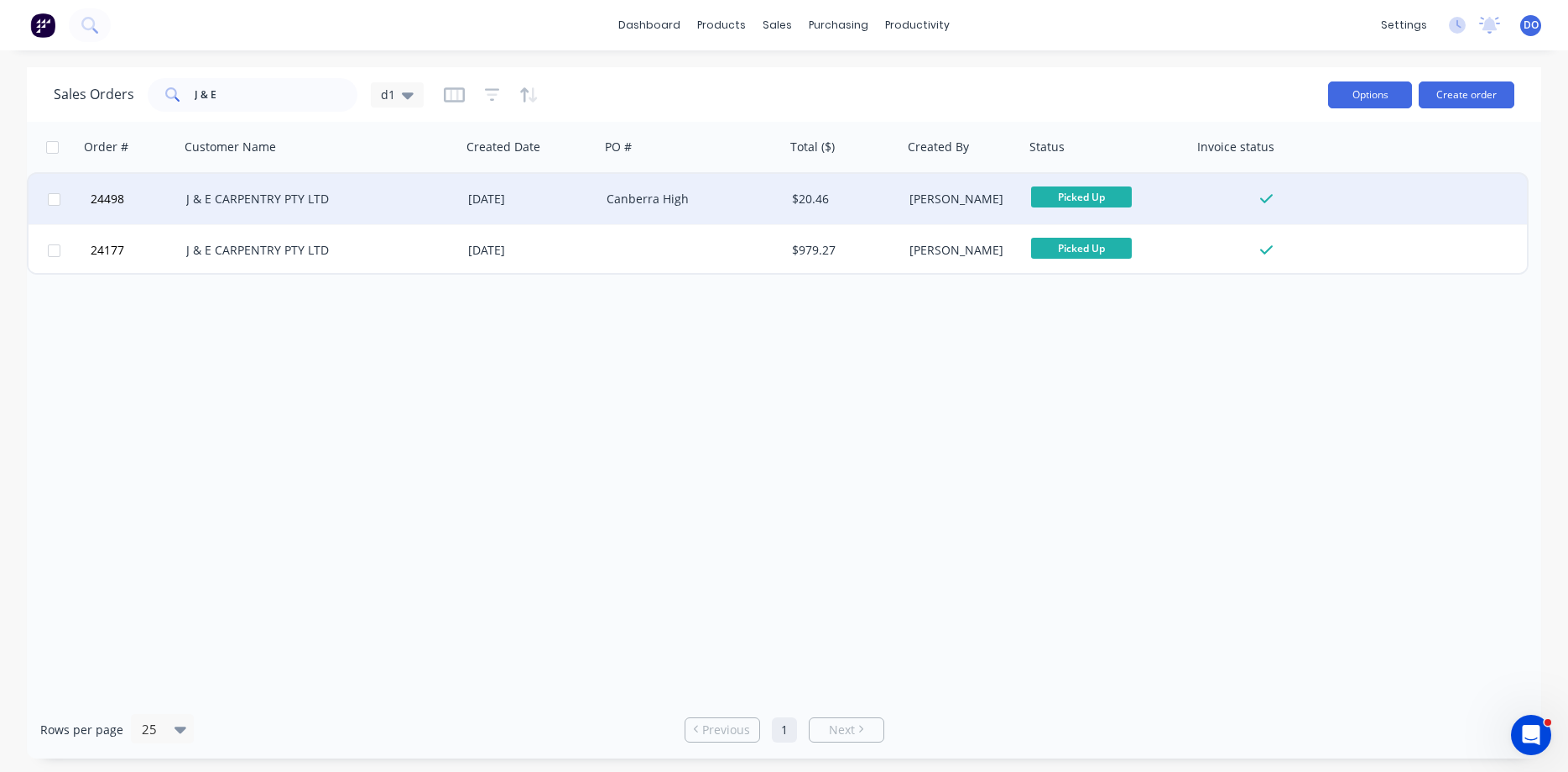
click at [1364, 95] on button "Options" at bounding box center [1370, 94] width 84 height 27
